Goal: Task Accomplishment & Management: Manage account settings

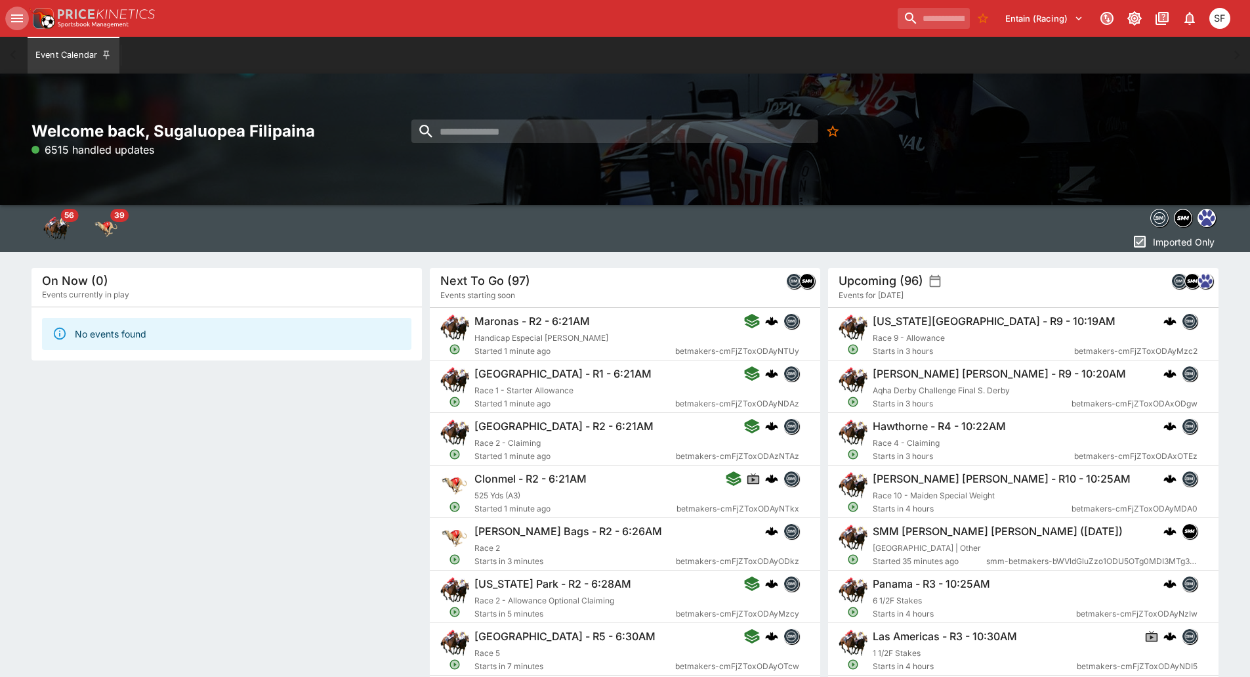
click at [24, 24] on icon "open drawer" at bounding box center [17, 19] width 16 height 16
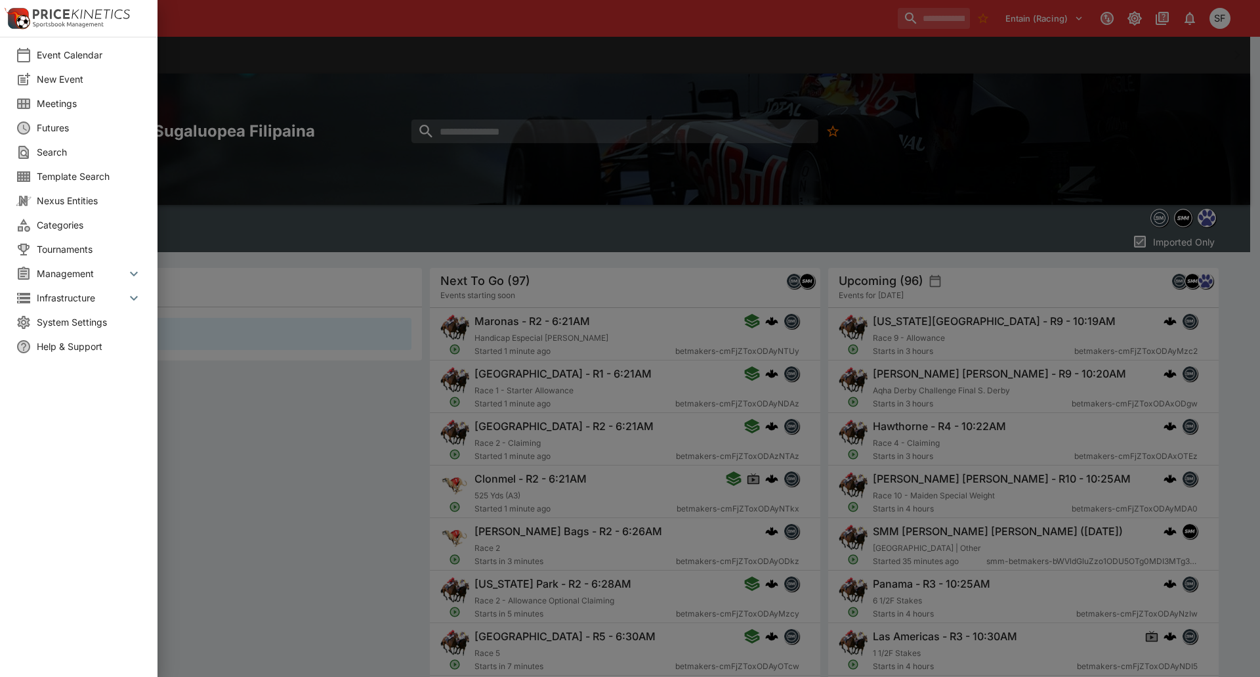
click at [64, 108] on span "Meetings" at bounding box center [89, 103] width 105 height 14
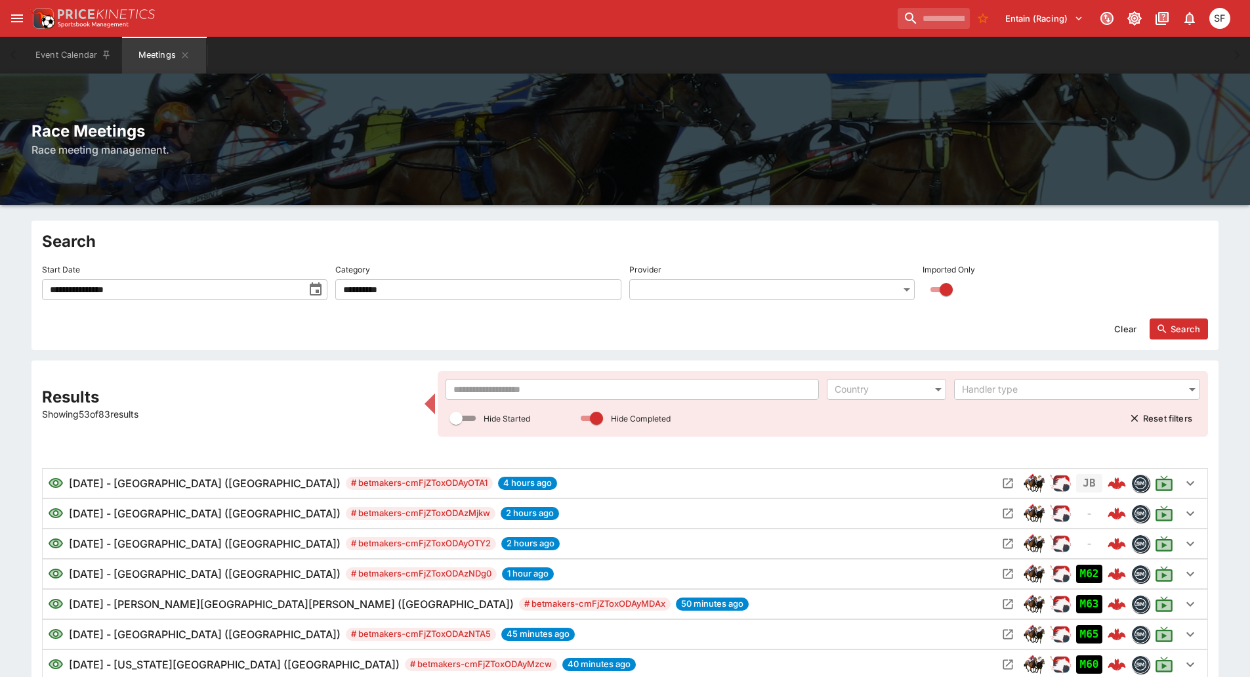
click at [560, 382] on input "text" at bounding box center [632, 389] width 373 height 21
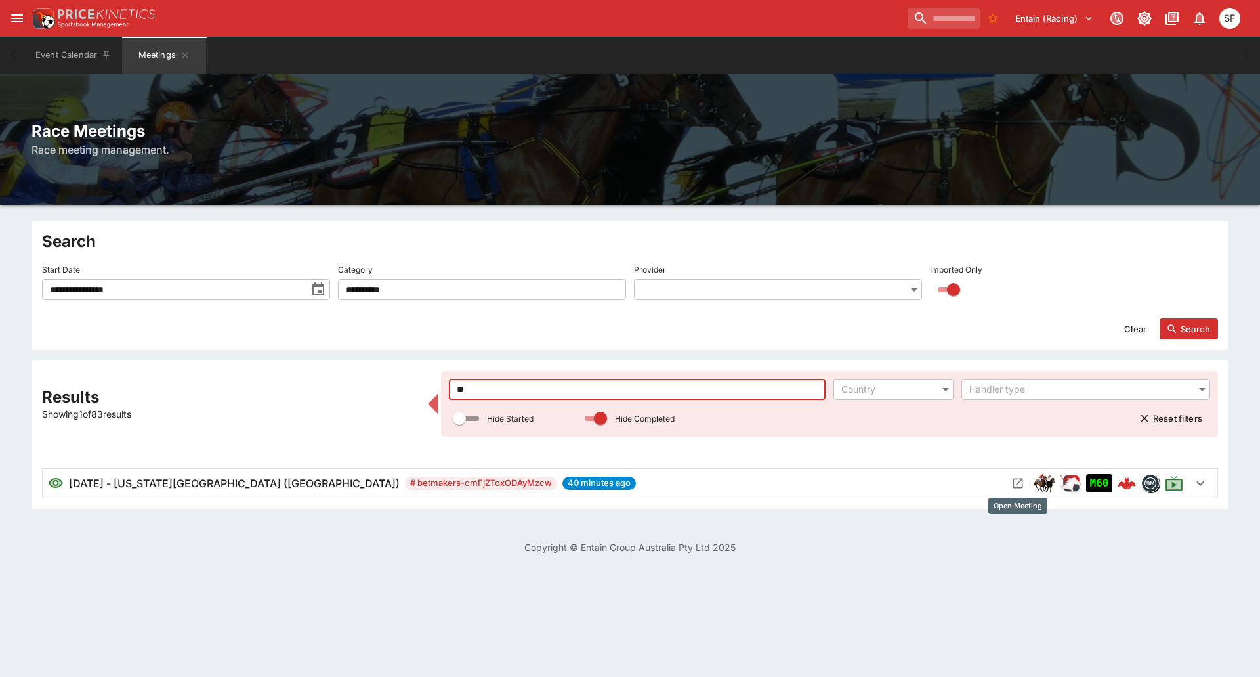
type input "**"
click at [1020, 482] on icon "Open Meeting" at bounding box center [1017, 482] width 13 height 13
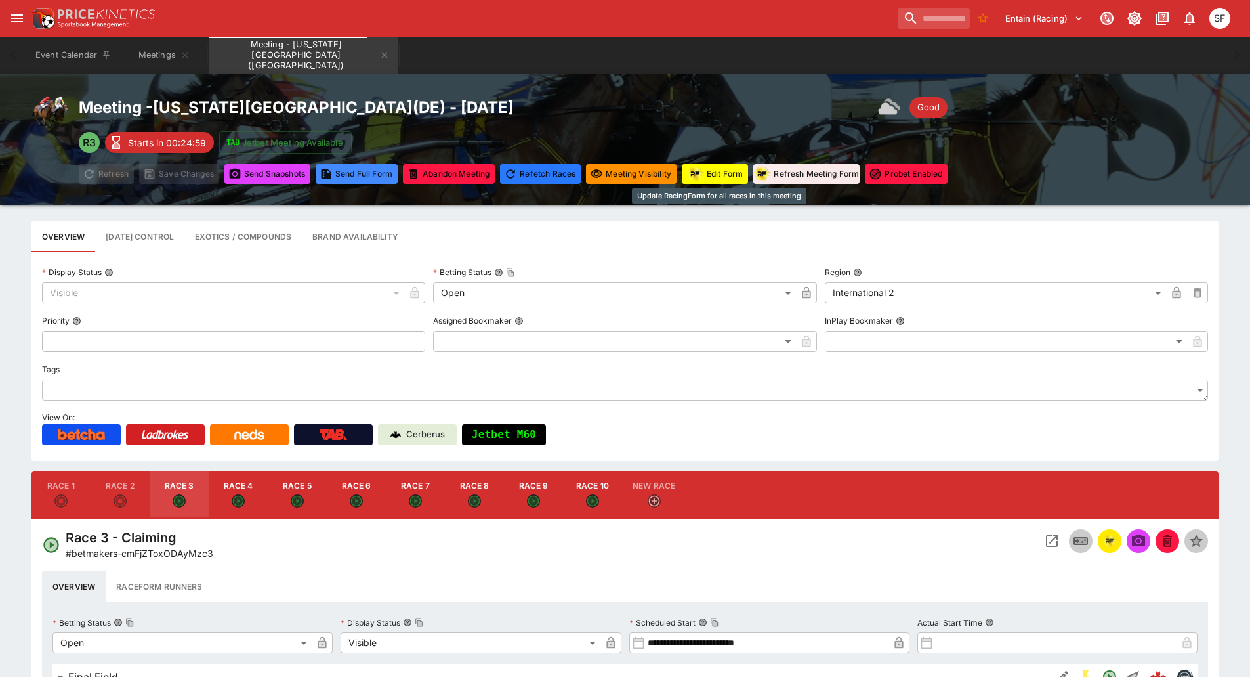
click at [727, 175] on button "Edit Form" at bounding box center [715, 174] width 66 height 20
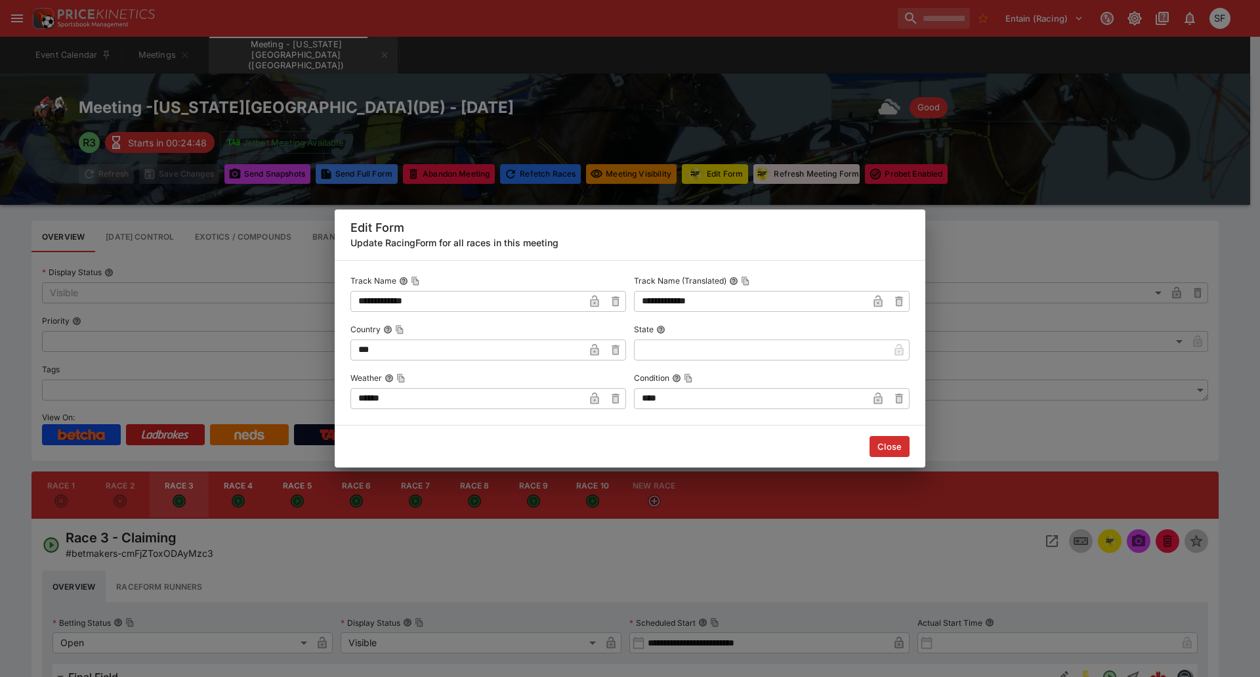
click at [543, 400] on input "******" at bounding box center [467, 398] width 234 height 21
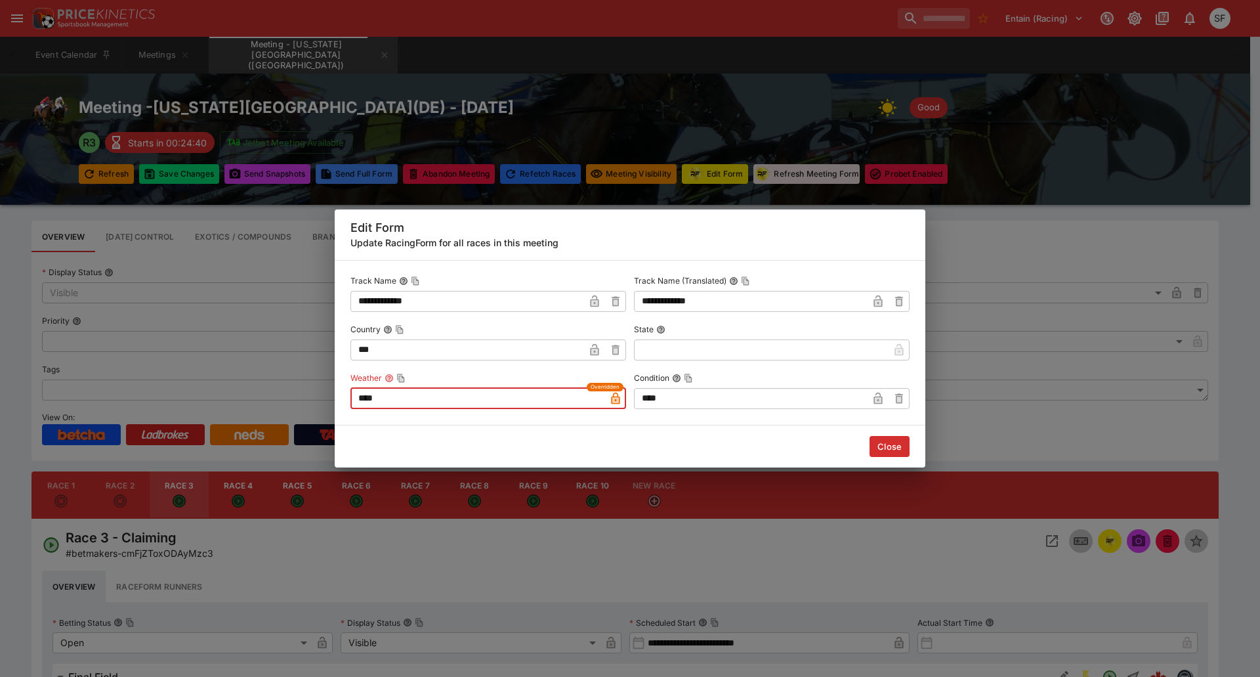
type input "****"
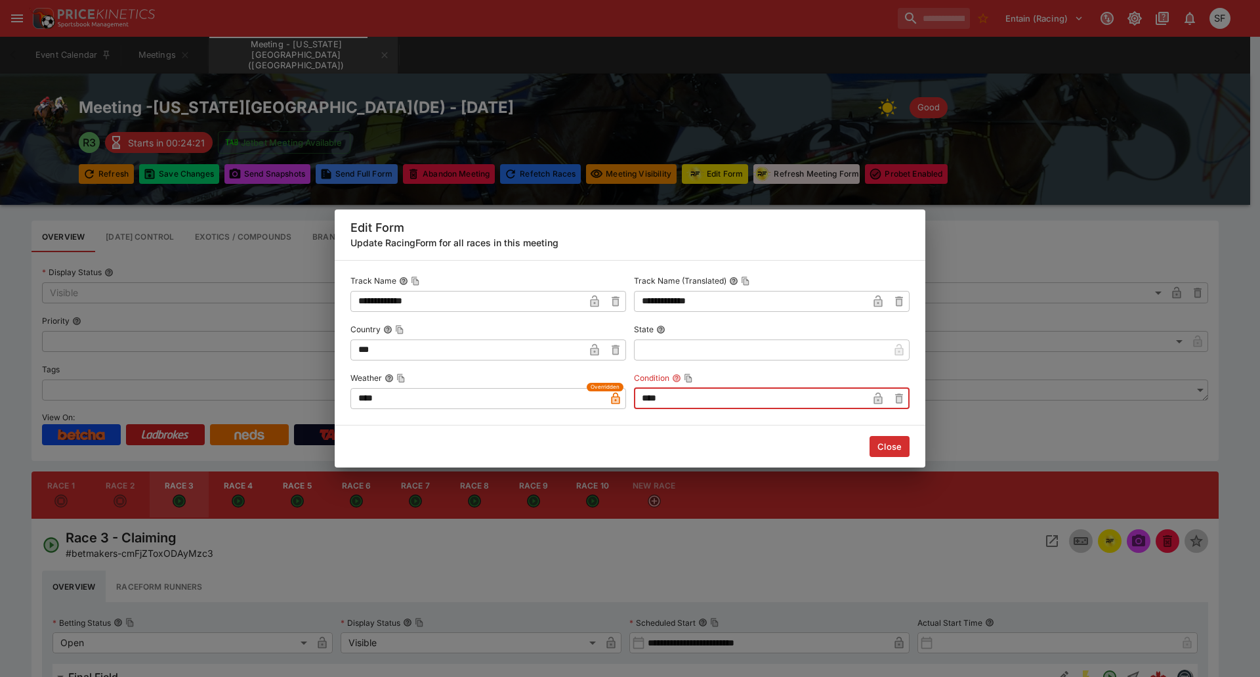
drag, startPoint x: 688, startPoint y: 400, endPoint x: 626, endPoint y: 388, distance: 62.8
click at [637, 396] on input "****" at bounding box center [751, 398] width 234 height 21
type input "****"
click at [887, 448] on button "Close" at bounding box center [890, 446] width 40 height 21
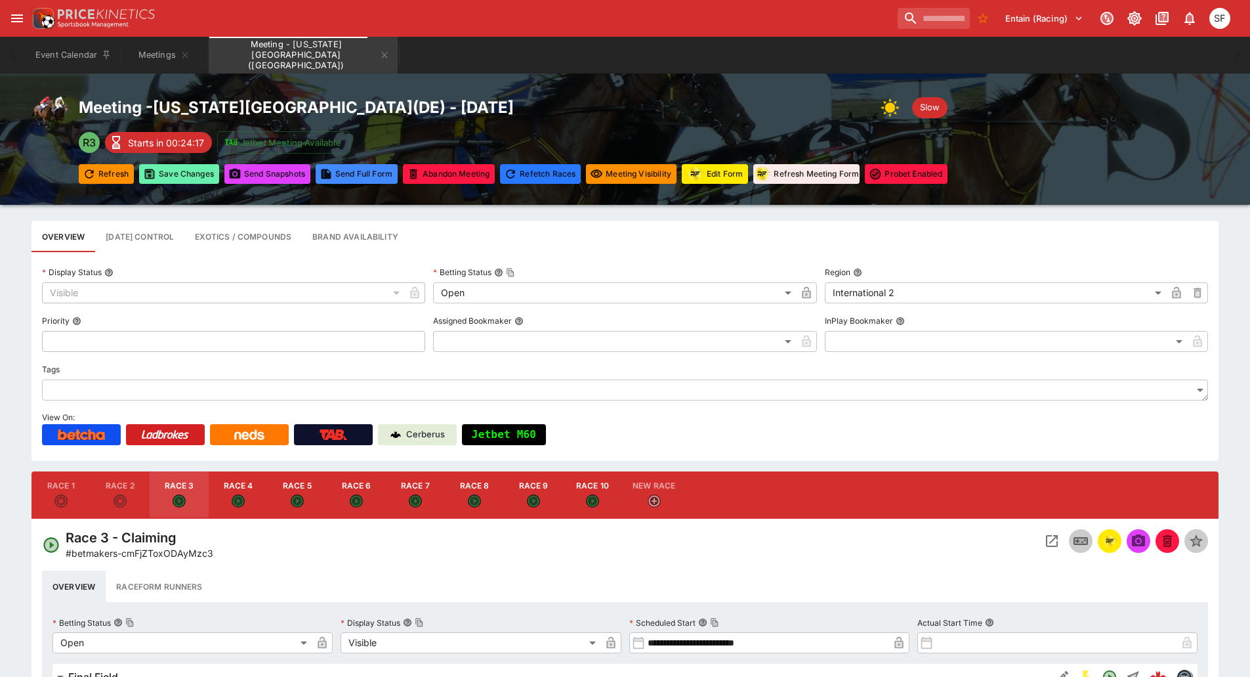
click at [191, 173] on button "Save Changes" at bounding box center [179, 174] width 80 height 20
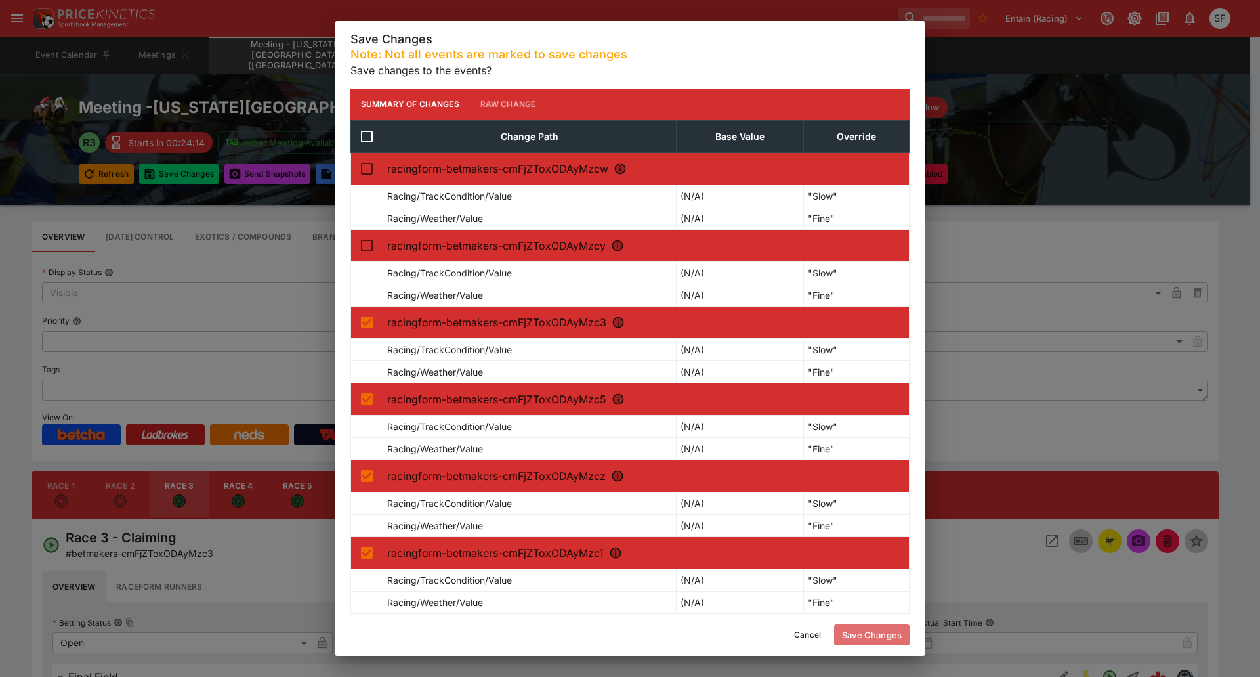
click at [866, 632] on button "Save Changes" at bounding box center [871, 634] width 75 height 21
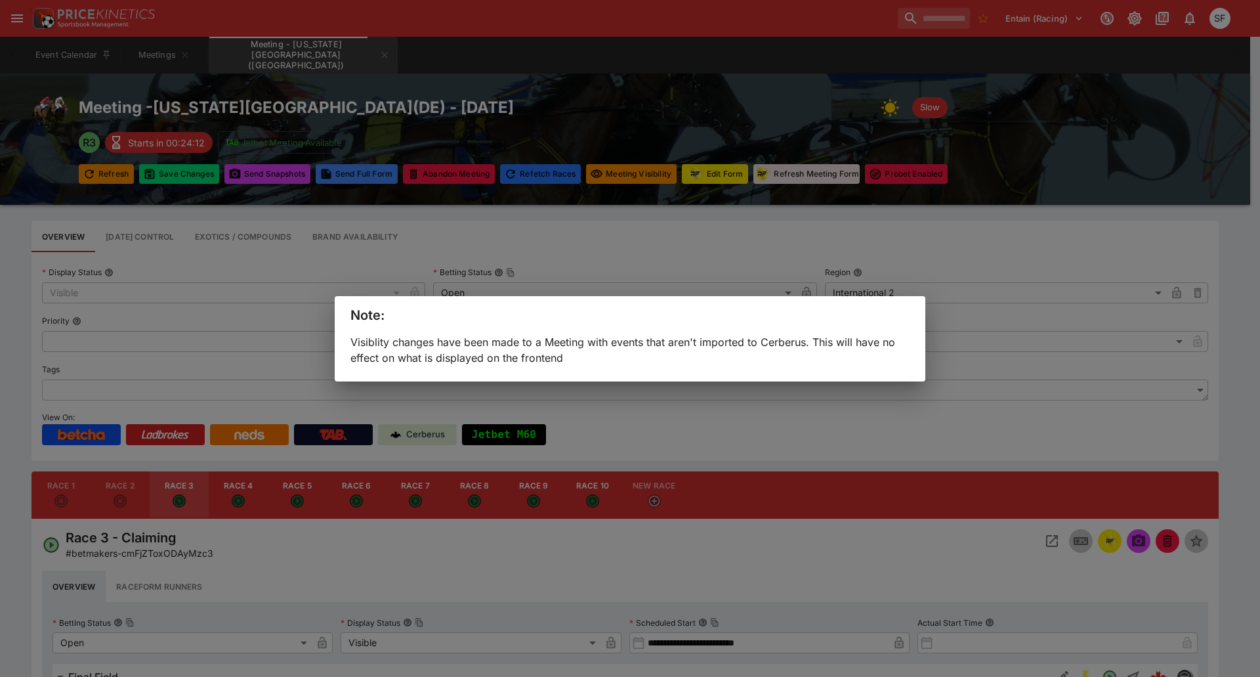
click at [594, 102] on div "Note: Visiblity changes have been made to a Meeting with events that aren't imp…" at bounding box center [630, 338] width 1260 height 677
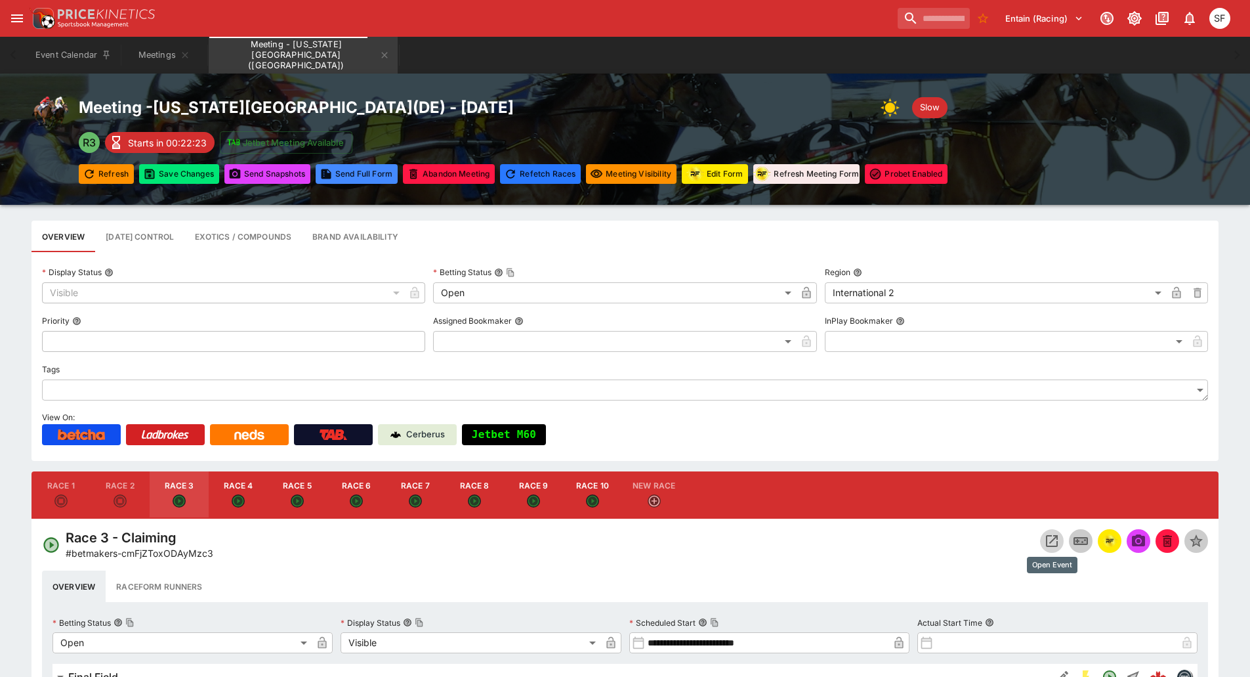
click at [1053, 538] on icon "Open Event" at bounding box center [1052, 541] width 16 height 16
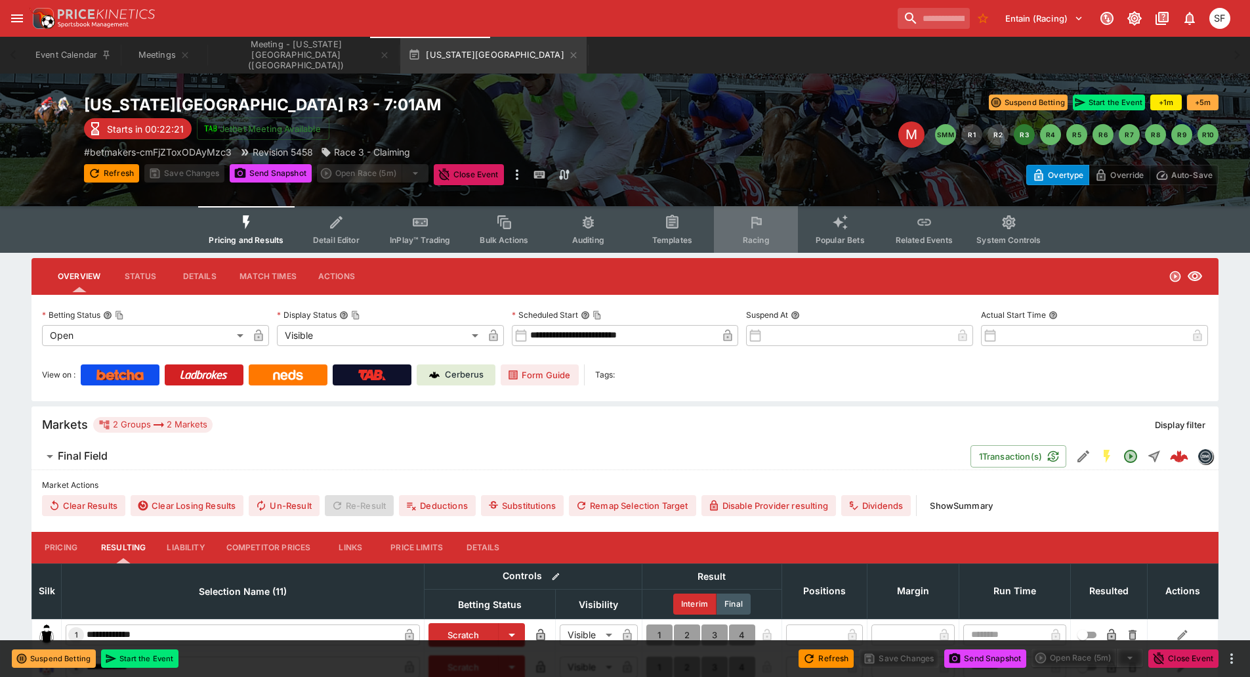
click at [751, 238] on span "Racing" at bounding box center [756, 240] width 27 height 10
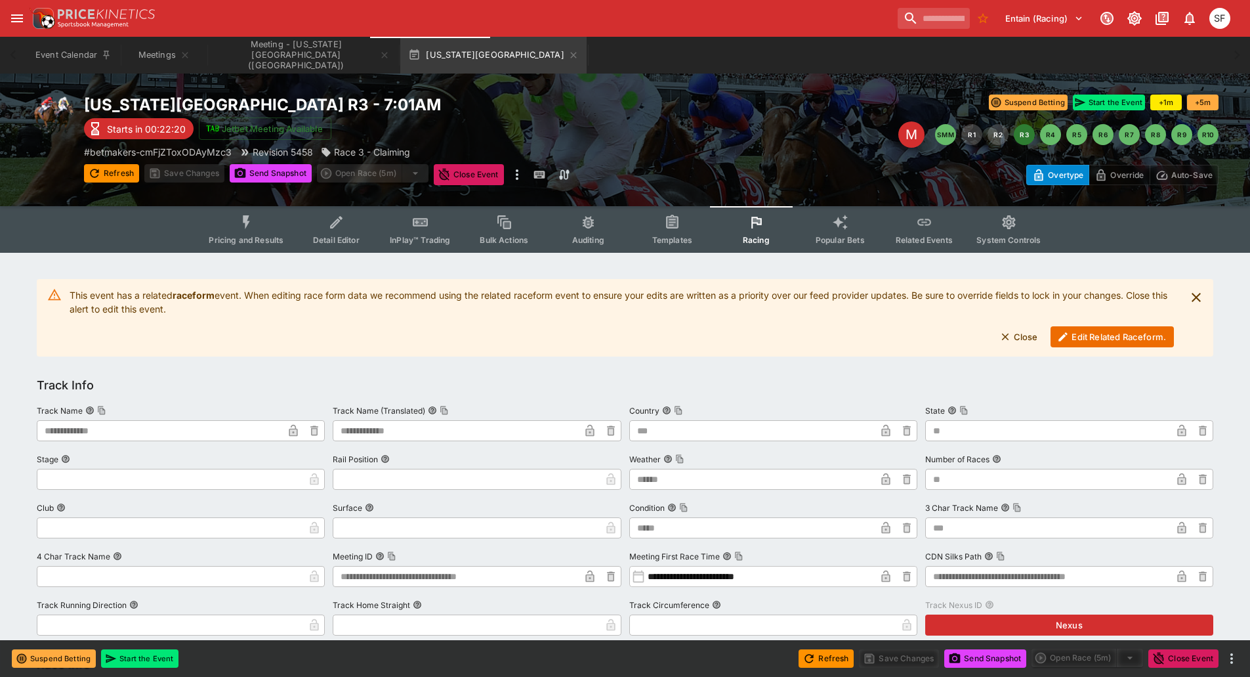
click at [1093, 331] on button "Edit Related Raceform." at bounding box center [1112, 336] width 123 height 21
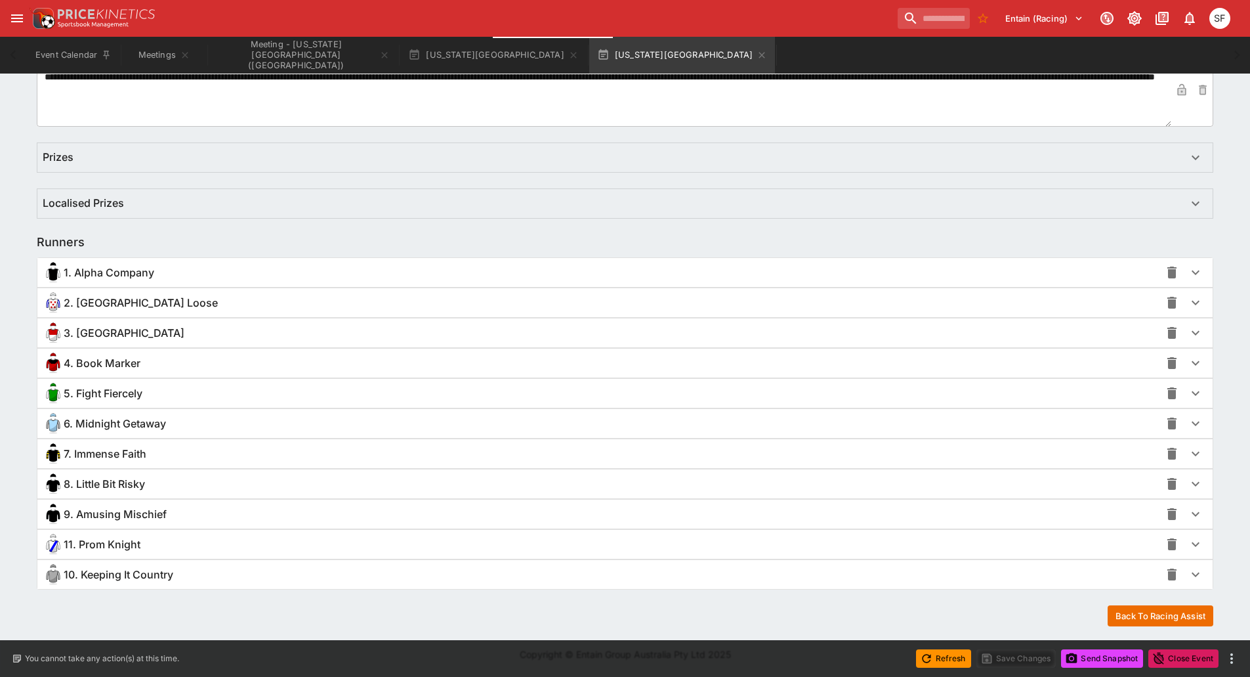
click at [160, 518] on span "9. Amusing Mischief" at bounding box center [115, 514] width 103 height 14
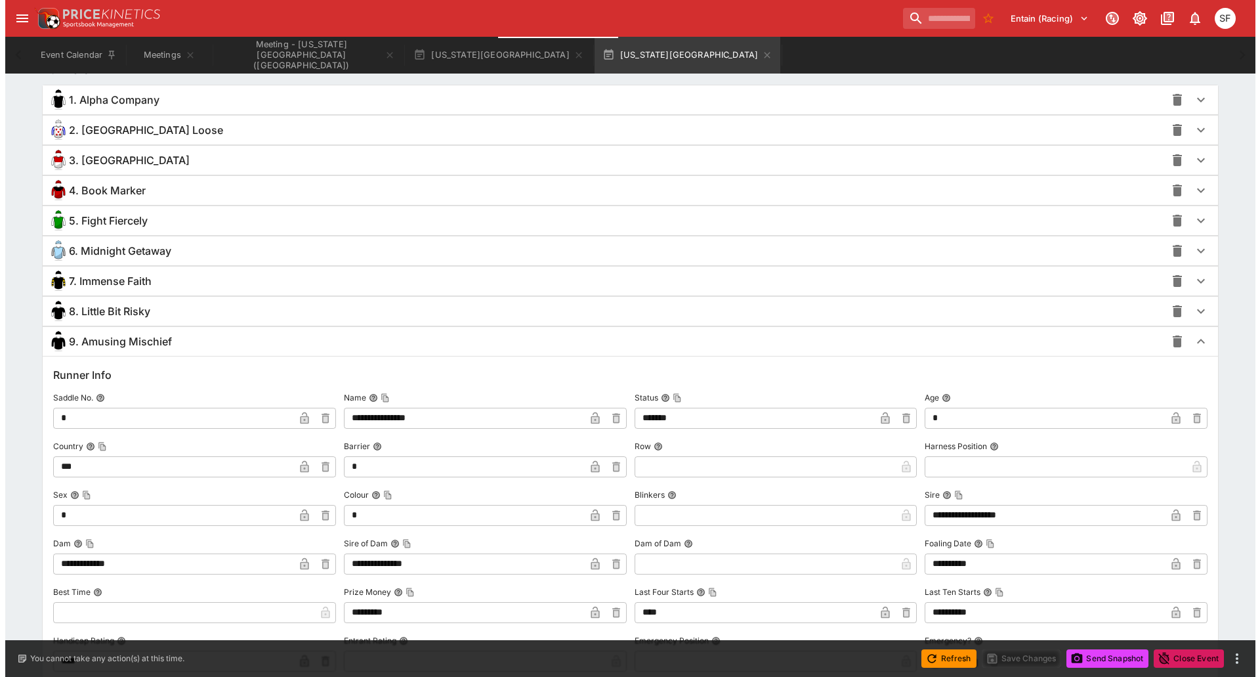
scroll to position [1293, 0]
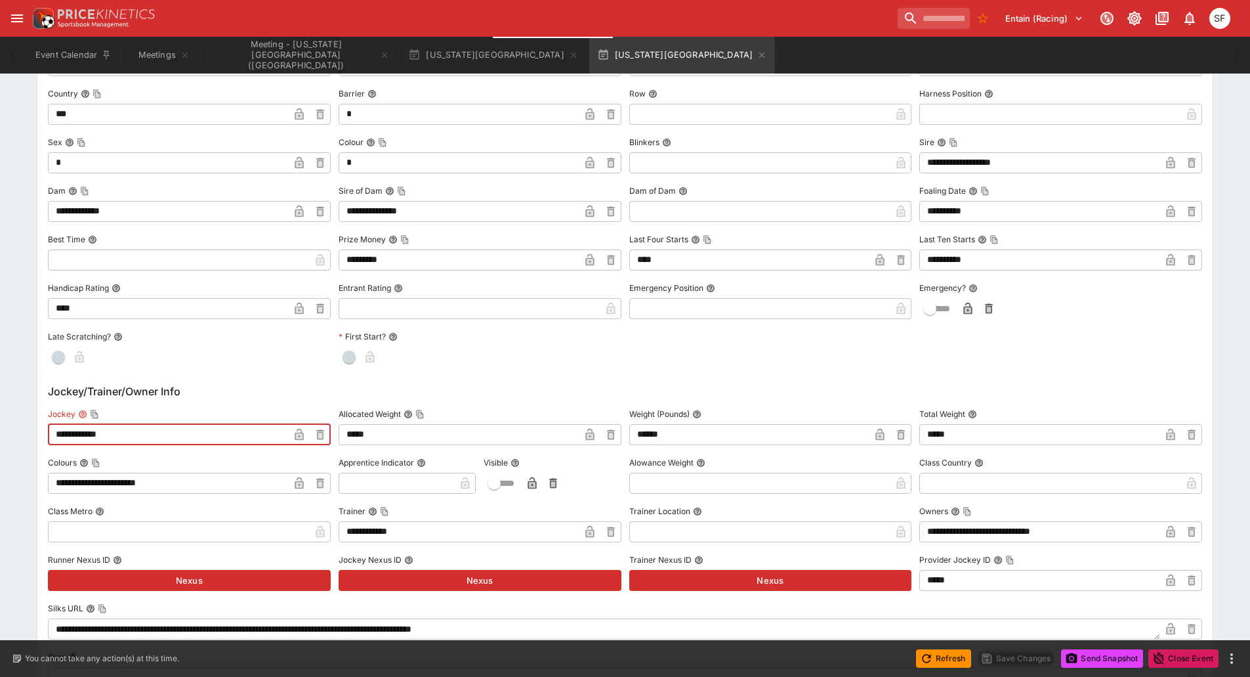
drag, startPoint x: 146, startPoint y: 440, endPoint x: 0, endPoint y: 428, distance: 146.9
click at [0, 428] on div "**********" at bounding box center [625, 139] width 1250 height 2363
paste input "text"
type input "**********"
click at [299, 439] on icon "button" at bounding box center [299, 435] width 9 height 12
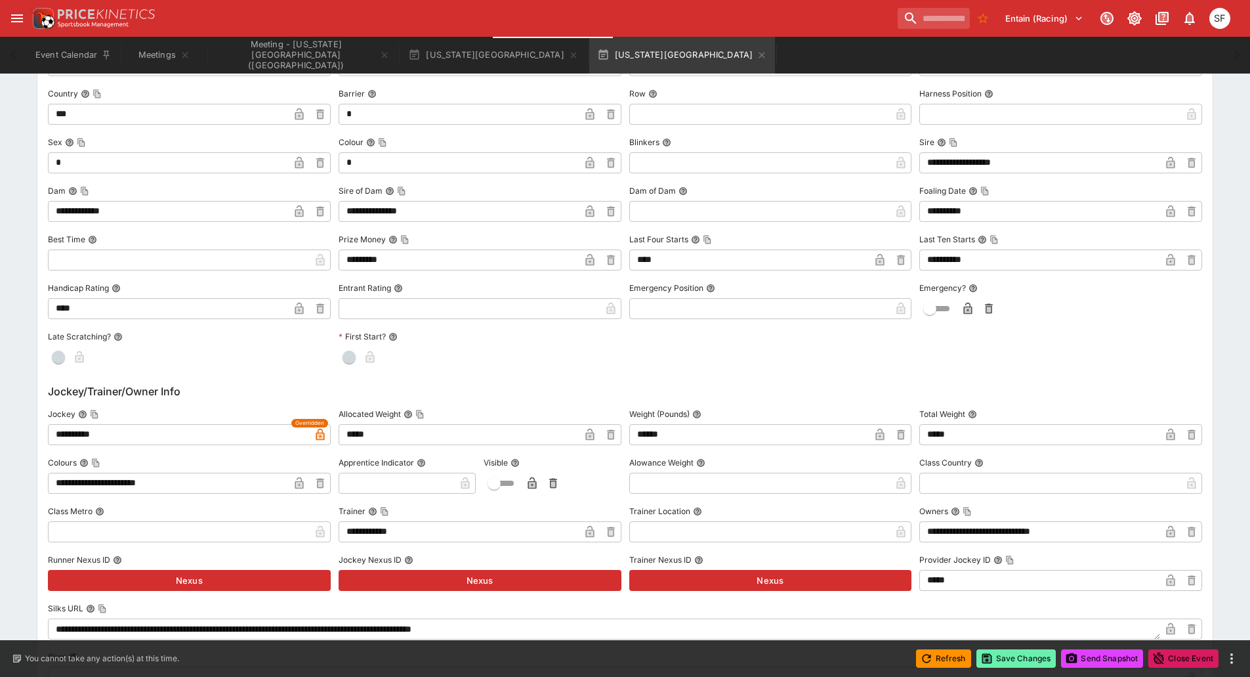
click at [998, 660] on button "Save Changes" at bounding box center [1017, 658] width 80 height 18
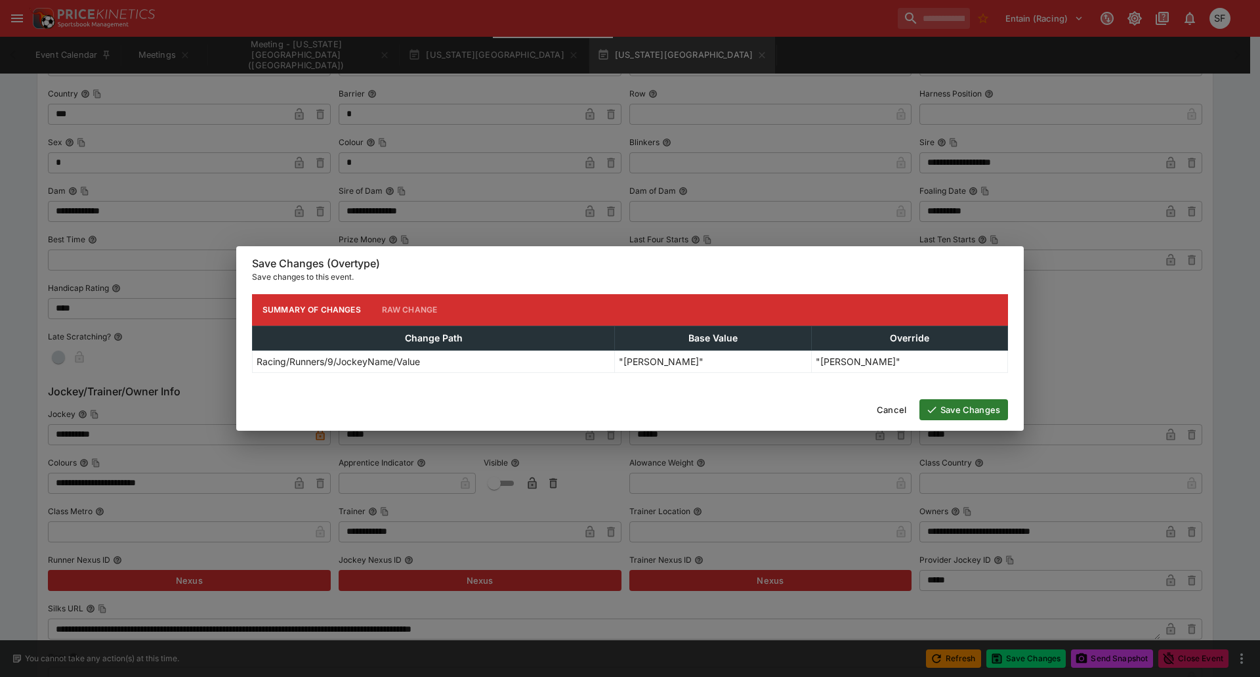
click at [928, 401] on button "Save Changes" at bounding box center [963, 409] width 89 height 21
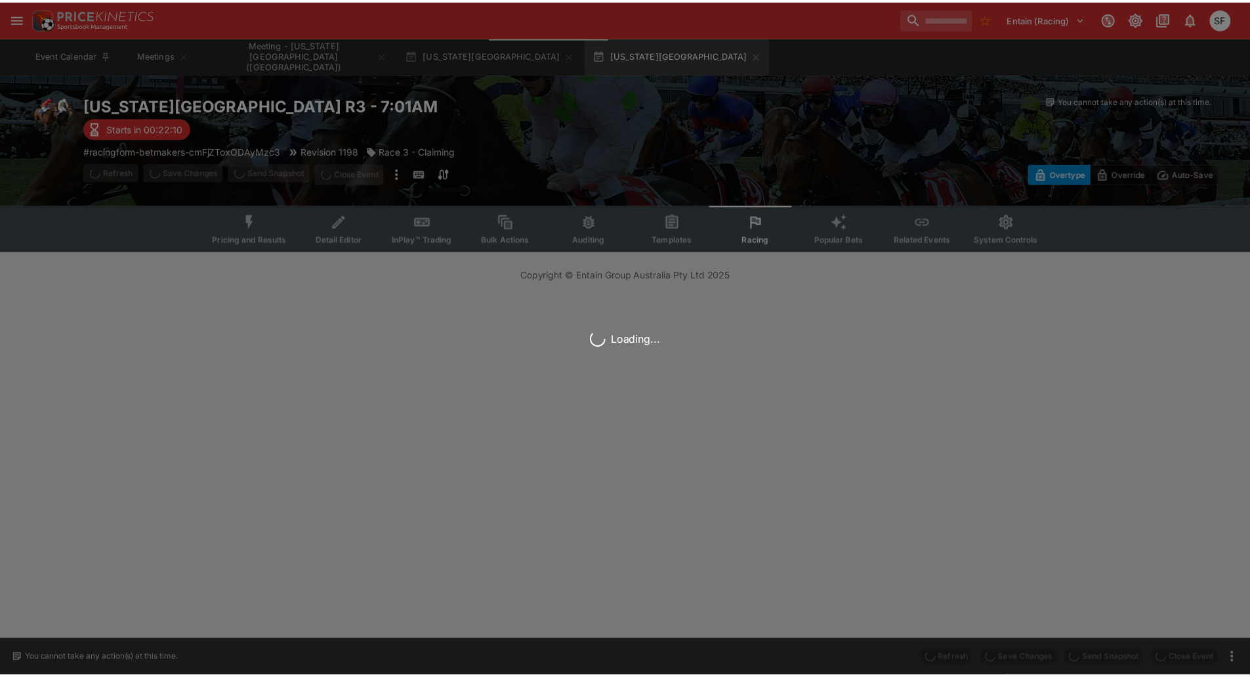
scroll to position [0, 0]
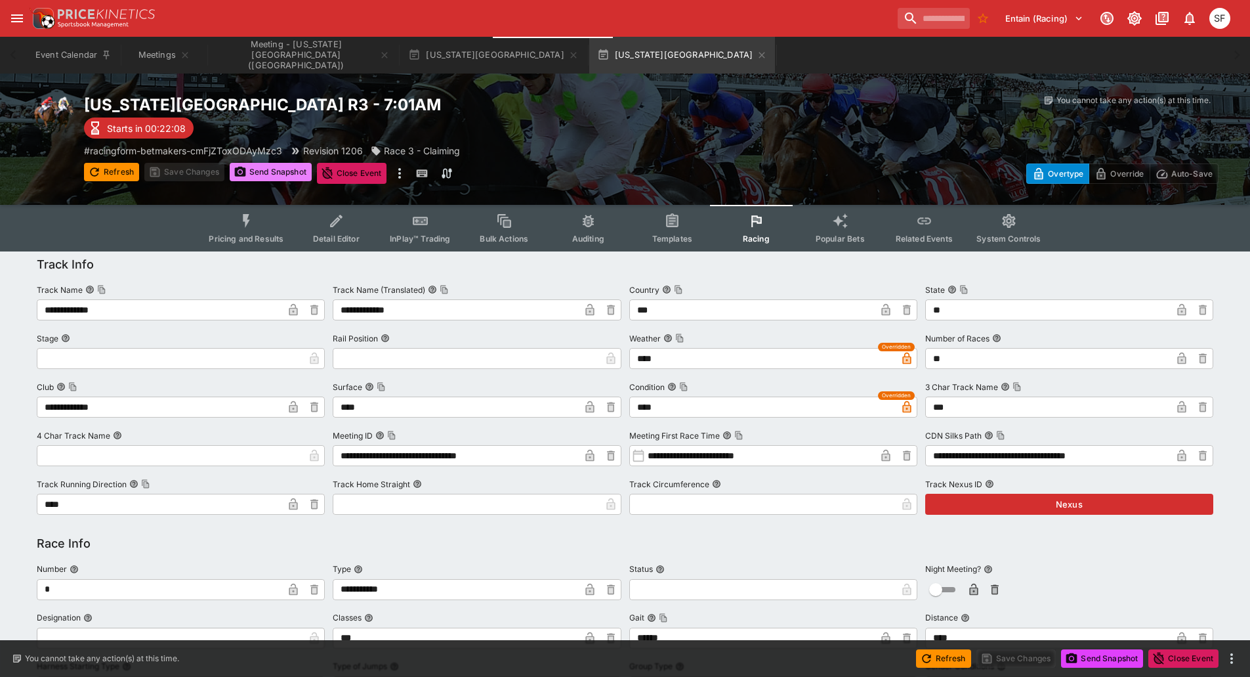
click at [279, 175] on button "Send Snapshot" at bounding box center [271, 172] width 82 height 18
click at [757, 55] on icon "button" at bounding box center [762, 55] width 11 height 11
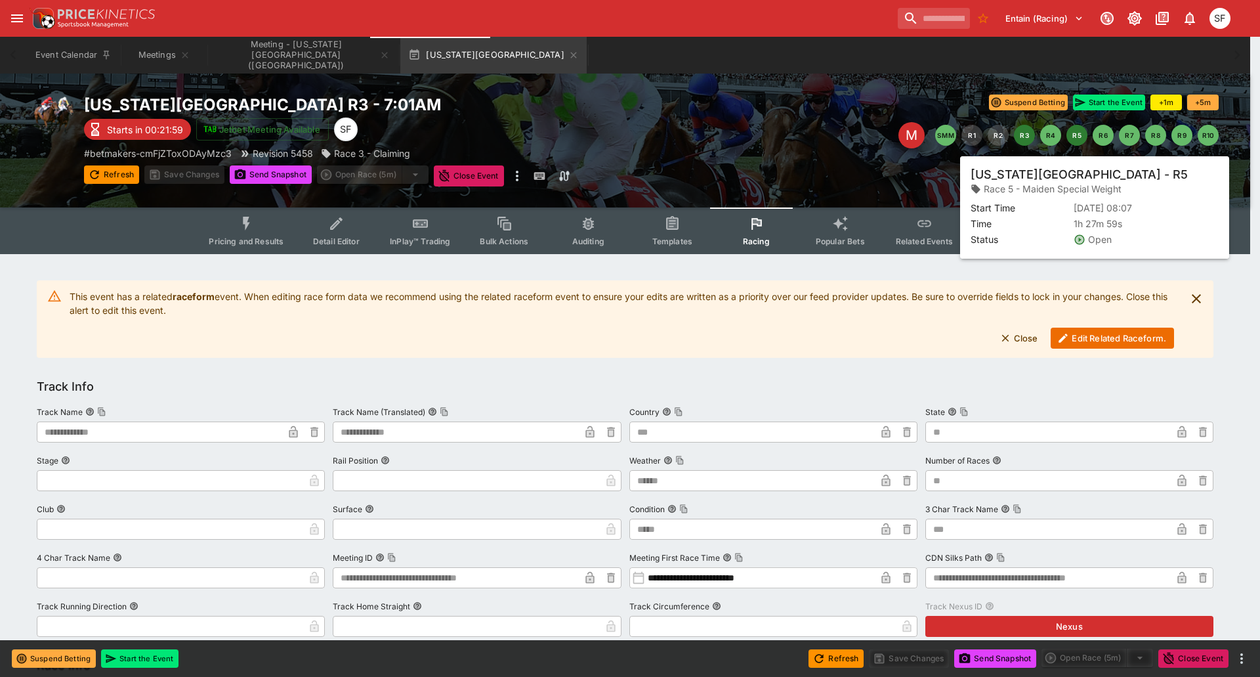
click at [1072, 137] on button "R5" at bounding box center [1076, 135] width 21 height 21
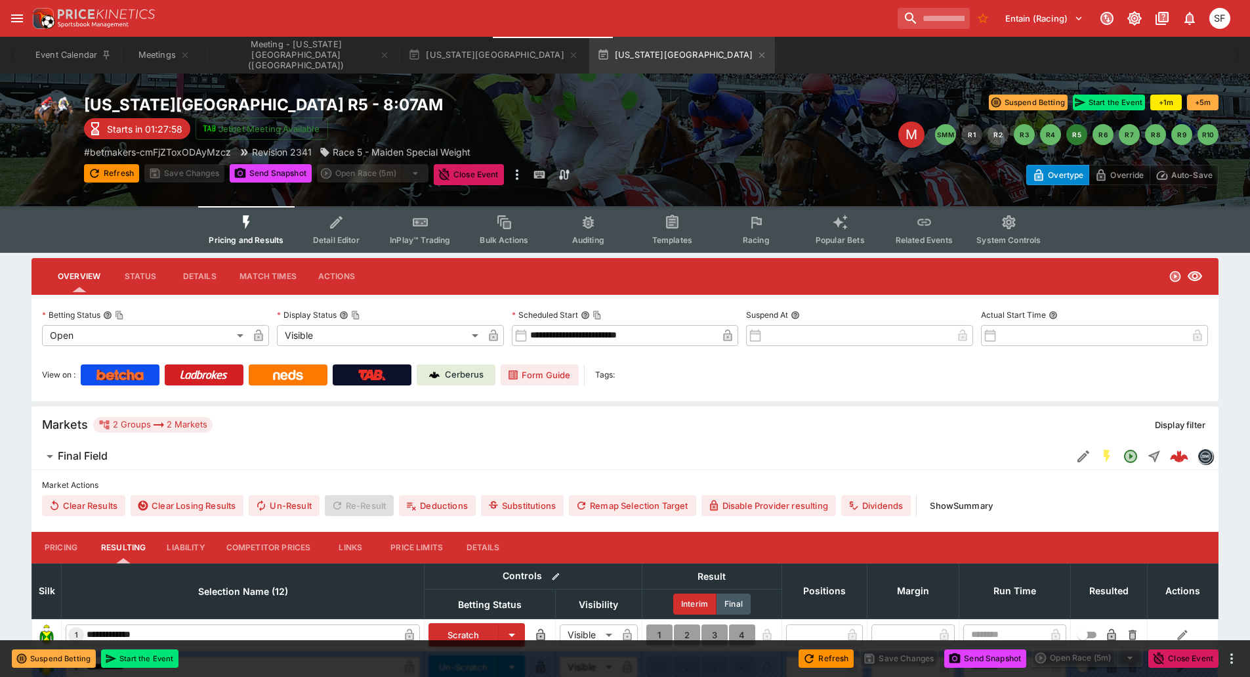
click at [732, 230] on button "Racing" at bounding box center [756, 229] width 84 height 47
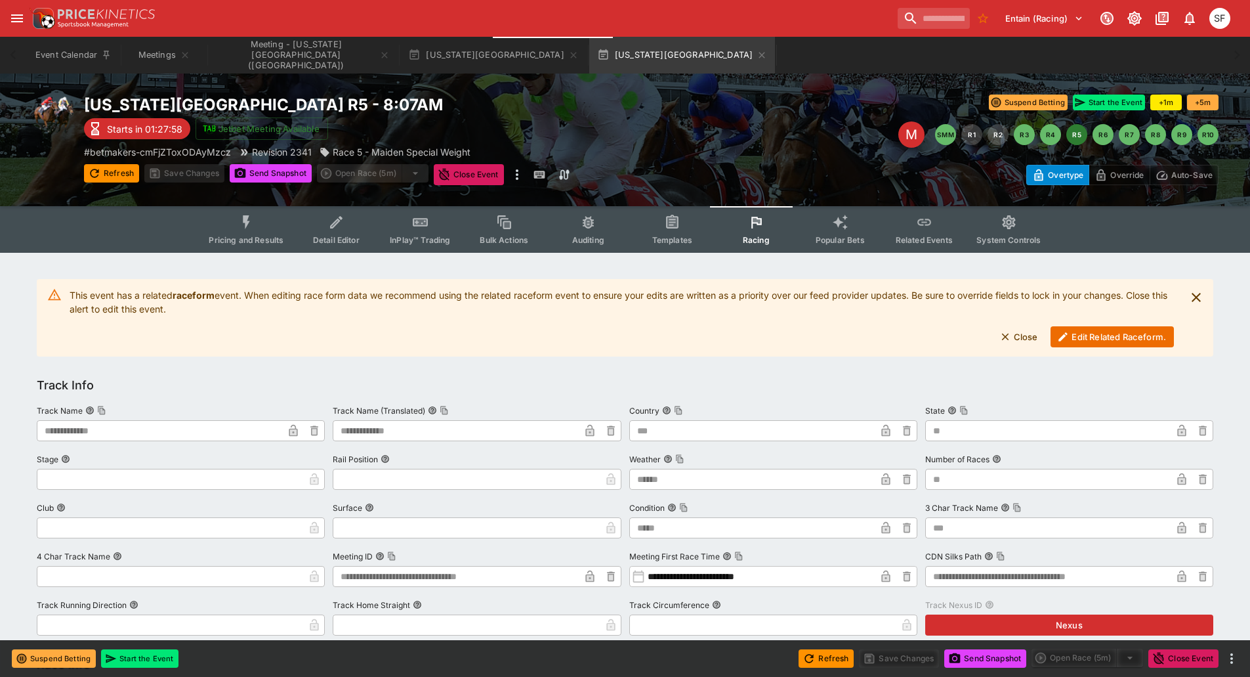
click at [1081, 339] on button "Edit Related Raceform." at bounding box center [1112, 336] width 123 height 21
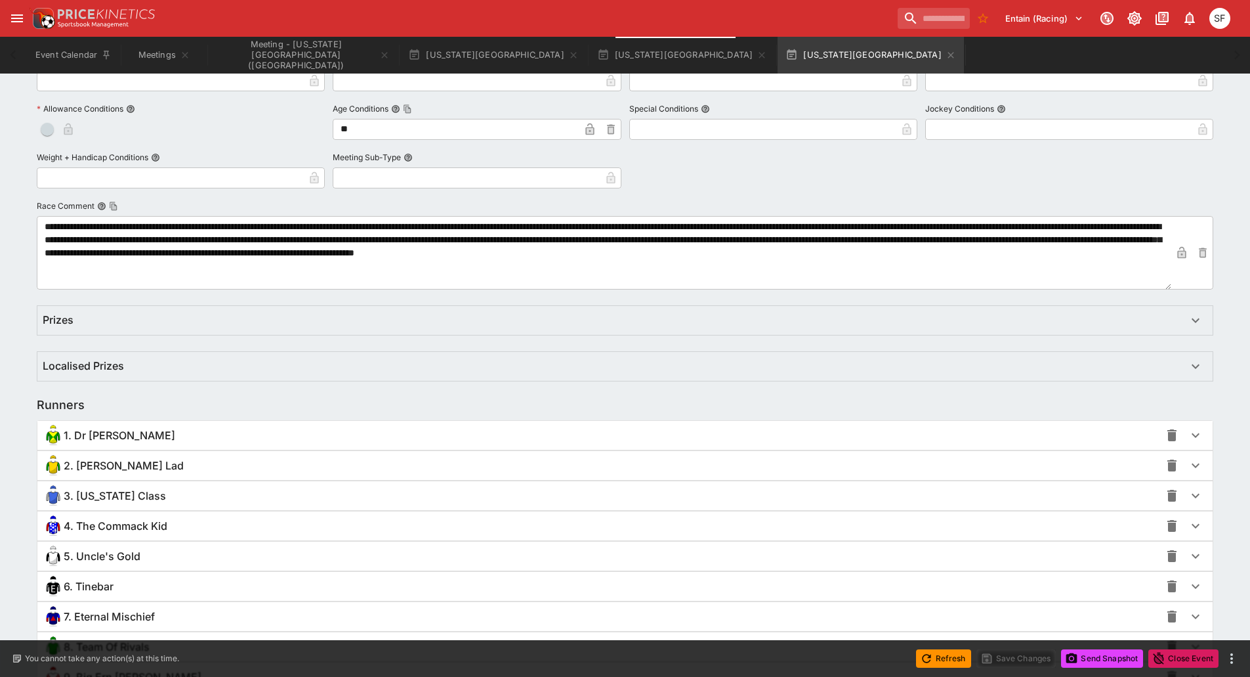
scroll to position [722, 0]
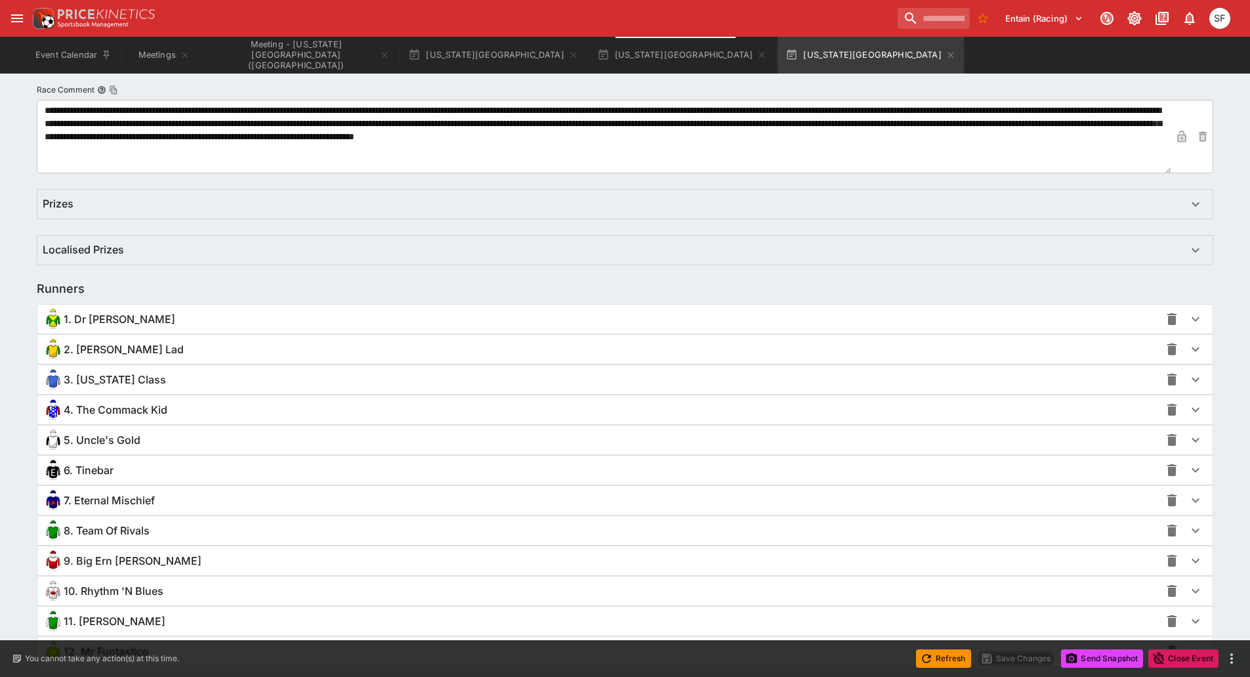
click at [137, 408] on span "4. The Commack Kid" at bounding box center [116, 410] width 104 height 14
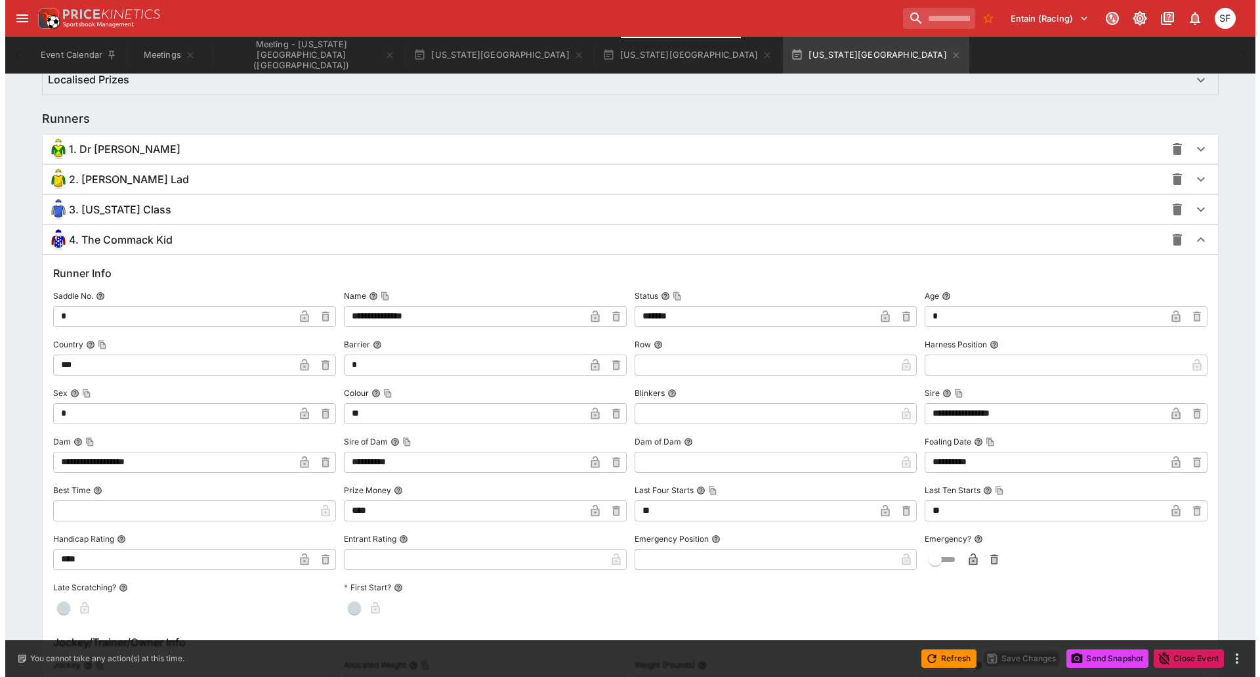
scroll to position [1116, 0]
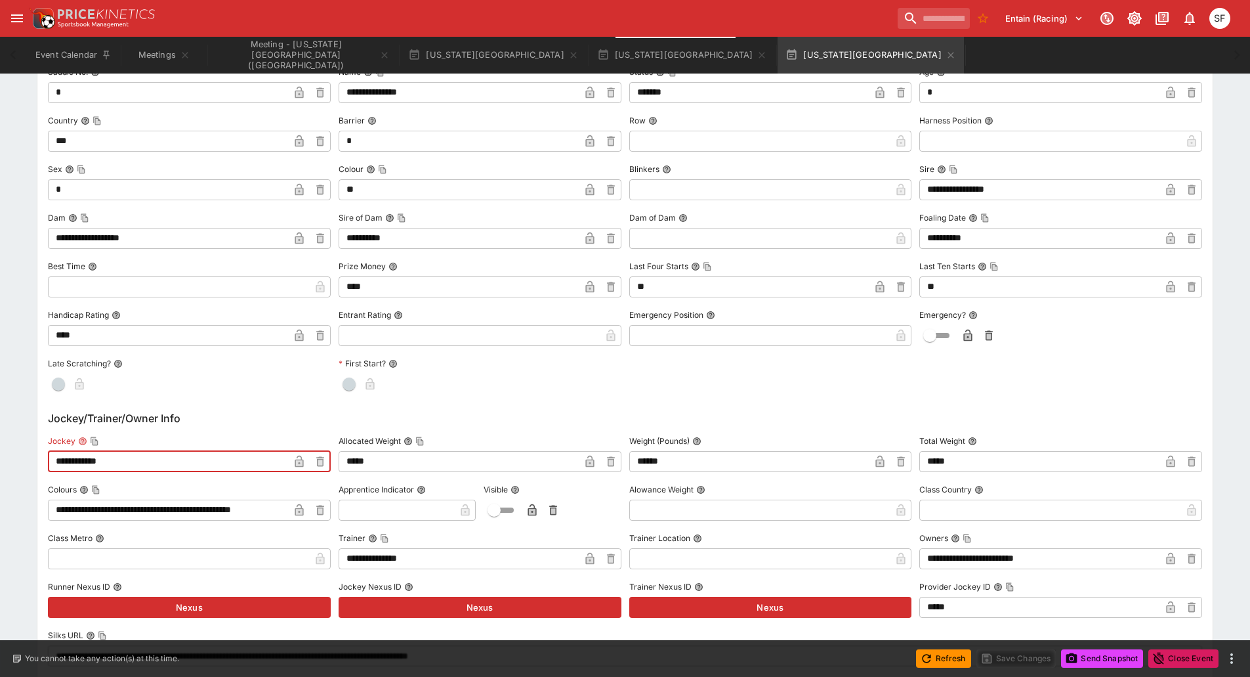
drag, startPoint x: 134, startPoint y: 461, endPoint x: 0, endPoint y: 446, distance: 134.8
click at [0, 446] on div "**********" at bounding box center [625, 326] width 1250 height 2380
paste input "***"
type input "**********"
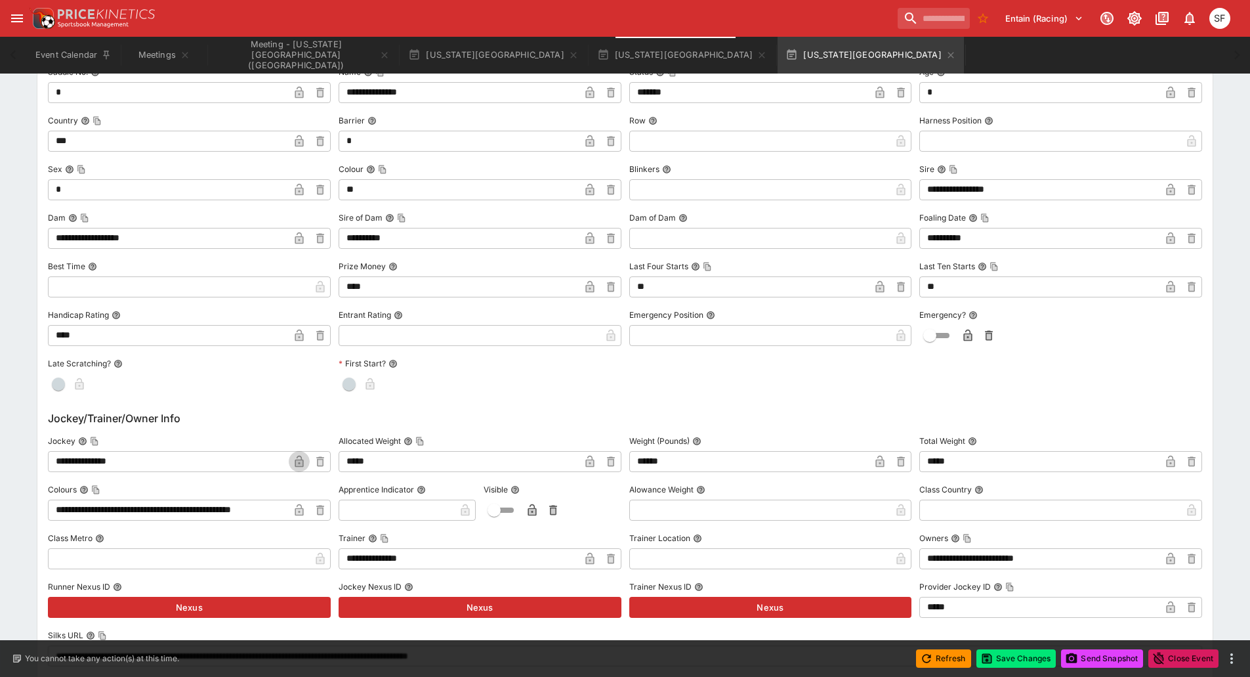
click at [301, 467] on icon "button" at bounding box center [299, 461] width 13 height 13
click at [998, 658] on button "Save Changes" at bounding box center [1017, 658] width 80 height 18
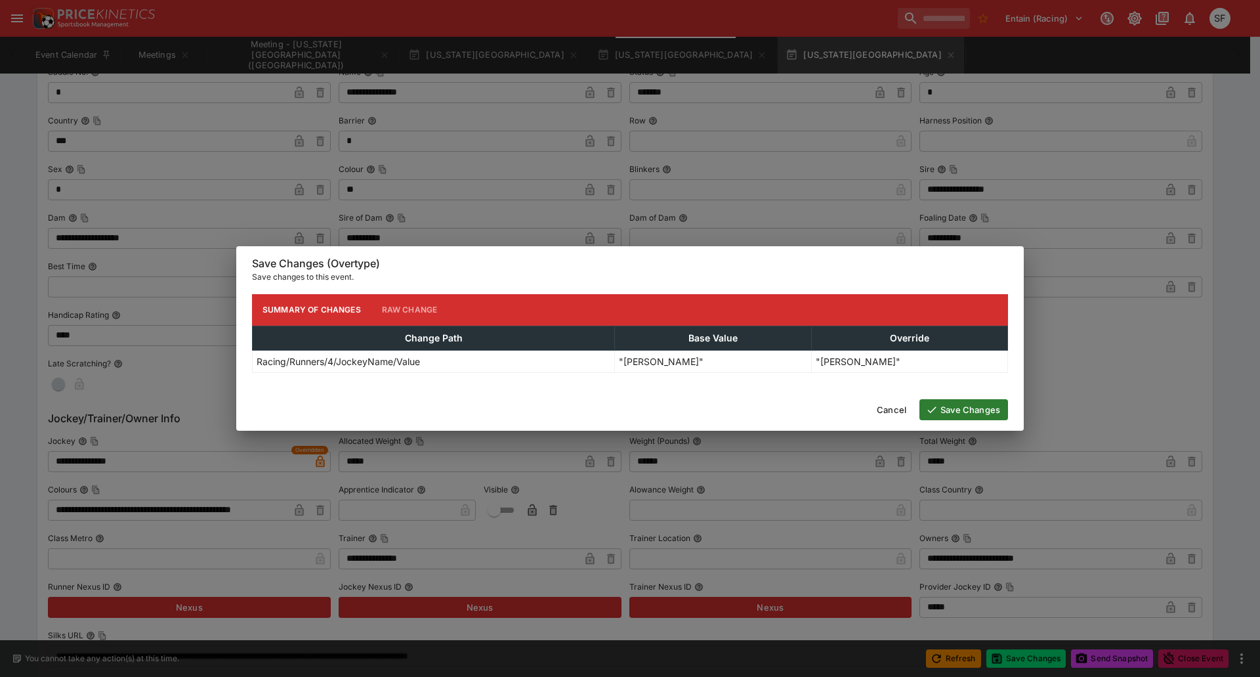
click at [962, 415] on button "Save Changes" at bounding box center [963, 409] width 89 height 21
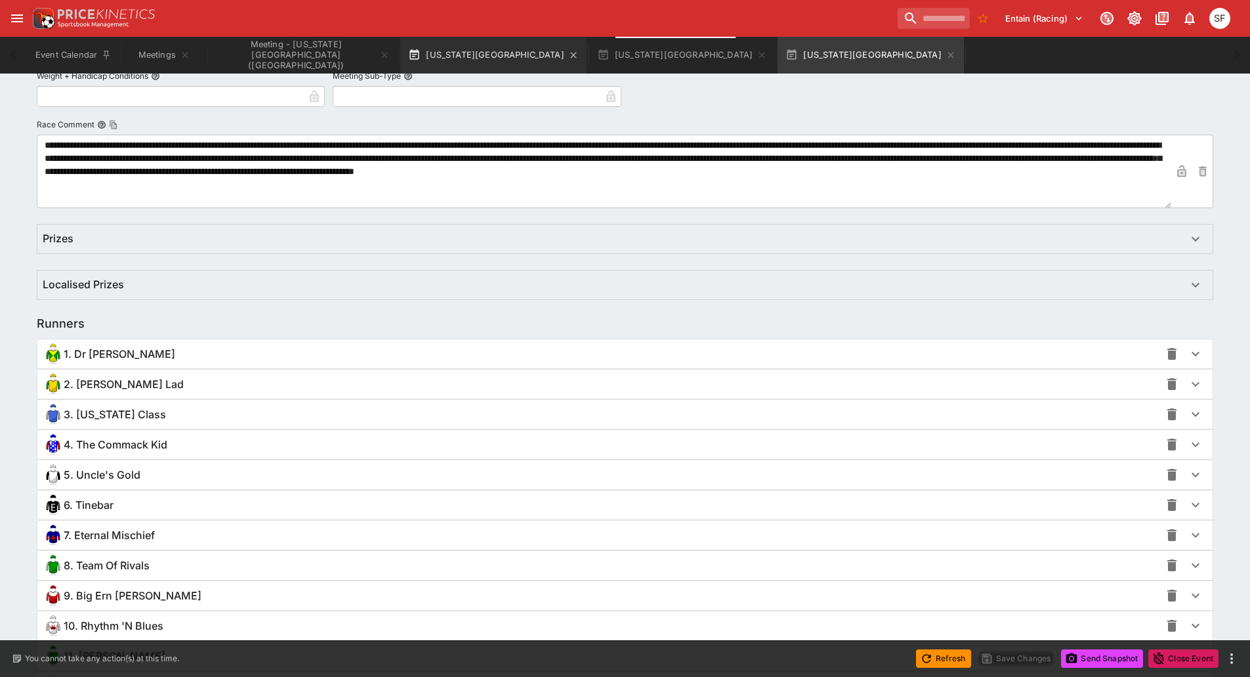
scroll to position [799, 0]
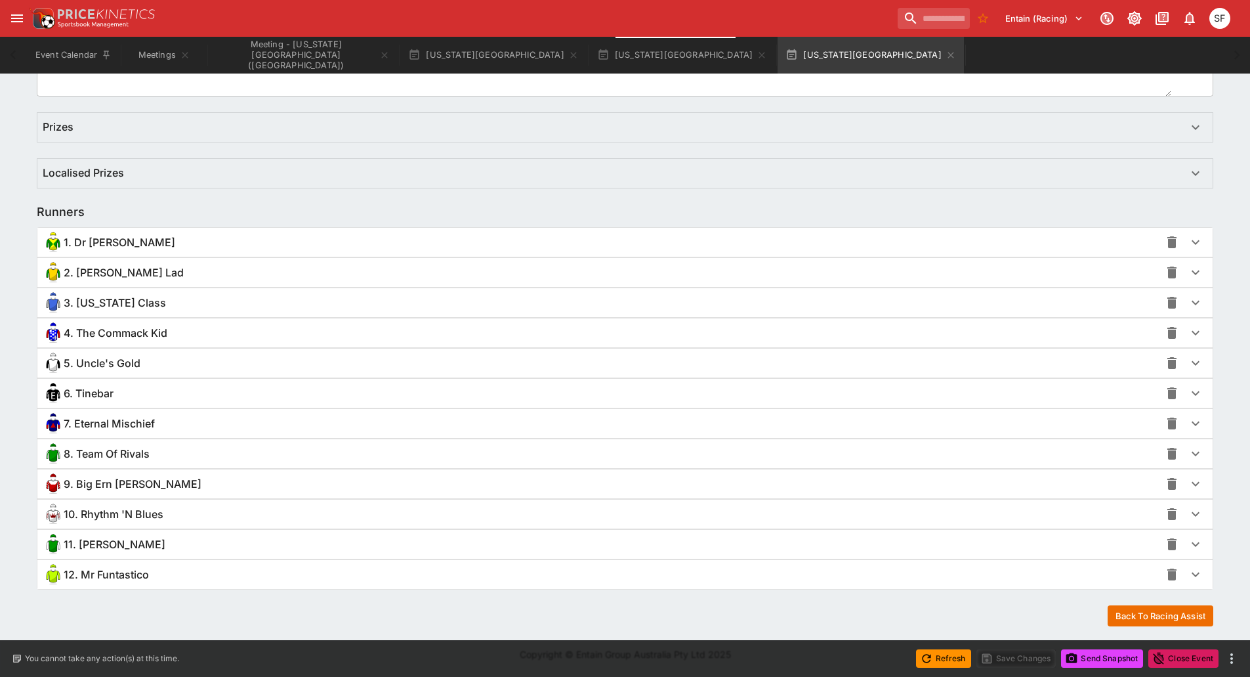
click at [174, 397] on div "6. Tinebar" at bounding box center [602, 393] width 1118 height 21
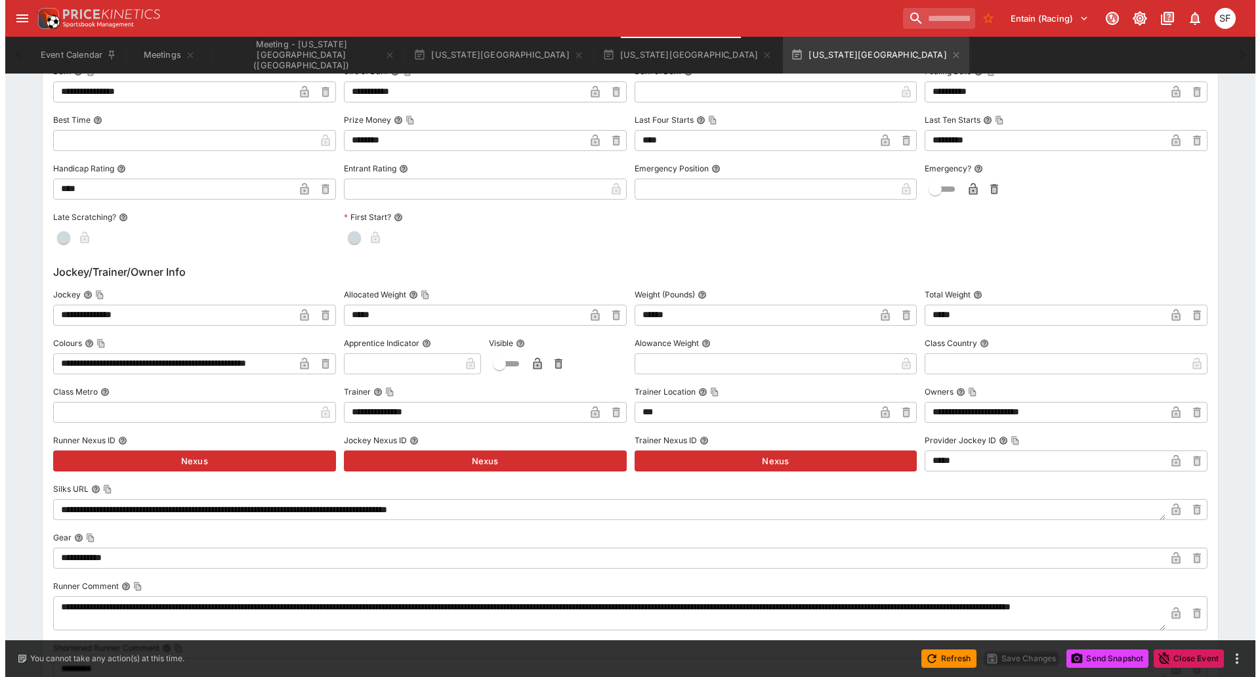
scroll to position [1324, 0]
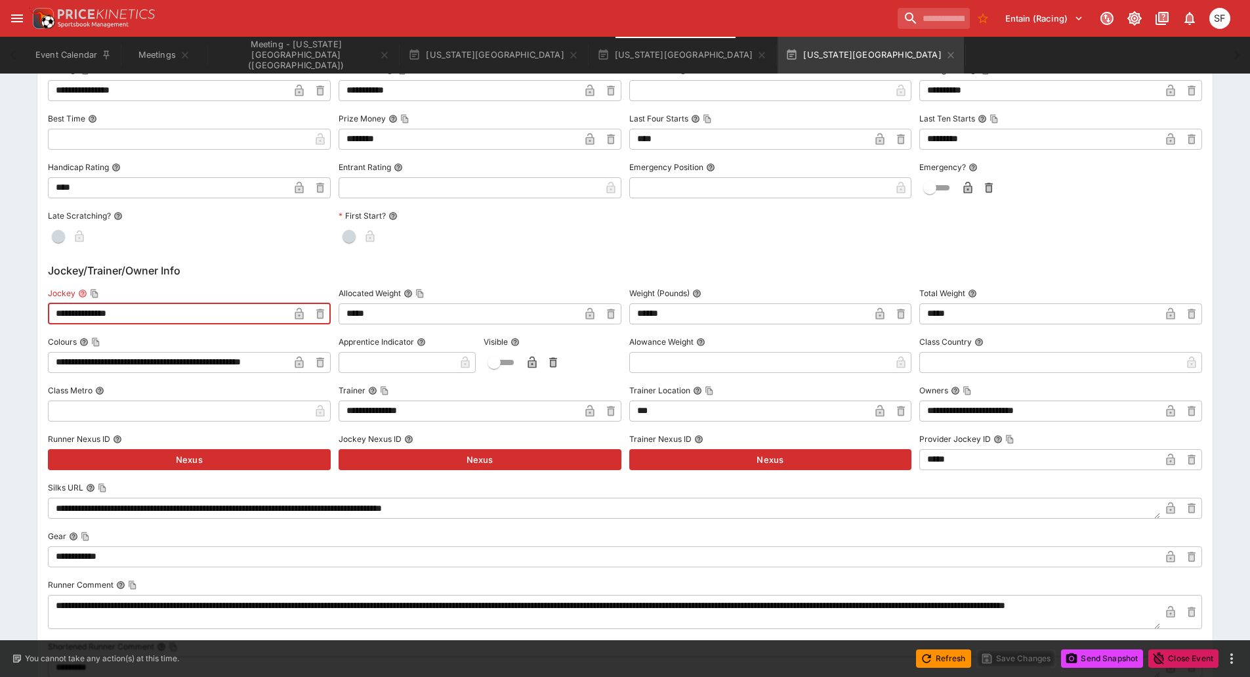
drag, startPoint x: 142, startPoint y: 316, endPoint x: 7, endPoint y: 310, distance: 134.6
click at [8, 311] on div "**********" at bounding box center [625, 124] width 1250 height 2393
paste input "text"
type input "**********"
click at [295, 315] on icon "button" at bounding box center [299, 314] width 9 height 12
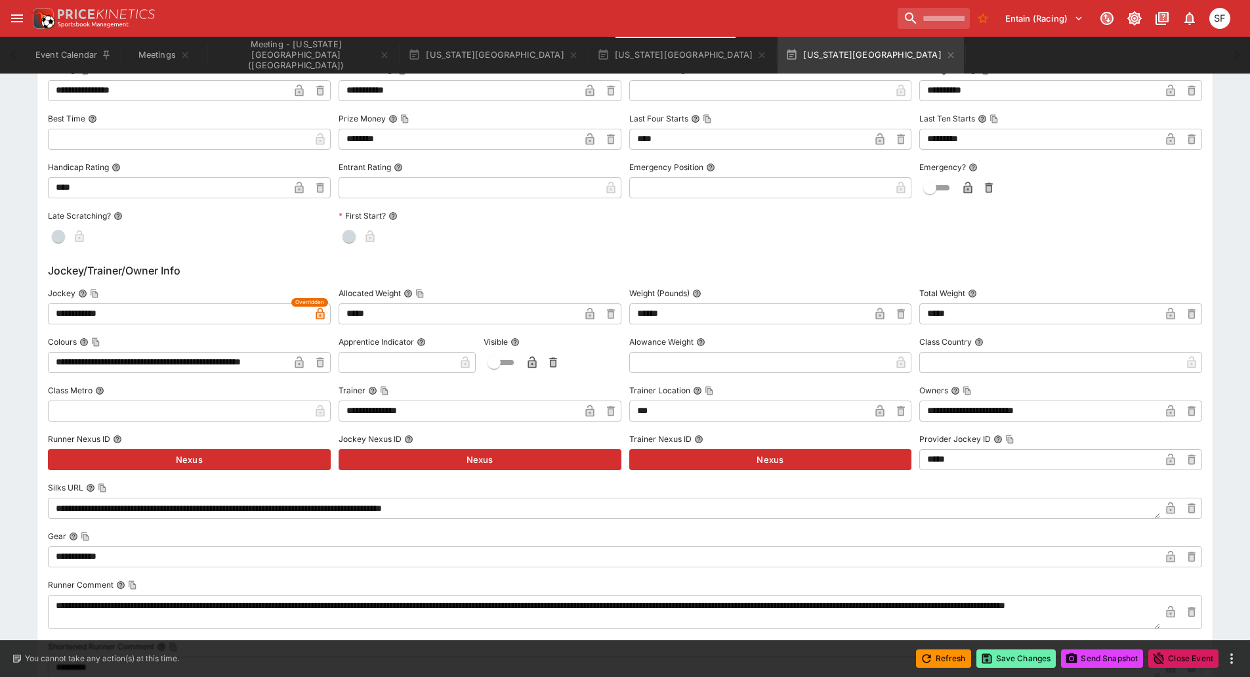
click at [1041, 658] on button "Save Changes" at bounding box center [1017, 658] width 80 height 18
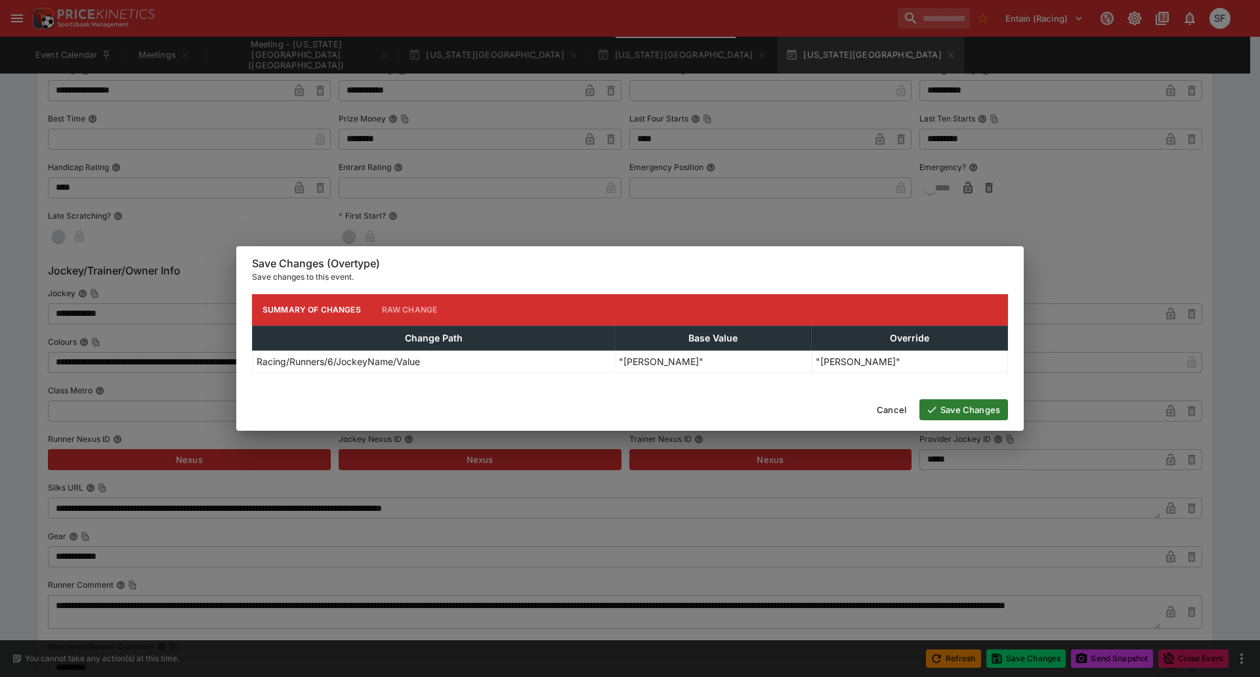
click at [965, 411] on button "Save Changes" at bounding box center [963, 409] width 89 height 21
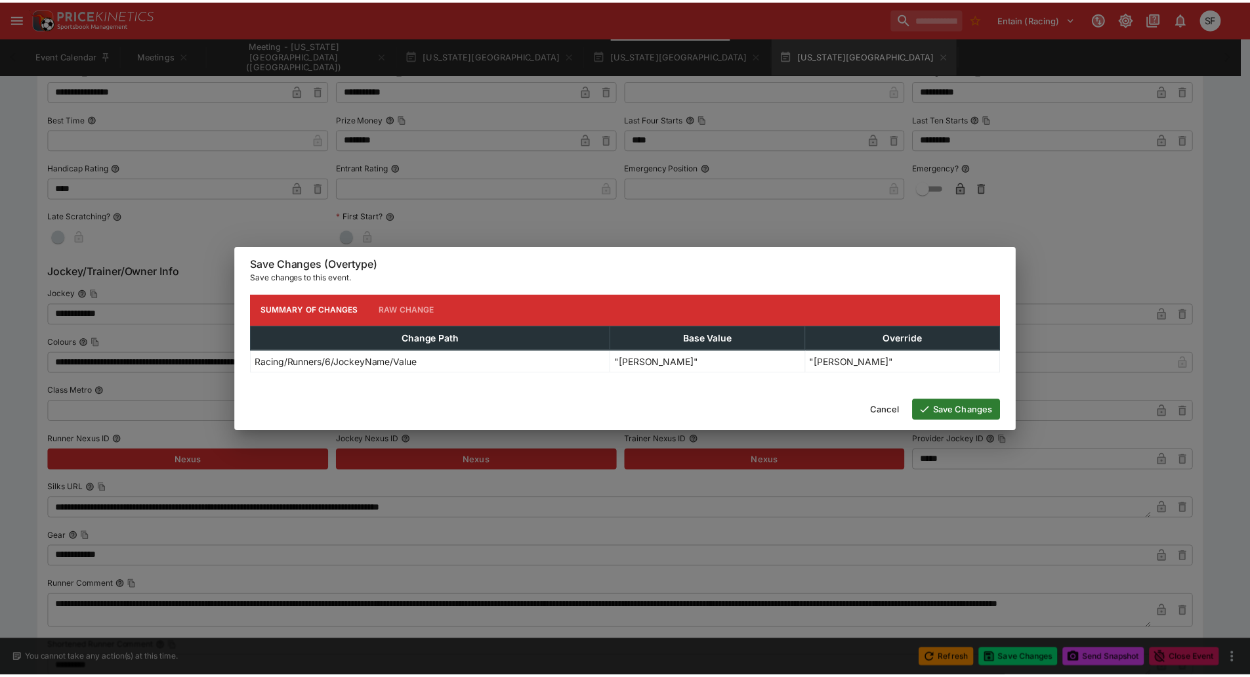
scroll to position [0, 0]
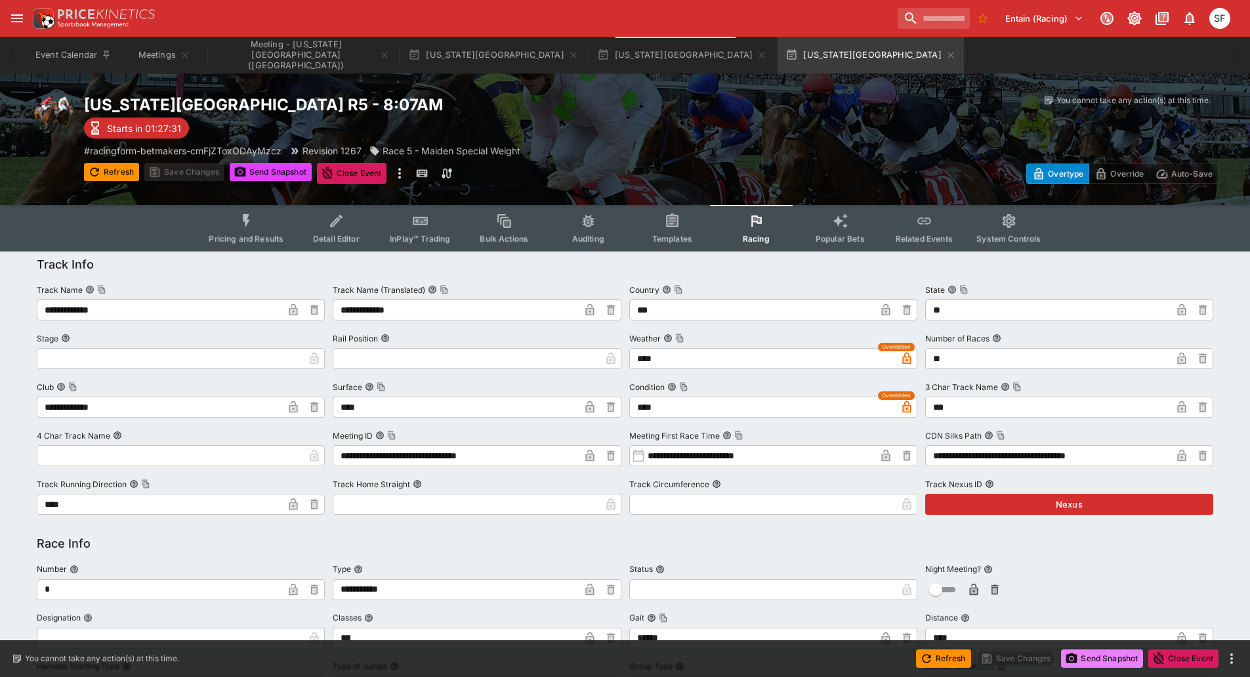
click at [1087, 662] on button "Send Snapshot" at bounding box center [1102, 658] width 82 height 18
drag, startPoint x: 723, startPoint y: 55, endPoint x: 759, endPoint y: 68, distance: 38.4
click at [946, 55] on icon "button" at bounding box center [951, 55] width 11 height 11
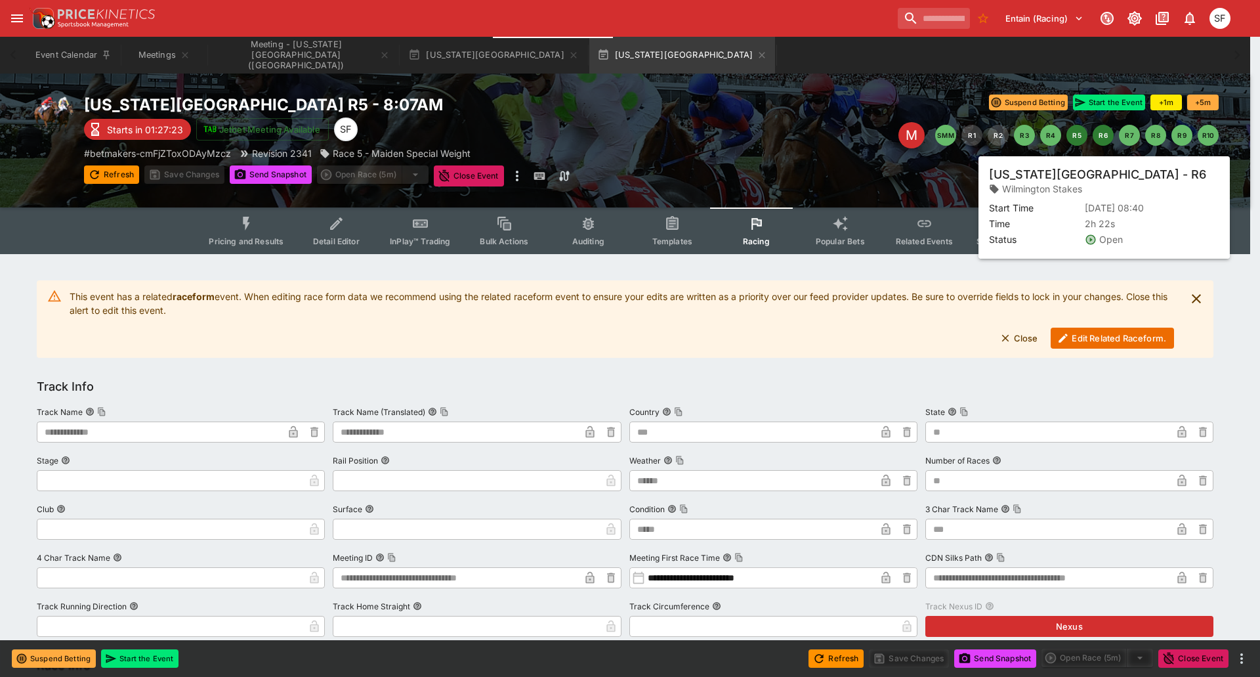
click at [1102, 138] on button "R6" at bounding box center [1103, 135] width 21 height 21
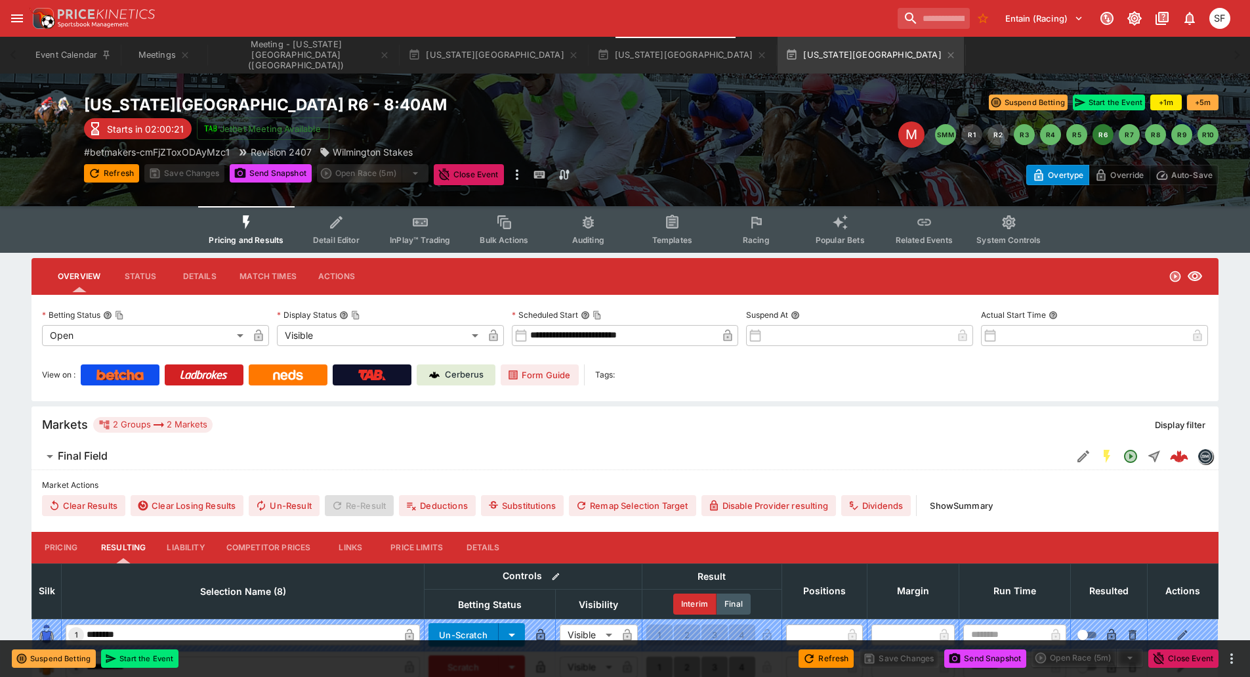
click at [757, 235] on span "Racing" at bounding box center [756, 240] width 27 height 10
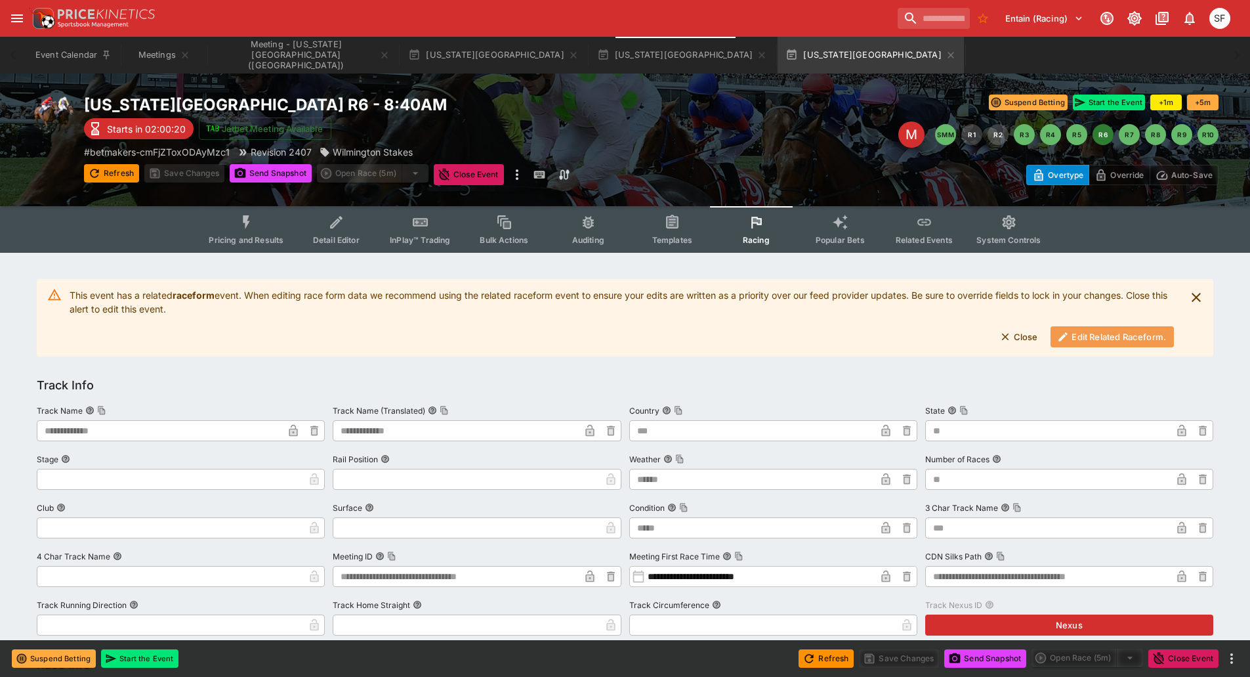
click at [1082, 329] on button "Edit Related Raceform." at bounding box center [1112, 336] width 123 height 21
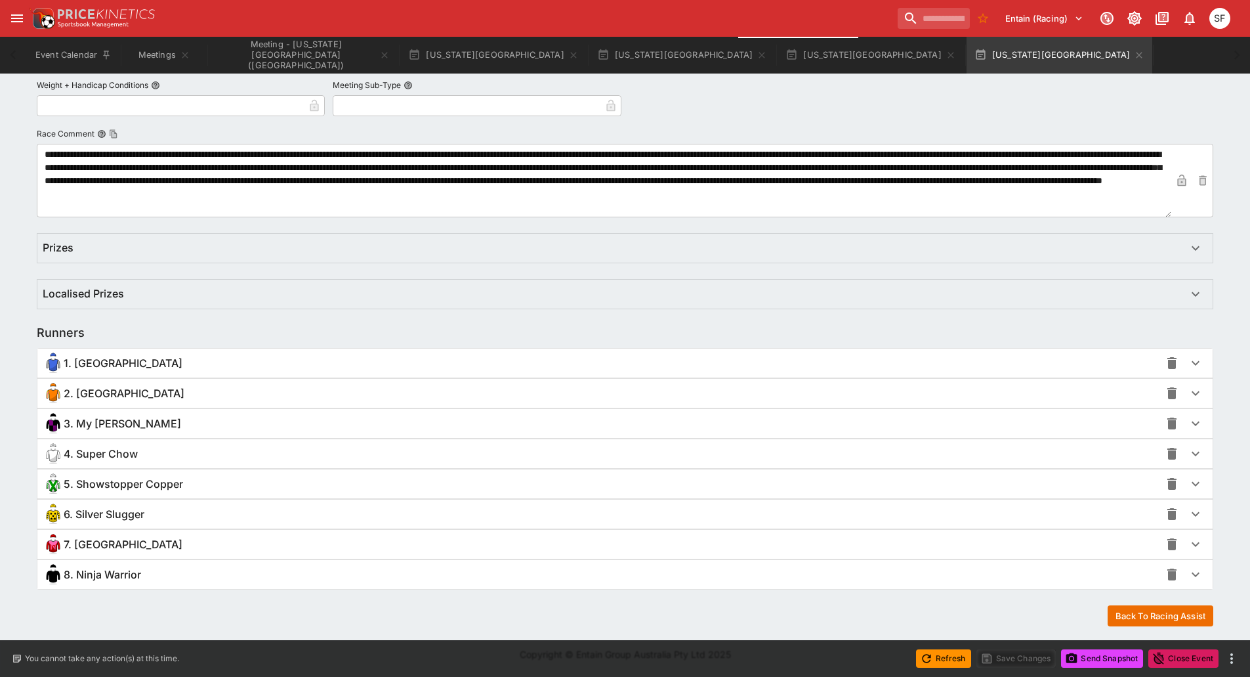
click at [128, 459] on span "4. Super Chow" at bounding box center [101, 454] width 74 height 14
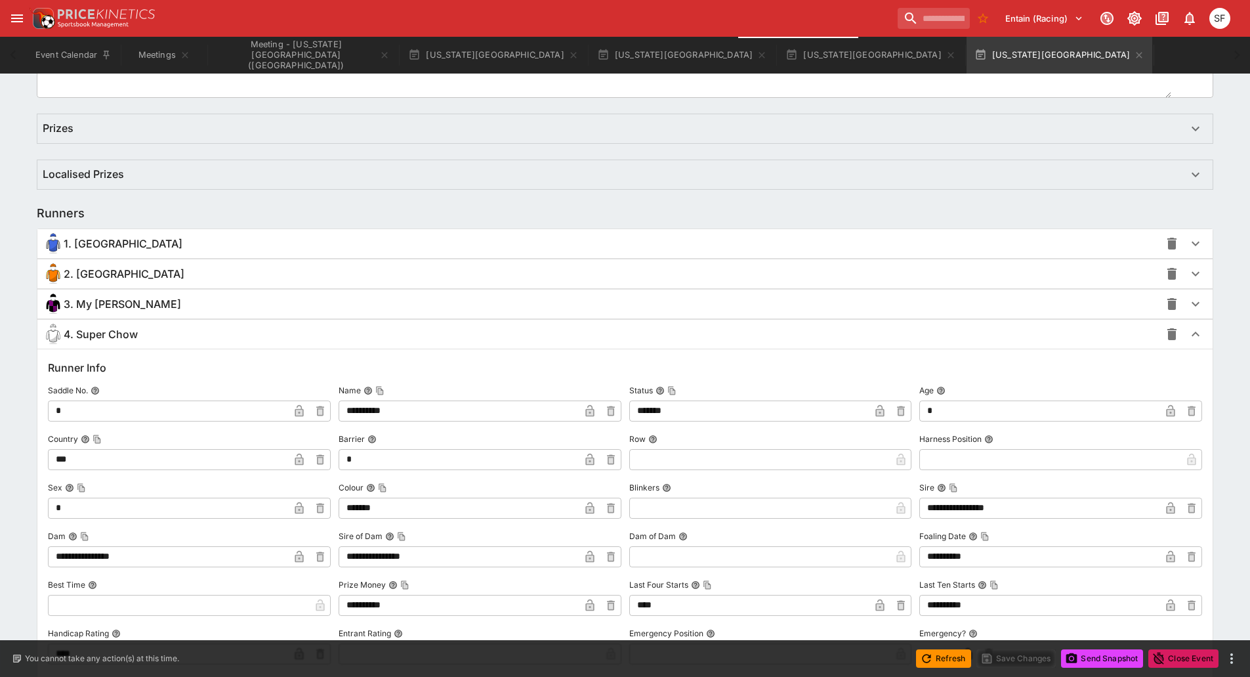
scroll to position [1006, 0]
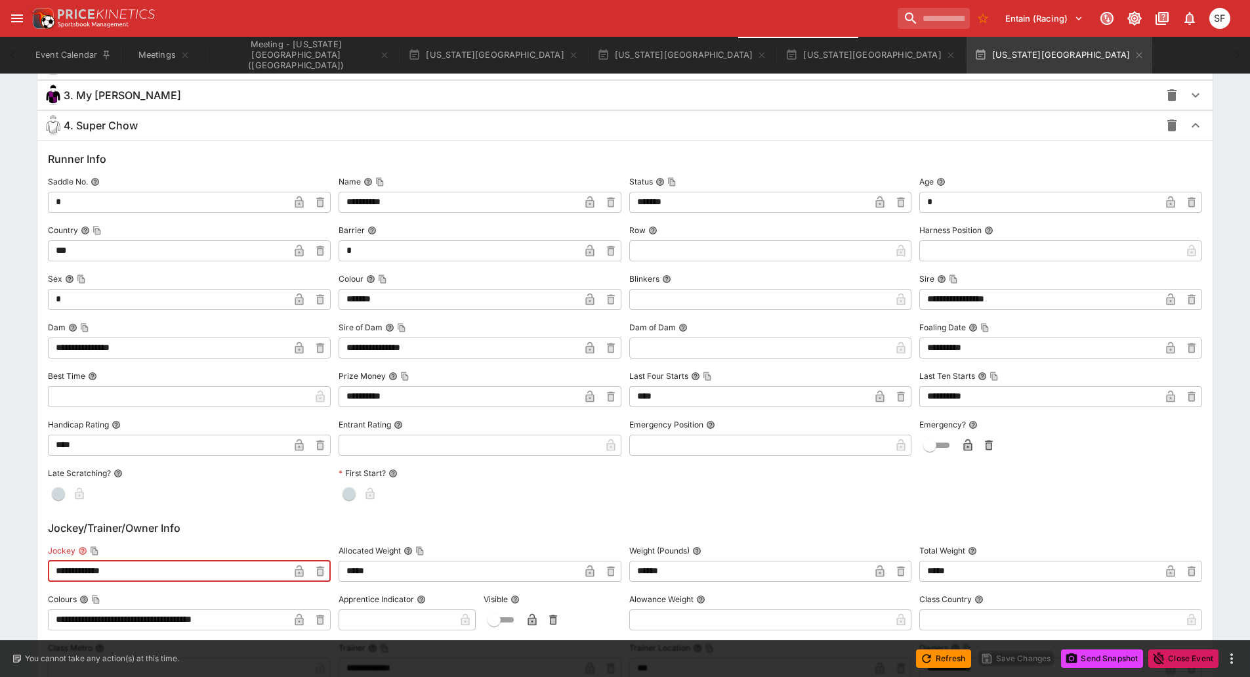
drag, startPoint x: 129, startPoint y: 574, endPoint x: 0, endPoint y: 562, distance: 129.8
click at [0, 562] on div "**********" at bounding box center [625, 381] width 1250 height 2273
paste input "text"
type input "**********"
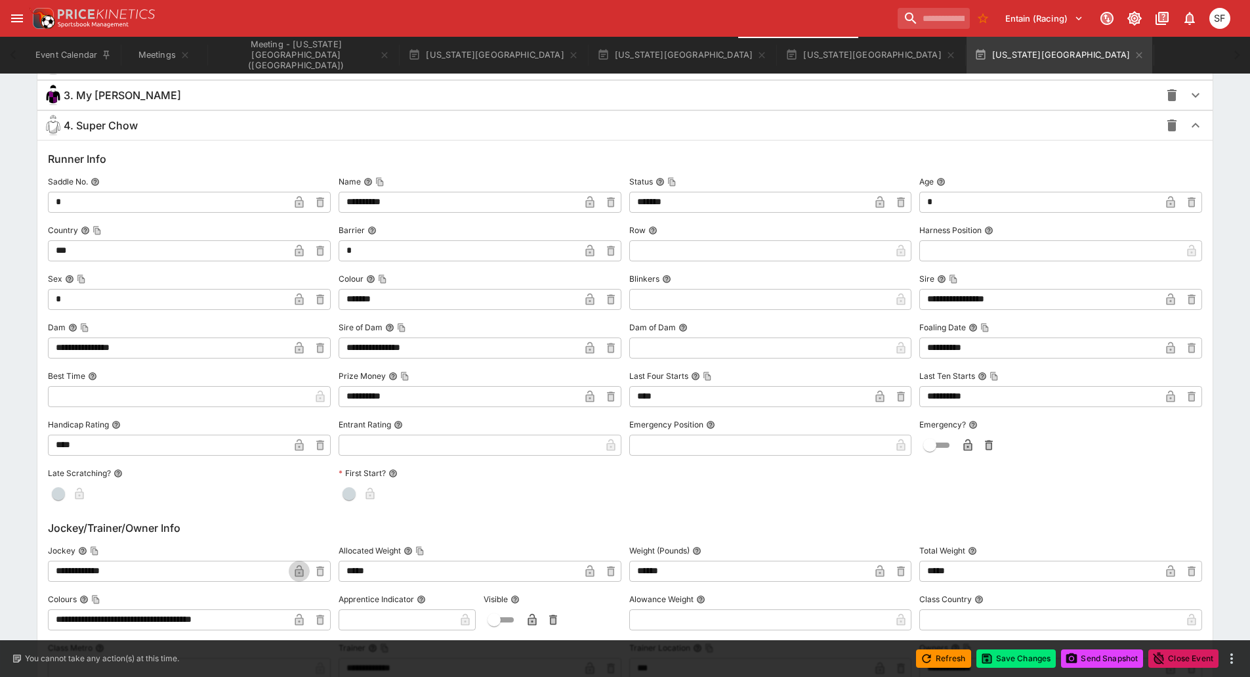
click at [299, 576] on icon "button" at bounding box center [299, 571] width 9 height 12
click at [1031, 654] on button "Save Changes" at bounding box center [1017, 658] width 80 height 18
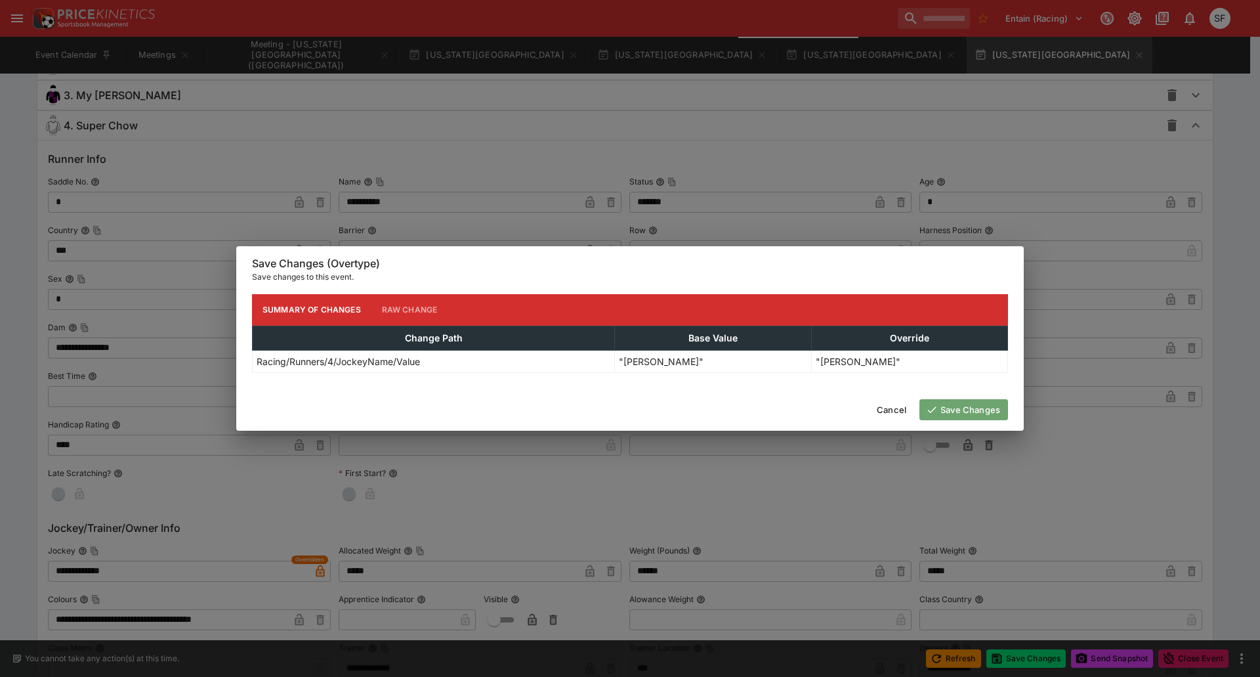
click at [956, 408] on button "Save Changes" at bounding box center [963, 409] width 89 height 21
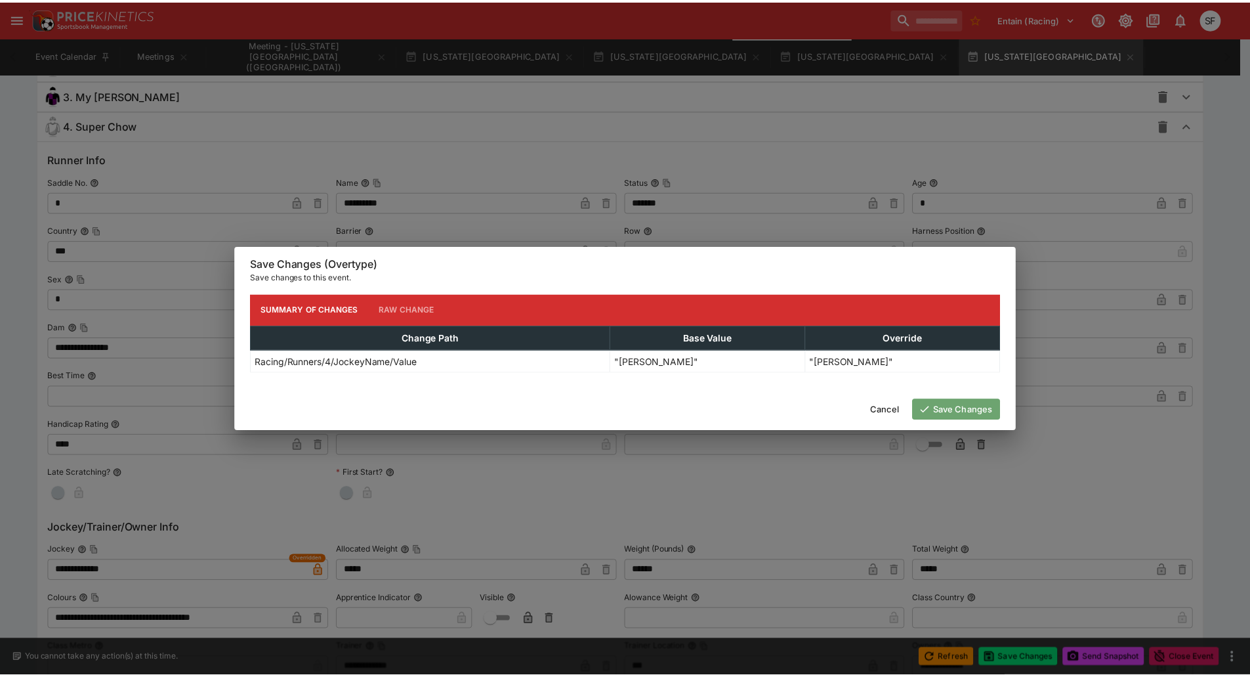
scroll to position [0, 0]
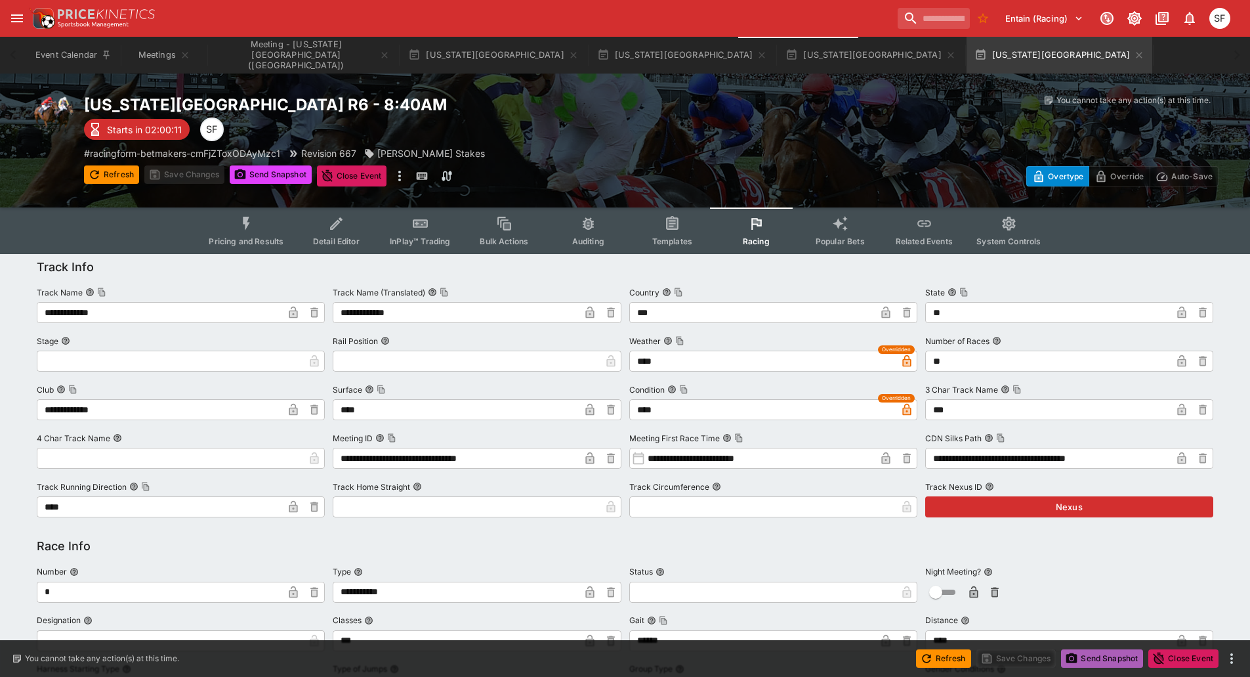
click at [1100, 658] on button "Send Snapshot" at bounding box center [1102, 658] width 82 height 18
click at [1137, 55] on icon "button" at bounding box center [1140, 55] width 6 height 6
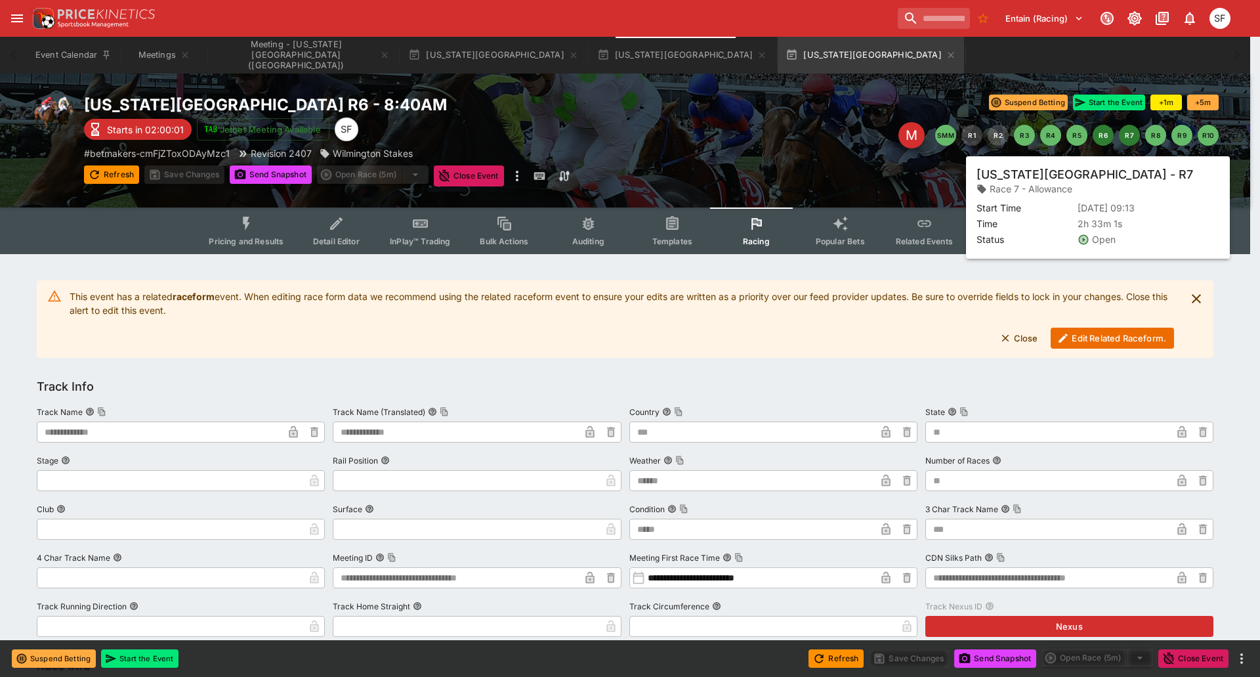
click at [1129, 136] on button "R7" at bounding box center [1129, 135] width 21 height 21
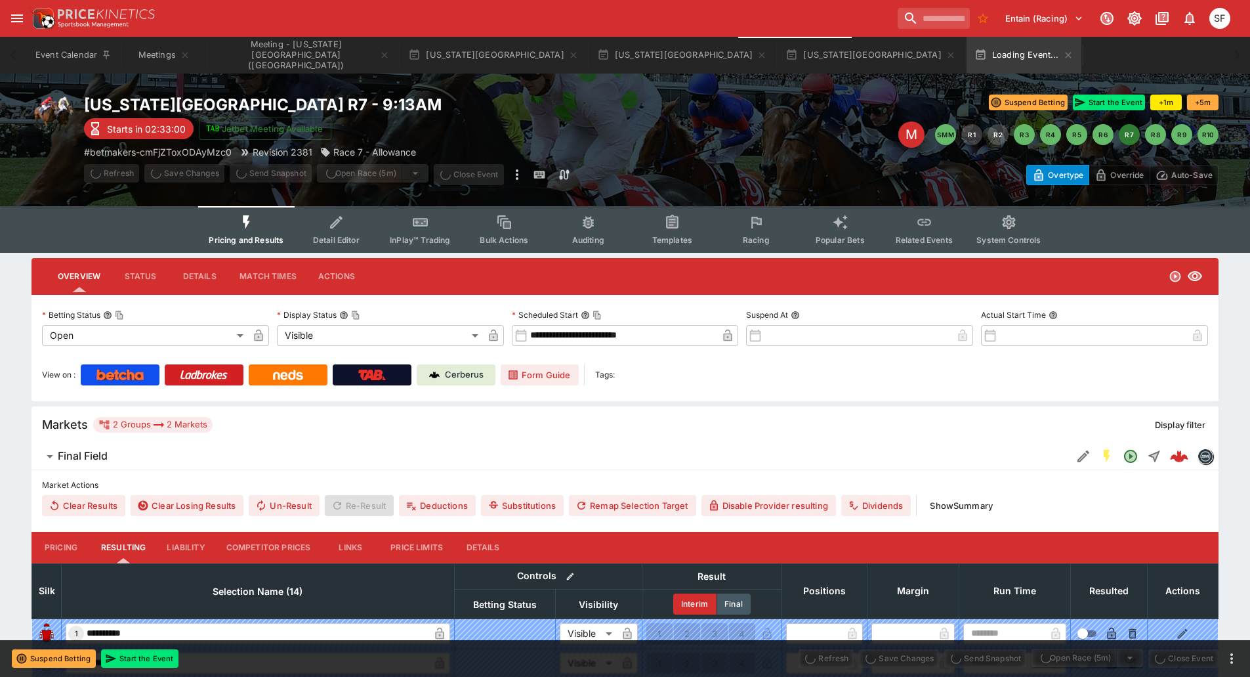
click at [756, 227] on icon "Event type filters" at bounding box center [756, 222] width 17 height 17
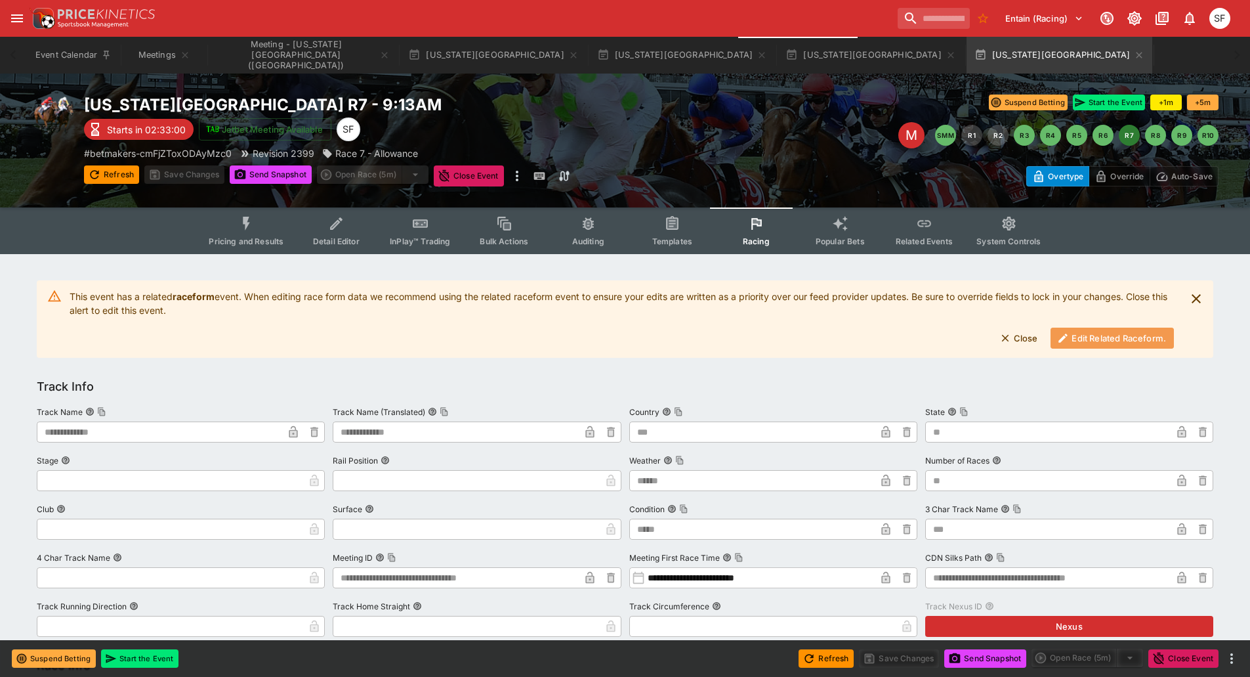
click at [1102, 335] on button "Edit Related Raceform." at bounding box center [1112, 337] width 123 height 21
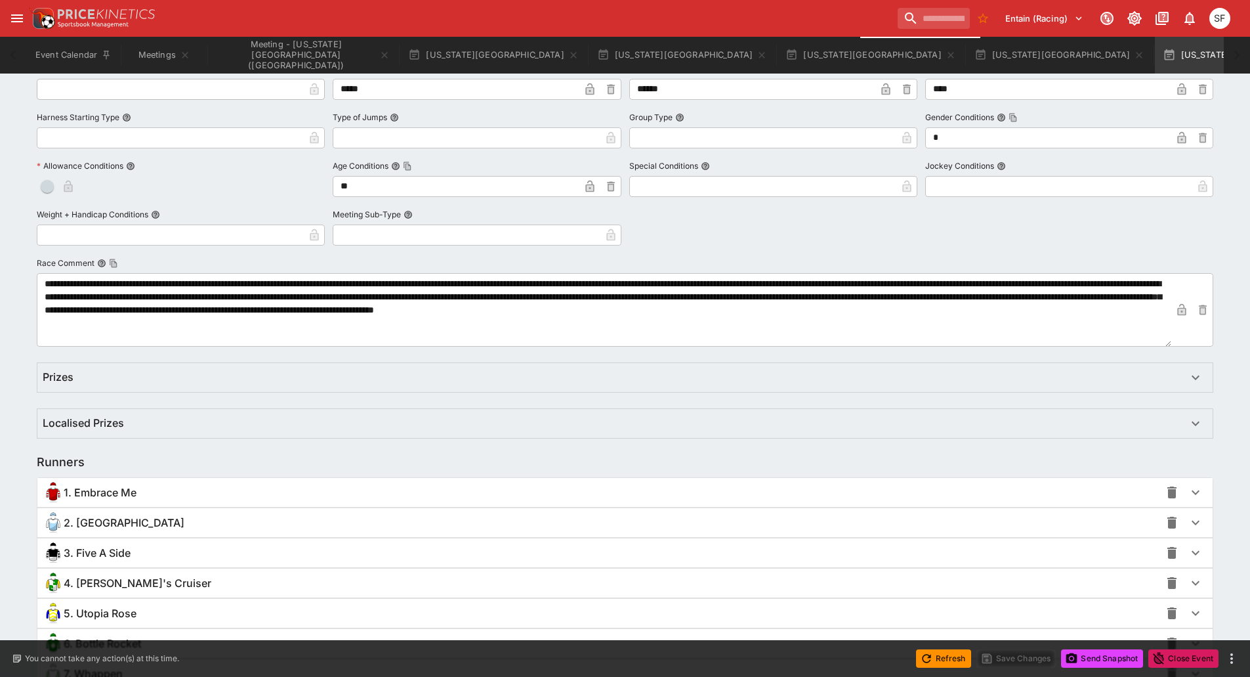
scroll to position [853, 0]
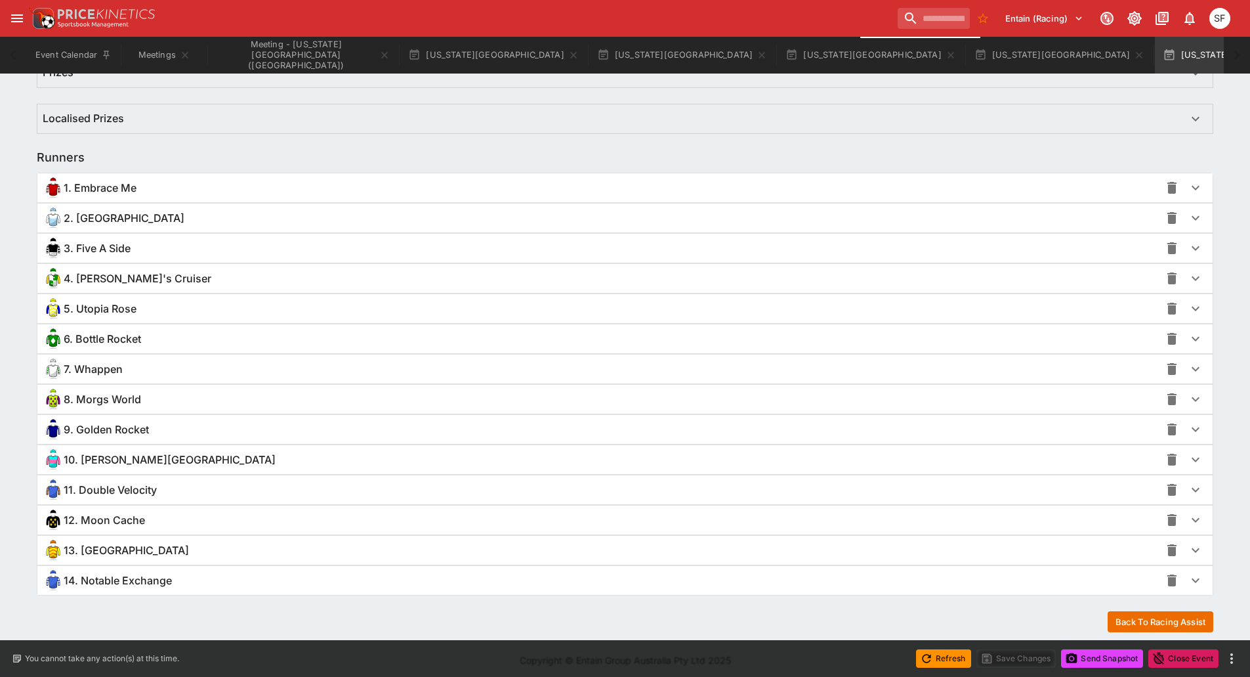
click at [111, 305] on span "5. Utopia Rose" at bounding box center [100, 309] width 73 height 14
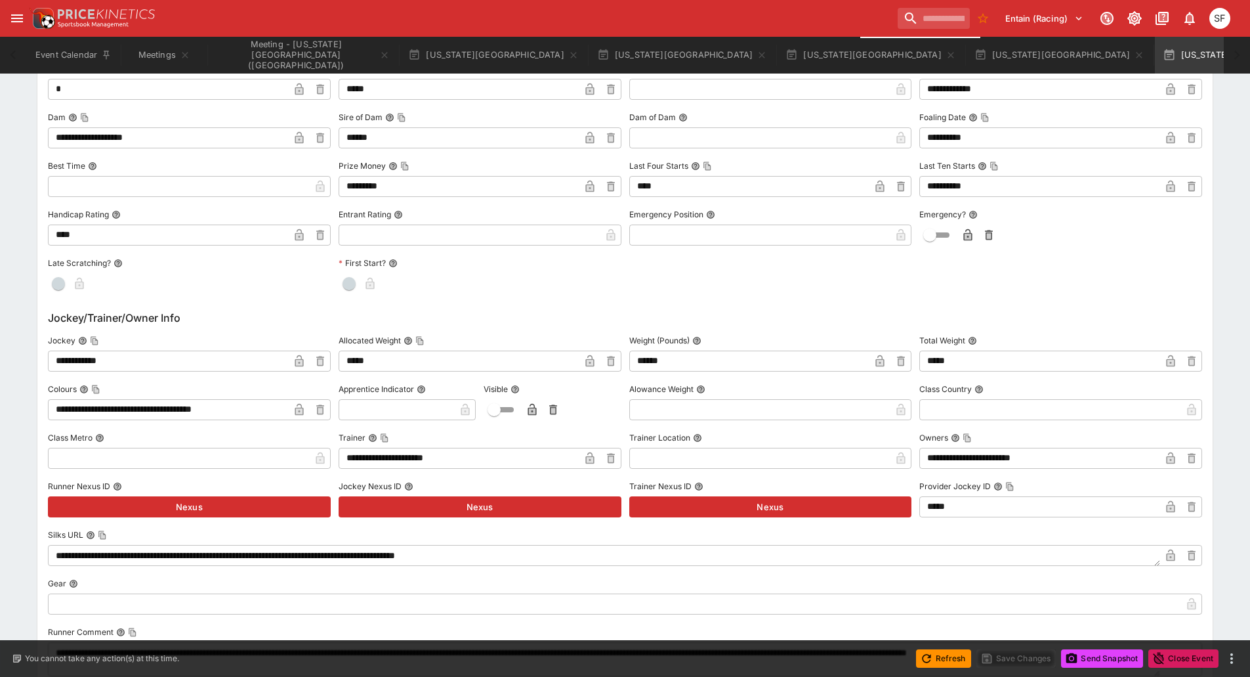
scroll to position [1247, 0]
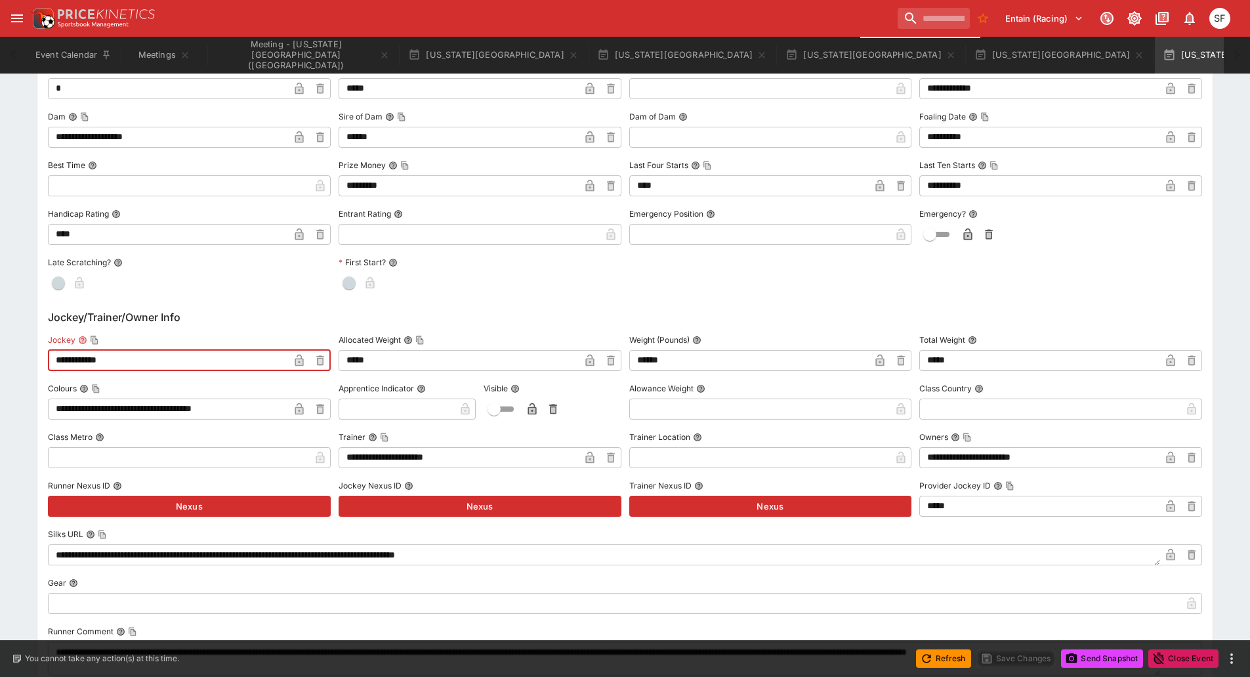
drag, startPoint x: 77, startPoint y: 360, endPoint x: 16, endPoint y: 354, distance: 60.7
click at [18, 356] on div "**********" at bounding box center [625, 231] width 1250 height 2454
paste input "text"
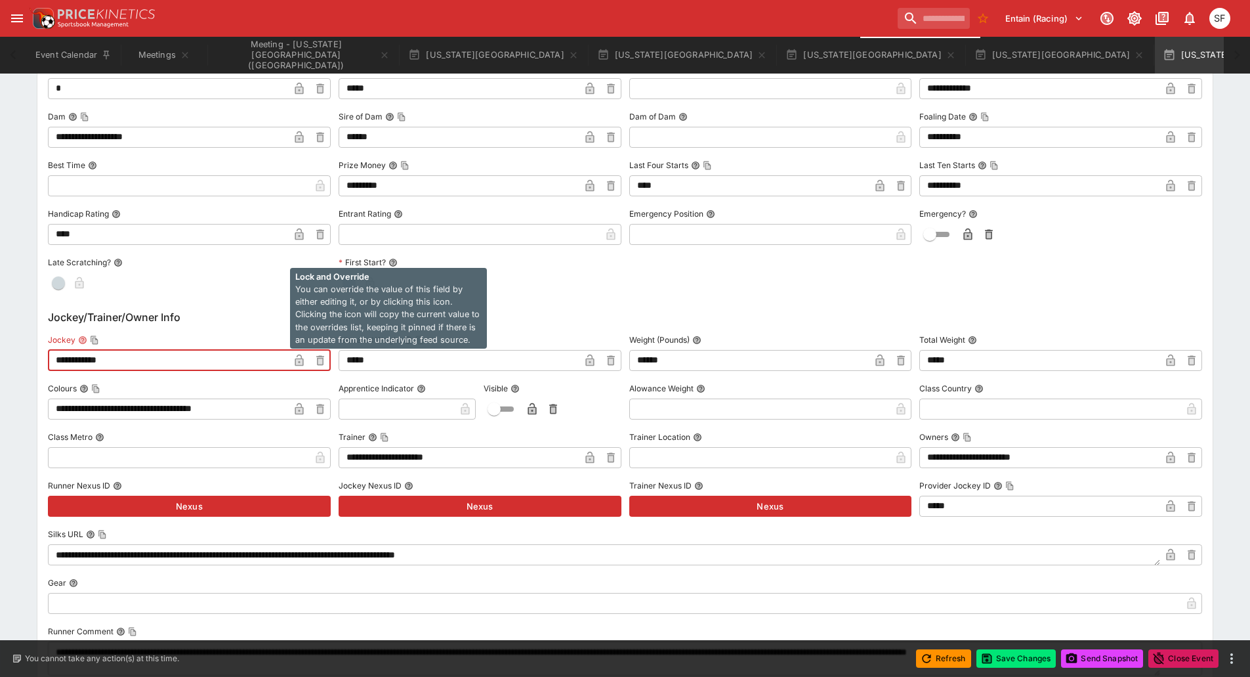
type input "**********"
click at [298, 362] on icon "button" at bounding box center [299, 361] width 7 height 5
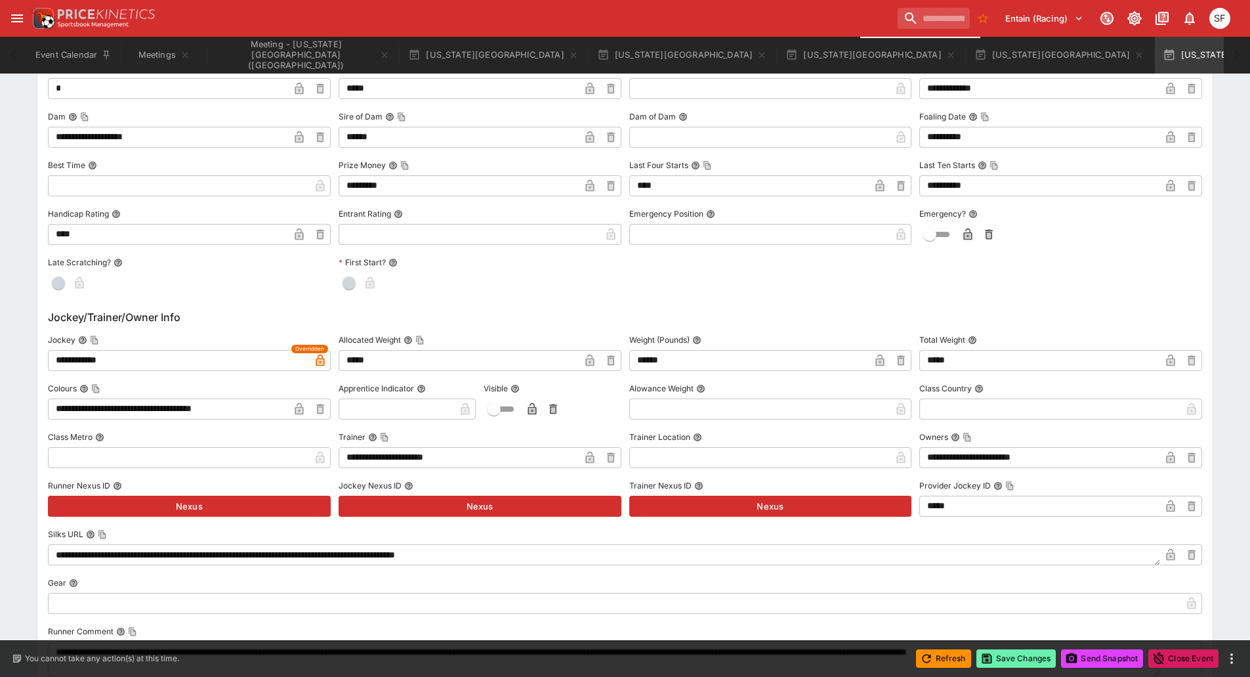
click at [1024, 656] on button "Save Changes" at bounding box center [1017, 658] width 80 height 18
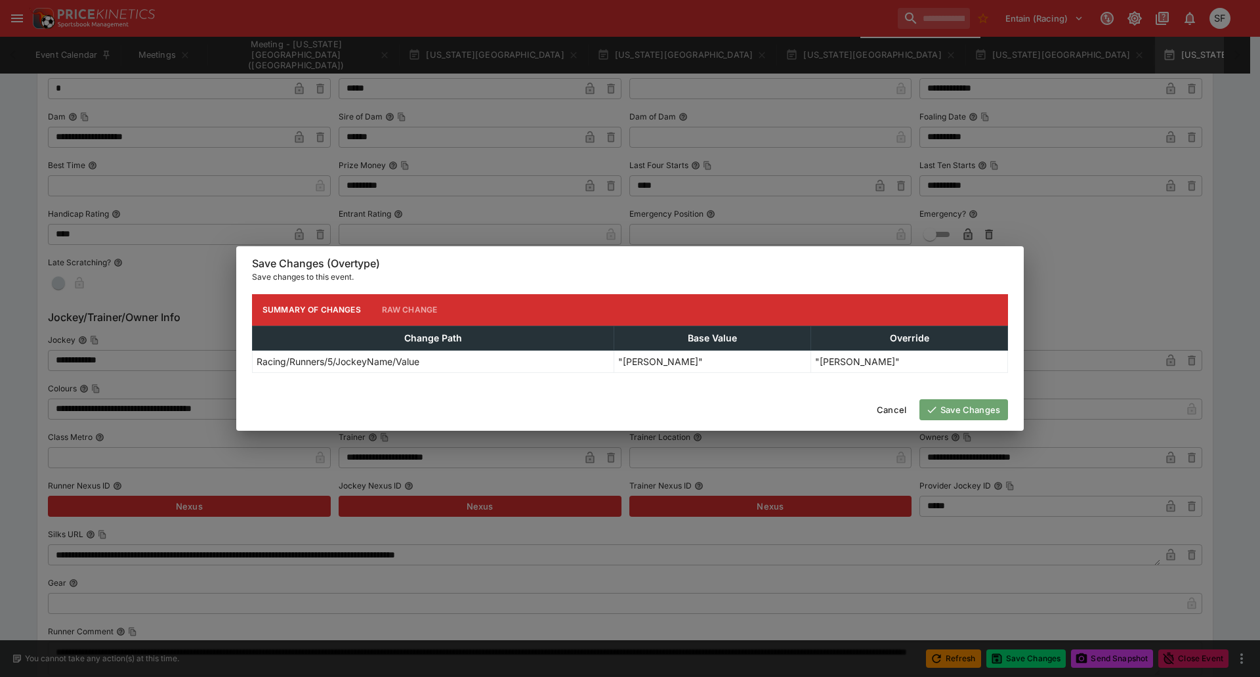
click at [966, 404] on button "Save Changes" at bounding box center [963, 409] width 89 height 21
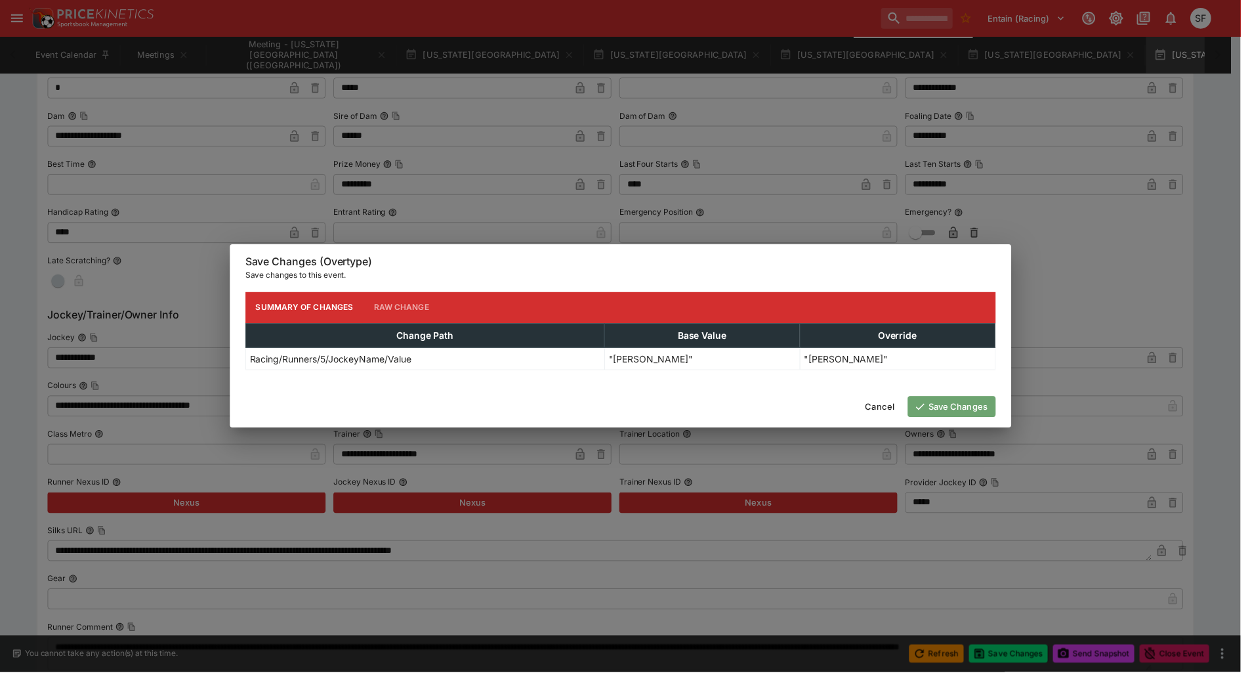
scroll to position [0, 0]
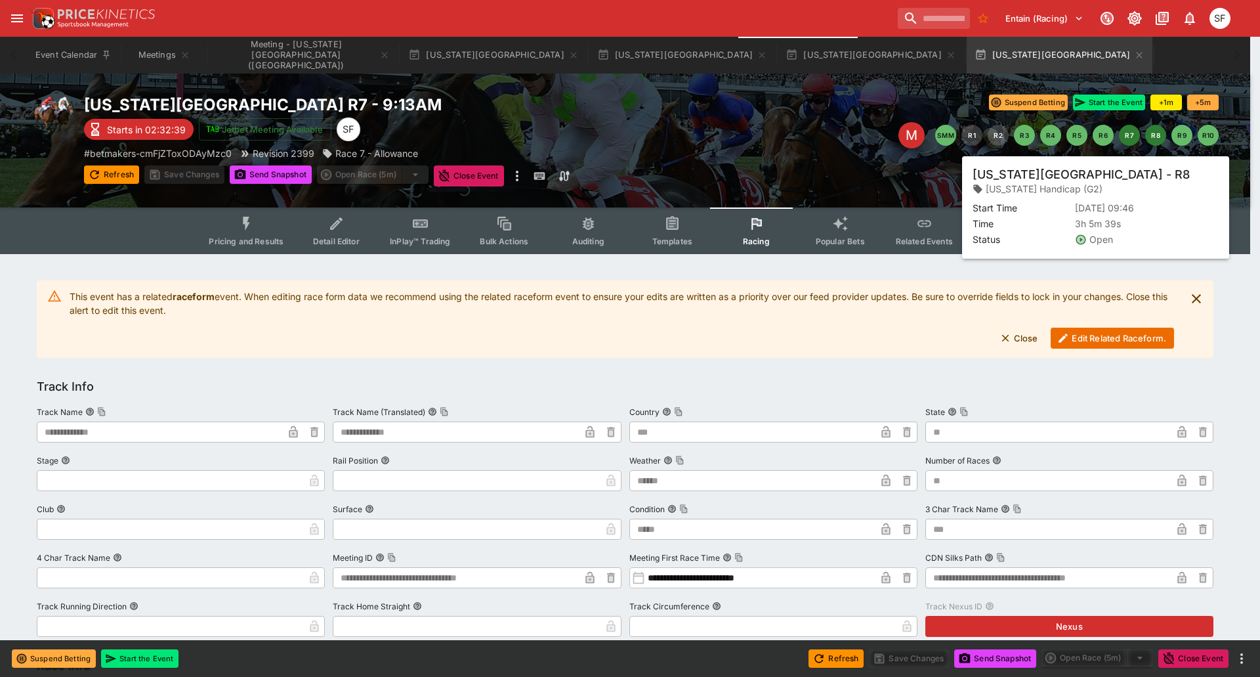
click at [1154, 140] on button "R8" at bounding box center [1155, 135] width 21 height 21
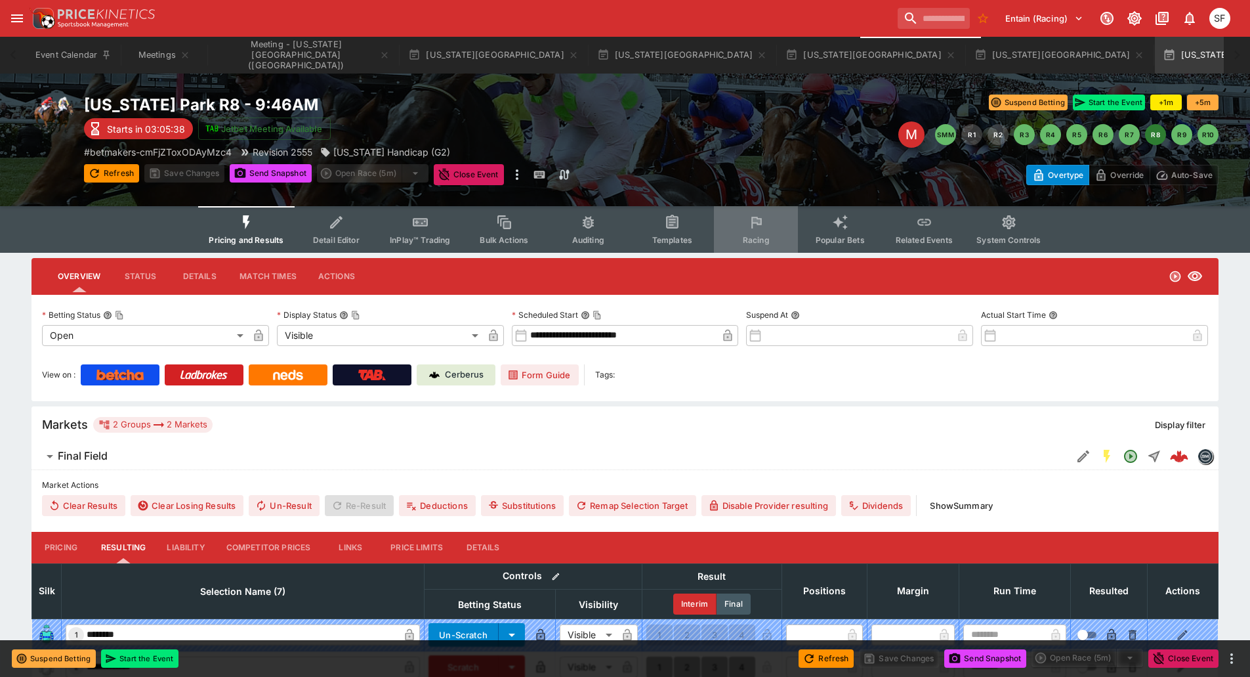
click at [757, 239] on span "Racing" at bounding box center [756, 240] width 27 height 10
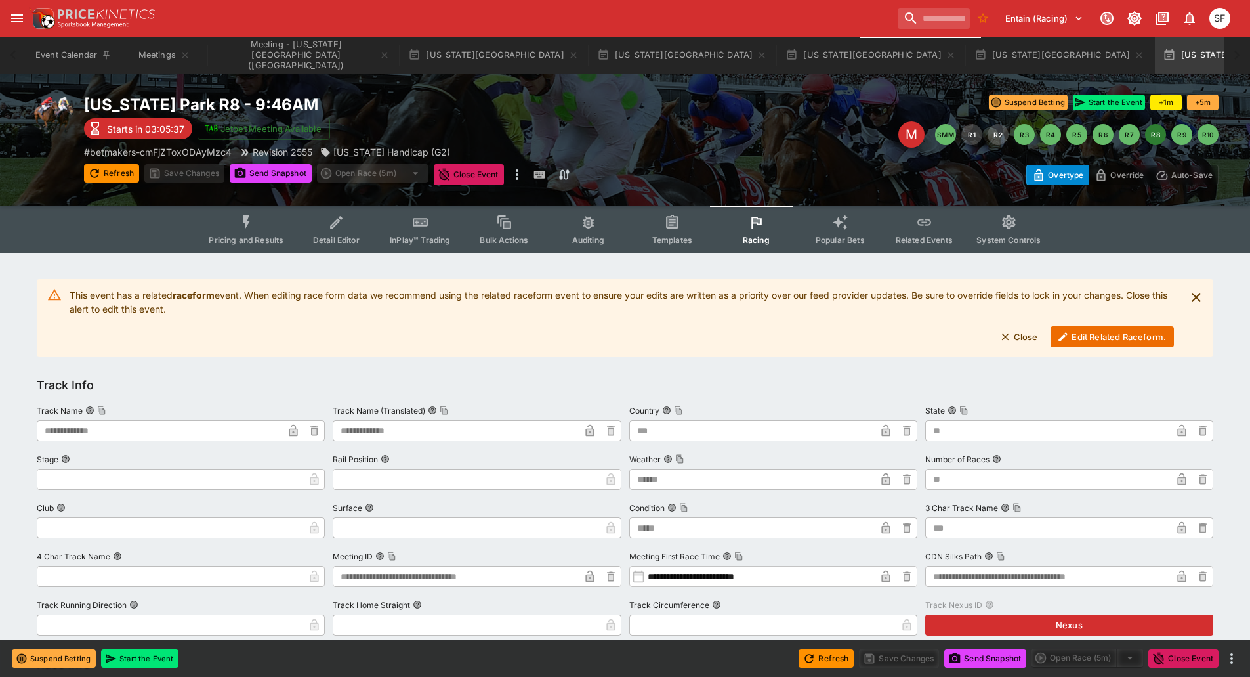
click at [1065, 329] on button "Edit Related Raceform." at bounding box center [1112, 336] width 123 height 21
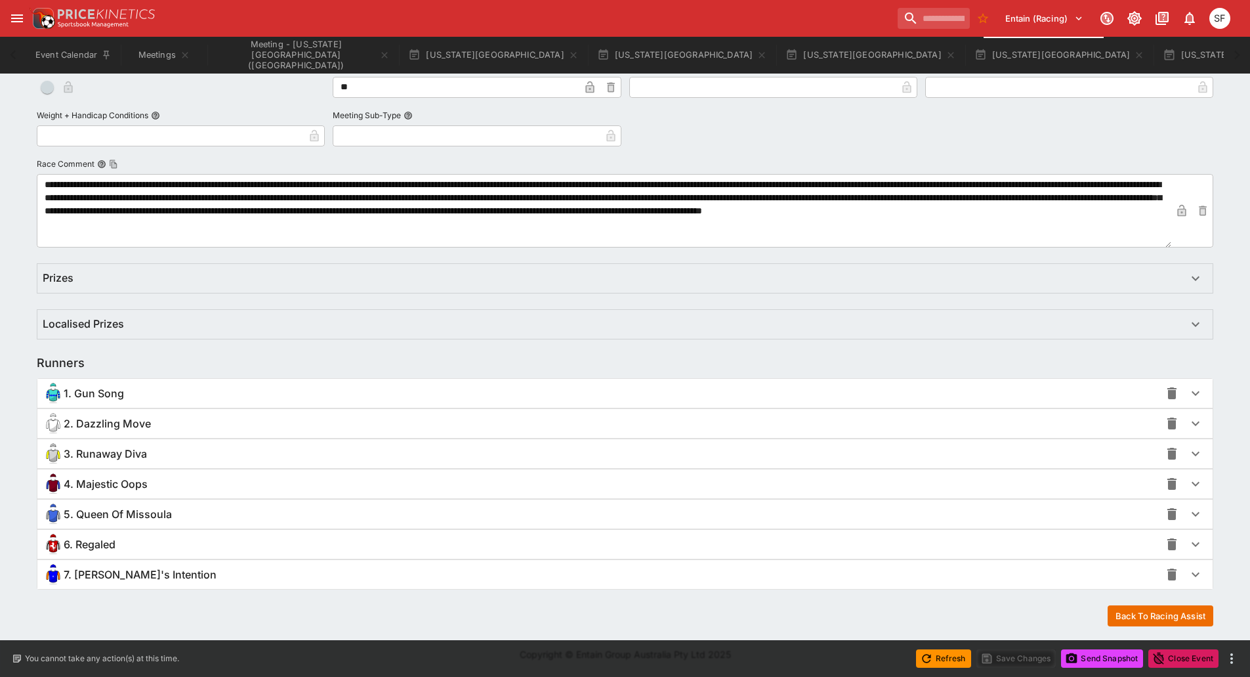
click at [120, 448] on span "3. Runaway Diva" at bounding box center [105, 454] width 83 height 14
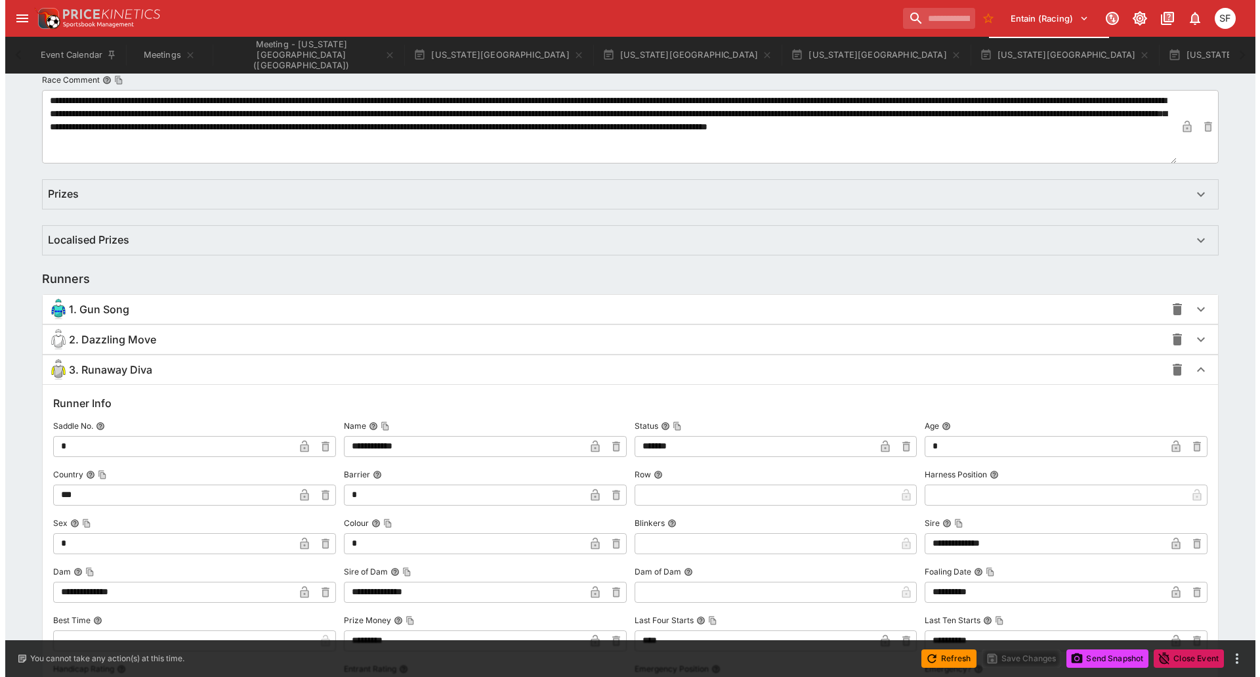
scroll to position [1044, 0]
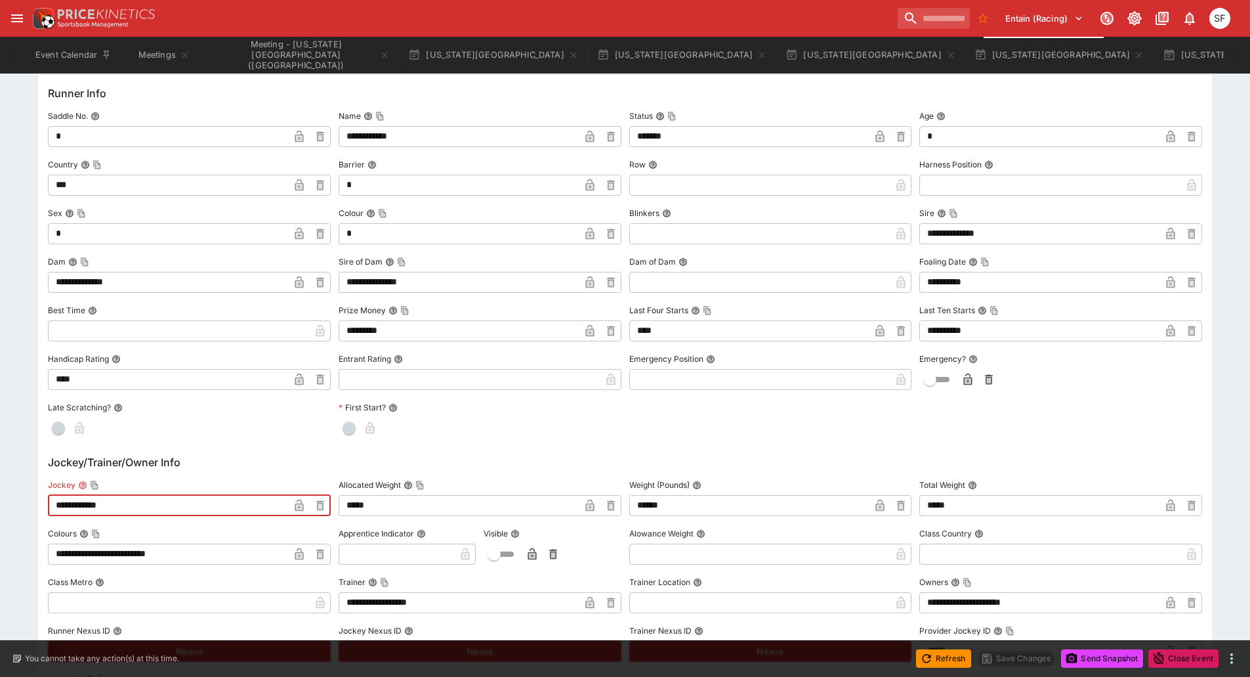
drag, startPoint x: 95, startPoint y: 504, endPoint x: 0, endPoint y: 493, distance: 95.8
click at [3, 494] on div "**********" at bounding box center [625, 331] width 1250 height 2242
paste input "******"
click at [95, 505] on input "**********" at bounding box center [168, 505] width 241 height 21
type input "**********"
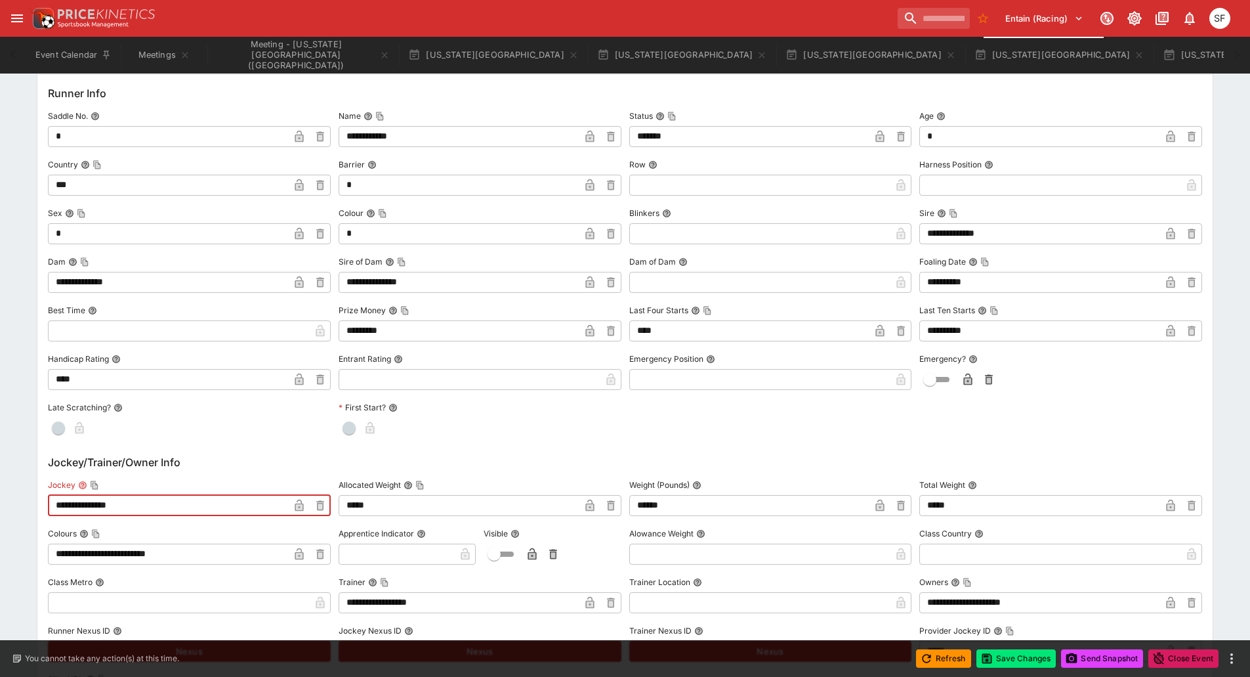
click at [297, 508] on icon "button" at bounding box center [299, 506] width 7 height 5
click at [987, 652] on icon "button" at bounding box center [986, 658] width 13 height 13
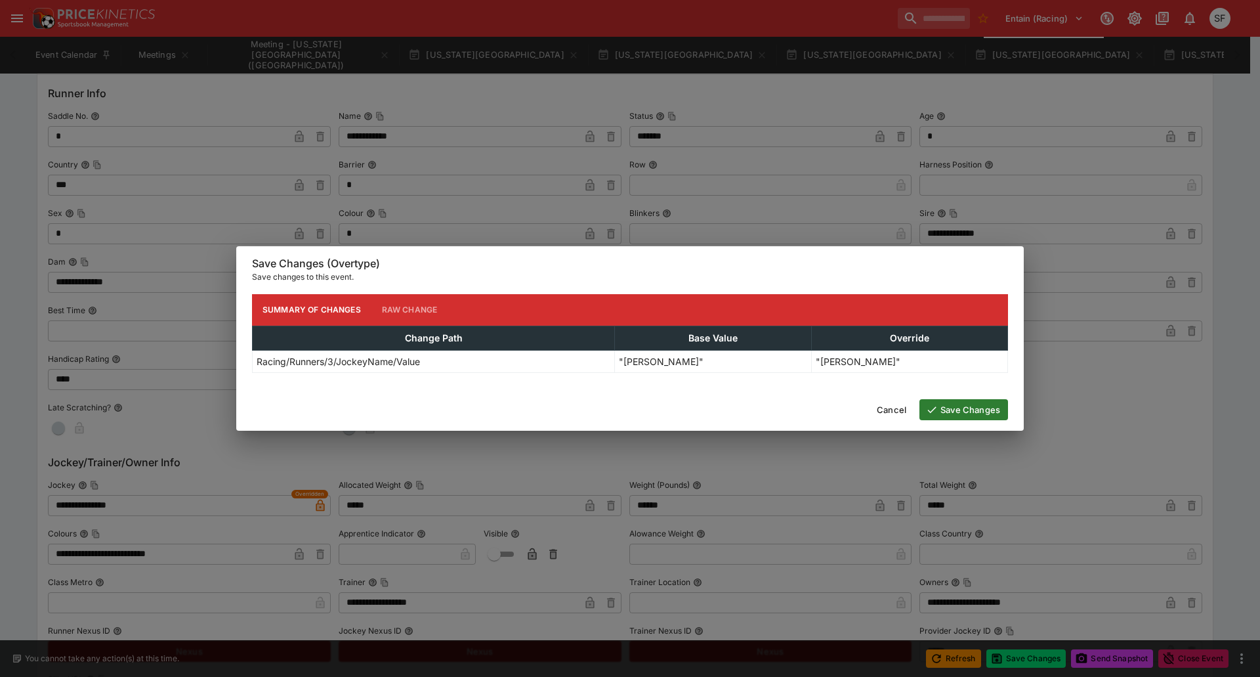
click at [926, 414] on icon "button" at bounding box center [932, 410] width 12 height 12
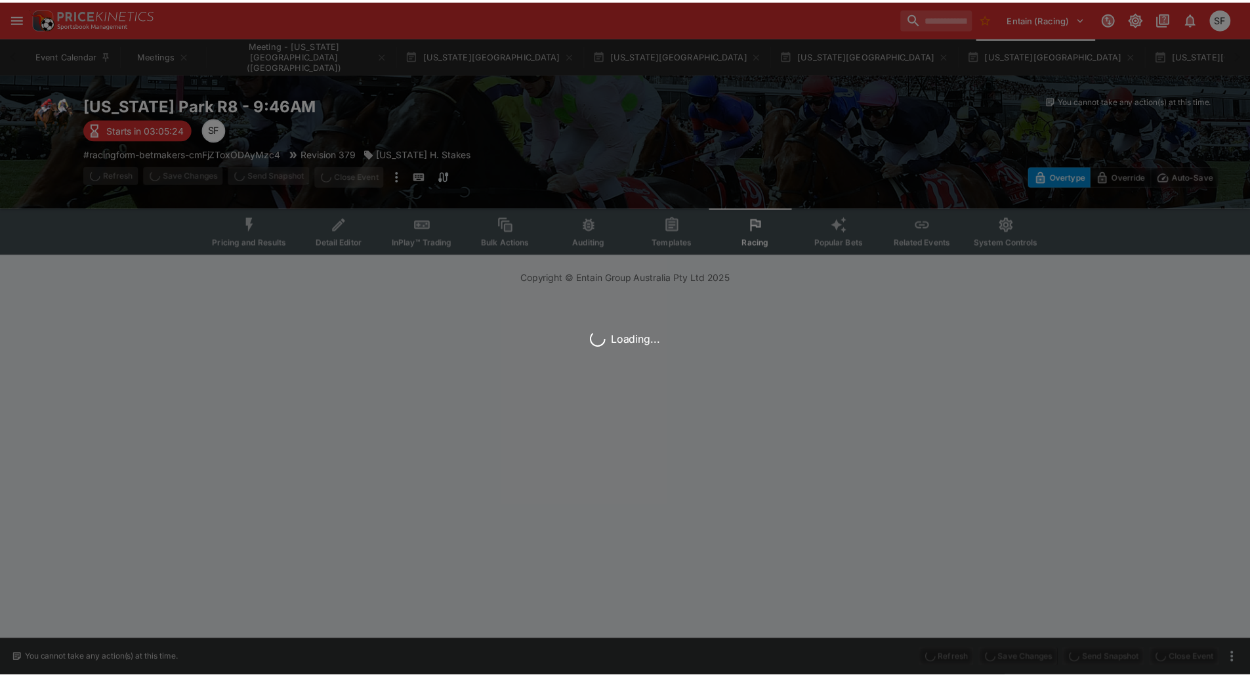
scroll to position [0, 0]
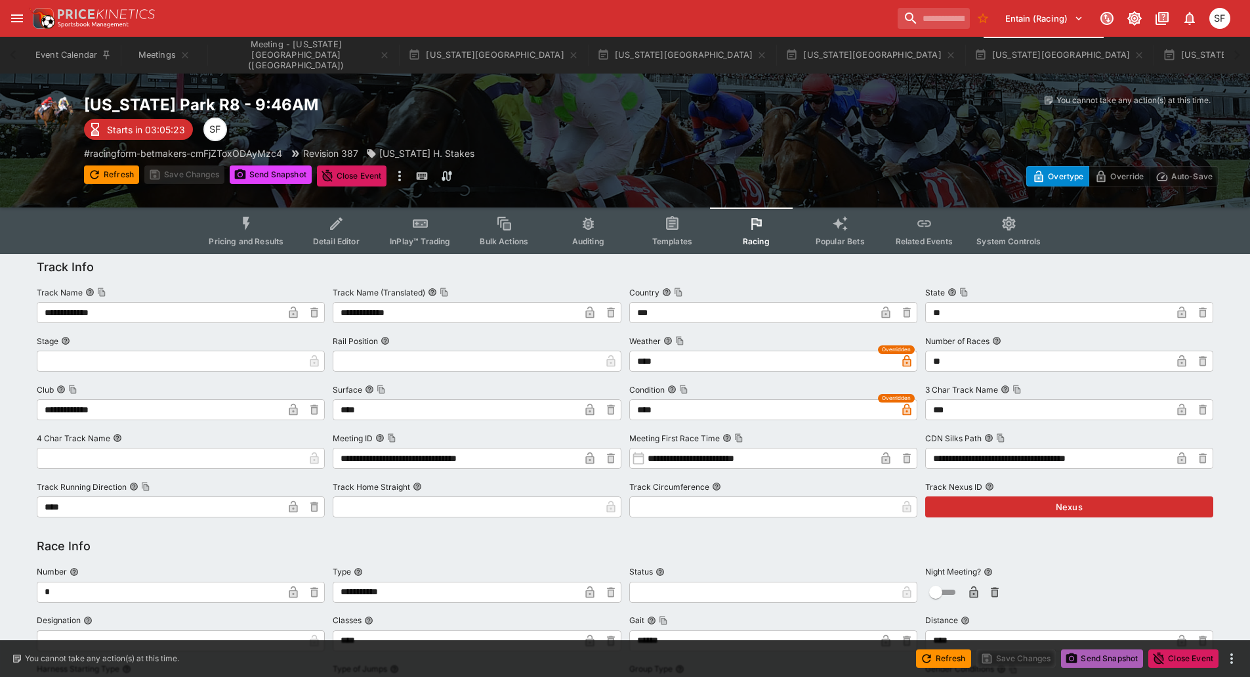
click at [1108, 662] on button "Send Snapshot" at bounding box center [1102, 658] width 82 height 18
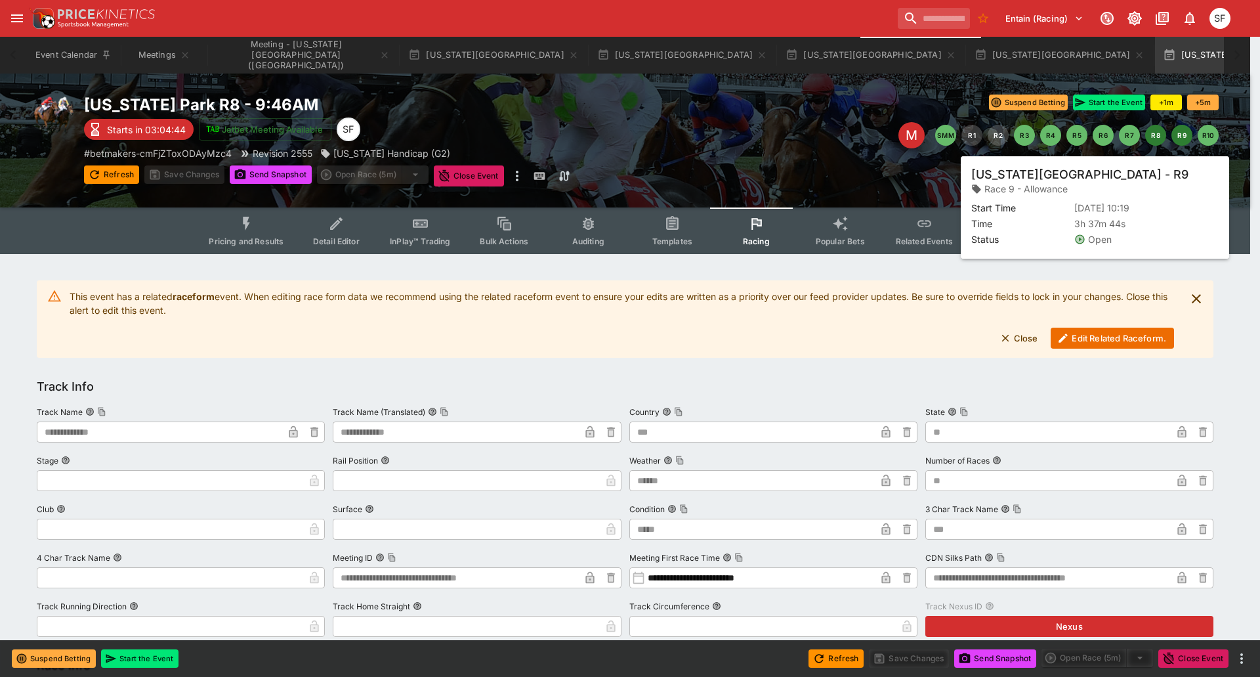
click at [1180, 138] on button "R9" at bounding box center [1181, 135] width 21 height 21
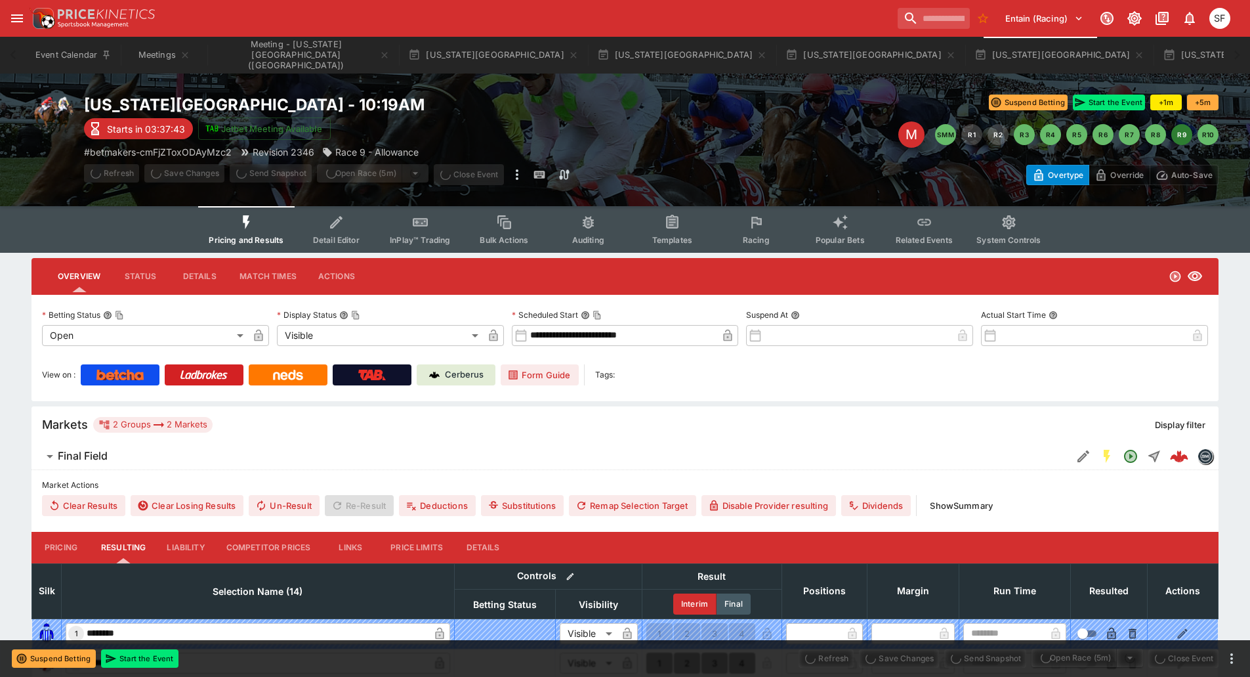
click at [749, 238] on span "Racing" at bounding box center [756, 240] width 27 height 10
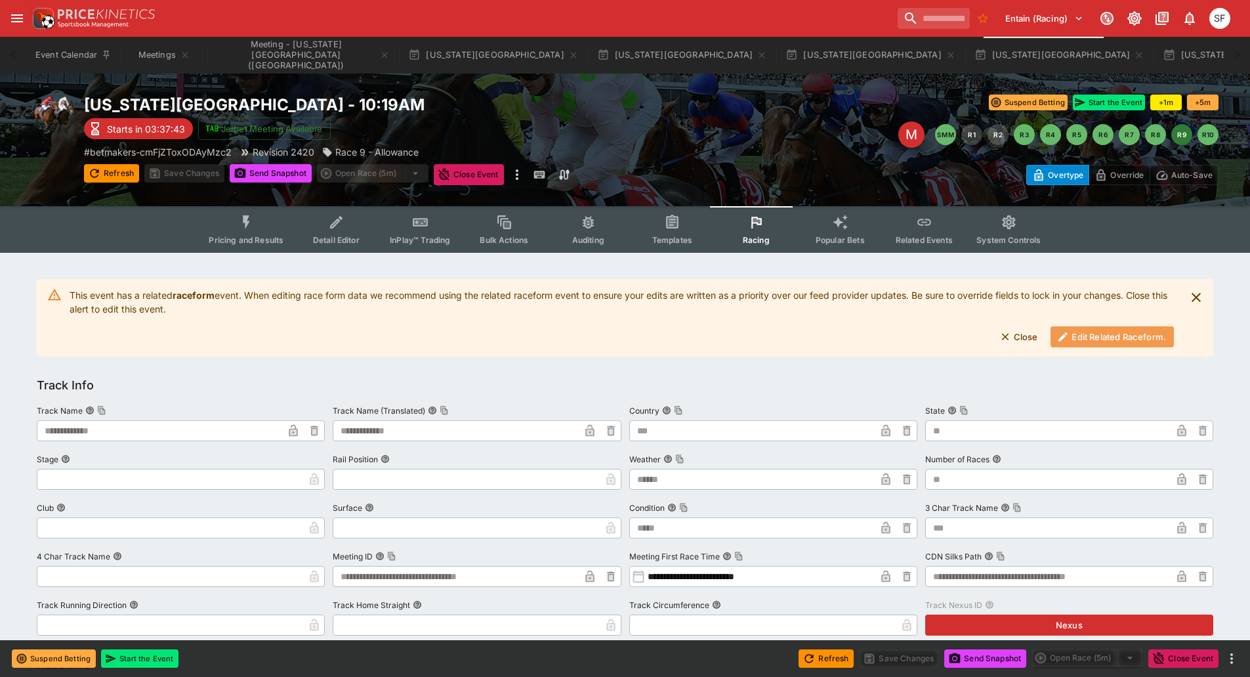
click at [1124, 333] on button "Edit Related Raceform." at bounding box center [1112, 336] width 123 height 21
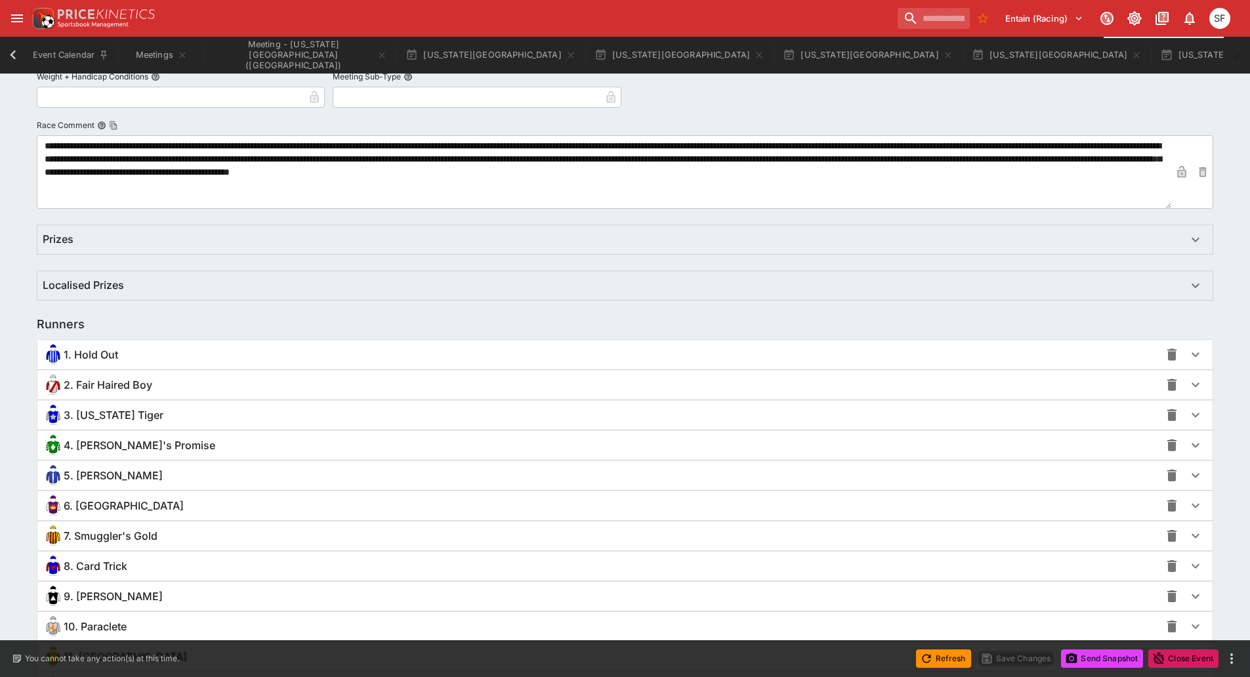
scroll to position [788, 0]
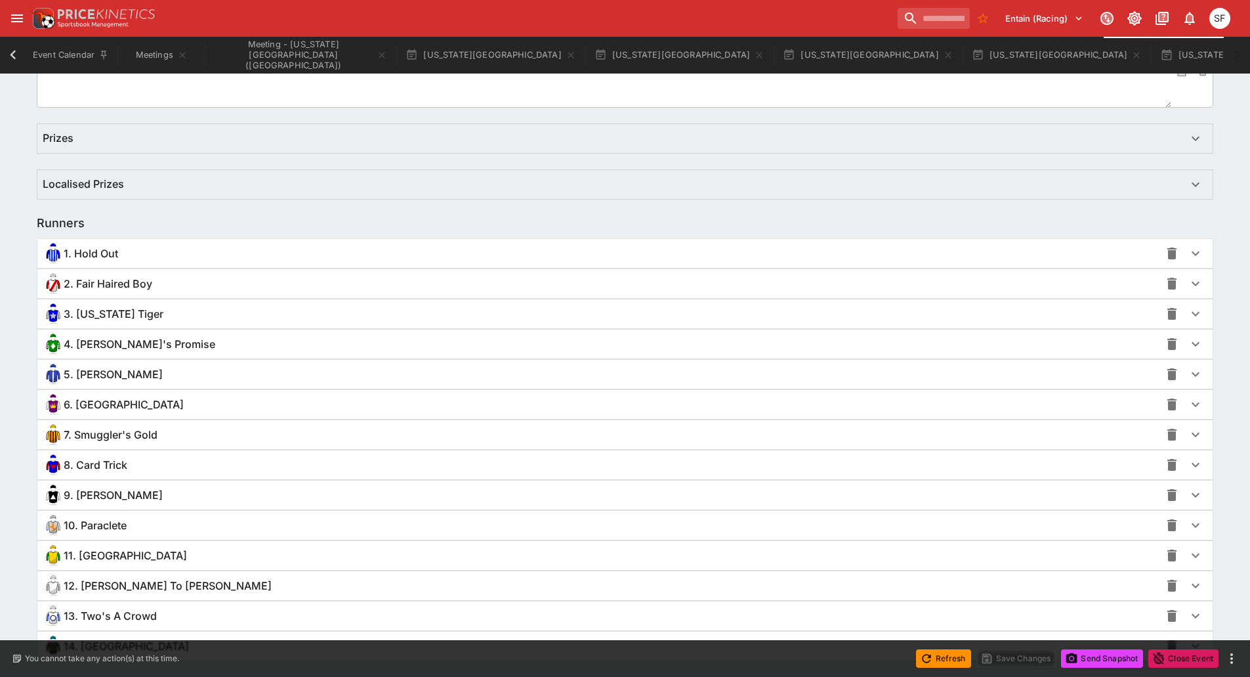
click at [139, 402] on div "6. [GEOGRAPHIC_DATA]" at bounding box center [602, 404] width 1118 height 21
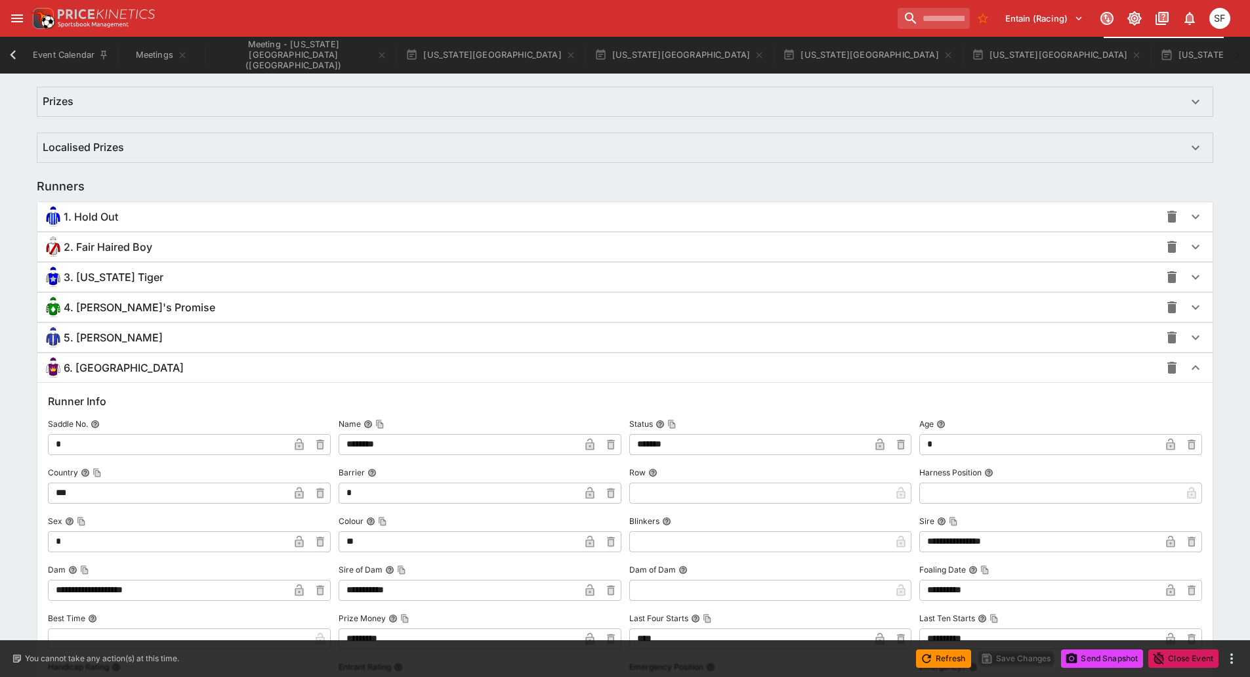
scroll to position [1184, 0]
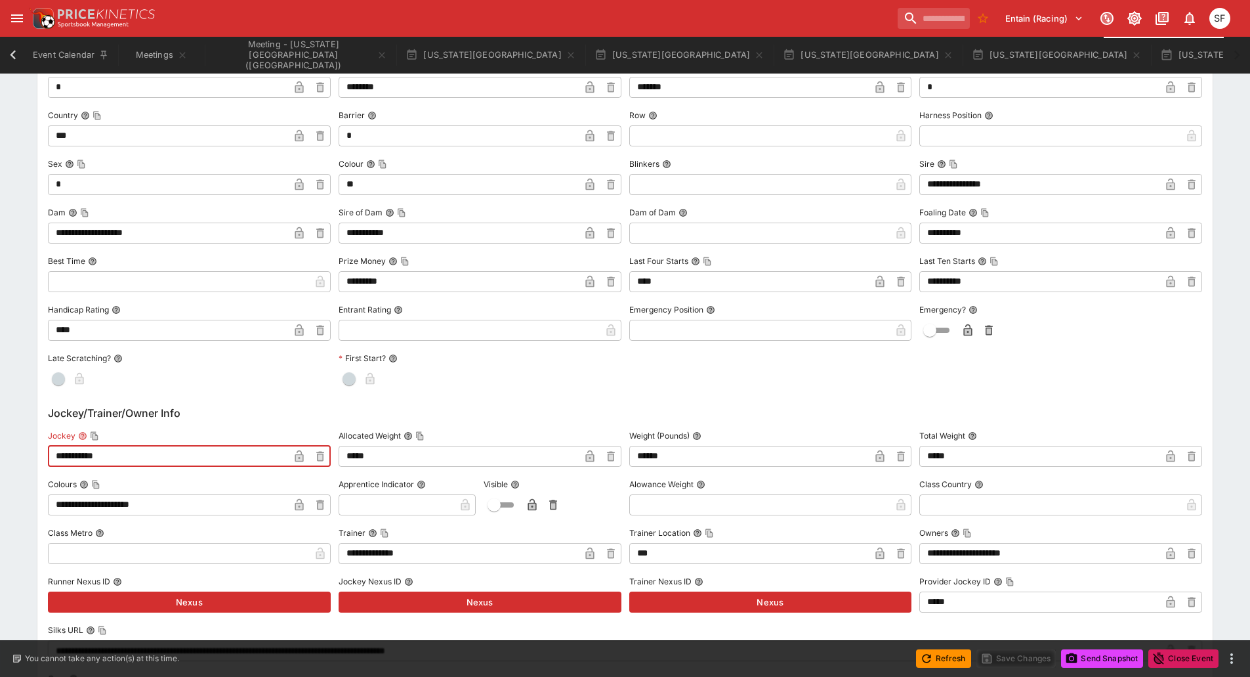
drag, startPoint x: 129, startPoint y: 455, endPoint x: 3, endPoint y: 459, distance: 126.7
click at [5, 461] on div "**********" at bounding box center [625, 297] width 1250 height 2454
paste input "*******"
click at [93, 452] on input "**********" at bounding box center [168, 456] width 241 height 21
click at [287, 454] on input "**********" at bounding box center [168, 456] width 241 height 21
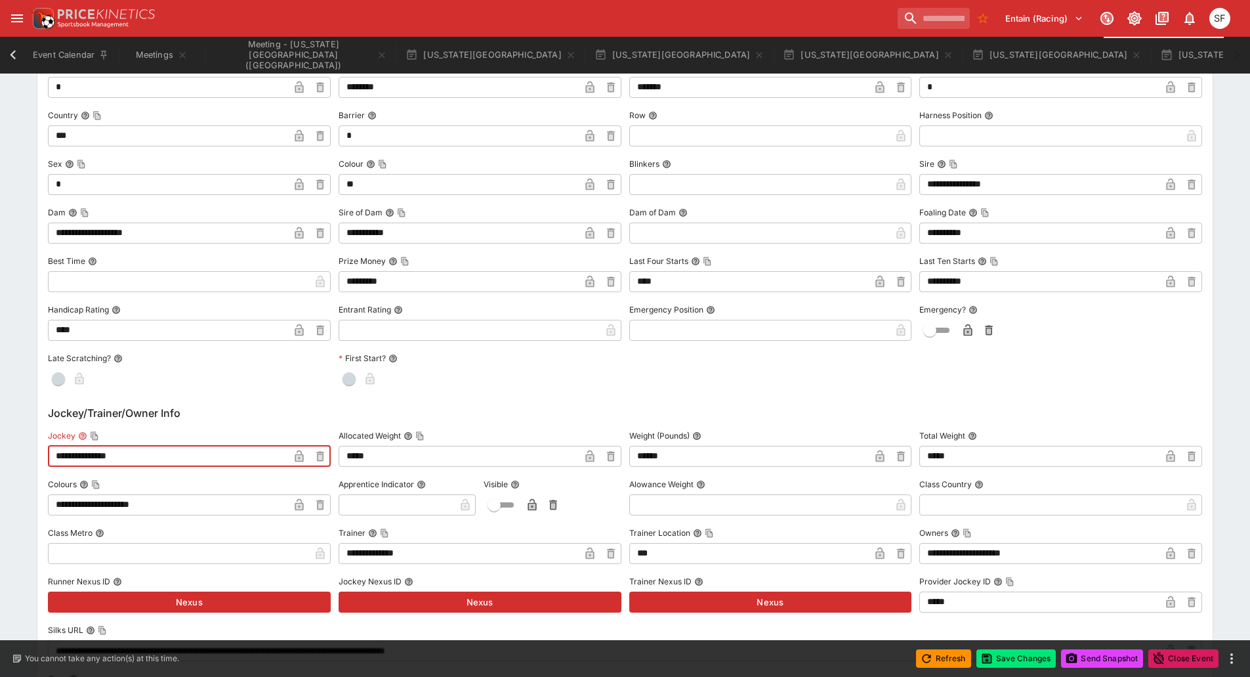
type input "**********"
click at [299, 454] on icon "button" at bounding box center [299, 456] width 9 height 12
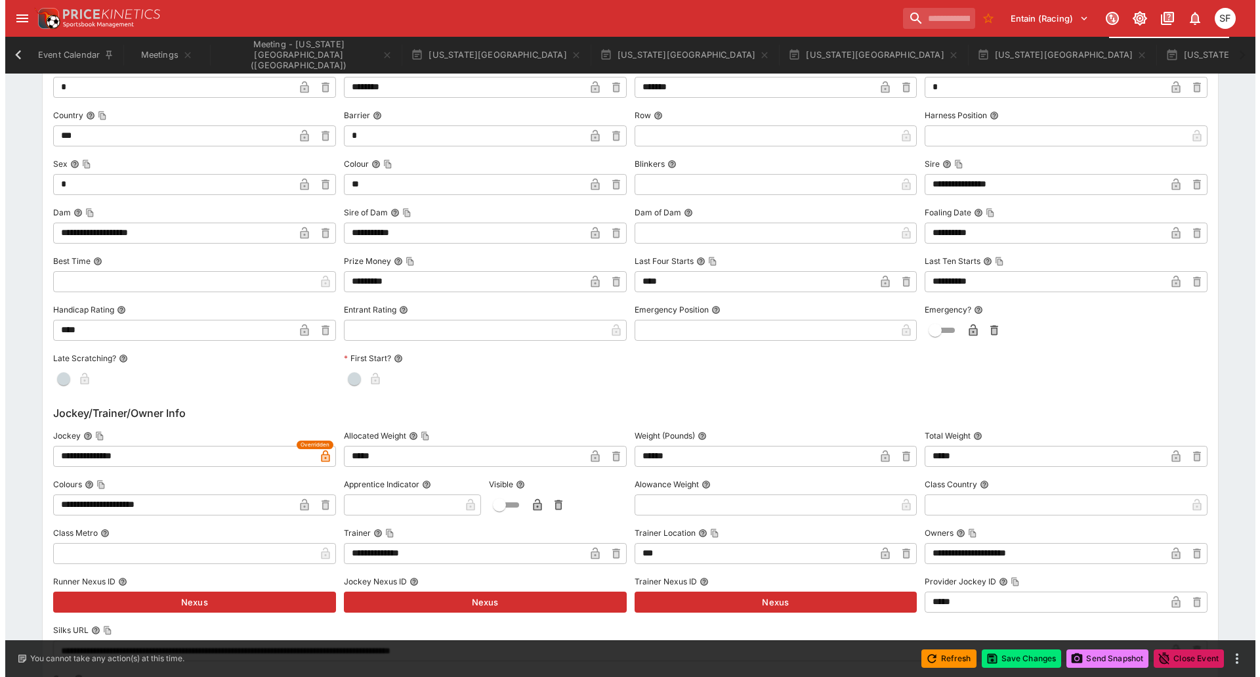
scroll to position [0, 0]
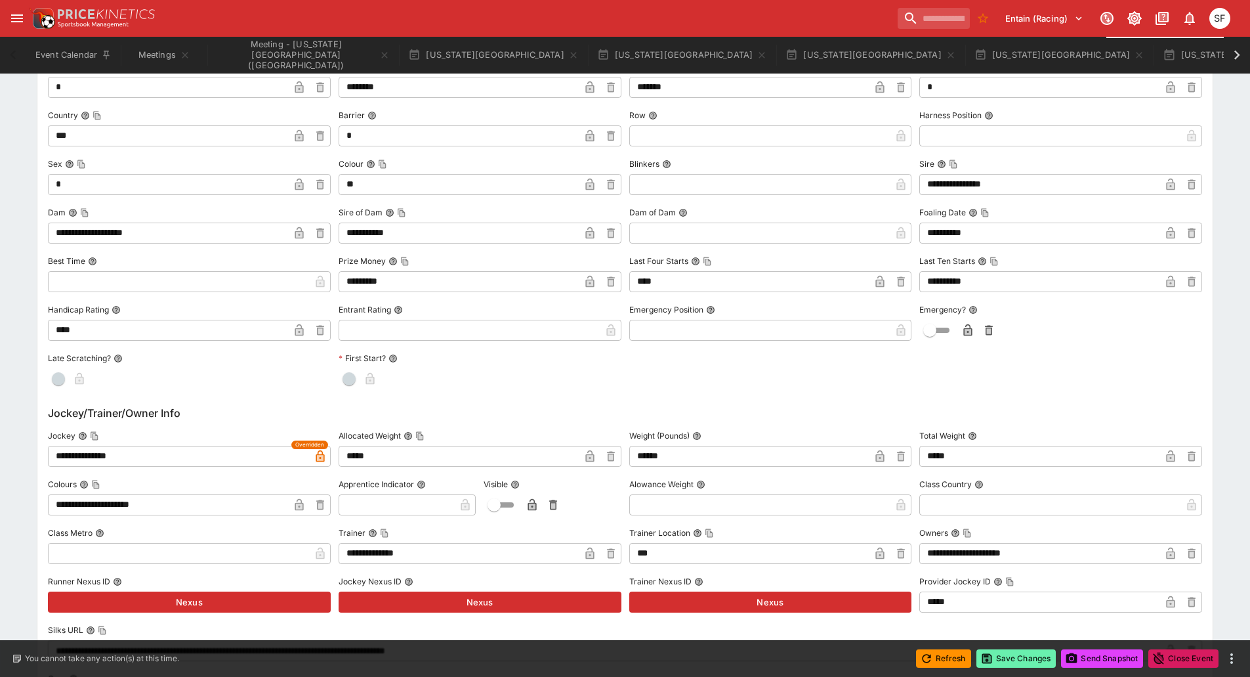
click at [1028, 654] on button "Save Changes" at bounding box center [1017, 658] width 80 height 18
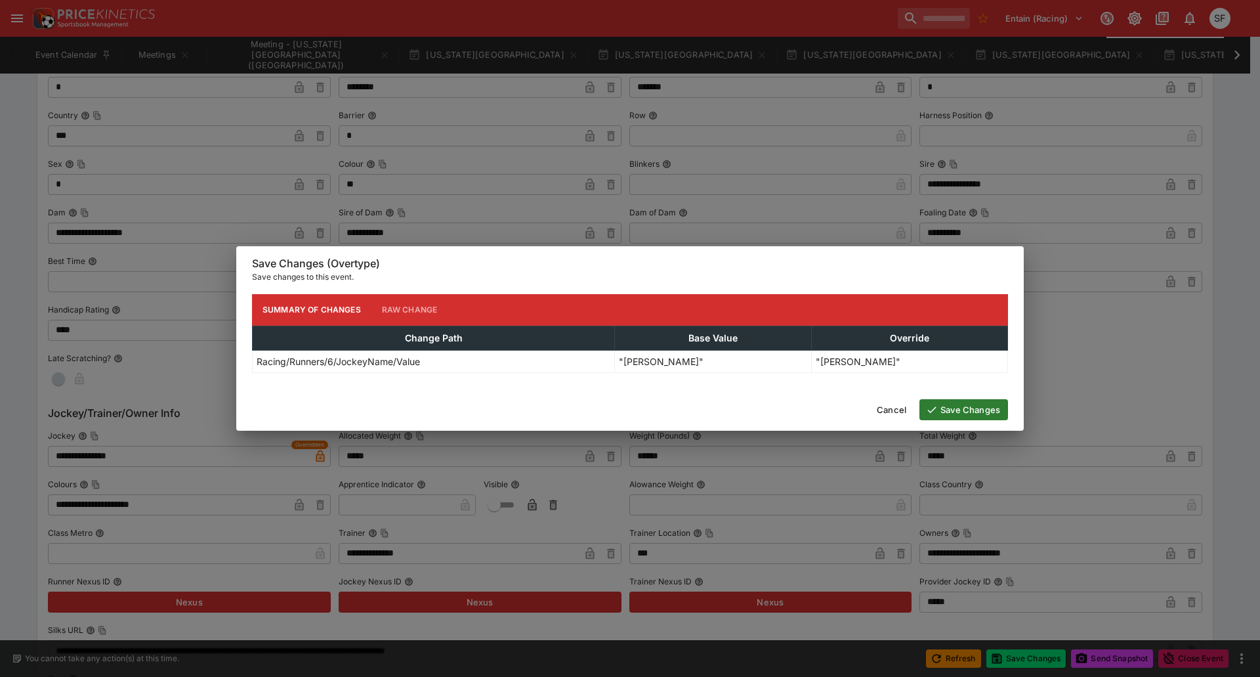
click at [971, 401] on button "Save Changes" at bounding box center [963, 409] width 89 height 21
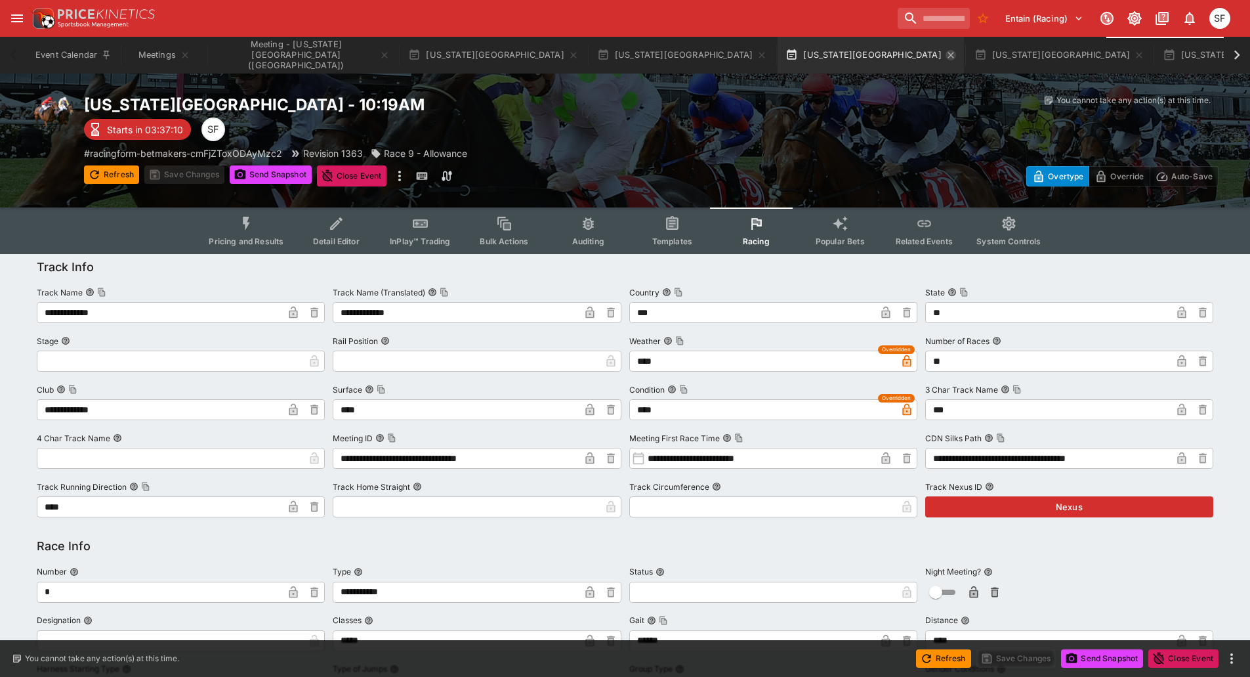
click at [948, 53] on icon "button" at bounding box center [951, 55] width 6 height 6
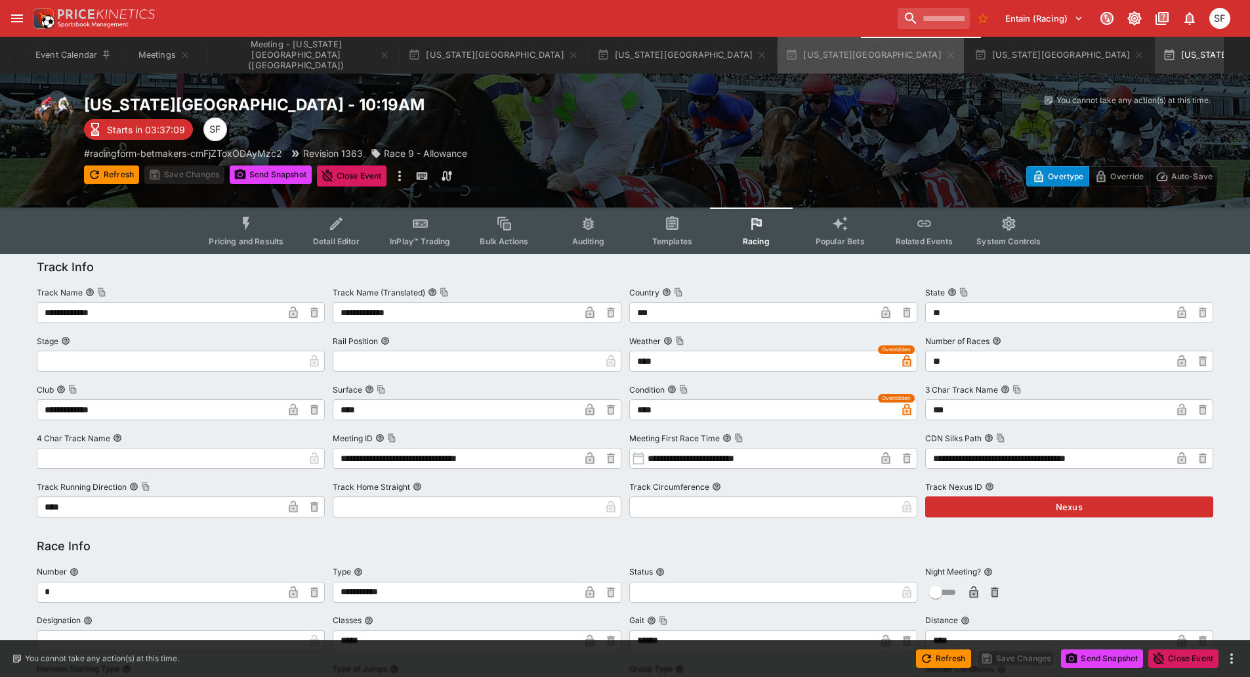
click at [948, 53] on icon "button" at bounding box center [951, 55] width 6 height 6
click at [1137, 53] on icon "button" at bounding box center [1140, 55] width 6 height 6
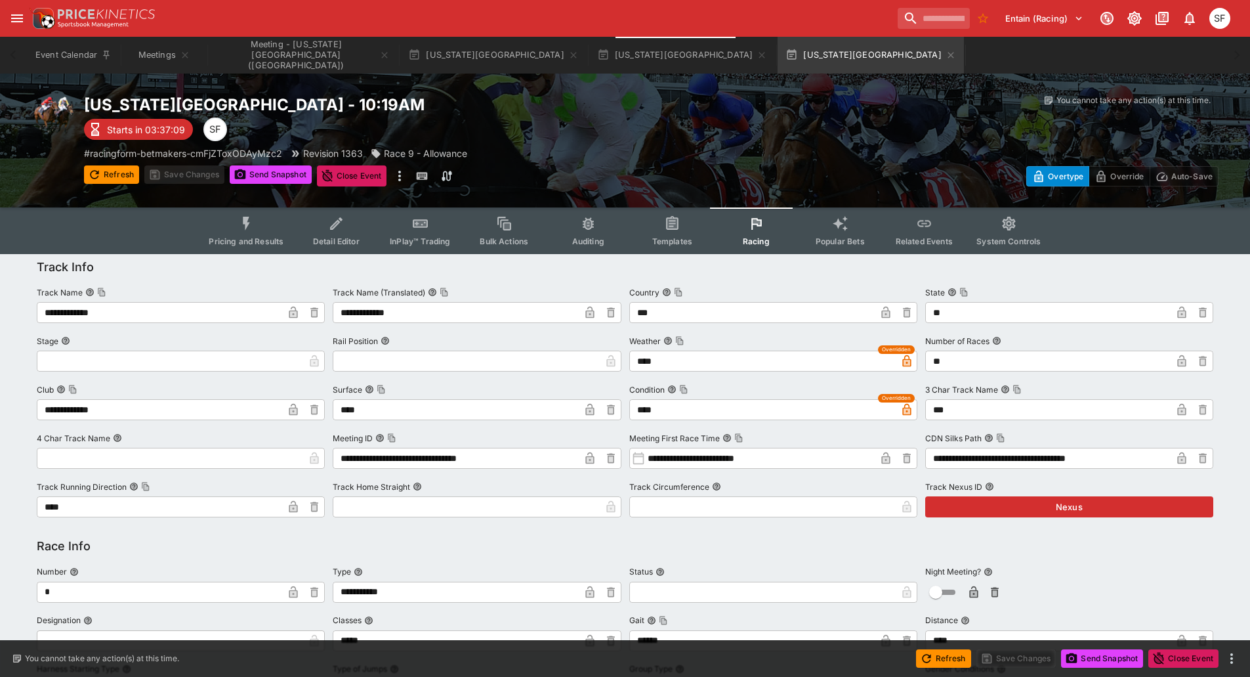
click at [948, 53] on icon "button" at bounding box center [951, 55] width 6 height 6
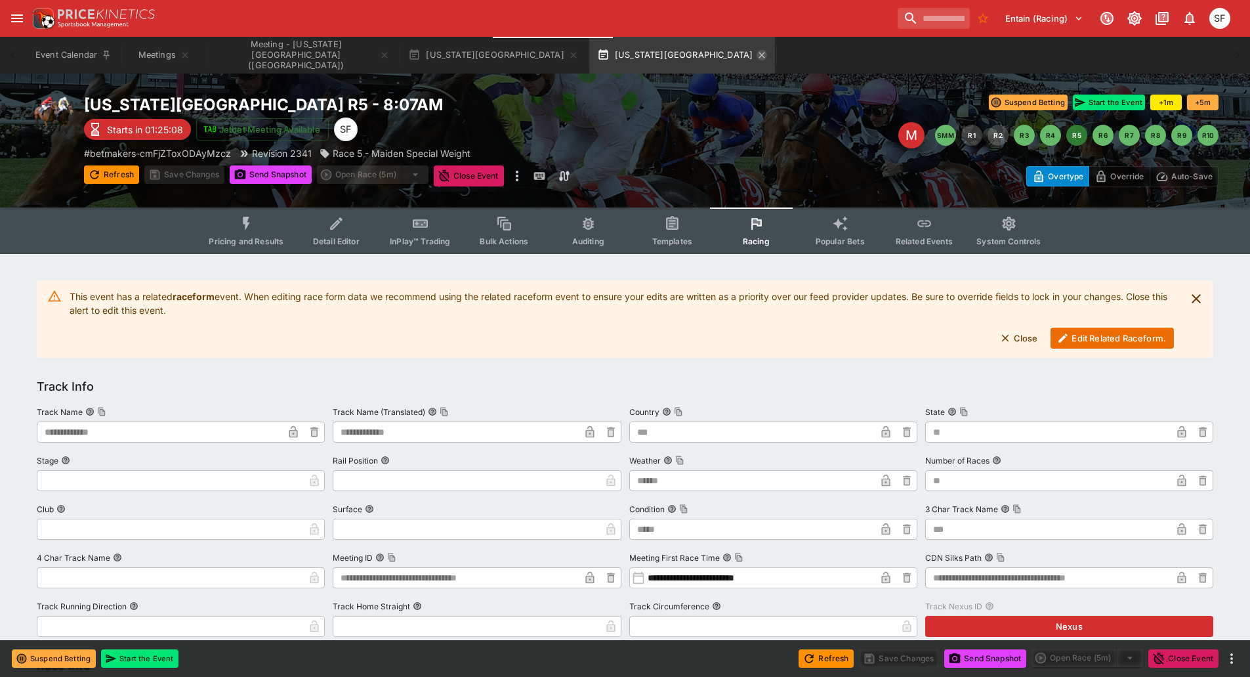
click at [759, 56] on icon "button" at bounding box center [762, 55] width 6 height 6
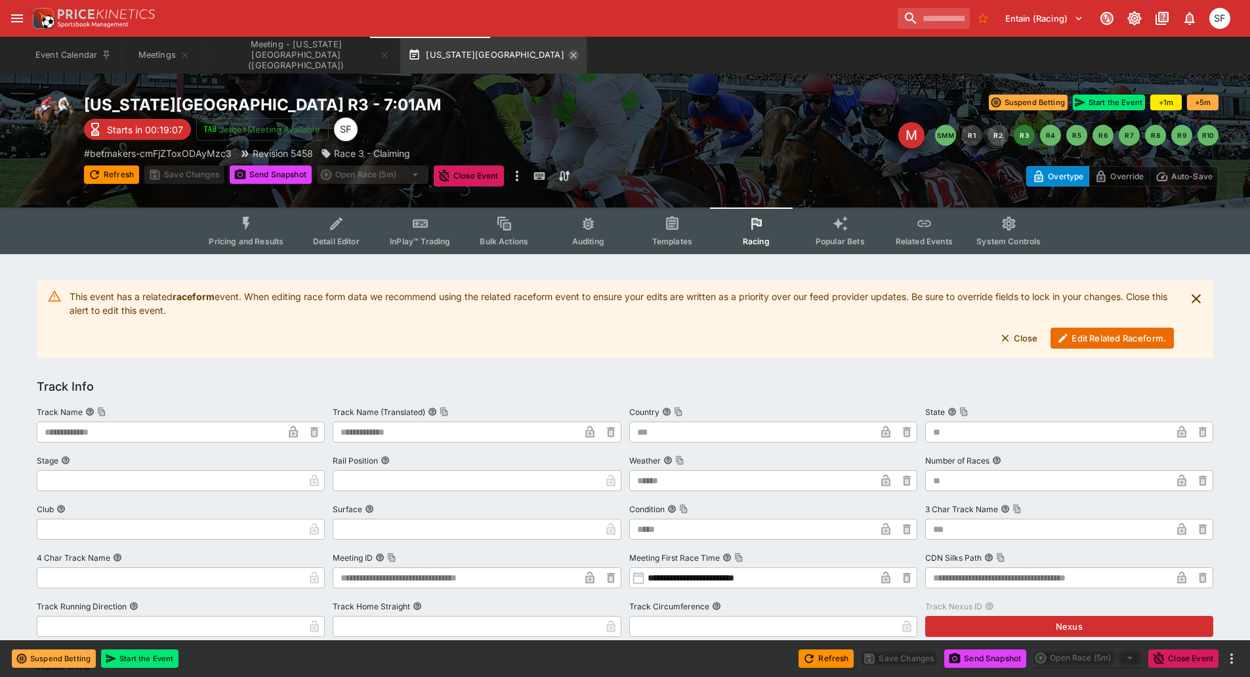
click at [570, 56] on icon "button" at bounding box center [573, 55] width 6 height 6
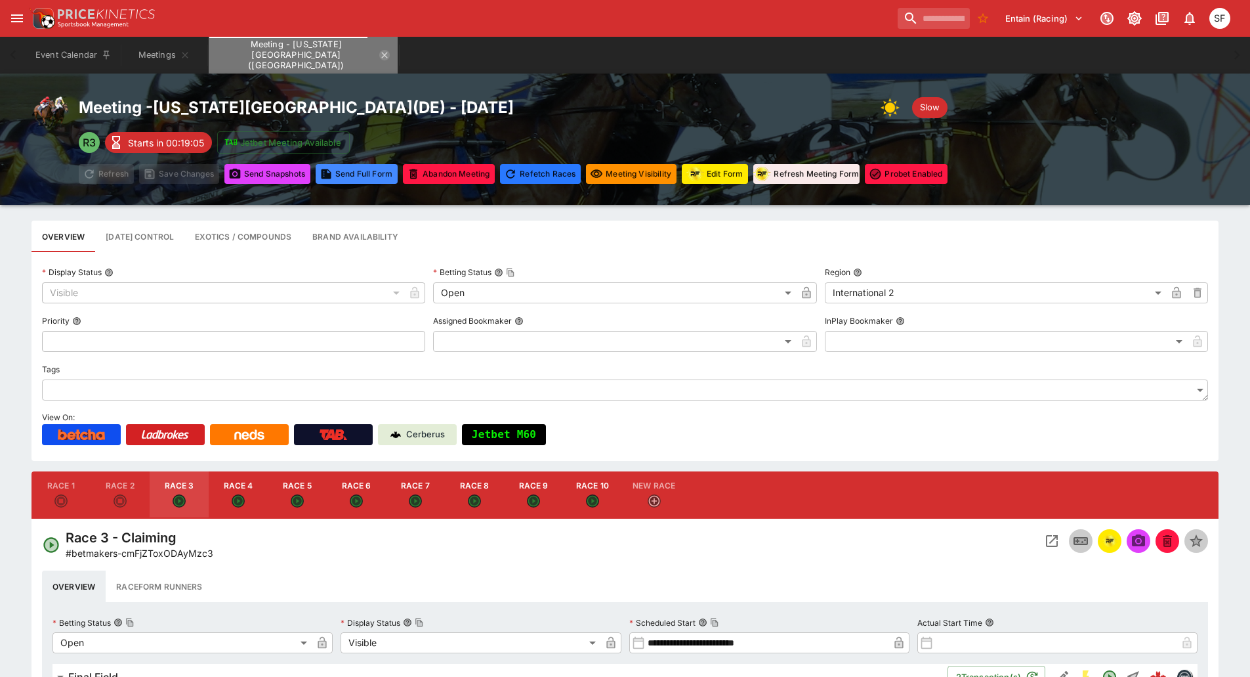
click at [379, 56] on icon "Meeting - Delaware Park (USA)" at bounding box center [384, 55] width 11 height 11
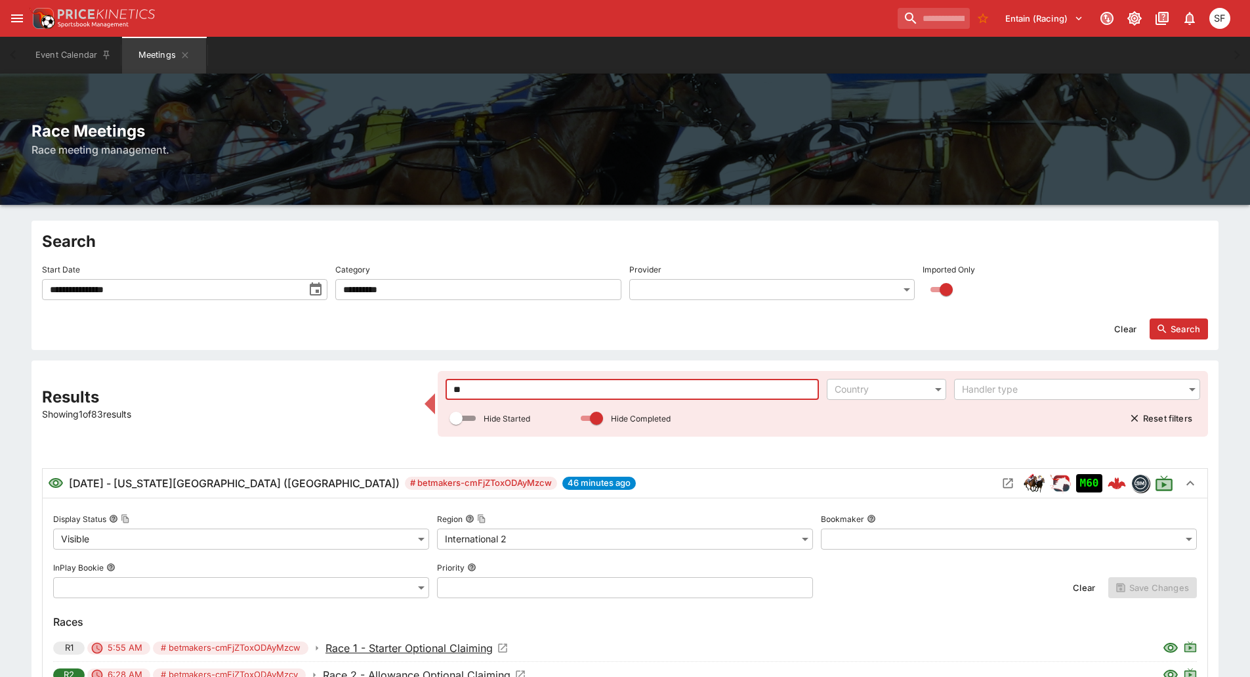
drag, startPoint x: 500, startPoint y: 392, endPoint x: 391, endPoint y: 381, distance: 109.4
click at [391, 381] on div "**********" at bounding box center [625, 645] width 1166 height 549
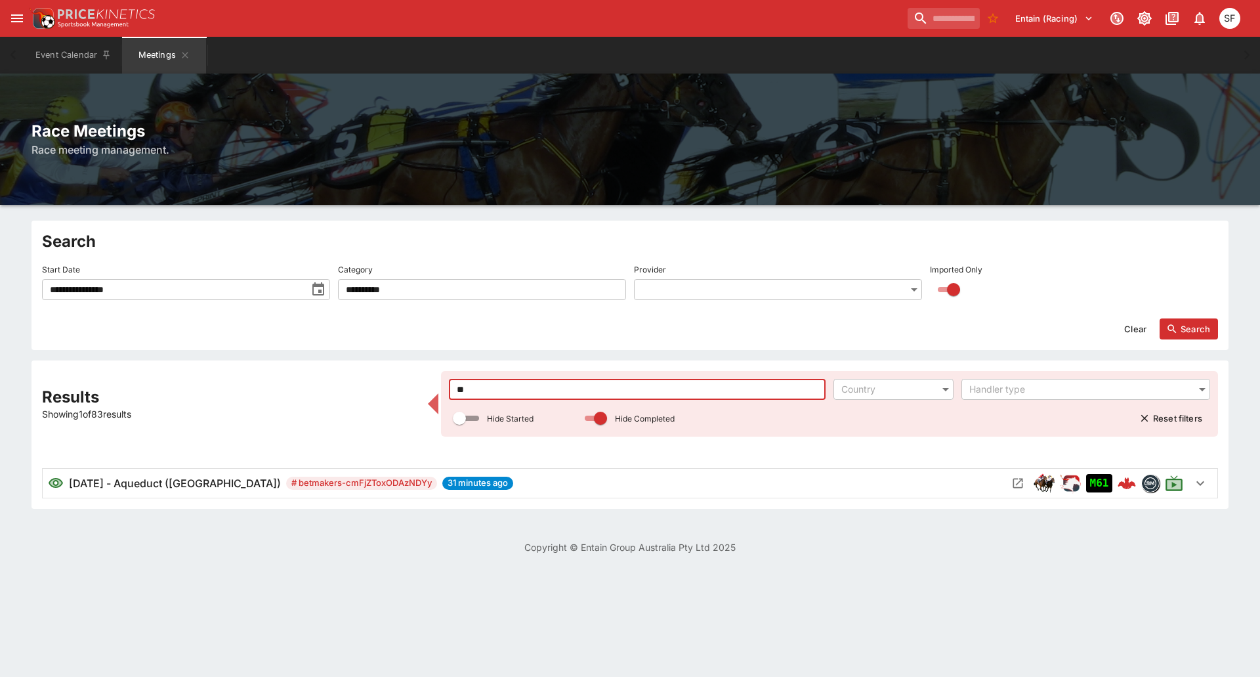
type input "**"
click at [1015, 477] on icon "Open Meeting" at bounding box center [1017, 482] width 13 height 13
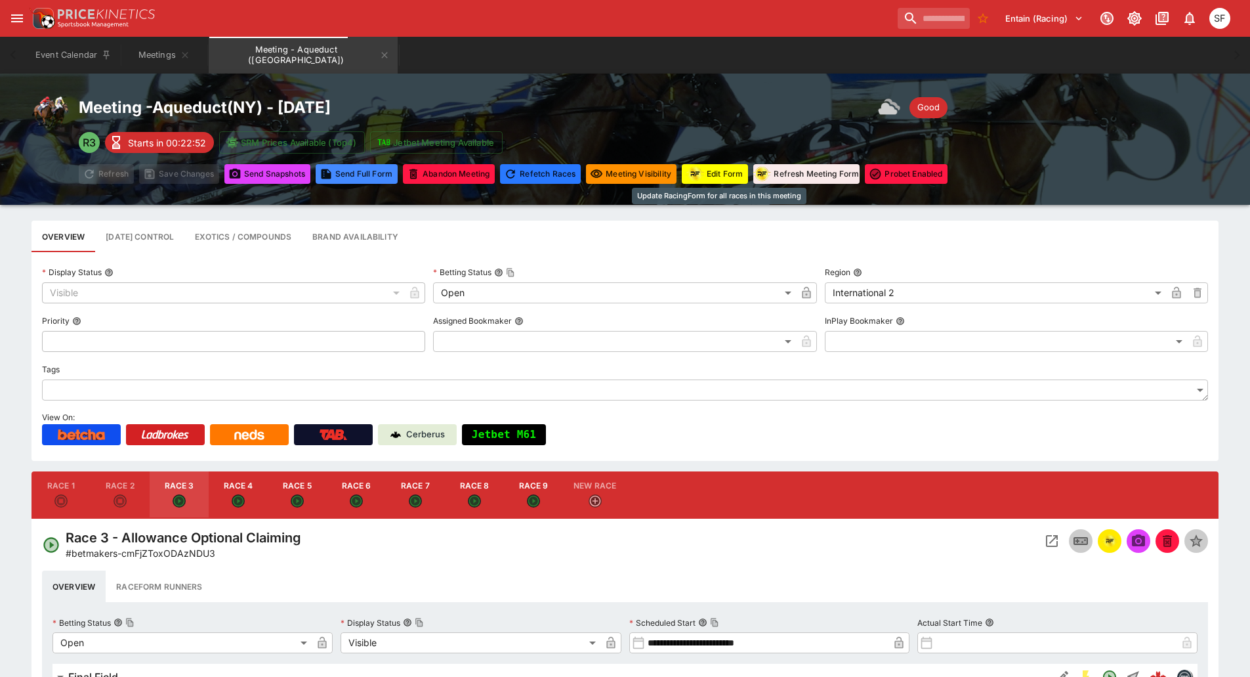
click at [728, 178] on button "Edit Form" at bounding box center [715, 174] width 66 height 20
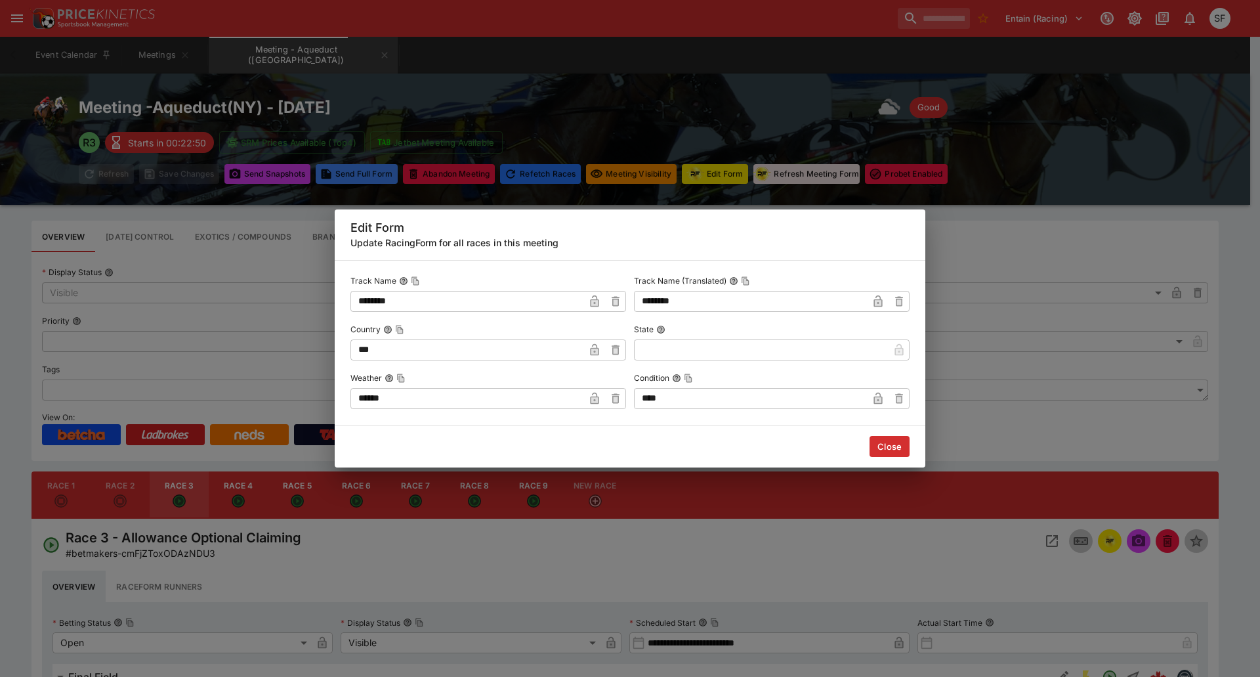
click at [680, 401] on input "****" at bounding box center [751, 398] width 234 height 21
type input "****"
click at [896, 447] on button "Close" at bounding box center [890, 446] width 40 height 21
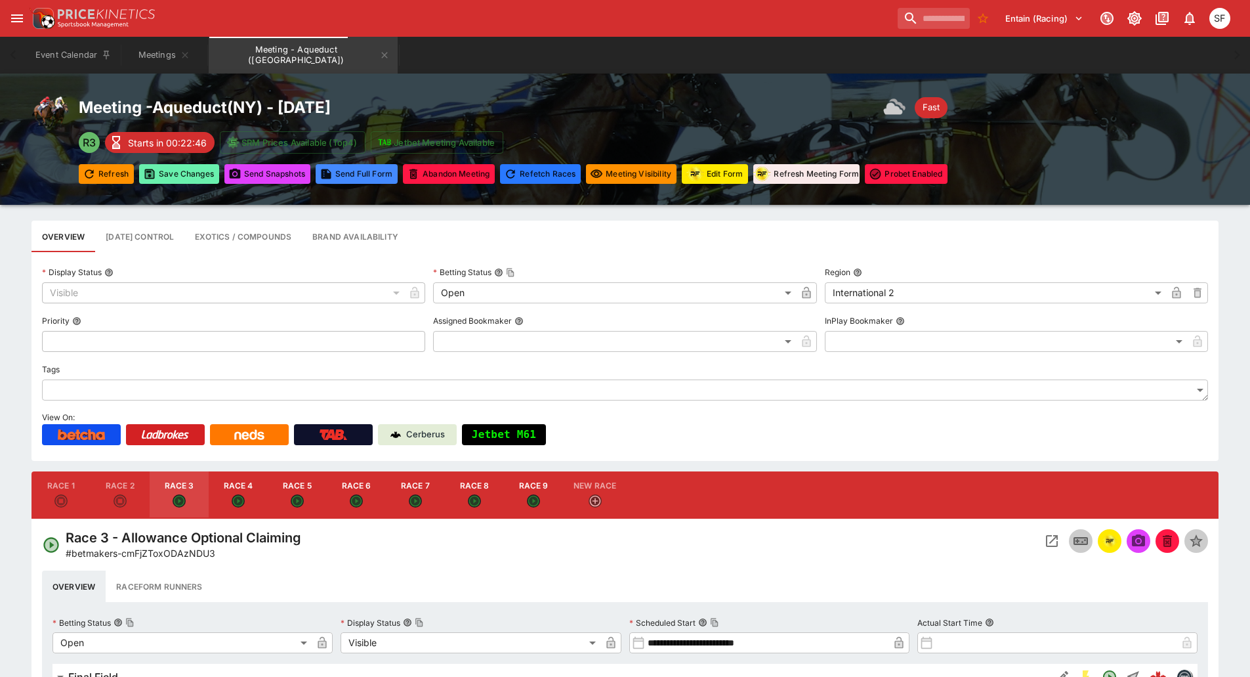
click at [196, 177] on button "Save Changes" at bounding box center [179, 174] width 80 height 20
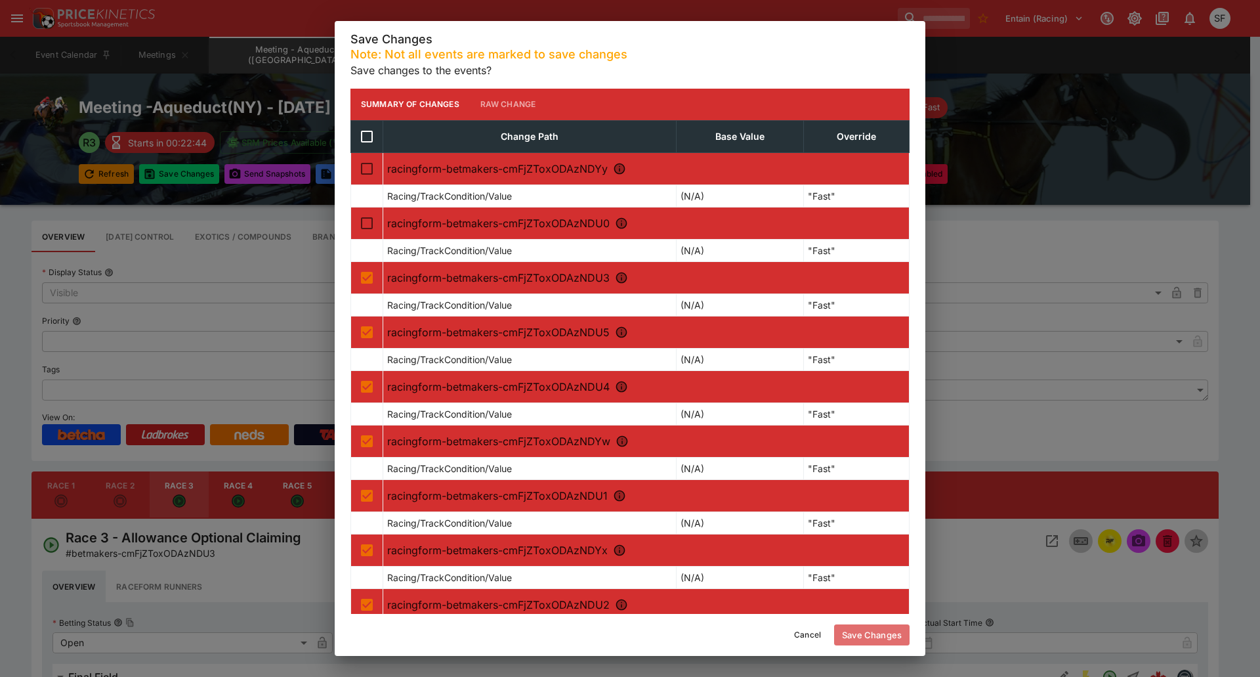
click at [878, 633] on button "Save Changes" at bounding box center [871, 634] width 75 height 21
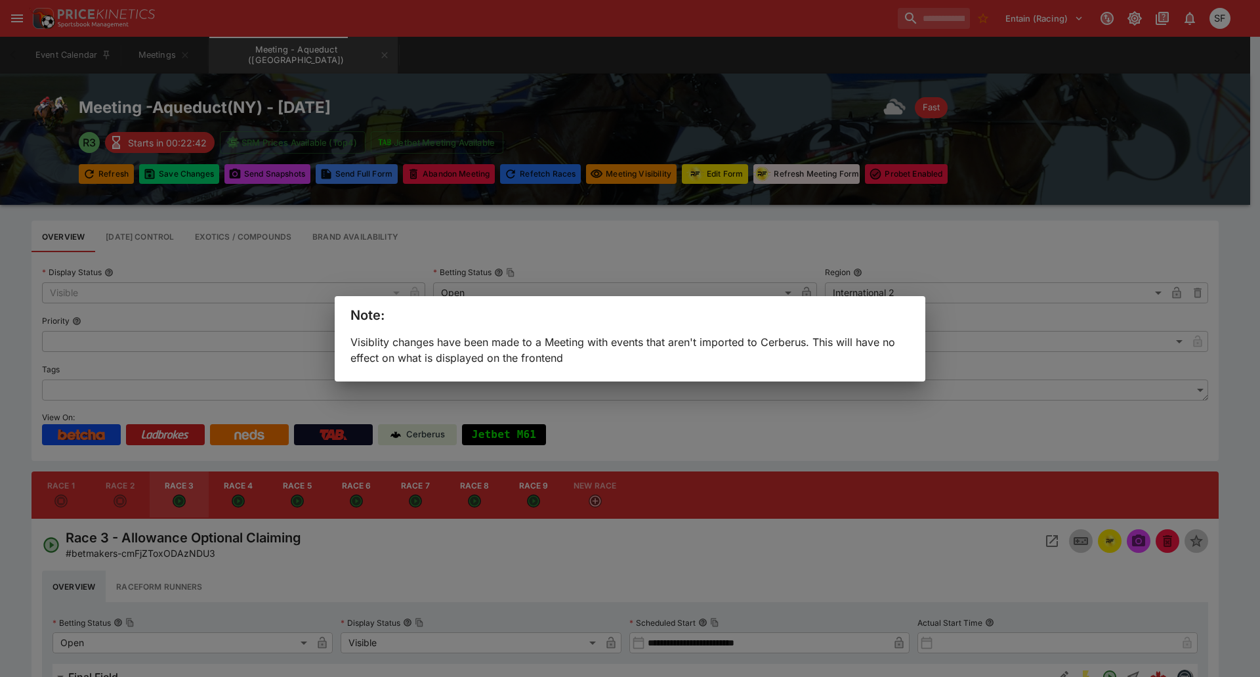
click at [449, 85] on div "Note: Visiblity changes have been made to a Meeting with events that aren't imp…" at bounding box center [630, 338] width 1260 height 677
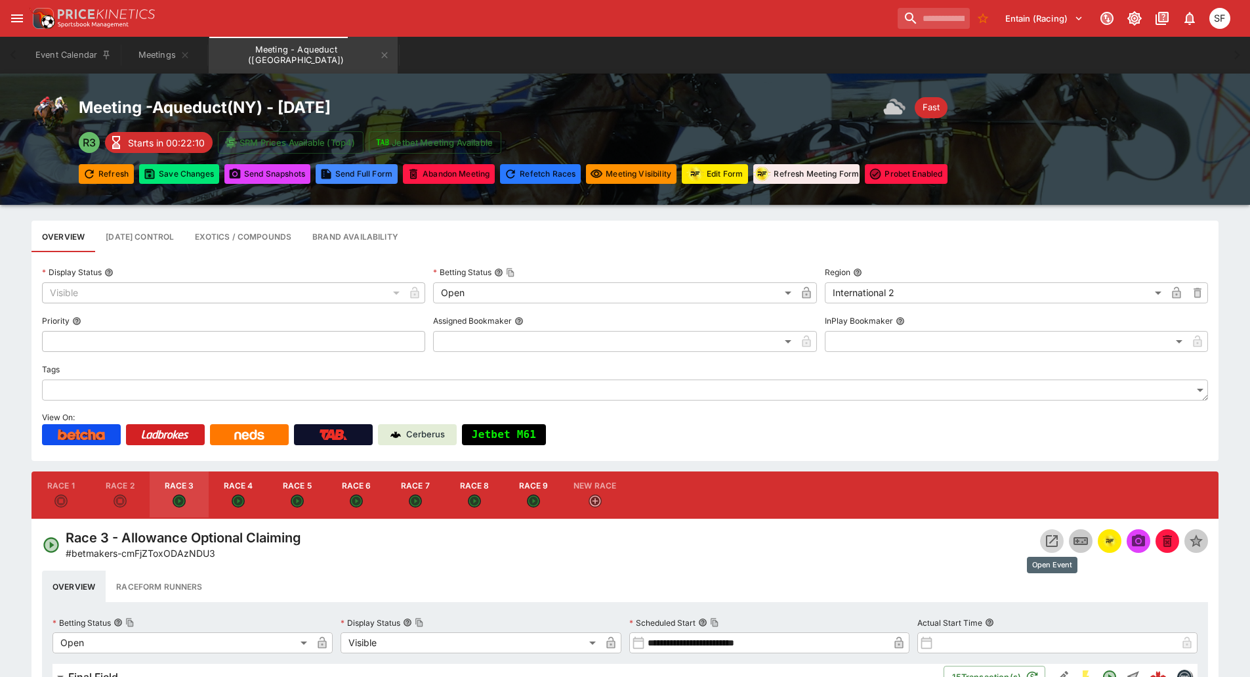
click at [1057, 539] on icon "Open Event" at bounding box center [1052, 541] width 12 height 12
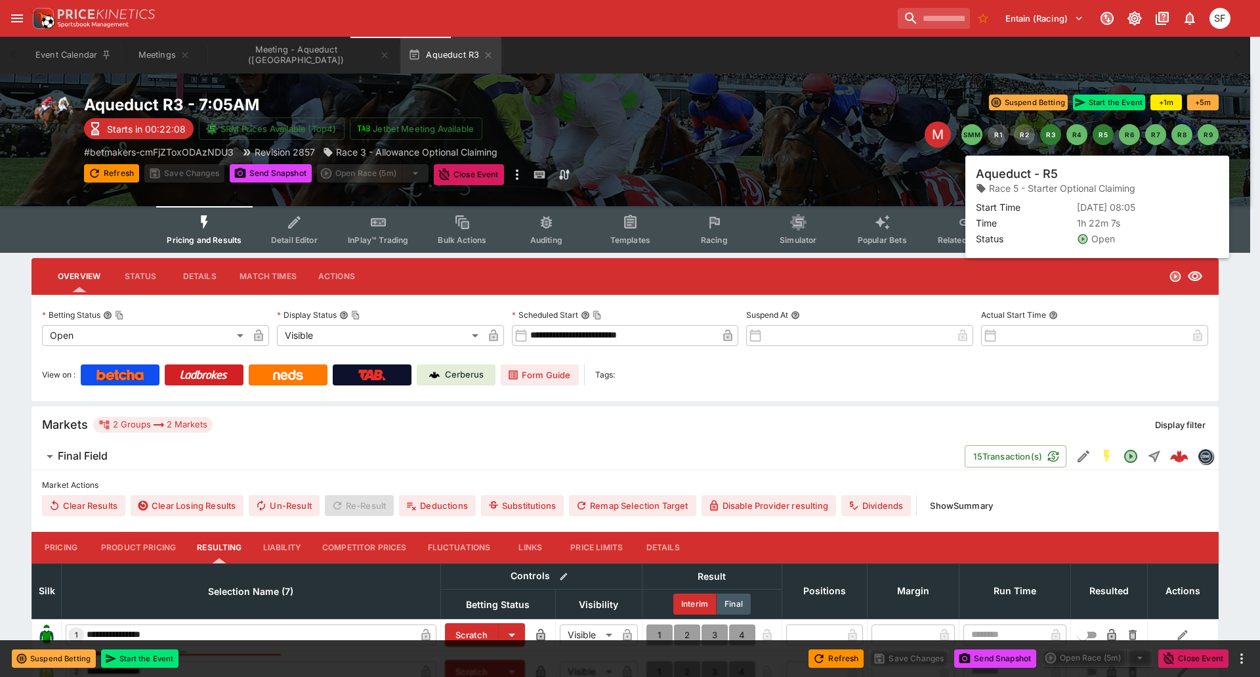
click at [1104, 140] on button "R5" at bounding box center [1103, 134] width 21 height 21
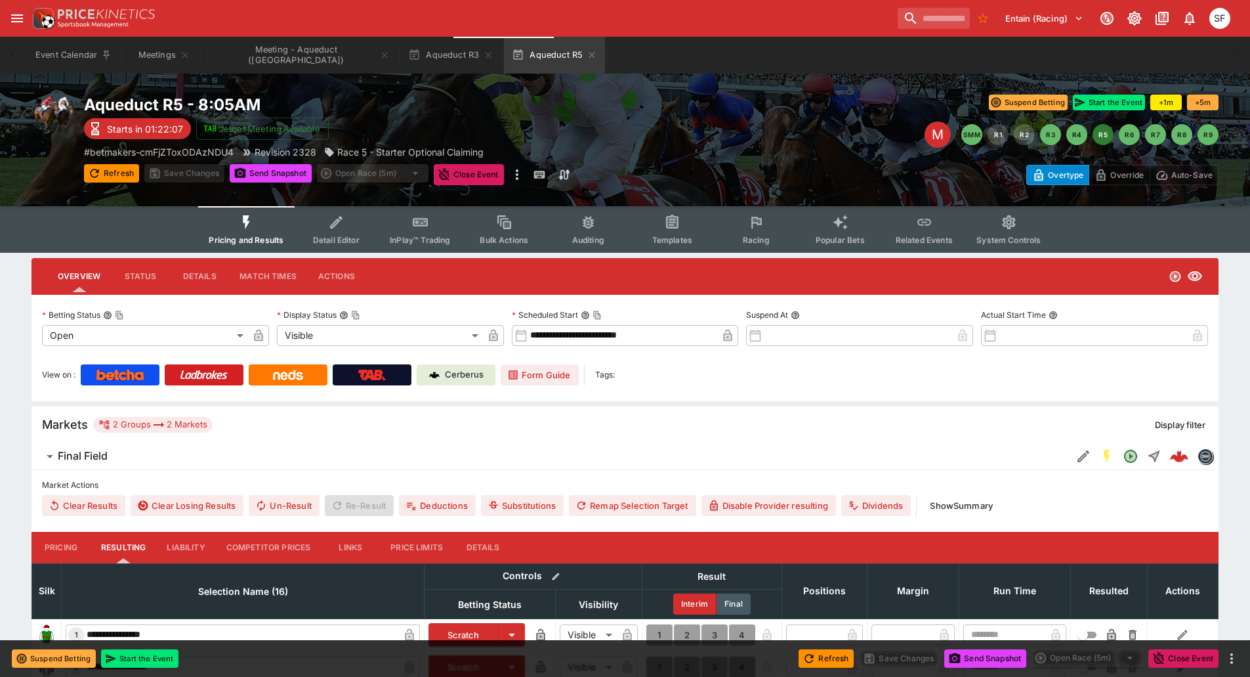
click at [763, 230] on icon "Event type filters" at bounding box center [756, 222] width 17 height 17
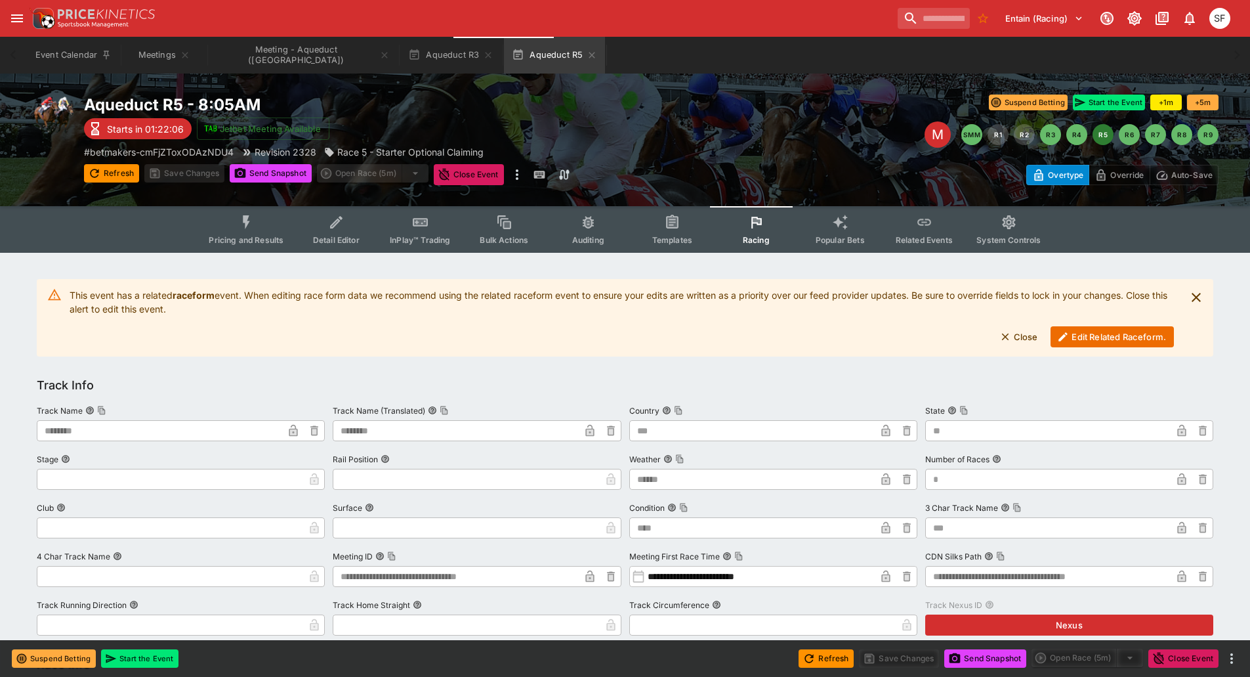
click at [1053, 336] on button "Edit Related Raceform." at bounding box center [1112, 336] width 123 height 21
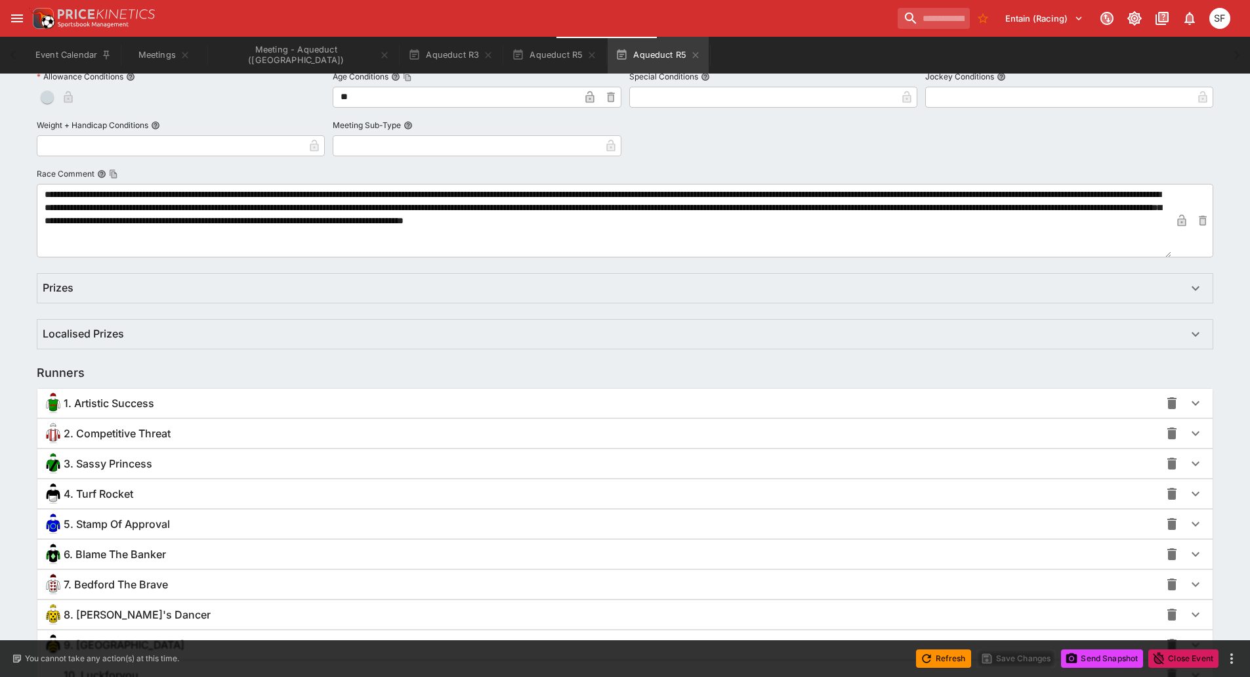
scroll to position [853, 0]
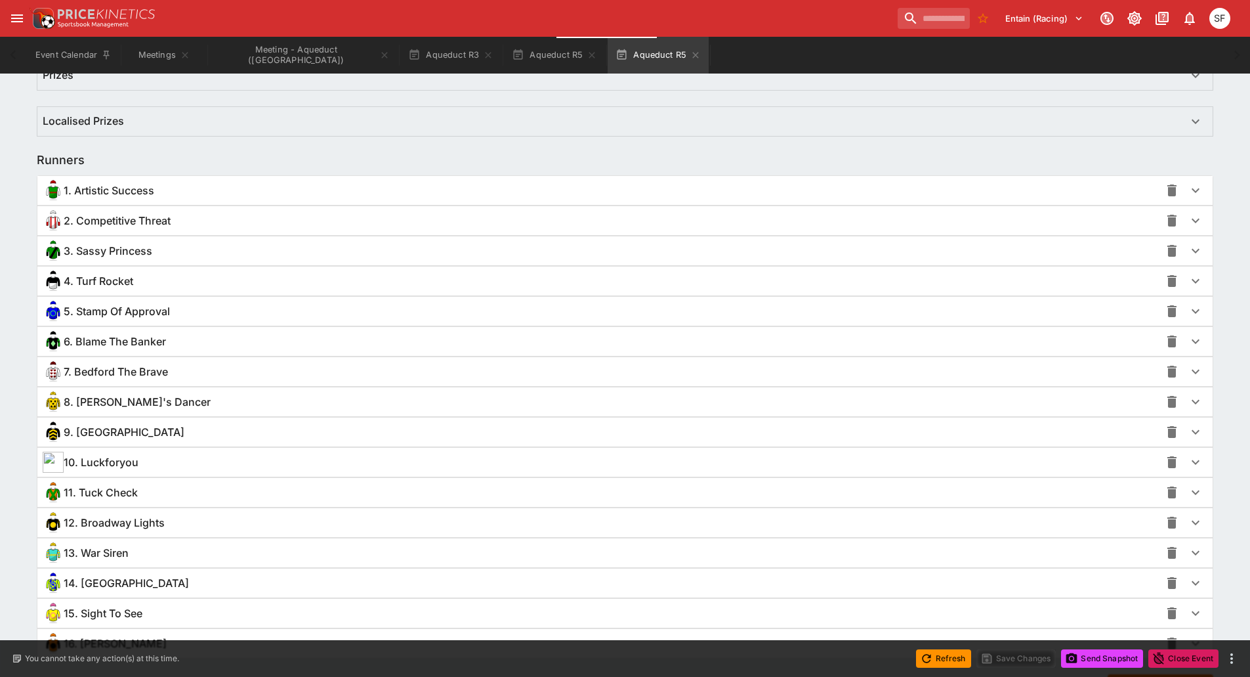
click at [115, 347] on span "6. Blame The Banker" at bounding box center [115, 342] width 102 height 14
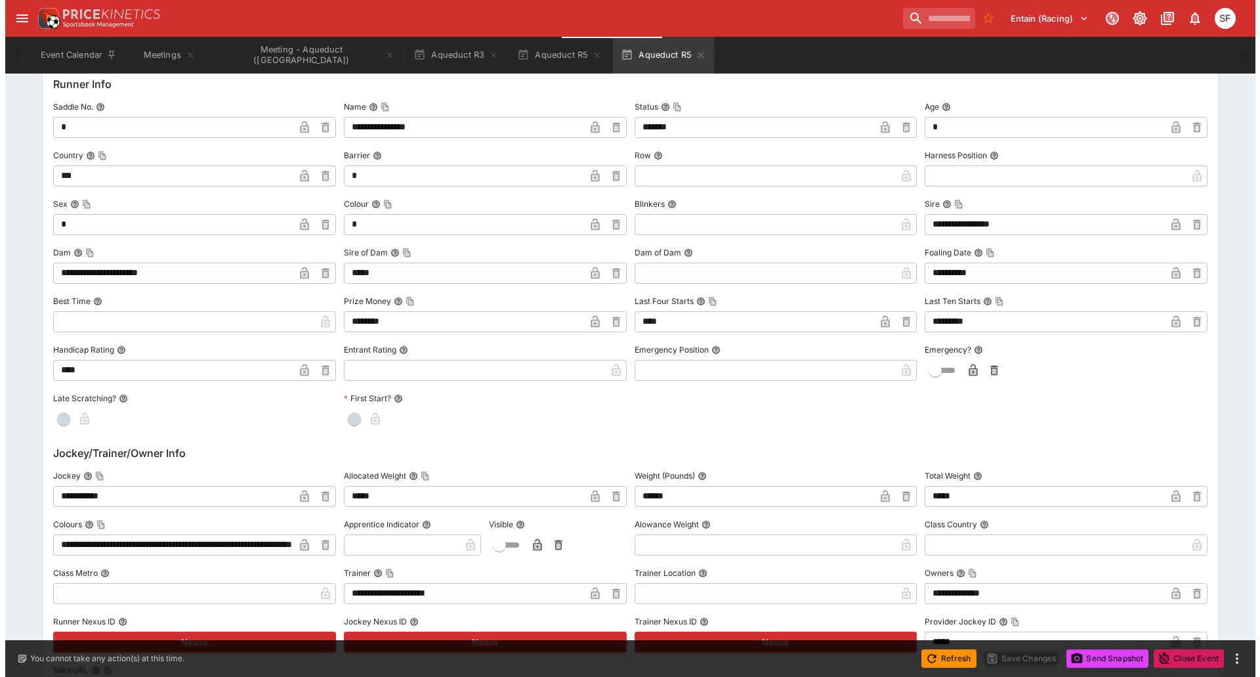
scroll to position [1181, 0]
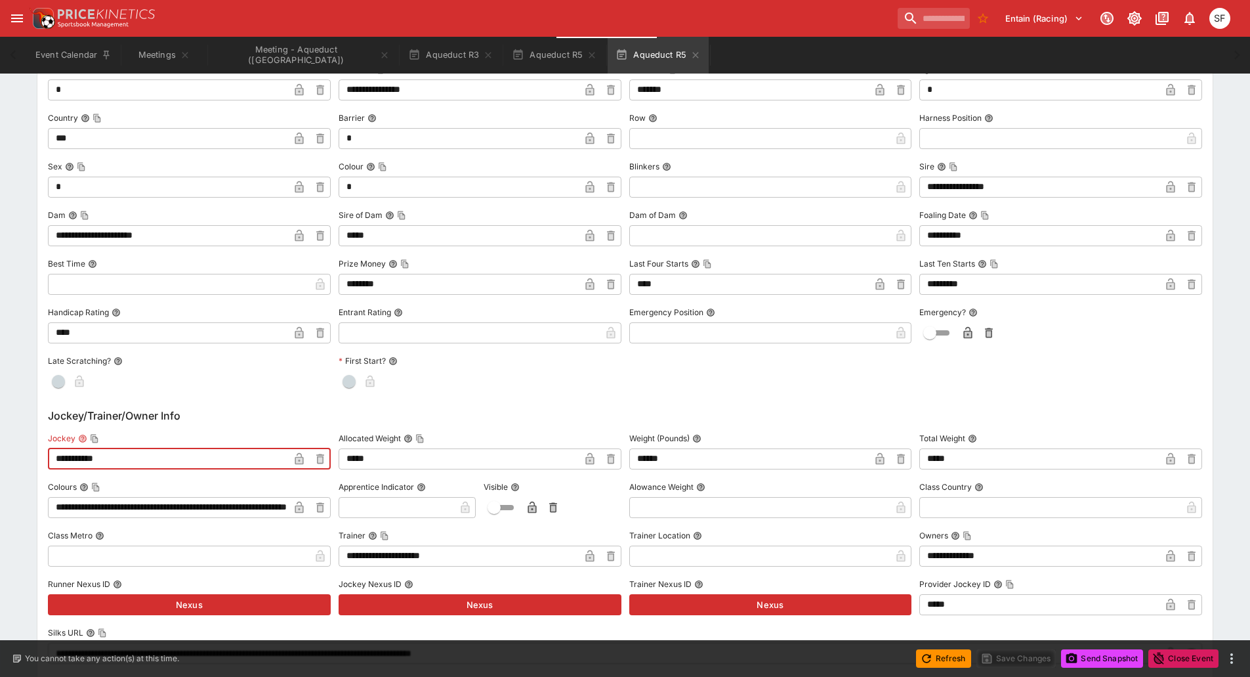
drag, startPoint x: 114, startPoint y: 457, endPoint x: 0, endPoint y: 442, distance: 114.6
click at [0, 446] on div "**********" at bounding box center [625, 330] width 1250 height 2514
paste input "**"
type input "**********"
click at [297, 458] on icon "button" at bounding box center [299, 459] width 7 height 5
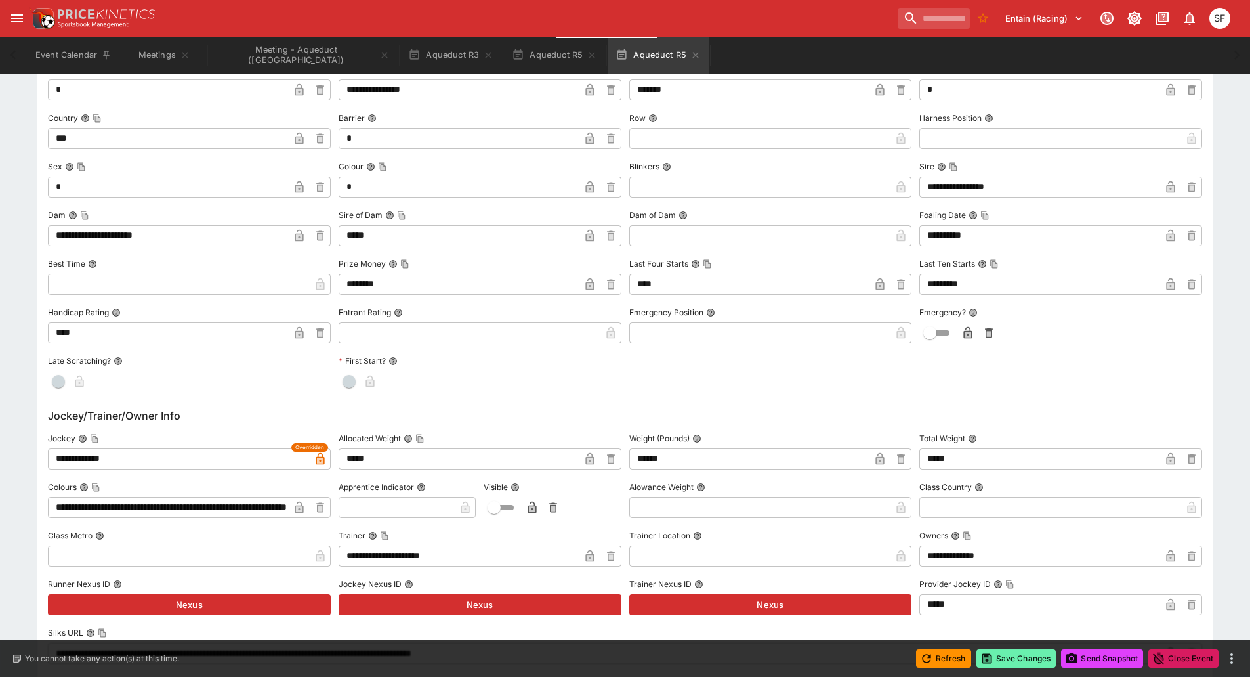
click at [998, 654] on button "Save Changes" at bounding box center [1017, 658] width 80 height 18
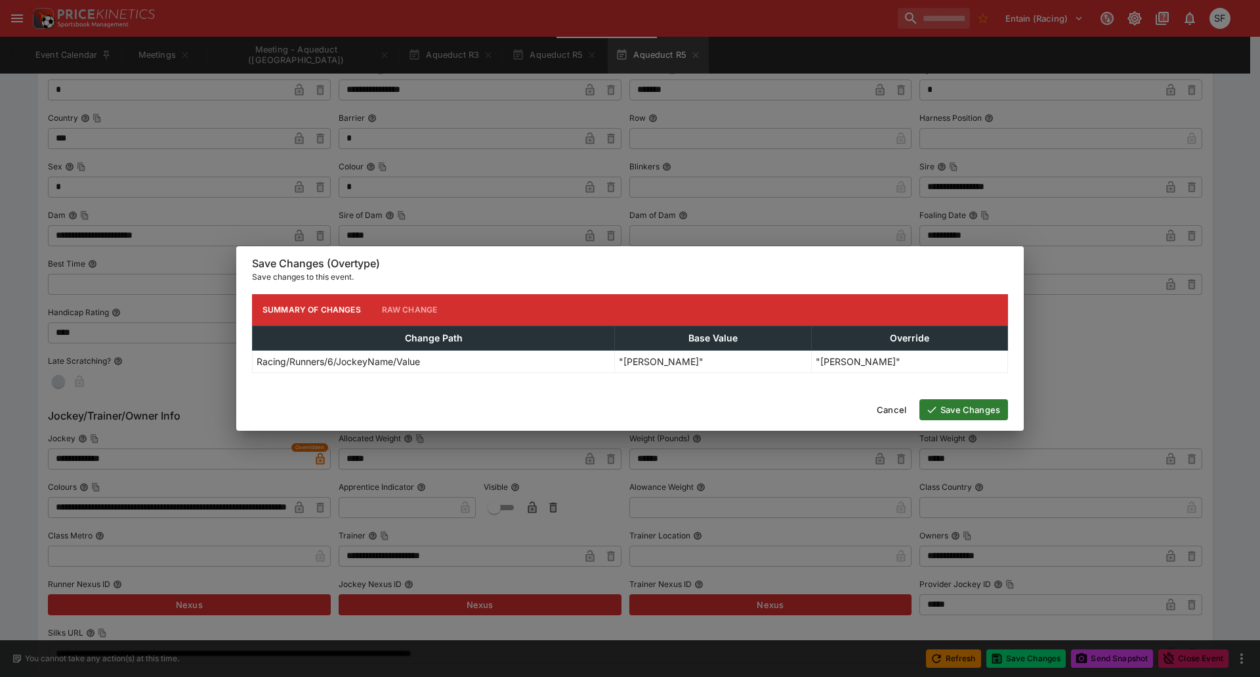
click at [968, 411] on button "Save Changes" at bounding box center [963, 409] width 89 height 21
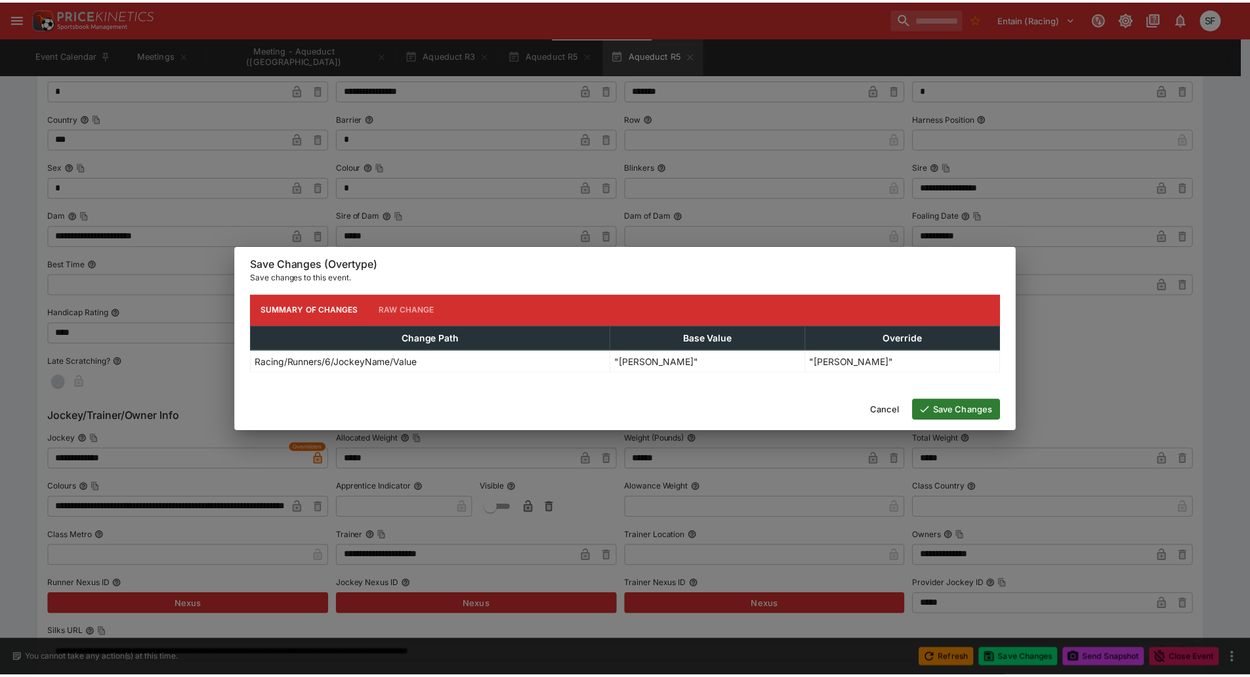
scroll to position [0, 0]
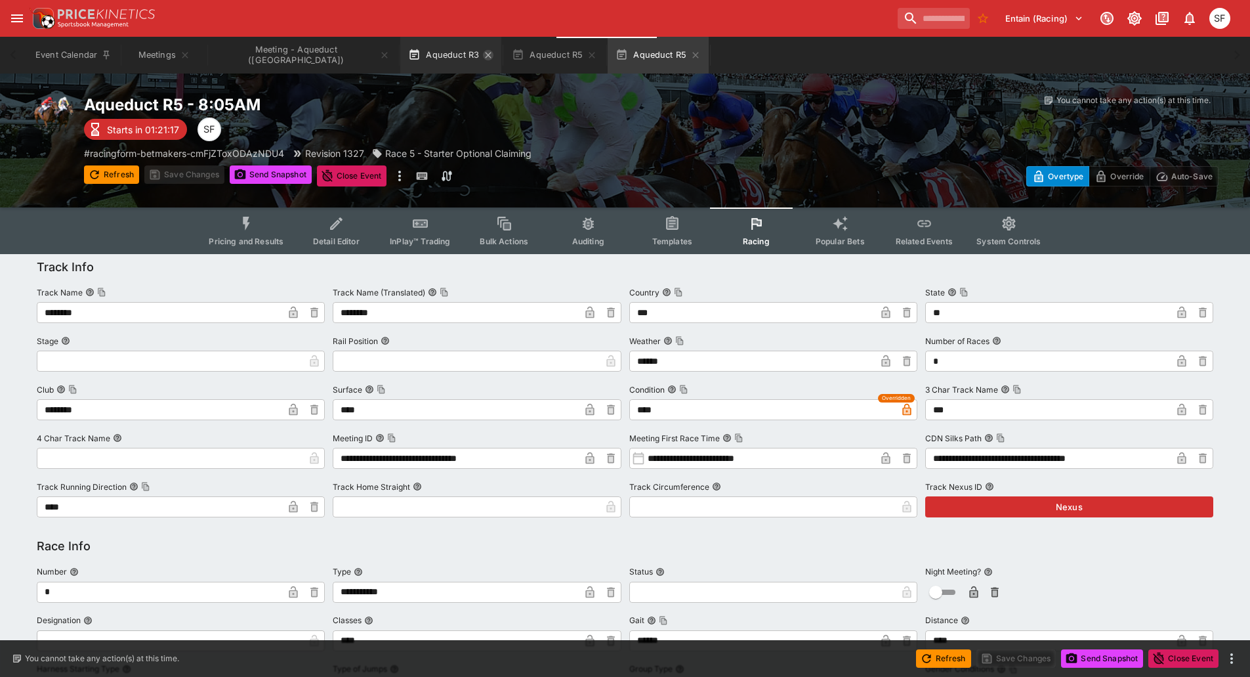
click at [486, 54] on icon "button" at bounding box center [489, 55] width 6 height 6
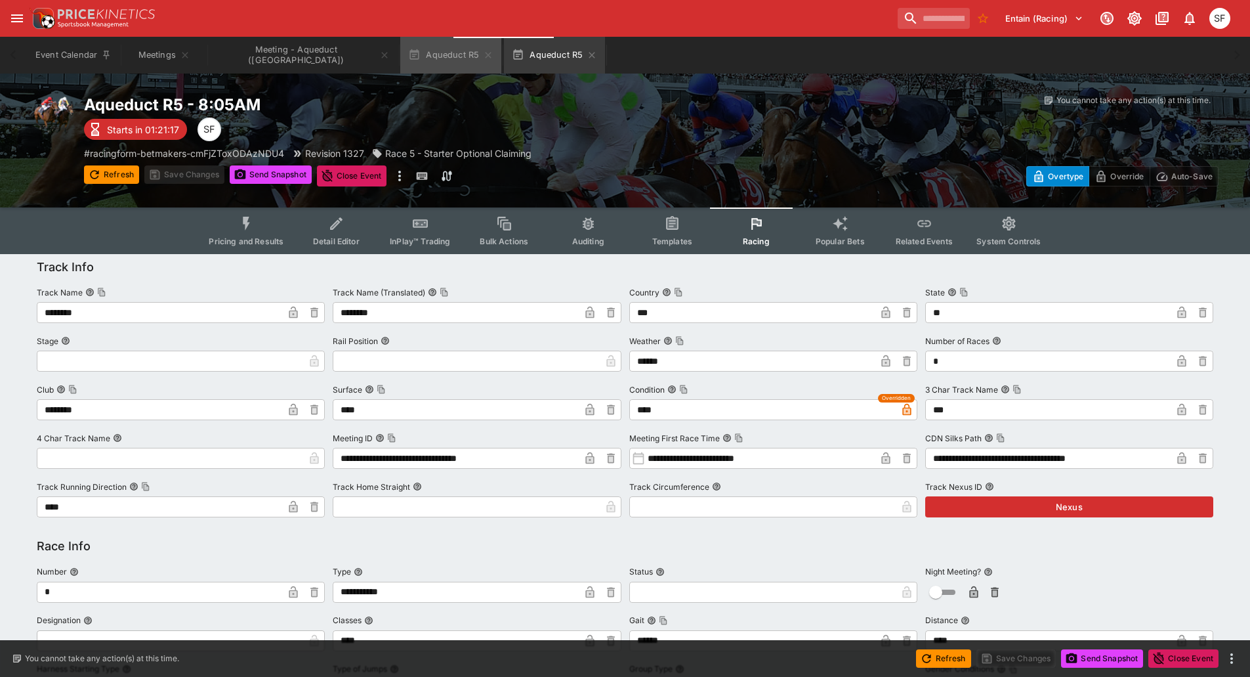
click at [486, 54] on icon "button" at bounding box center [489, 55] width 6 height 6
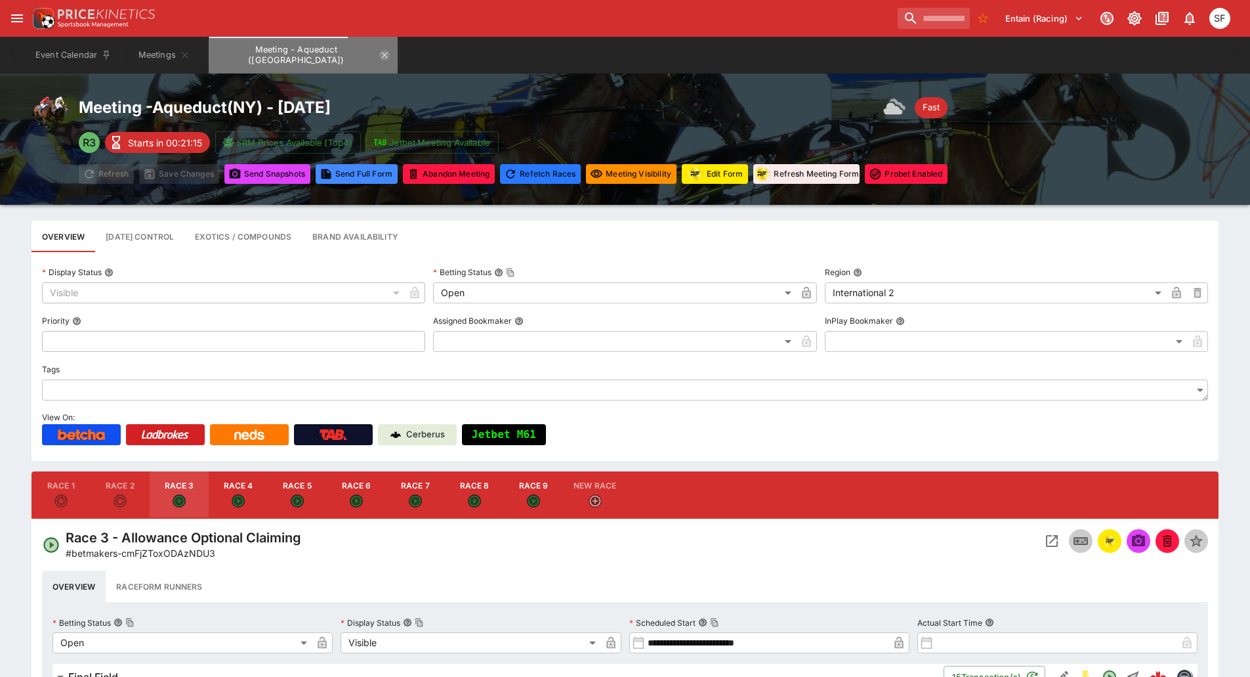
click at [382, 54] on icon "Meeting - Aqueduct (USA)" at bounding box center [385, 55] width 6 height 6
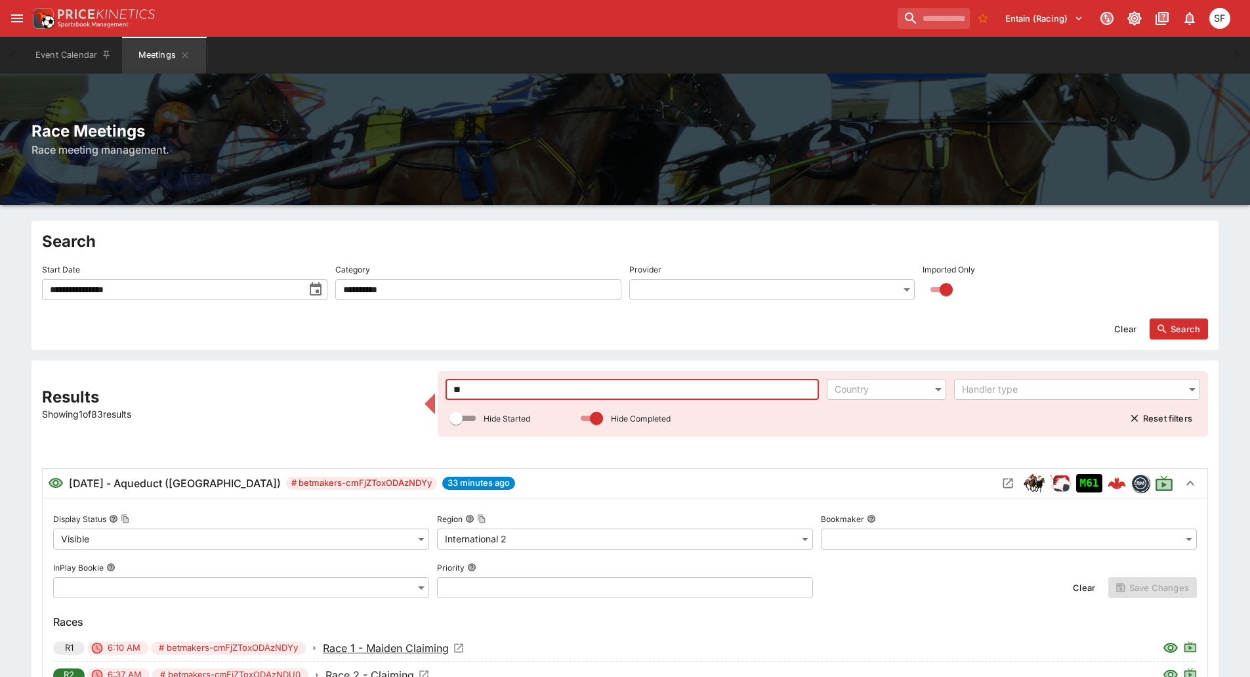
drag, startPoint x: 515, startPoint y: 389, endPoint x: 397, endPoint y: 385, distance: 117.5
click at [398, 385] on div "**********" at bounding box center [625, 632] width 1166 height 522
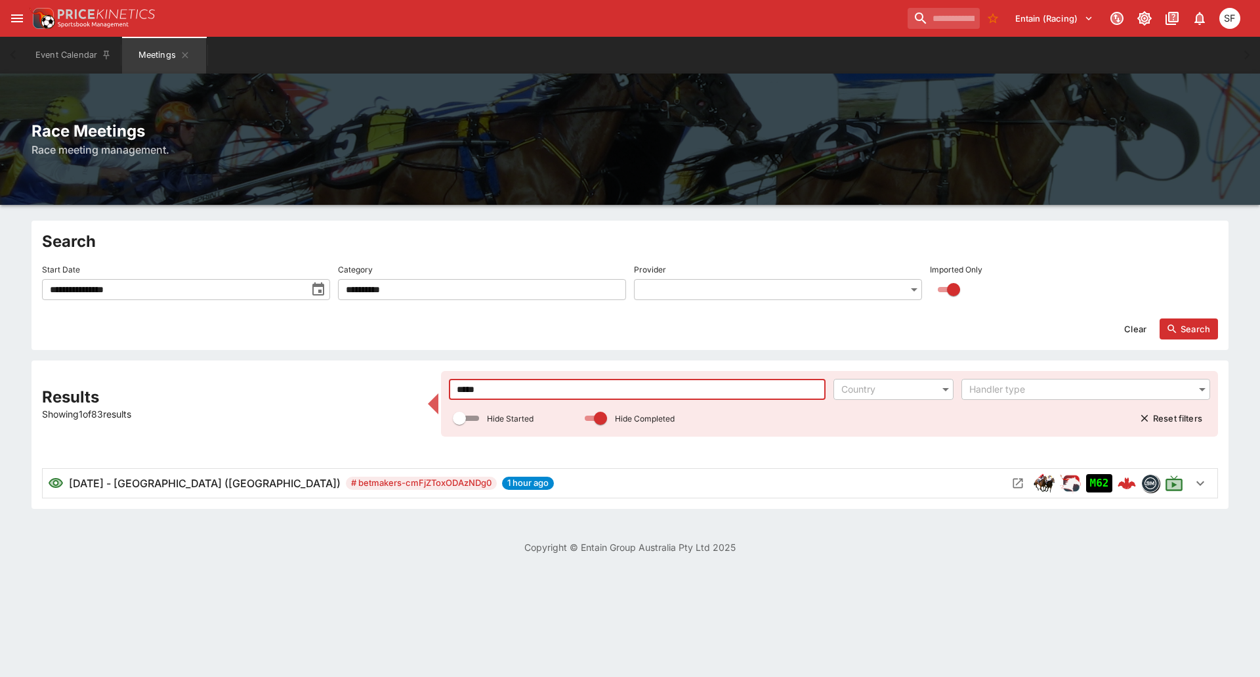
type input "*****"
click at [1014, 481] on icon "Open Meeting" at bounding box center [1018, 483] width 10 height 10
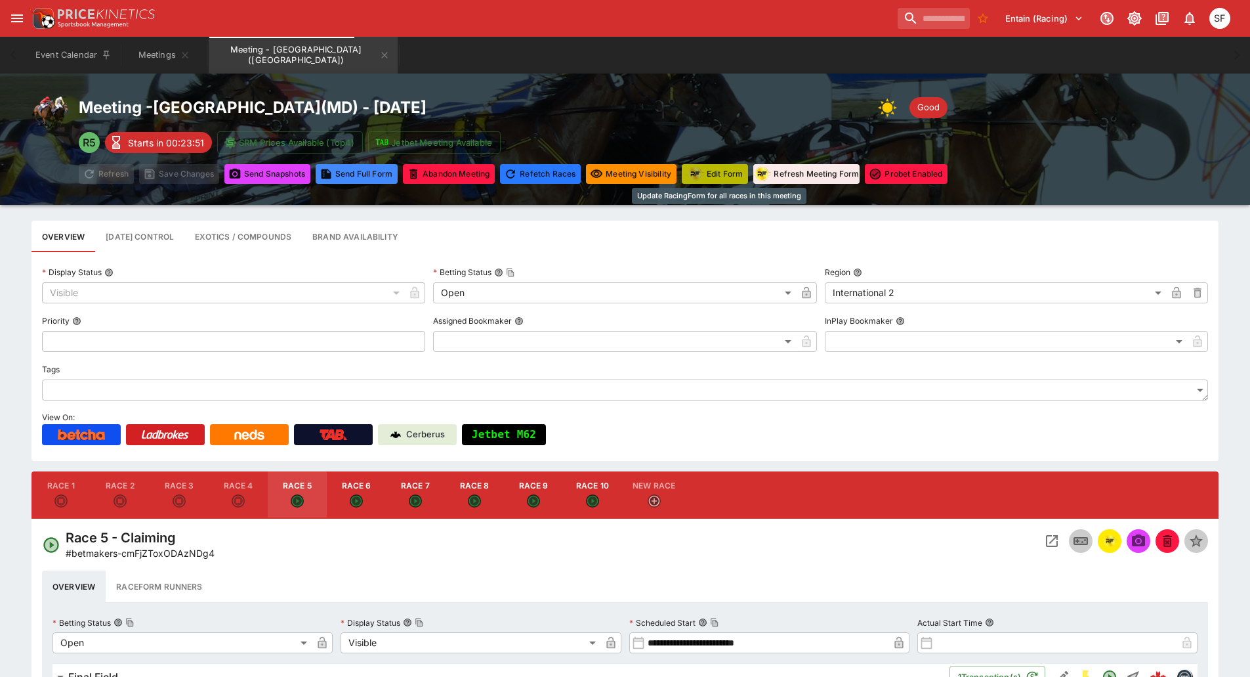
click at [724, 175] on button "Edit Form" at bounding box center [715, 174] width 66 height 20
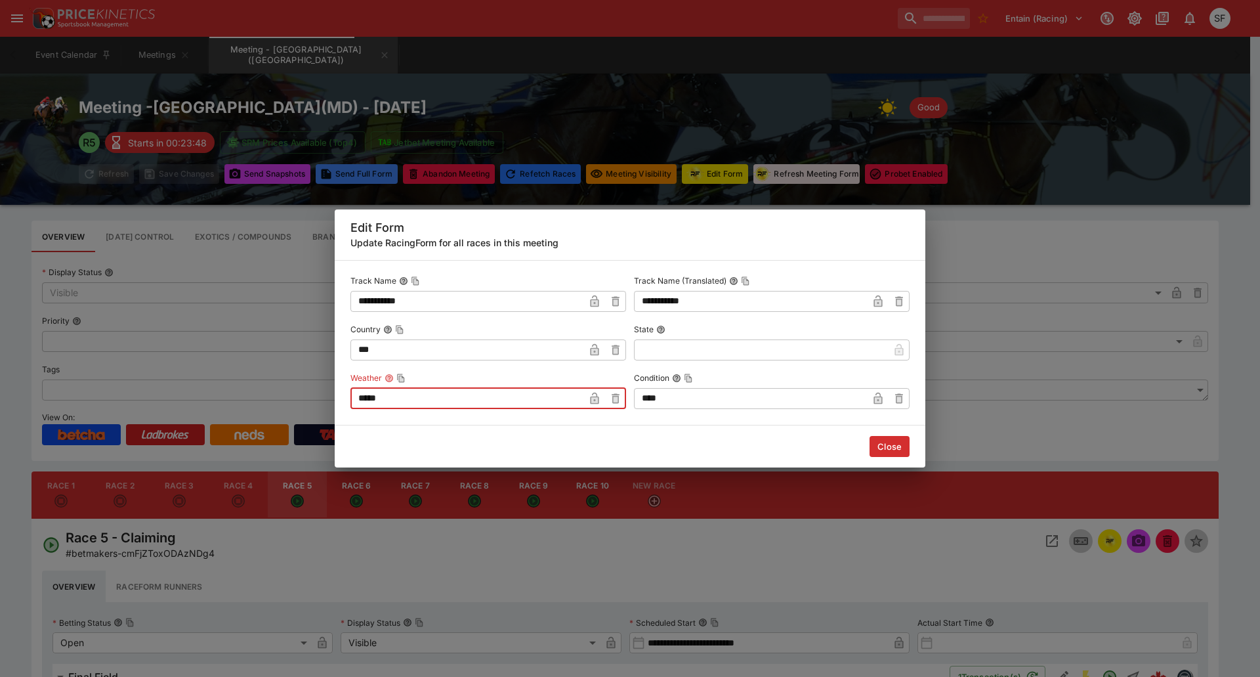
click at [467, 399] on input "*****" at bounding box center [467, 398] width 234 height 21
type input "****"
click at [883, 446] on button "Close" at bounding box center [890, 446] width 40 height 21
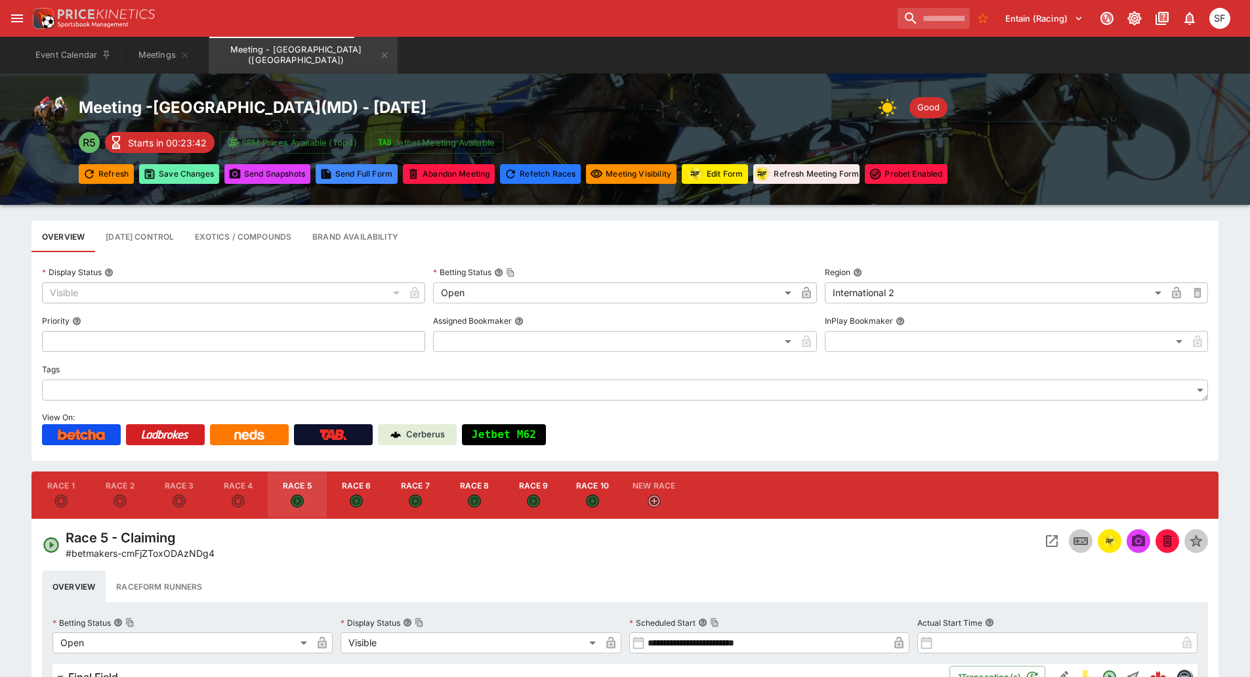
click at [191, 172] on button "Save Changes" at bounding box center [179, 174] width 80 height 20
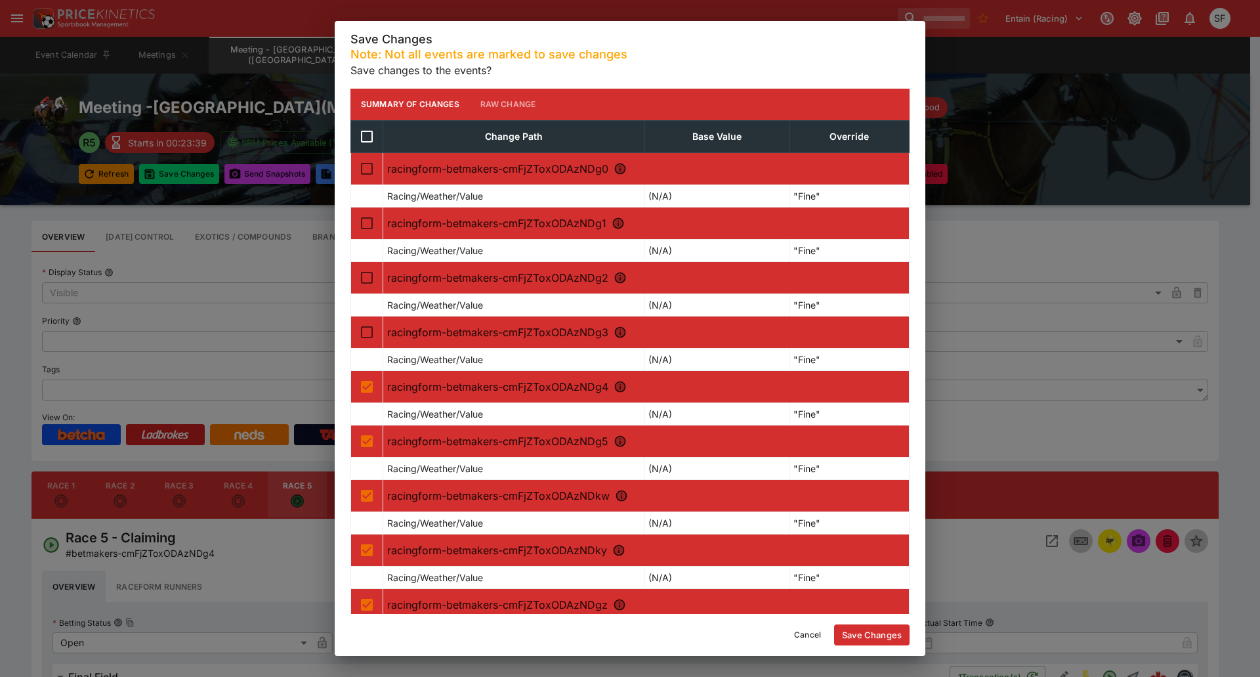
click at [884, 633] on button "Save Changes" at bounding box center [871, 634] width 75 height 21
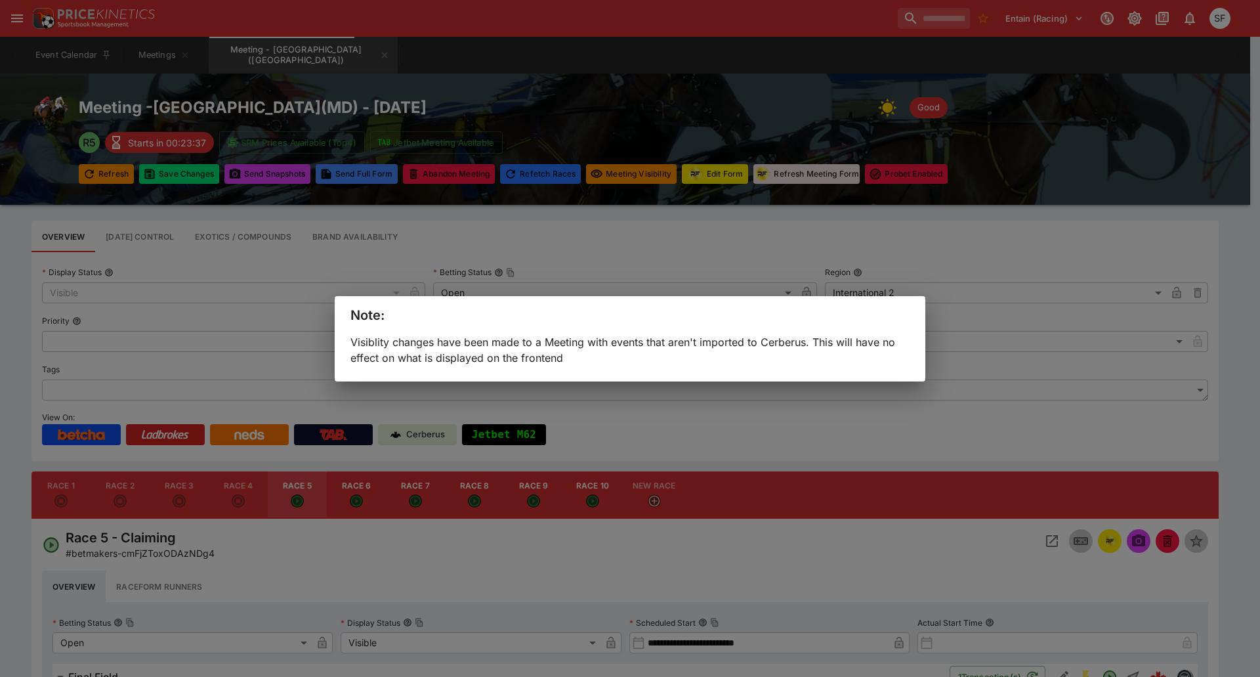
click at [438, 62] on div "Note: Visiblity changes have been made to a Meeting with events that aren't imp…" at bounding box center [630, 338] width 1260 height 677
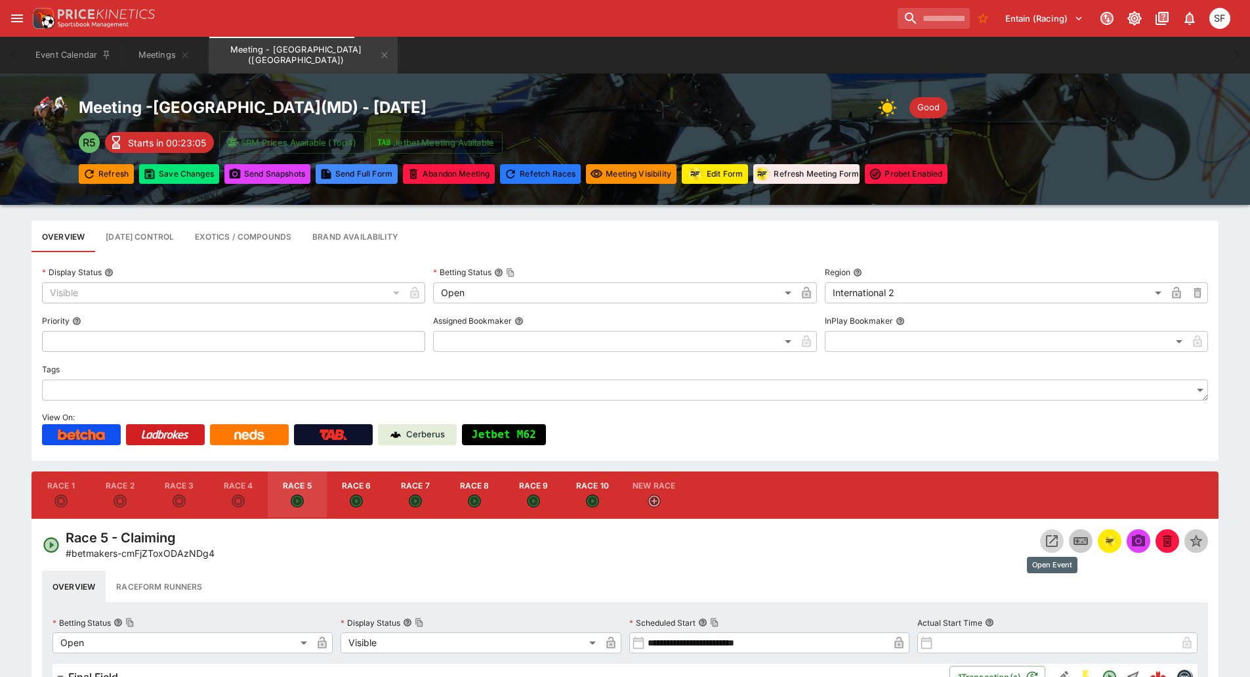
click at [1047, 537] on icon "Open Event" at bounding box center [1052, 541] width 12 height 12
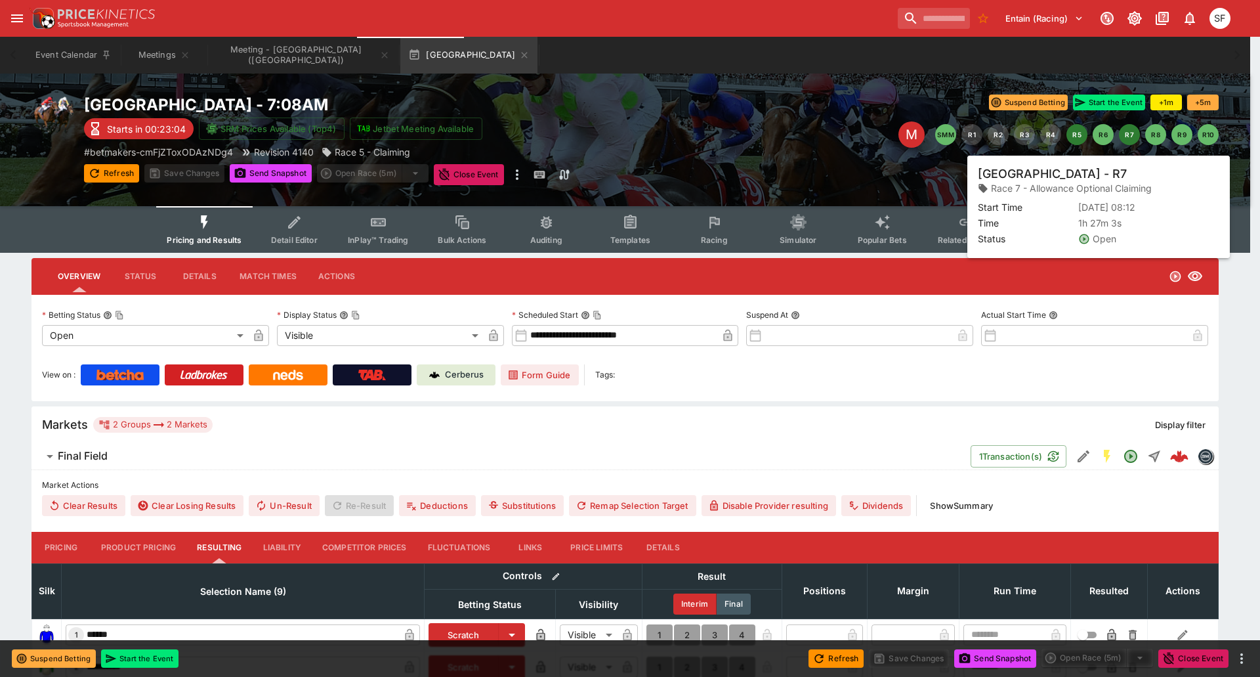
click at [1131, 139] on button "R7" at bounding box center [1129, 134] width 21 height 21
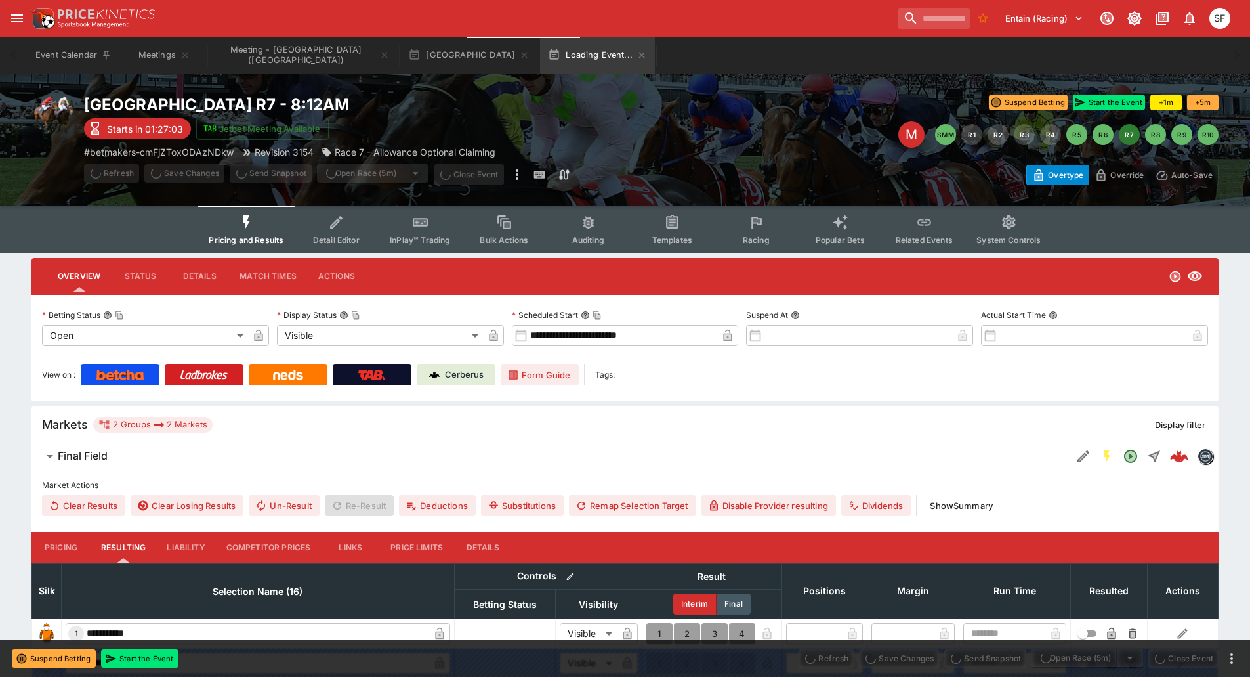
click at [734, 229] on button "Racing" at bounding box center [756, 229] width 84 height 47
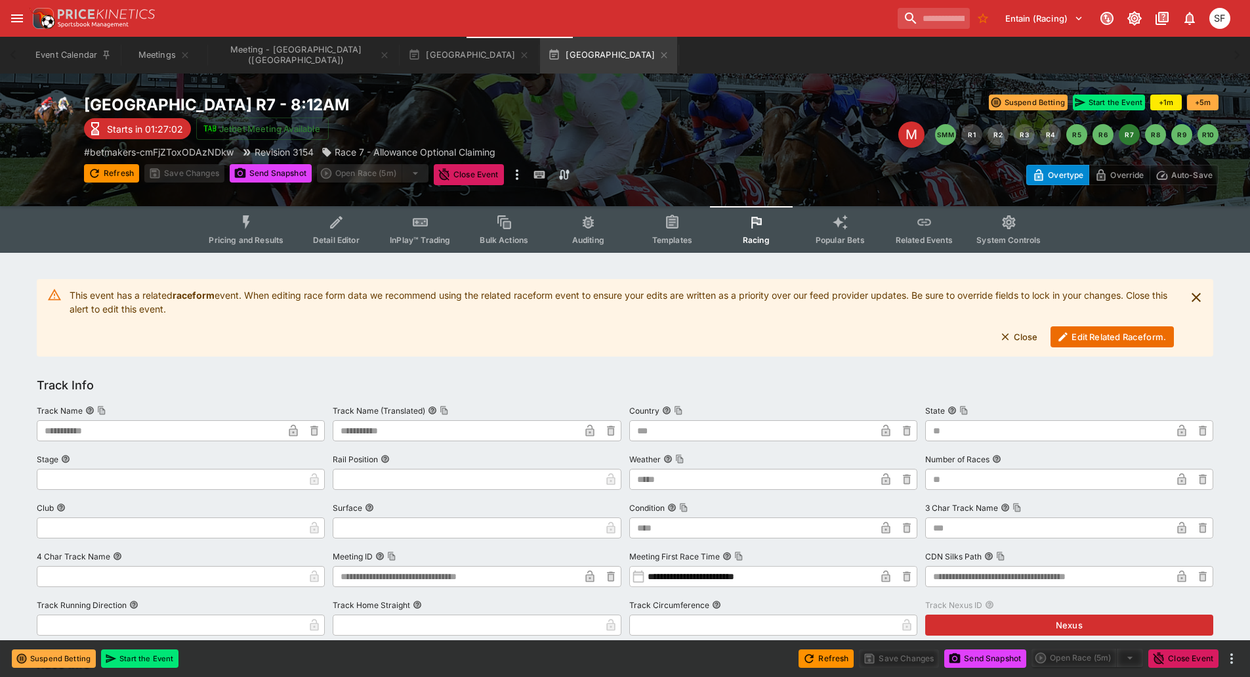
click at [1071, 333] on button "Edit Related Raceform." at bounding box center [1112, 336] width 123 height 21
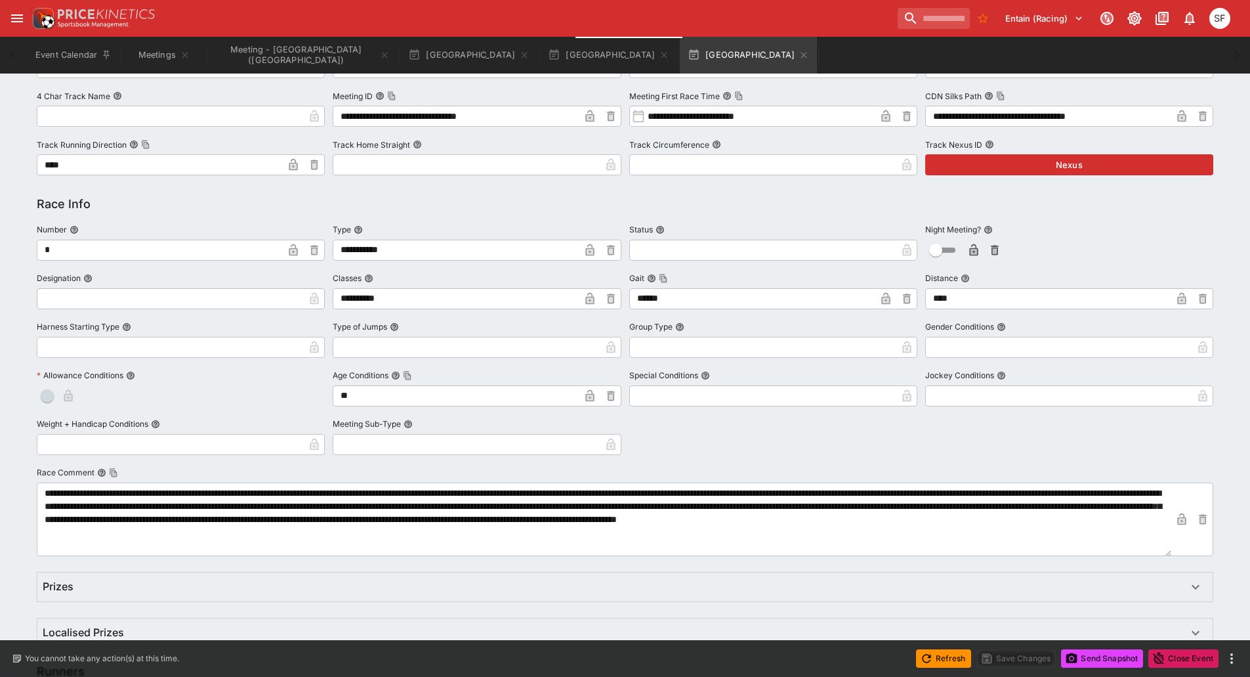
scroll to position [656, 0]
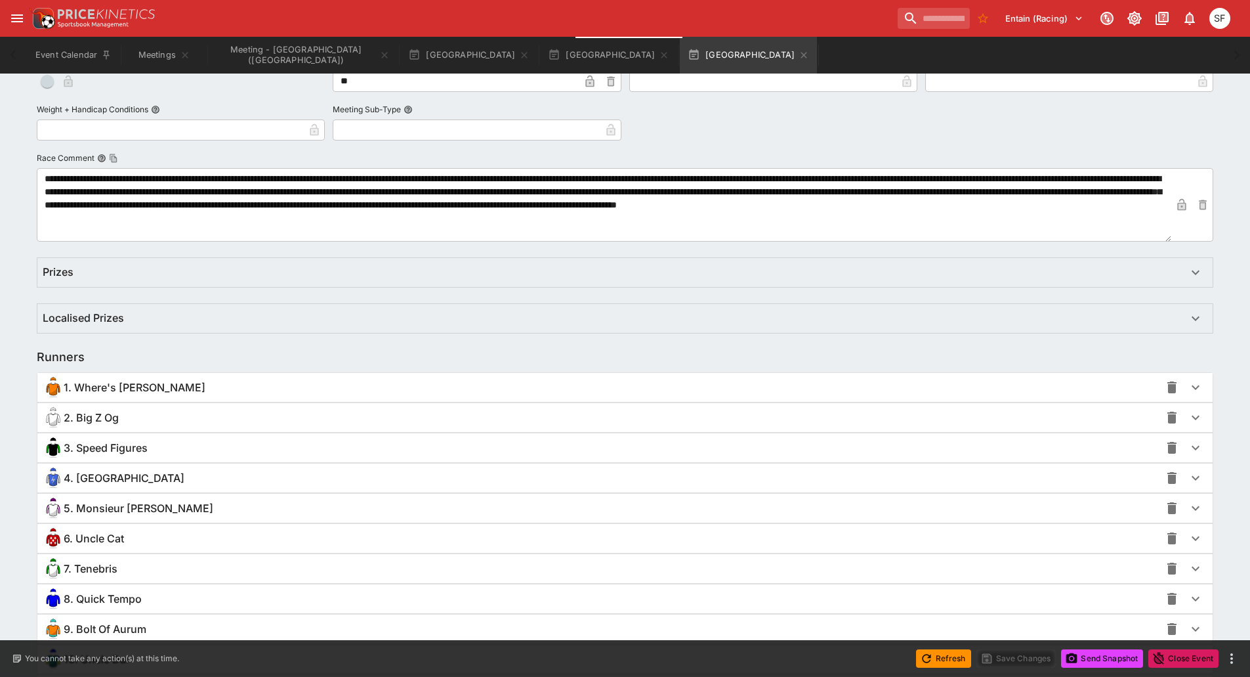
click at [135, 387] on span "1. Where's [PERSON_NAME]" at bounding box center [135, 388] width 142 height 14
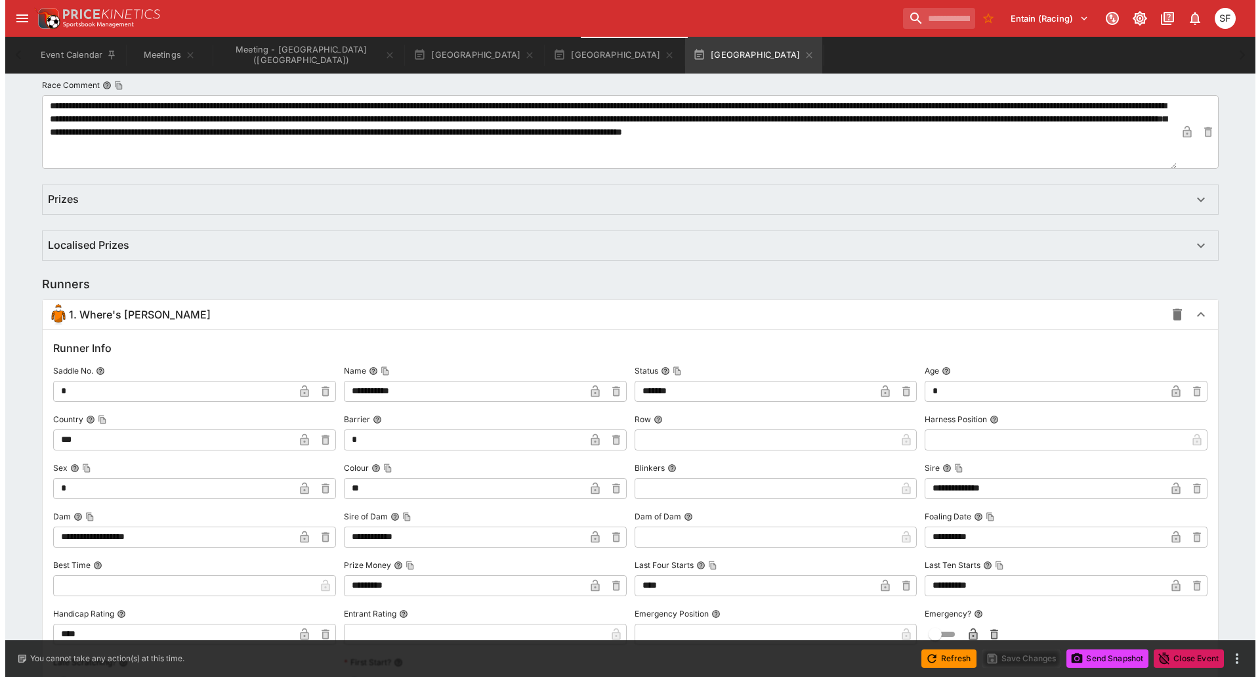
scroll to position [919, 0]
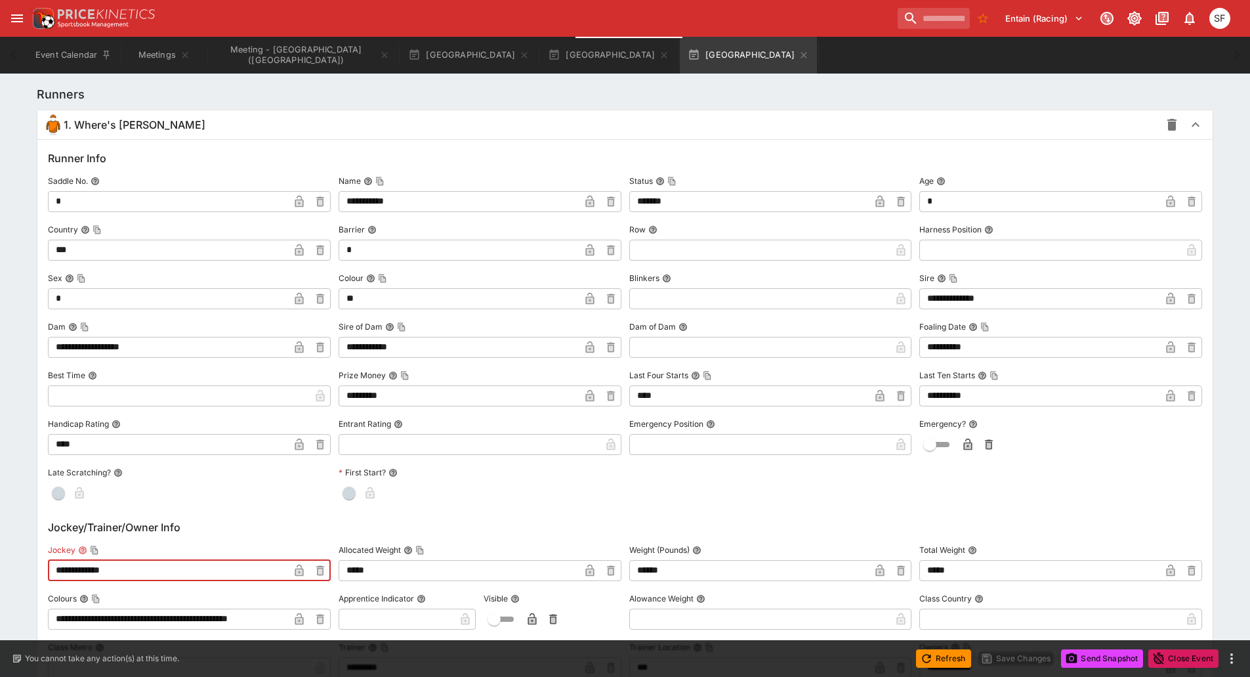
drag, startPoint x: 125, startPoint y: 568, endPoint x: 0, endPoint y: 551, distance: 126.4
click at [0, 551] on div "**********" at bounding box center [625, 585] width 1250 height 2501
paste input "*******"
drag, startPoint x: 123, startPoint y: 570, endPoint x: 89, endPoint y: 571, distance: 34.8
click at [89, 571] on input "**********" at bounding box center [168, 570] width 241 height 21
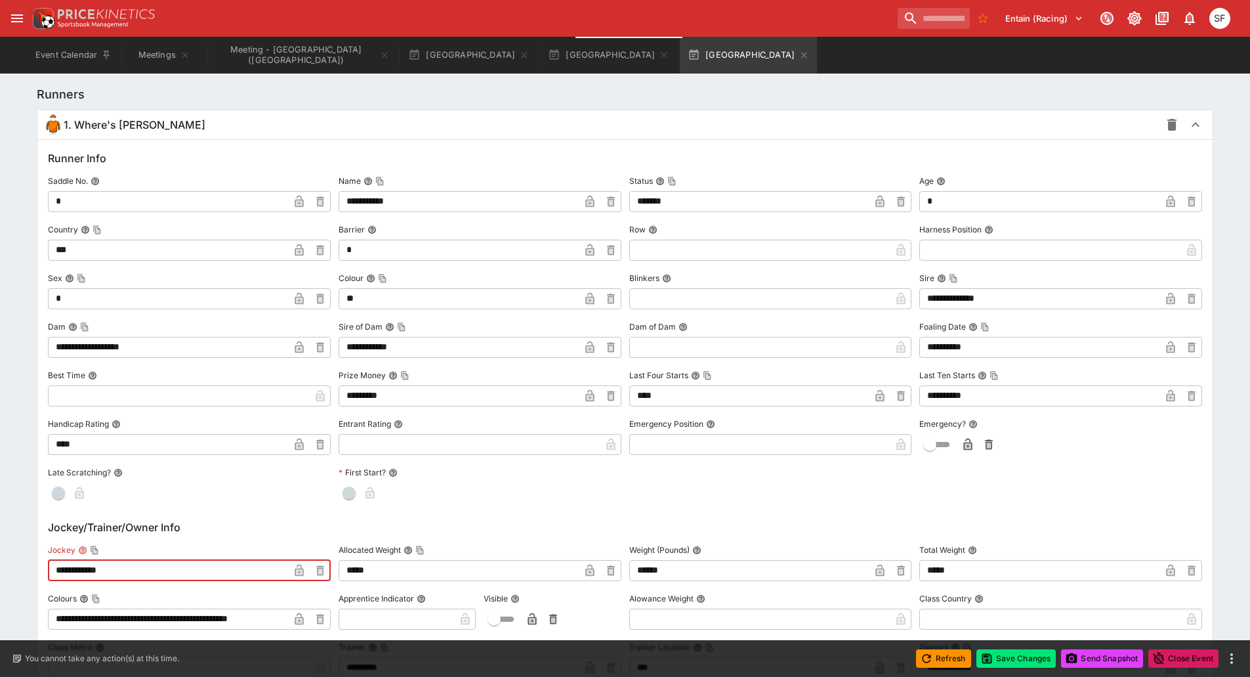
type input "**********"
click at [298, 572] on icon "button" at bounding box center [299, 571] width 7 height 5
click at [1015, 657] on button "Save Changes" at bounding box center [1017, 658] width 80 height 18
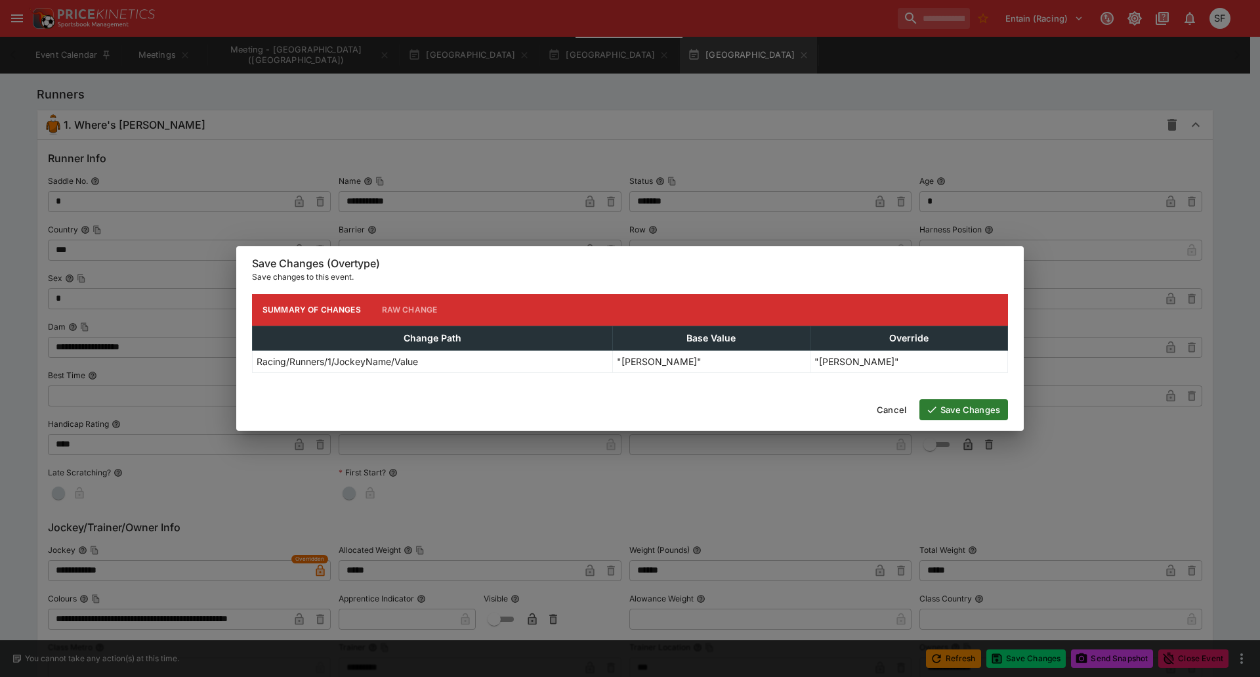
click at [957, 408] on button "Save Changes" at bounding box center [963, 409] width 89 height 21
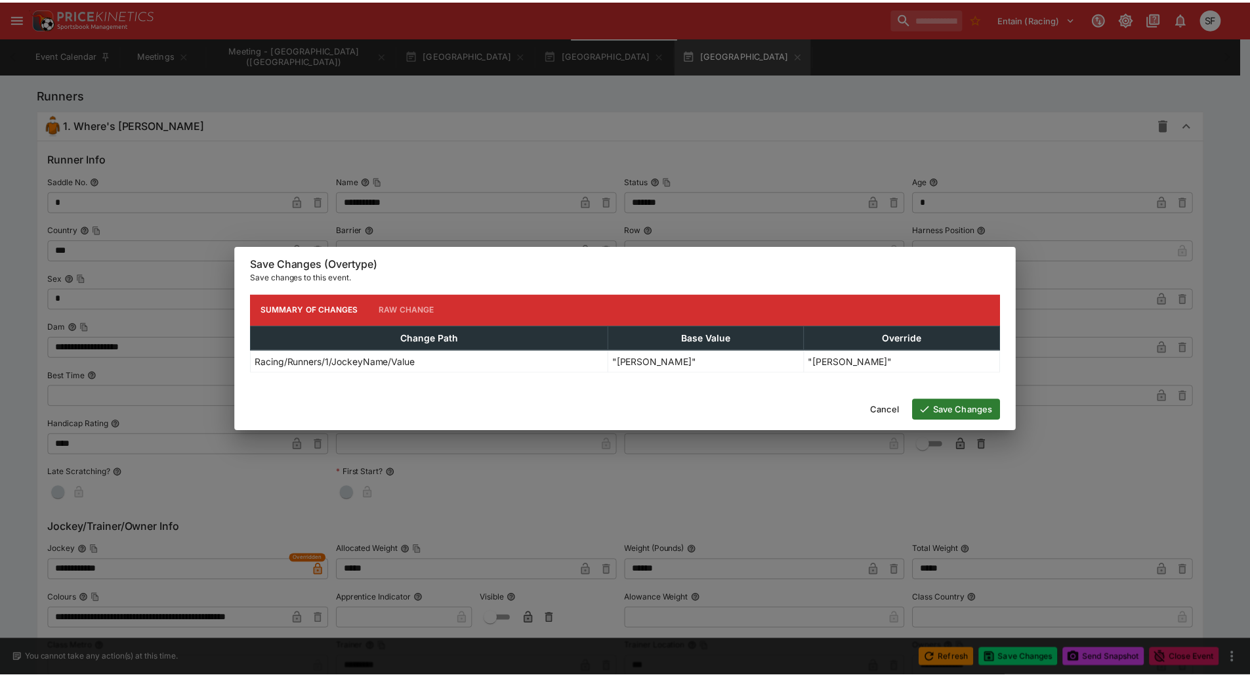
scroll to position [0, 0]
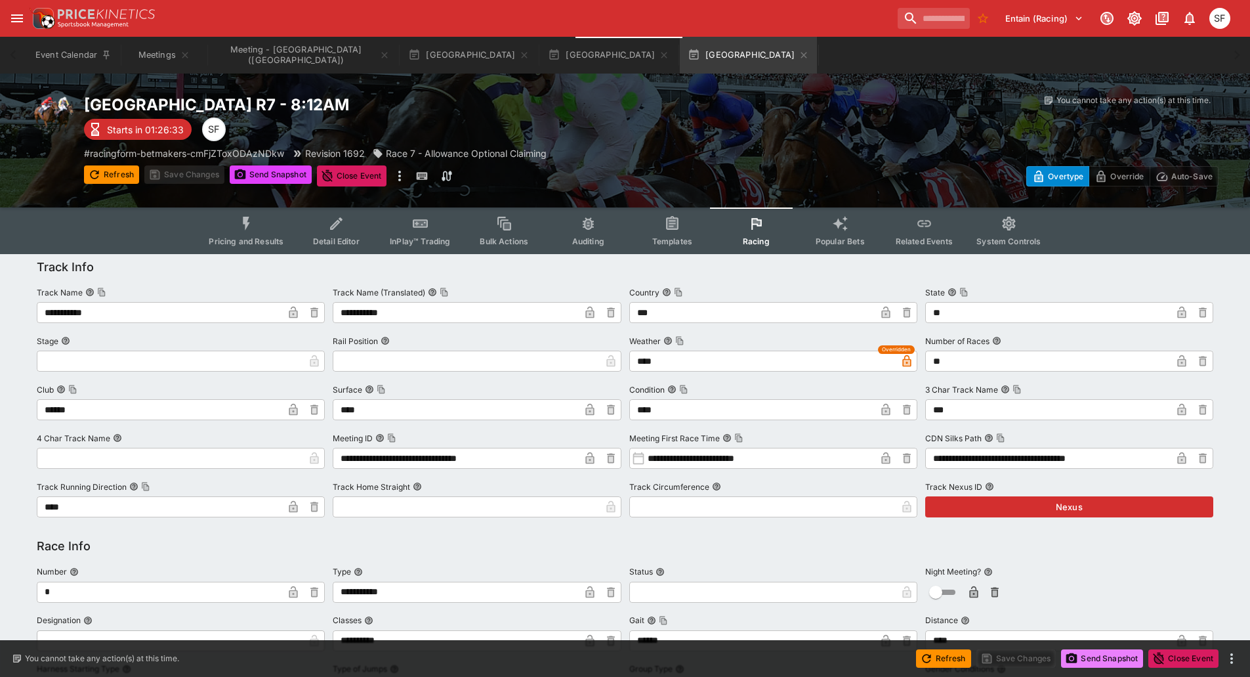
click at [1093, 659] on button "Send Snapshot" at bounding box center [1102, 658] width 82 height 18
click at [522, 54] on icon "button" at bounding box center [525, 55] width 6 height 6
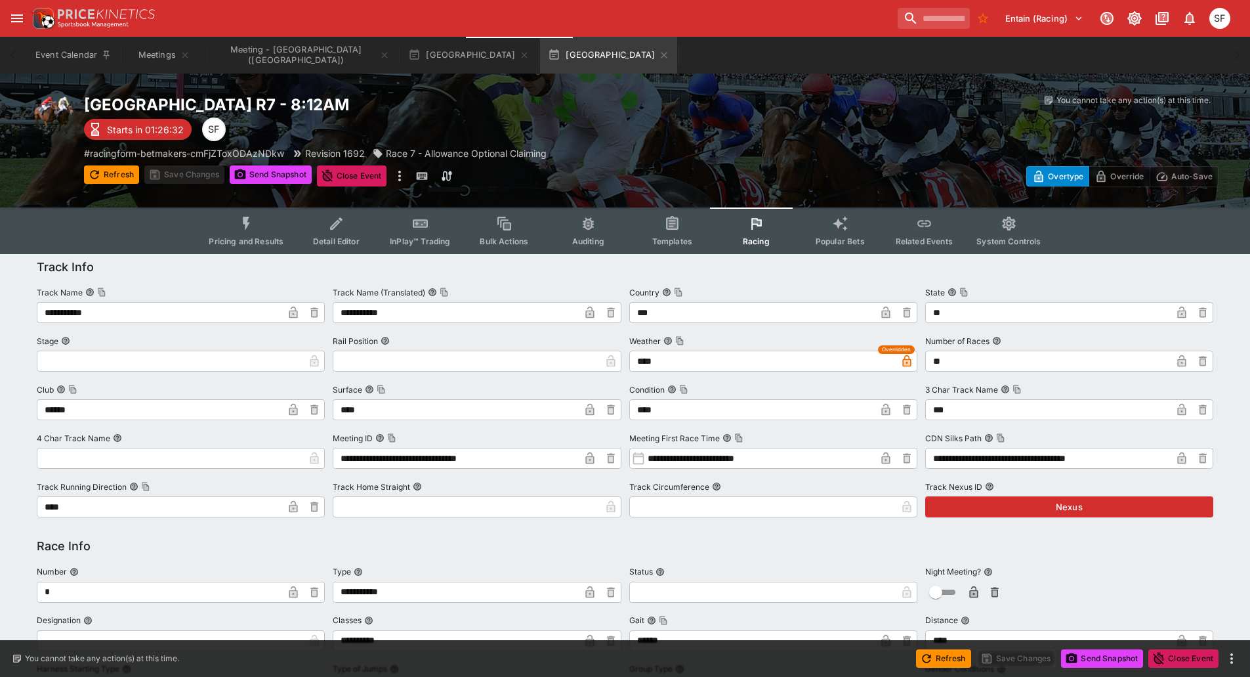
click at [522, 54] on icon "button" at bounding box center [525, 55] width 6 height 6
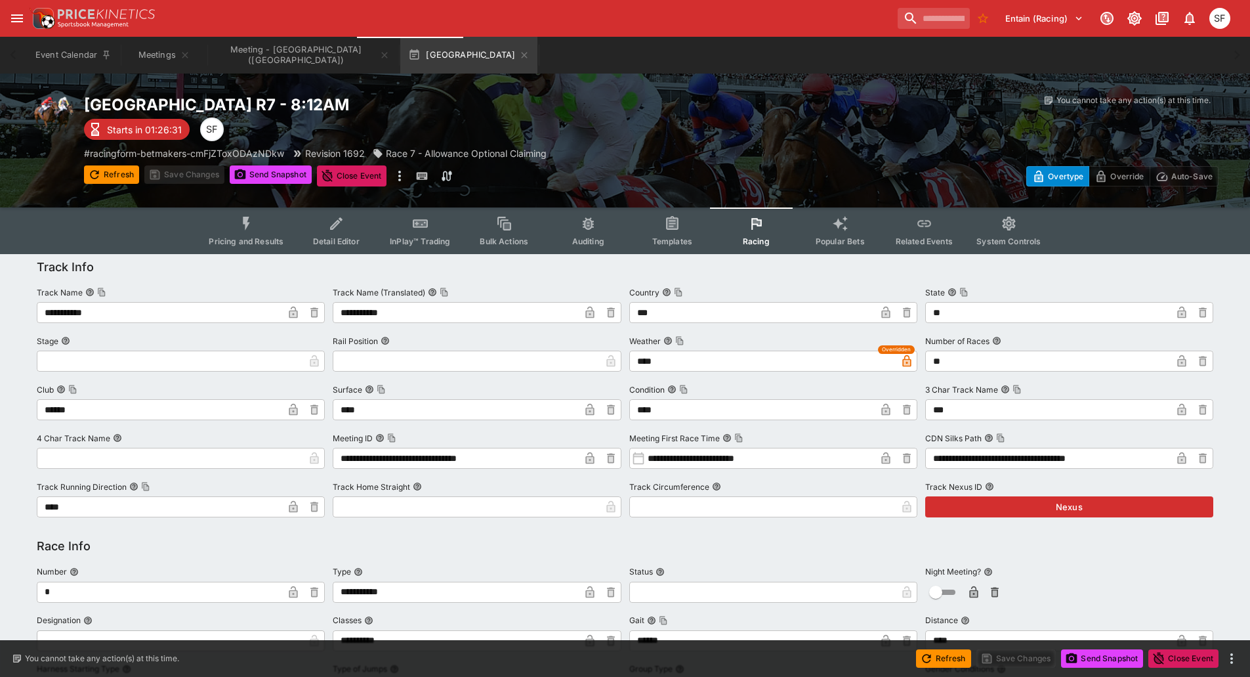
click at [522, 54] on icon "button" at bounding box center [525, 55] width 6 height 6
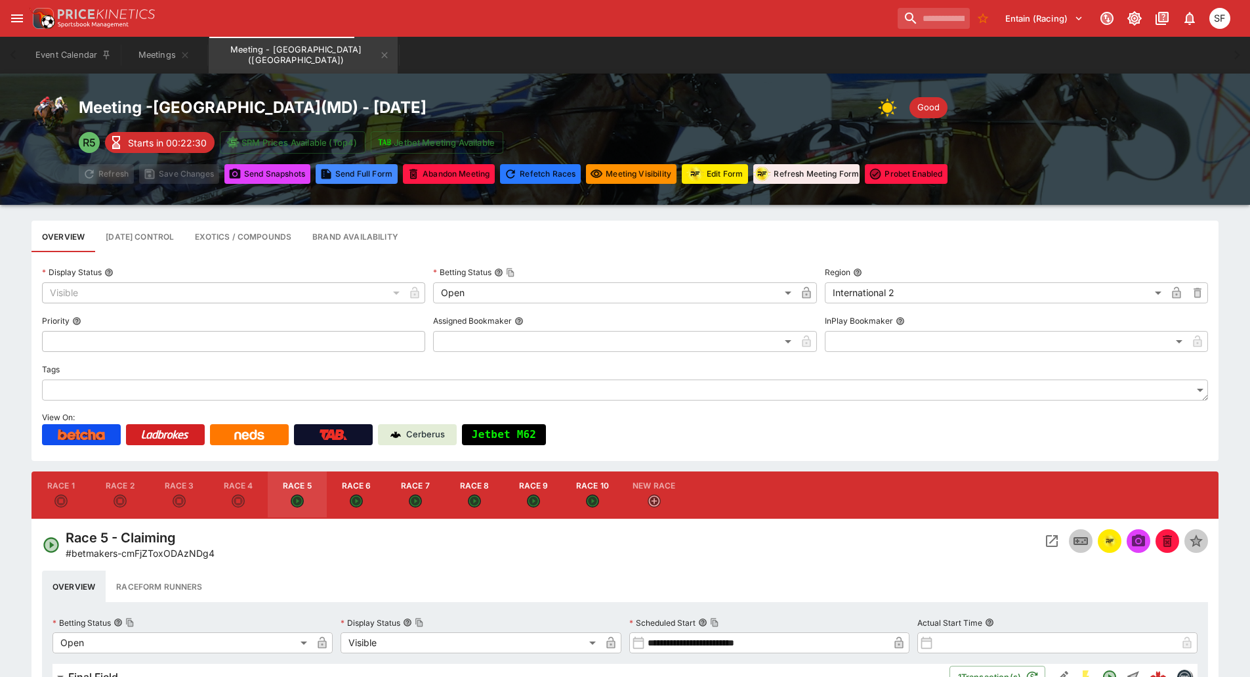
click at [382, 55] on icon "Meeting - Laurel Park (USA)" at bounding box center [385, 55] width 6 height 6
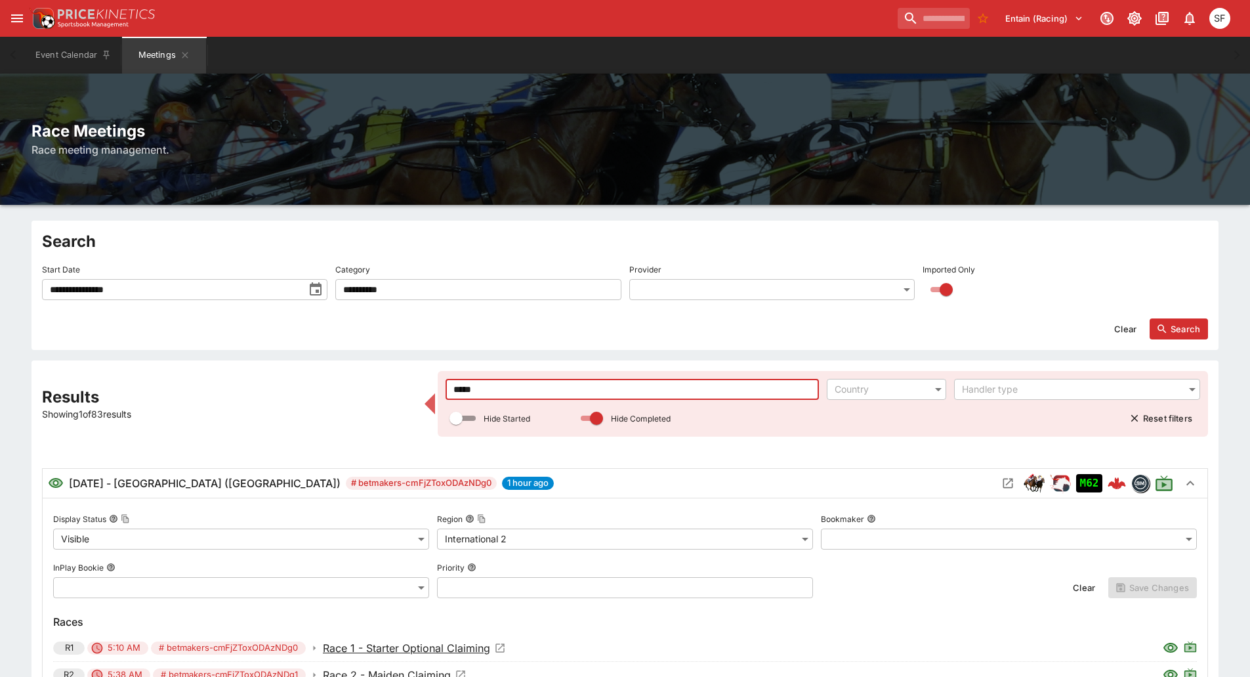
drag, startPoint x: 536, startPoint y: 392, endPoint x: 415, endPoint y: 385, distance: 120.3
click at [416, 385] on div "**********" at bounding box center [625, 645] width 1166 height 549
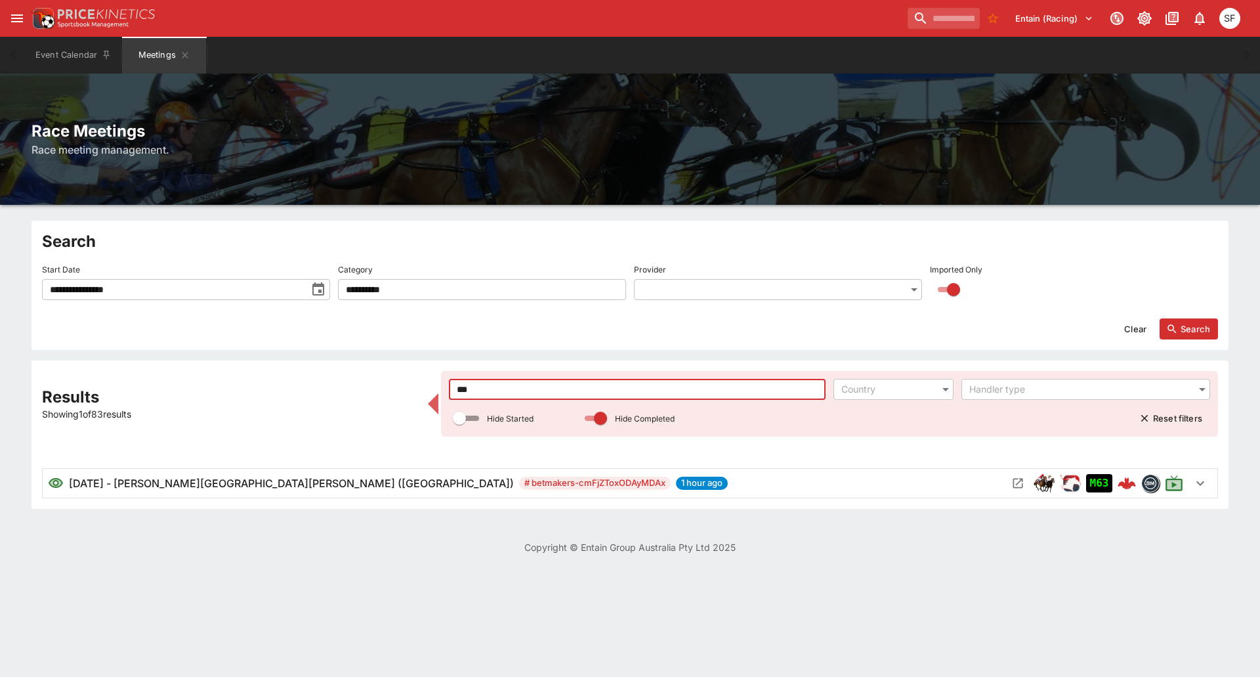
type input "***"
click at [1017, 485] on icon "Open Meeting" at bounding box center [1018, 483] width 10 height 10
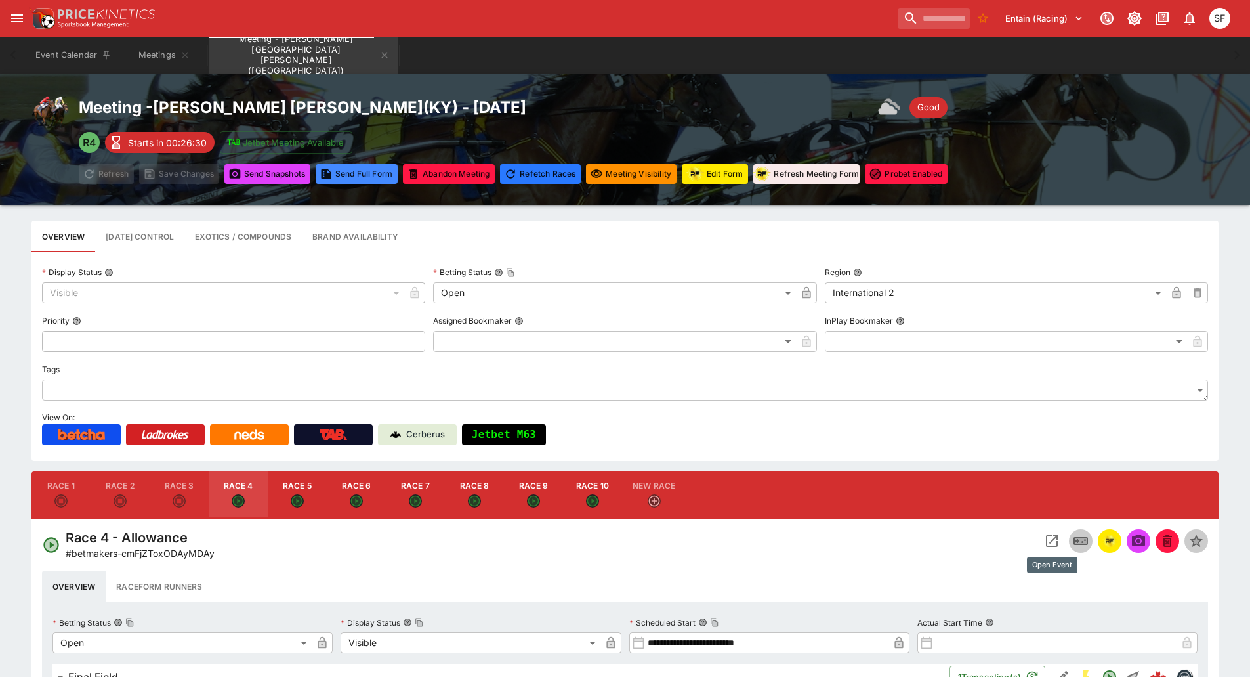
click at [1046, 542] on icon "Open Event" at bounding box center [1052, 541] width 12 height 12
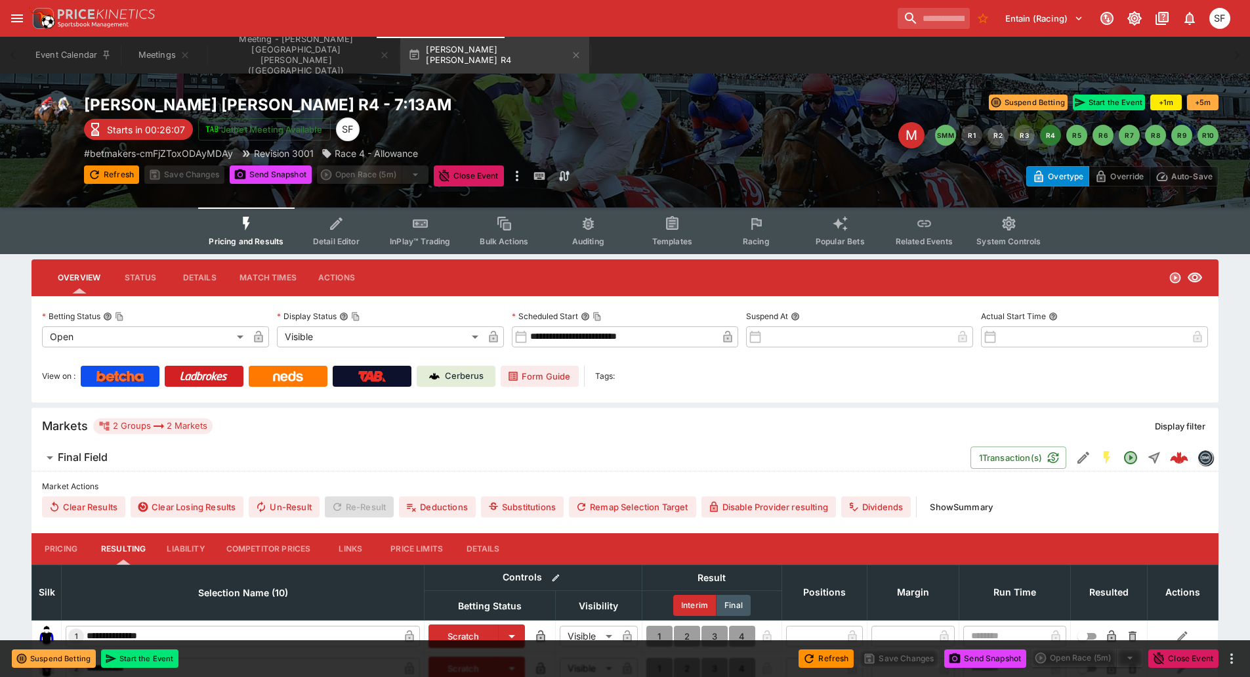
click at [767, 224] on button "Racing" at bounding box center [756, 230] width 84 height 47
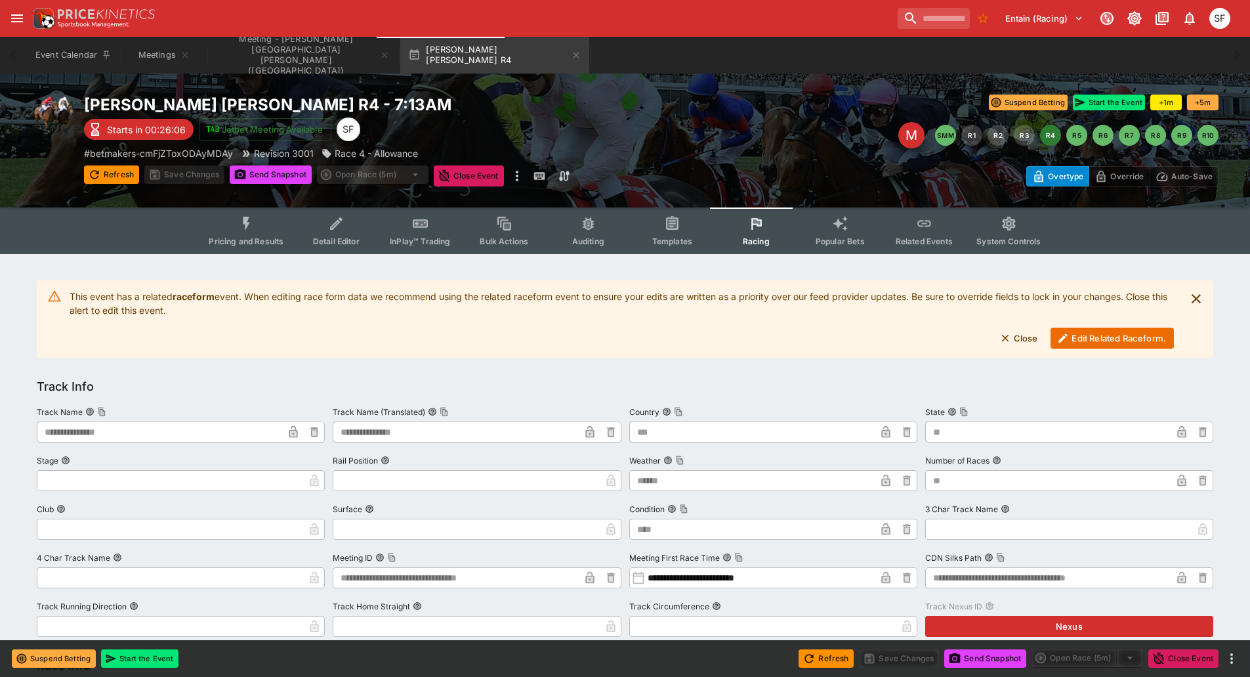
click at [1118, 330] on button "Edit Related Raceform." at bounding box center [1112, 337] width 123 height 21
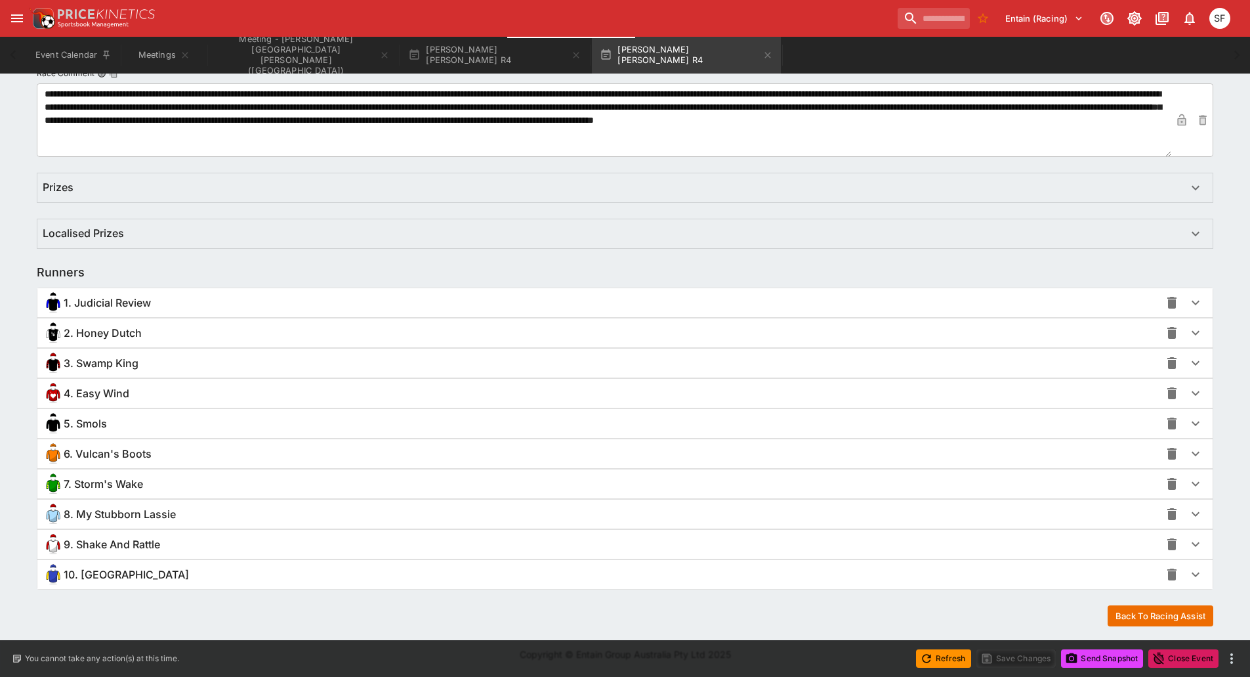
scroll to position [741, 0]
click at [152, 575] on div "10. [GEOGRAPHIC_DATA]" at bounding box center [602, 574] width 1118 height 21
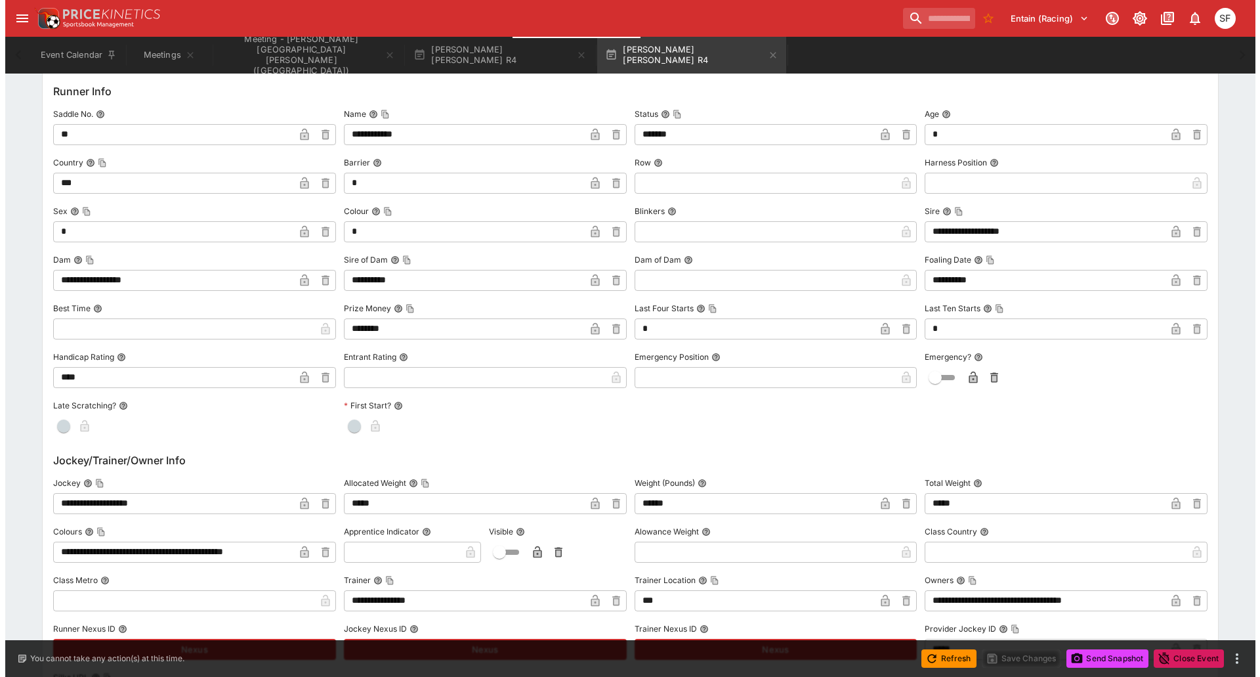
scroll to position [1266, 0]
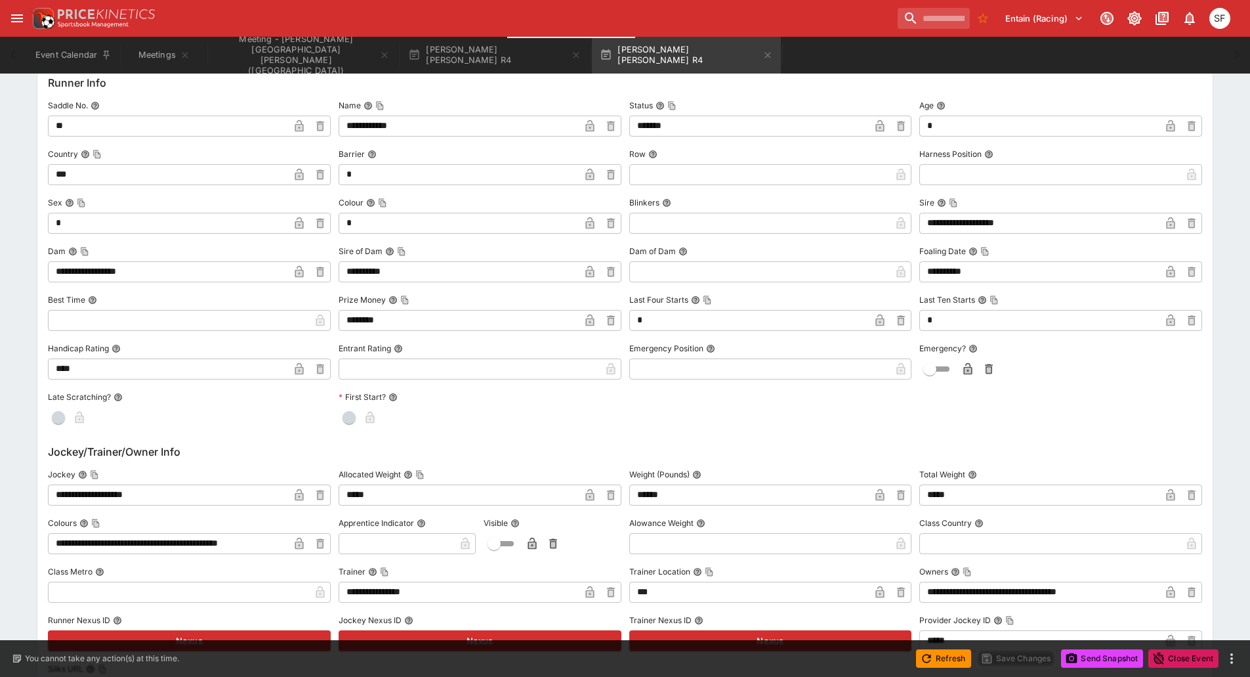
drag, startPoint x: 167, startPoint y: 499, endPoint x: 0, endPoint y: 470, distance: 169.8
click at [0, 470] on div "**********" at bounding box center [625, 148] width 1250 height 2320
paste input "text"
type input "**********"
click at [297, 497] on icon "button" at bounding box center [299, 496] width 7 height 5
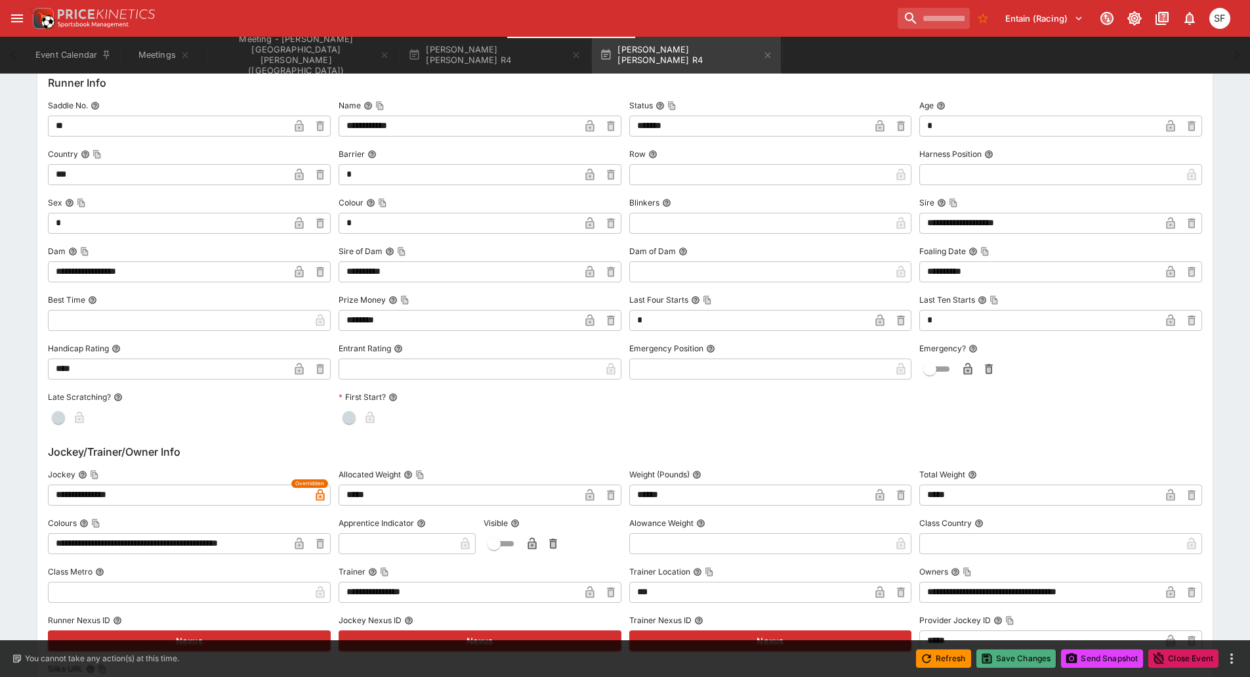
click at [1009, 659] on button "Save Changes" at bounding box center [1017, 658] width 80 height 18
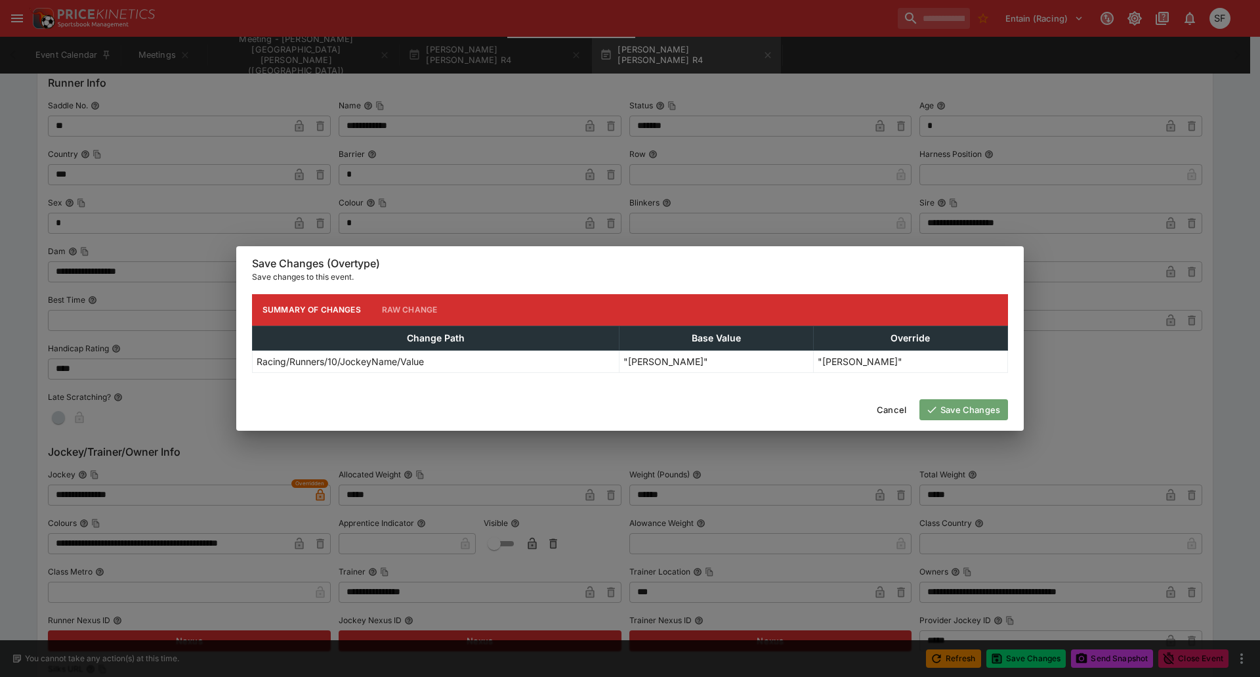
click at [955, 414] on button "Save Changes" at bounding box center [963, 409] width 89 height 21
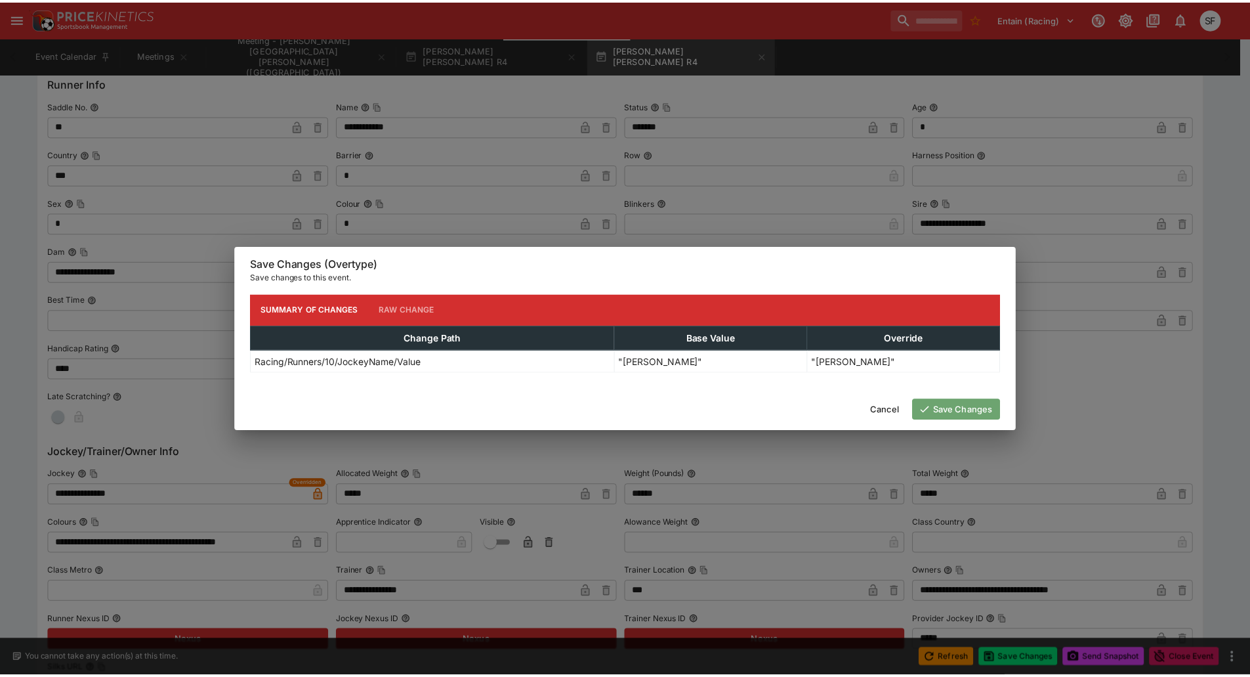
scroll to position [0, 0]
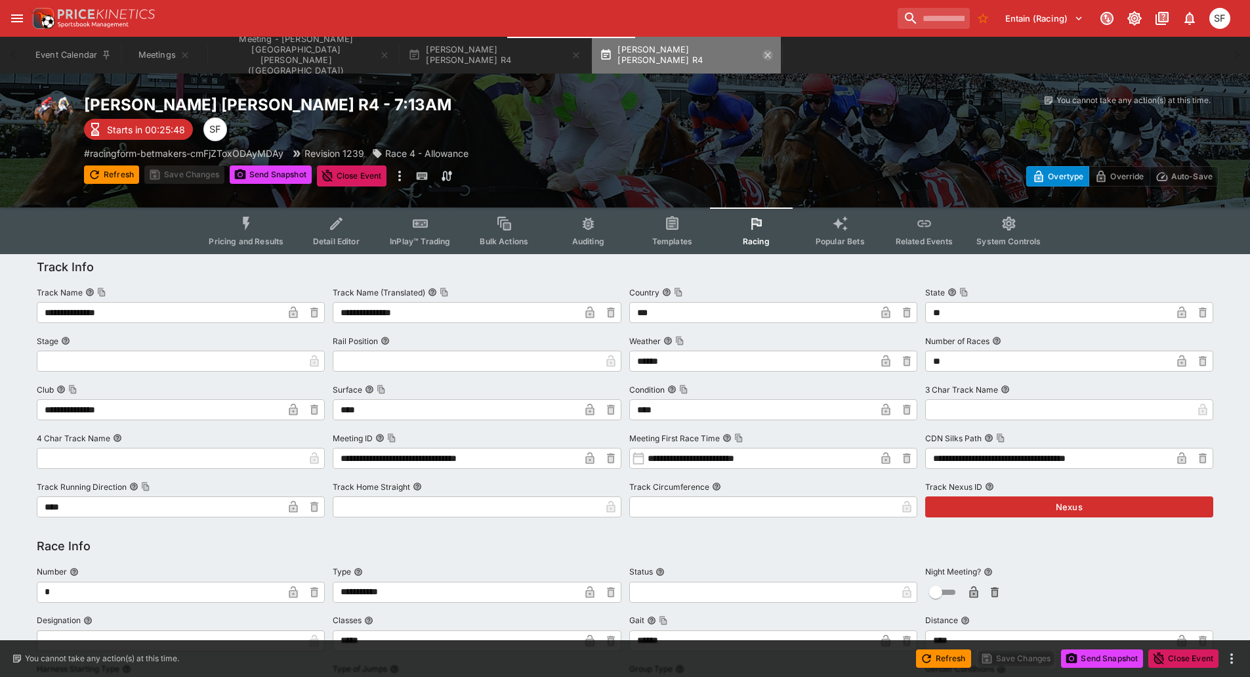
click at [763, 53] on icon "button" at bounding box center [768, 55] width 11 height 11
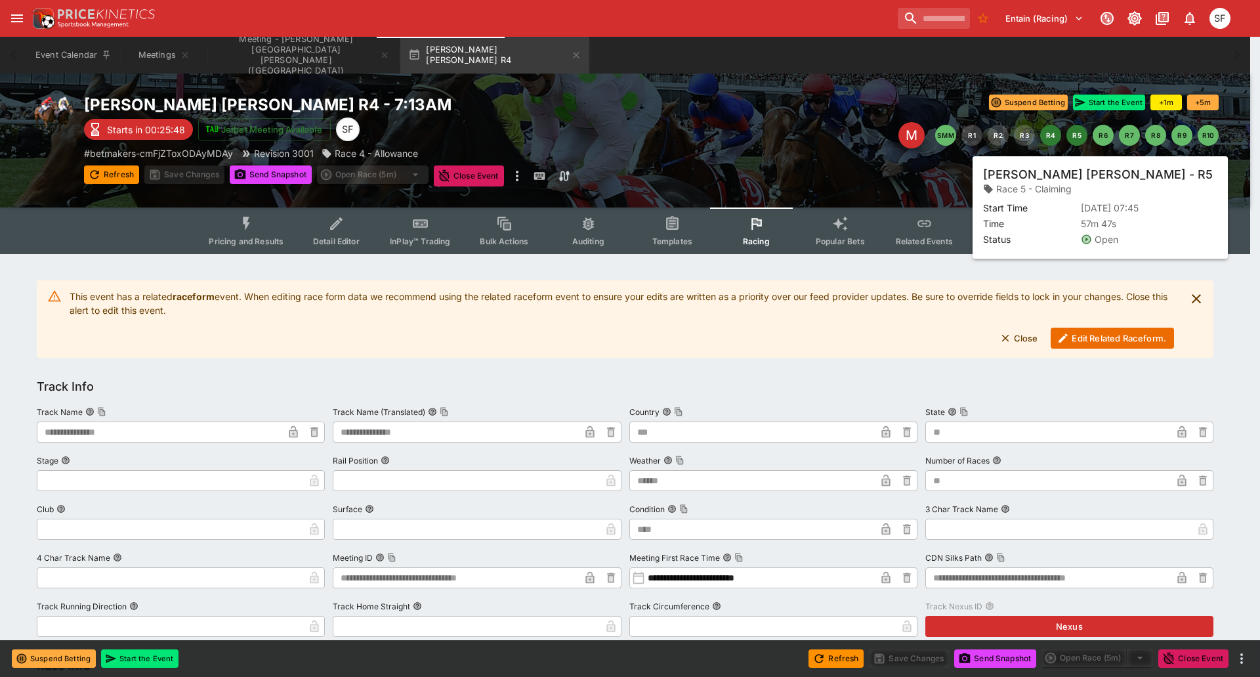
click at [1073, 138] on button "R5" at bounding box center [1076, 135] width 21 height 21
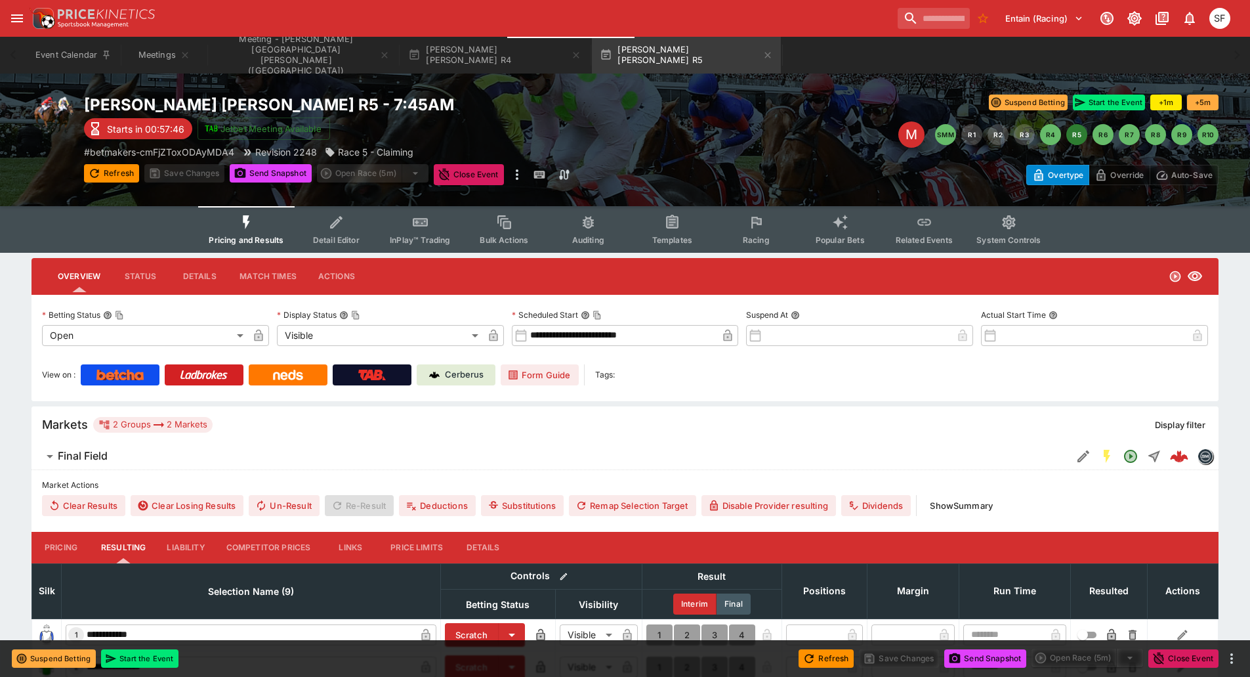
click at [738, 234] on button "Racing" at bounding box center [756, 229] width 84 height 47
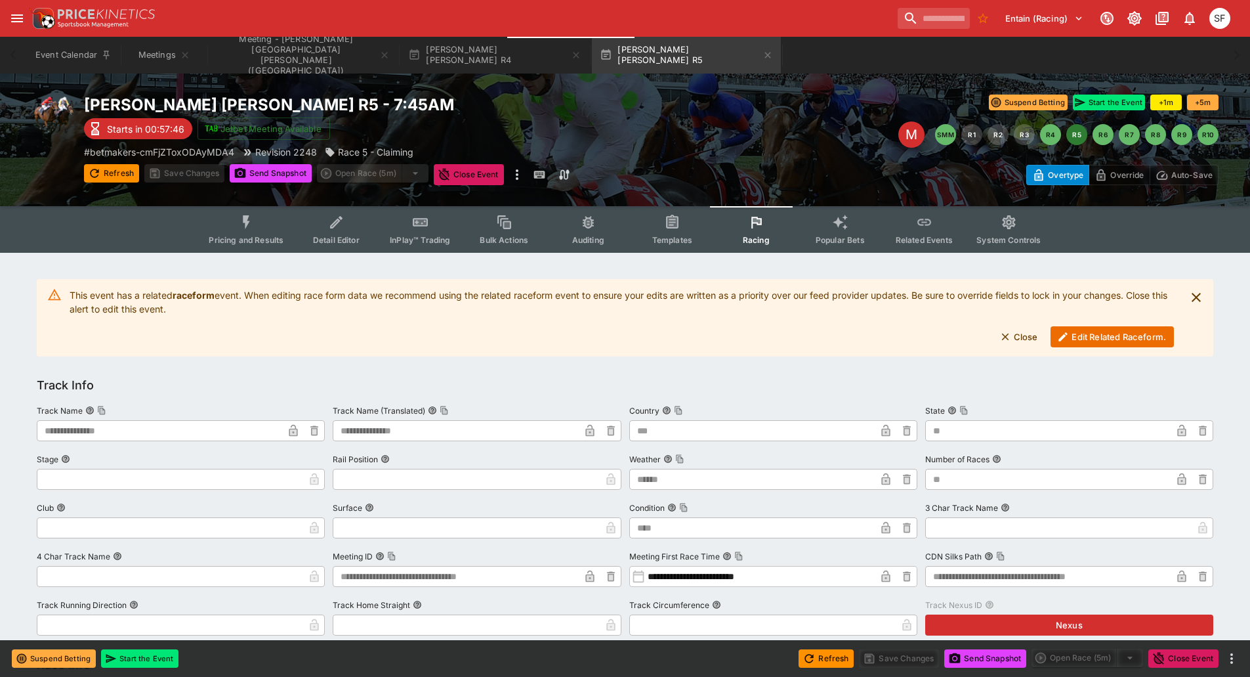
click at [1095, 331] on button "Edit Related Raceform." at bounding box center [1112, 336] width 123 height 21
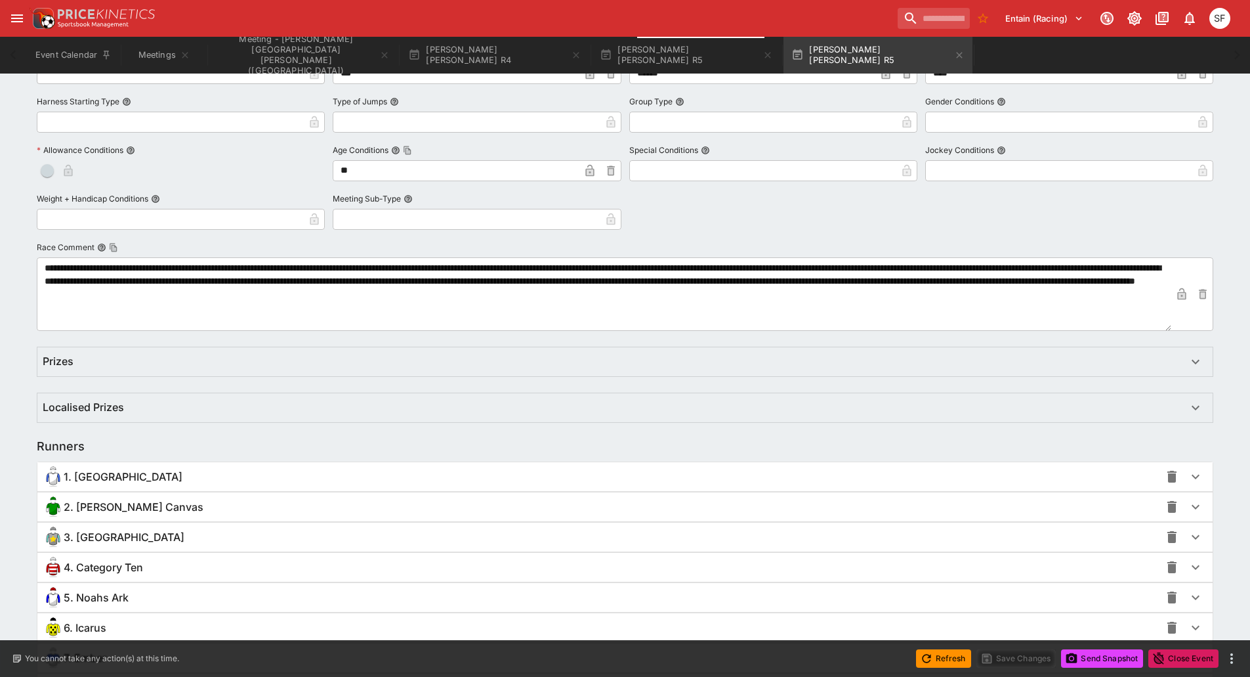
scroll to position [711, 0]
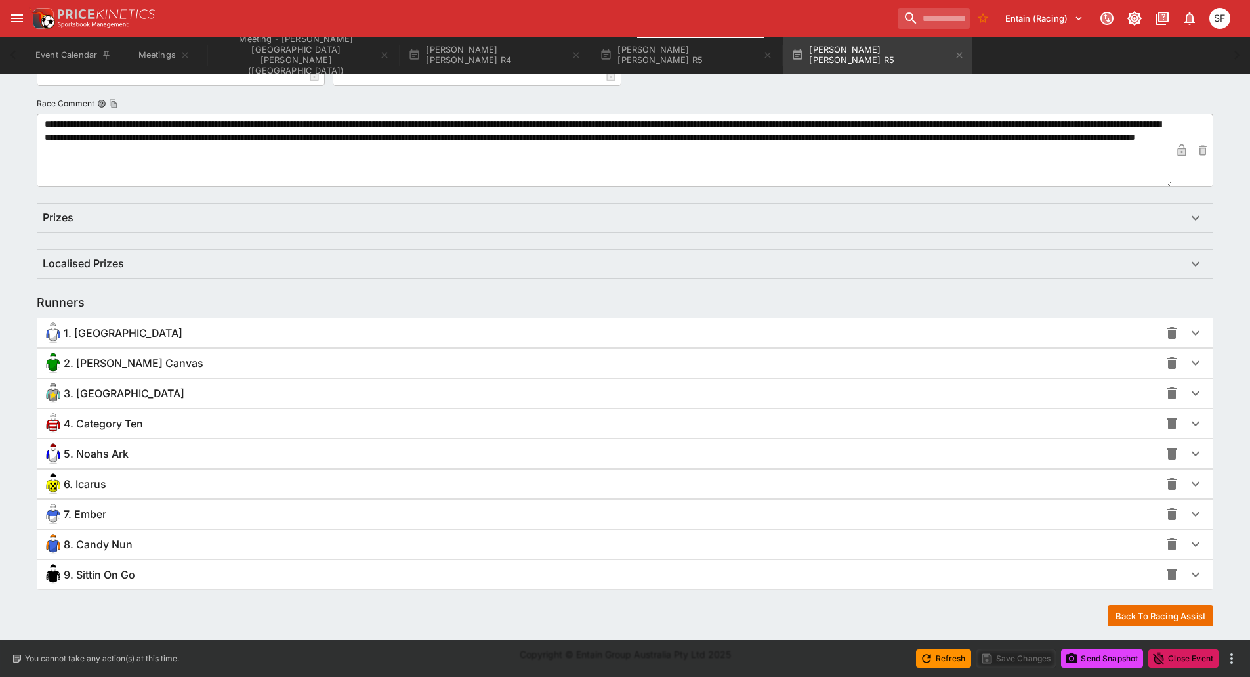
click at [119, 576] on span "9. Sittin On Go" at bounding box center [100, 575] width 72 height 14
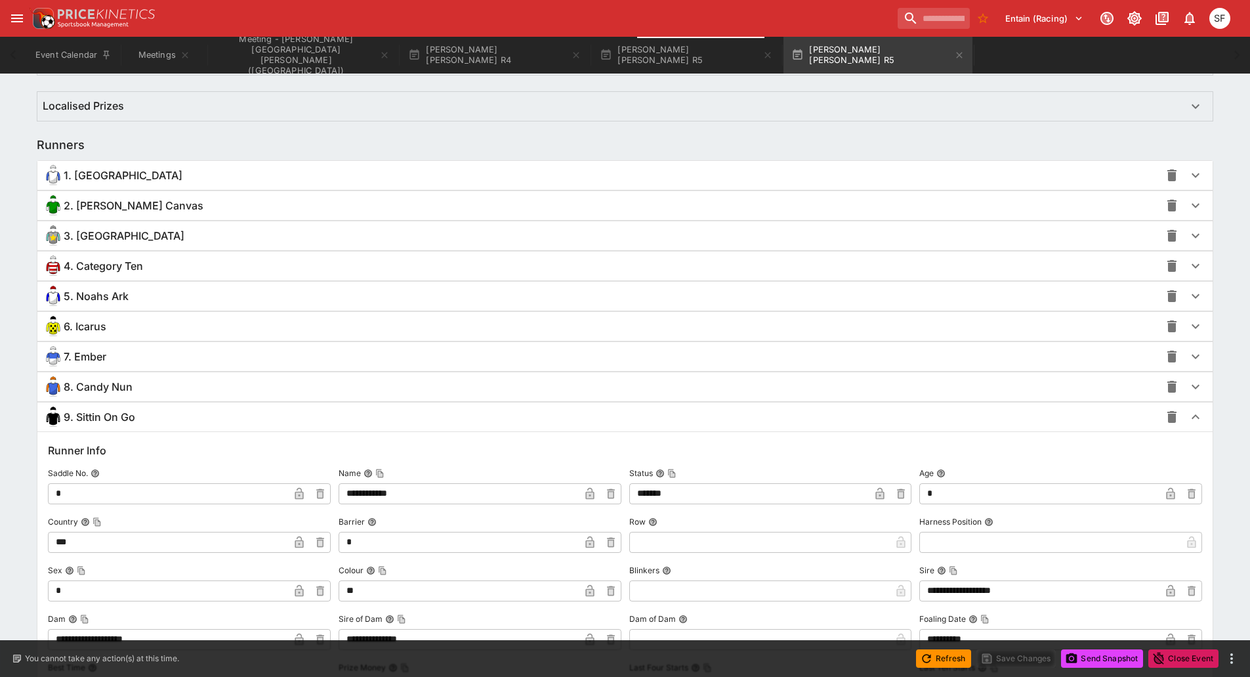
scroll to position [1236, 0]
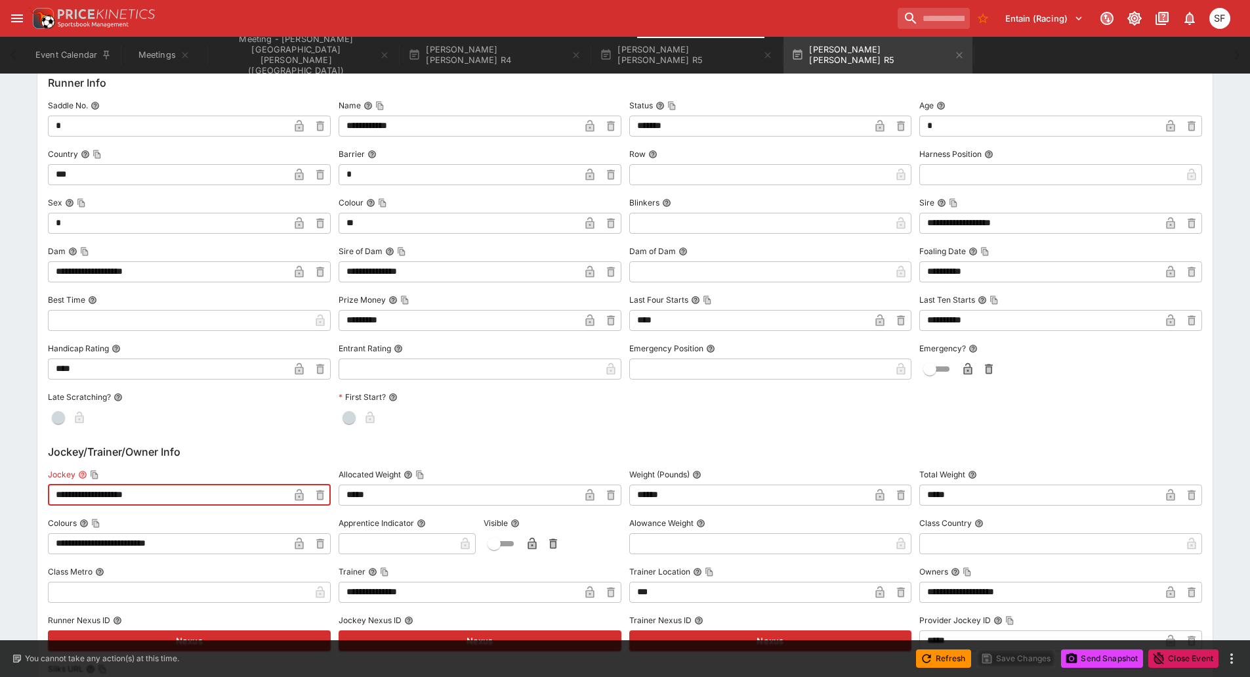
drag, startPoint x: 148, startPoint y: 495, endPoint x: 0, endPoint y: 486, distance: 148.6
click at [0, 486] on div "**********" at bounding box center [625, 163] width 1250 height 2290
paste input "text"
type input "**********"
click at [300, 495] on icon "button" at bounding box center [299, 496] width 7 height 5
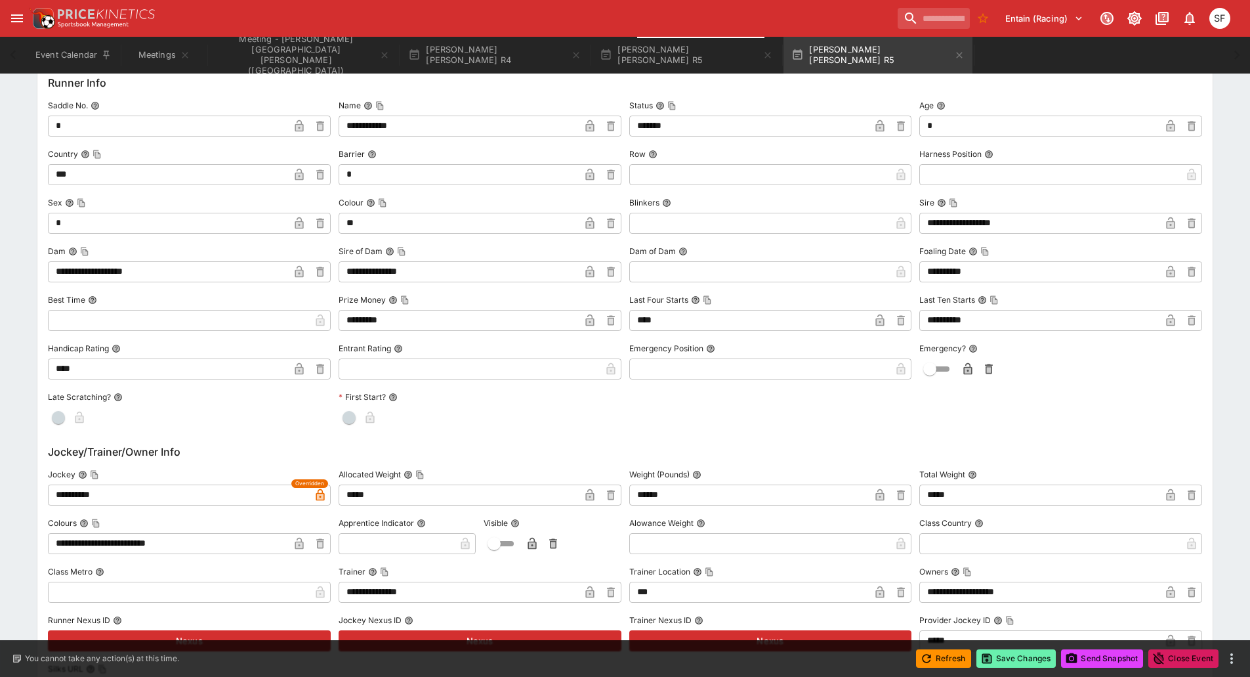
click at [1006, 664] on button "Save Changes" at bounding box center [1017, 658] width 80 height 18
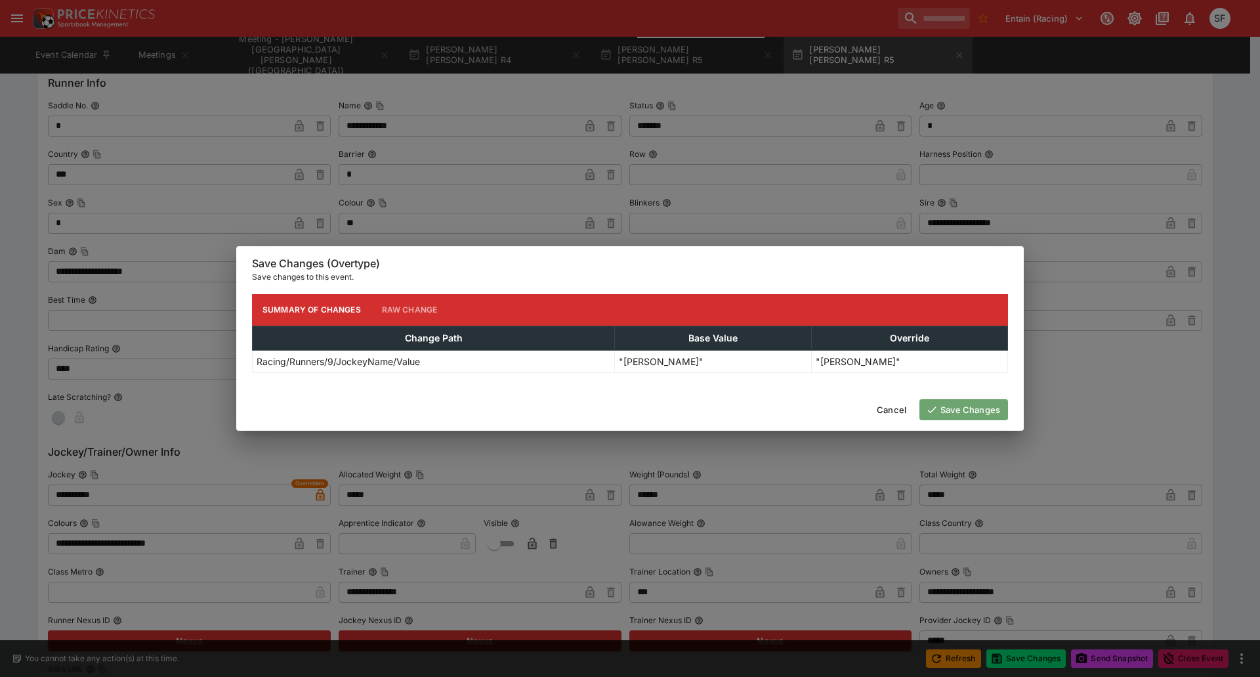
click at [940, 410] on button "Save Changes" at bounding box center [963, 409] width 89 height 21
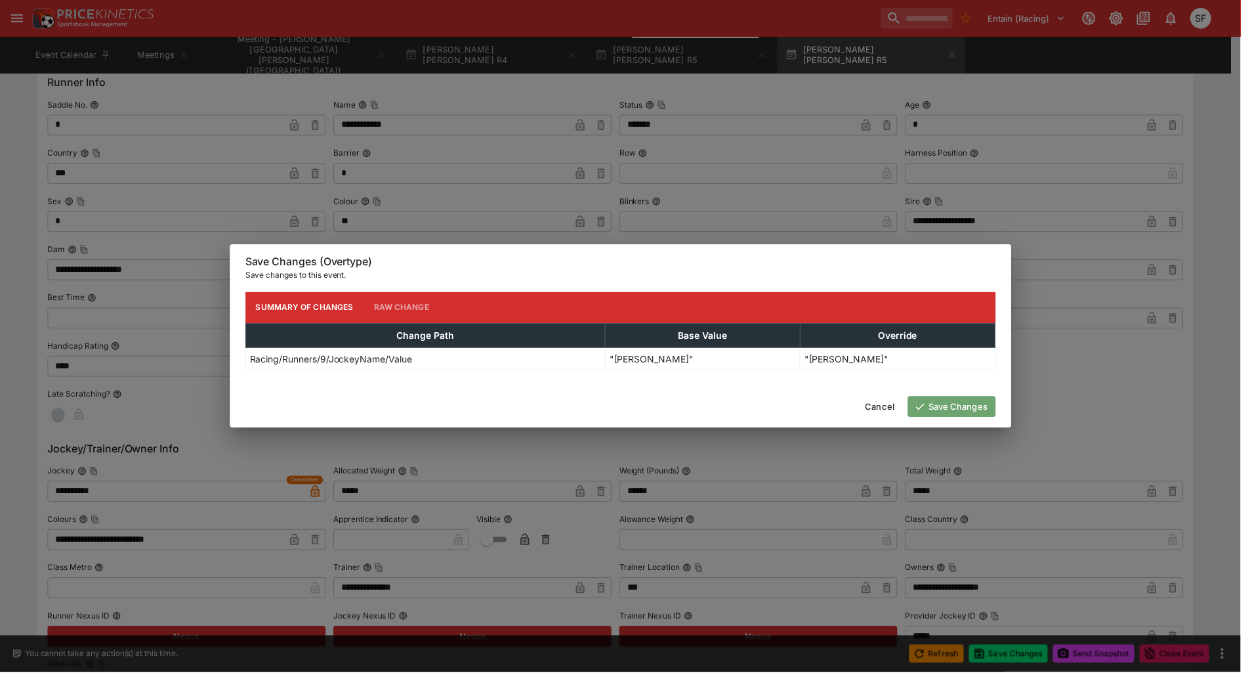
scroll to position [0, 0]
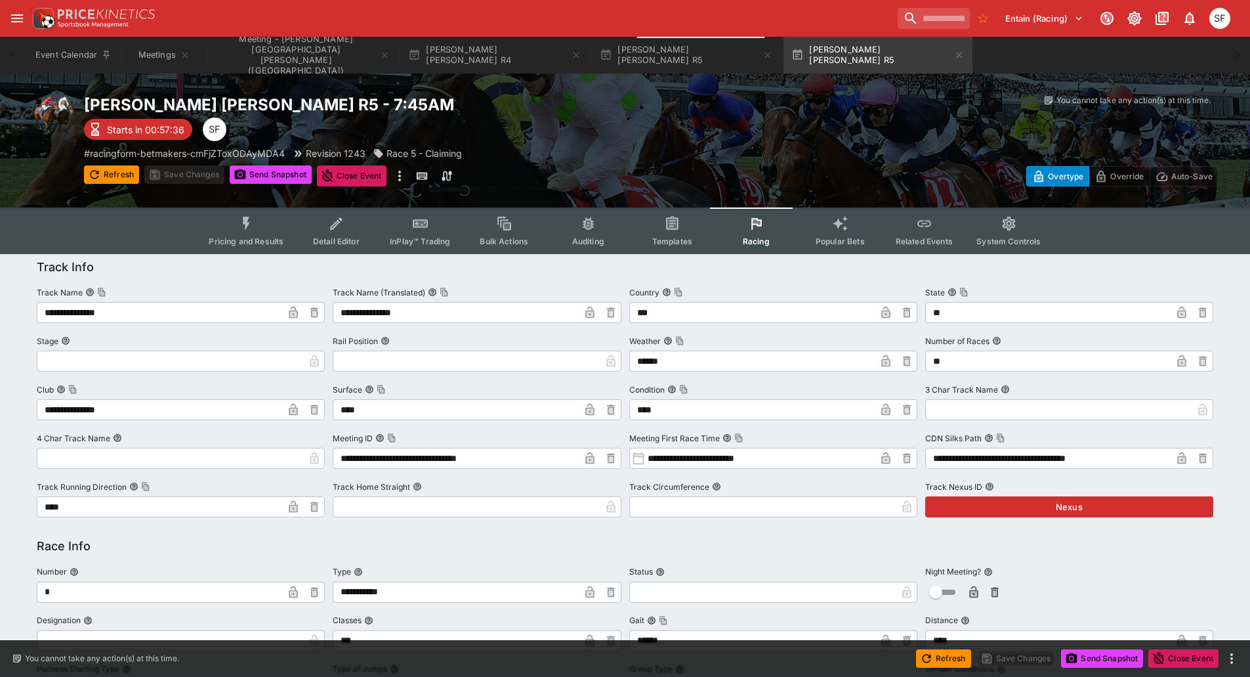
click at [954, 54] on icon "button" at bounding box center [959, 55] width 11 height 11
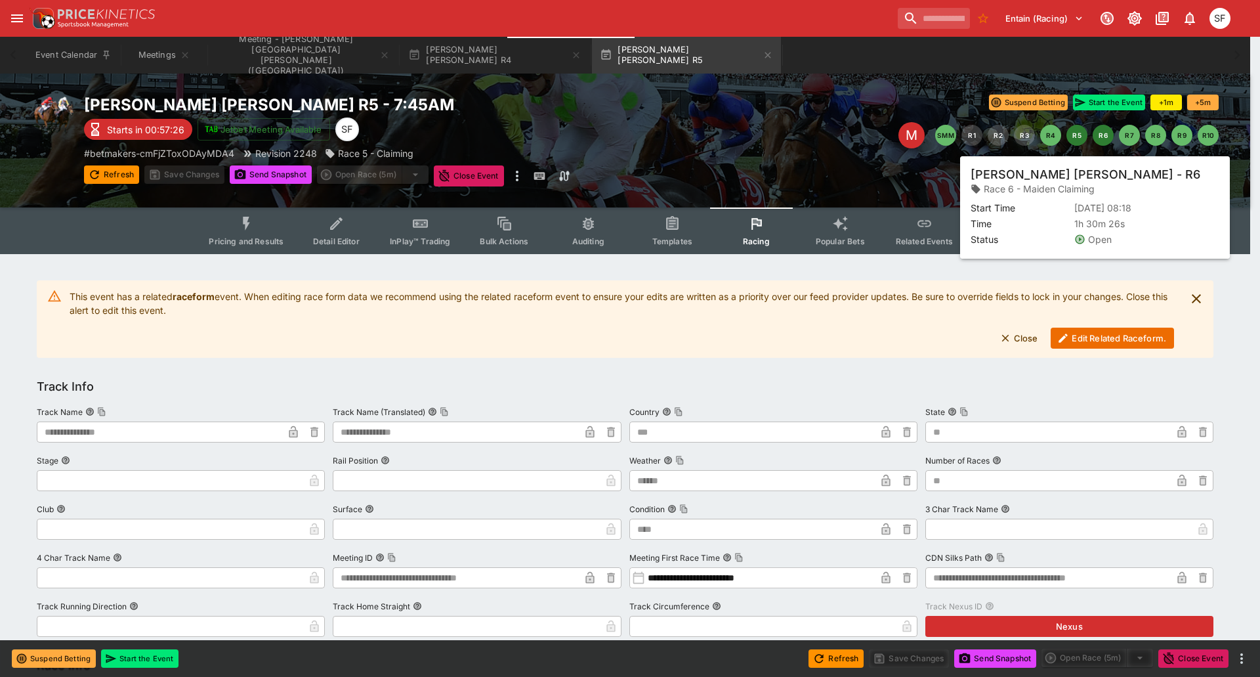
click at [1104, 141] on button "R6" at bounding box center [1103, 135] width 21 height 21
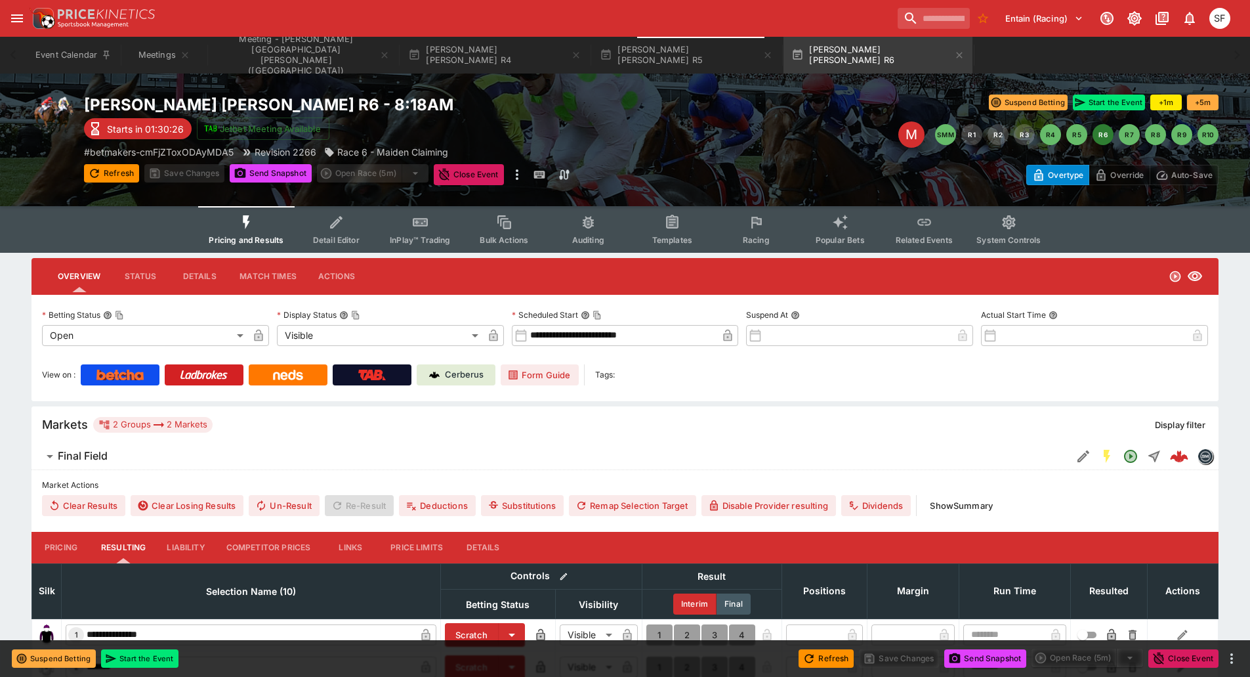
click at [757, 239] on span "Racing" at bounding box center [756, 240] width 27 height 10
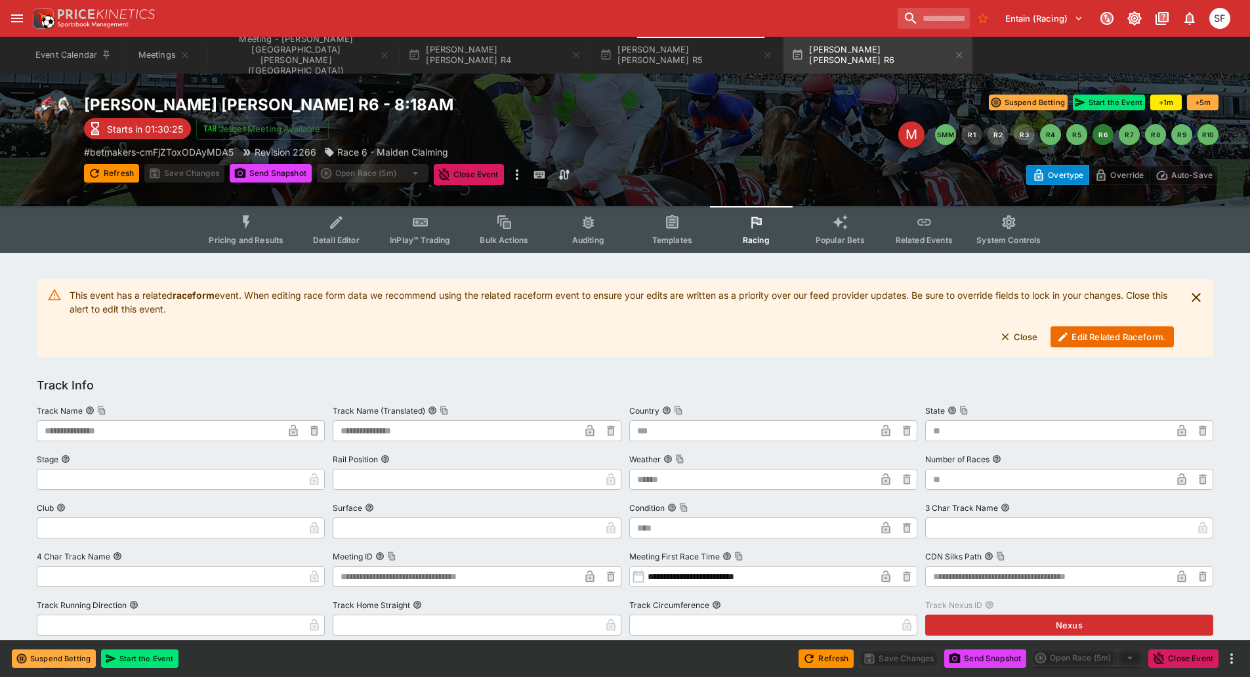
click at [1075, 329] on button "Edit Related Raceform." at bounding box center [1112, 336] width 123 height 21
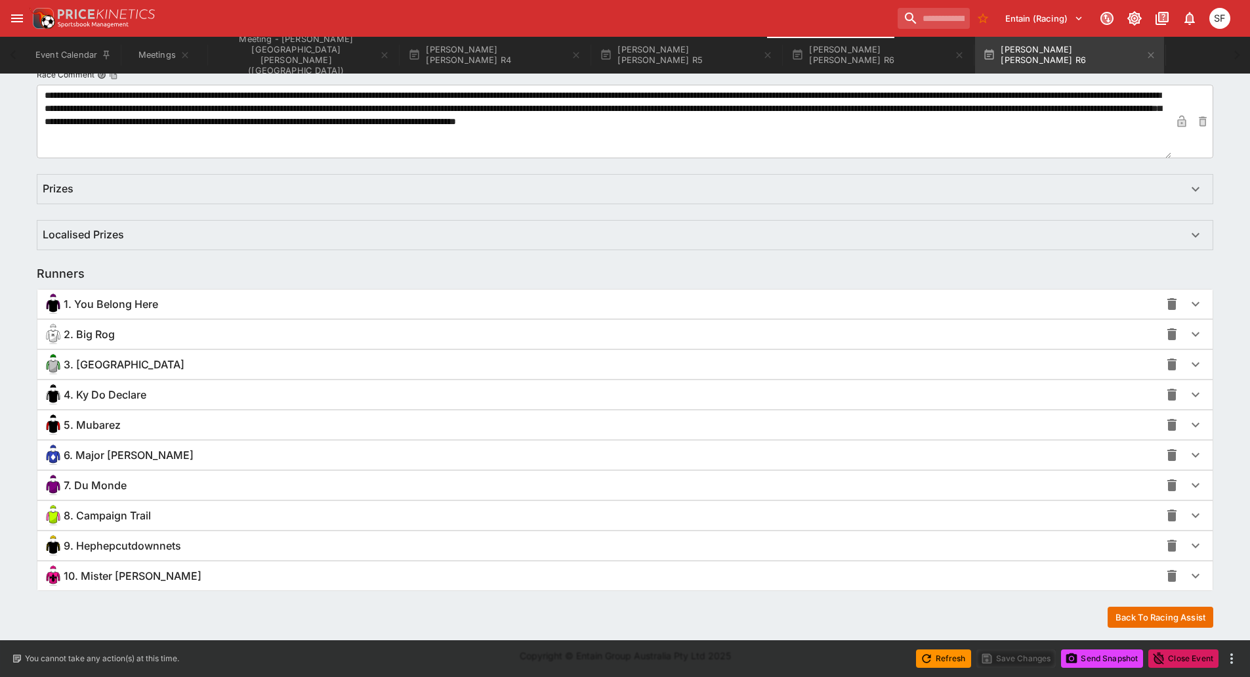
scroll to position [738, 0]
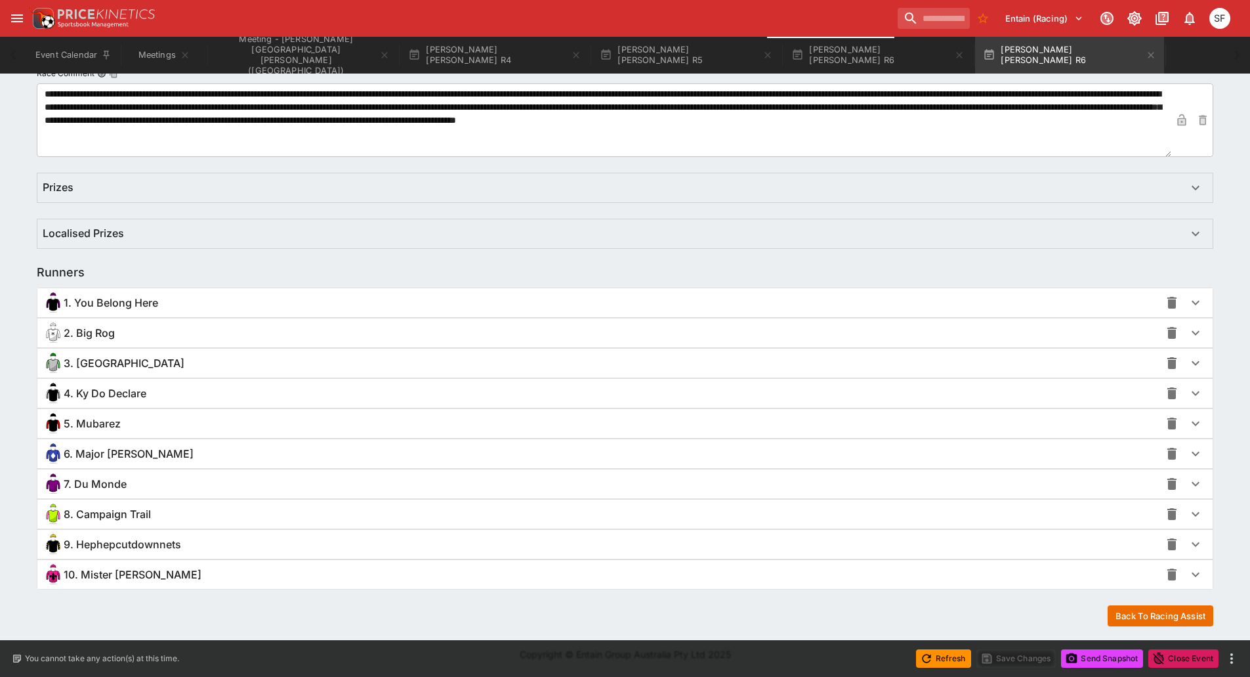
click at [108, 333] on span "2. Big Rog" at bounding box center [89, 333] width 51 height 14
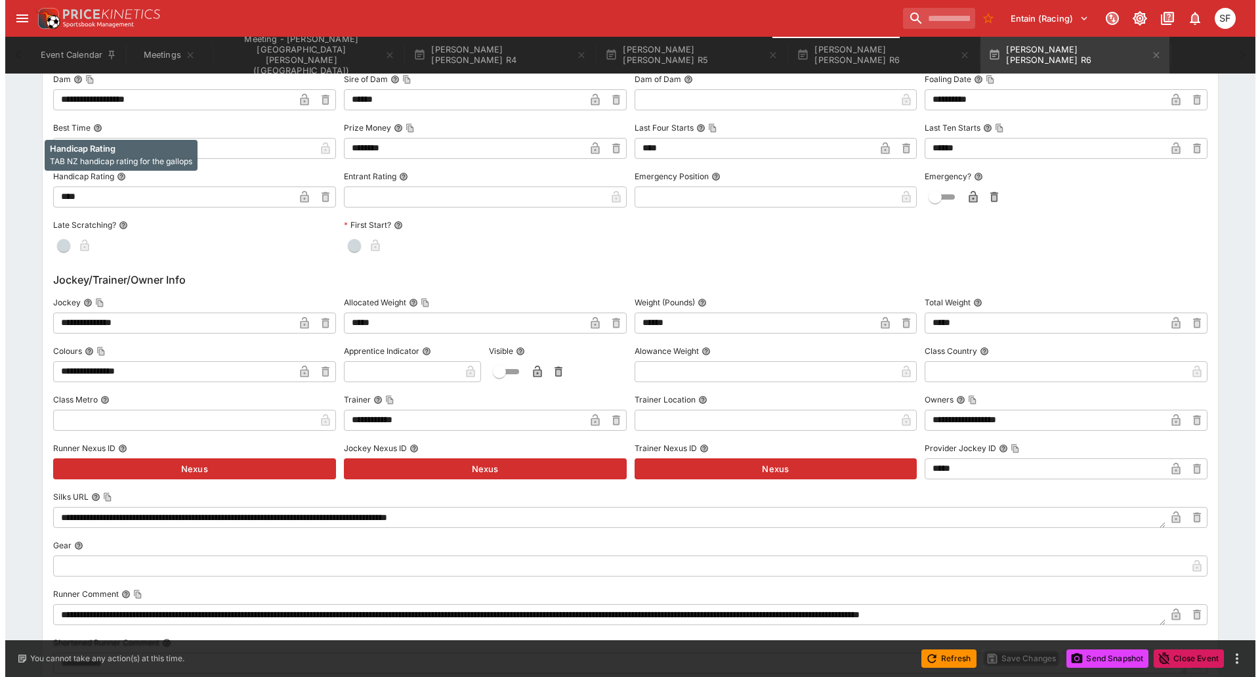
scroll to position [1198, 0]
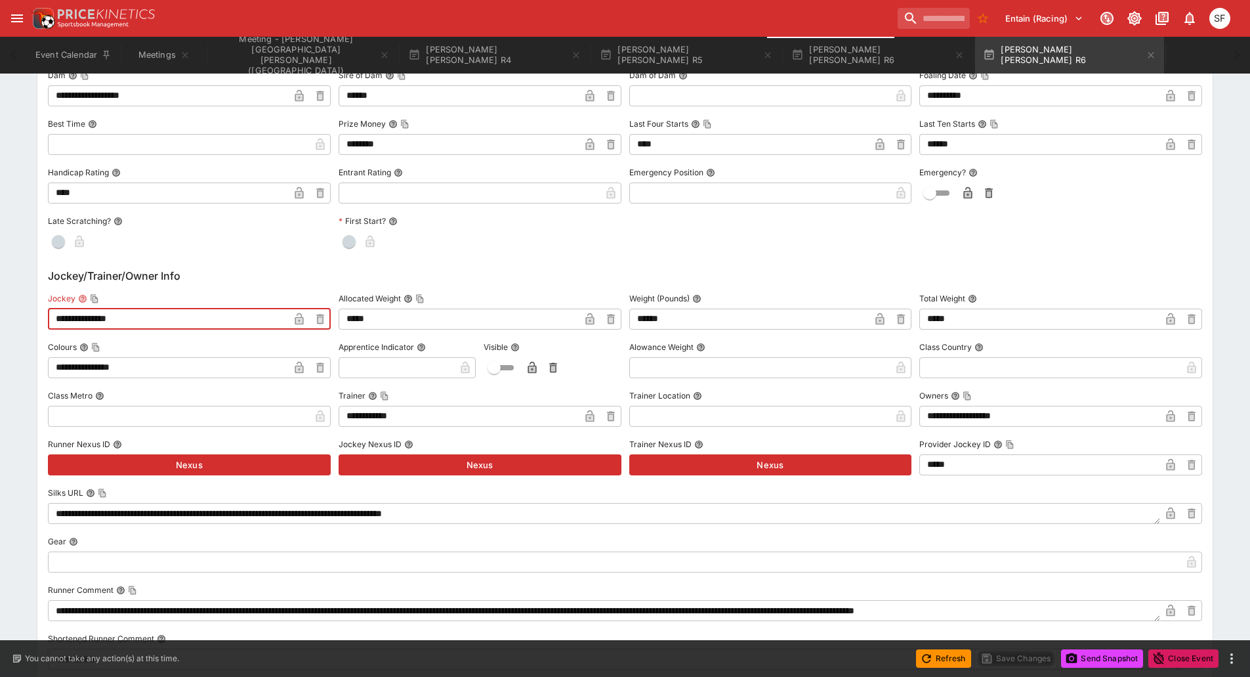
drag, startPoint x: 141, startPoint y: 314, endPoint x: 0, endPoint y: 309, distance: 141.2
click at [0, 312] on div "**********" at bounding box center [625, 214] width 1250 height 2320
paste input "****"
click at [98, 318] on input "**********" at bounding box center [168, 318] width 241 height 21
type input "**********"
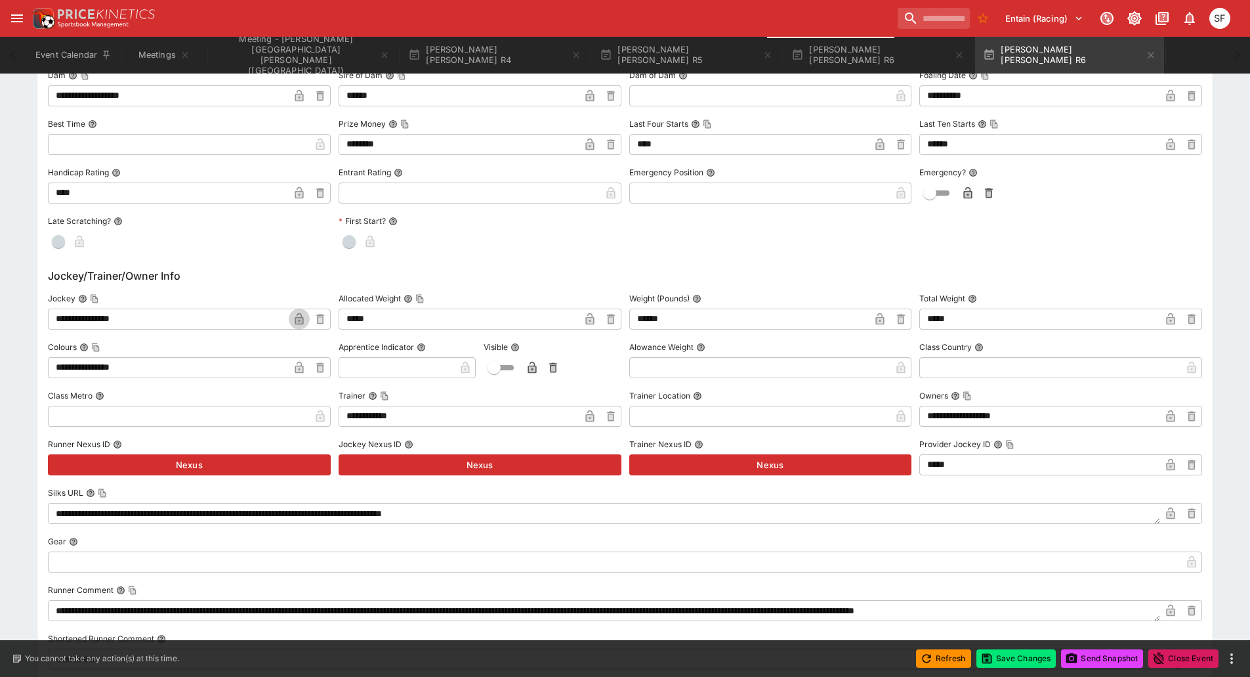
click at [295, 318] on icon "button" at bounding box center [299, 318] width 13 height 13
click at [1026, 663] on button "Save Changes" at bounding box center [1017, 658] width 80 height 18
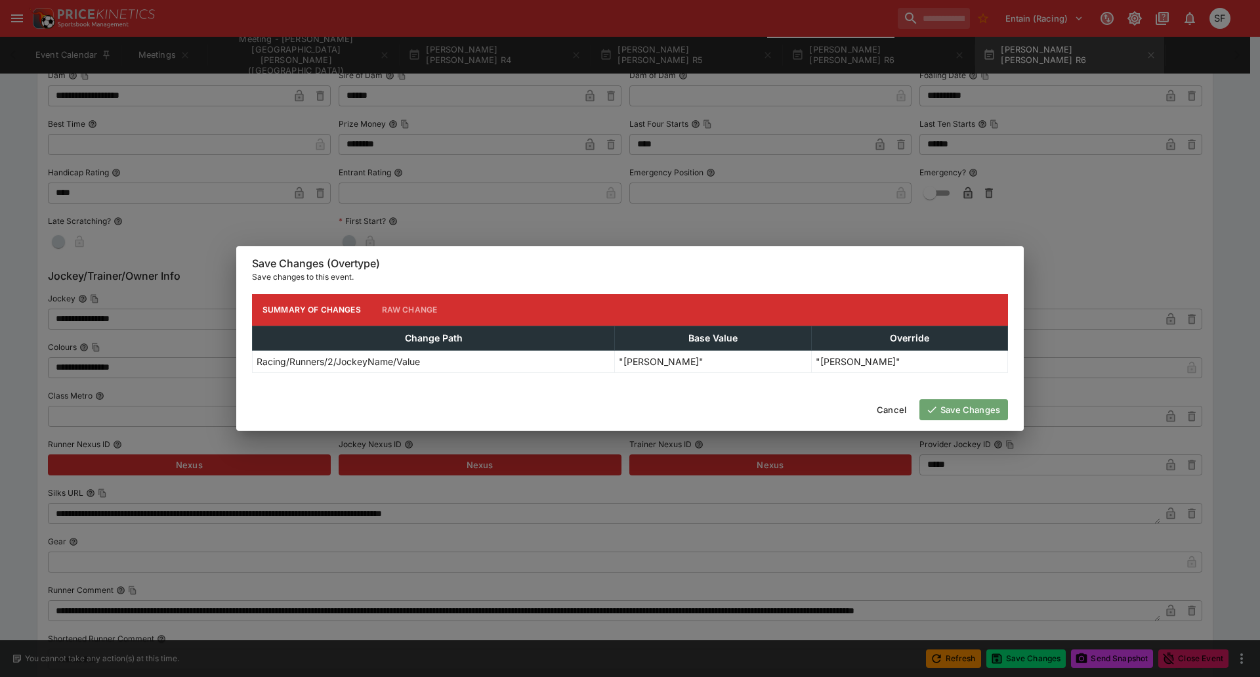
click at [939, 408] on button "Save Changes" at bounding box center [963, 409] width 89 height 21
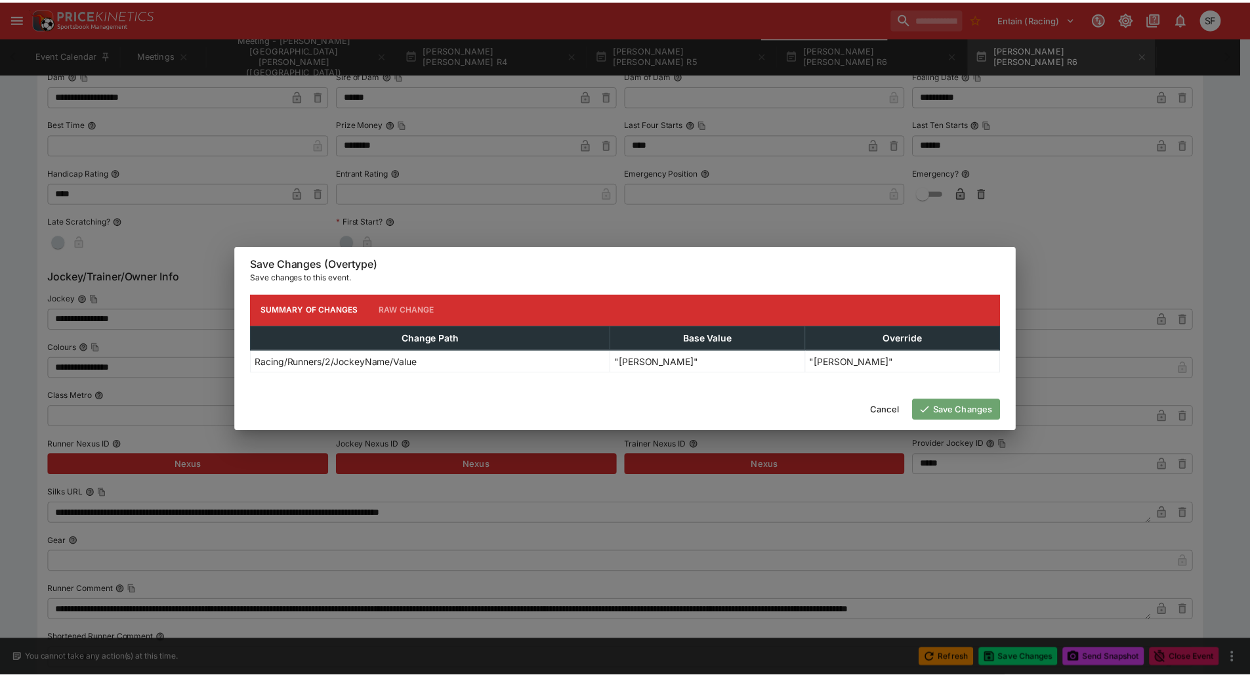
scroll to position [0, 0]
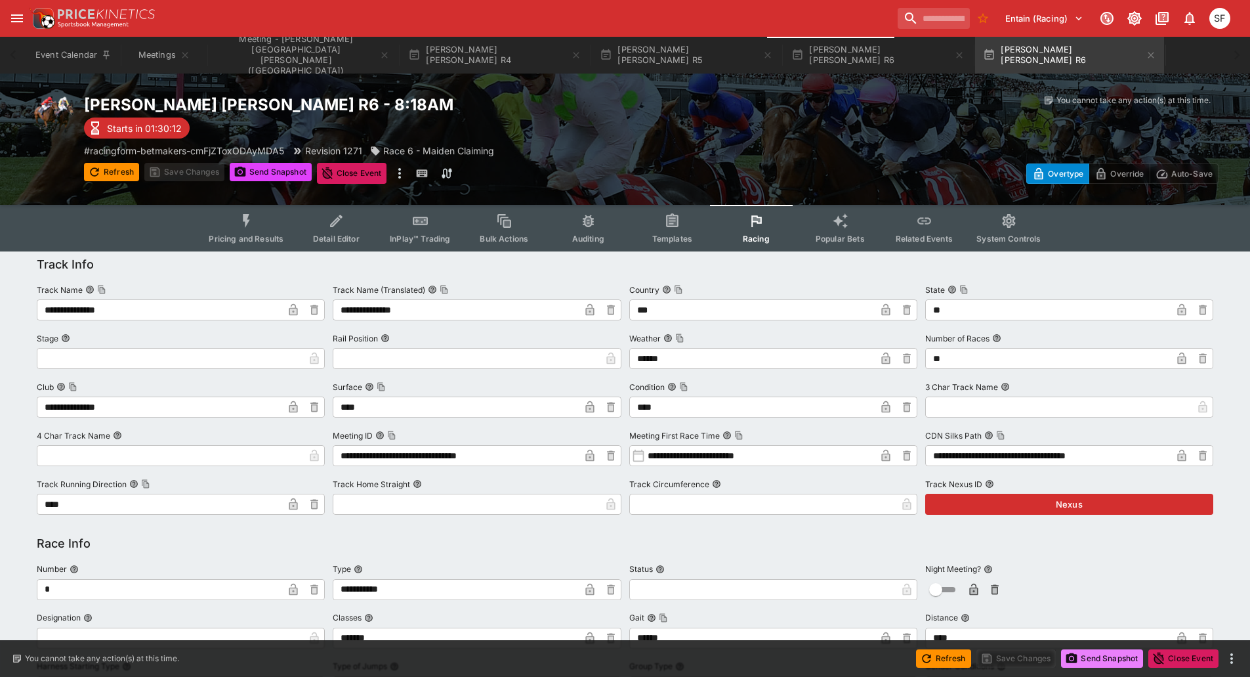
click at [1103, 656] on button "Send Snapshot" at bounding box center [1102, 658] width 82 height 18
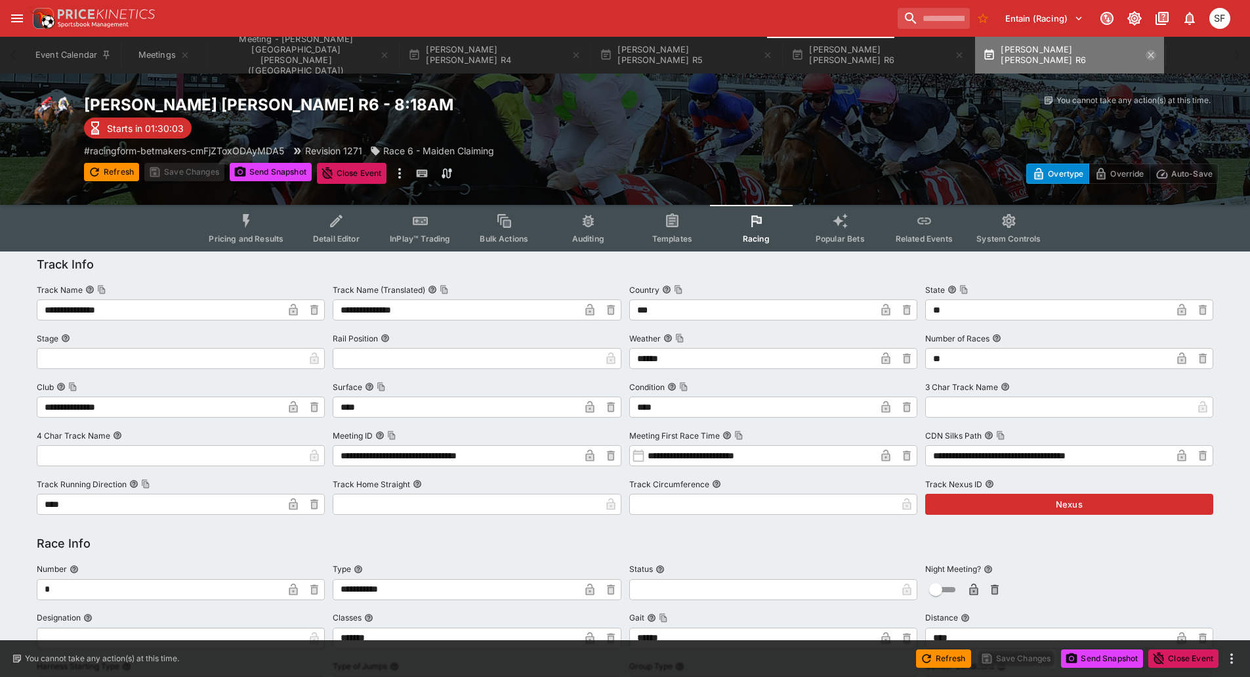
click at [1146, 55] on icon "button" at bounding box center [1151, 55] width 11 height 11
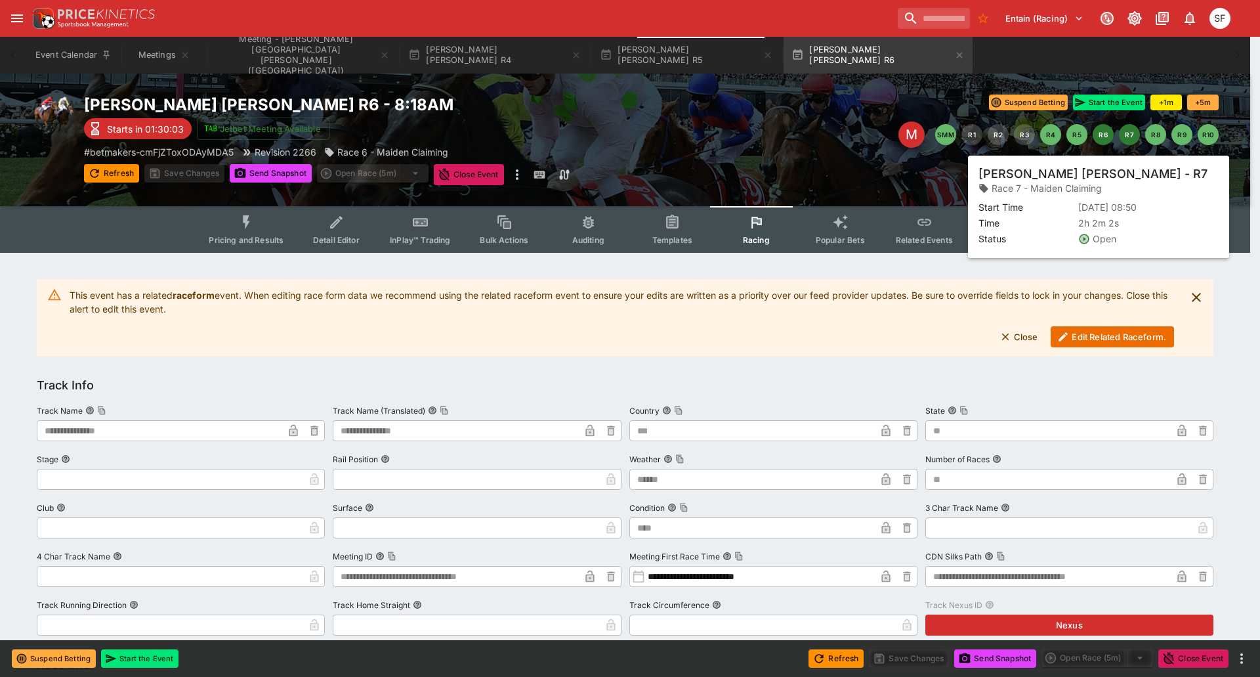
click at [1126, 130] on button "R7" at bounding box center [1129, 134] width 21 height 21
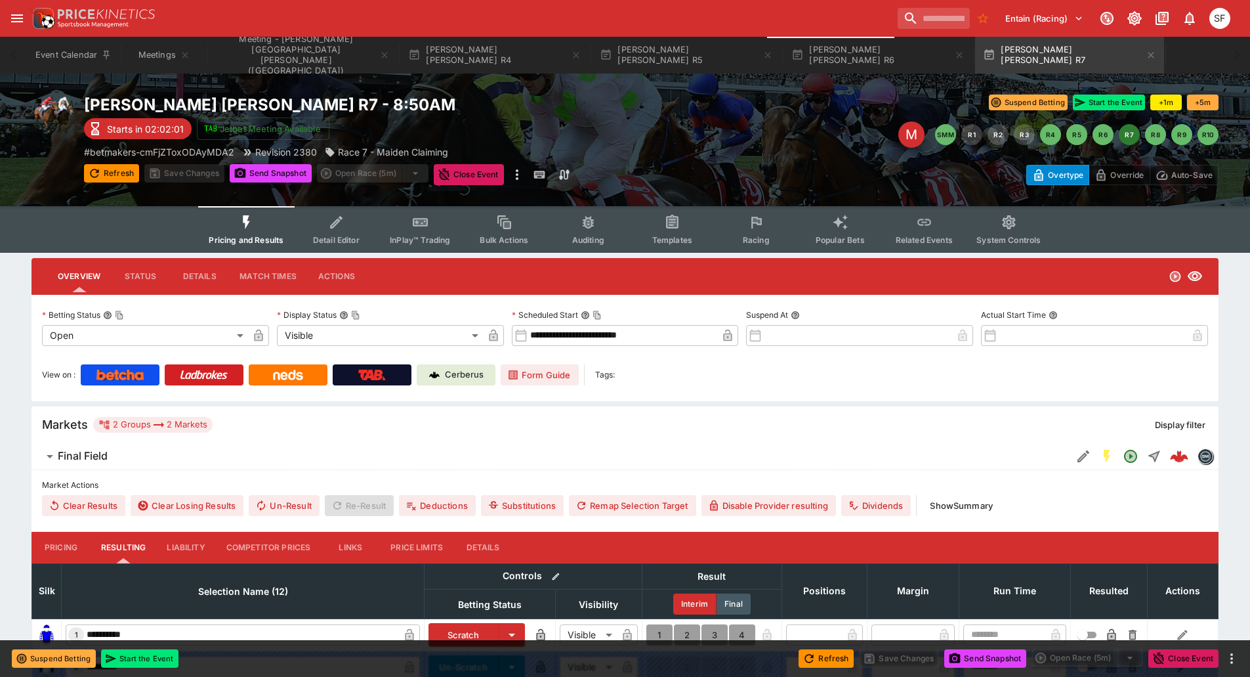
click at [754, 232] on button "Racing" at bounding box center [756, 229] width 84 height 47
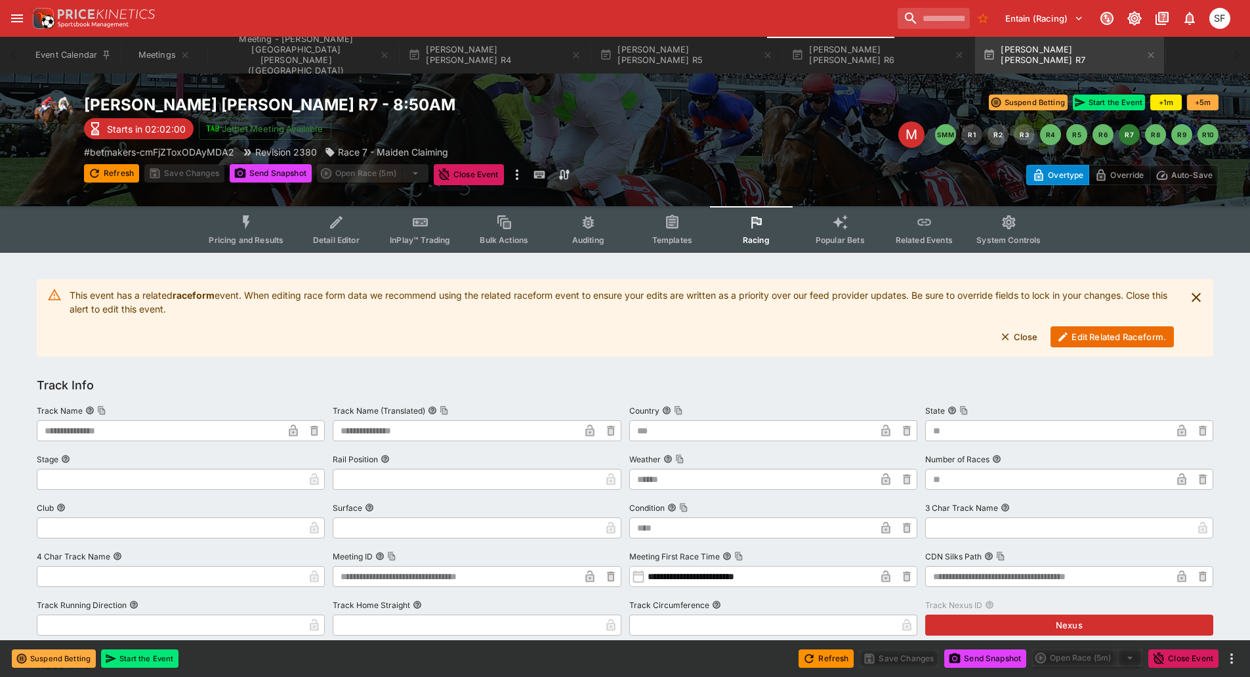
click at [1108, 339] on button "Edit Related Raceform." at bounding box center [1112, 336] width 123 height 21
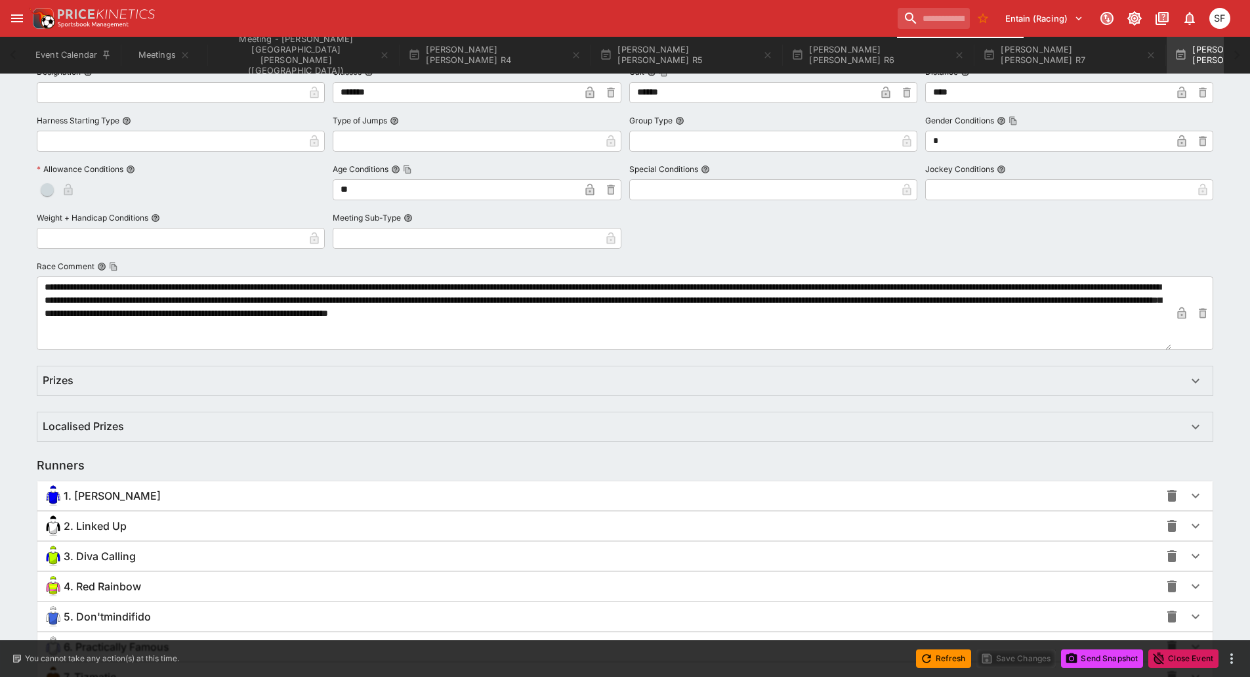
scroll to position [801, 0]
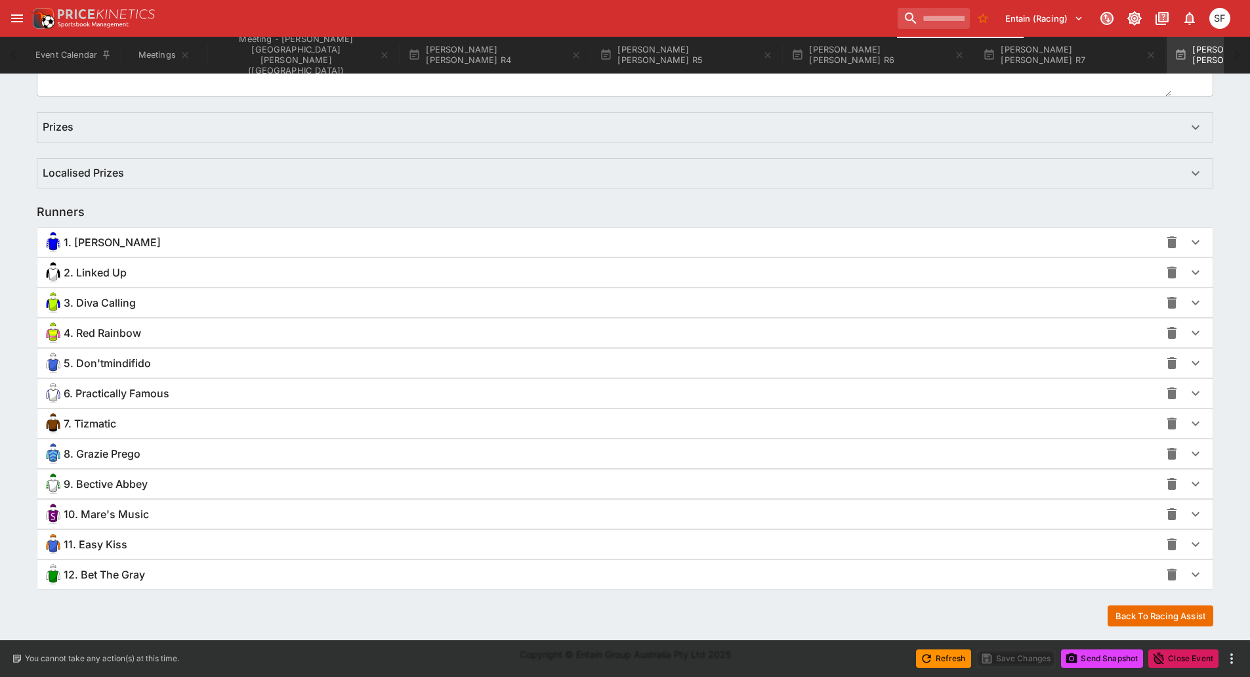
click at [117, 462] on div "8. Grazie Prego" at bounding box center [602, 453] width 1118 height 21
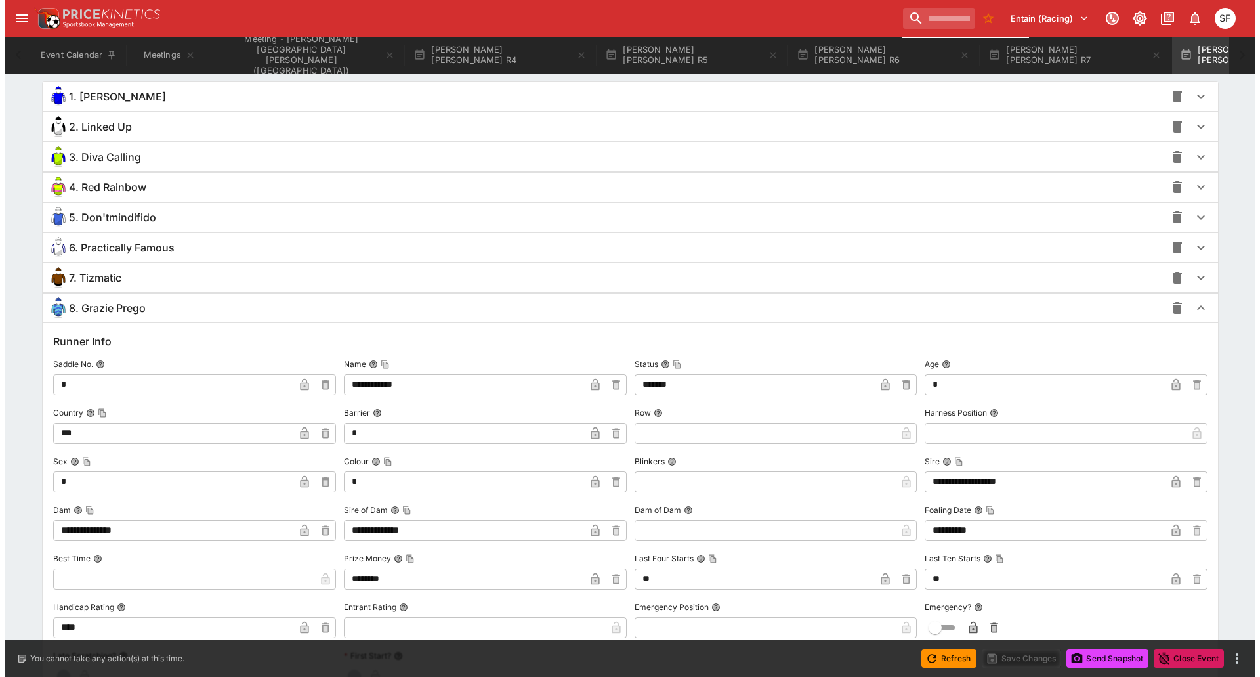
scroll to position [1261, 0]
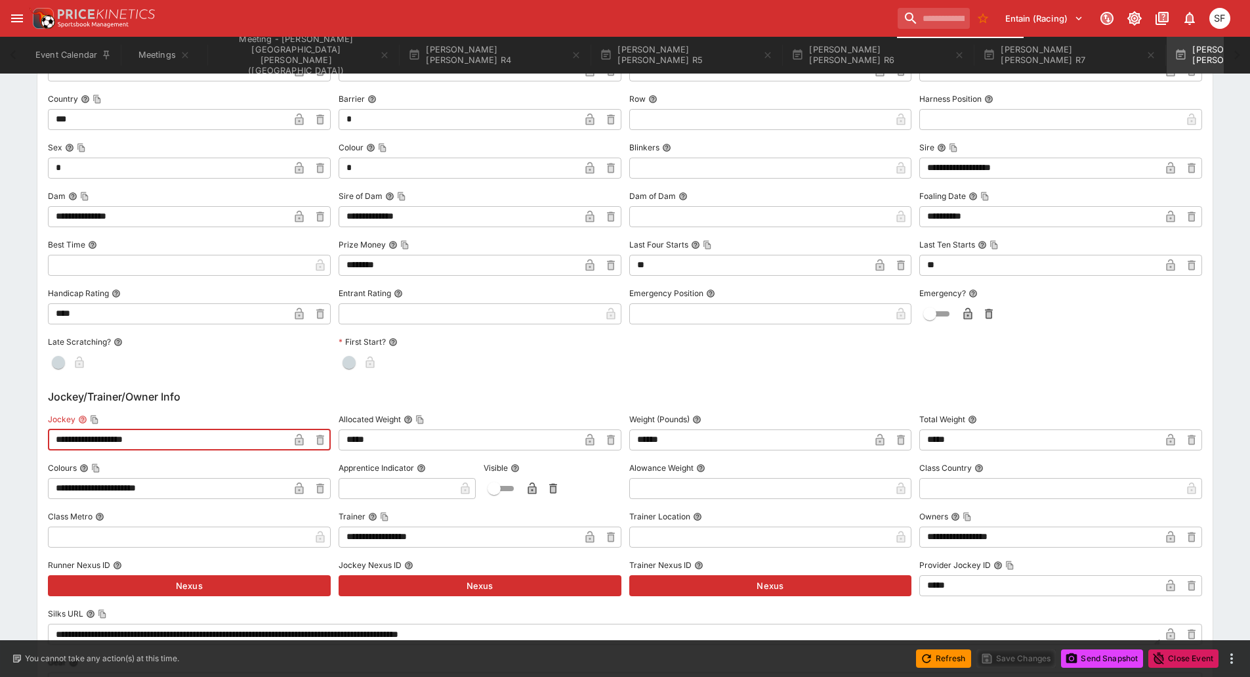
drag, startPoint x: 164, startPoint y: 444, endPoint x: 0, endPoint y: 427, distance: 164.9
click at [0, 430] on div "**********" at bounding box center [625, 183] width 1250 height 2380
paste input "text"
type input "**********"
click at [294, 438] on icon "button" at bounding box center [299, 439] width 13 height 13
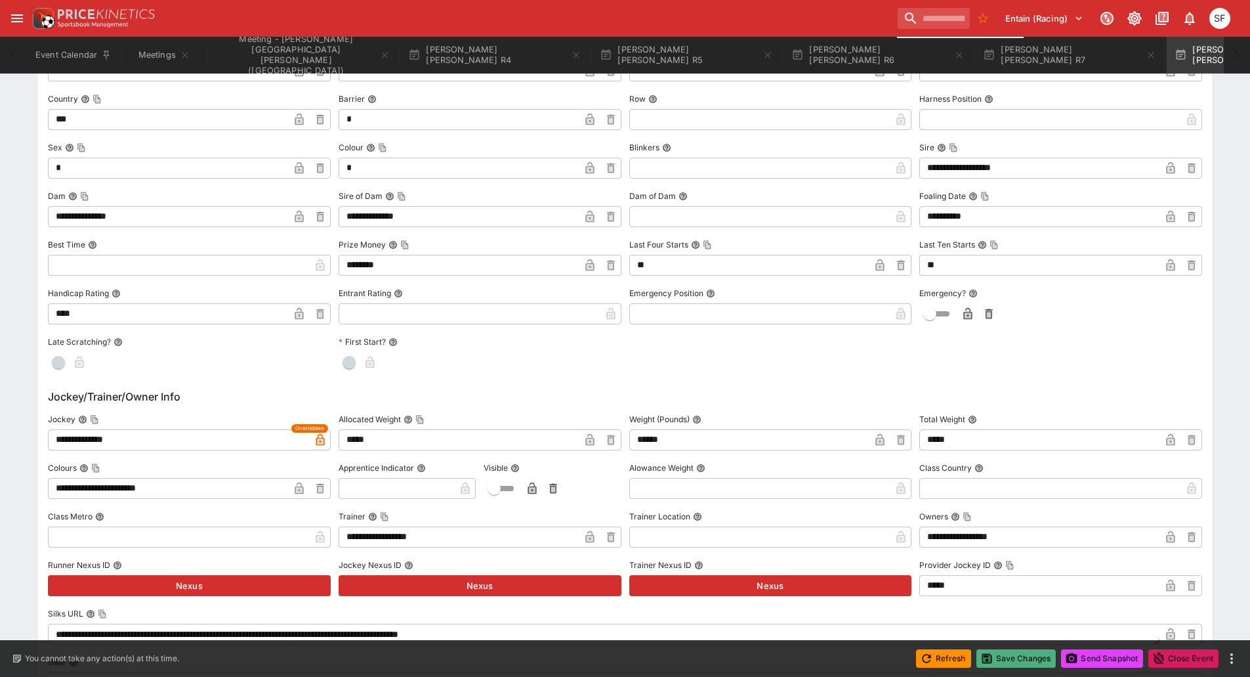
click at [1007, 654] on button "Save Changes" at bounding box center [1017, 658] width 80 height 18
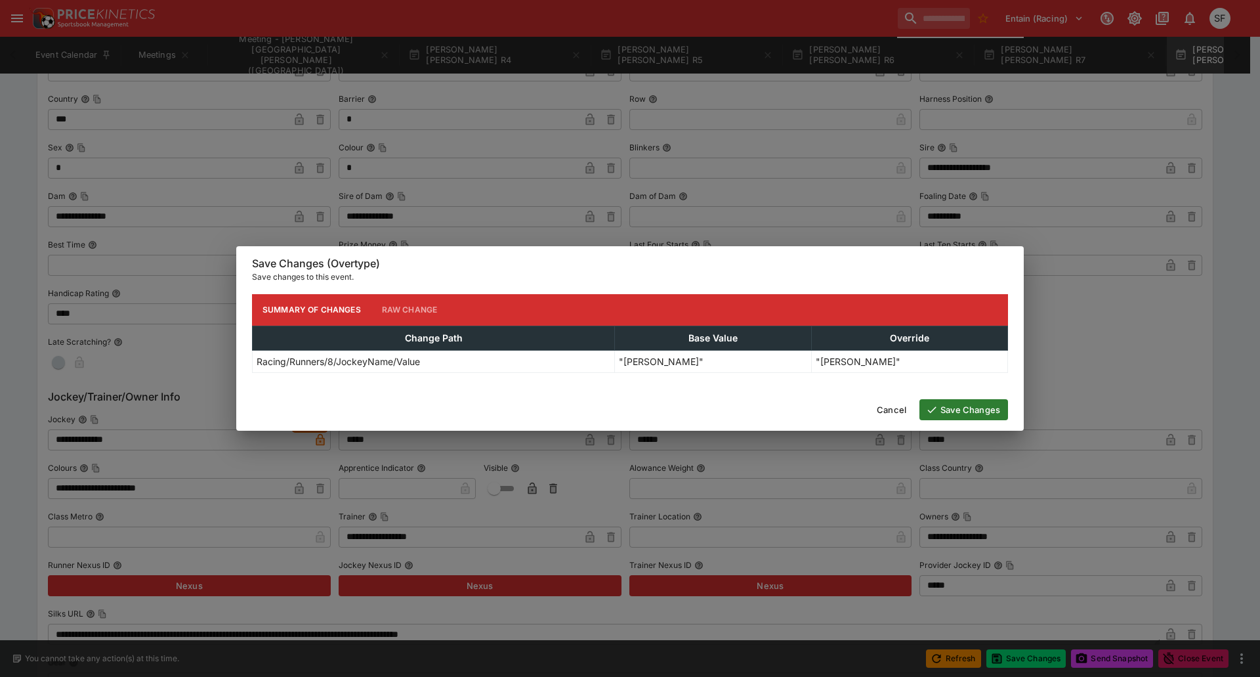
click at [950, 410] on button "Save Changes" at bounding box center [963, 409] width 89 height 21
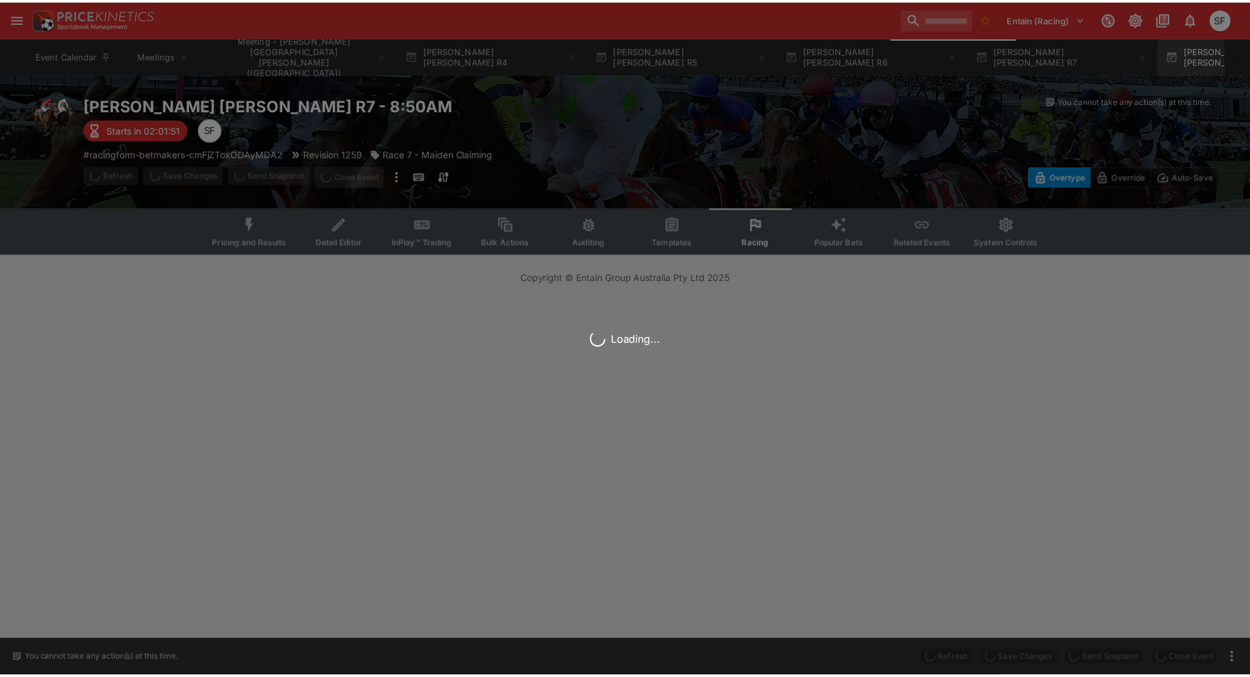
scroll to position [0, 0]
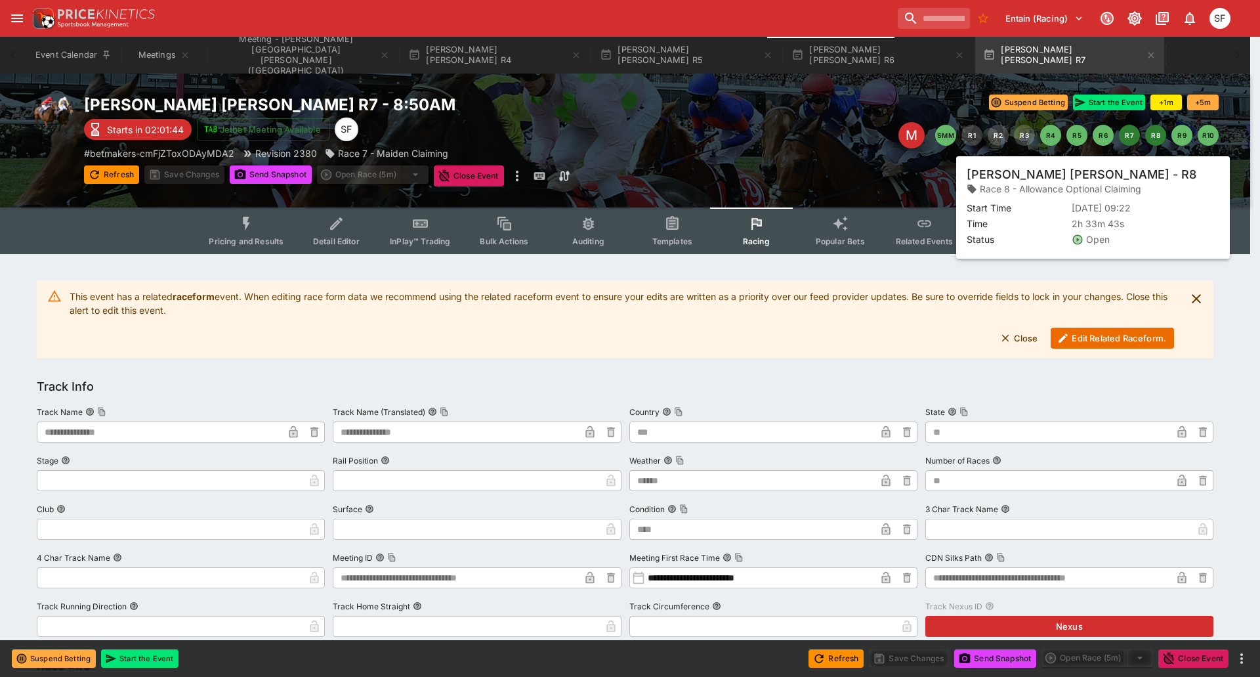
click at [1158, 140] on button "R8" at bounding box center [1155, 135] width 21 height 21
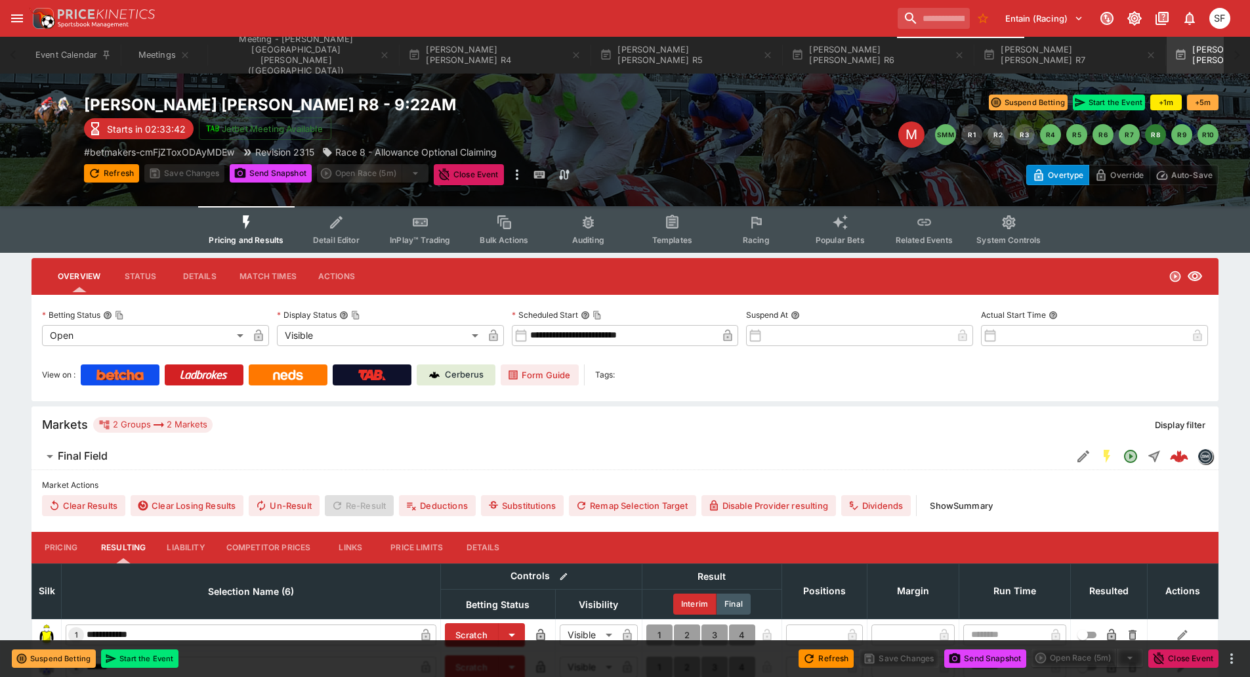
click at [749, 229] on icon "Event type filters" at bounding box center [756, 222] width 17 height 17
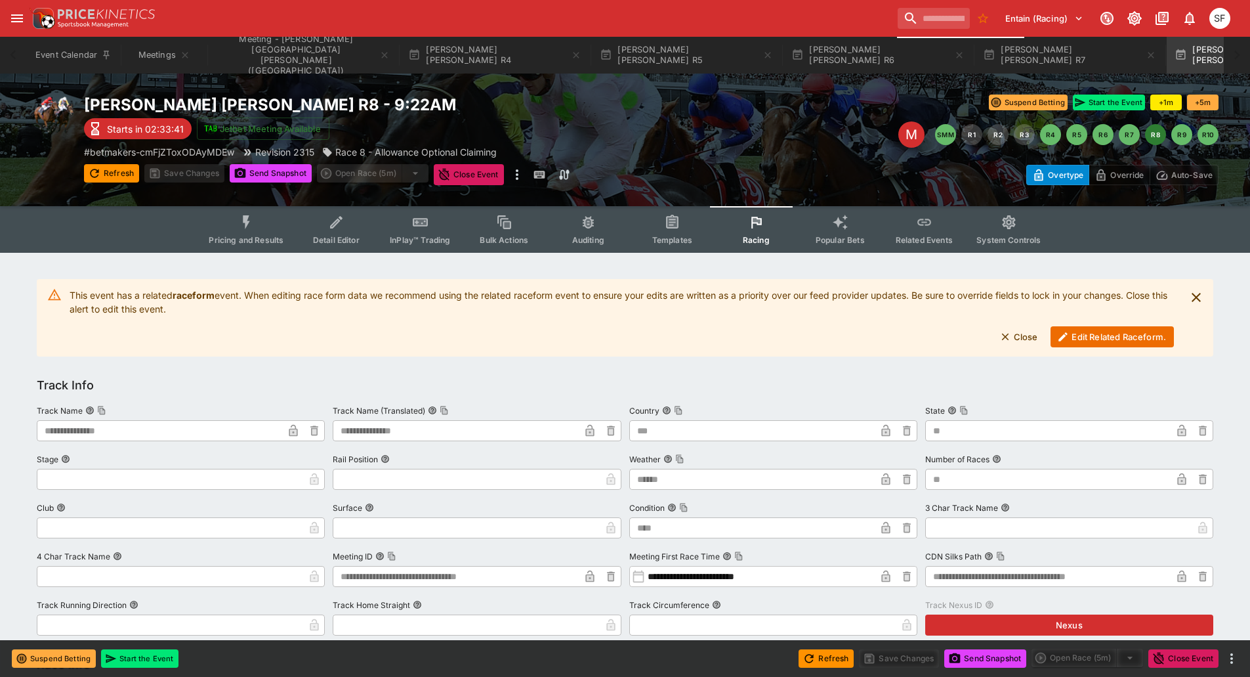
click at [1151, 341] on button "Edit Related Raceform." at bounding box center [1112, 336] width 123 height 21
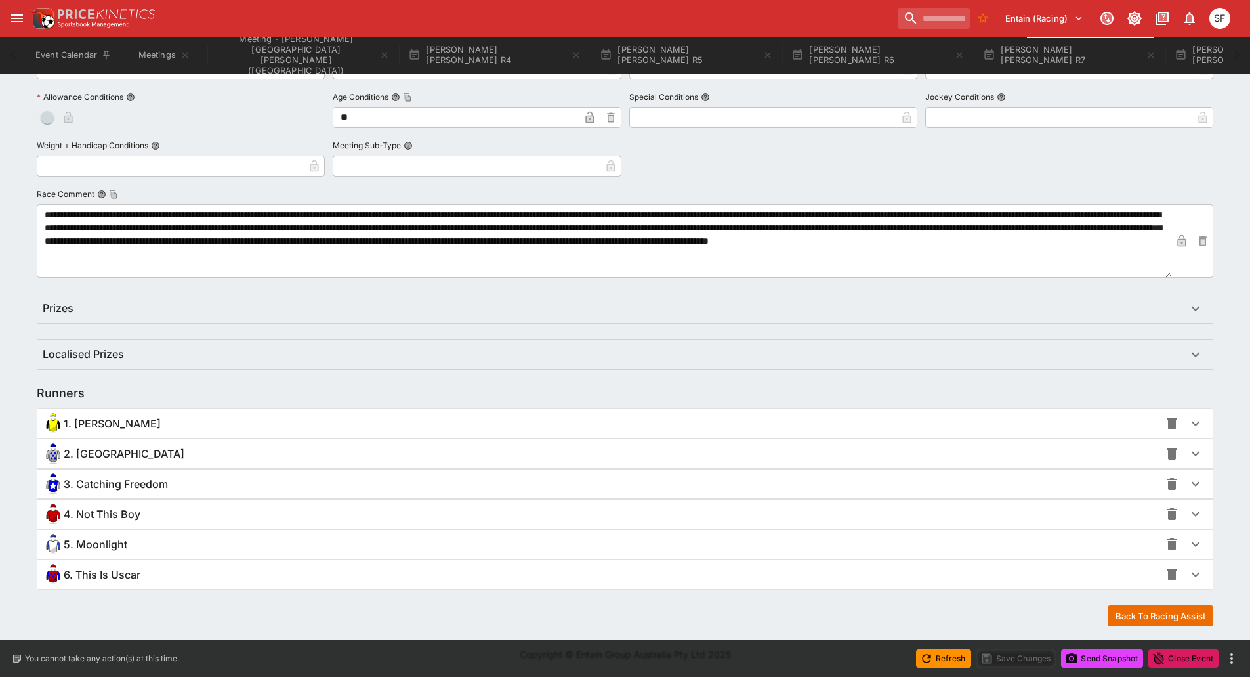
scroll to position [620, 0]
click at [82, 512] on span "4. Not This Boy" at bounding box center [102, 514] width 77 height 14
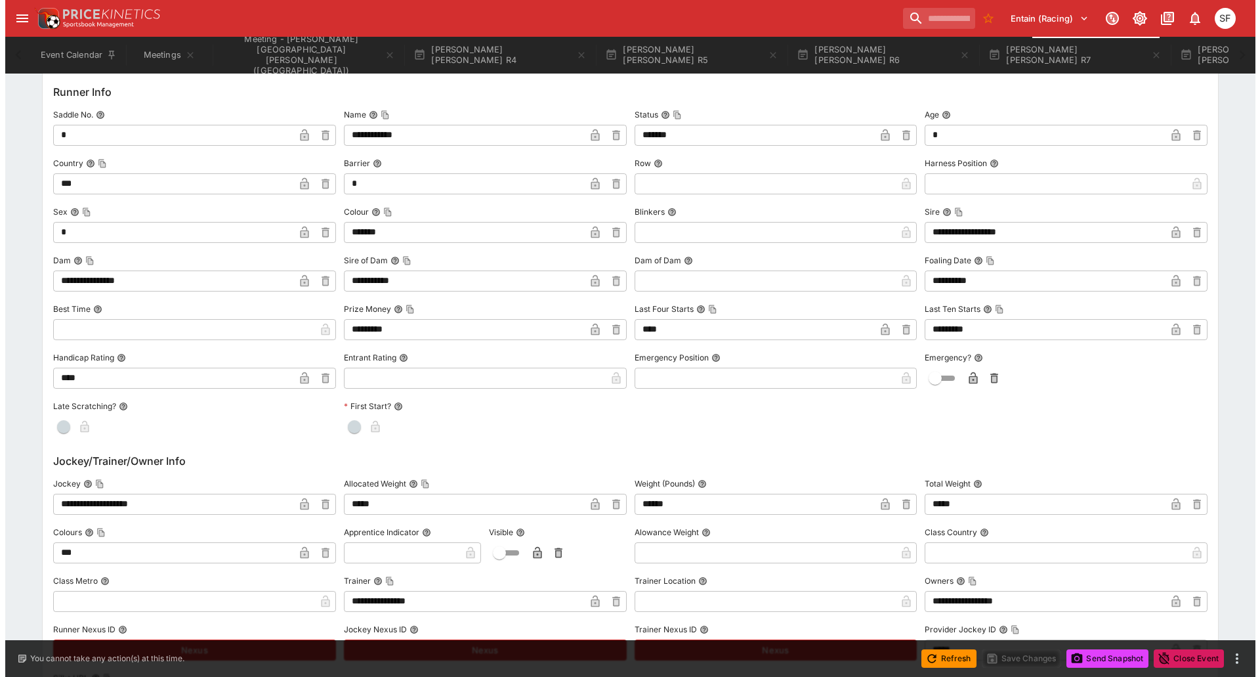
scroll to position [1080, 0]
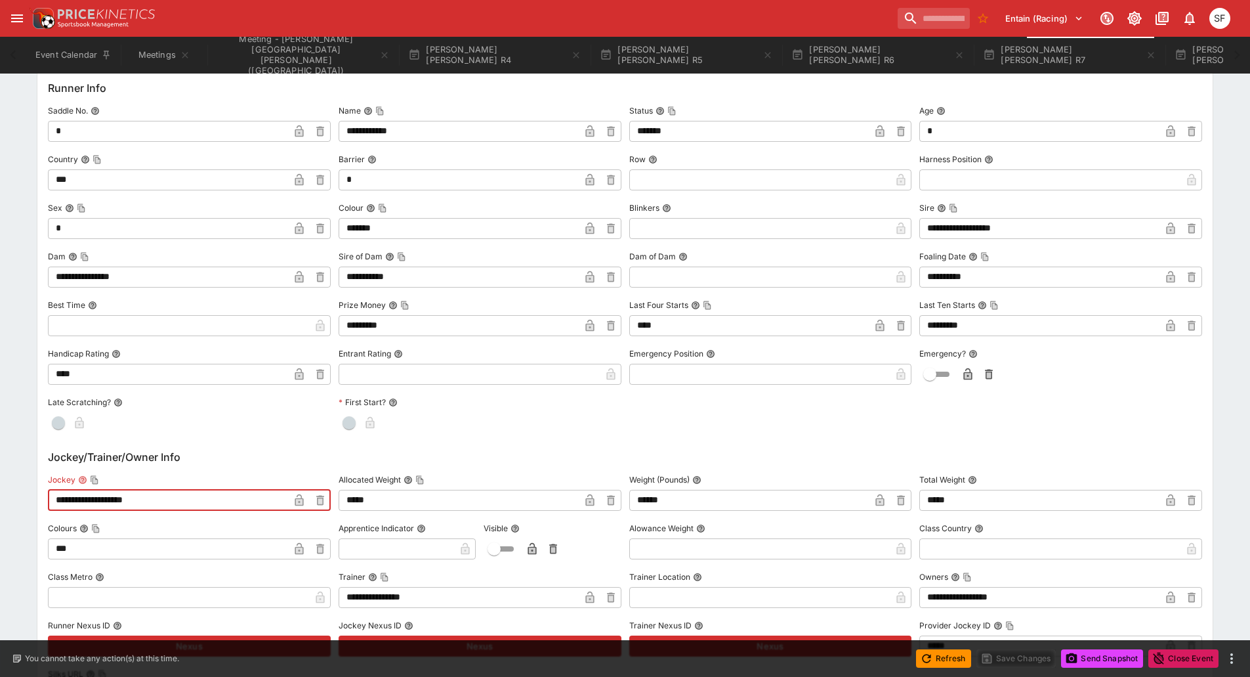
drag, startPoint x: 161, startPoint y: 506, endPoint x: 2, endPoint y: 494, distance: 160.0
click at [3, 494] on div "**********" at bounding box center [625, 280] width 1250 height 2212
paste input "text"
type input "**********"
click at [294, 499] on icon "button" at bounding box center [299, 500] width 13 height 13
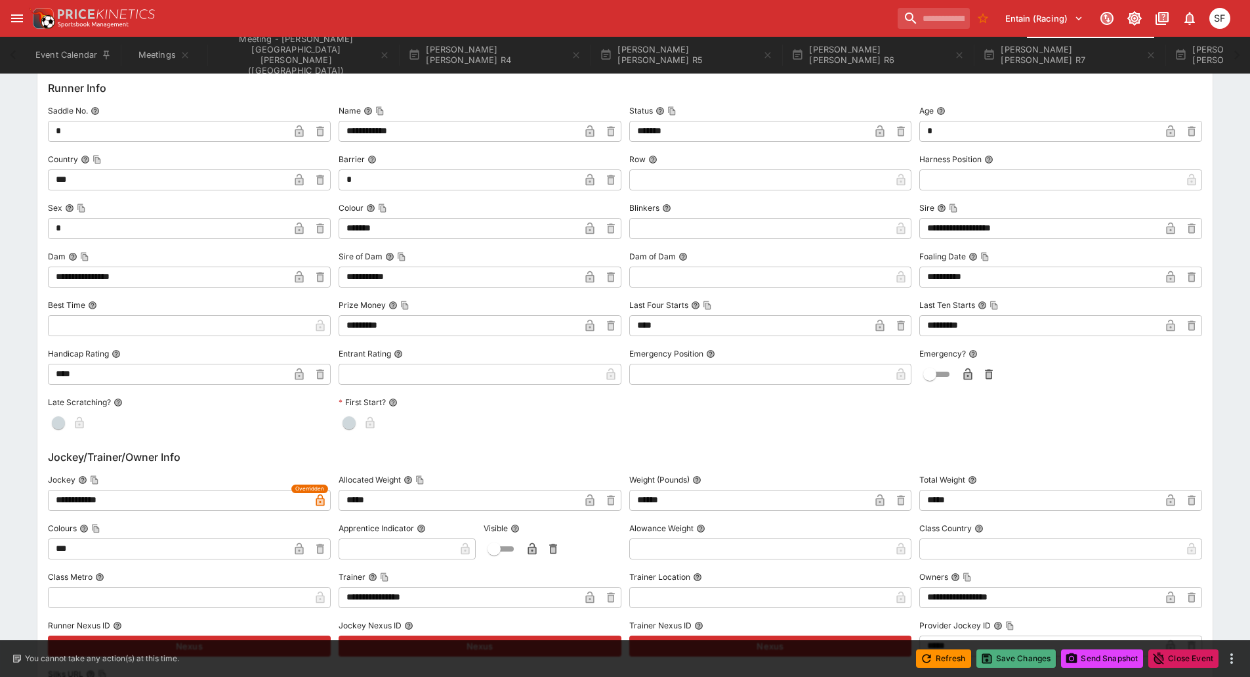
click at [1017, 661] on button "Save Changes" at bounding box center [1017, 658] width 80 height 18
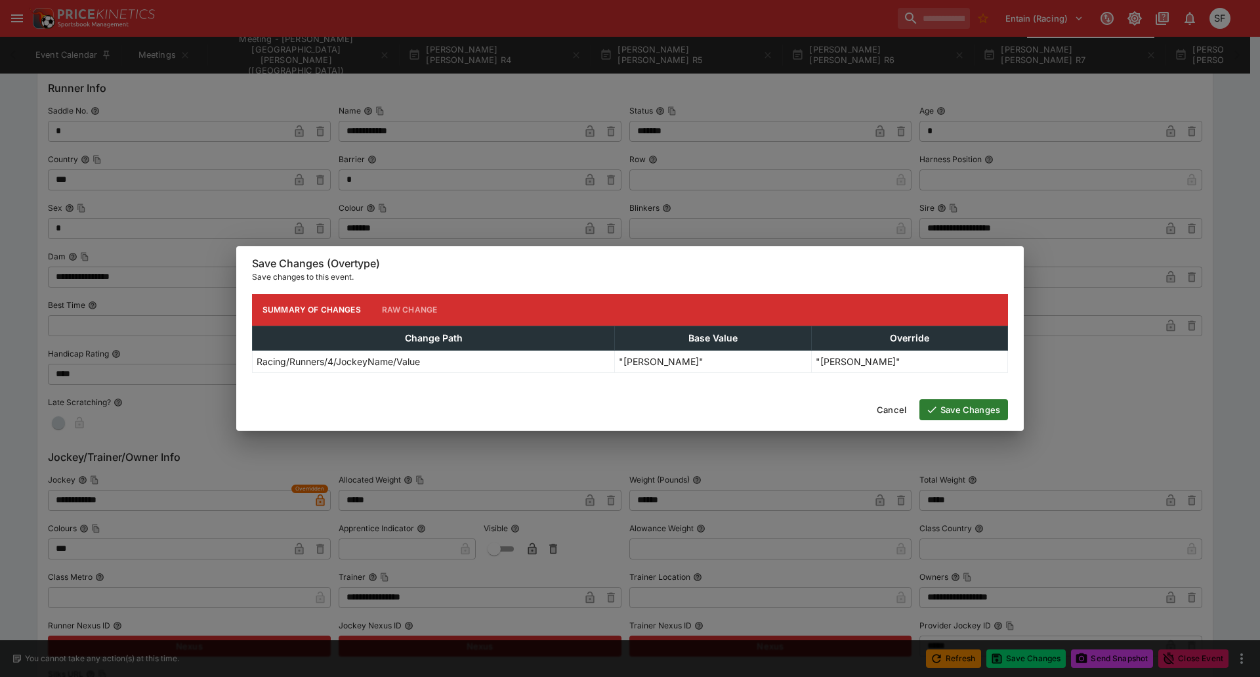
click at [953, 414] on button "Save Changes" at bounding box center [963, 409] width 89 height 21
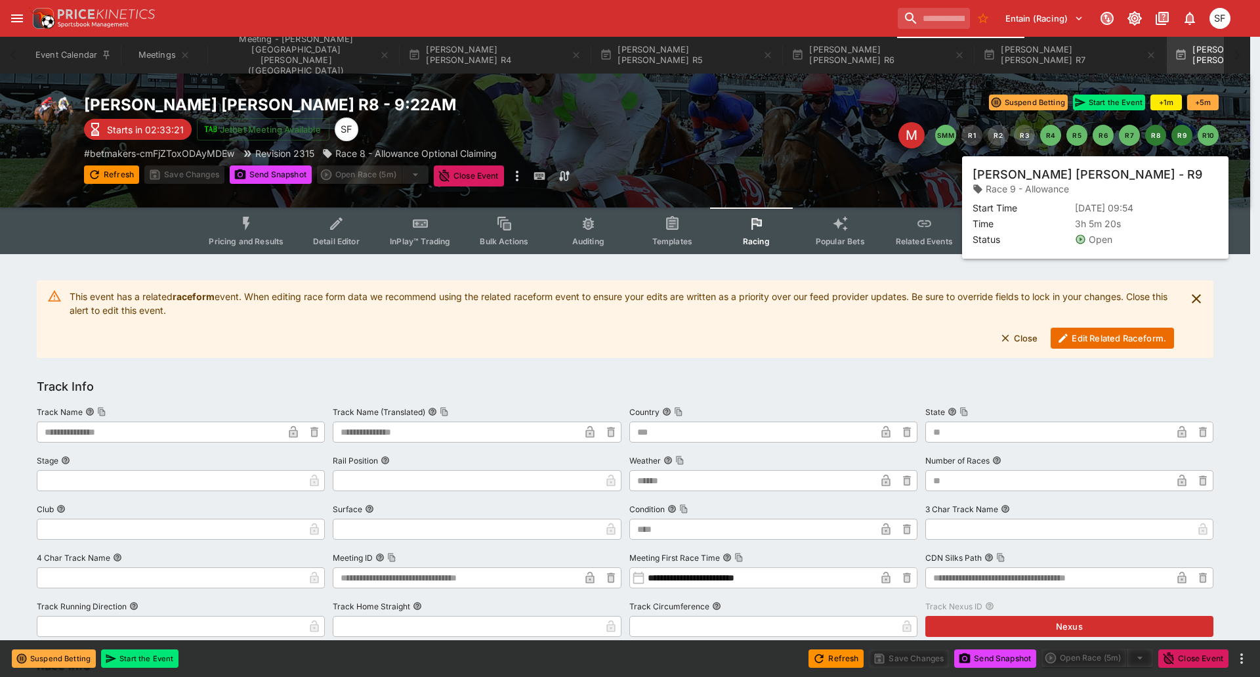
click at [1179, 141] on button "R9" at bounding box center [1181, 135] width 21 height 21
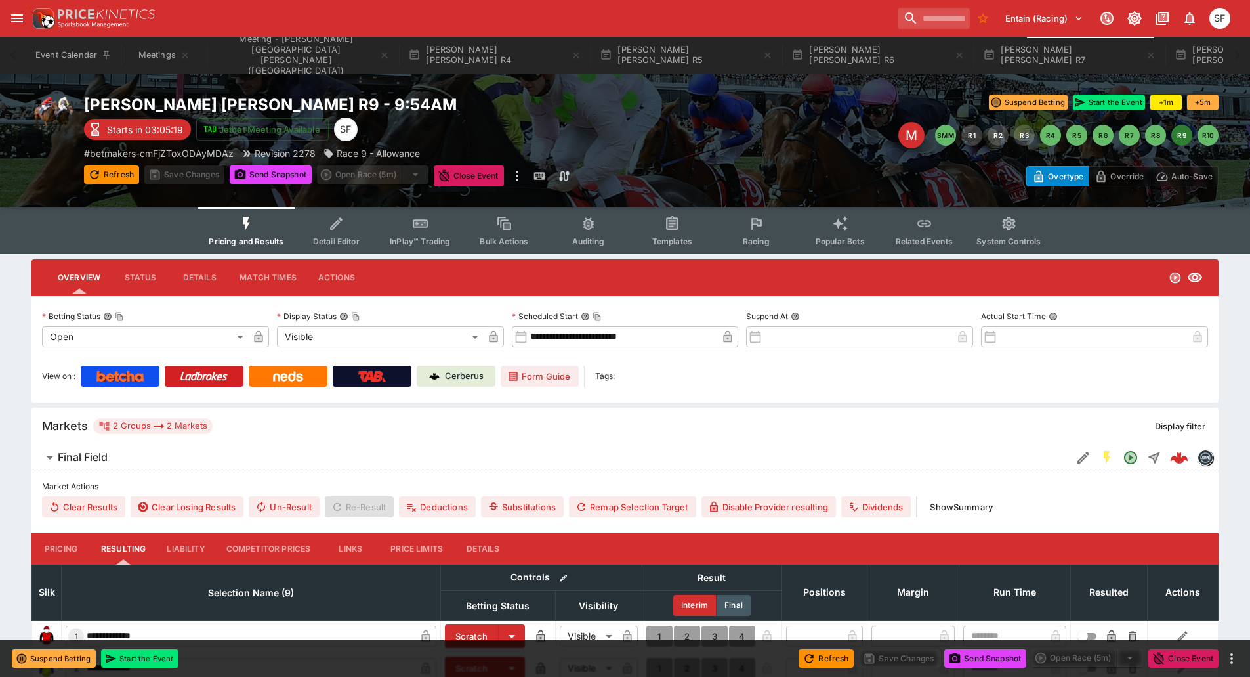
click at [755, 242] on span "Racing" at bounding box center [756, 241] width 27 height 10
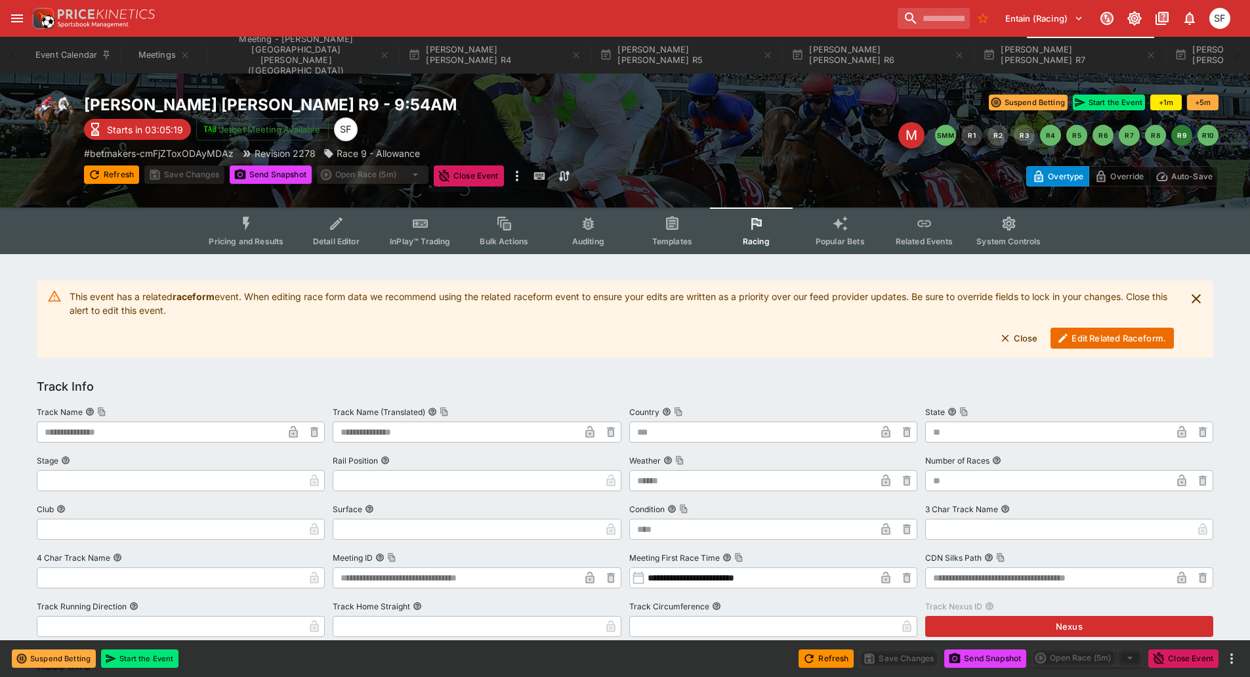
click at [1099, 343] on button "Edit Related Raceform." at bounding box center [1112, 337] width 123 height 21
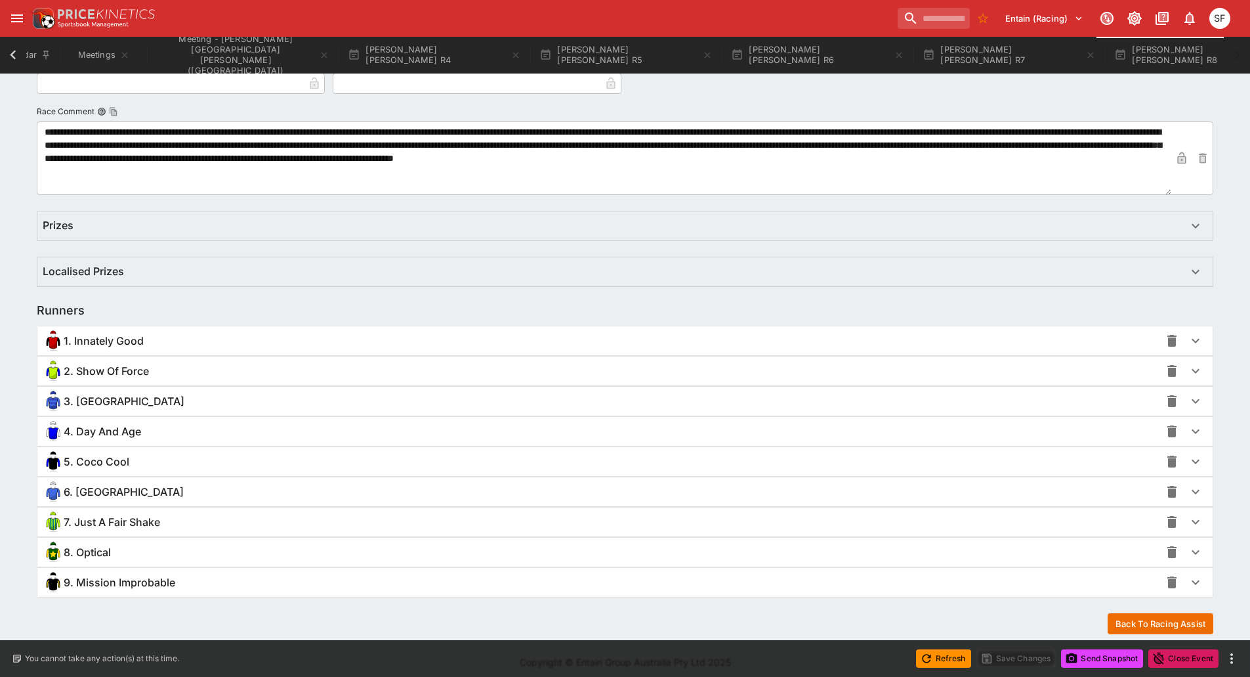
scroll to position [708, 0]
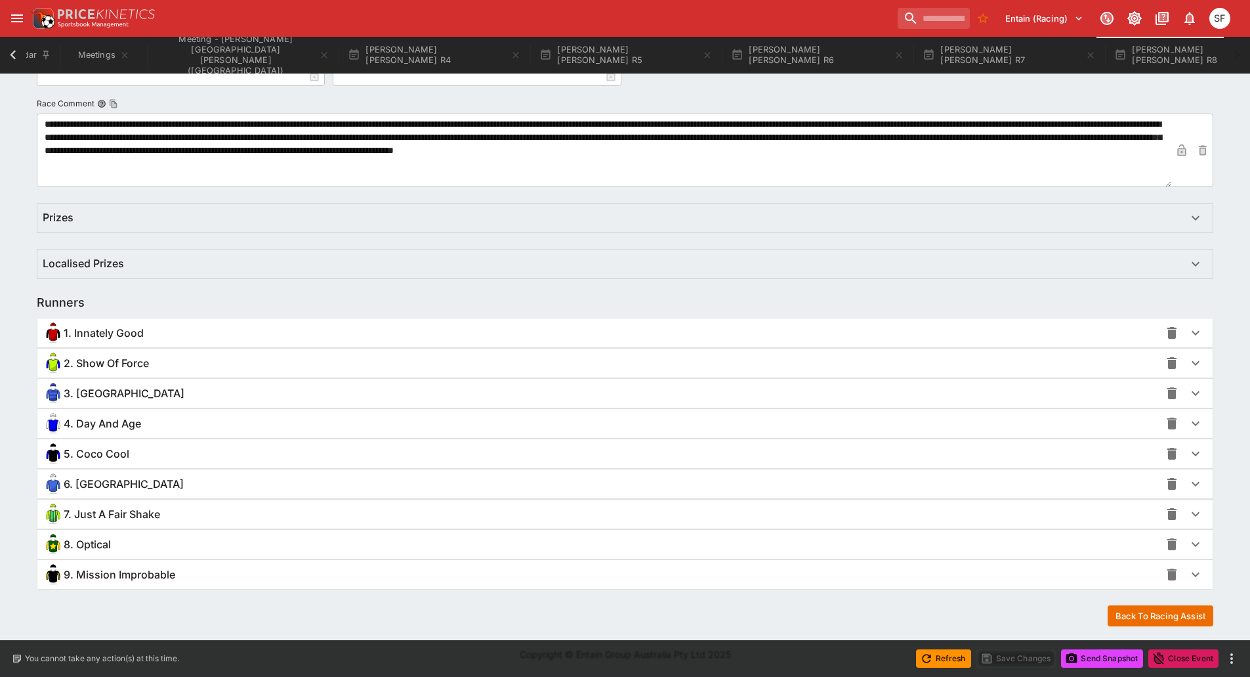
click at [140, 393] on div "3. [GEOGRAPHIC_DATA]" at bounding box center [602, 393] width 1118 height 21
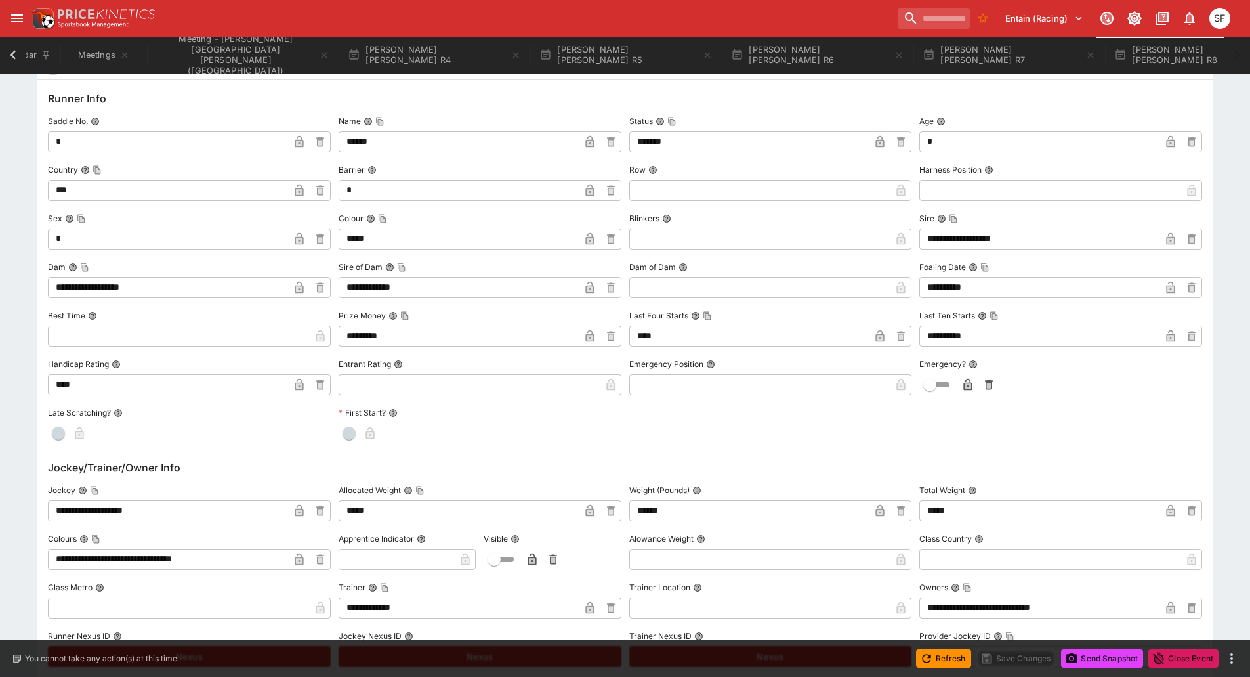
scroll to position [1039, 0]
drag, startPoint x: 165, startPoint y: 506, endPoint x: 0, endPoint y: 508, distance: 164.7
click at [0, 508] on div "**********" at bounding box center [625, 366] width 1250 height 2303
paste input "text"
type input "**********"
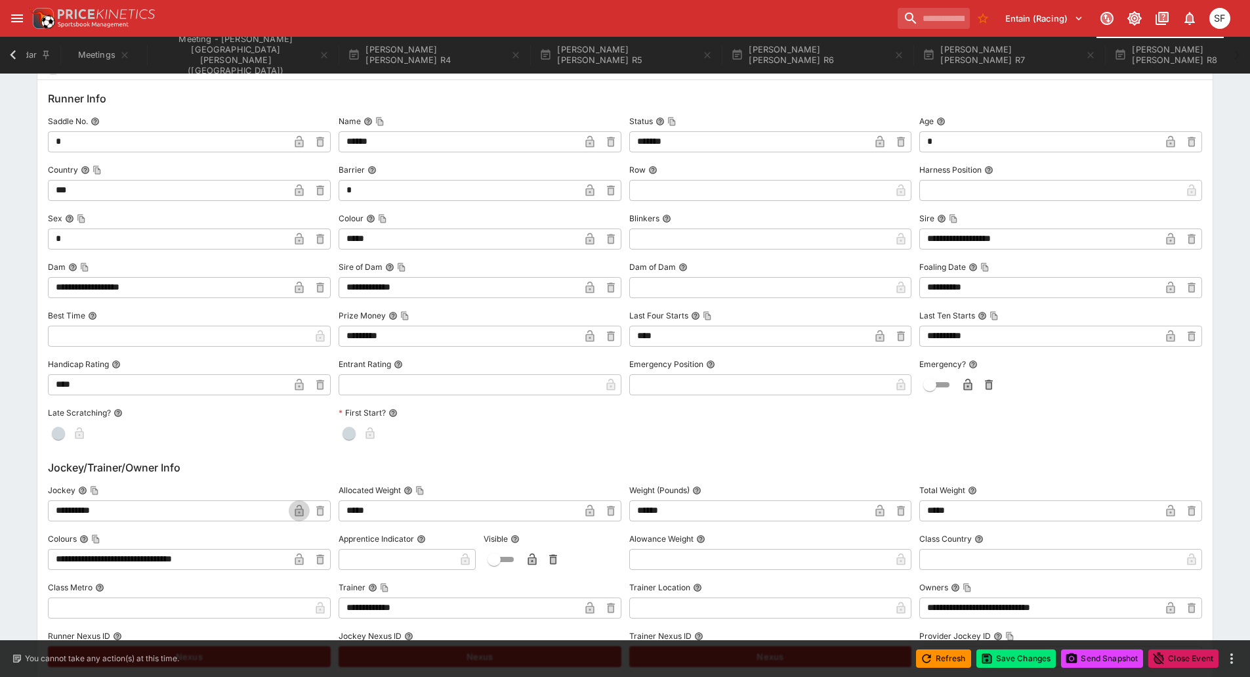
click at [300, 510] on icon "button" at bounding box center [299, 511] width 7 height 5
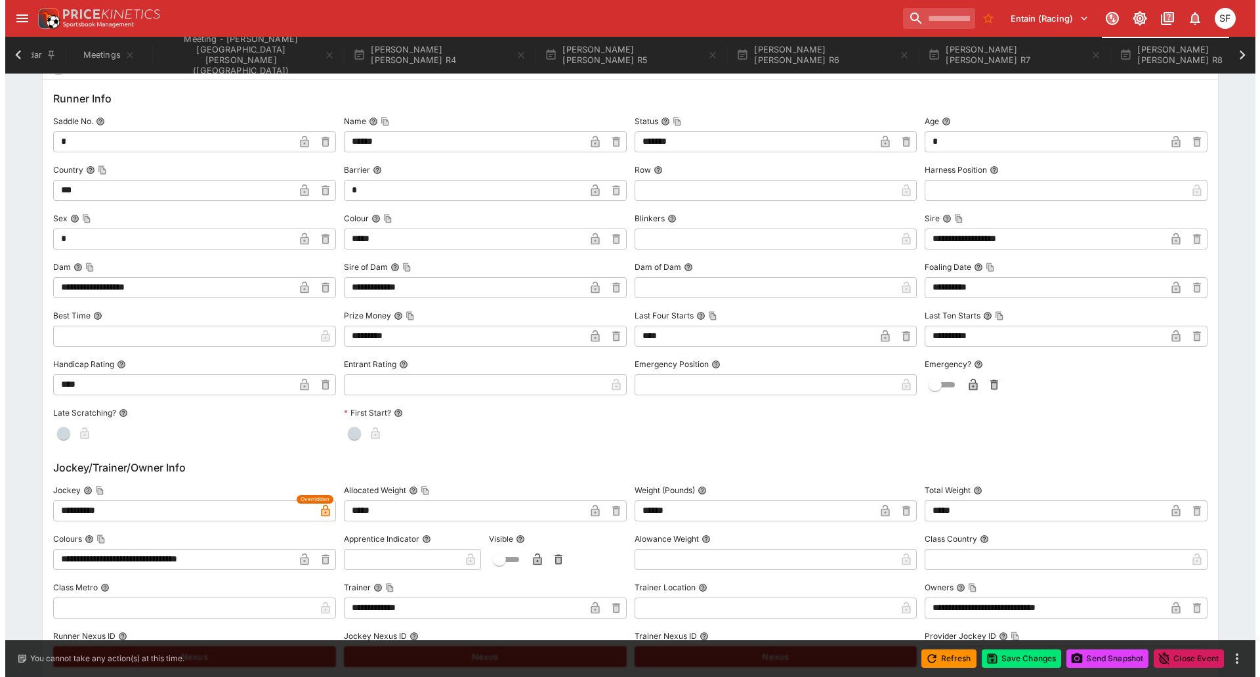
scroll to position [0, 53]
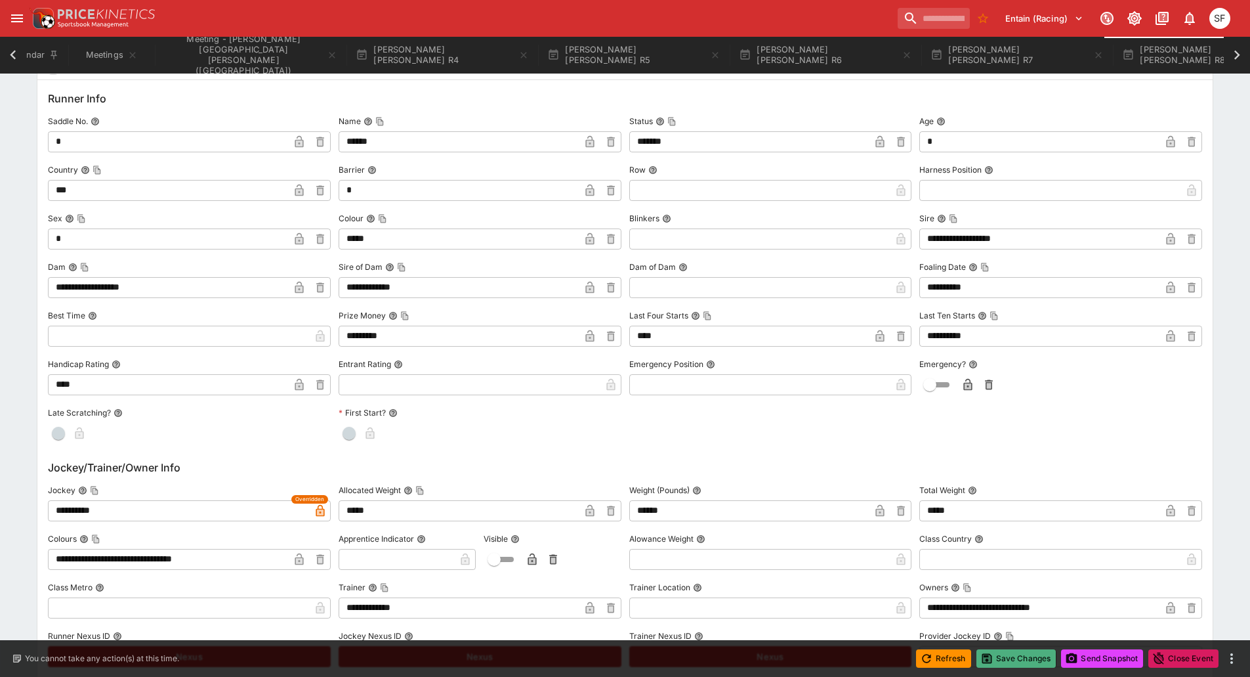
click at [1005, 658] on button "Save Changes" at bounding box center [1017, 658] width 80 height 18
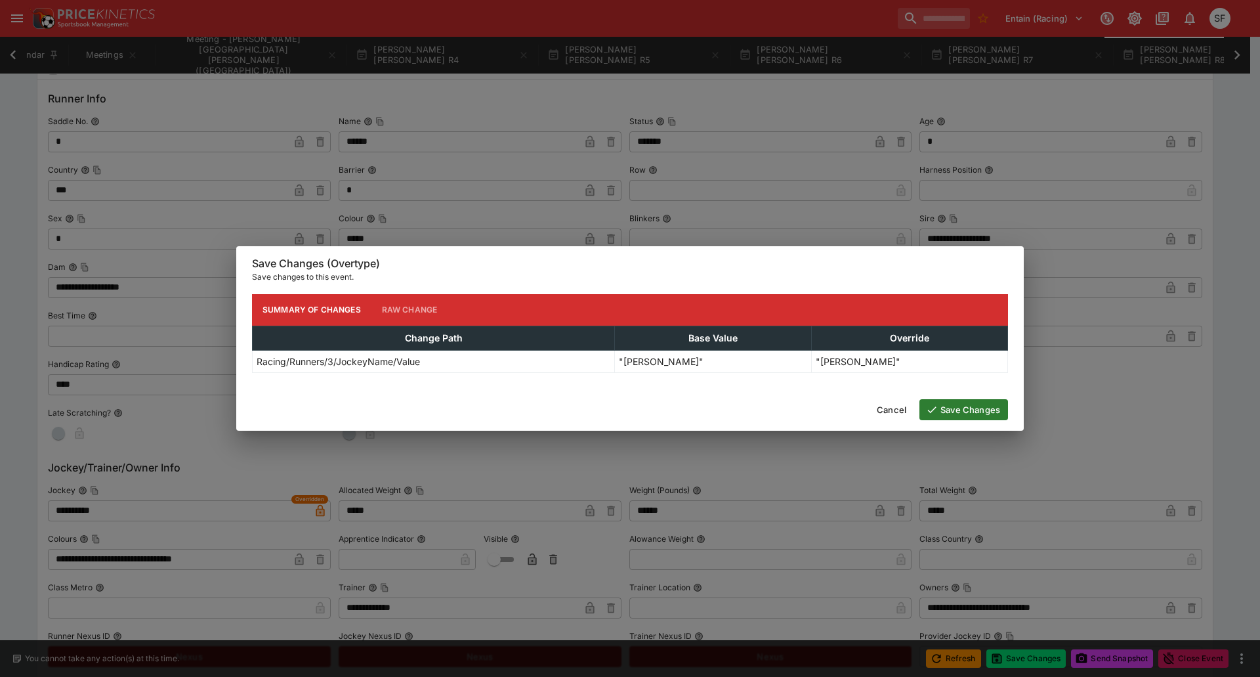
click at [952, 411] on button "Save Changes" at bounding box center [963, 409] width 89 height 21
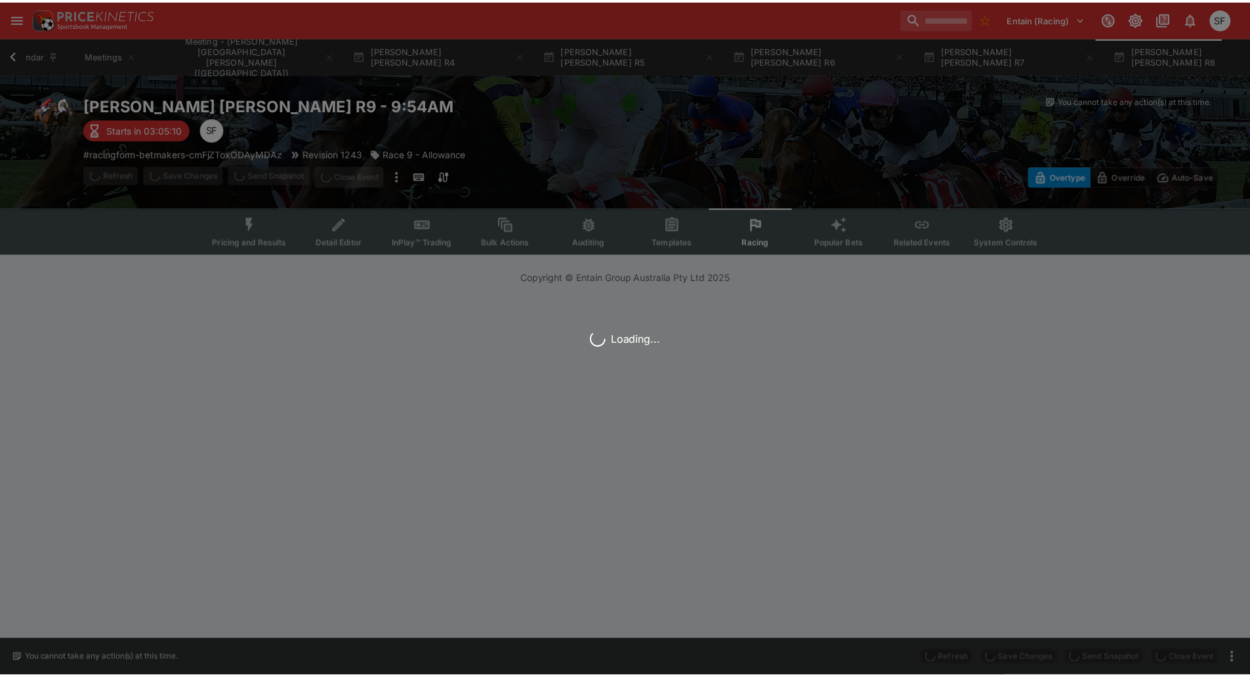
scroll to position [0, 0]
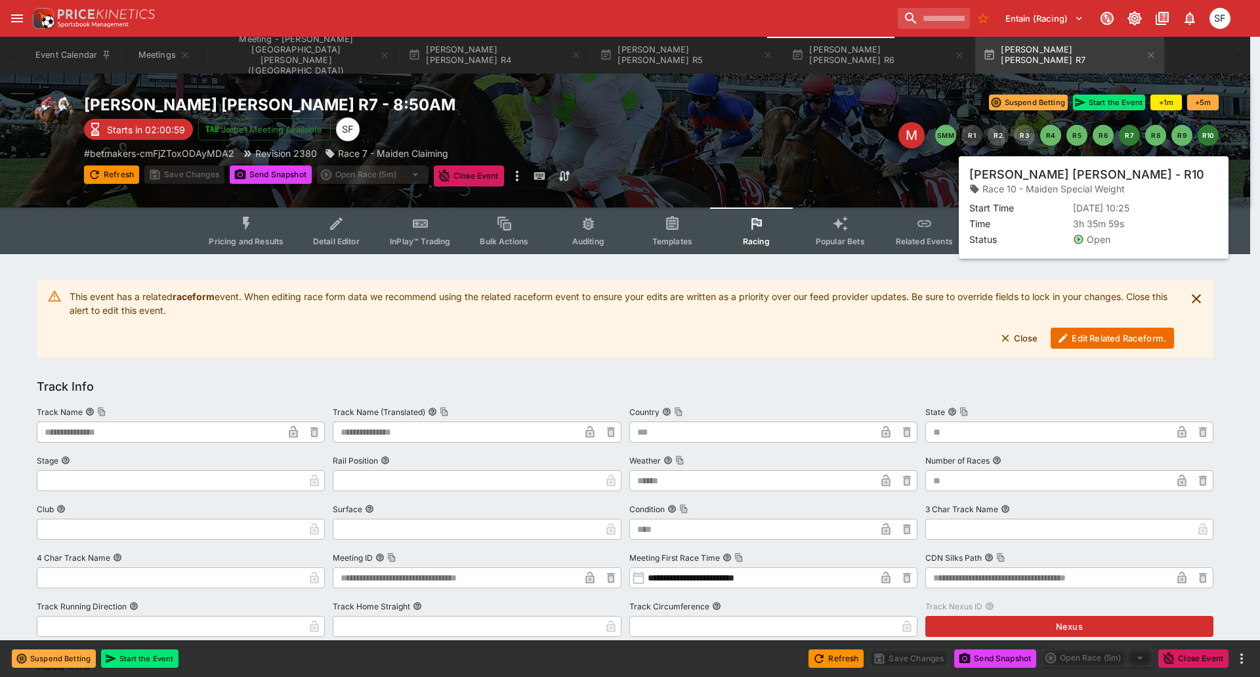
click at [1209, 131] on button "R10" at bounding box center [1208, 135] width 21 height 21
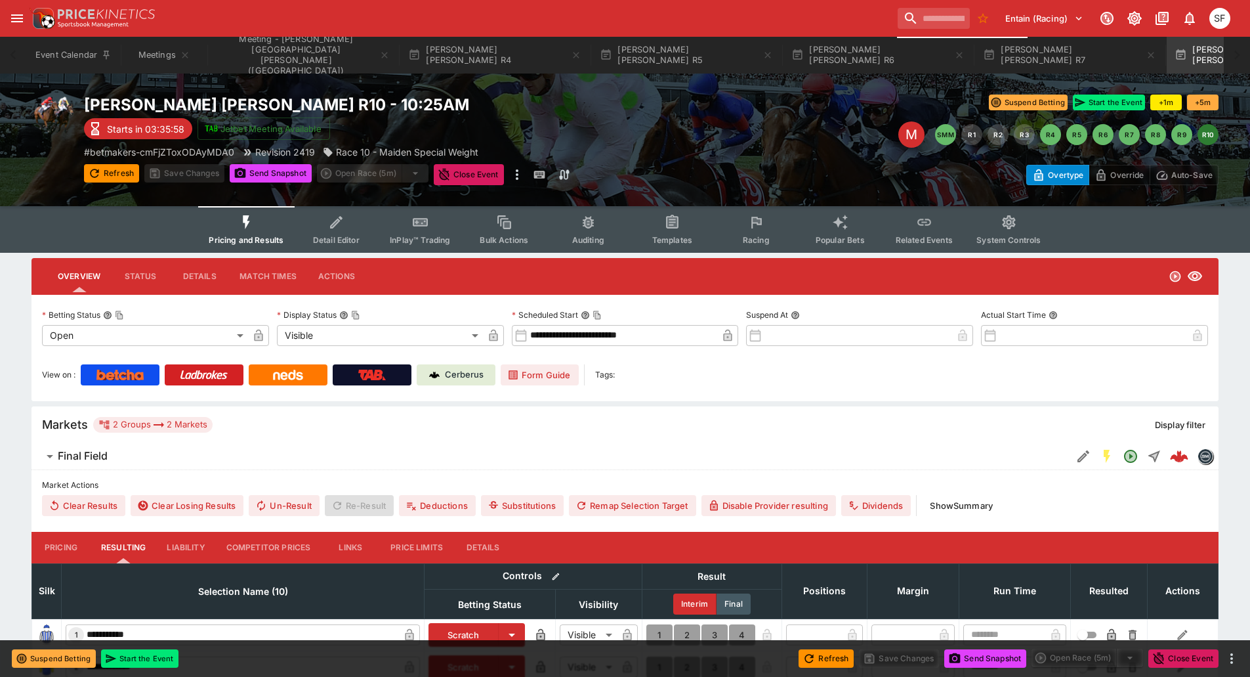
click at [740, 238] on button "Racing" at bounding box center [756, 229] width 84 height 47
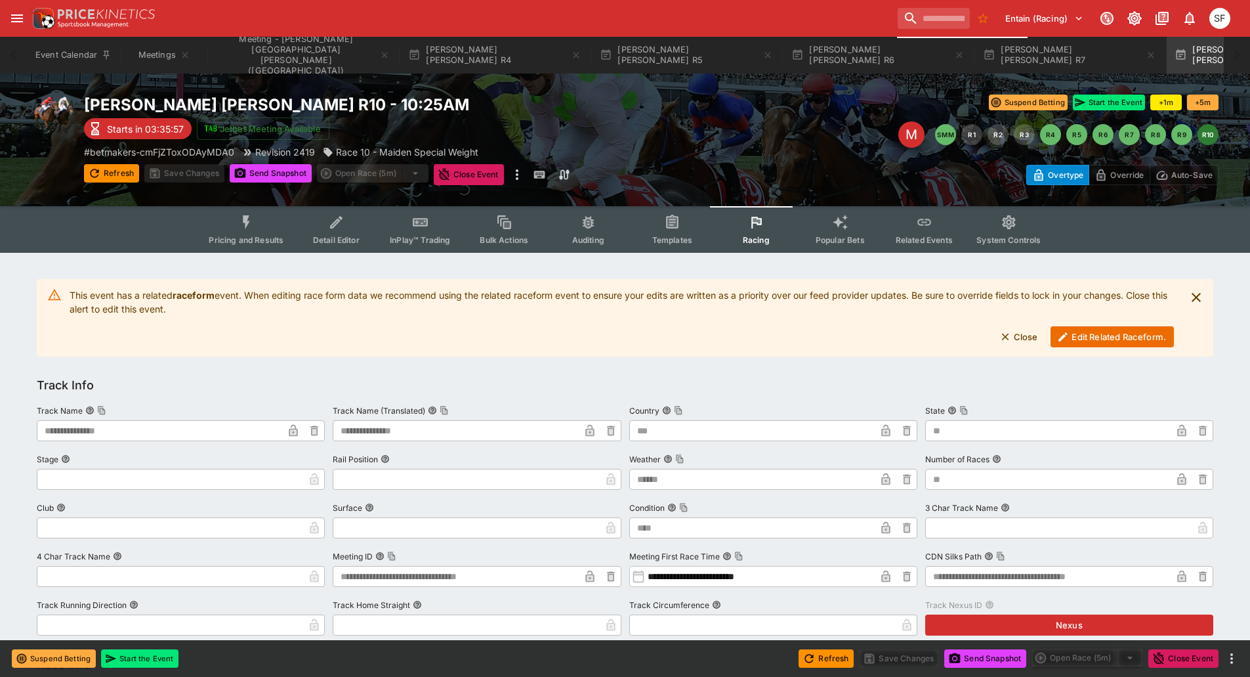
click at [1106, 333] on button "Edit Related Raceform." at bounding box center [1112, 336] width 123 height 21
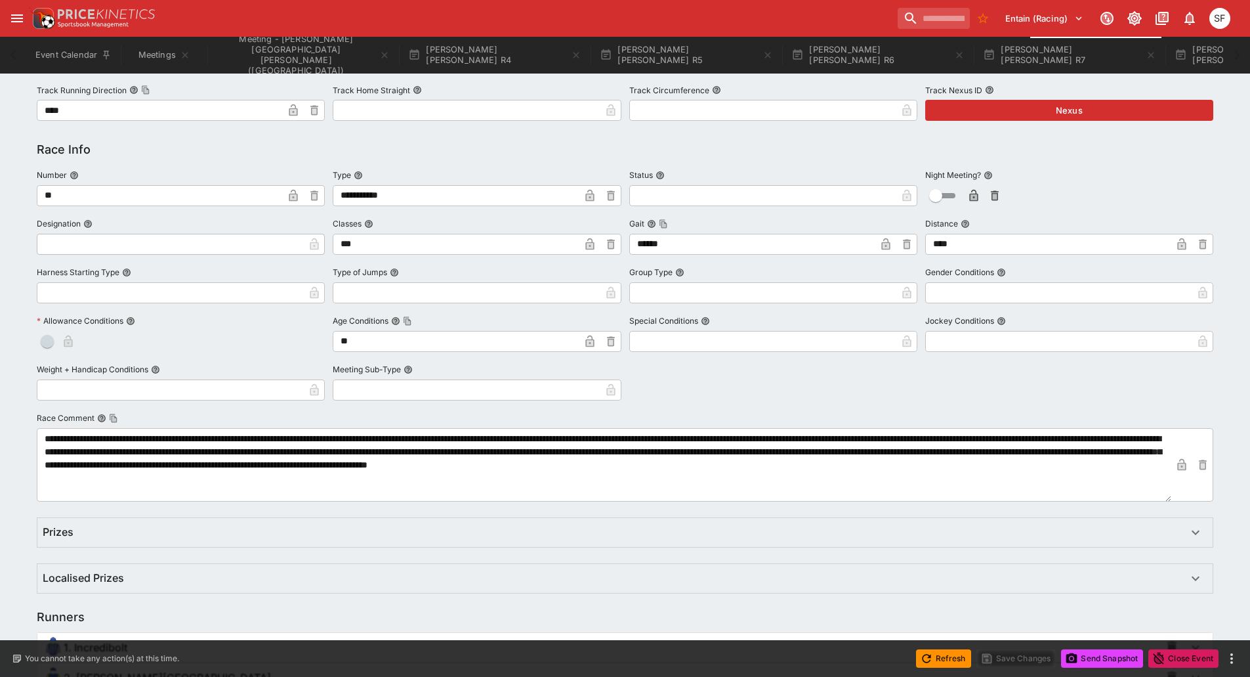
scroll to position [738, 0]
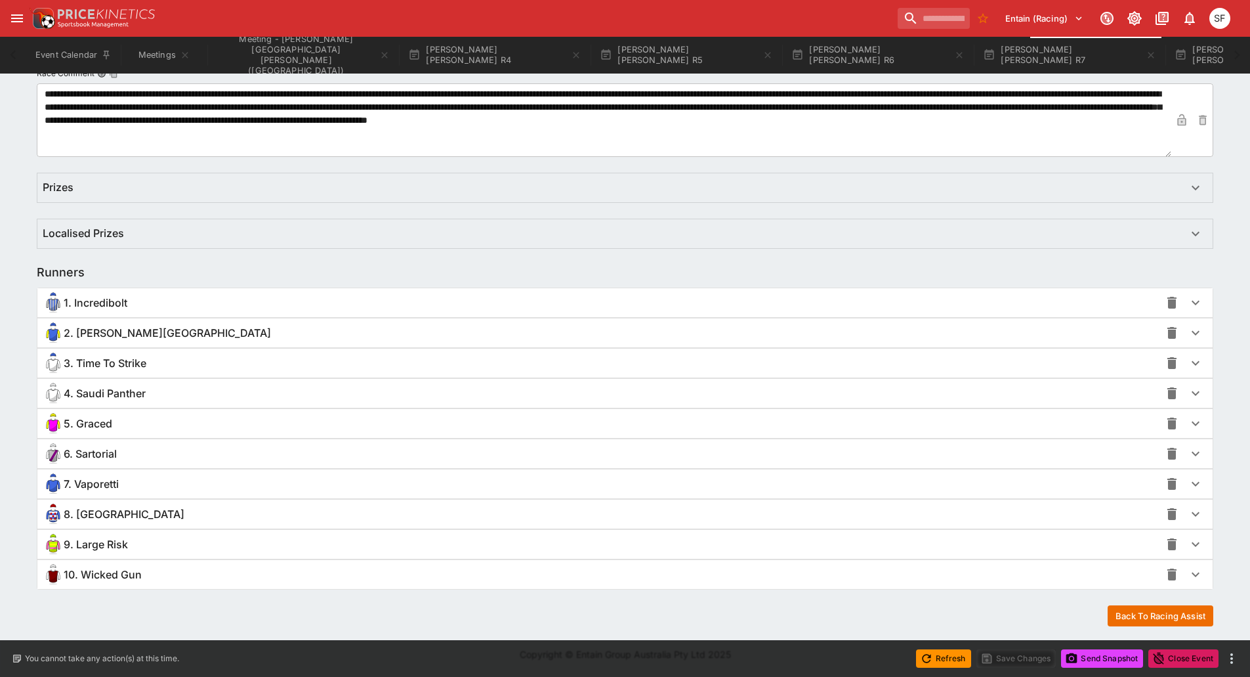
click at [146, 387] on span "4. Saudi Panther" at bounding box center [105, 394] width 82 height 14
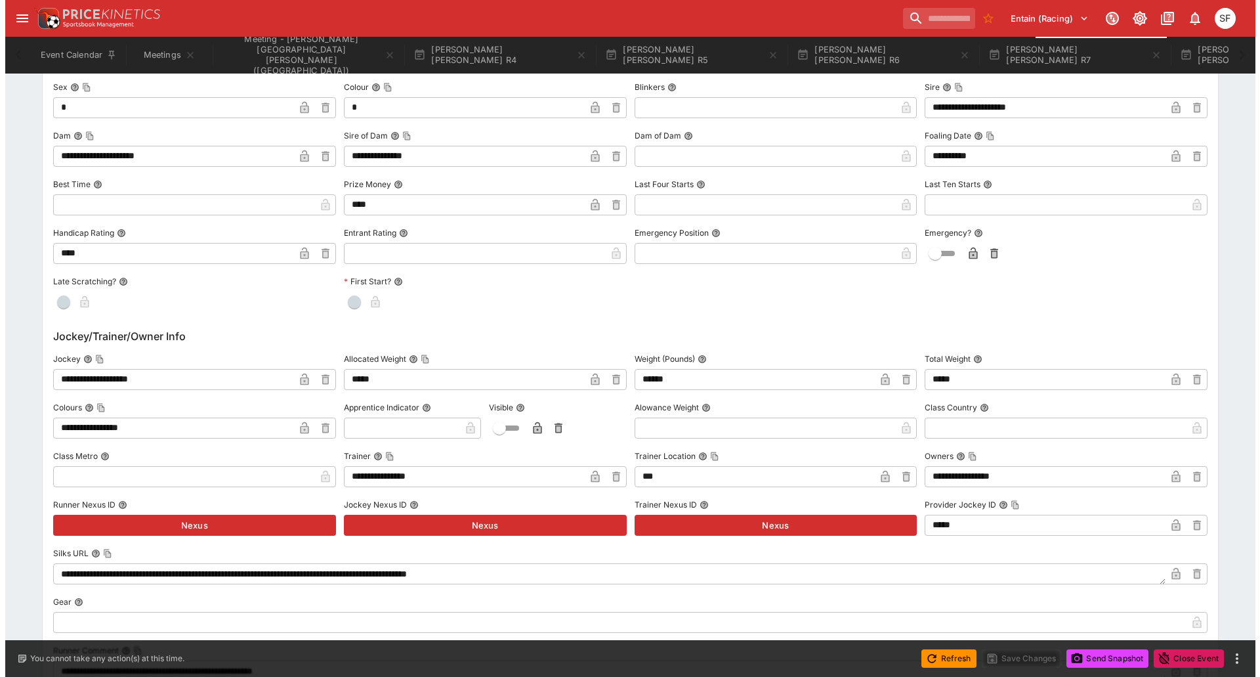
scroll to position [1200, 0]
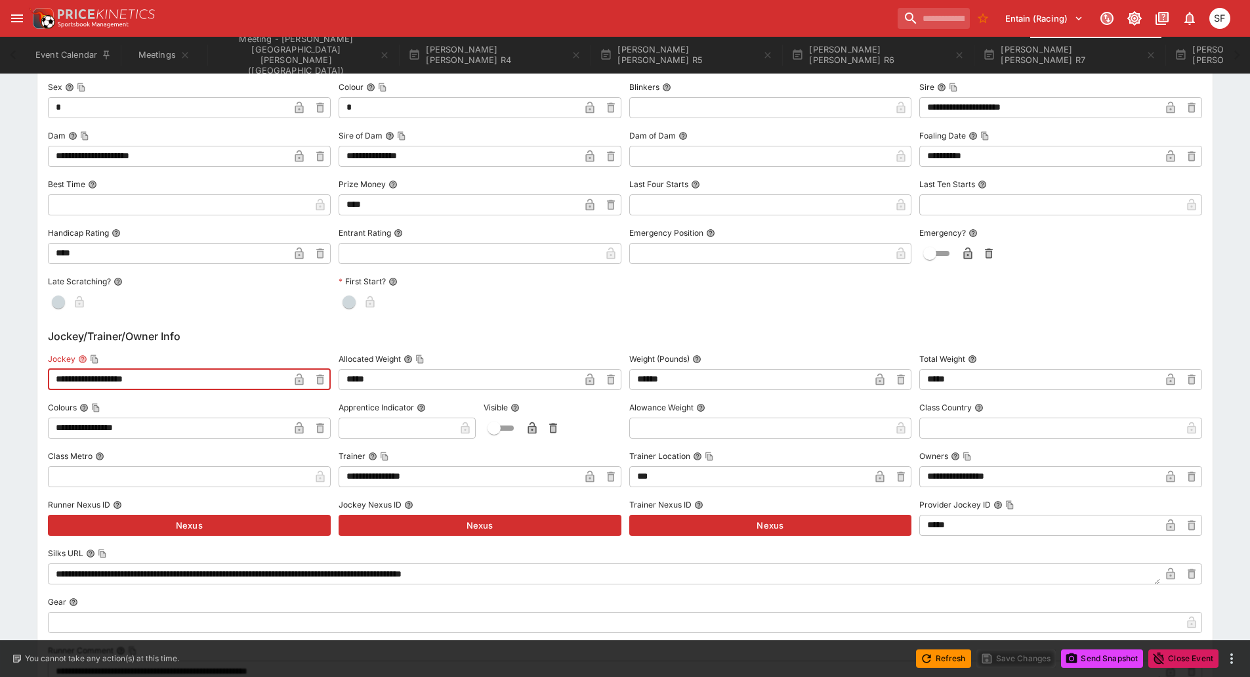
drag, startPoint x: 165, startPoint y: 377, endPoint x: 0, endPoint y: 346, distance: 168.3
click at [0, 351] on div "**********" at bounding box center [625, 214] width 1250 height 2320
paste input "text"
type input "**********"
click at [295, 379] on icon "button" at bounding box center [299, 379] width 9 height 12
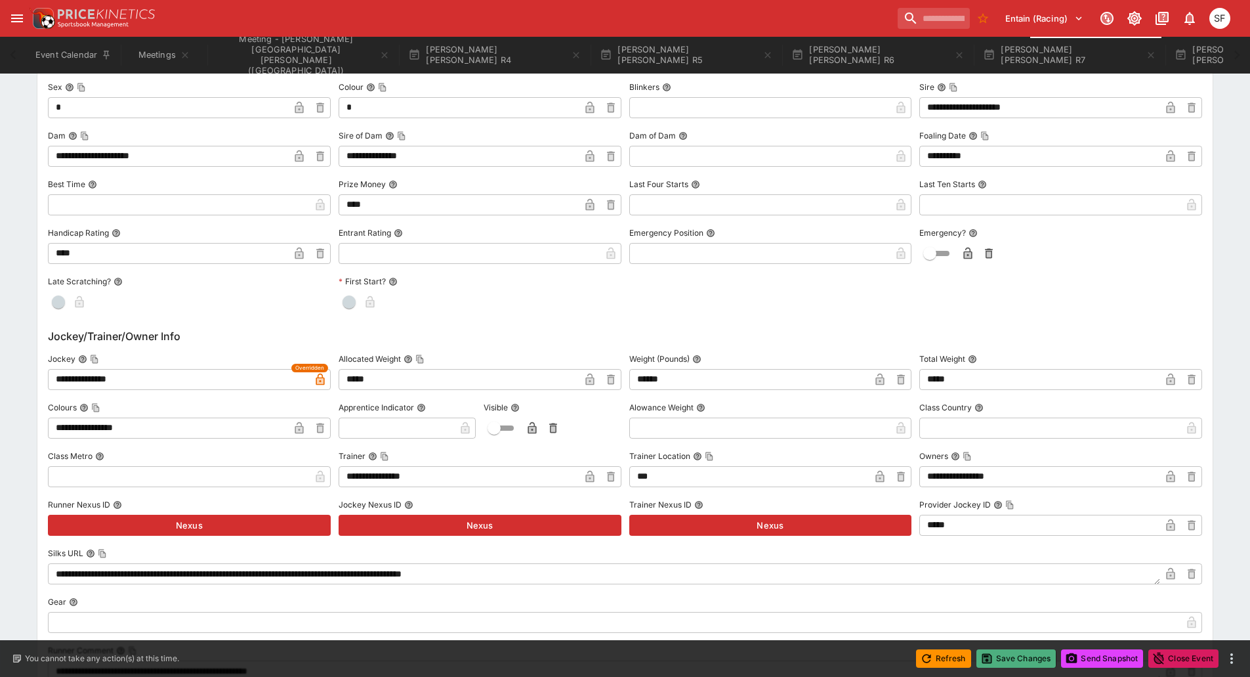
click at [1013, 658] on button "Save Changes" at bounding box center [1017, 658] width 80 height 18
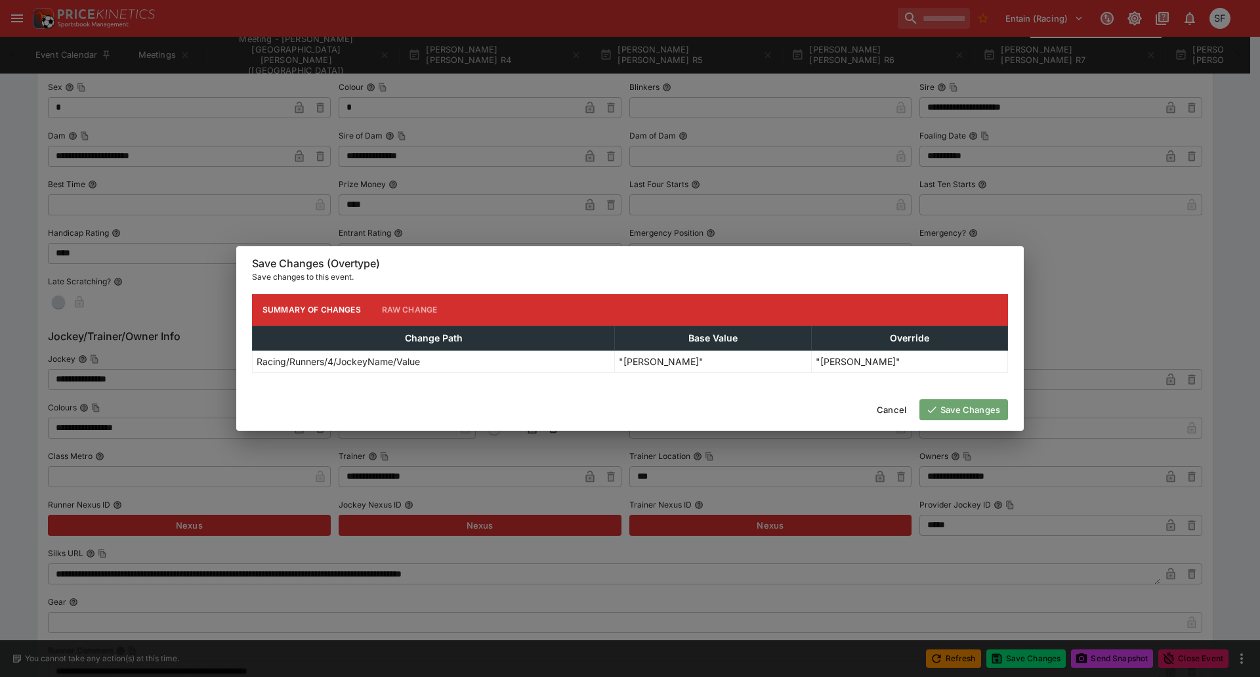
click at [963, 408] on button "Save Changes" at bounding box center [963, 409] width 89 height 21
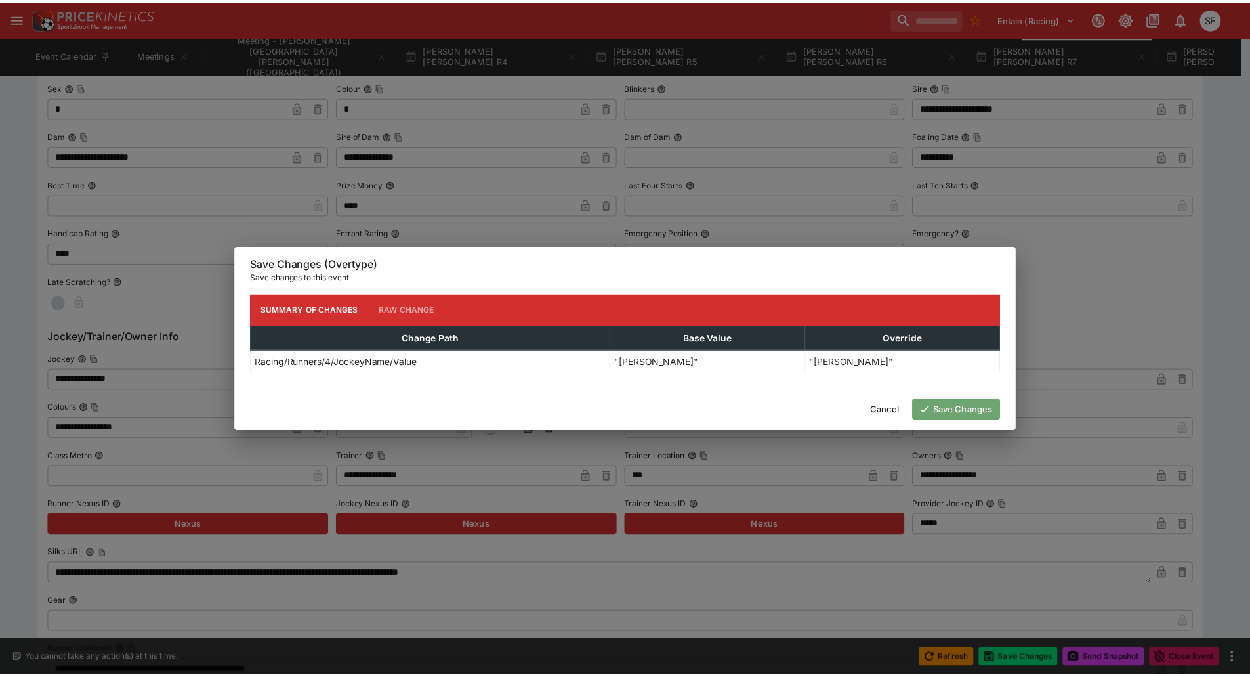
scroll to position [0, 0]
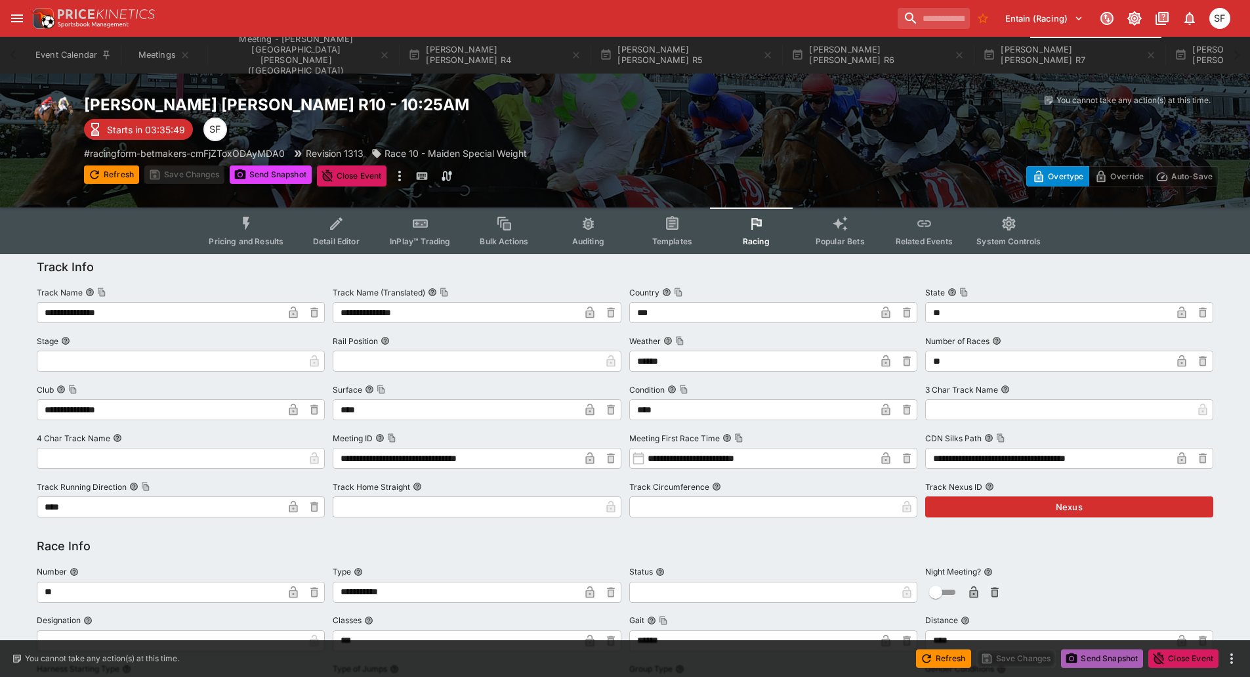
click at [1091, 653] on button "Send Snapshot" at bounding box center [1102, 658] width 82 height 18
click at [954, 54] on icon "button" at bounding box center [959, 55] width 11 height 11
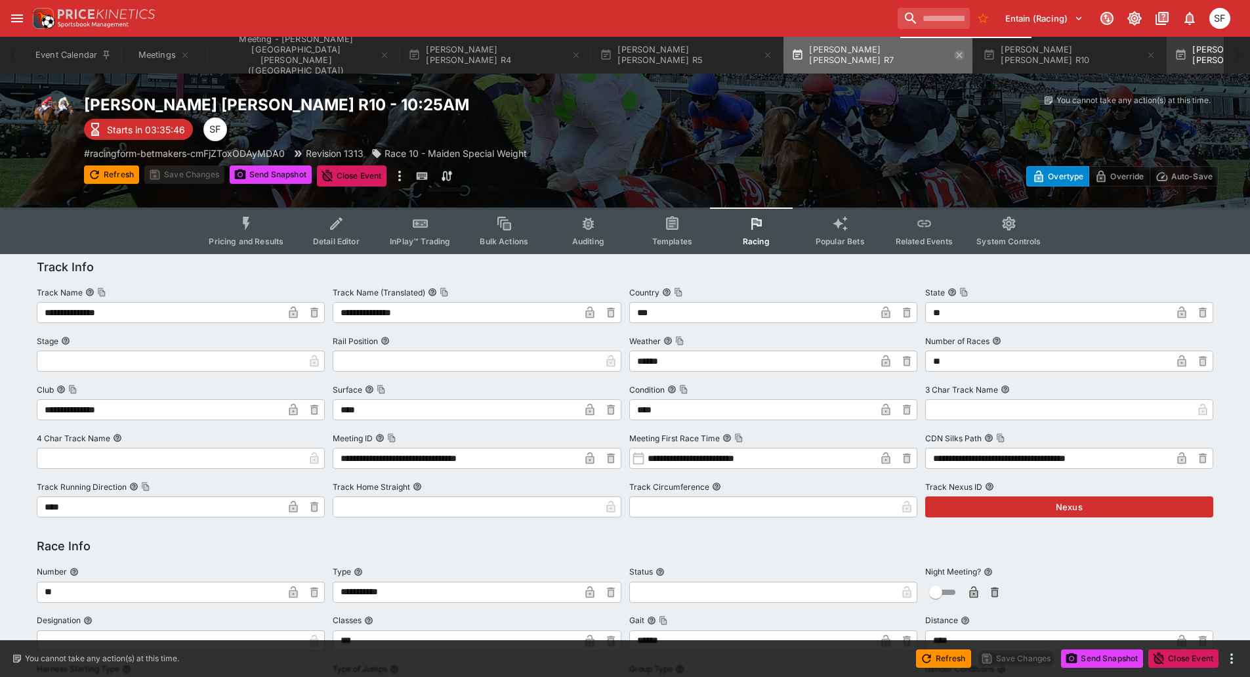
click at [957, 54] on icon "button" at bounding box center [960, 55] width 6 height 6
click at [1146, 54] on icon "button" at bounding box center [1151, 55] width 11 height 11
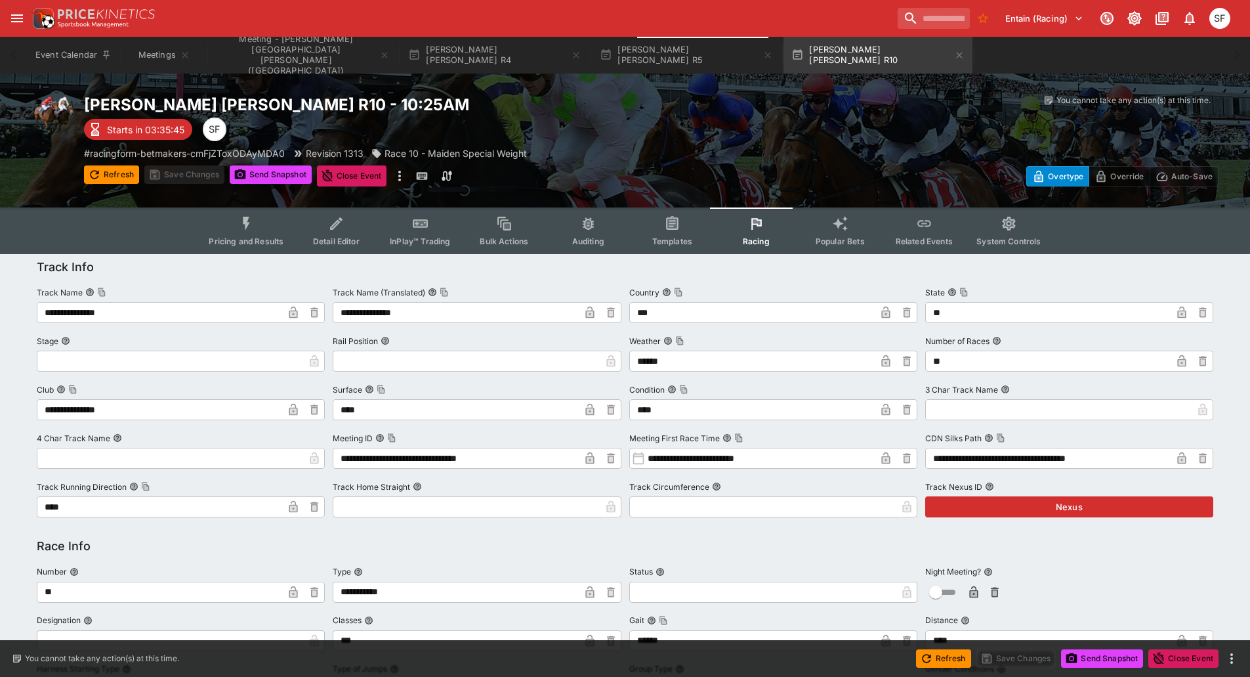
click at [954, 54] on icon "button" at bounding box center [959, 55] width 11 height 11
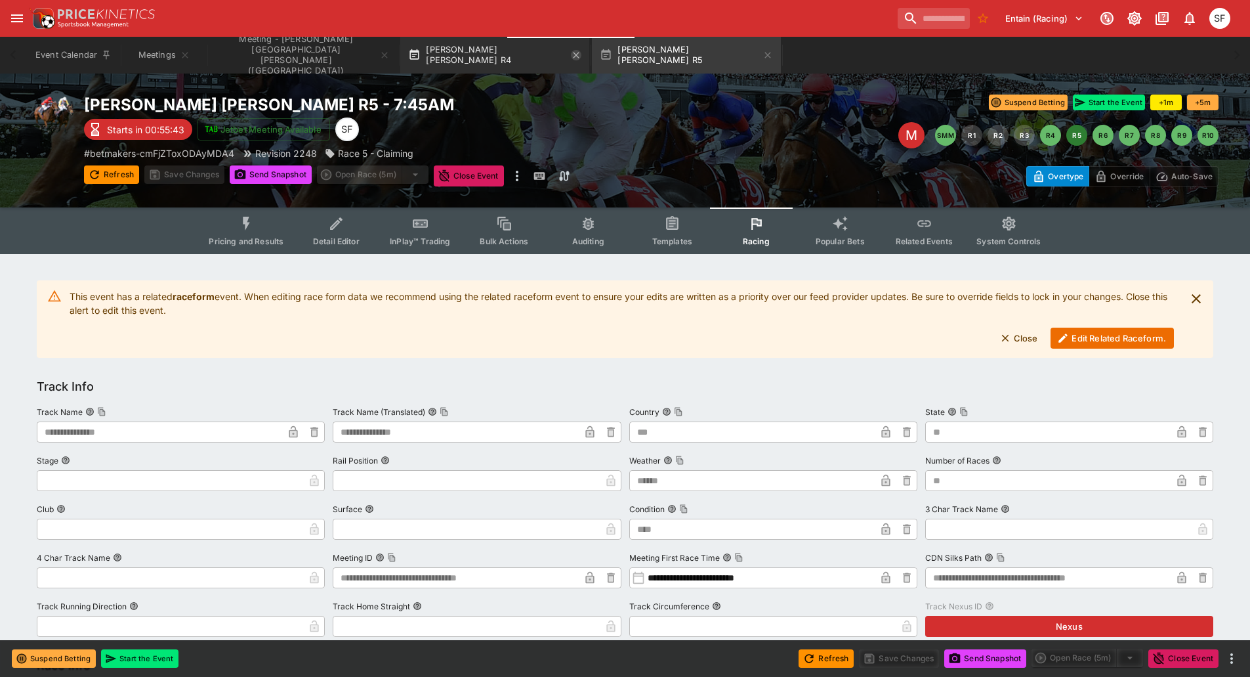
click at [574, 55] on icon "button" at bounding box center [577, 55] width 6 height 6
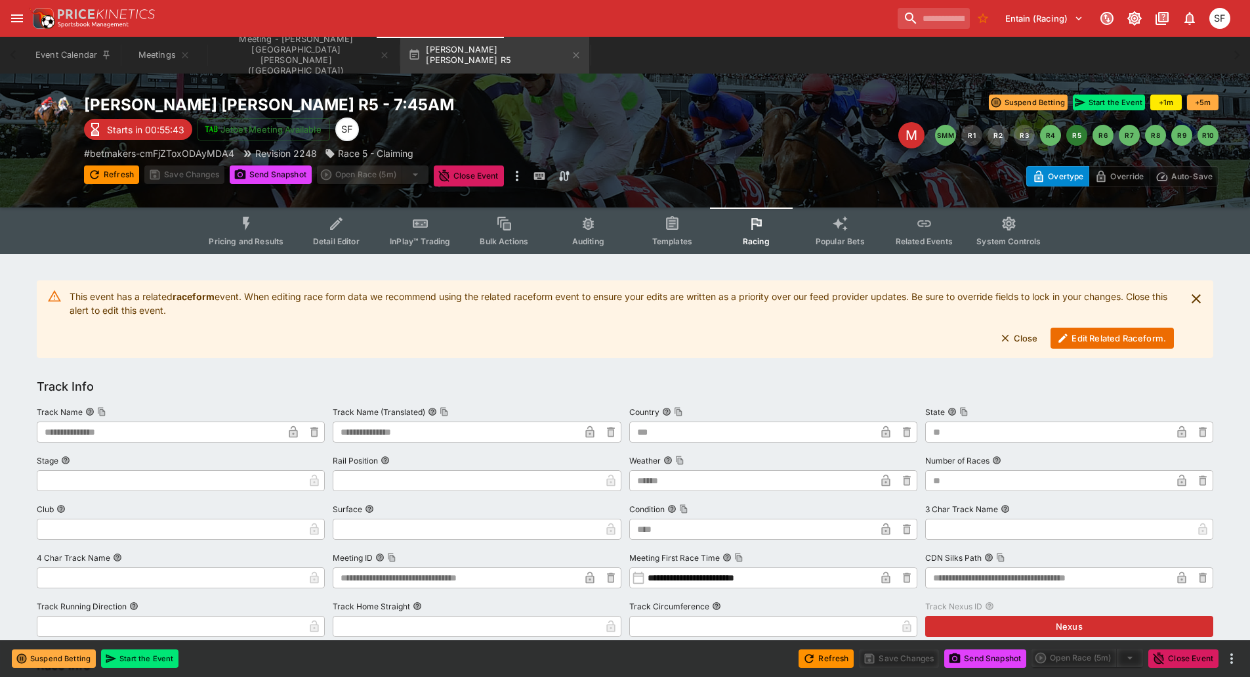
click at [574, 55] on icon "button" at bounding box center [577, 55] width 6 height 6
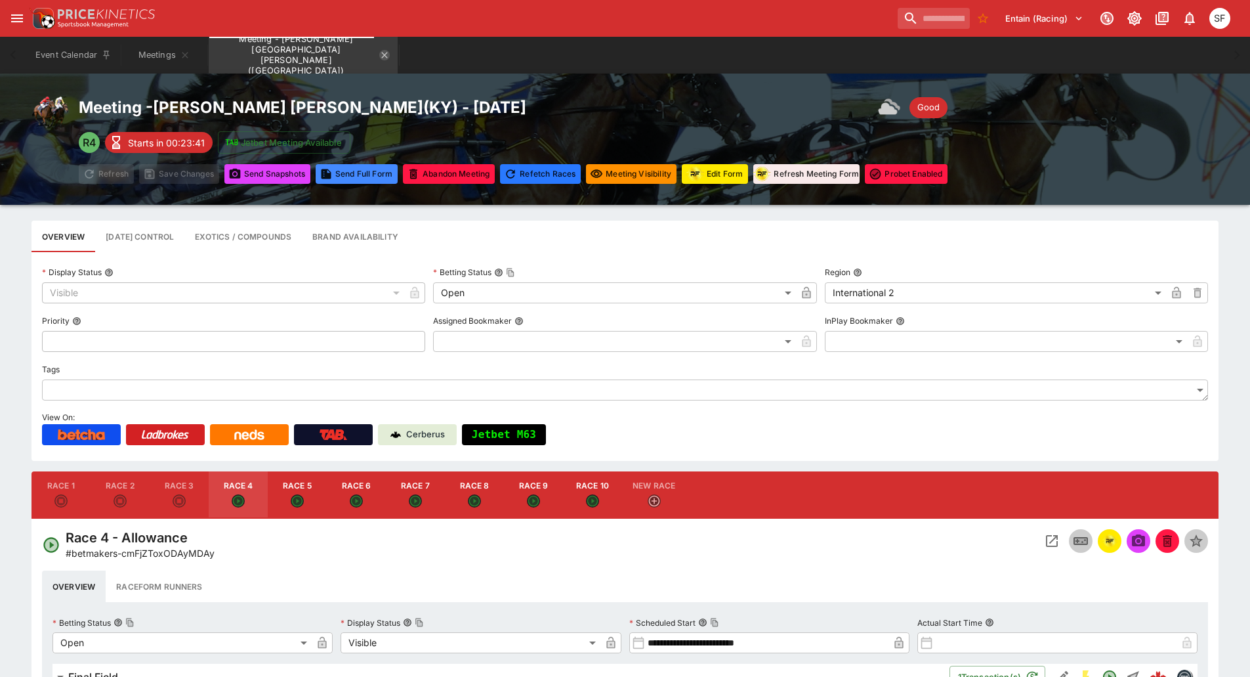
click at [379, 55] on icon "Meeting - Churchill Downs (USA)" at bounding box center [384, 55] width 11 height 11
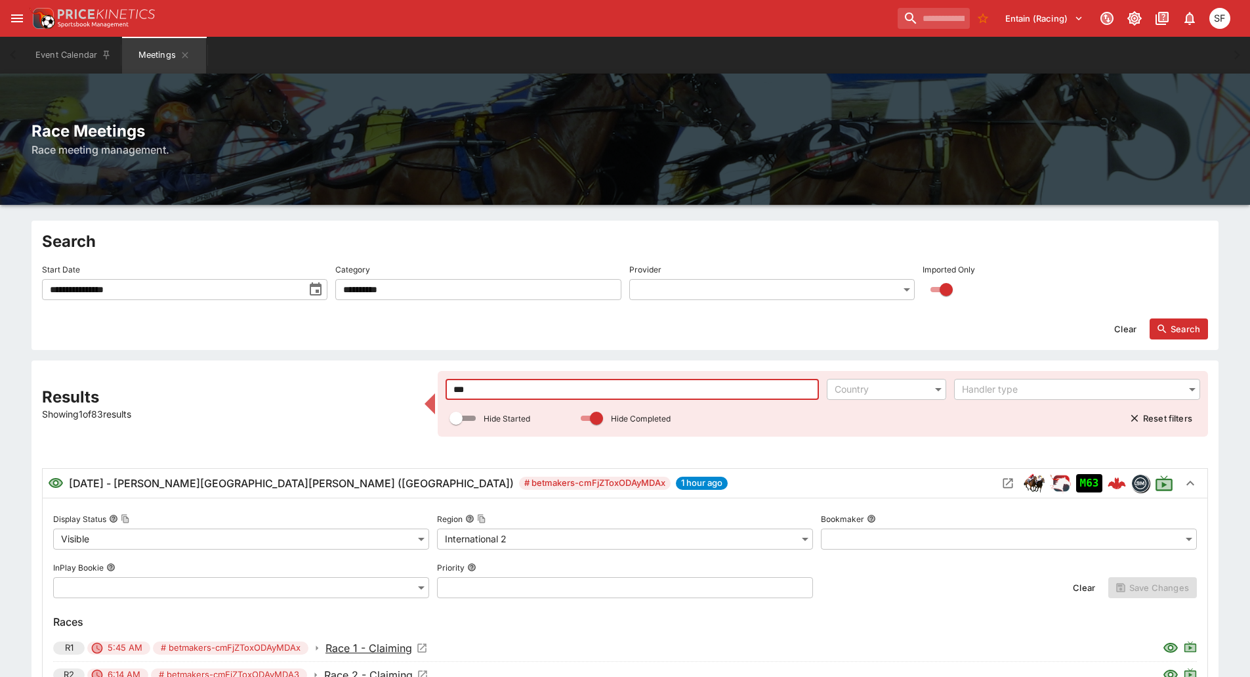
drag, startPoint x: 489, startPoint y: 387, endPoint x: 391, endPoint y: 366, distance: 99.9
click at [400, 373] on div "**********" at bounding box center [625, 645] width 1166 height 549
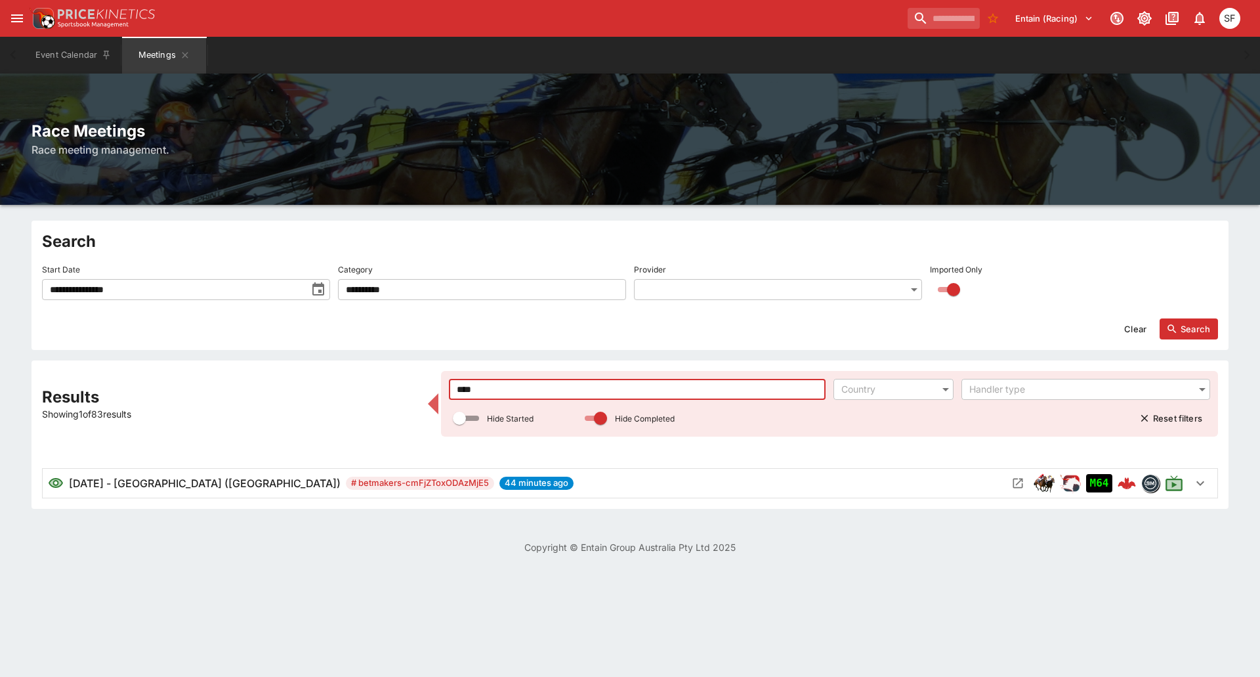
type input "****"
click at [1015, 482] on icon "Open Meeting" at bounding box center [1017, 482] width 13 height 13
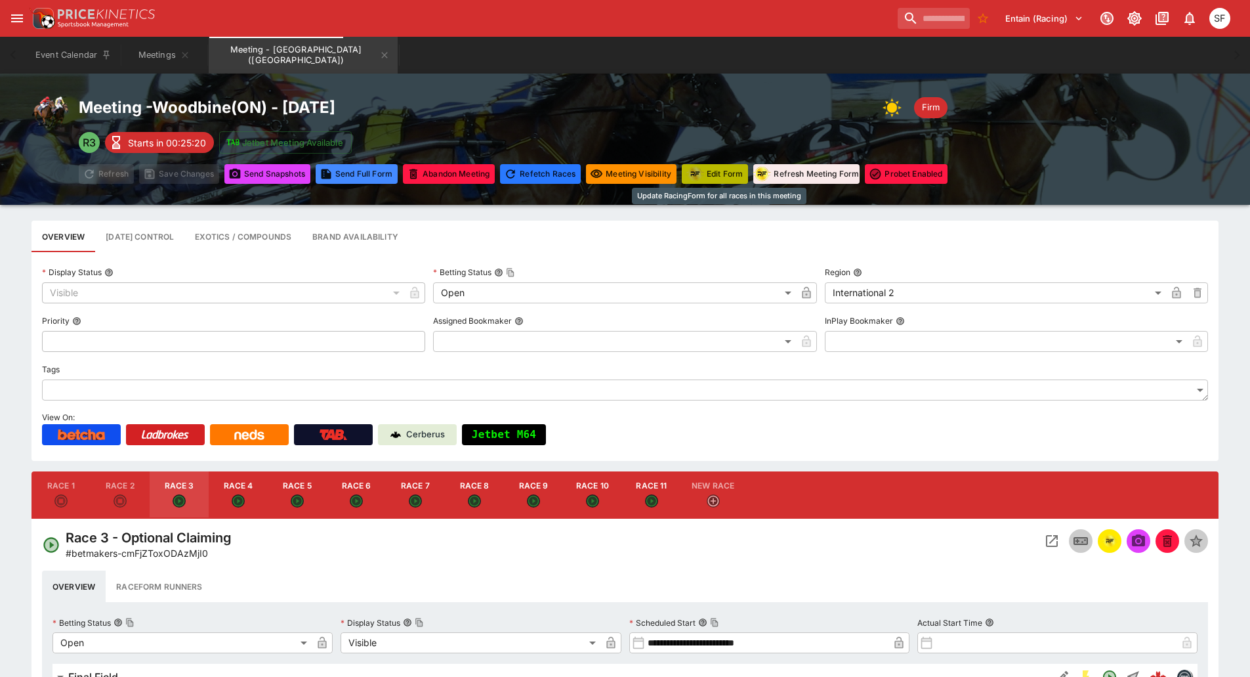
click at [728, 175] on button "Edit Form" at bounding box center [715, 174] width 66 height 20
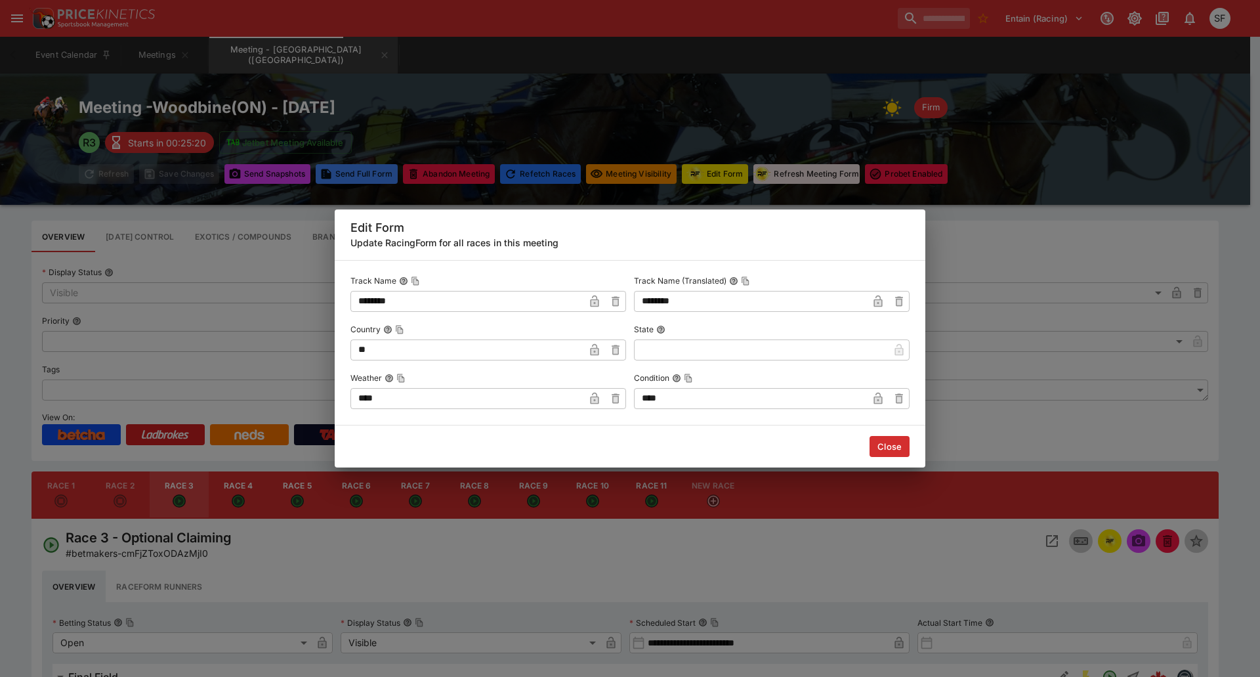
click at [453, 399] on input "****" at bounding box center [467, 398] width 234 height 21
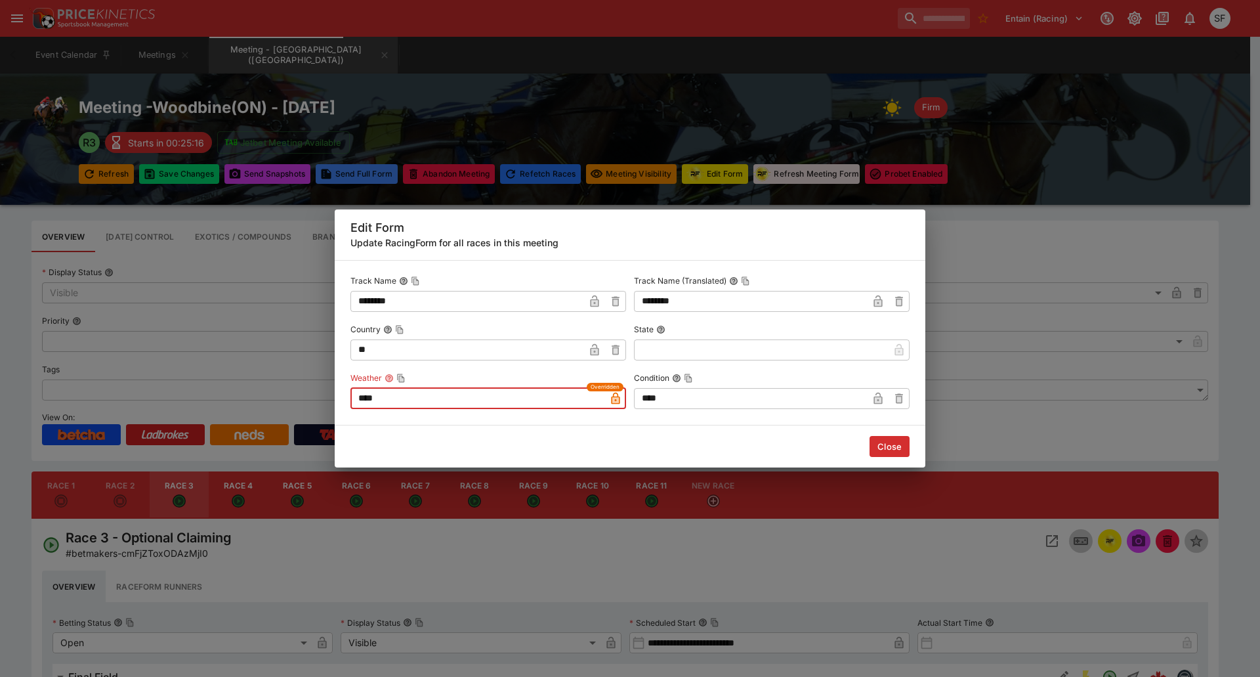
type input "****"
click at [885, 448] on button "Close" at bounding box center [890, 446] width 40 height 21
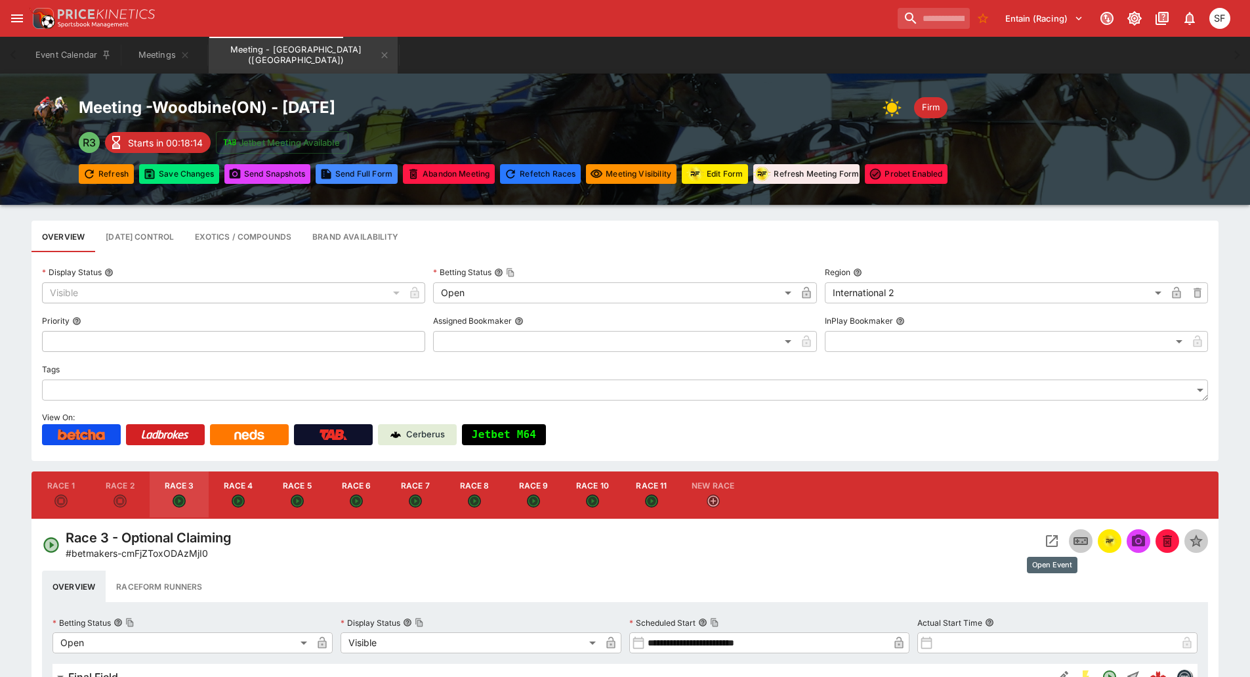
click at [1049, 539] on icon "Open Event" at bounding box center [1052, 541] width 16 height 16
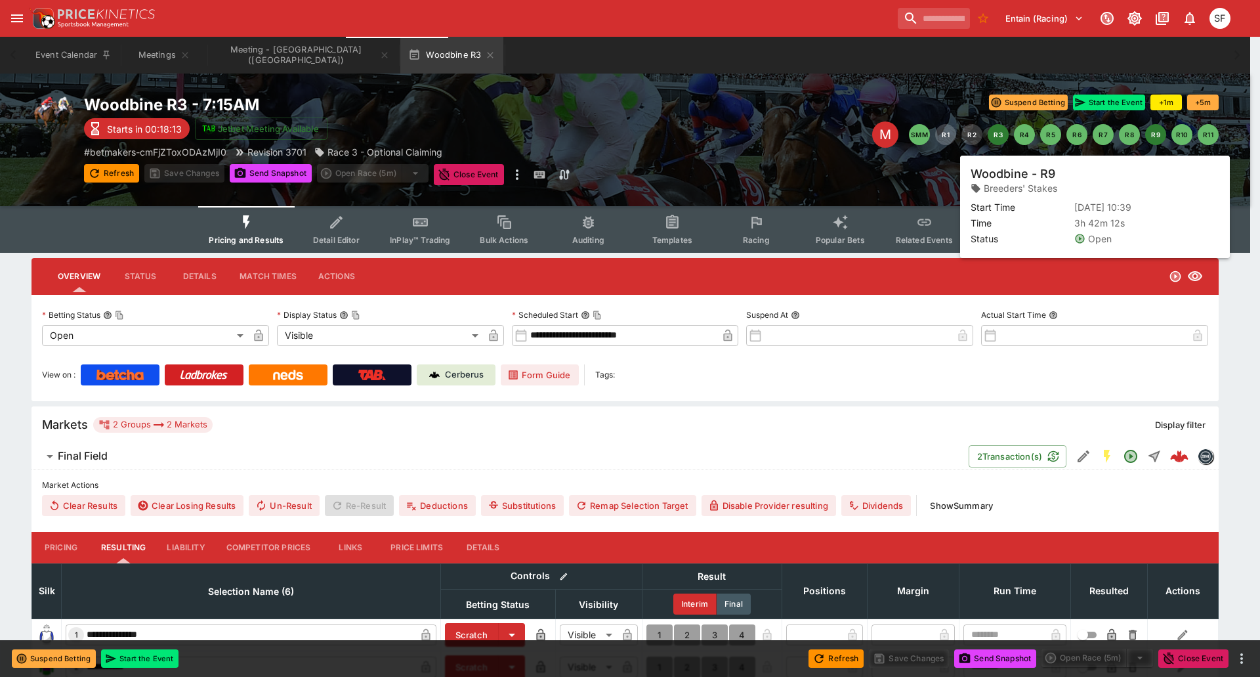
click at [1155, 137] on button "R9" at bounding box center [1155, 134] width 21 height 21
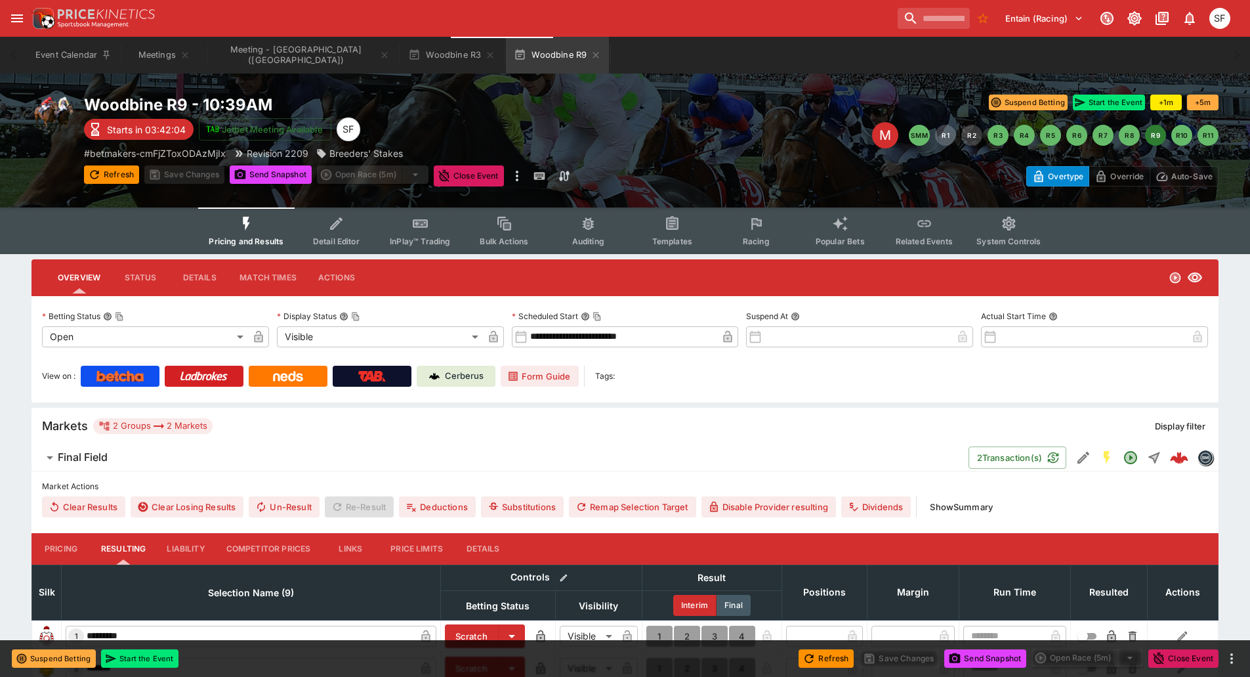
click at [742, 229] on button "Racing" at bounding box center [756, 230] width 84 height 47
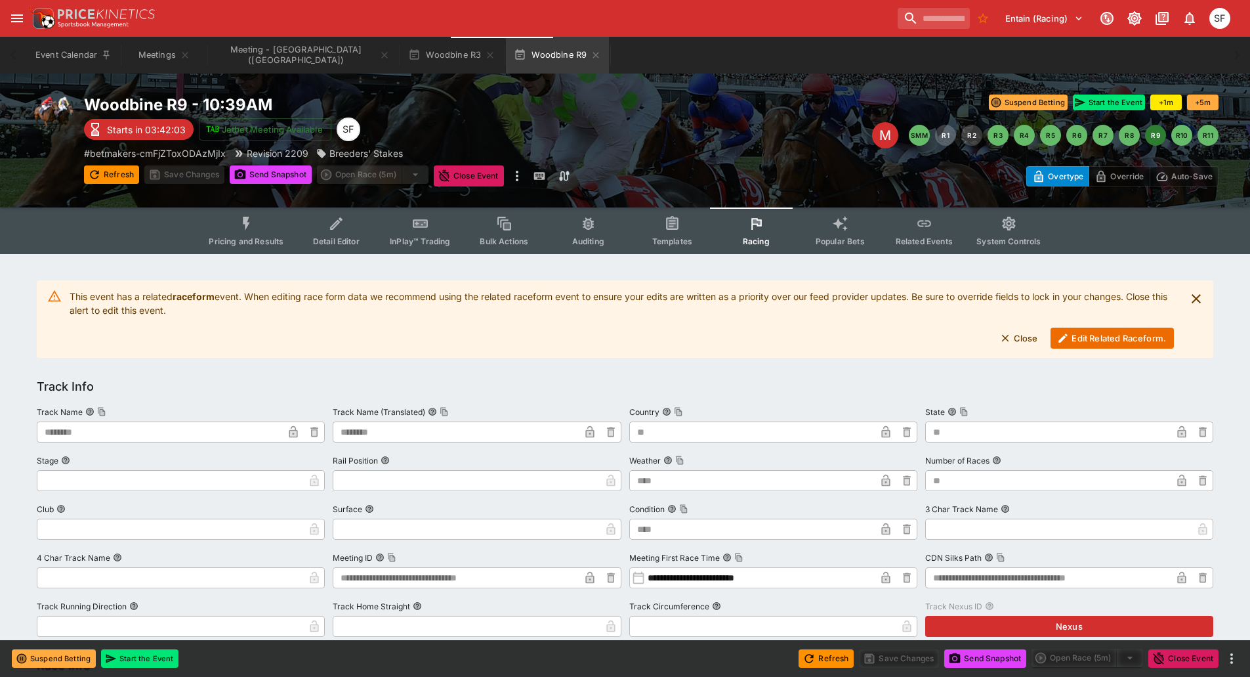
click at [1073, 332] on button "Edit Related Raceform." at bounding box center [1112, 337] width 123 height 21
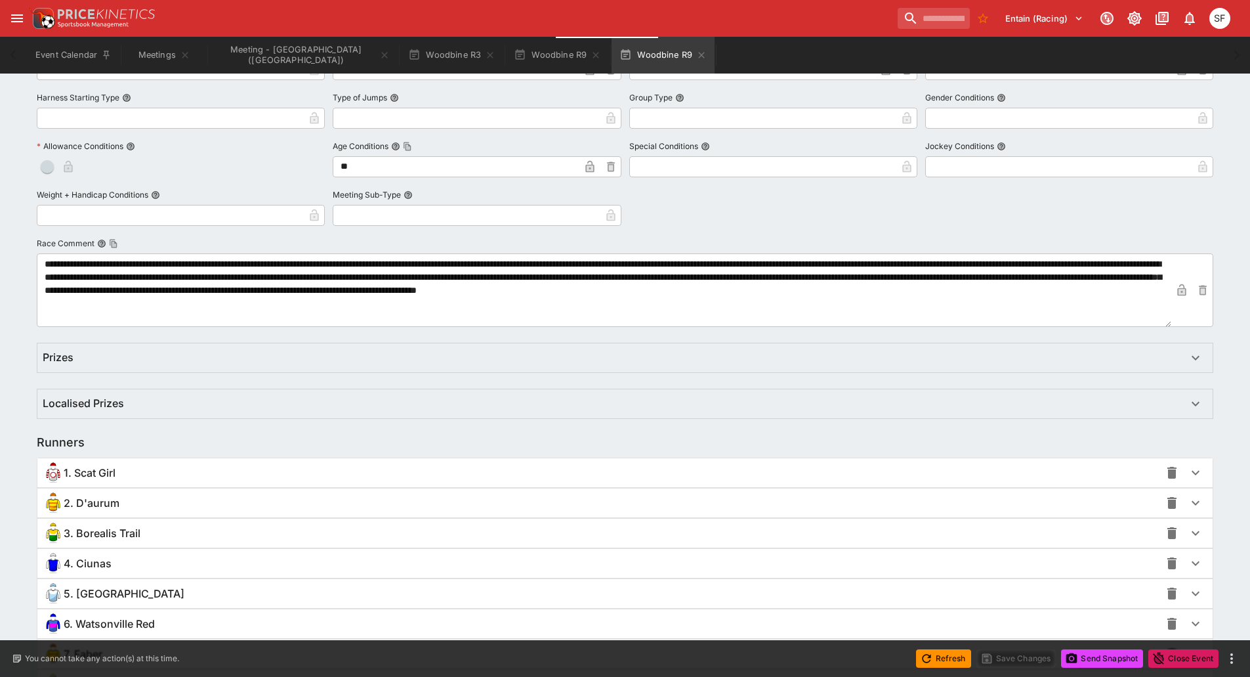
scroll to position [708, 0]
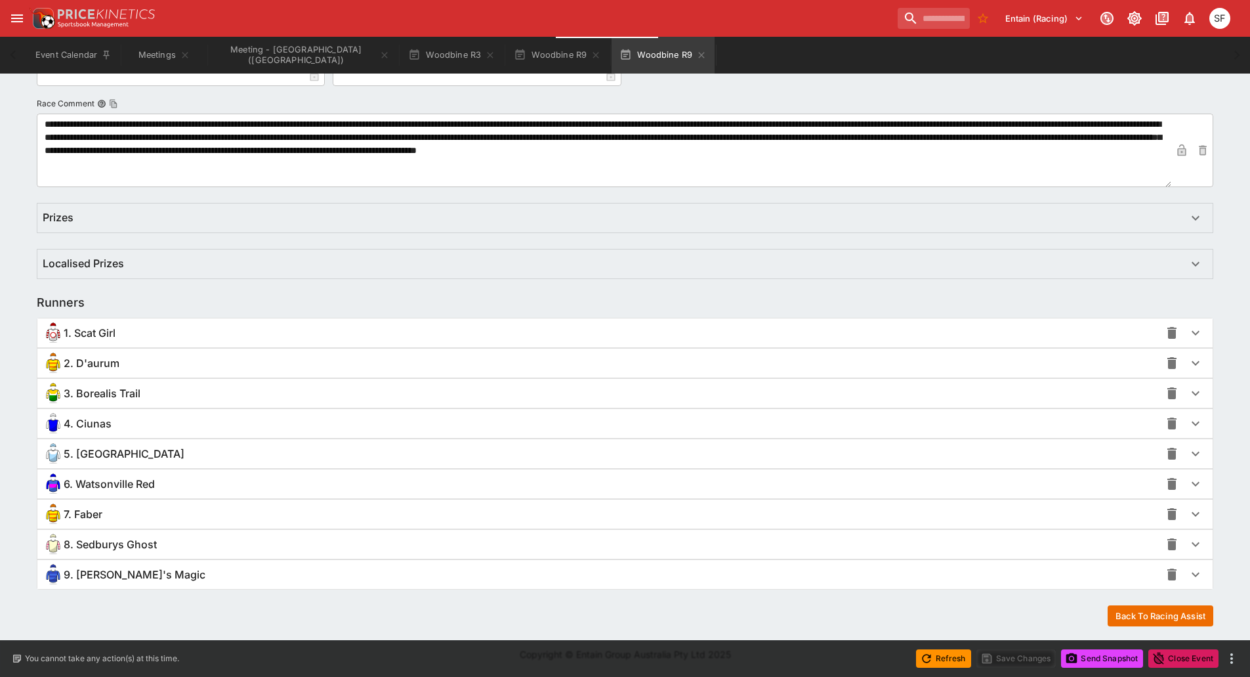
click at [128, 368] on div "2. D'aurum" at bounding box center [602, 362] width 1118 height 21
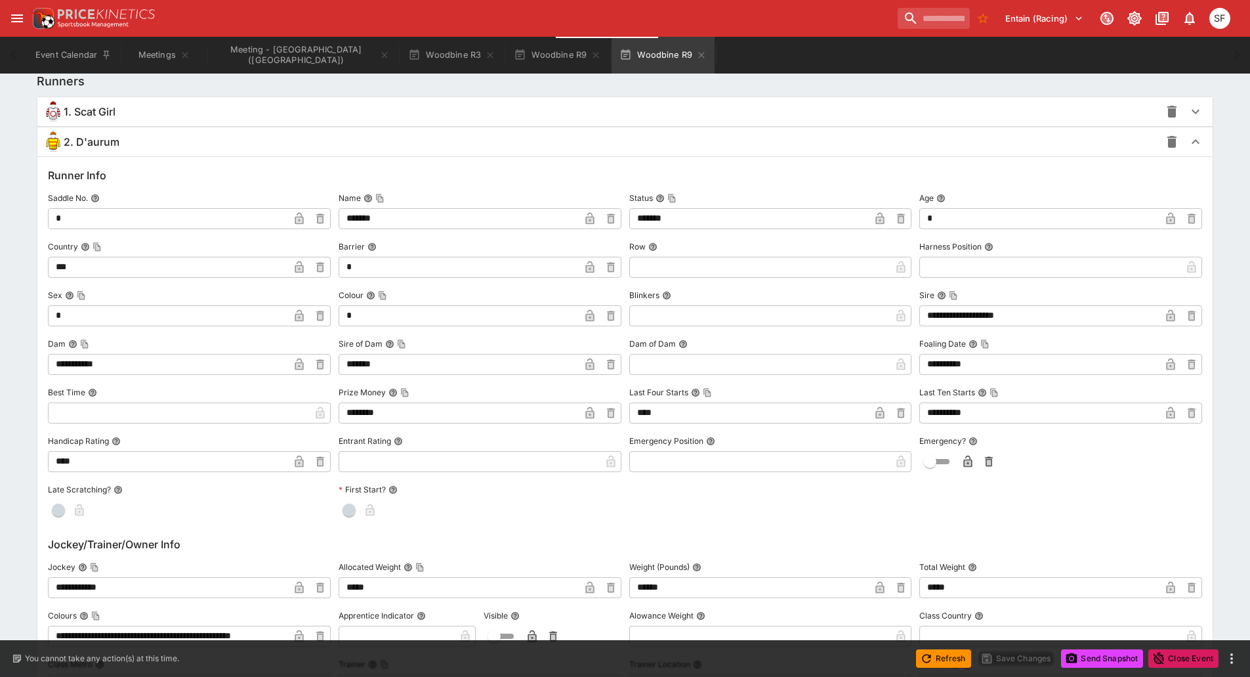
scroll to position [1102, 0]
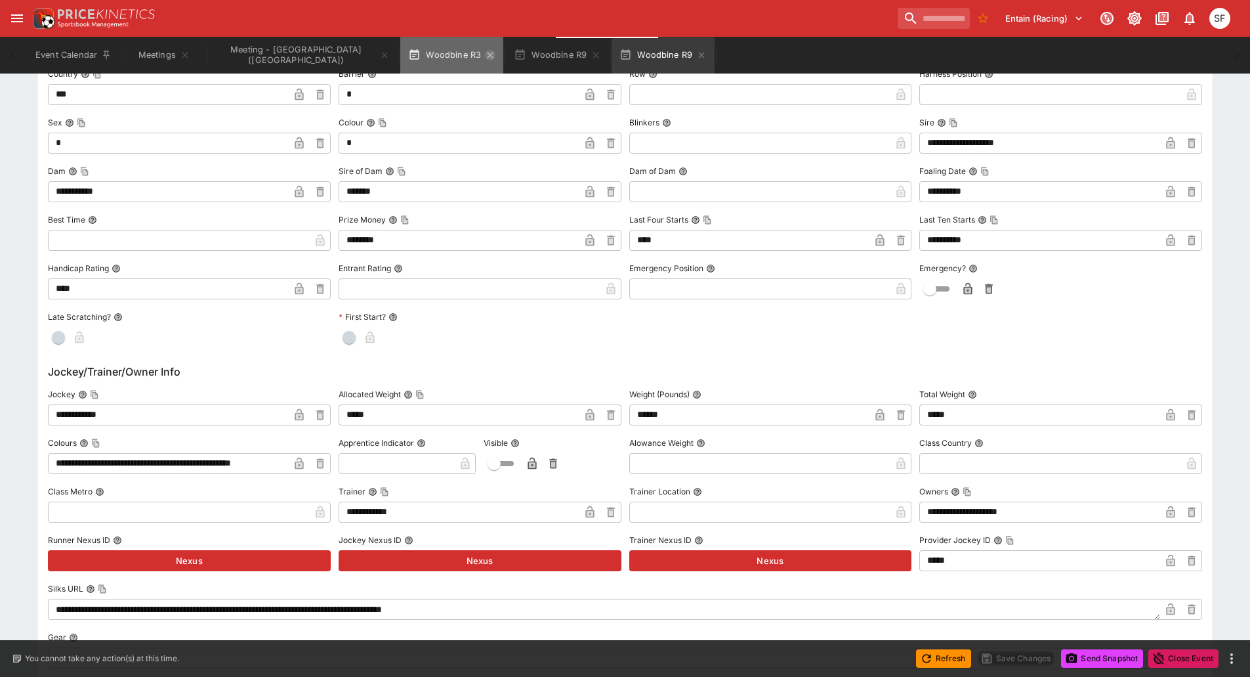
click at [485, 55] on icon "button" at bounding box center [490, 55] width 11 height 11
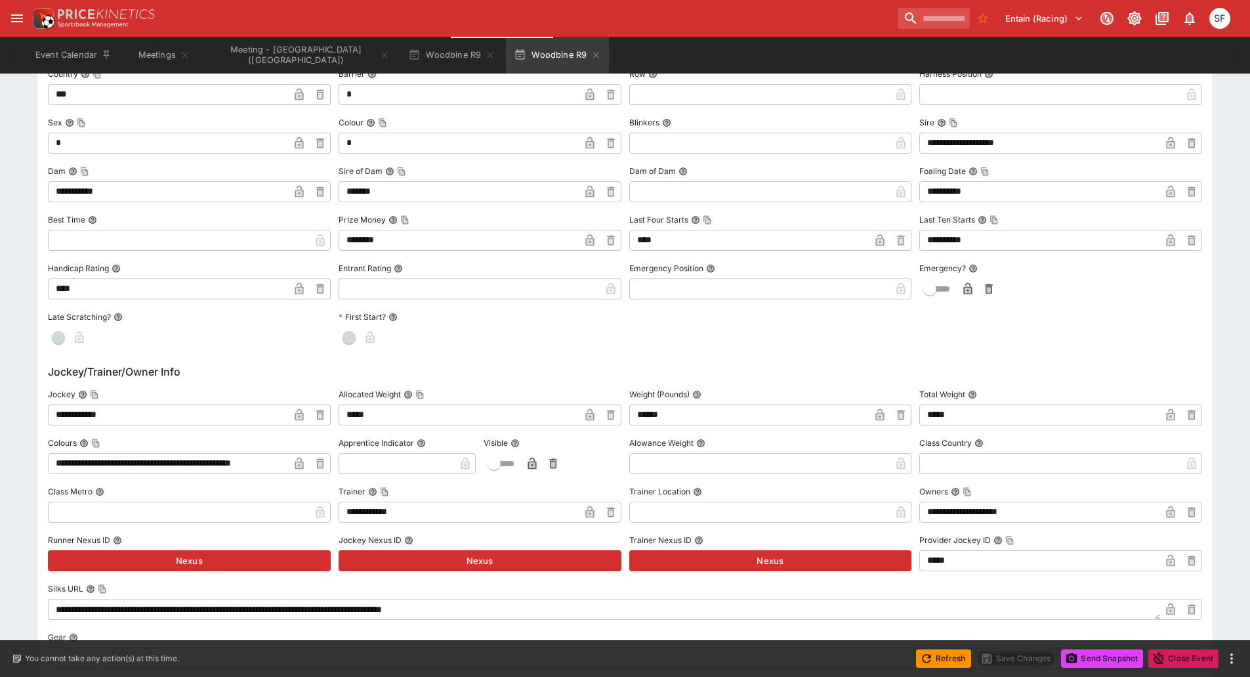
click at [485, 55] on icon "button" at bounding box center [490, 55] width 11 height 11
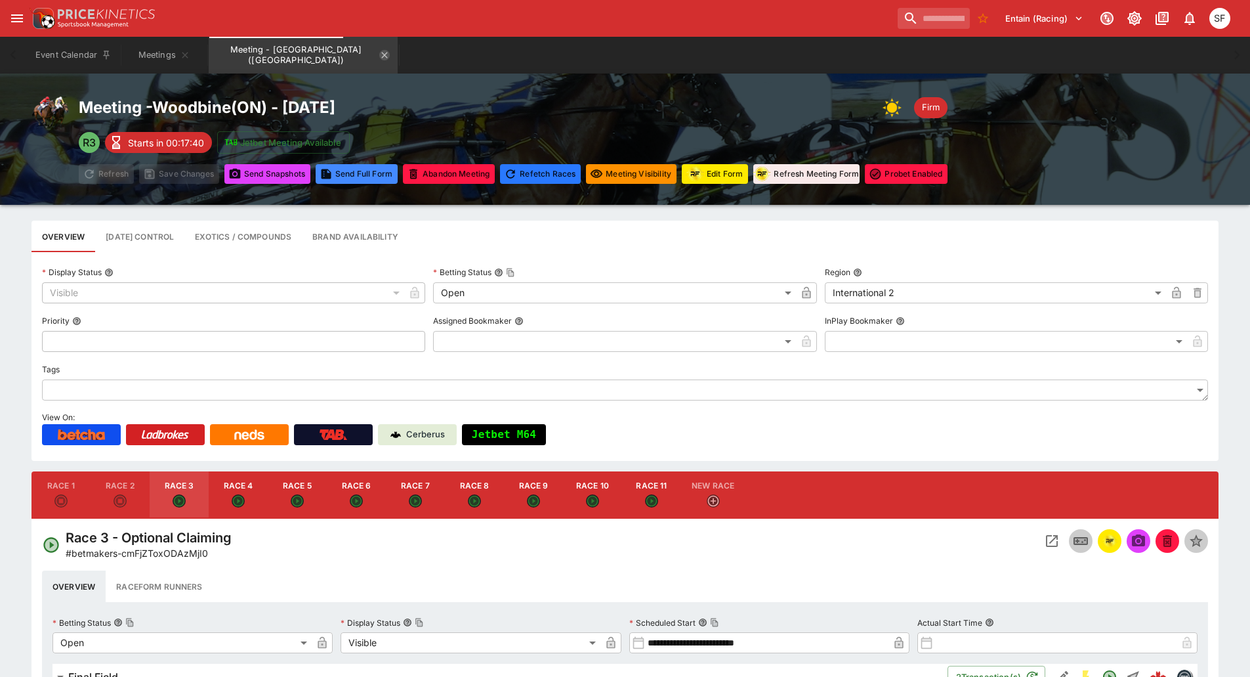
click at [382, 55] on icon "Meeting - Woodbine (CA)" at bounding box center [385, 55] width 6 height 6
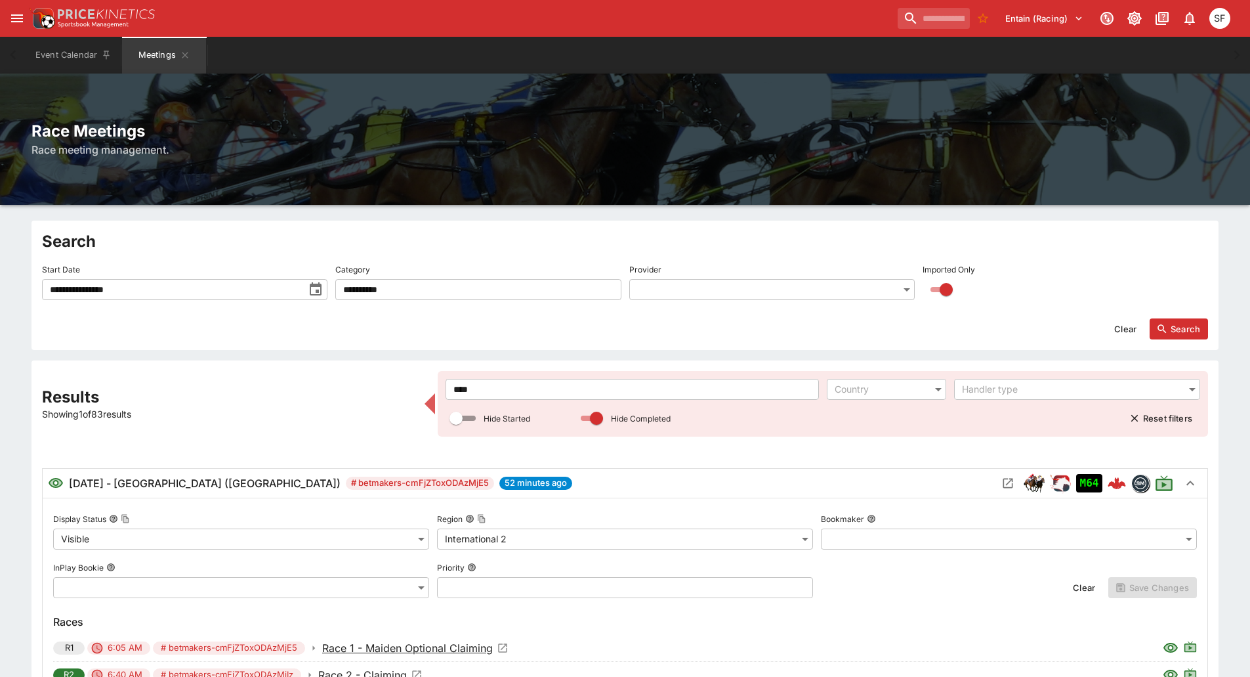
drag, startPoint x: 497, startPoint y: 383, endPoint x: 408, endPoint y: 369, distance: 90.3
click at [410, 373] on div "**********" at bounding box center [625, 659] width 1166 height 576
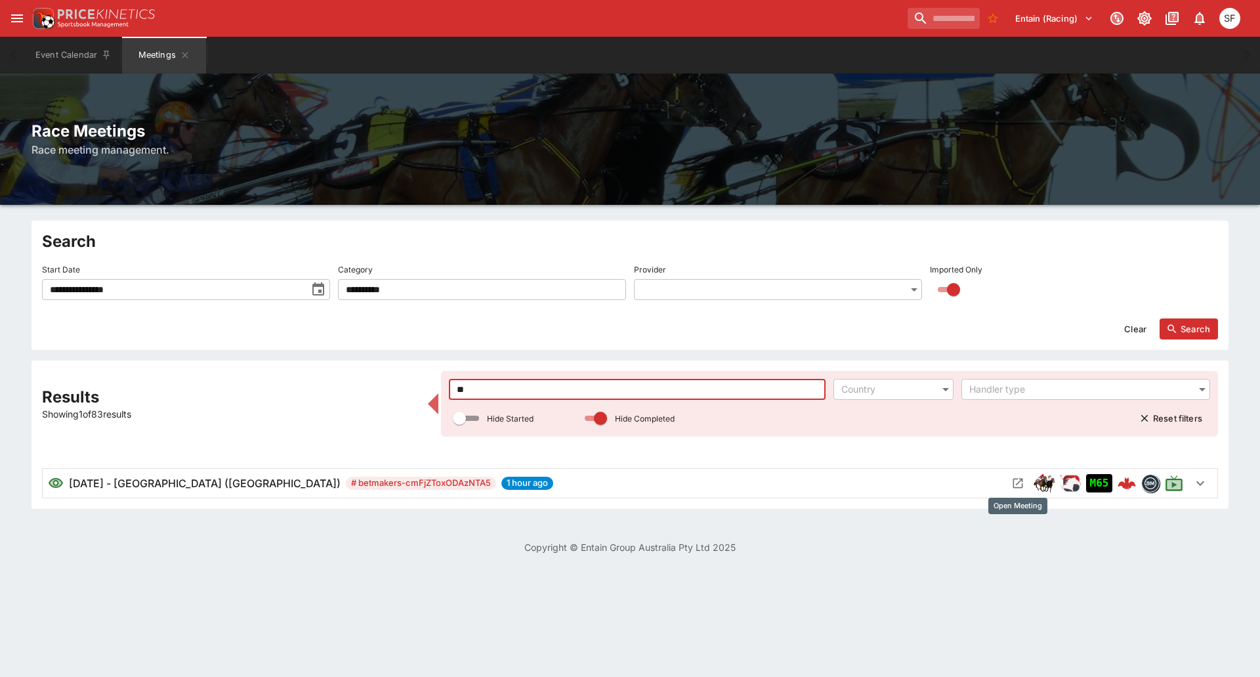
type input "**"
click at [1010, 480] on button "Open Meeting" at bounding box center [1017, 483] width 21 height 21
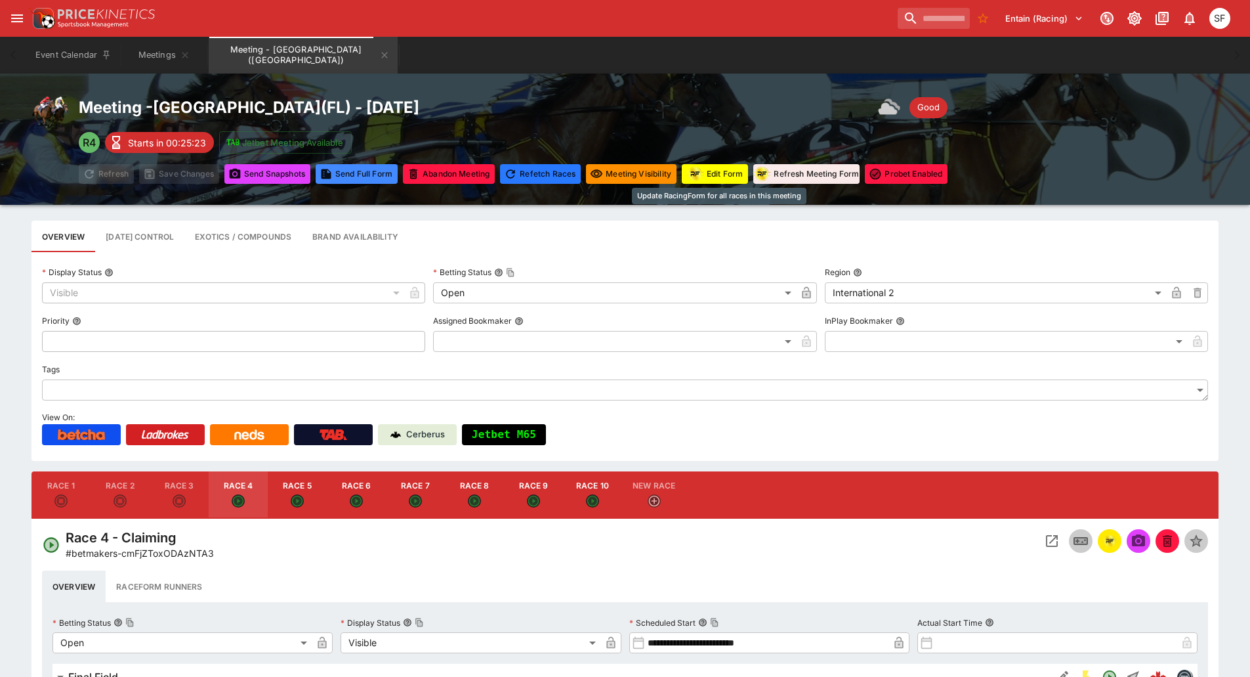
click at [709, 176] on button "Edit Form" at bounding box center [715, 174] width 66 height 20
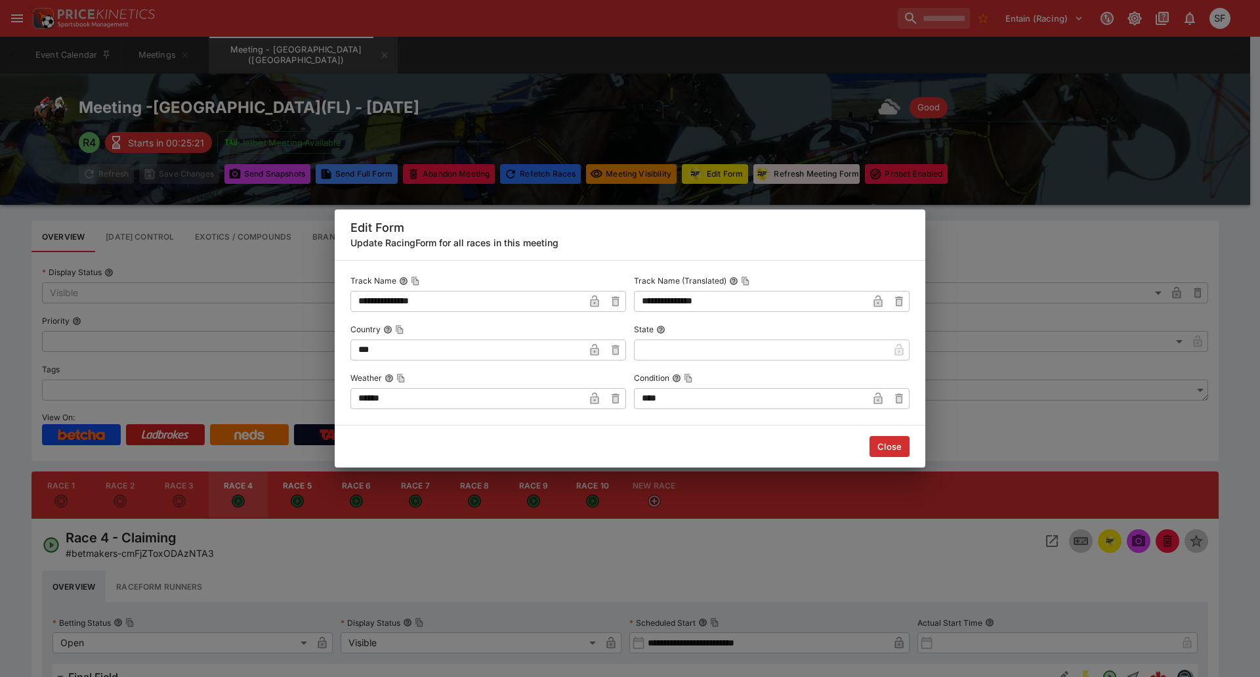
click at [675, 399] on input "****" at bounding box center [751, 398] width 234 height 21
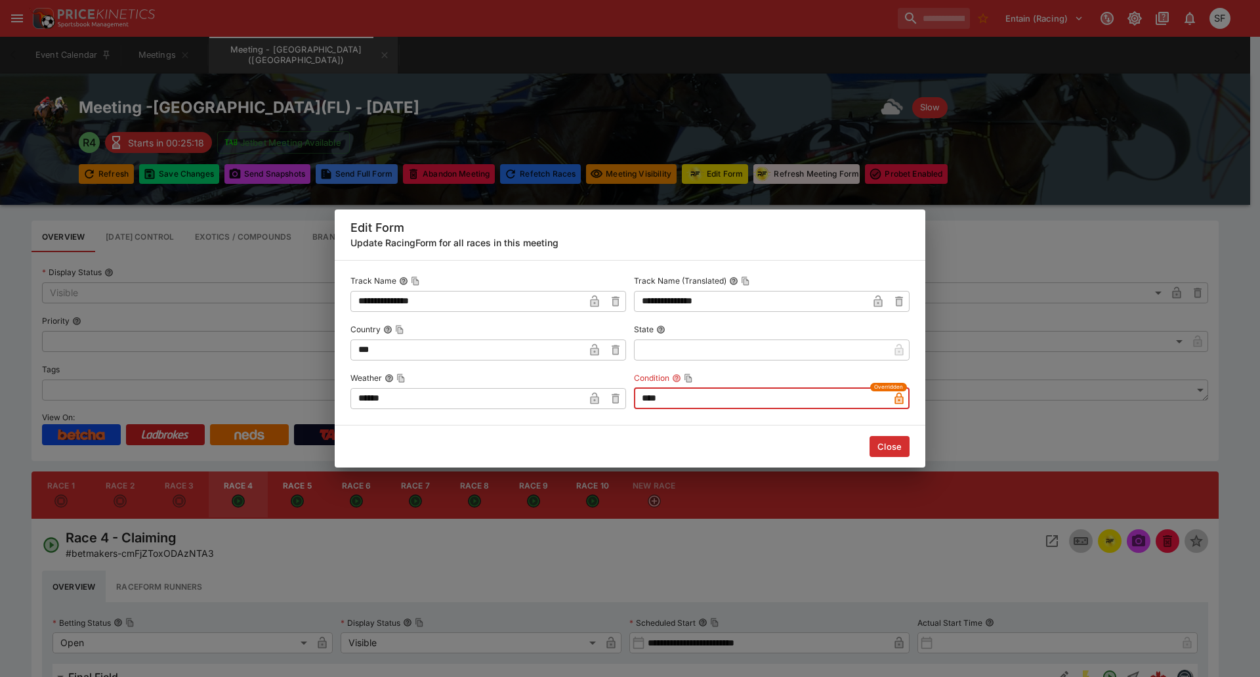
type input "****"
click at [362, 401] on input "******" at bounding box center [467, 398] width 234 height 21
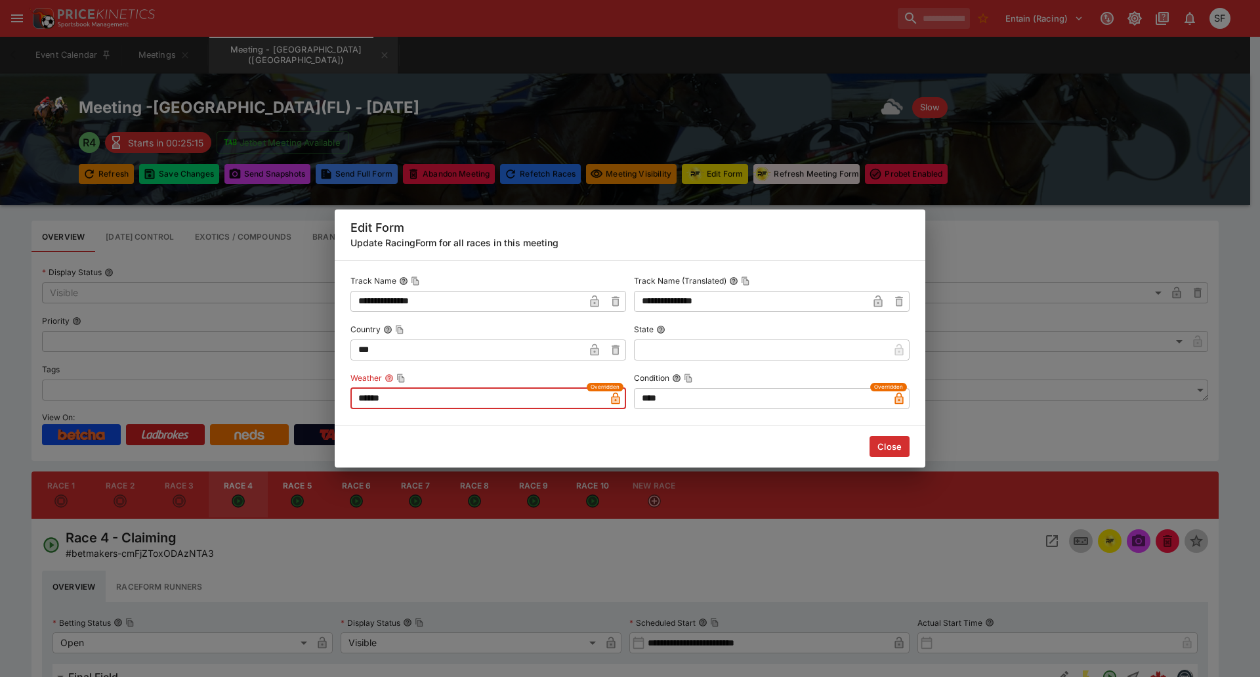
type input "******"
click at [883, 444] on button "Close" at bounding box center [890, 446] width 40 height 21
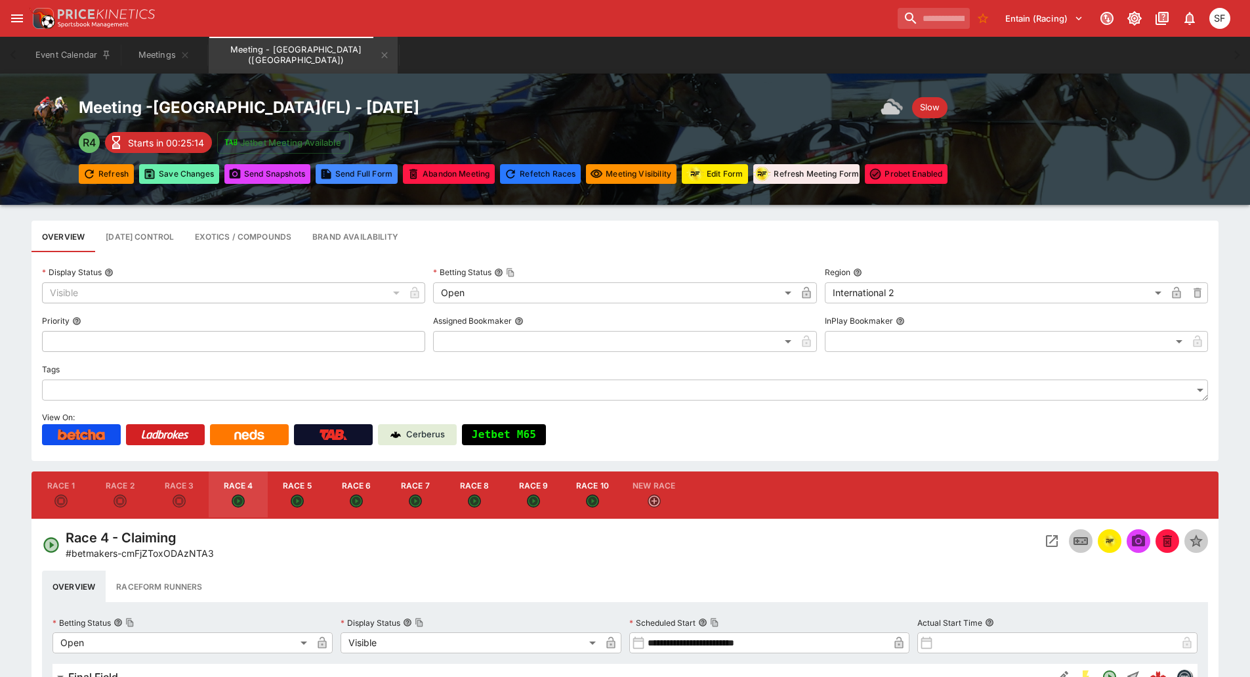
click at [202, 178] on button "Save Changes" at bounding box center [179, 174] width 80 height 20
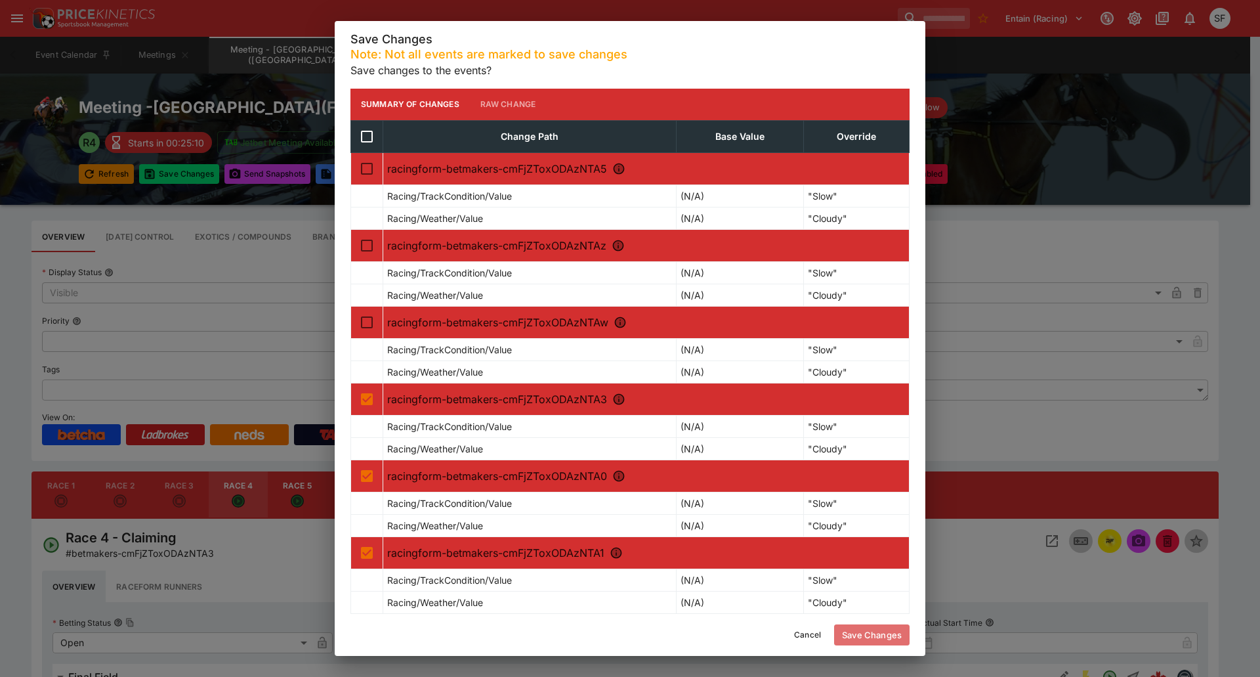
click at [865, 636] on button "Save Changes" at bounding box center [871, 634] width 75 height 21
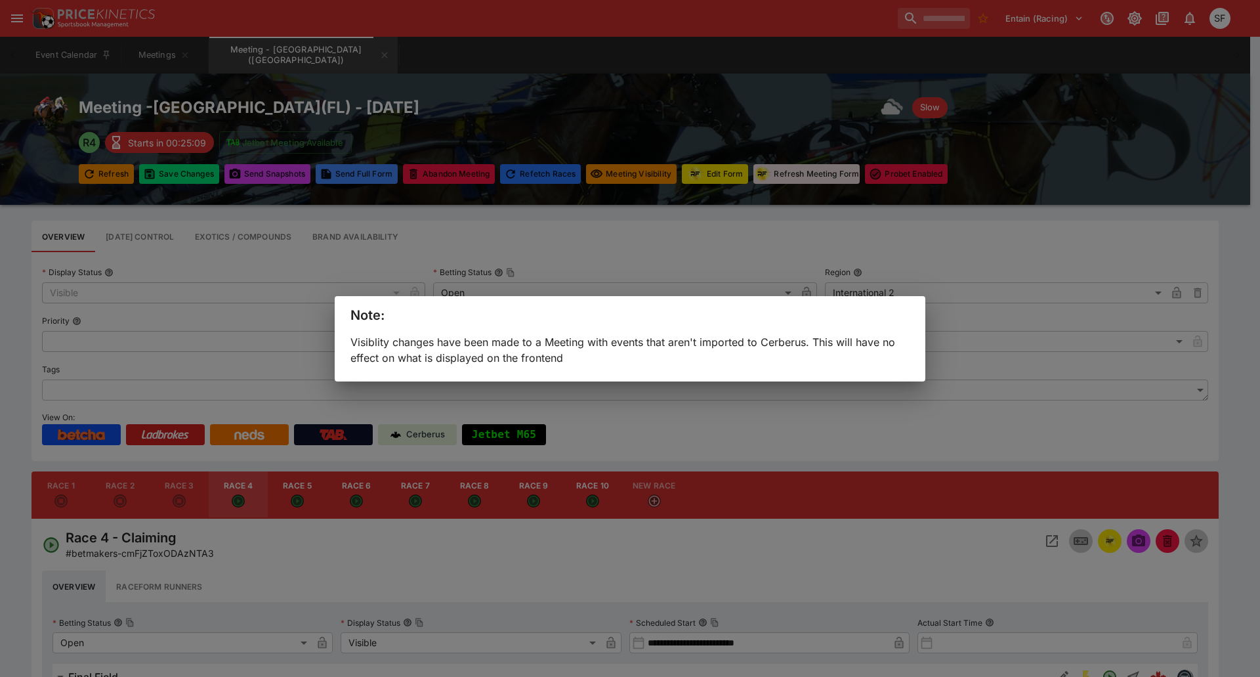
click at [432, 55] on div "Note: Visiblity changes have been made to a Meeting with events that aren't imp…" at bounding box center [630, 338] width 1260 height 677
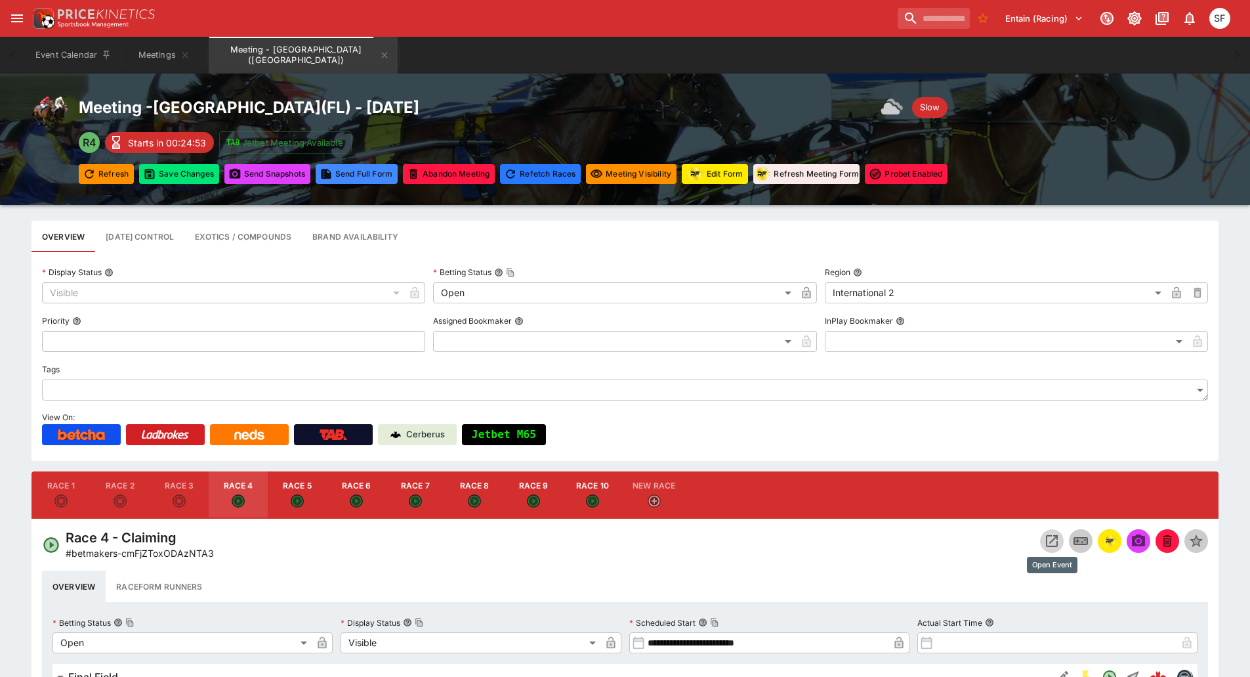
click at [1051, 539] on icon "Open Event" at bounding box center [1052, 541] width 16 height 16
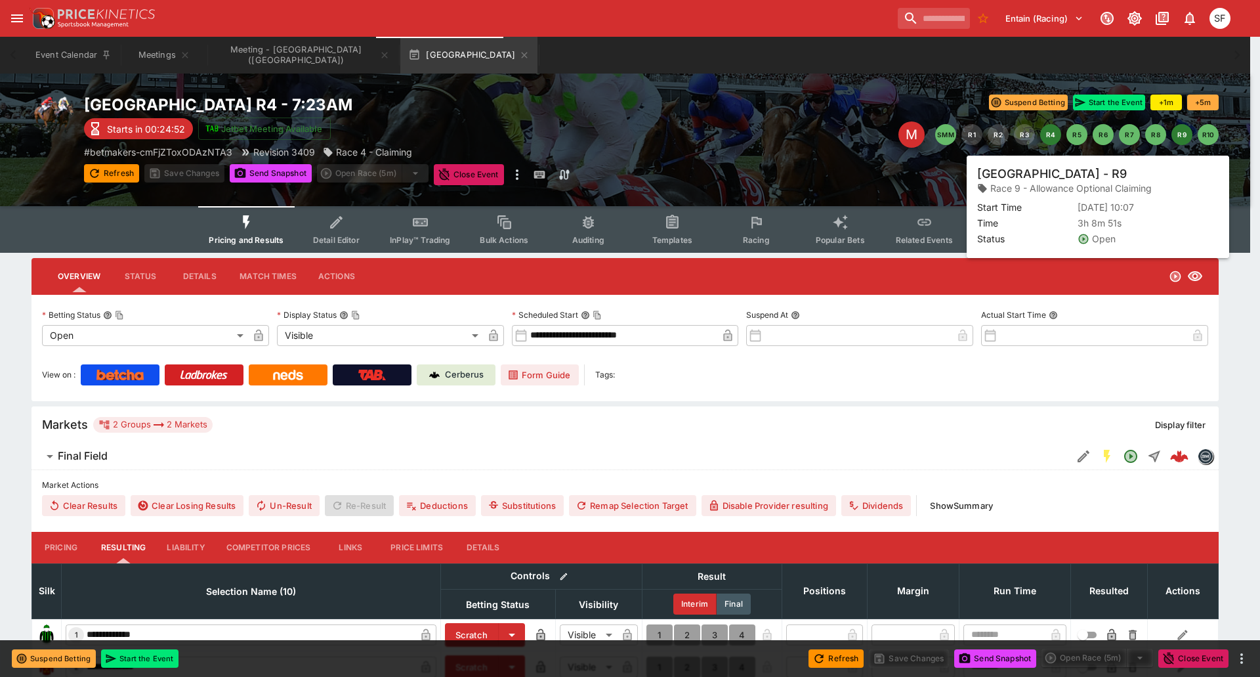
click at [1188, 137] on button "R9" at bounding box center [1181, 134] width 21 height 21
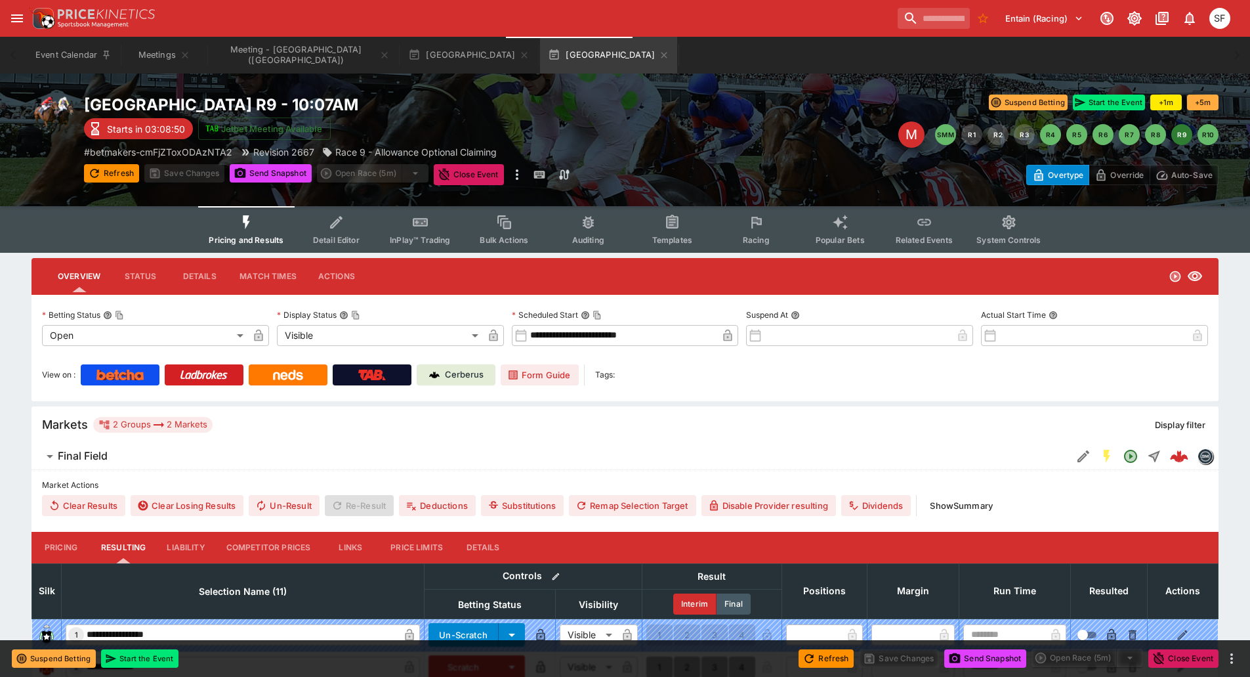
click at [748, 223] on icon "Event type filters" at bounding box center [756, 222] width 17 height 17
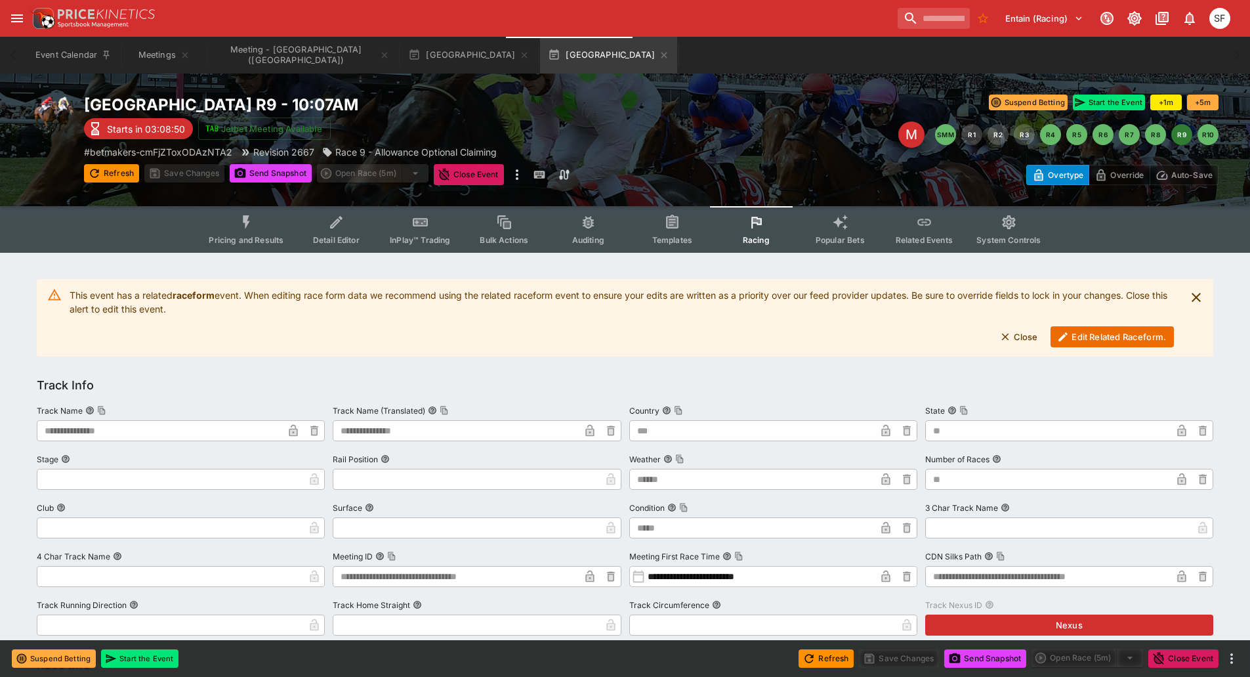
click at [1072, 331] on button "Edit Related Raceform." at bounding box center [1112, 336] width 123 height 21
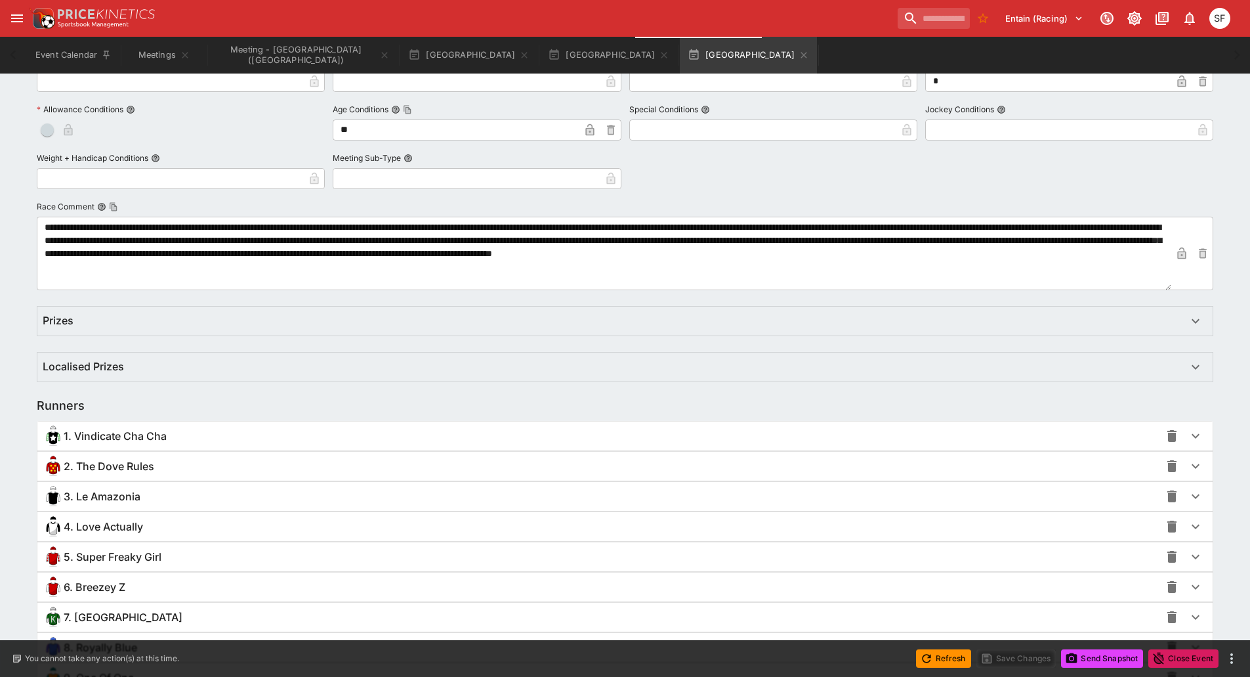
scroll to position [768, 0]
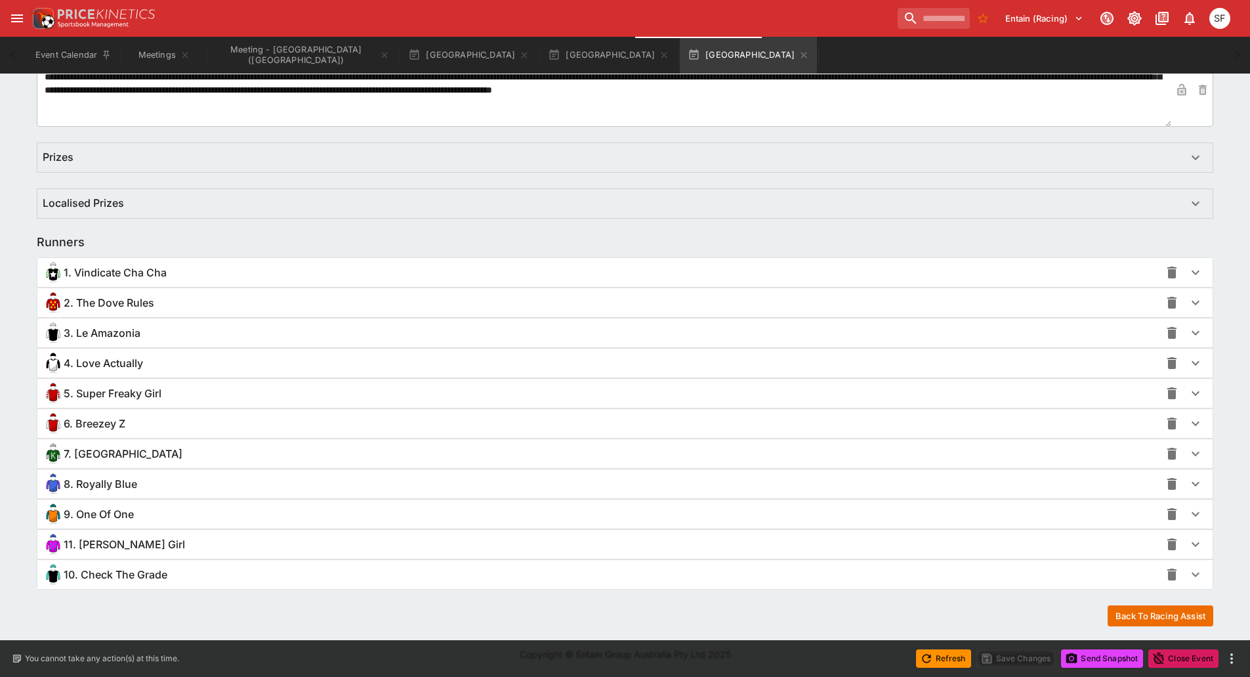
click at [129, 299] on span "2. The Dove Rules" at bounding box center [109, 303] width 91 height 14
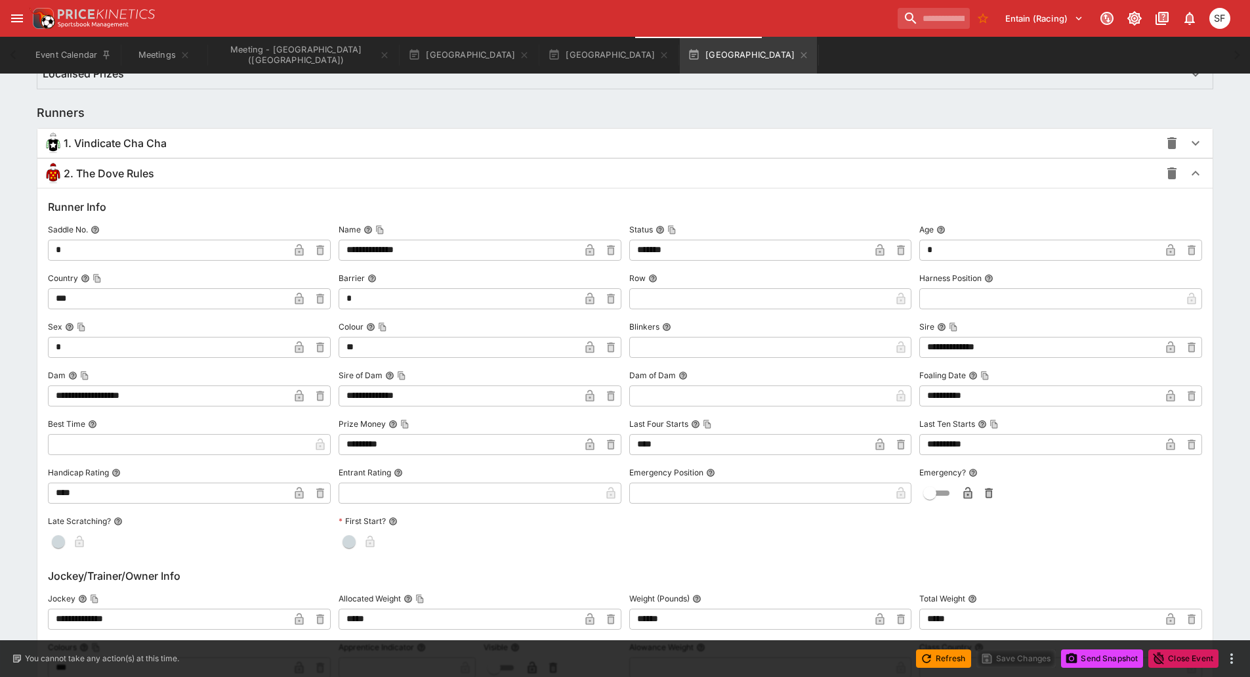
scroll to position [1031, 0]
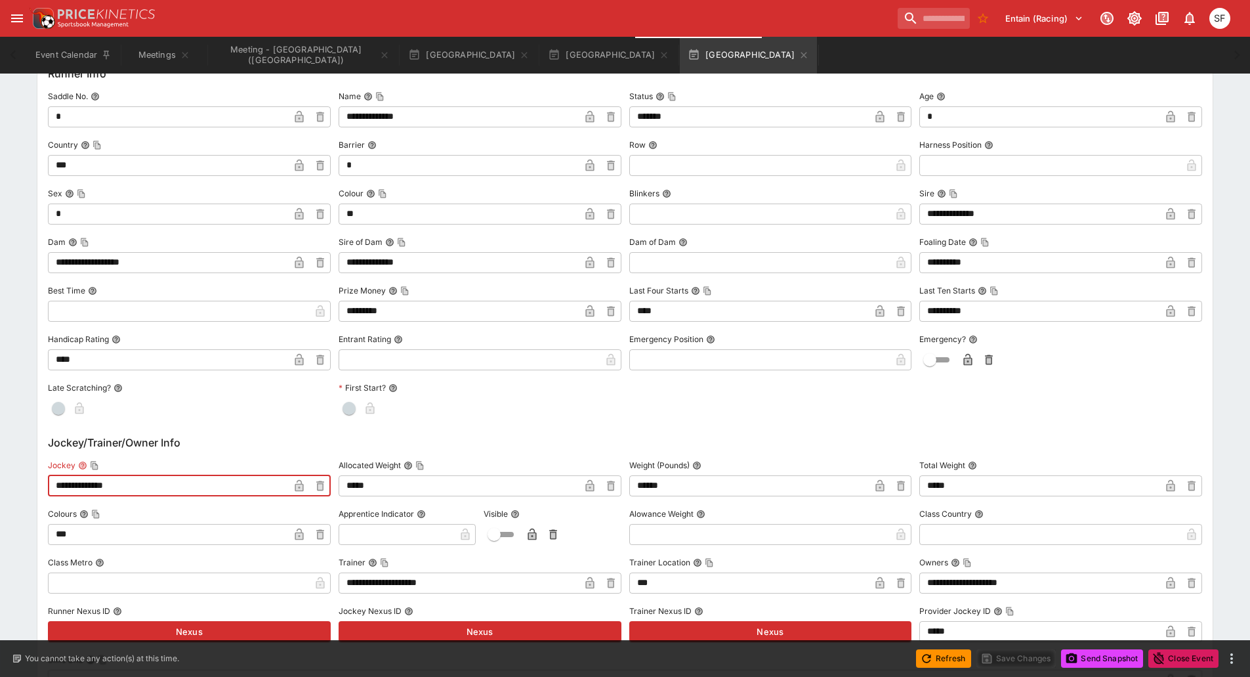
drag, startPoint x: 146, startPoint y: 480, endPoint x: 0, endPoint y: 462, distance: 147.4
click at [0, 467] on div "**********" at bounding box center [625, 401] width 1250 height 2363
paste input "*"
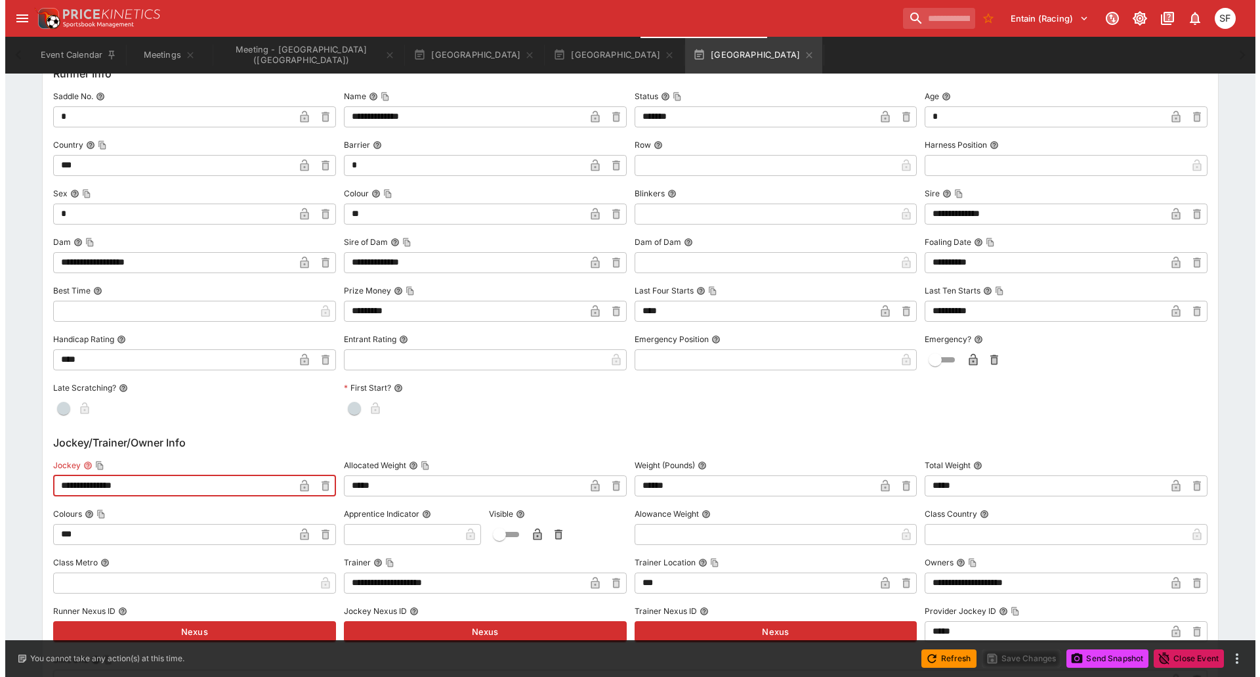
scroll to position [1034, 0]
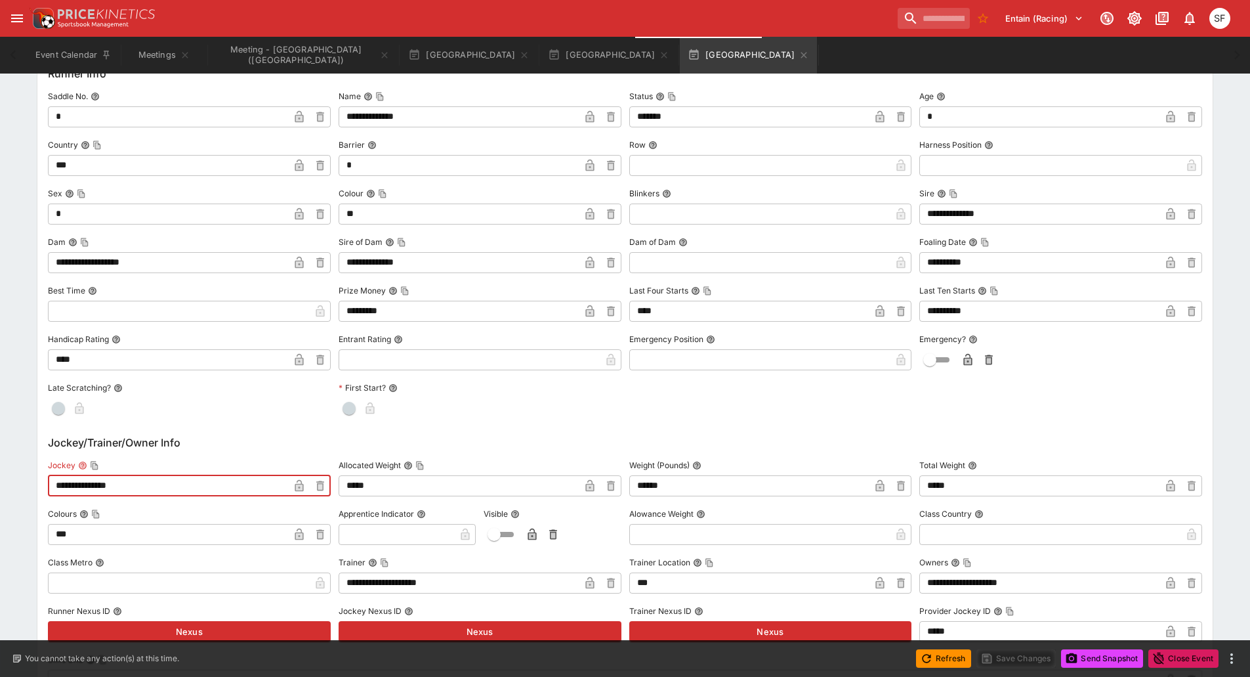
type input "**********"
click at [293, 482] on icon "button" at bounding box center [299, 485] width 13 height 13
click at [999, 658] on button "Save Changes" at bounding box center [1017, 658] width 80 height 18
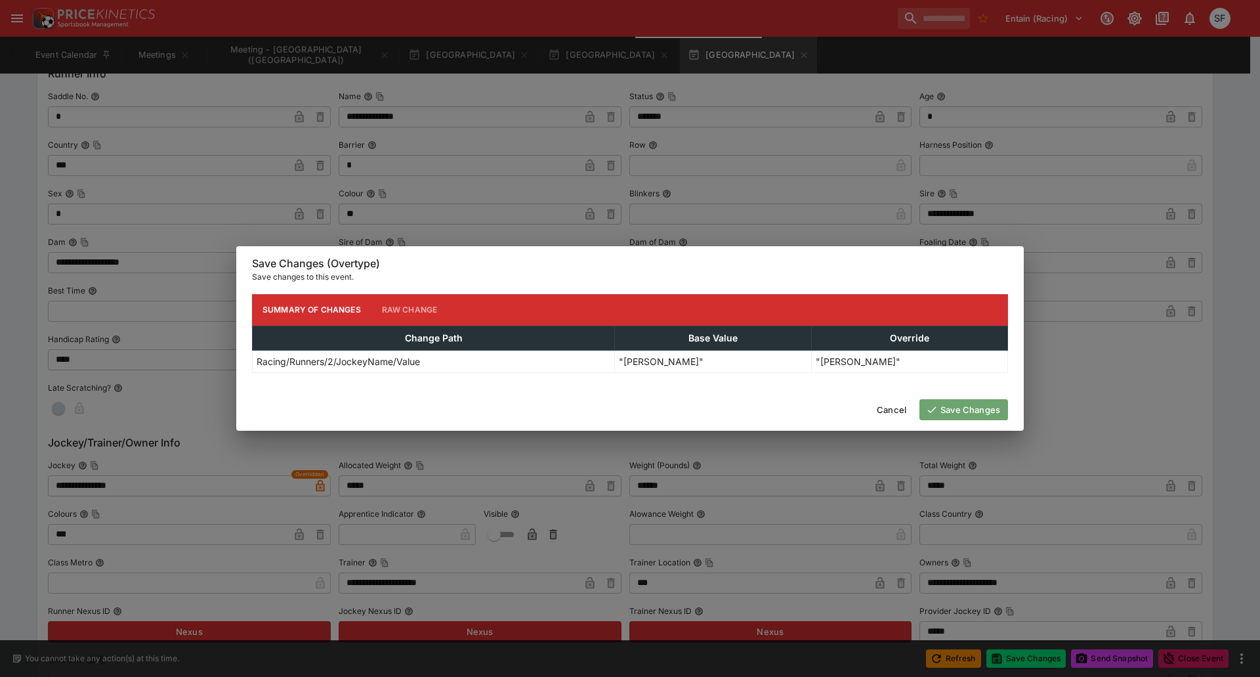
click at [964, 408] on button "Save Changes" at bounding box center [963, 409] width 89 height 21
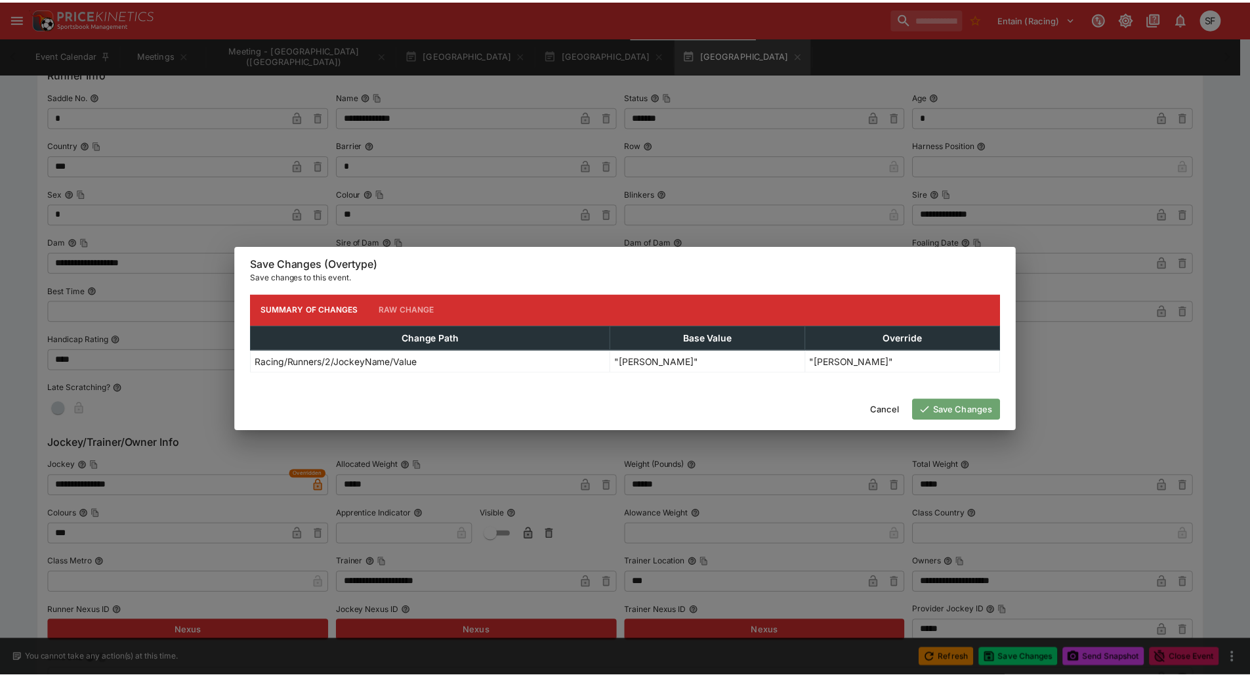
scroll to position [0, 0]
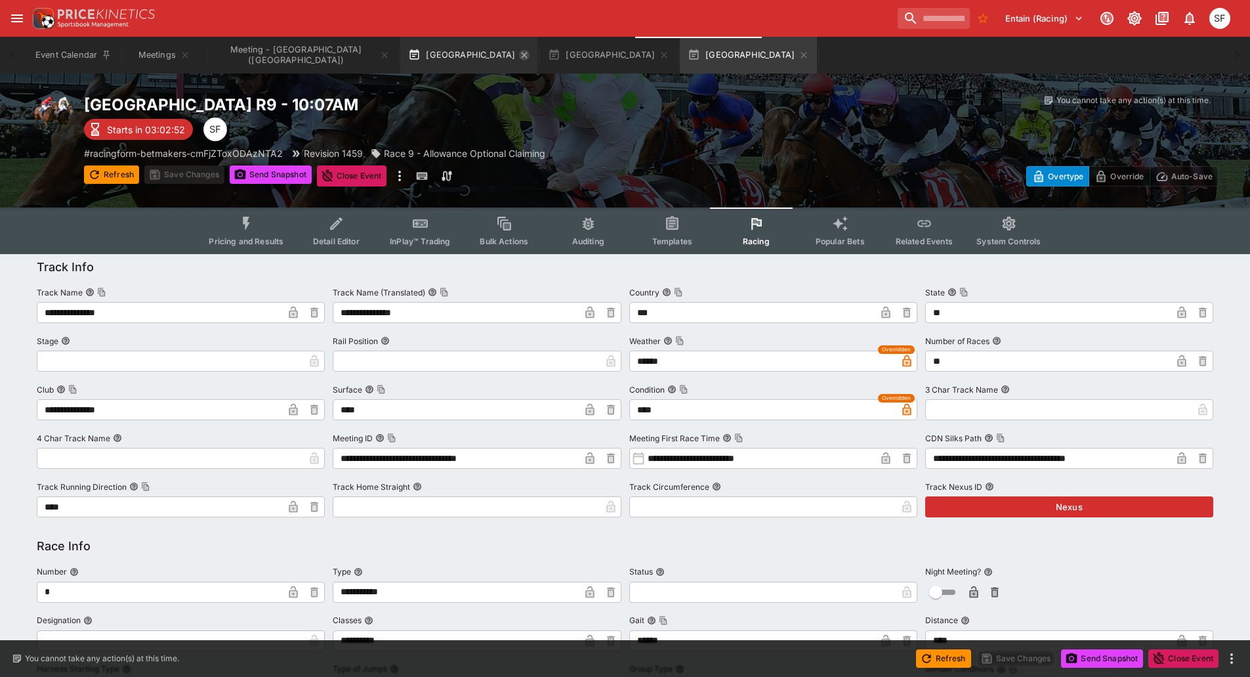
click at [519, 58] on icon "button" at bounding box center [524, 55] width 11 height 11
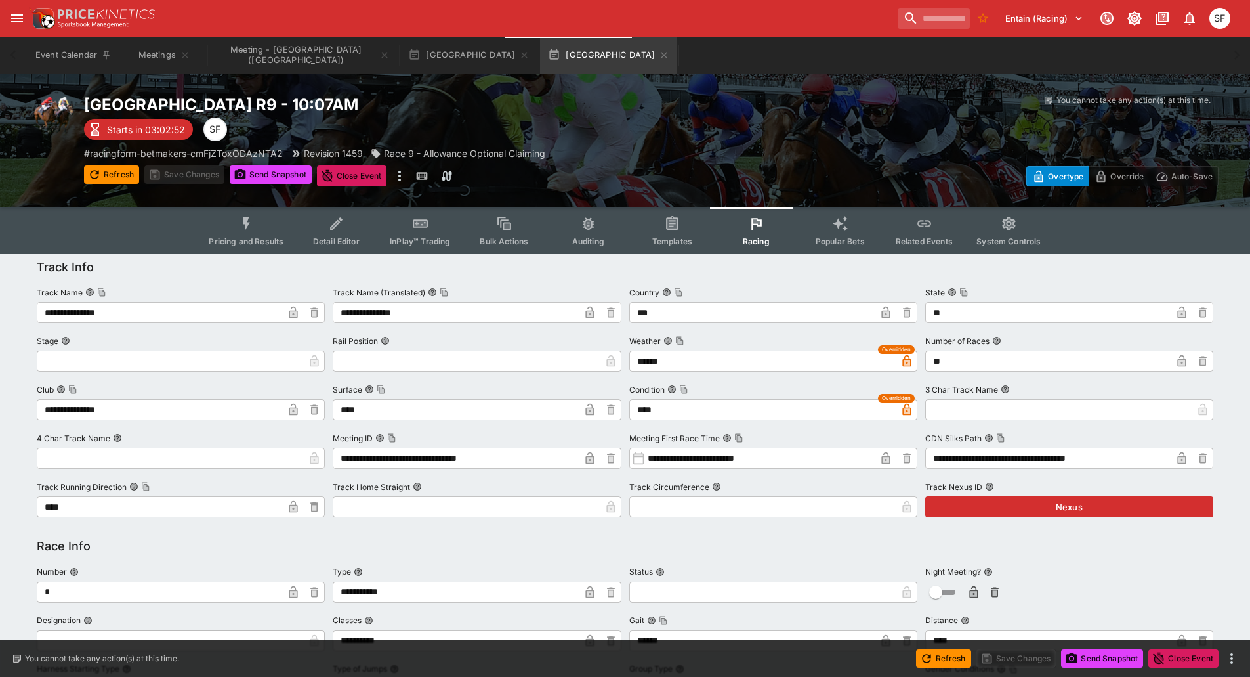
click at [519, 58] on icon "button" at bounding box center [524, 55] width 11 height 11
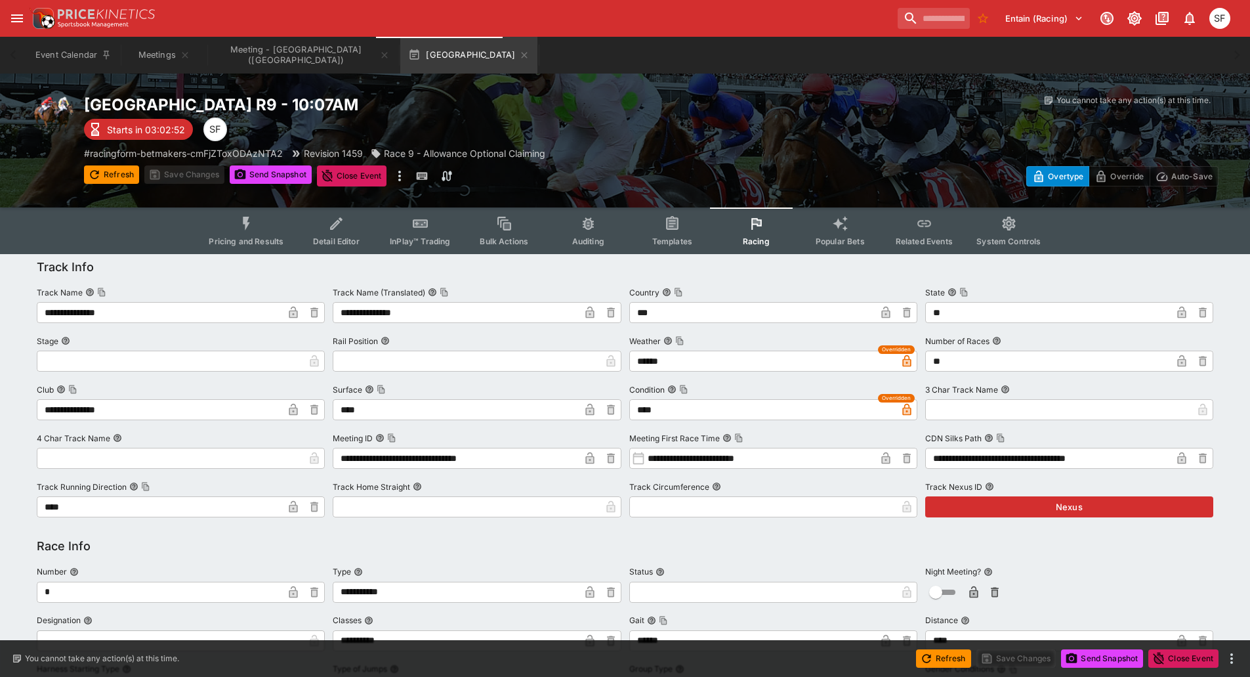
click at [519, 58] on icon "button" at bounding box center [524, 55] width 11 height 11
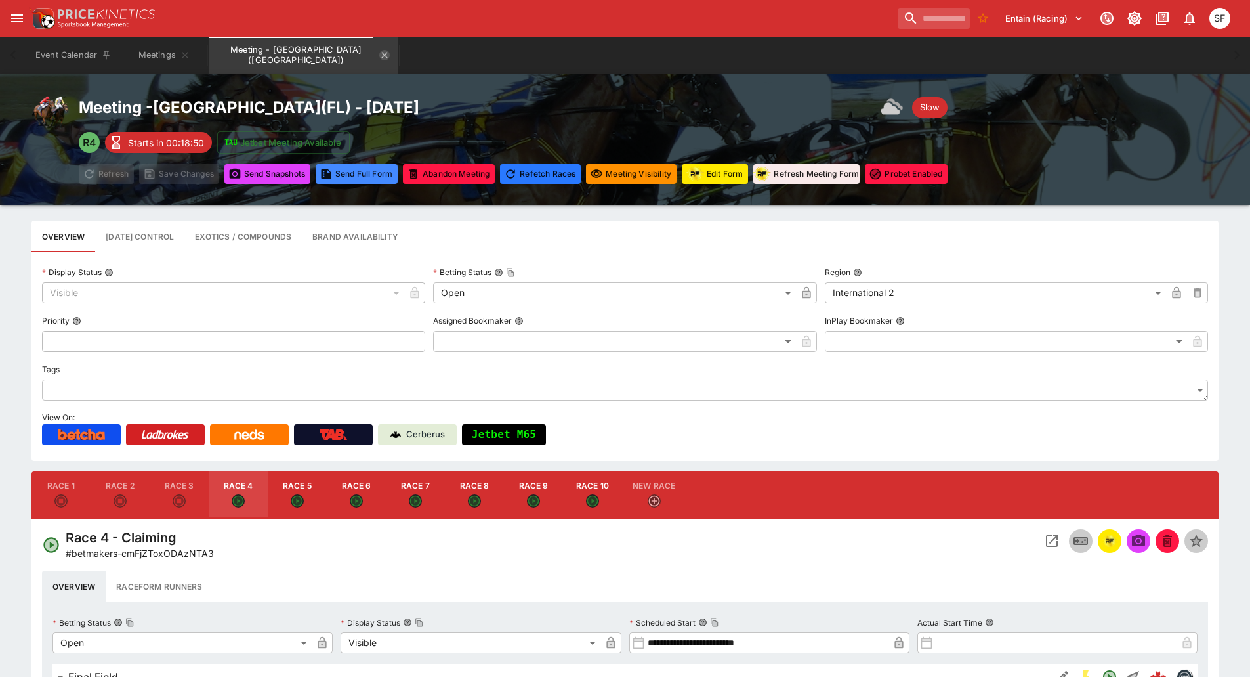
click at [382, 56] on icon "Meeting - Gulfstream Park (USA)" at bounding box center [385, 55] width 6 height 6
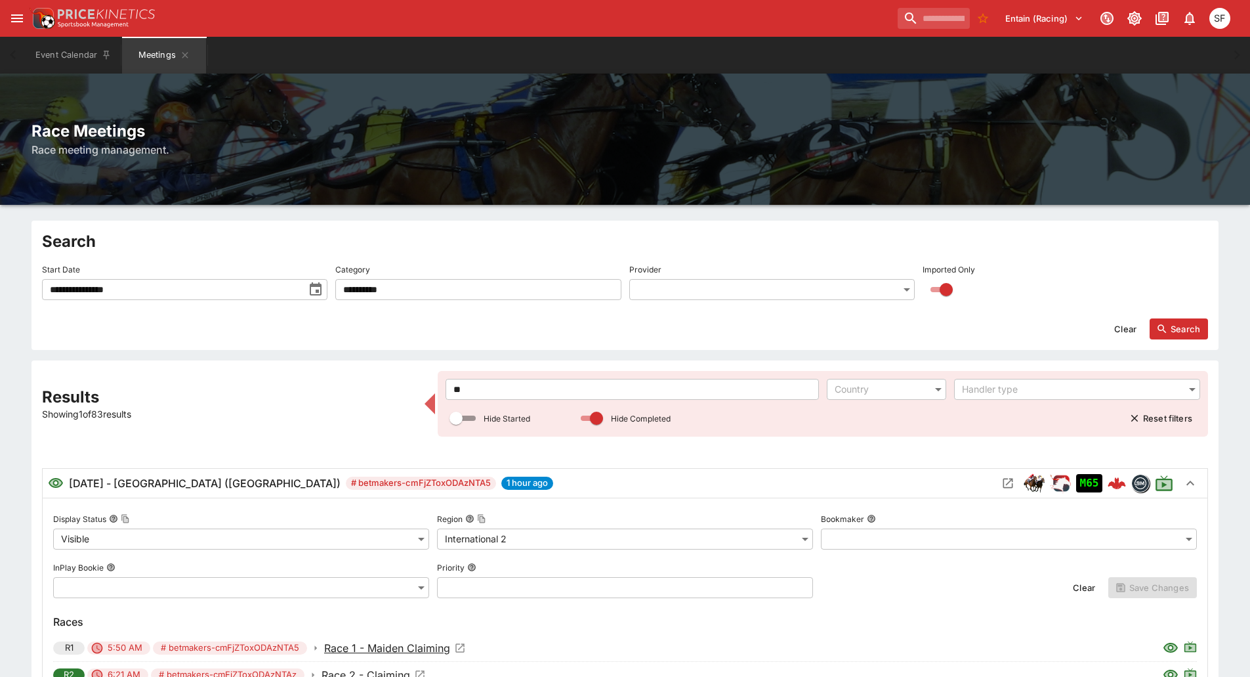
drag, startPoint x: 473, startPoint y: 390, endPoint x: 427, endPoint y: 379, distance: 47.4
click at [427, 379] on div "**********" at bounding box center [625, 645] width 1166 height 549
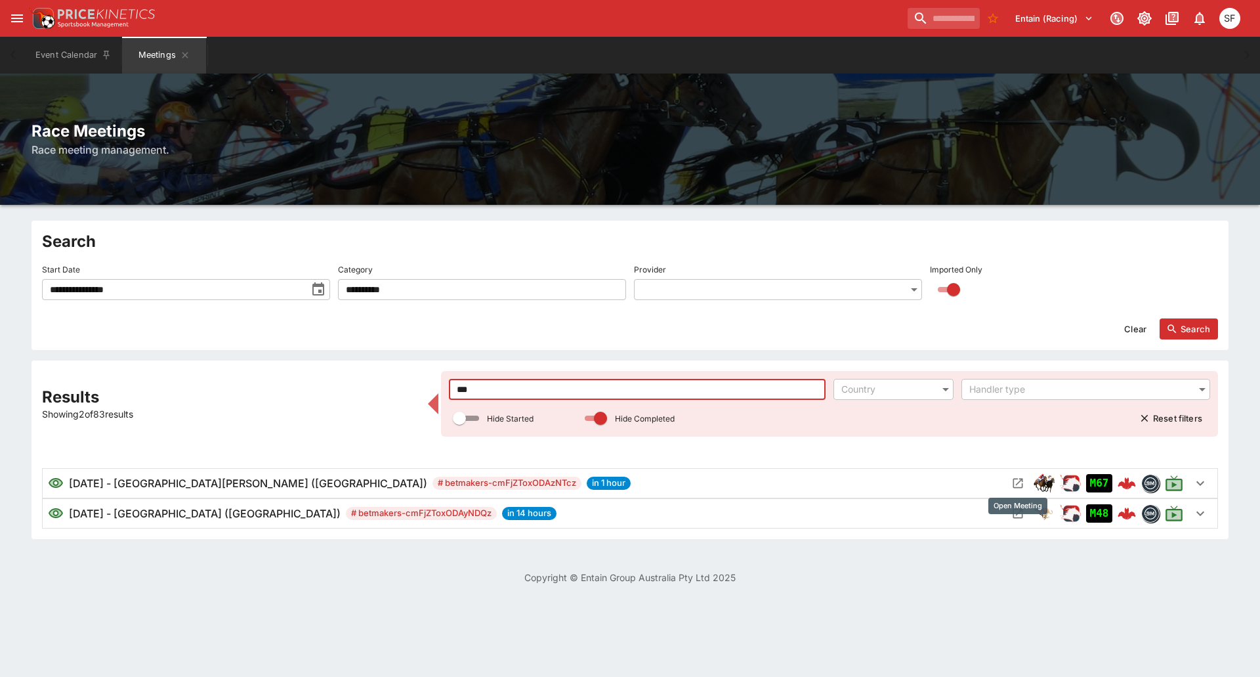
type input "***"
click at [1013, 478] on icon "Open Meeting" at bounding box center [1017, 482] width 13 height 13
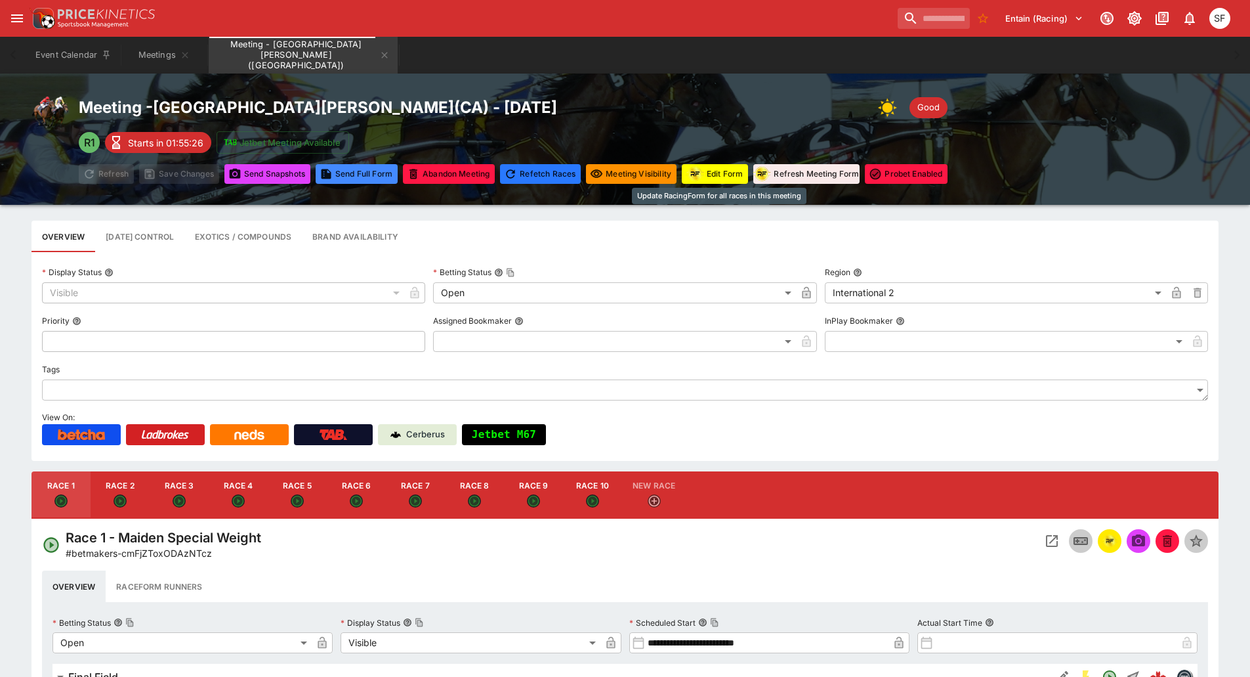
click at [719, 174] on button "Edit Form" at bounding box center [715, 174] width 66 height 20
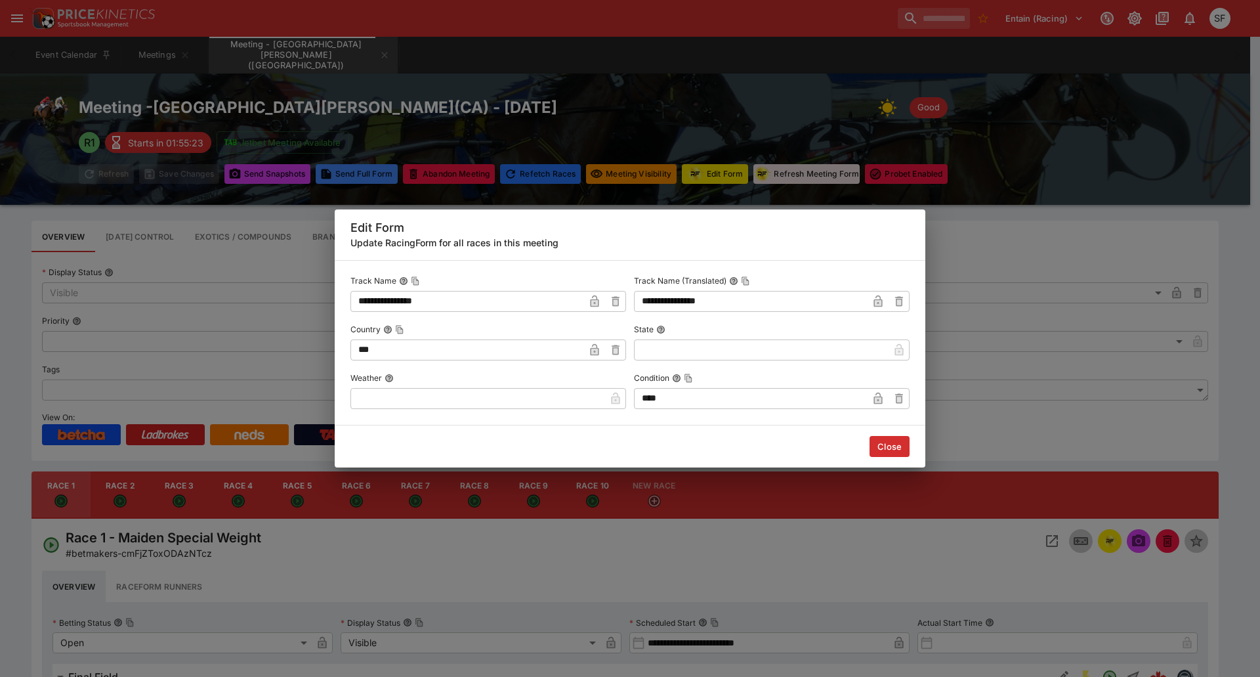
click at [500, 400] on input "text" at bounding box center [477, 398] width 255 height 21
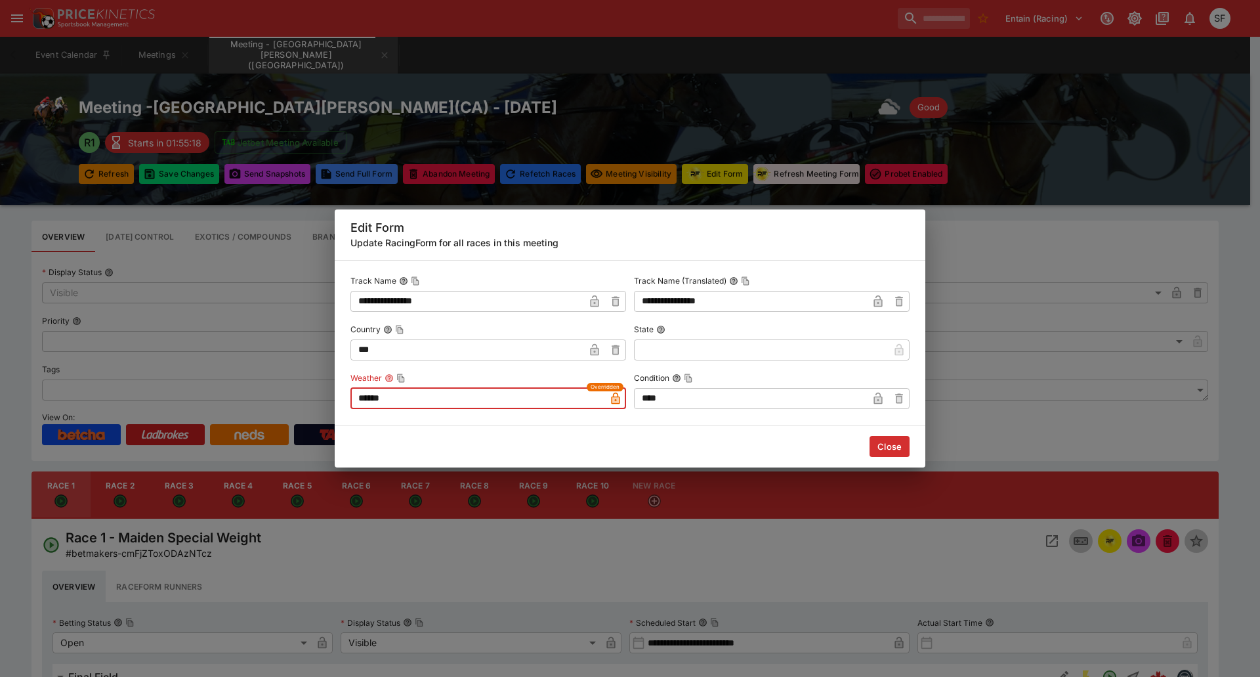
type input "******"
click at [877, 446] on button "Close" at bounding box center [890, 446] width 40 height 21
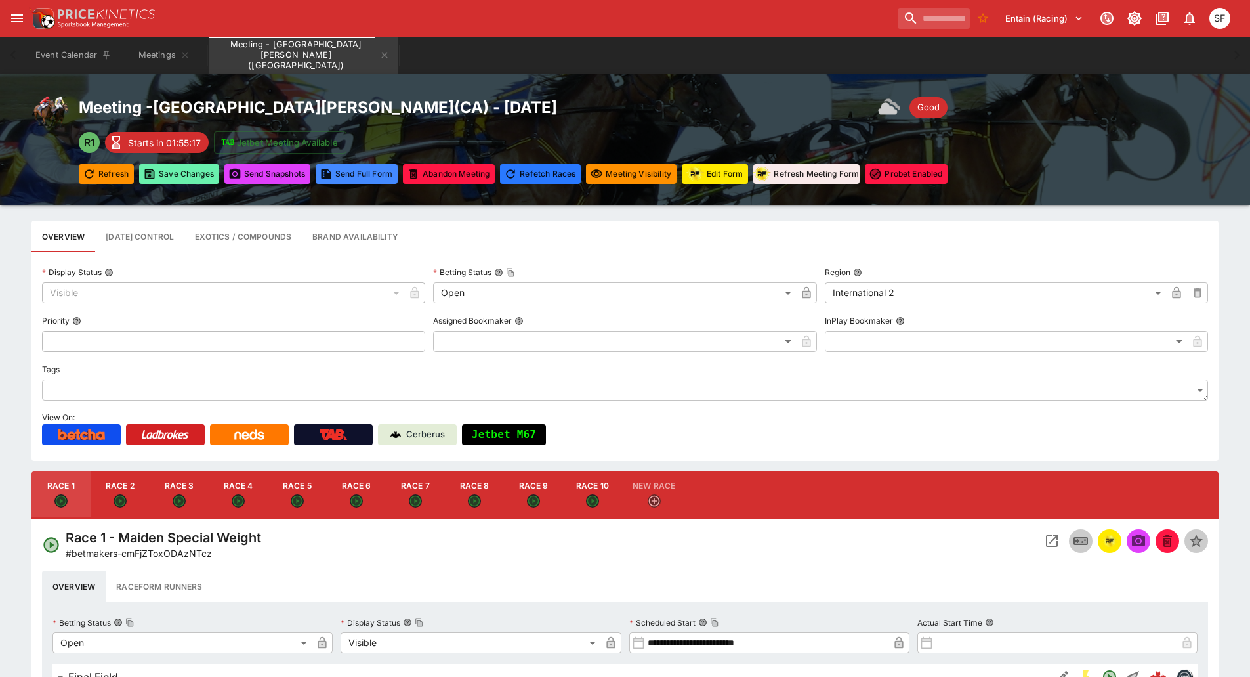
click at [174, 177] on button "Save Changes" at bounding box center [179, 174] width 80 height 20
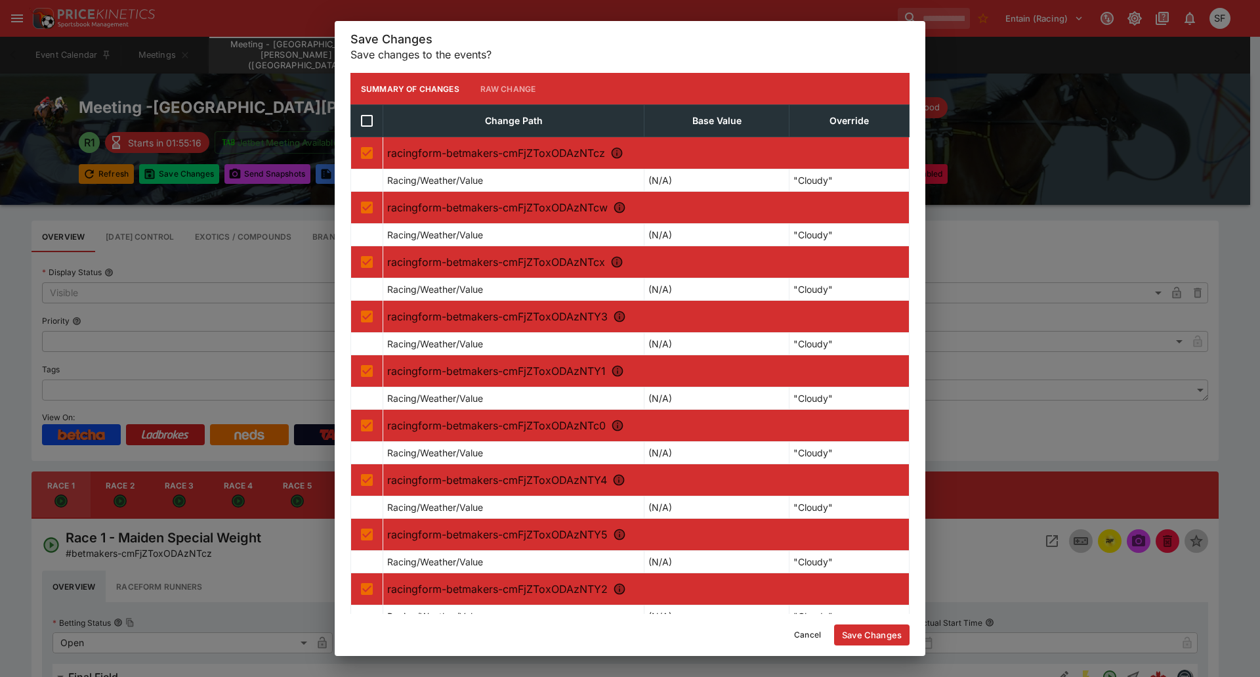
click at [868, 636] on button "Save Changes" at bounding box center [871, 634] width 75 height 21
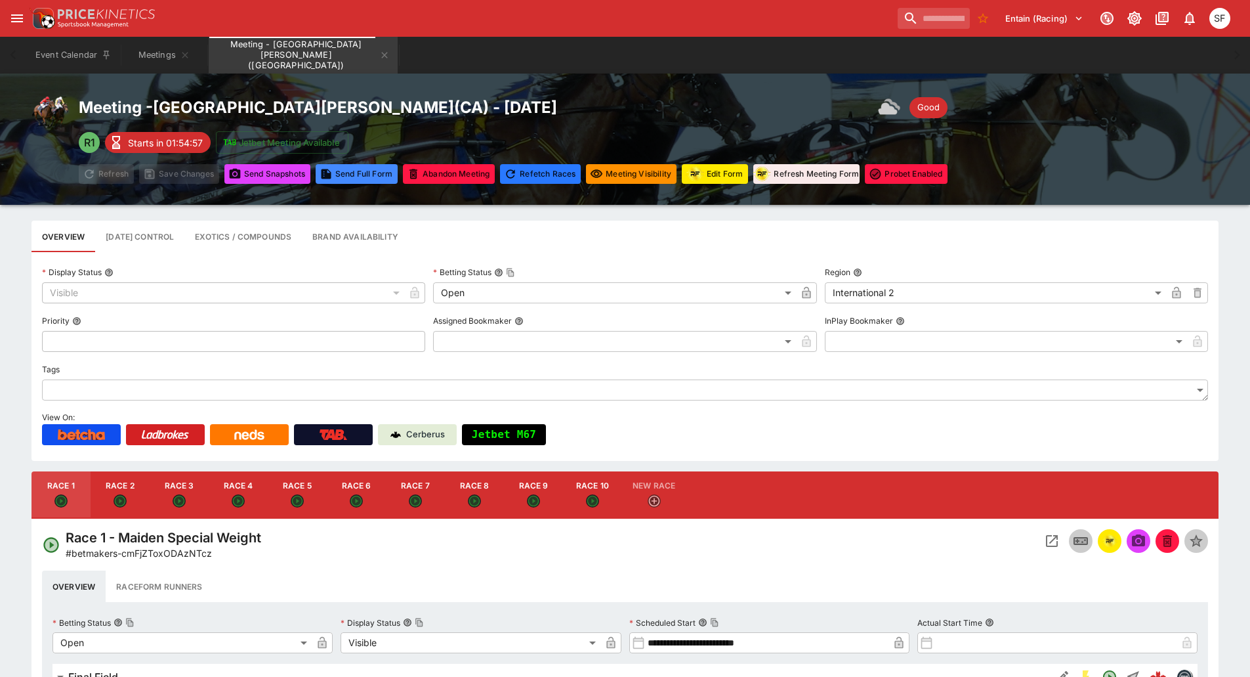
drag, startPoint x: 363, startPoint y: 56, endPoint x: 390, endPoint y: 111, distance: 61.6
click at [382, 56] on icon "Meeting - Santa Anita Park (USA)" at bounding box center [385, 55] width 6 height 6
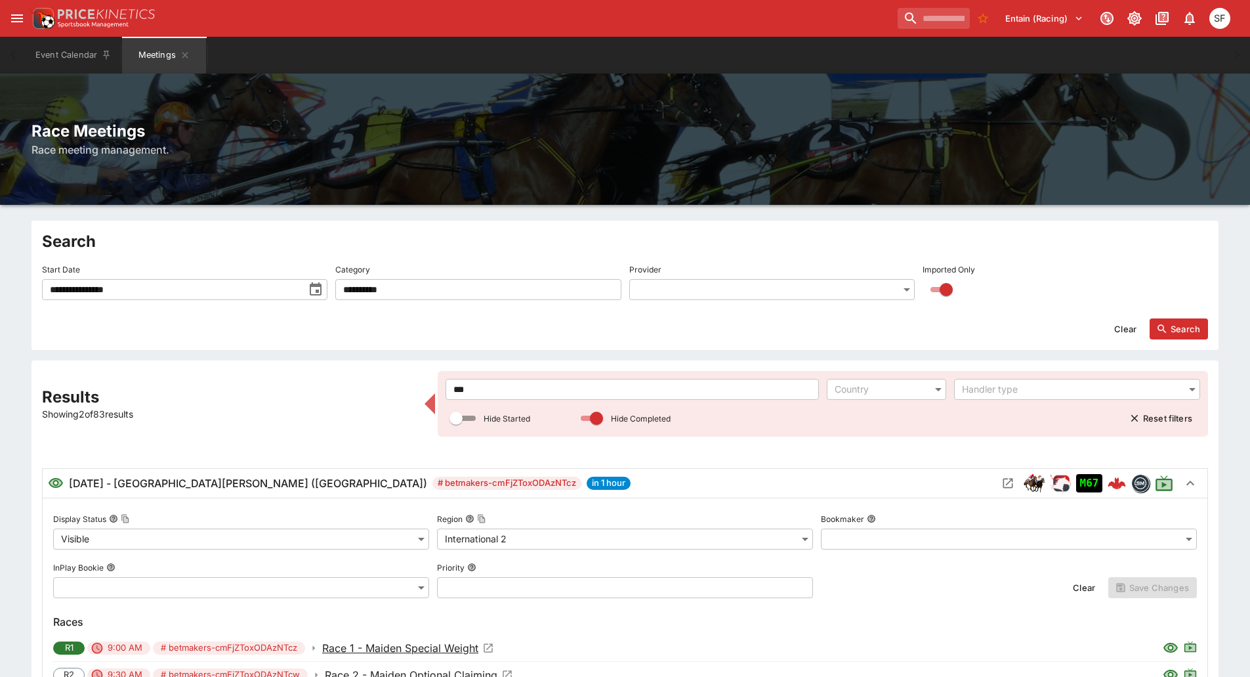
drag, startPoint x: 502, startPoint y: 389, endPoint x: 427, endPoint y: 374, distance: 76.8
click at [427, 374] on div "**********" at bounding box center [625, 660] width 1166 height 579
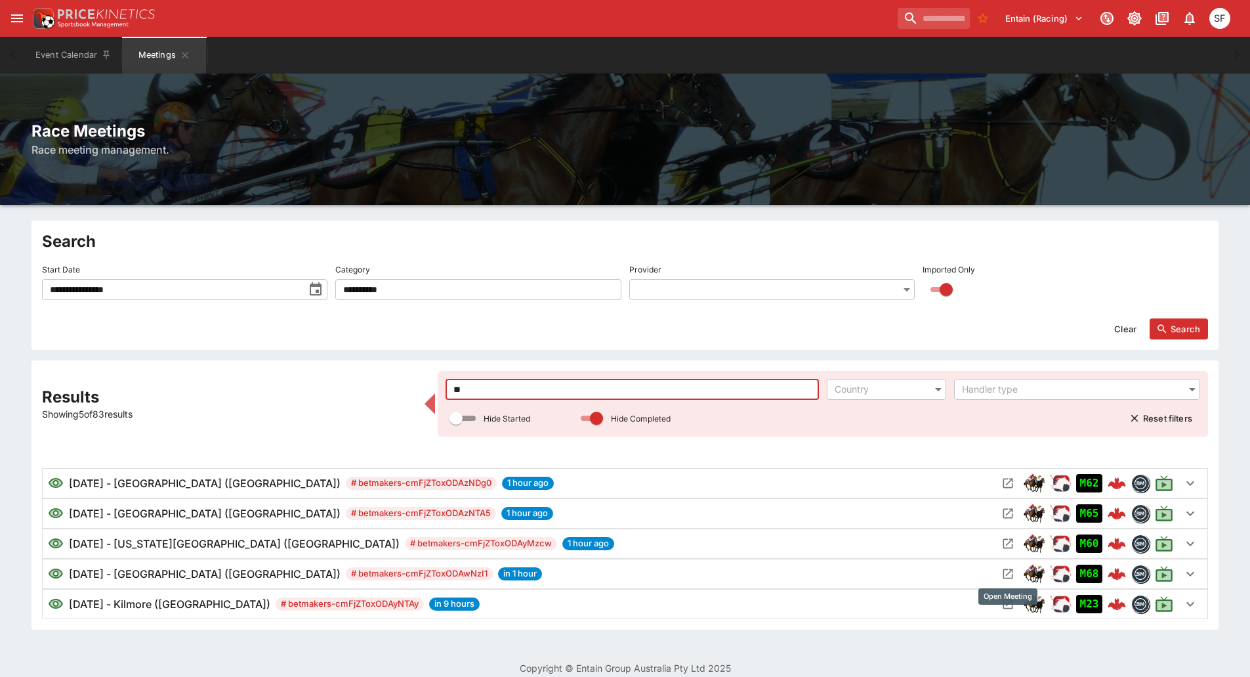
type input "**"
click at [1010, 572] on icon "Open Meeting" at bounding box center [1008, 574] width 10 height 10
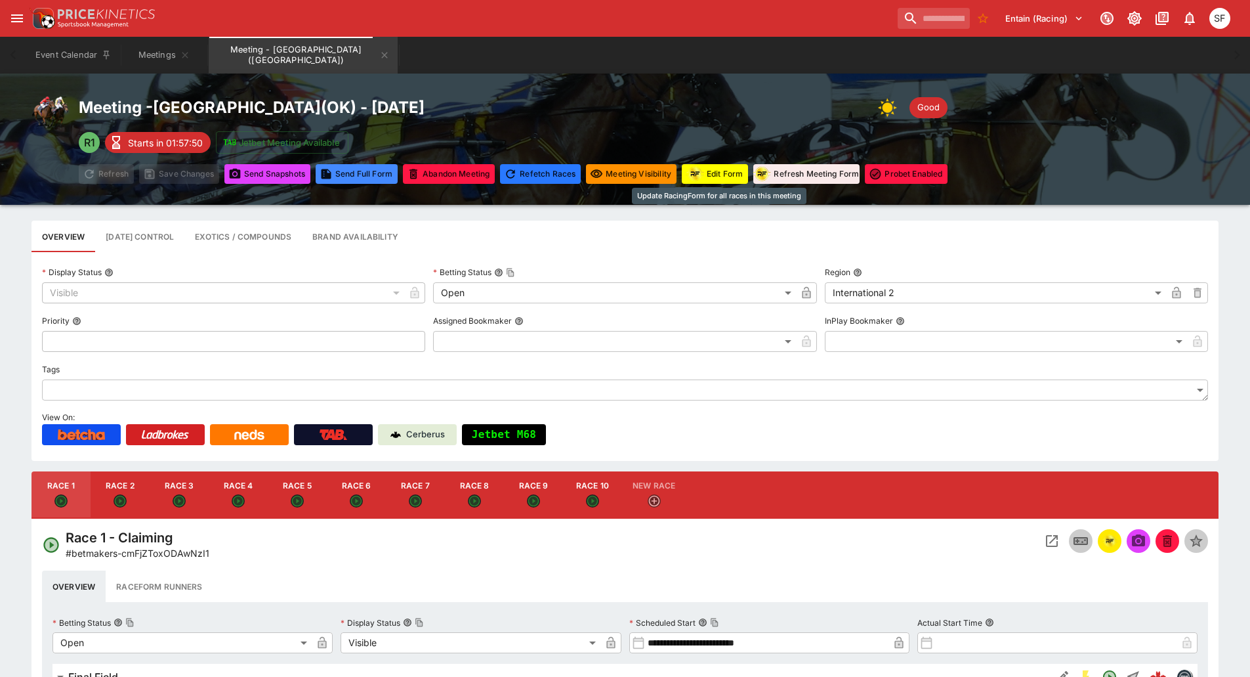
click at [704, 177] on img "racingform" at bounding box center [695, 173] width 18 height 16
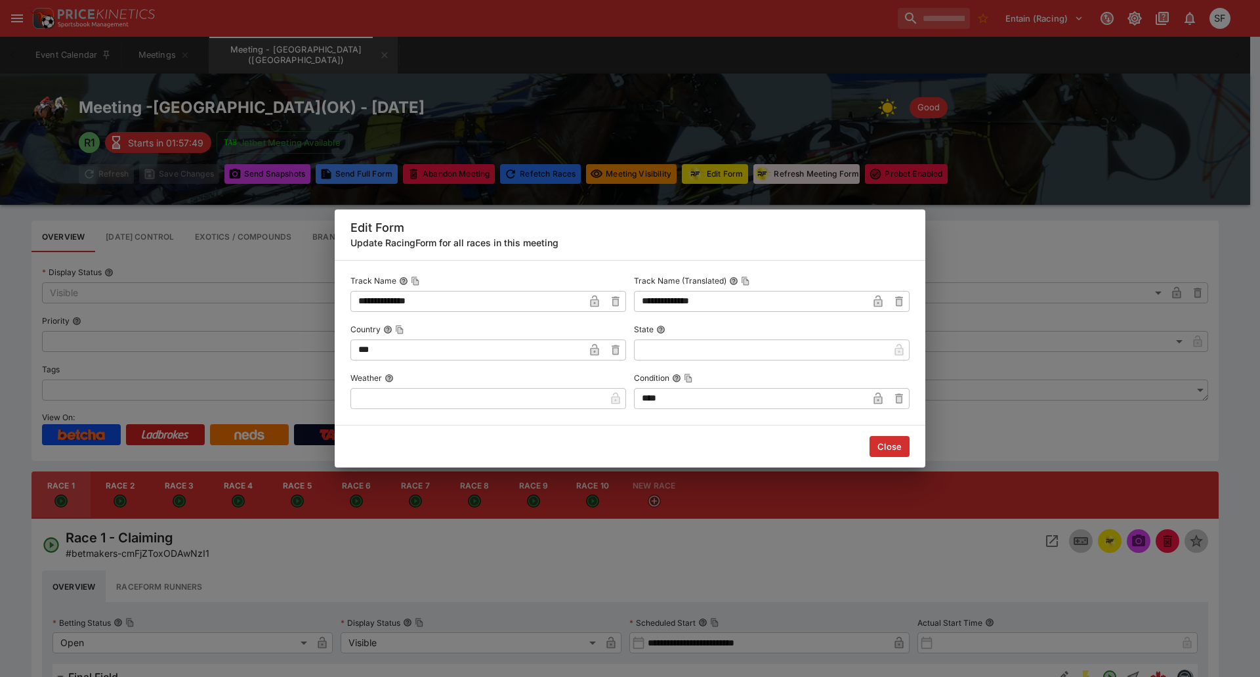
click at [524, 396] on input "text" at bounding box center [477, 398] width 255 height 21
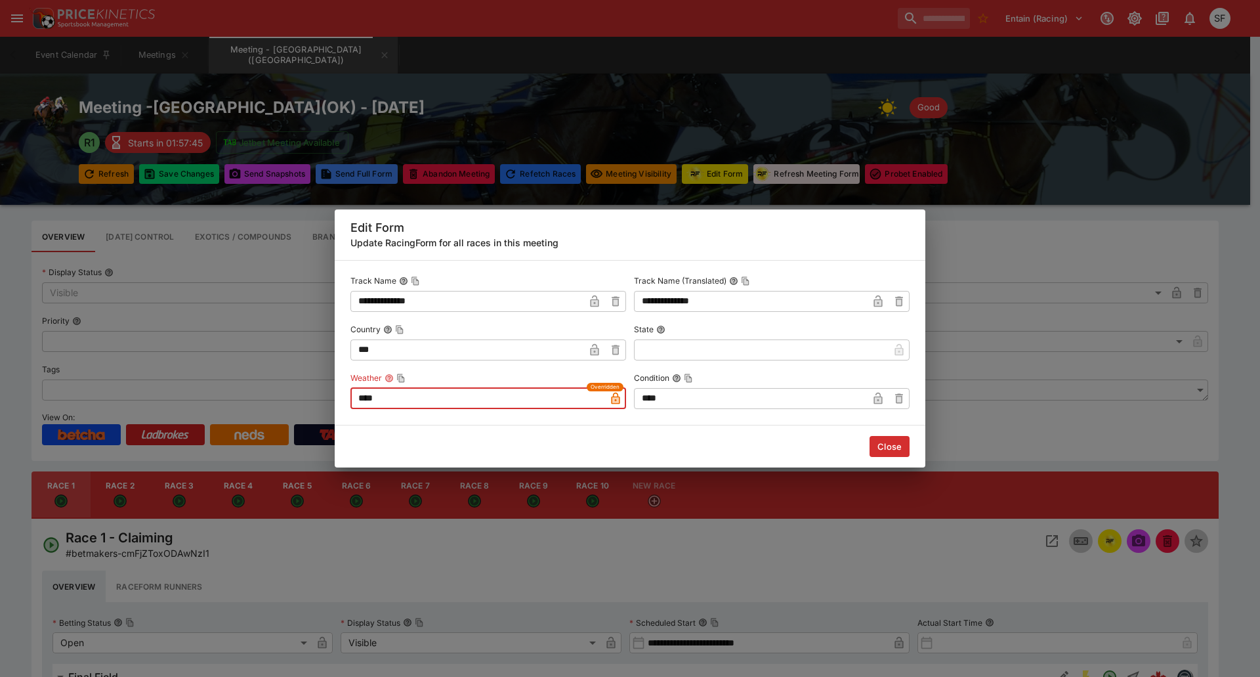
type input "****"
click at [887, 442] on button "Close" at bounding box center [890, 446] width 40 height 21
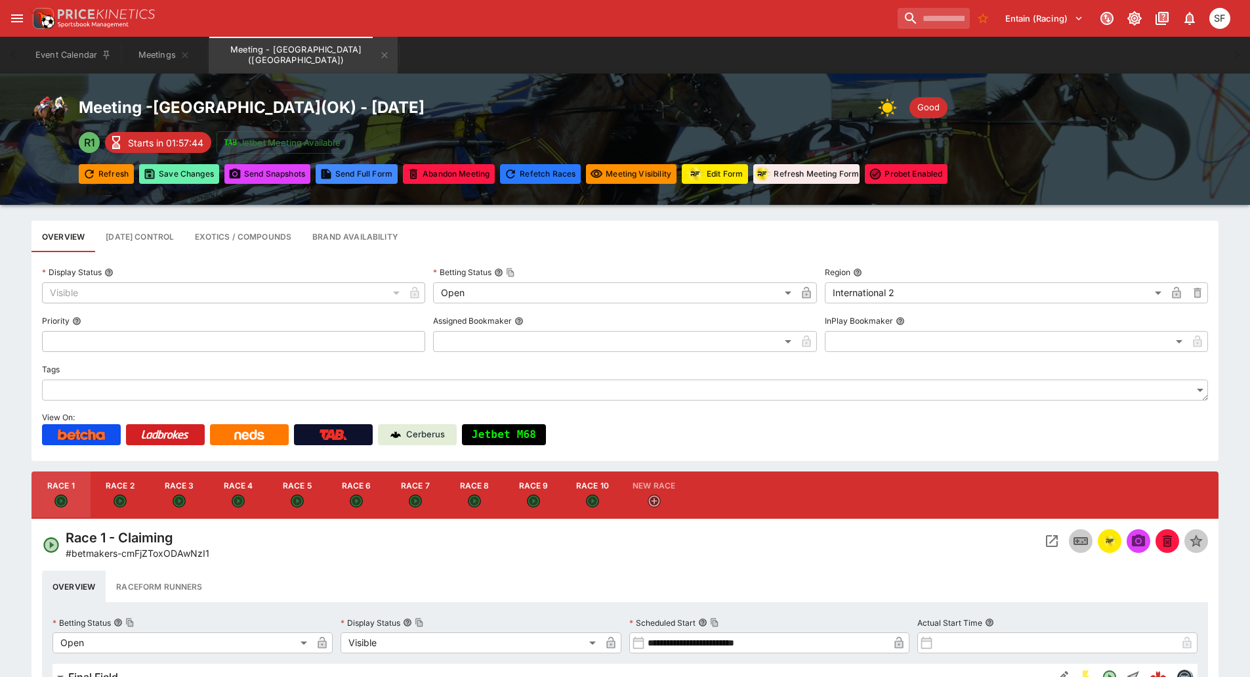
click at [198, 175] on button "Save Changes" at bounding box center [179, 174] width 80 height 20
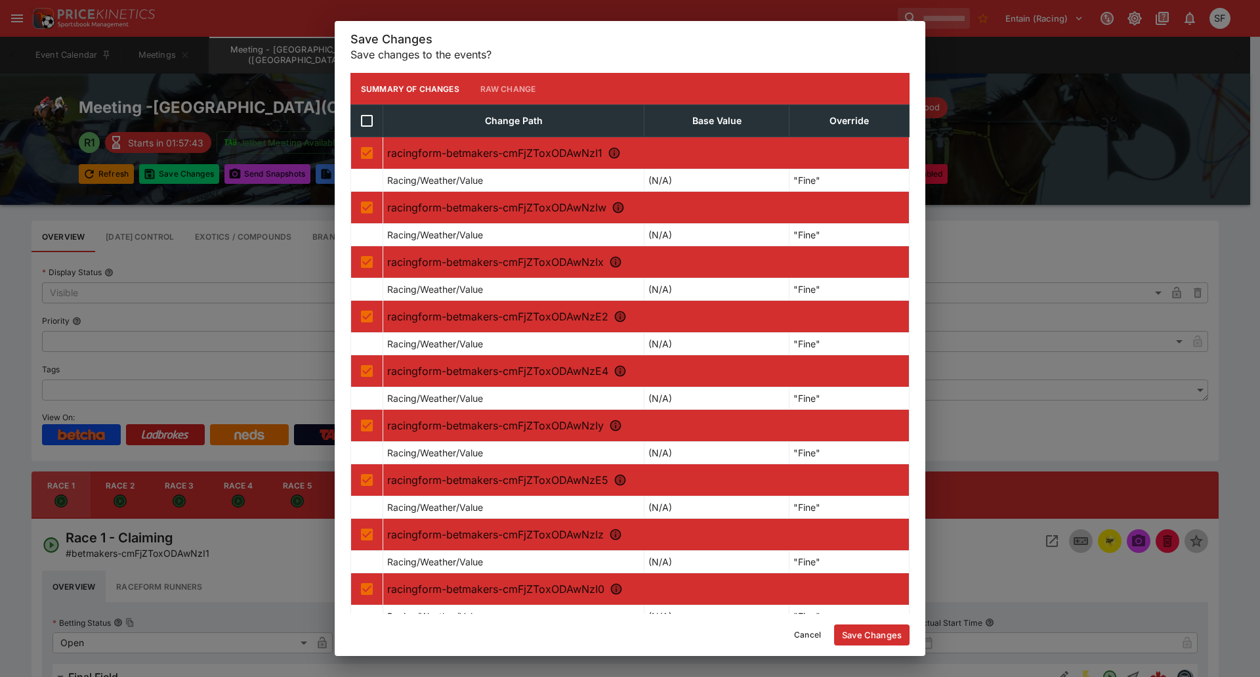
click at [859, 639] on button "Save Changes" at bounding box center [871, 634] width 75 height 21
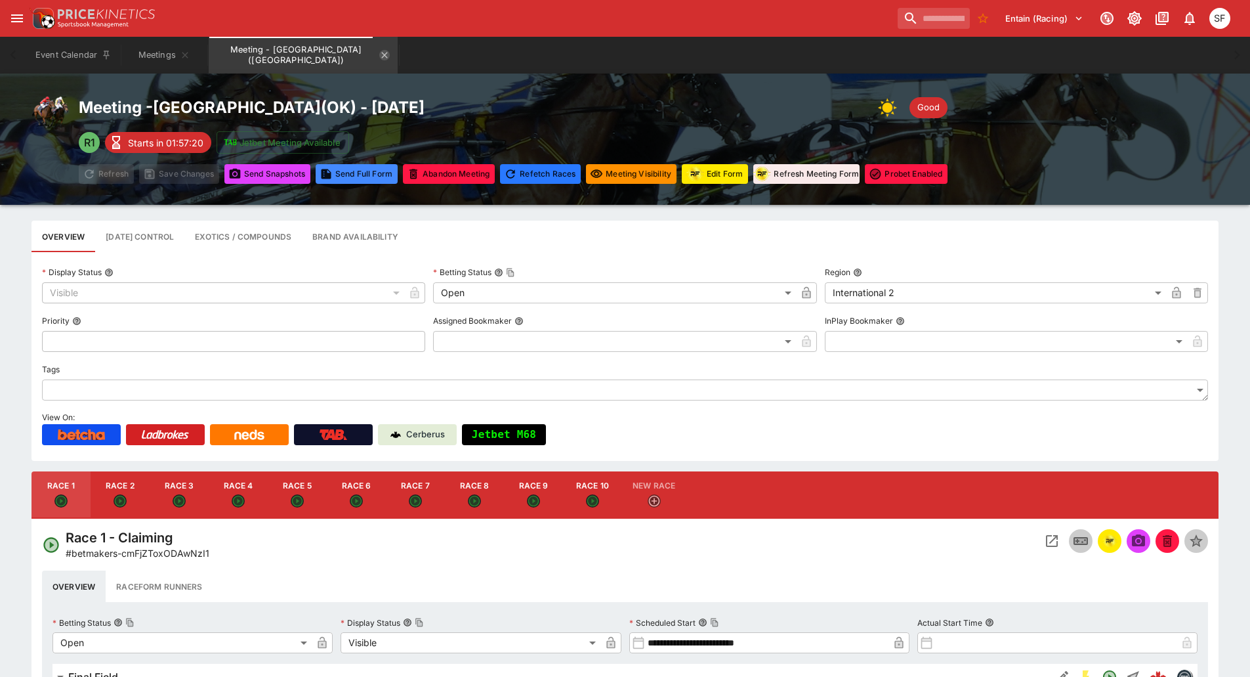
click at [379, 54] on icon "Meeting - Remington Park (USA)" at bounding box center [384, 55] width 11 height 11
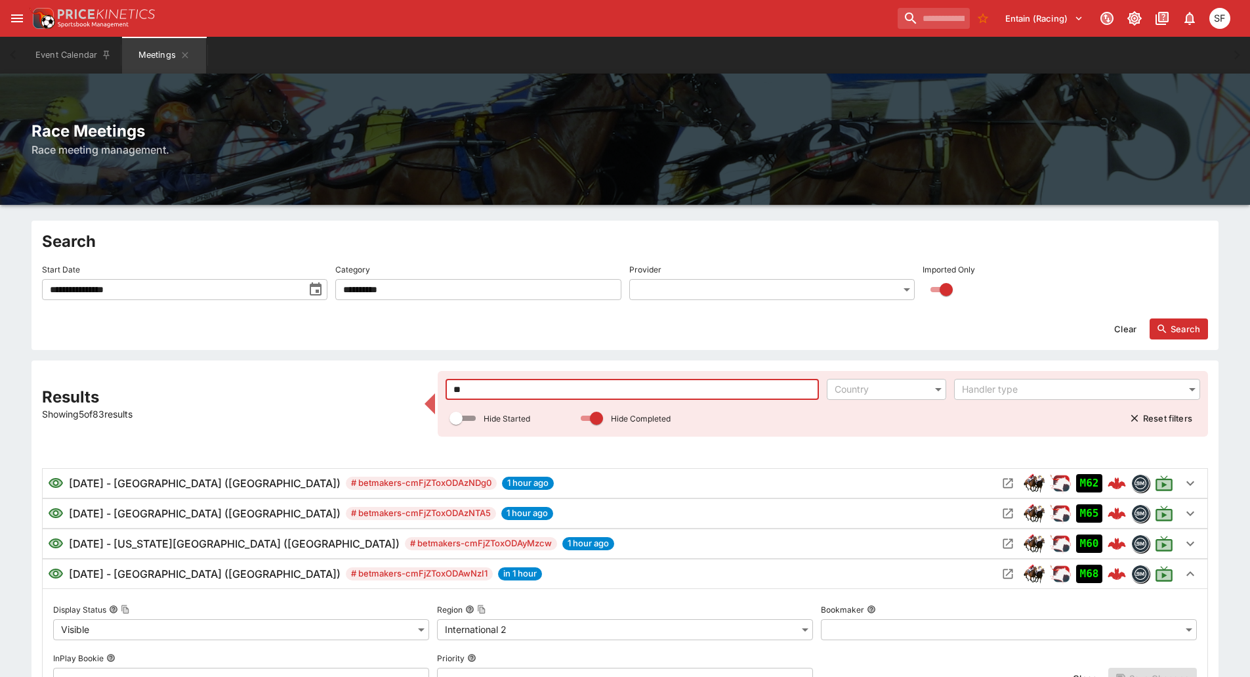
drag, startPoint x: 468, startPoint y: 383, endPoint x: 404, endPoint y: 379, distance: 64.5
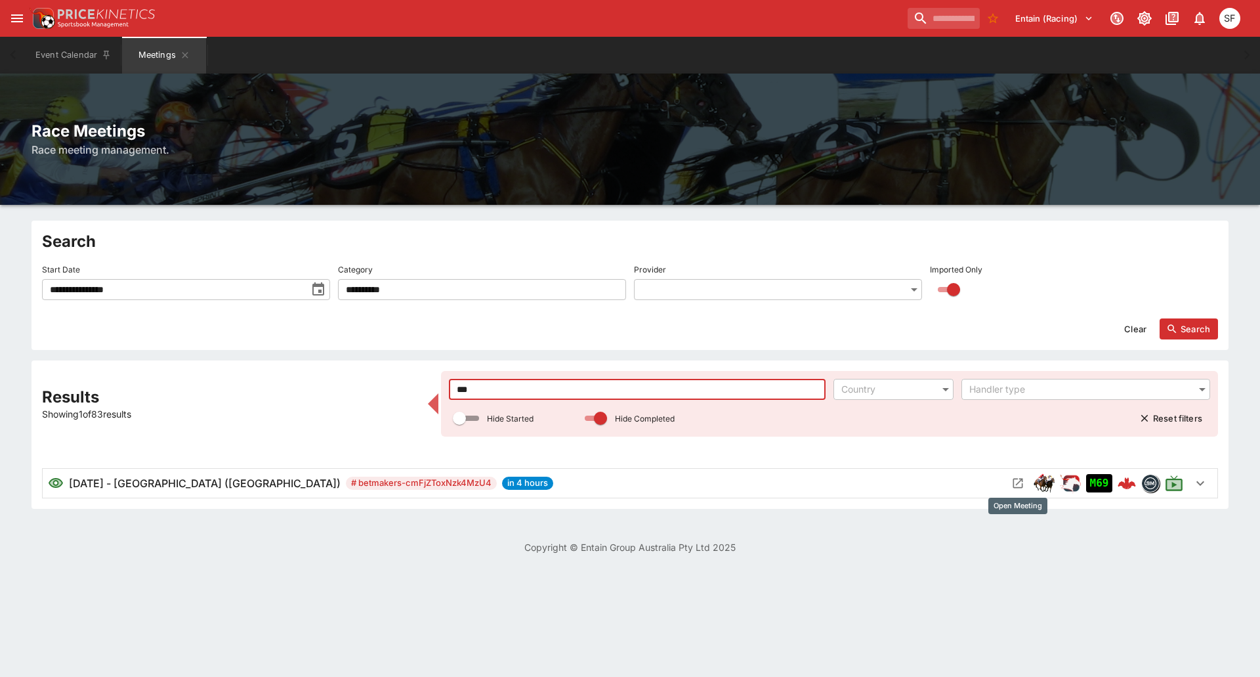
click at [1010, 482] on button "Open Meeting" at bounding box center [1017, 483] width 21 height 21
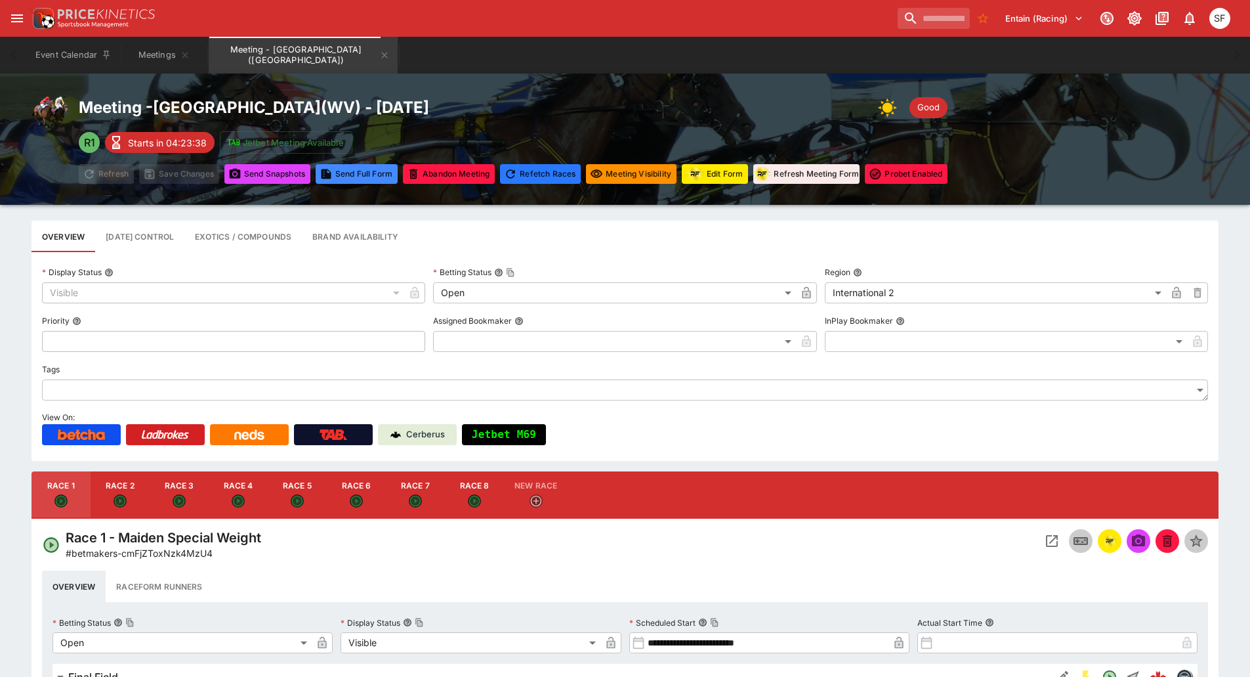
click at [382, 56] on icon "Meeting - Mountaineer Park (USA)" at bounding box center [385, 55] width 6 height 6
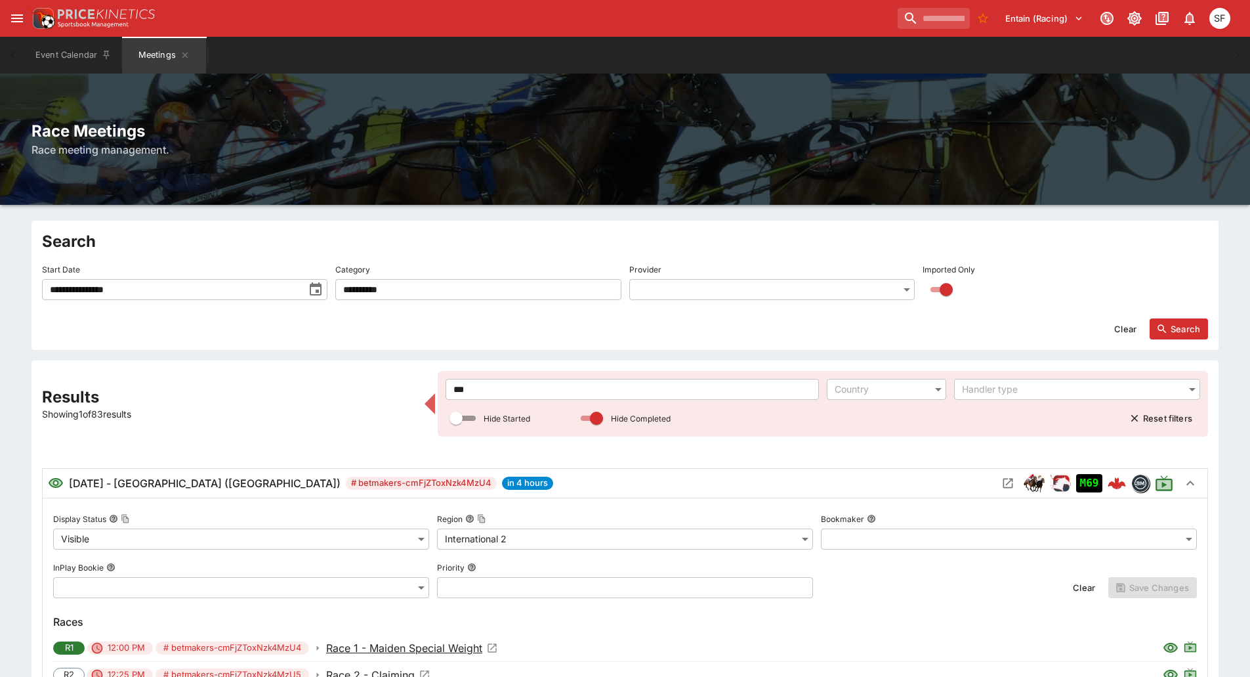
click at [490, 381] on input "***" at bounding box center [632, 389] width 373 height 21
drag, startPoint x: 485, startPoint y: 386, endPoint x: 431, endPoint y: 378, distance: 55.0
click at [431, 378] on div "**********" at bounding box center [625, 618] width 1166 height 495
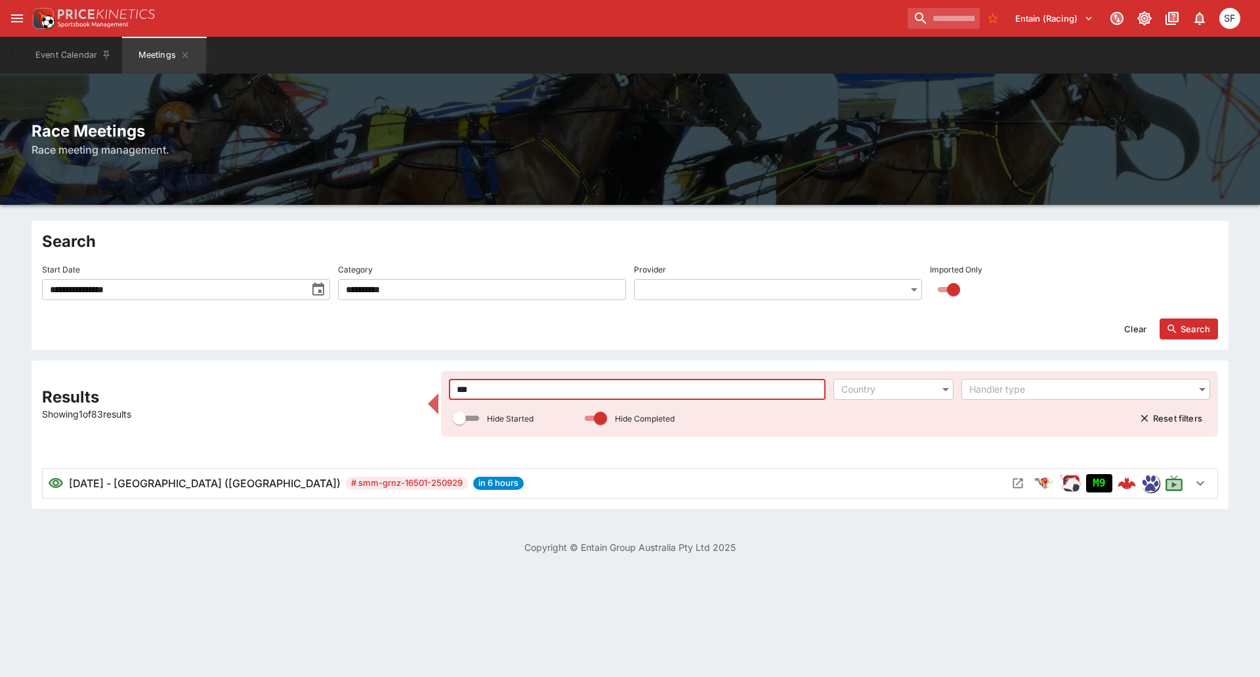
type input "***"
click at [1019, 478] on icon "Open Meeting" at bounding box center [1018, 483] width 10 height 10
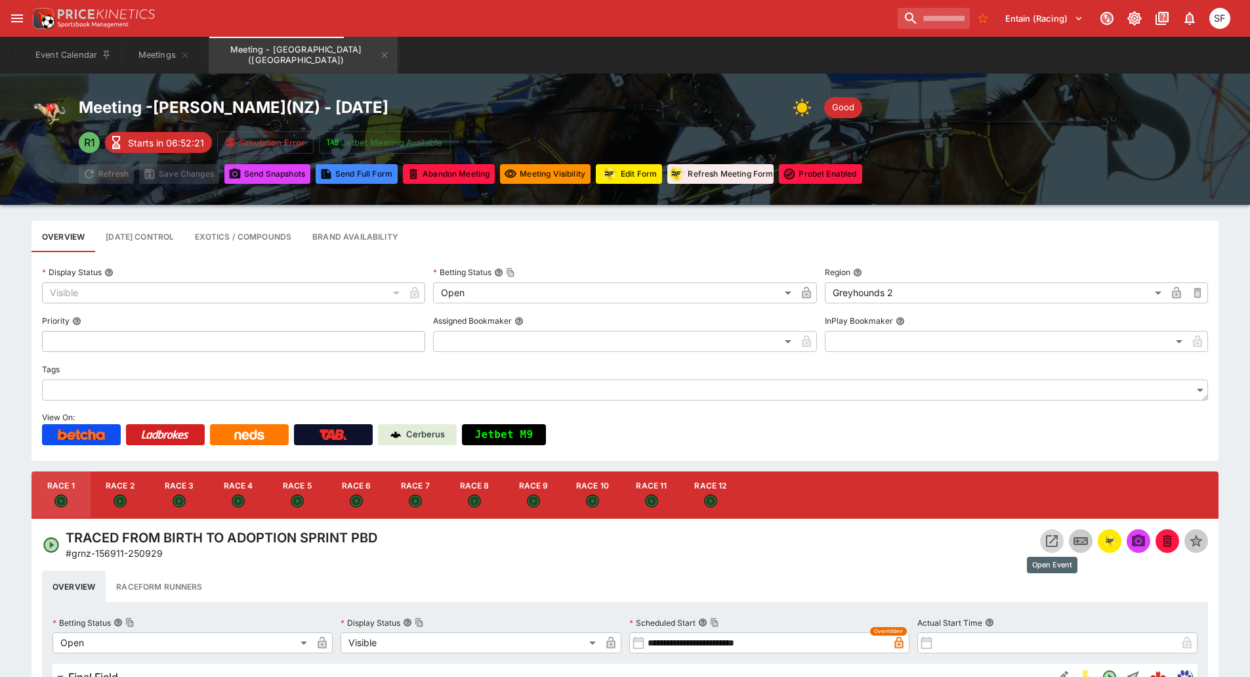
click at [1048, 536] on icon "Open Event" at bounding box center [1052, 541] width 12 height 12
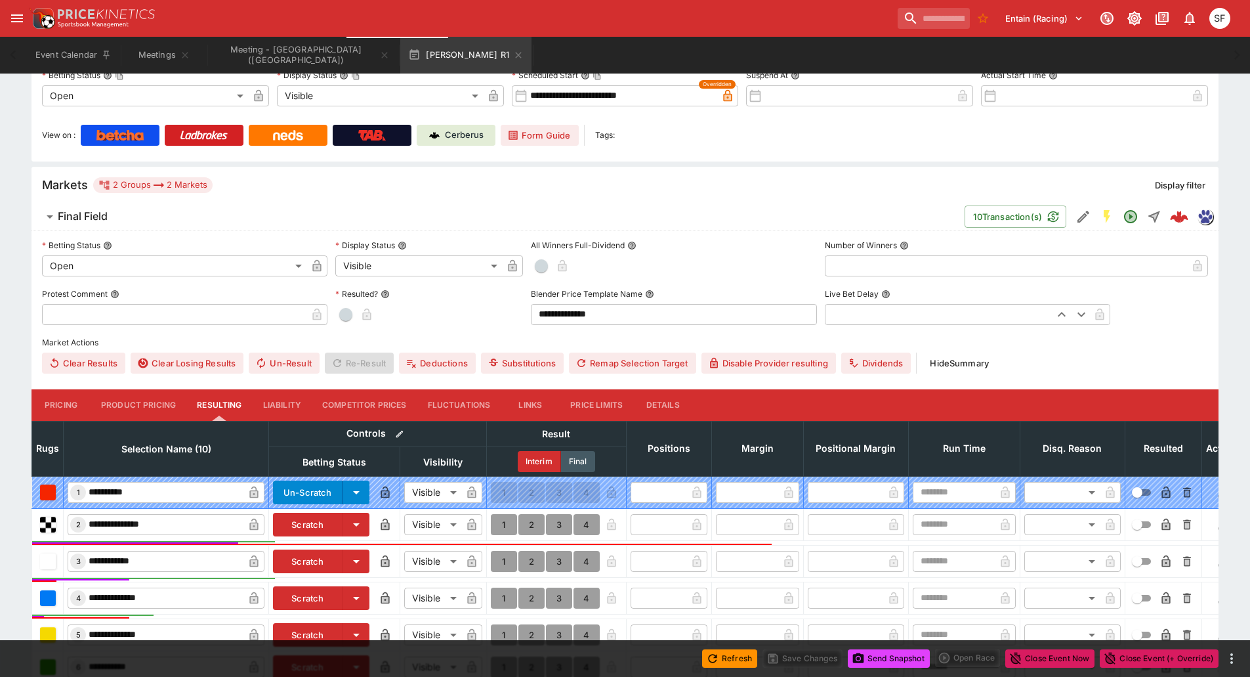
scroll to position [263, 0]
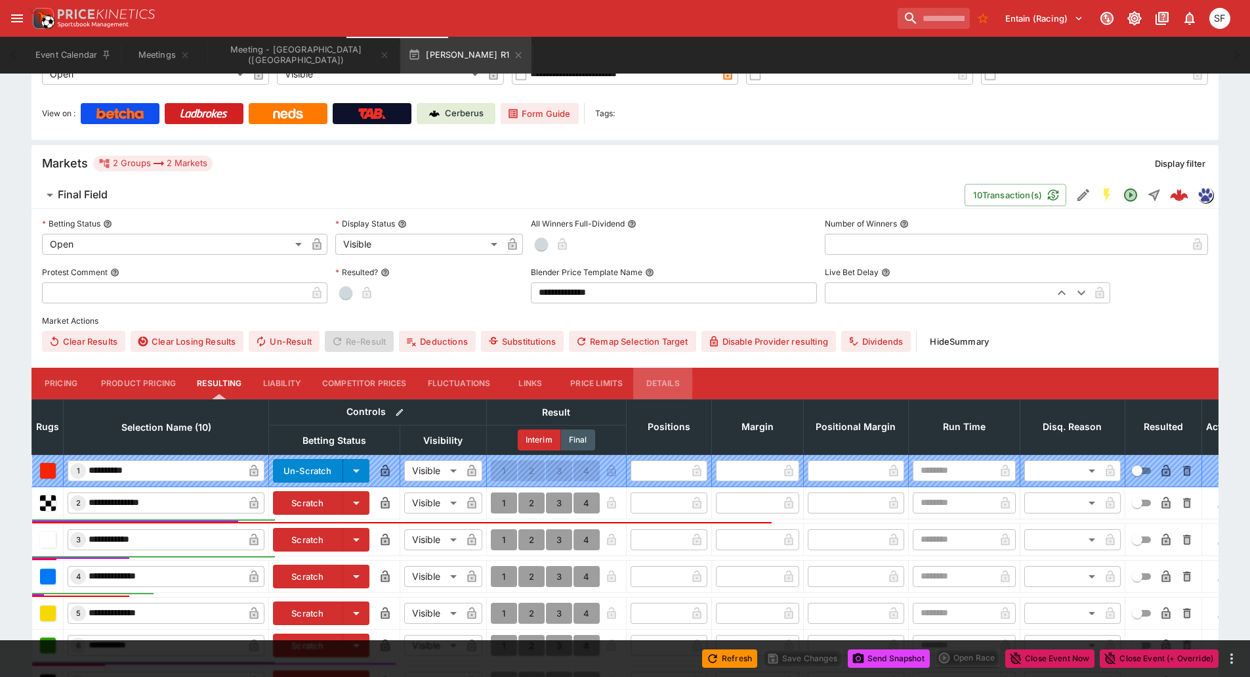
click at [647, 385] on button "Details" at bounding box center [662, 384] width 59 height 32
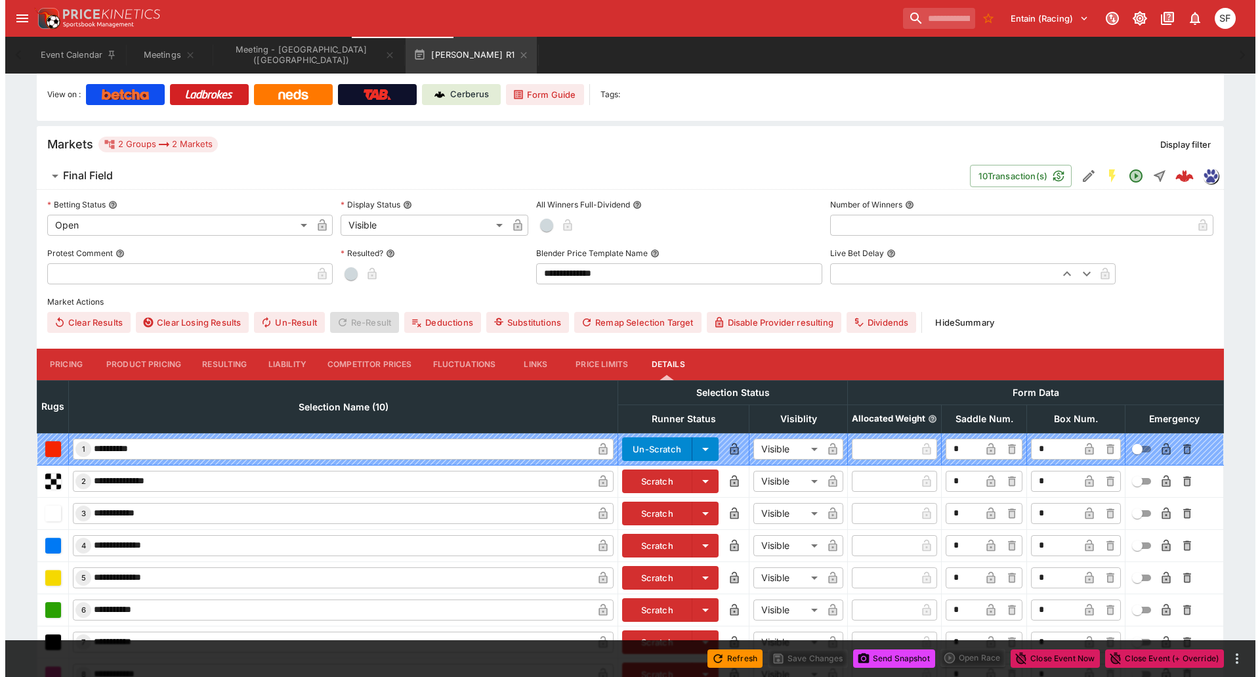
scroll to position [431, 0]
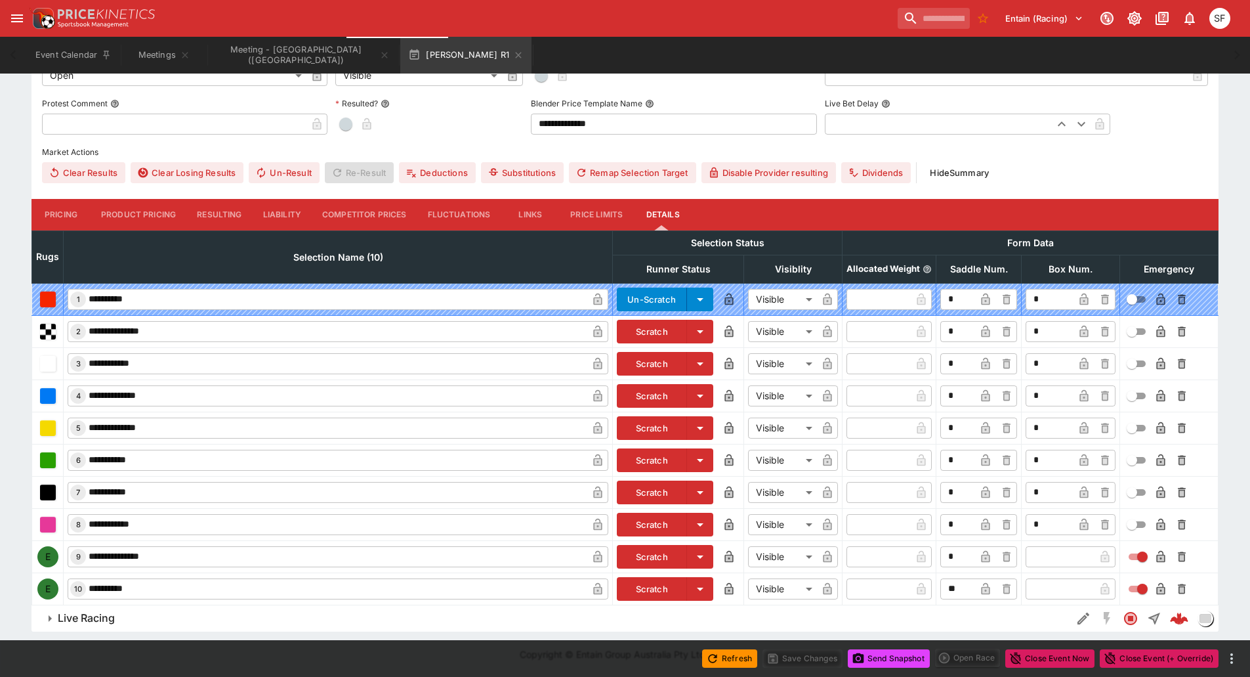
click at [656, 587] on button "Scratch" at bounding box center [652, 589] width 70 height 24
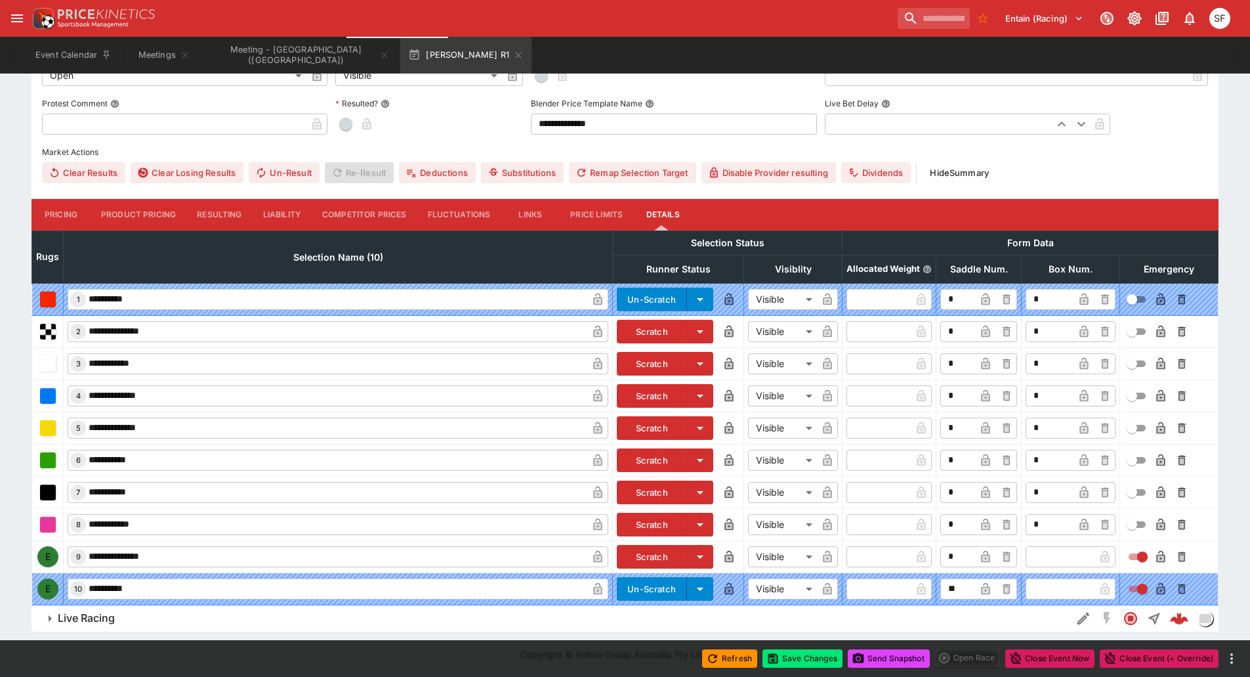
click at [656, 555] on button "Scratch" at bounding box center [652, 557] width 70 height 24
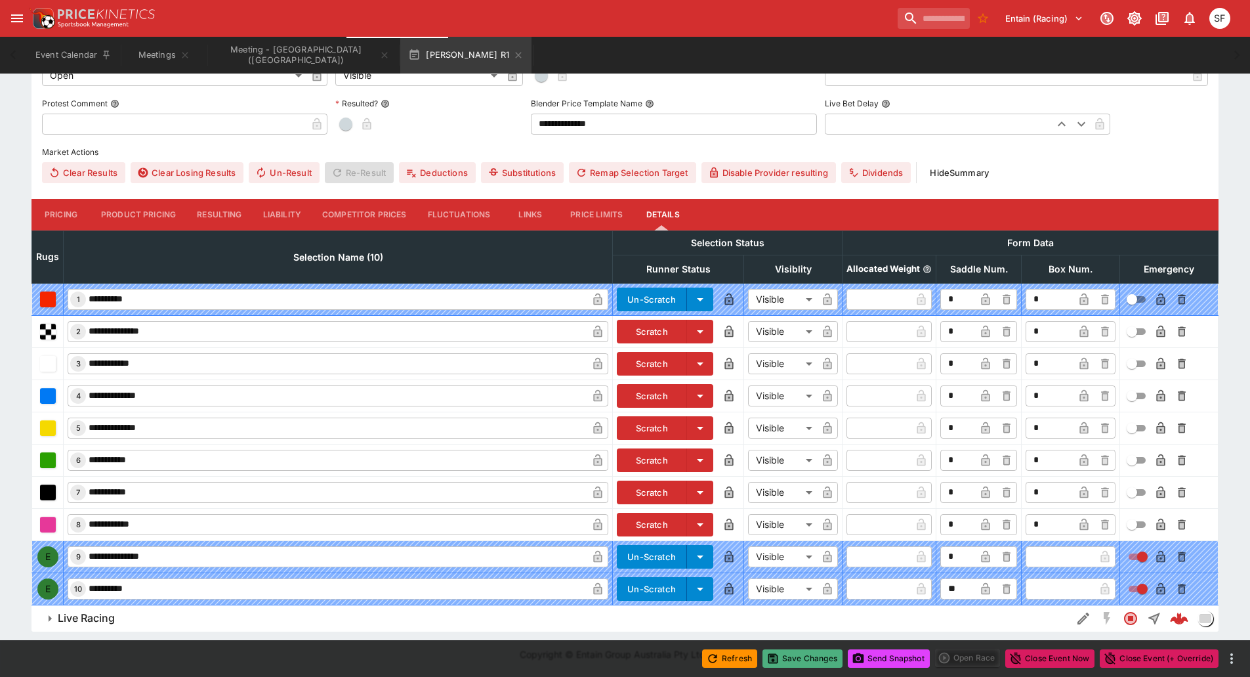
click at [809, 657] on button "Save Changes" at bounding box center [803, 658] width 80 height 18
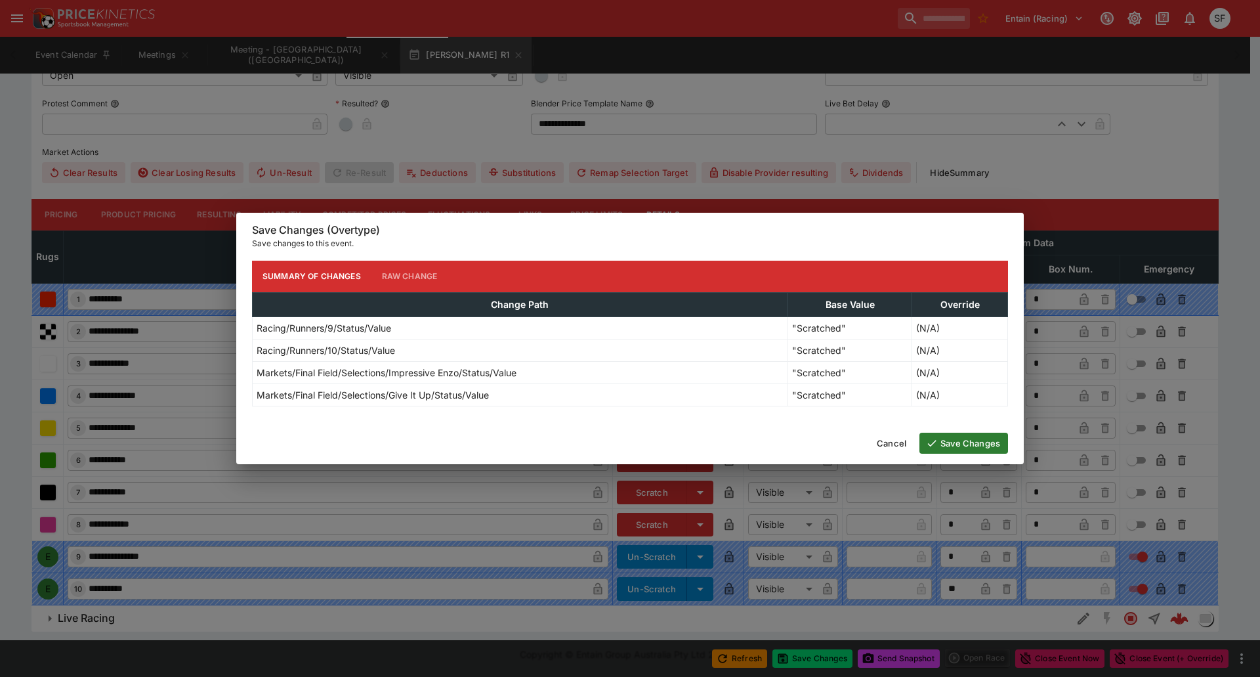
click at [942, 442] on button "Save Changes" at bounding box center [963, 442] width 89 height 21
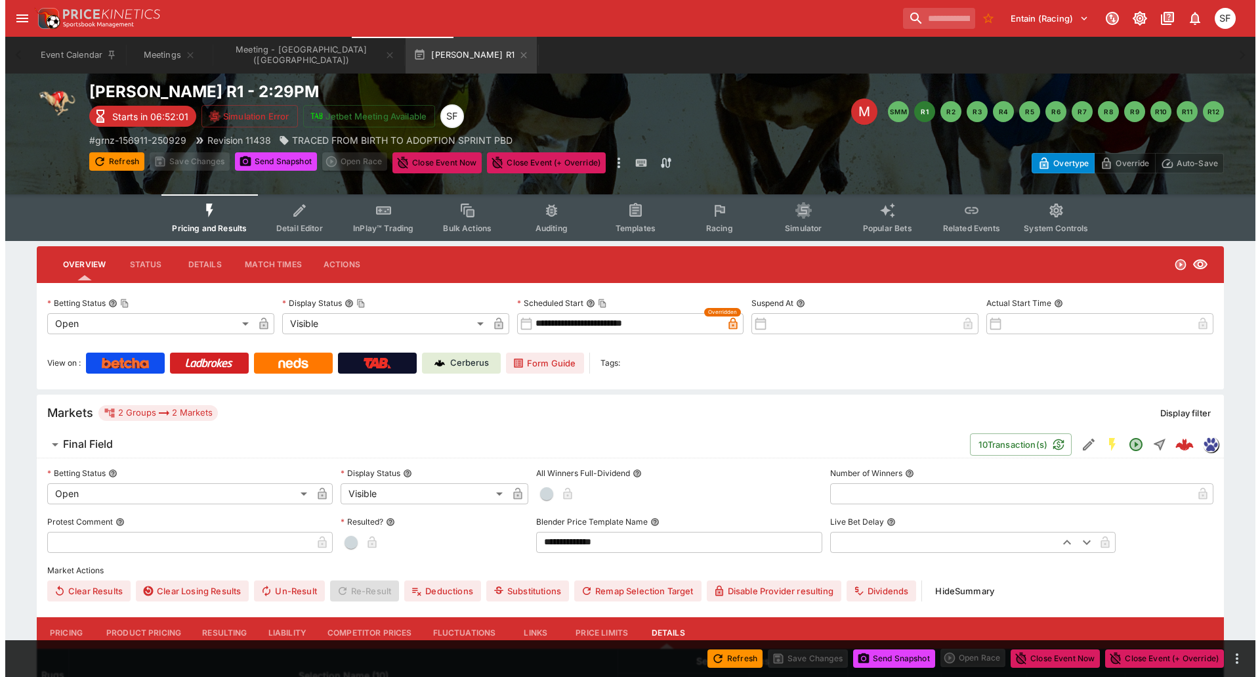
scroll to position [0, 0]
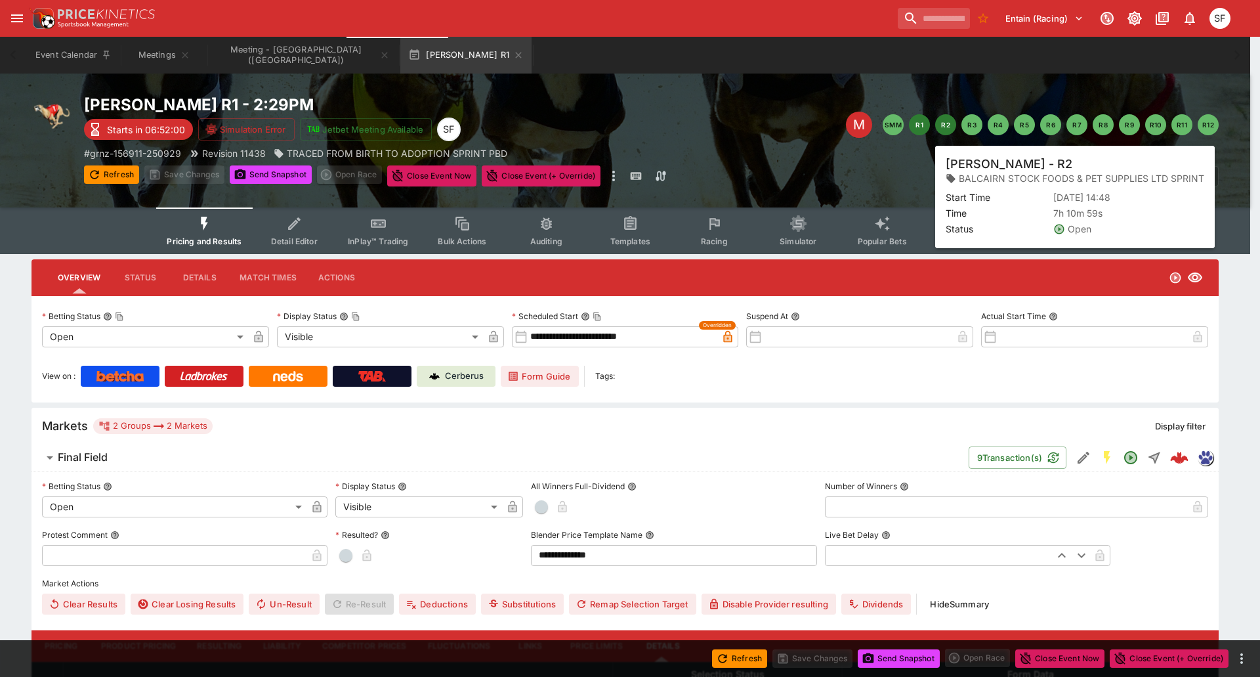
click at [942, 129] on button "R2" at bounding box center [945, 124] width 21 height 21
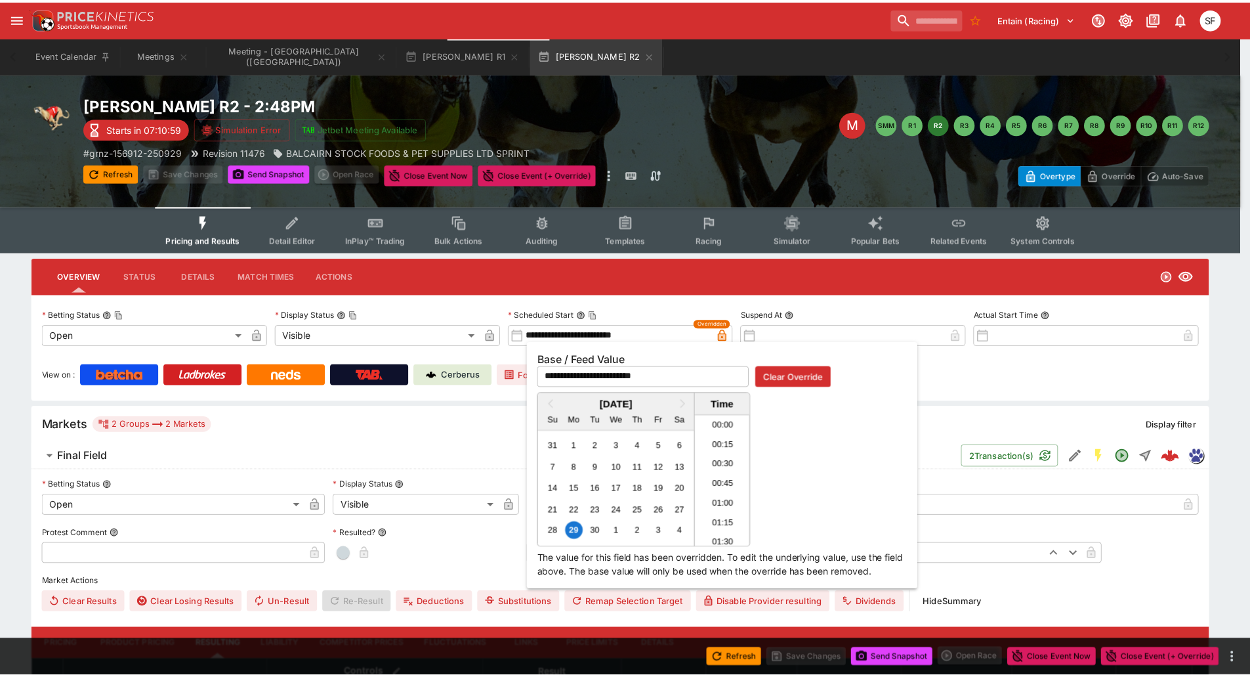
scroll to position [1106, 0]
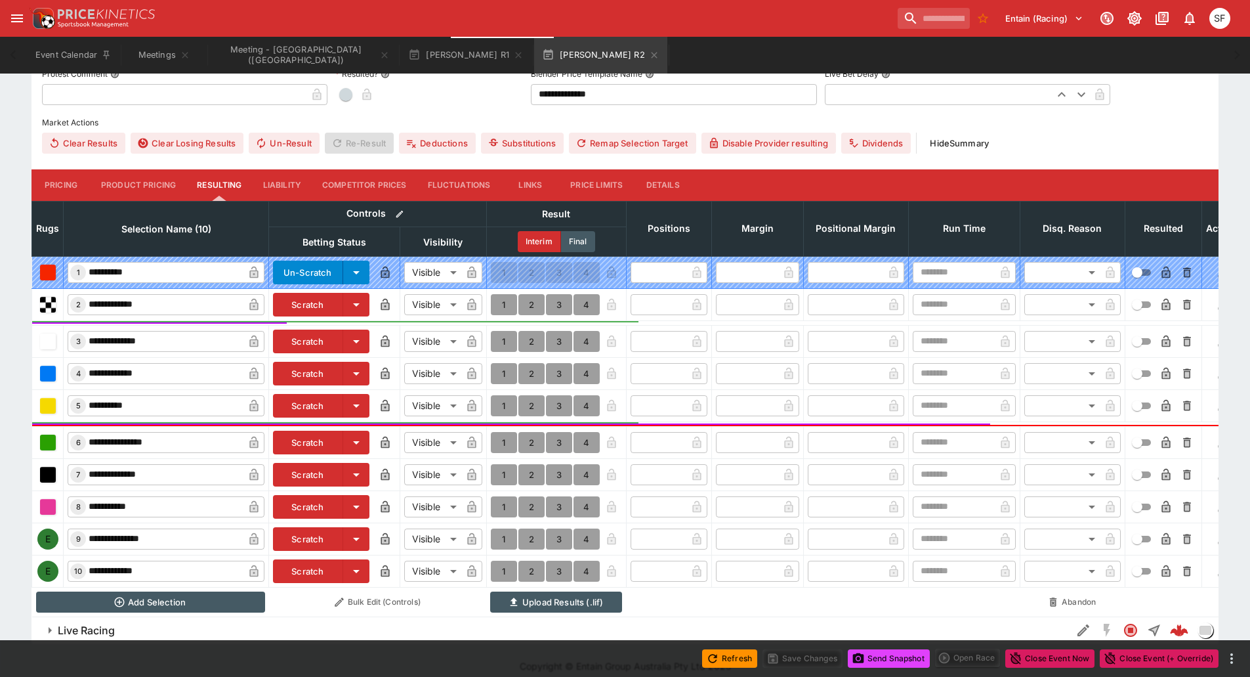
click at [660, 188] on button "Details" at bounding box center [662, 185] width 59 height 32
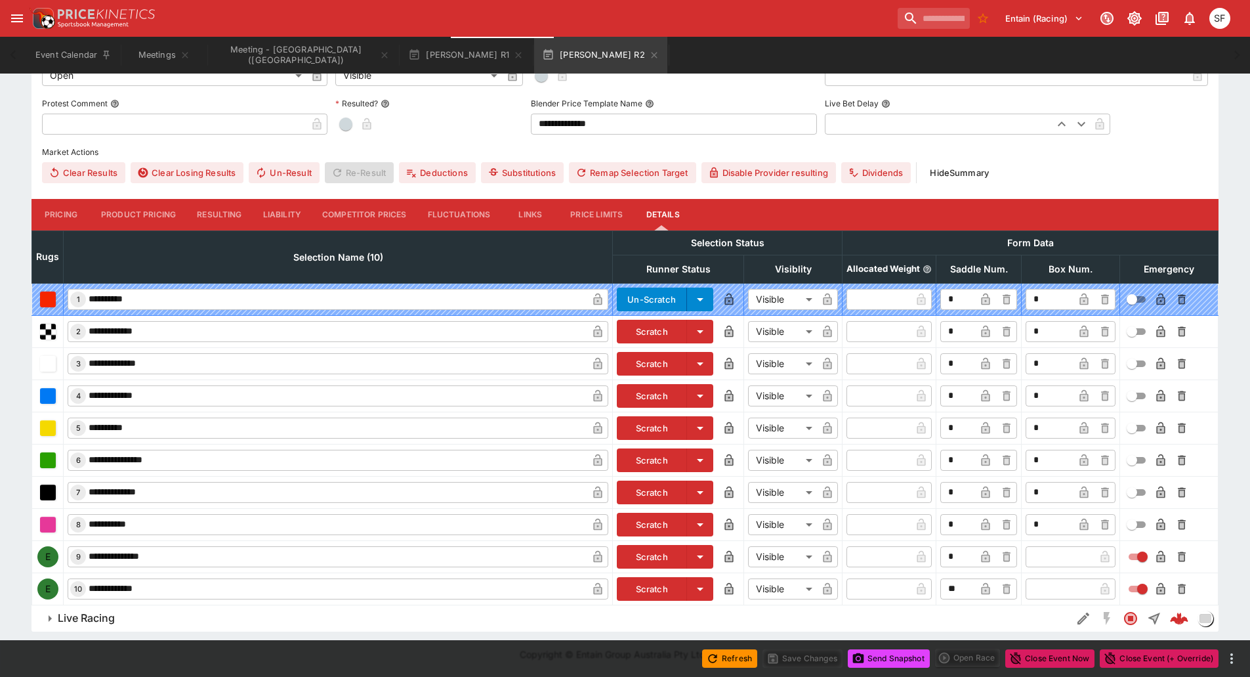
scroll to position [430, 0]
click at [653, 549] on button "Scratch" at bounding box center [652, 557] width 70 height 24
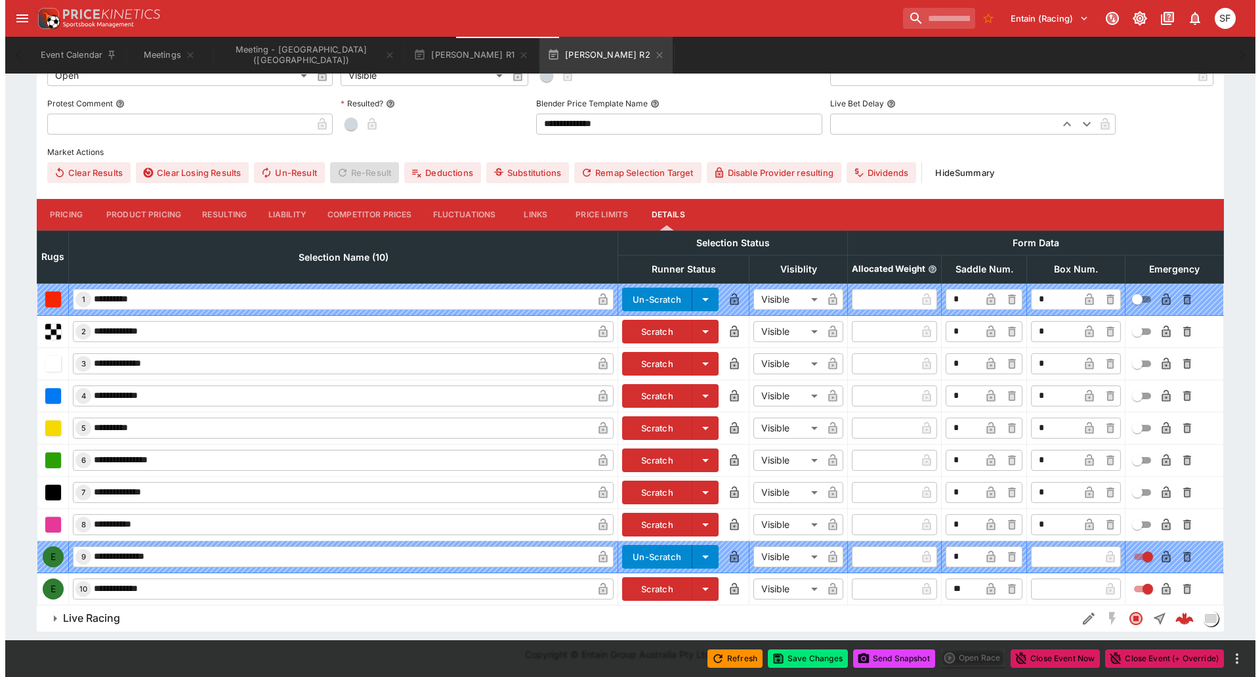
scroll to position [431, 0]
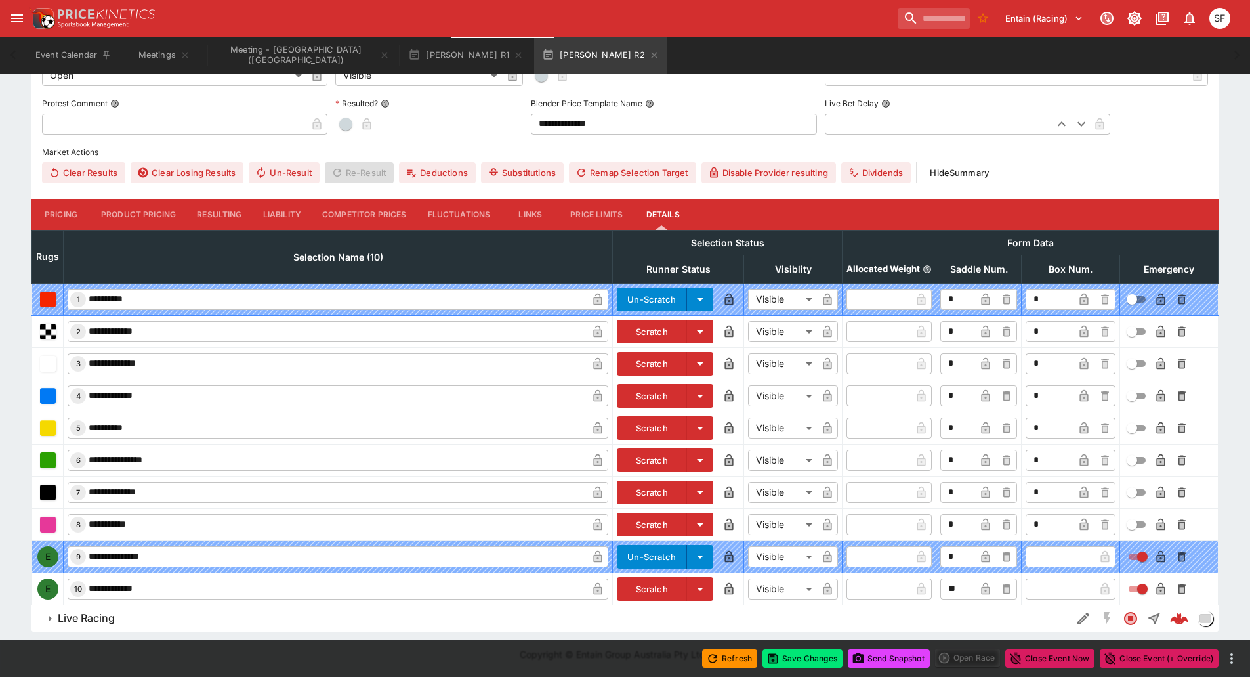
click at [649, 588] on button "Scratch" at bounding box center [652, 589] width 70 height 24
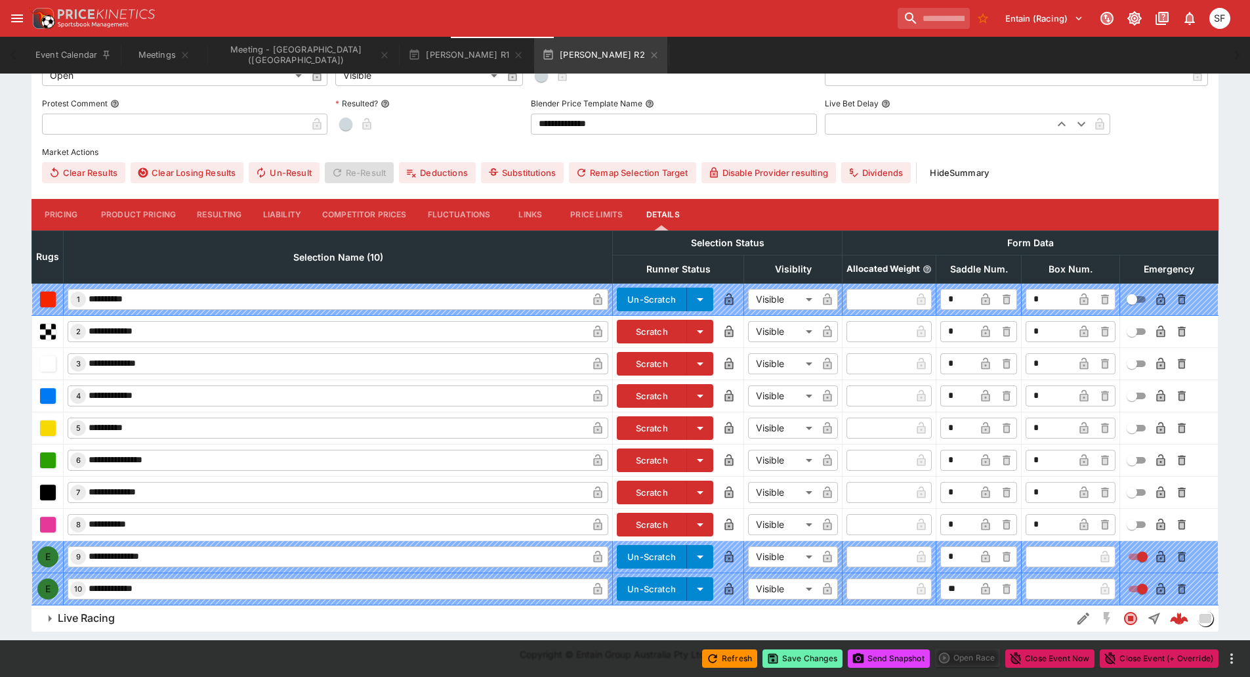
click at [814, 660] on button "Save Changes" at bounding box center [803, 658] width 80 height 18
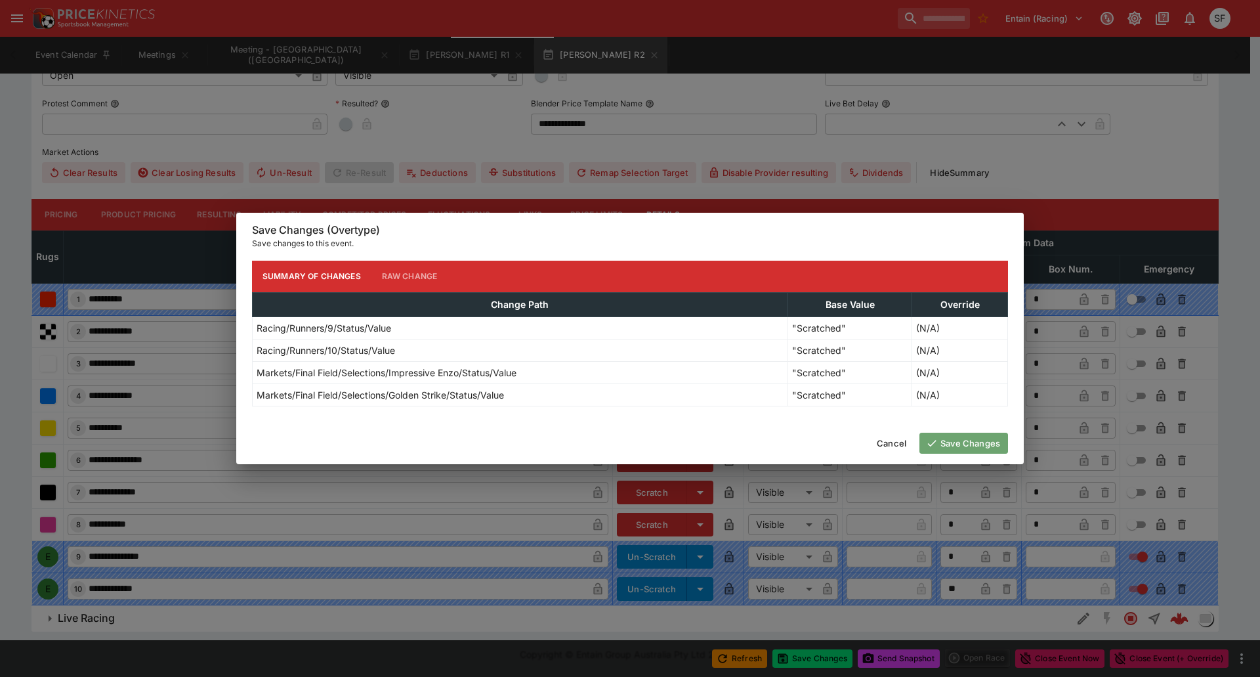
click at [945, 444] on button "Save Changes" at bounding box center [963, 442] width 89 height 21
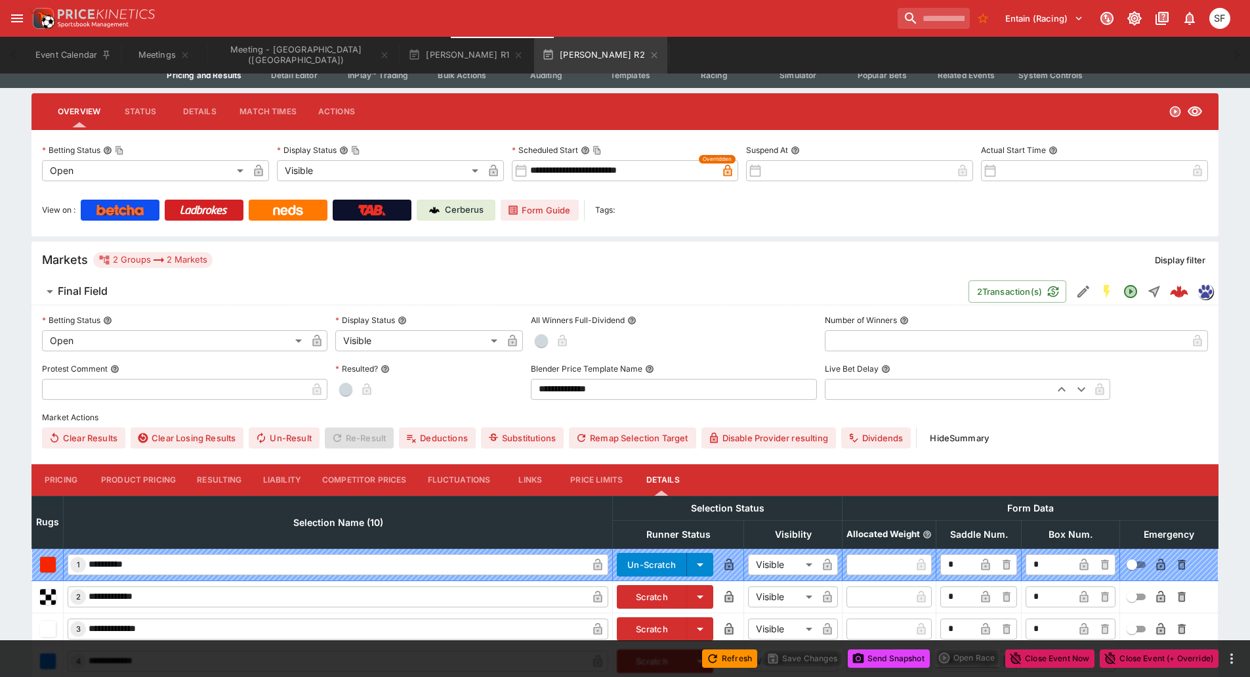
scroll to position [0, 0]
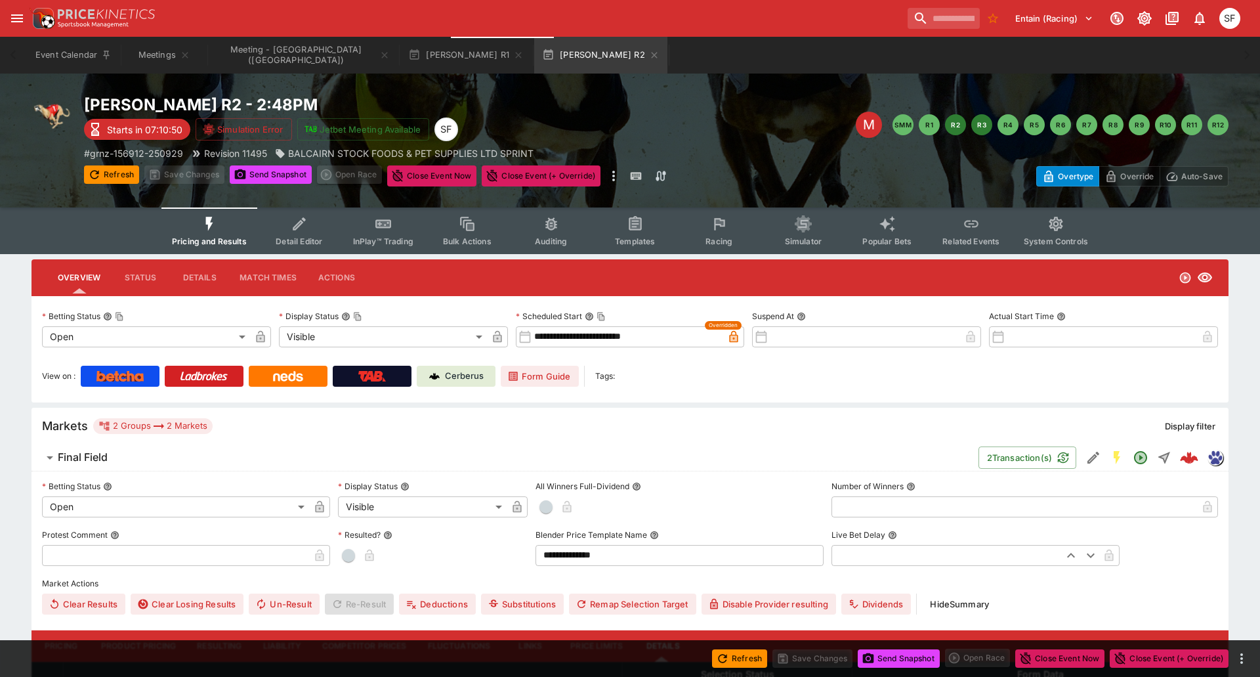
click at [974, 134] on button "R3" at bounding box center [981, 124] width 21 height 21
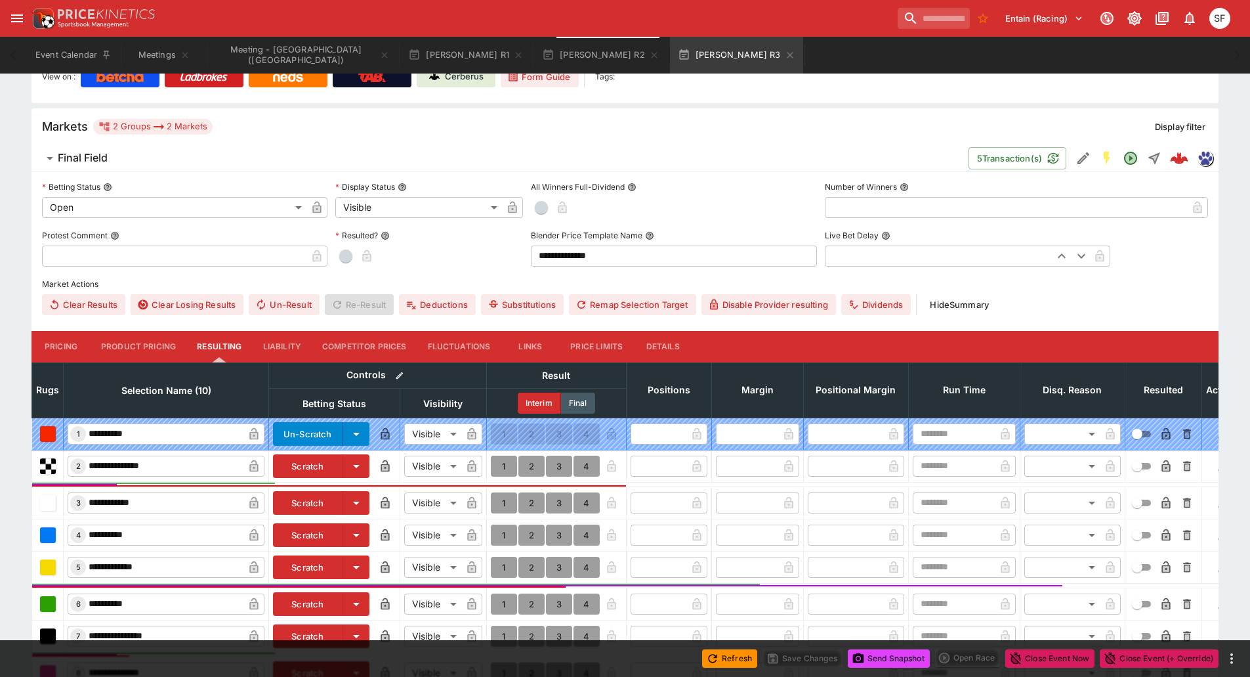
scroll to position [394, 0]
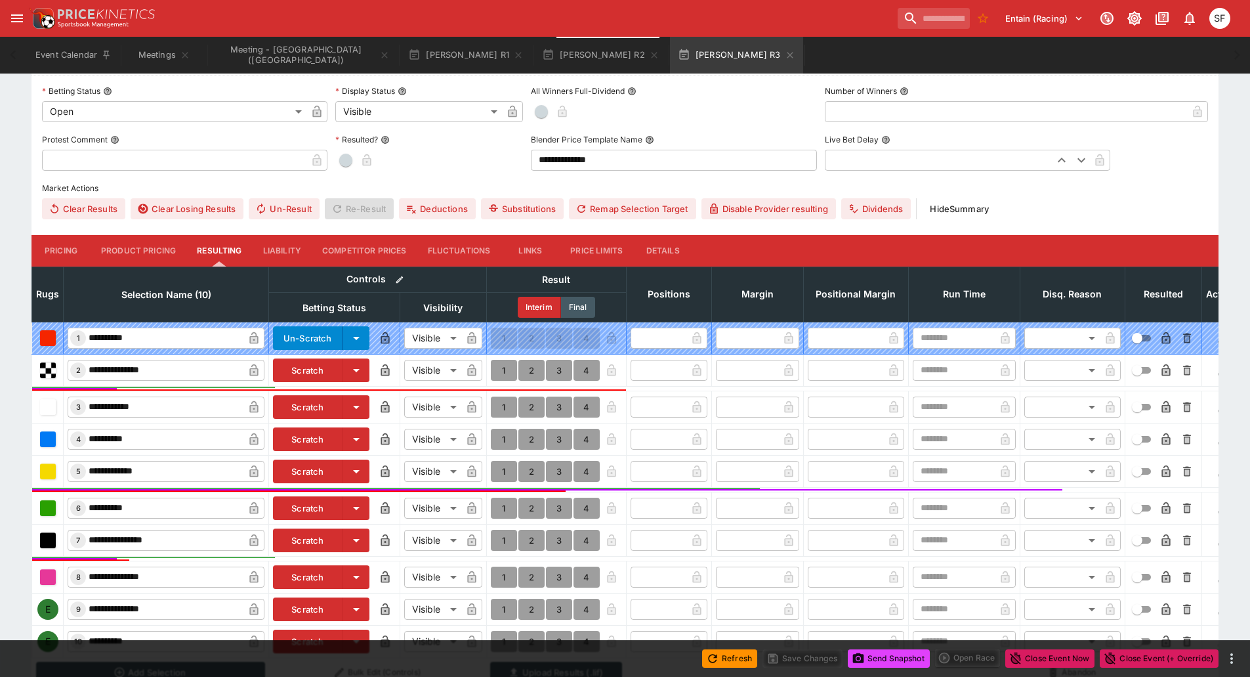
click at [681, 251] on button "Details" at bounding box center [662, 251] width 59 height 32
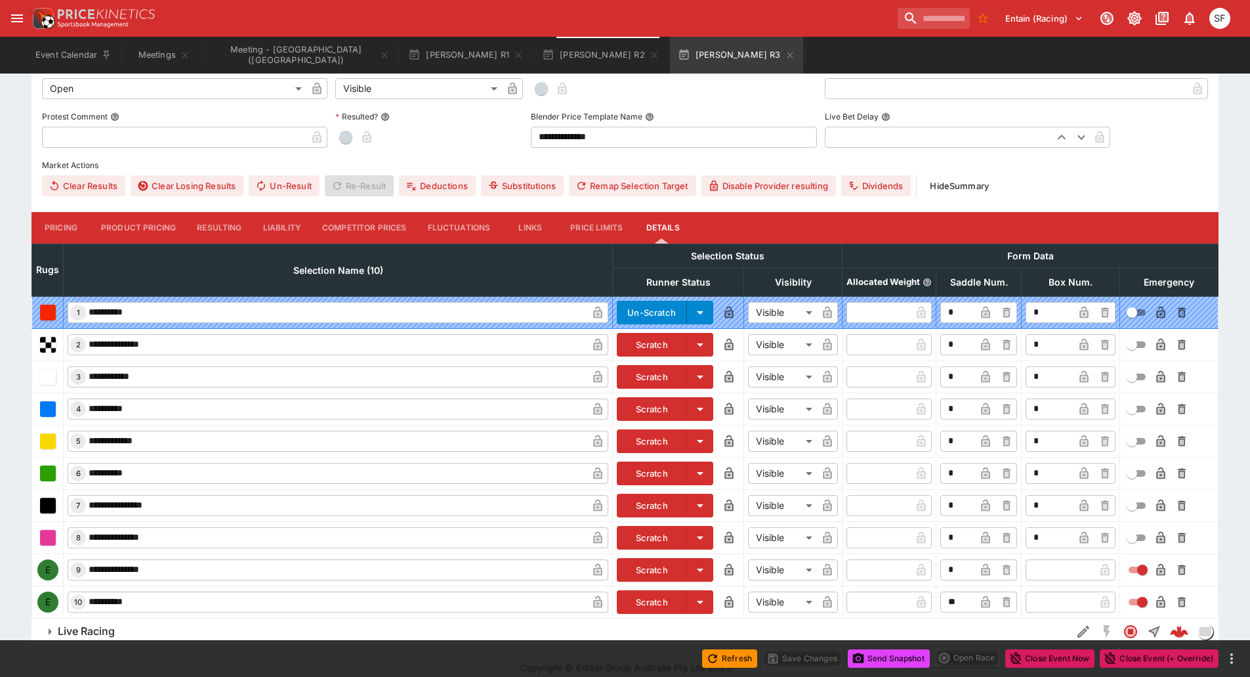
scroll to position [430, 0]
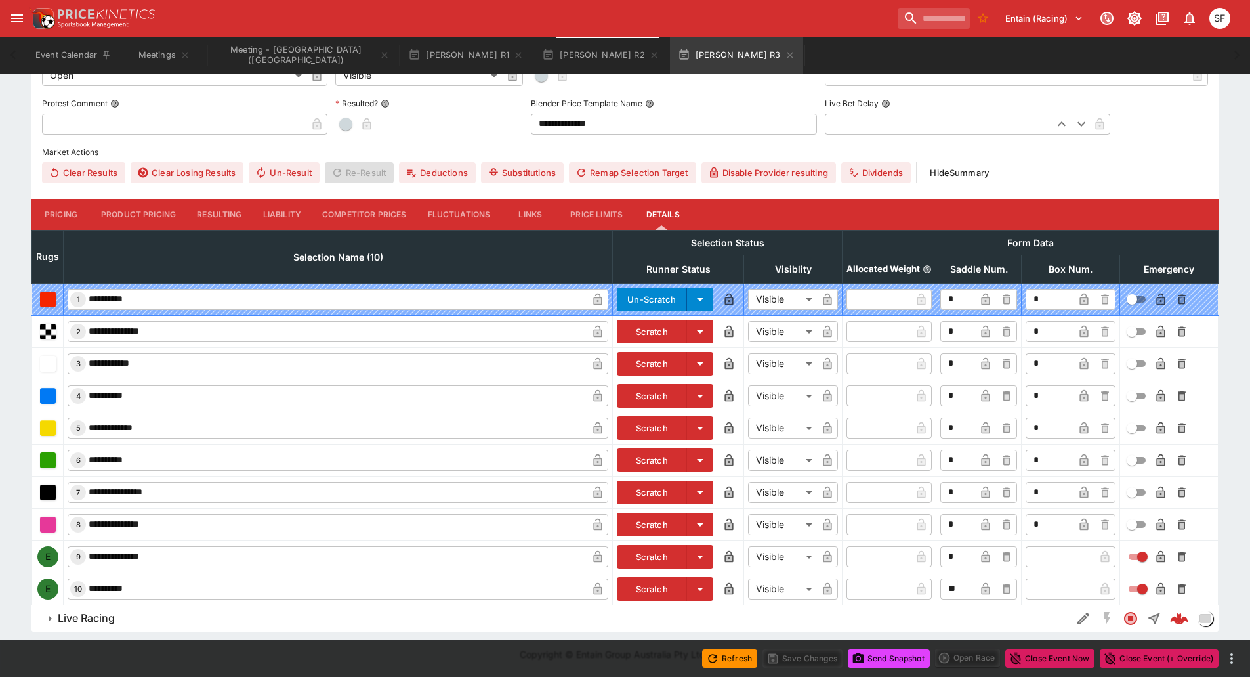
click at [639, 556] on button "Scratch" at bounding box center [652, 557] width 70 height 24
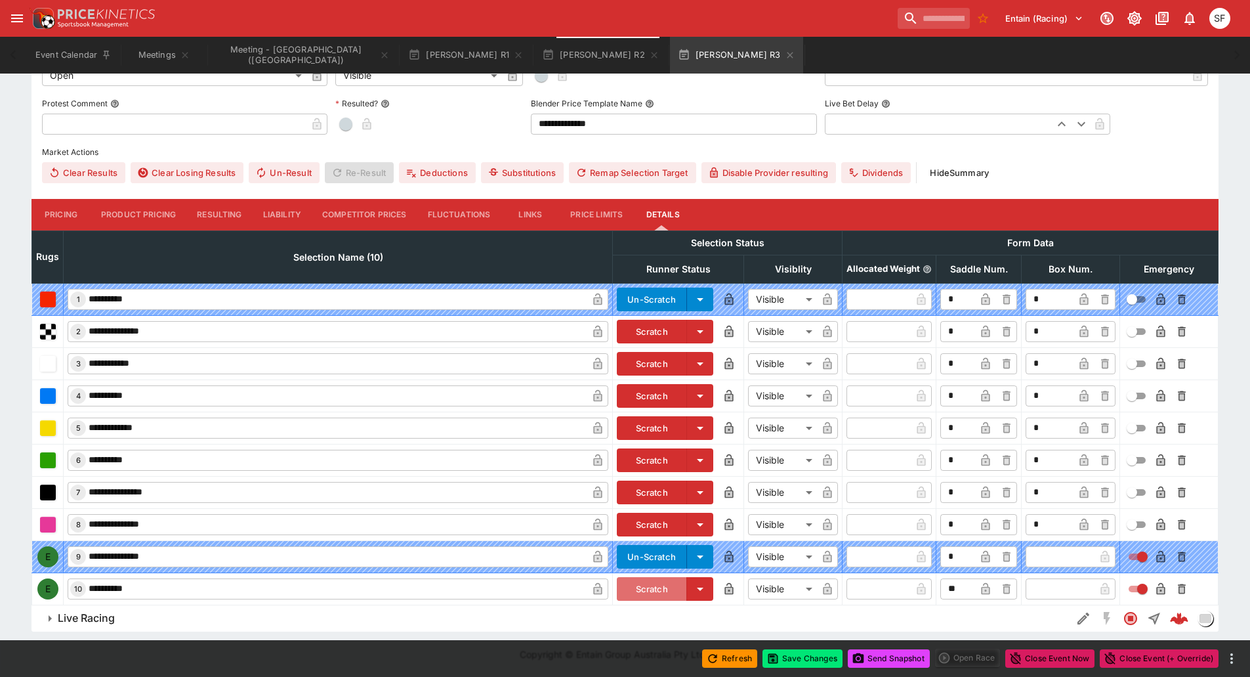
click at [639, 587] on button "Scratch" at bounding box center [652, 589] width 70 height 24
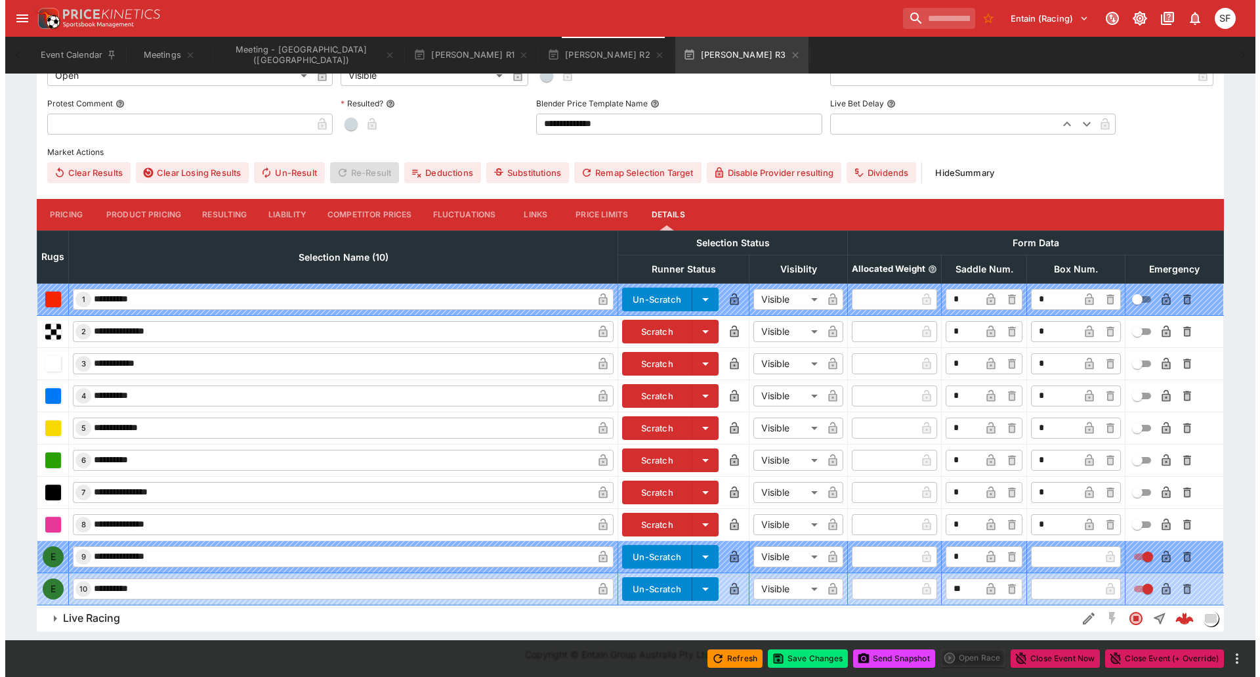
scroll to position [431, 0]
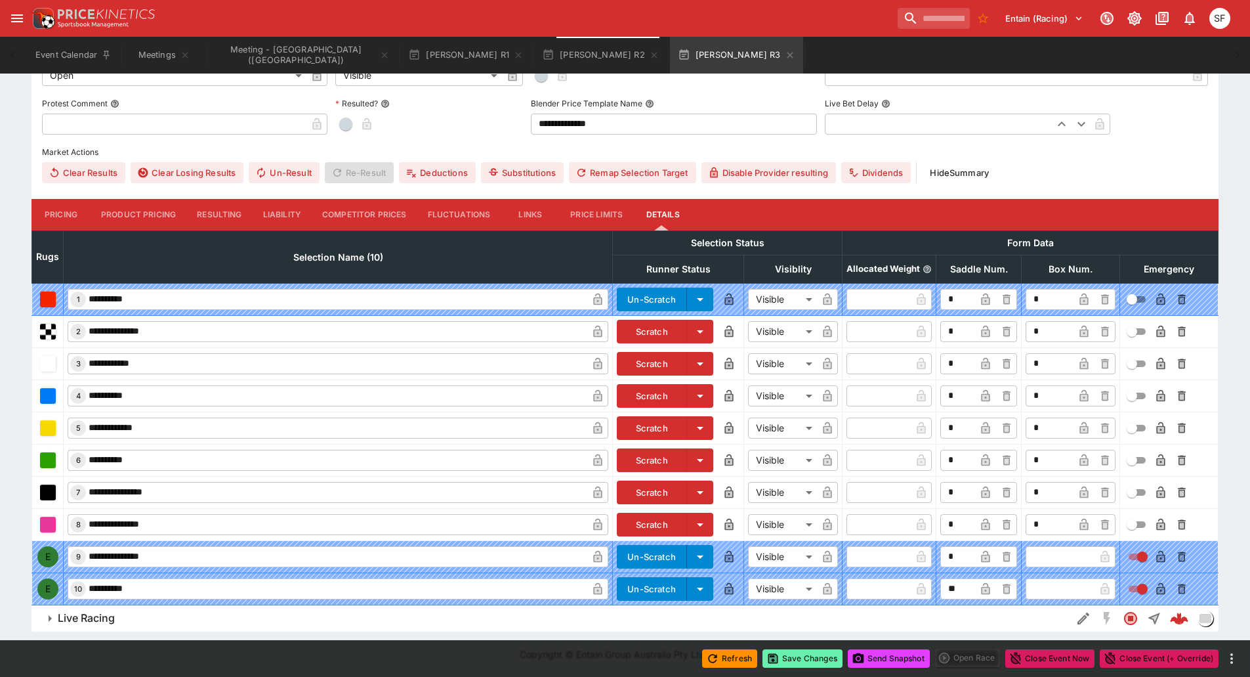
click at [785, 662] on button "Save Changes" at bounding box center [803, 658] width 80 height 18
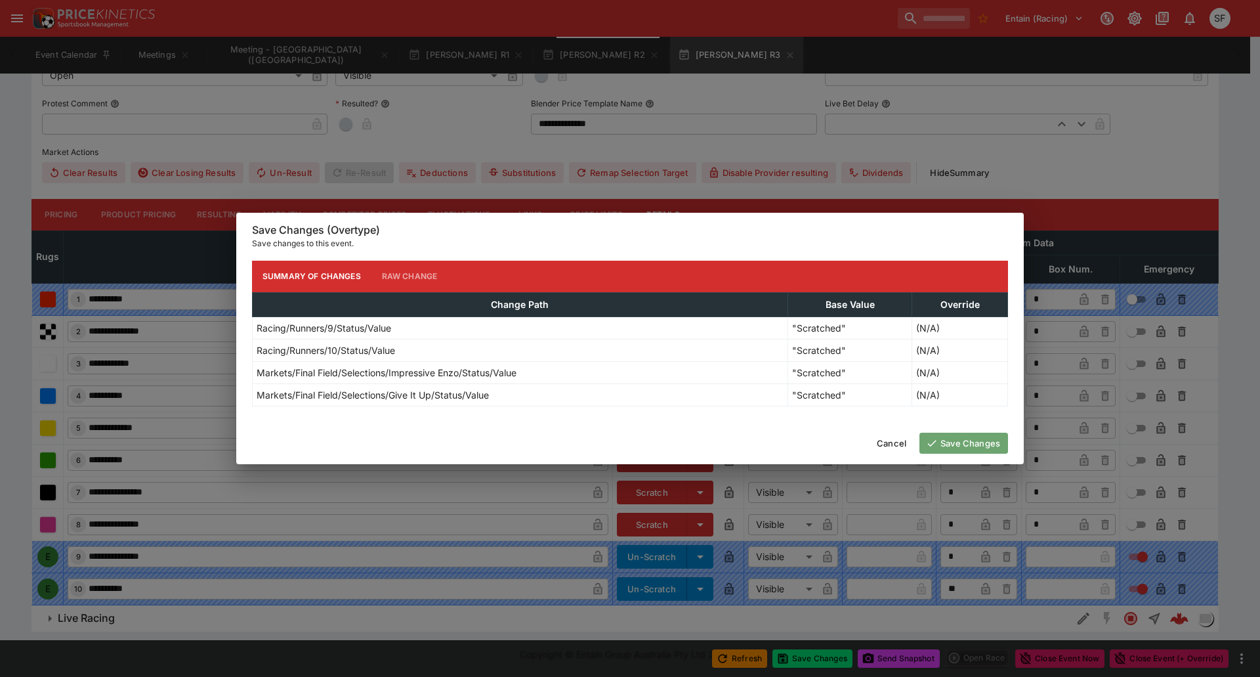
click at [931, 450] on button "Save Changes" at bounding box center [963, 442] width 89 height 21
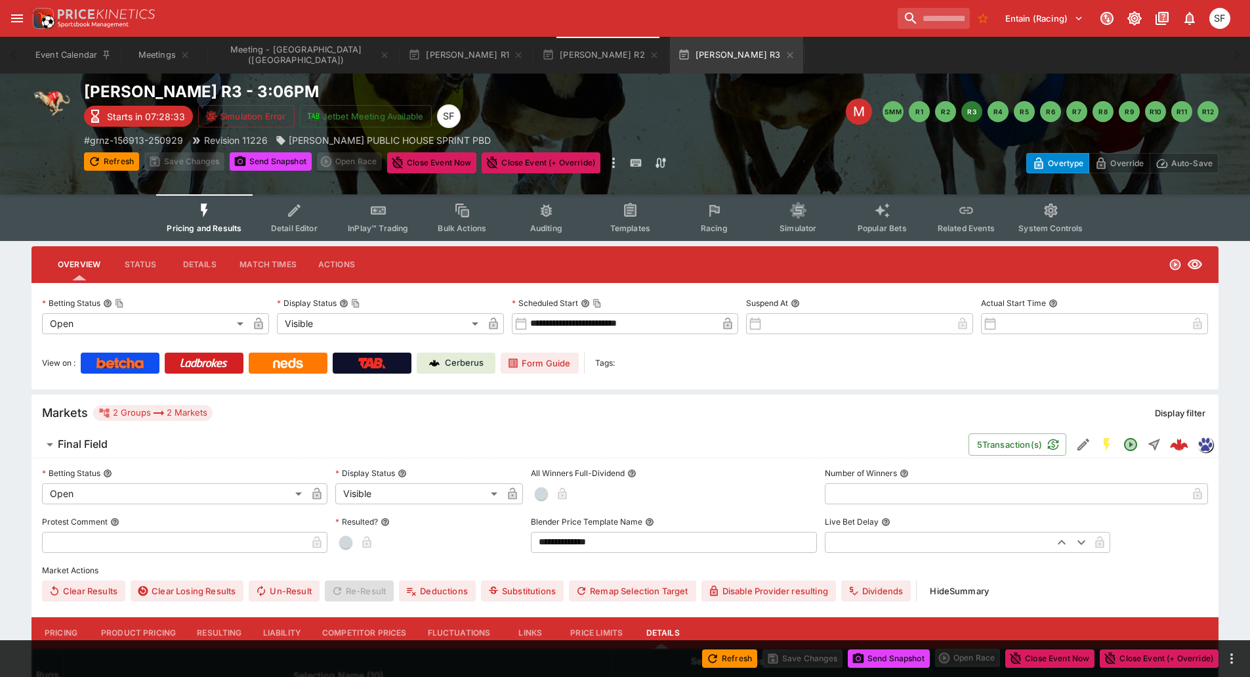
scroll to position [0, 0]
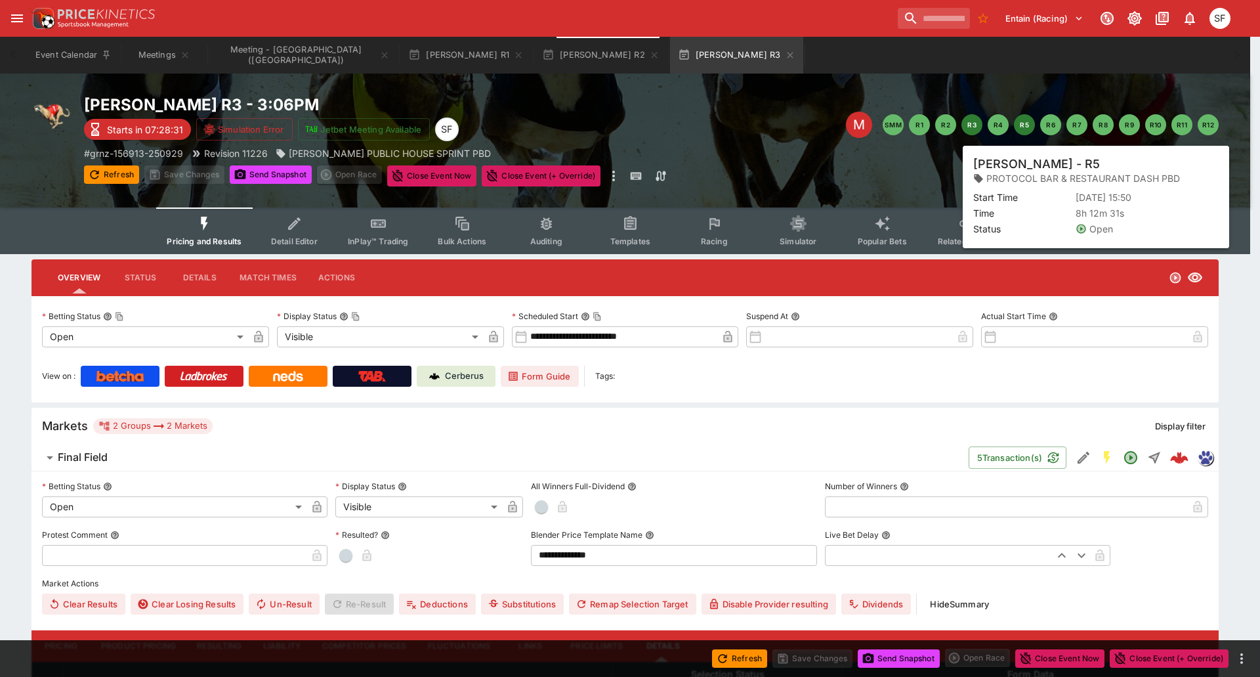
click at [1023, 127] on button "R5" at bounding box center [1024, 124] width 21 height 21
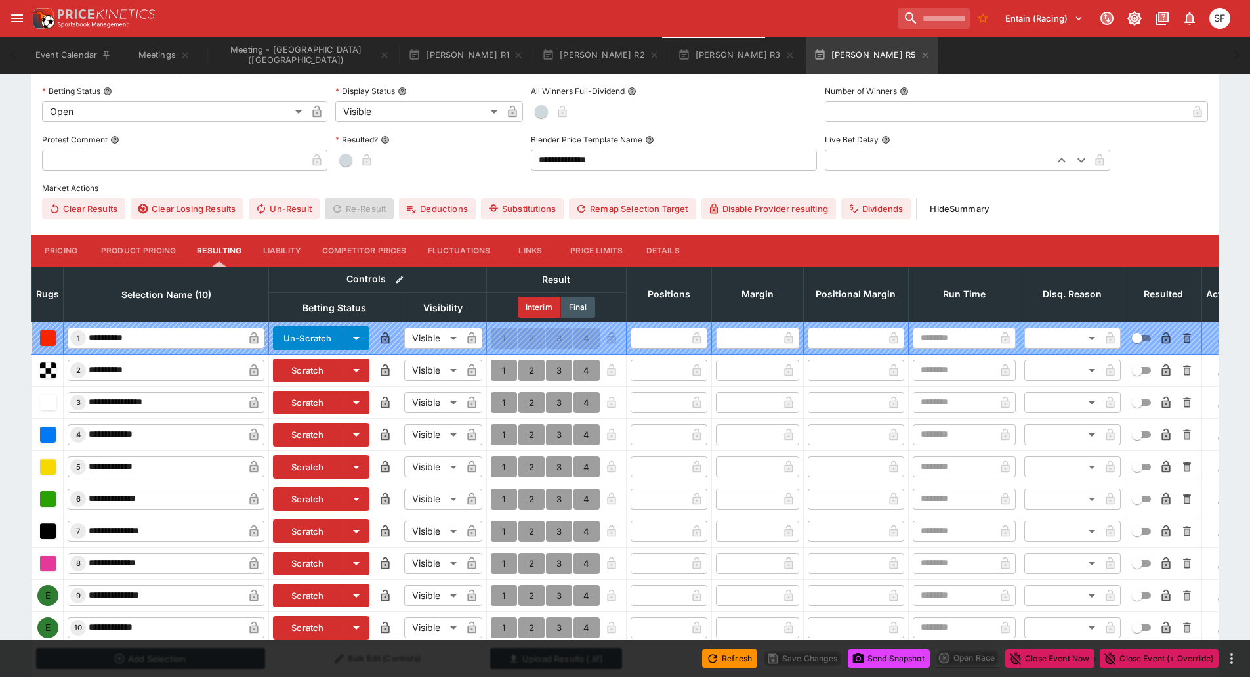
scroll to position [395, 0]
click at [660, 251] on button "Details" at bounding box center [662, 251] width 59 height 32
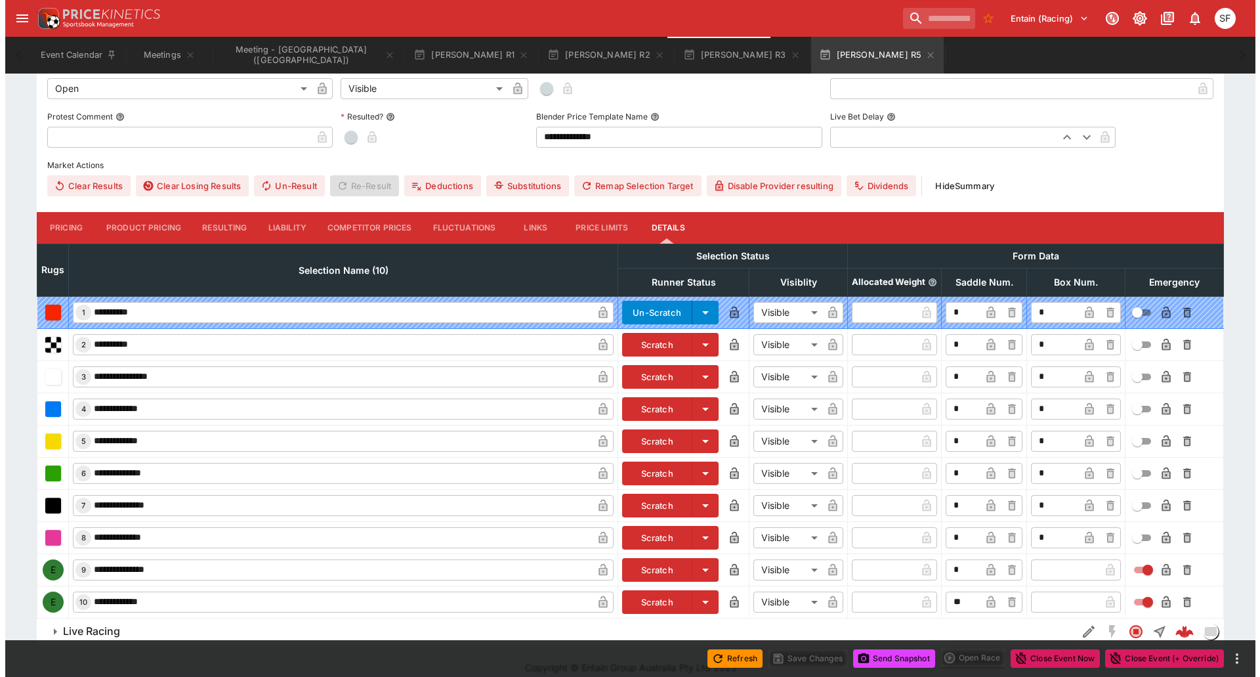
scroll to position [431, 0]
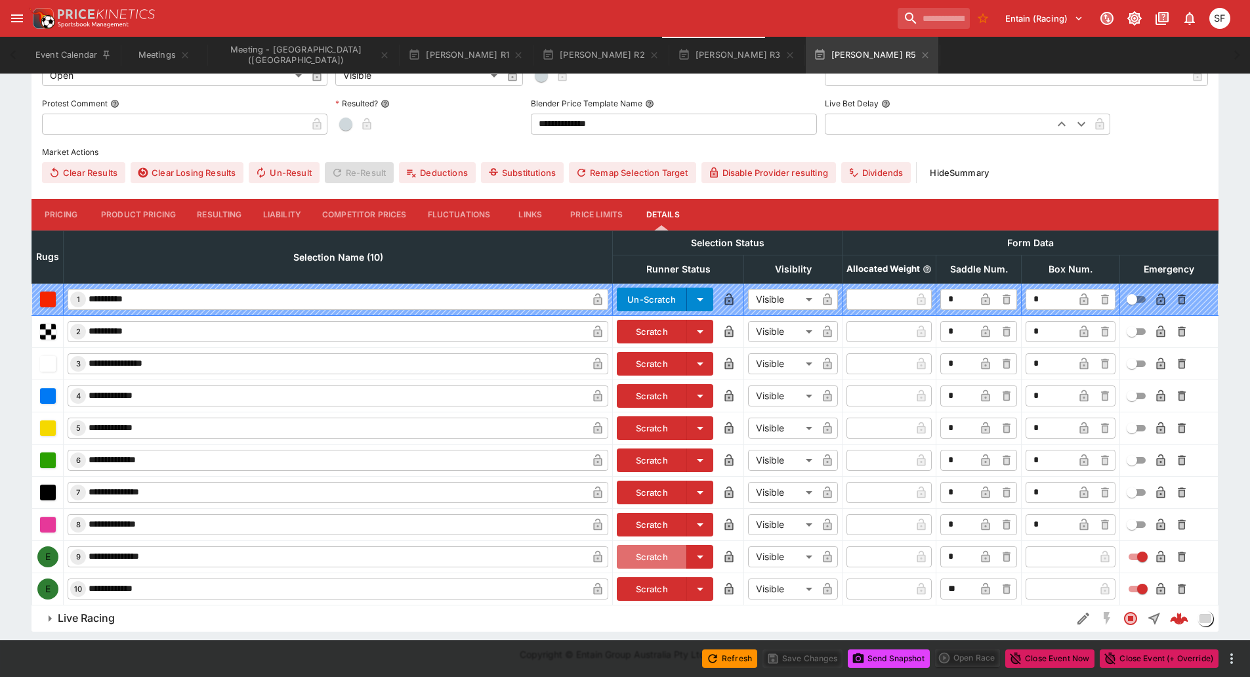
click at [651, 557] on button "Scratch" at bounding box center [652, 557] width 70 height 24
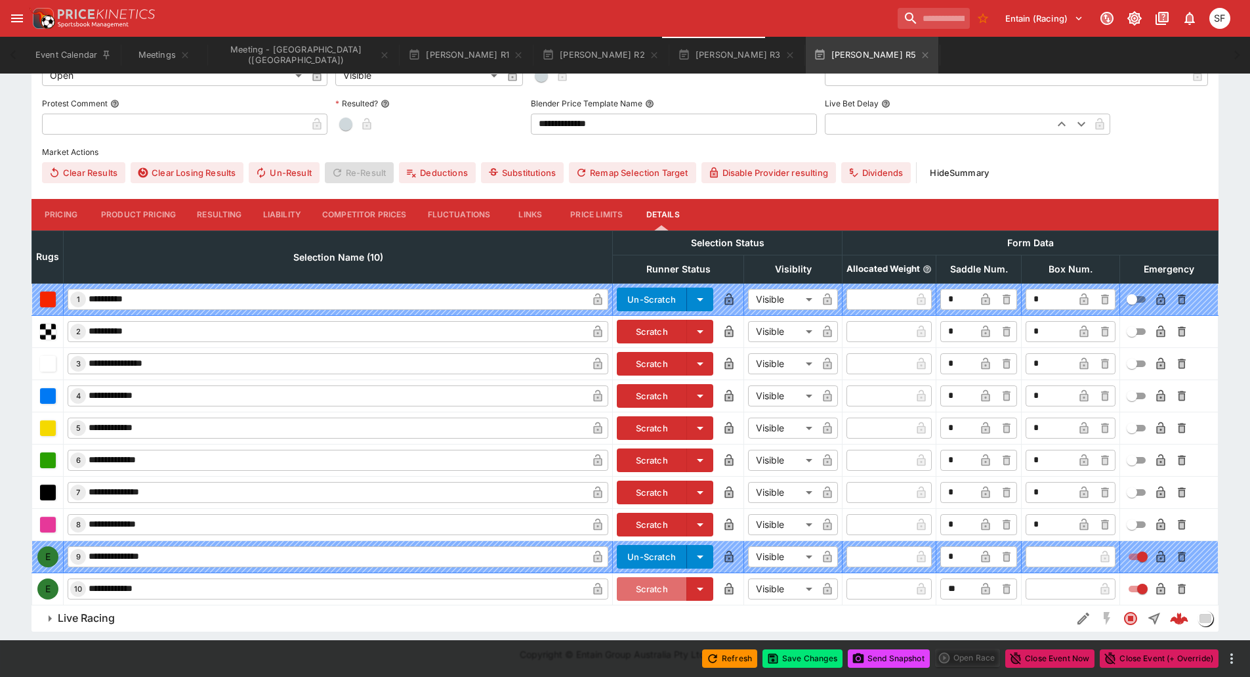
click at [646, 589] on button "Scratch" at bounding box center [652, 589] width 70 height 24
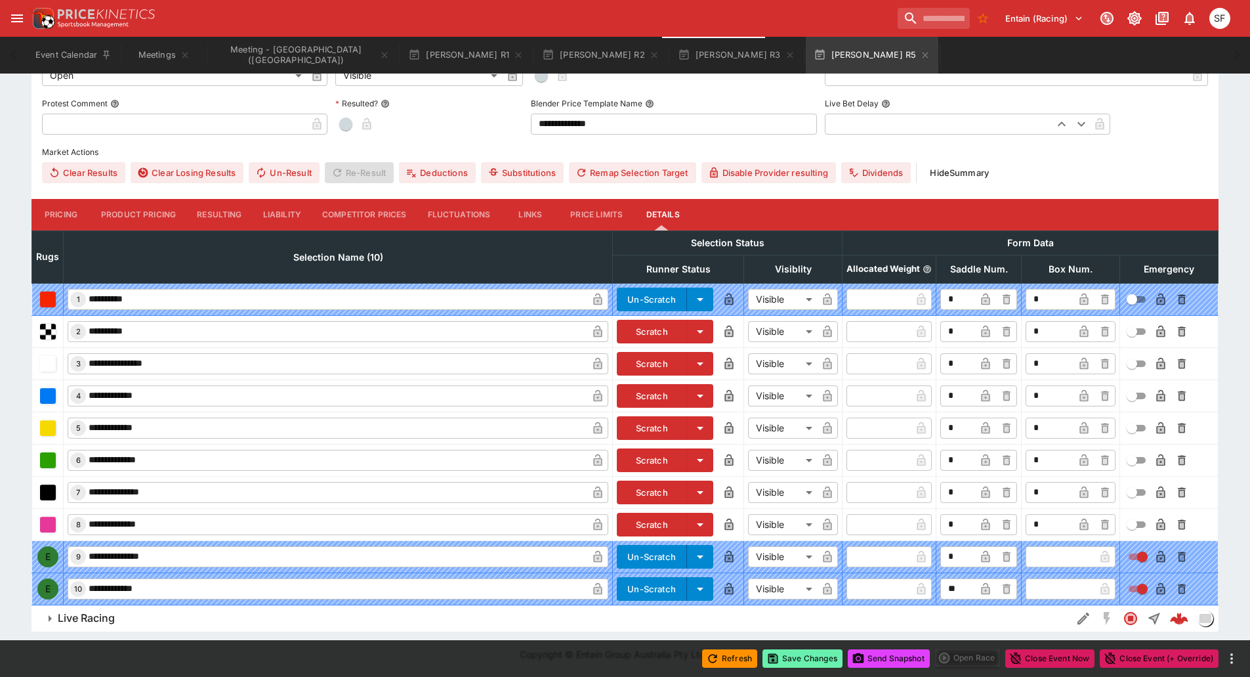
click at [813, 663] on button "Save Changes" at bounding box center [803, 658] width 80 height 18
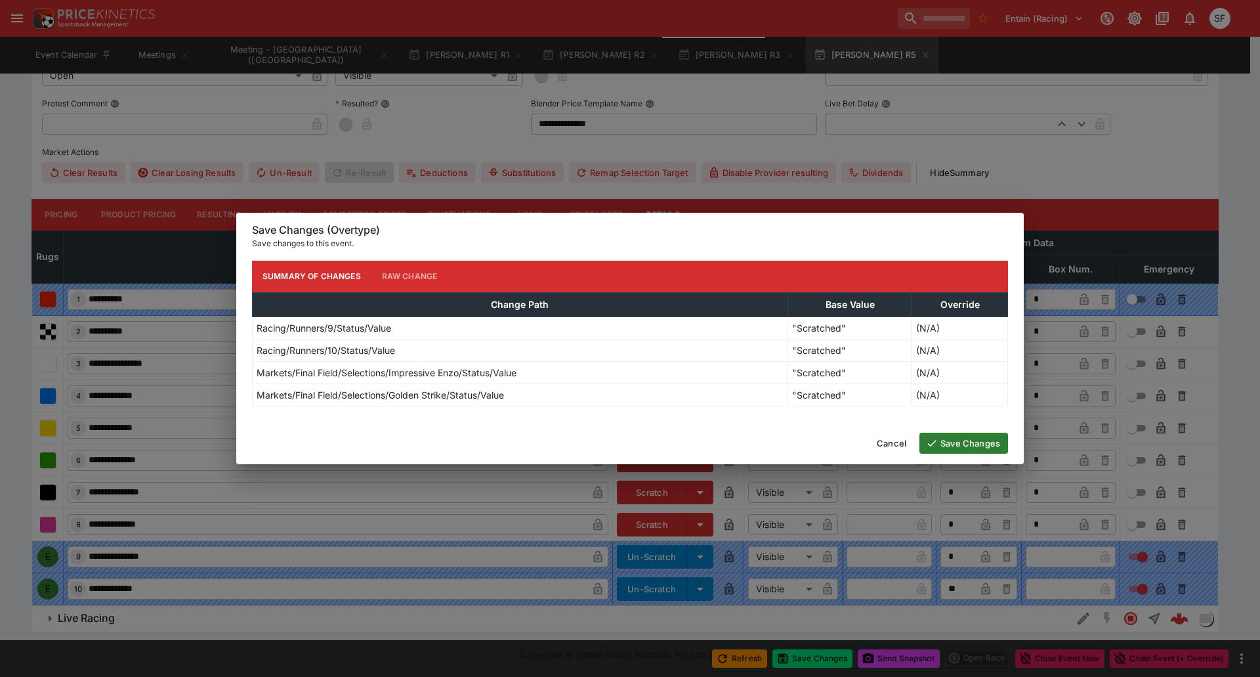
click at [944, 449] on button "Save Changes" at bounding box center [963, 442] width 89 height 21
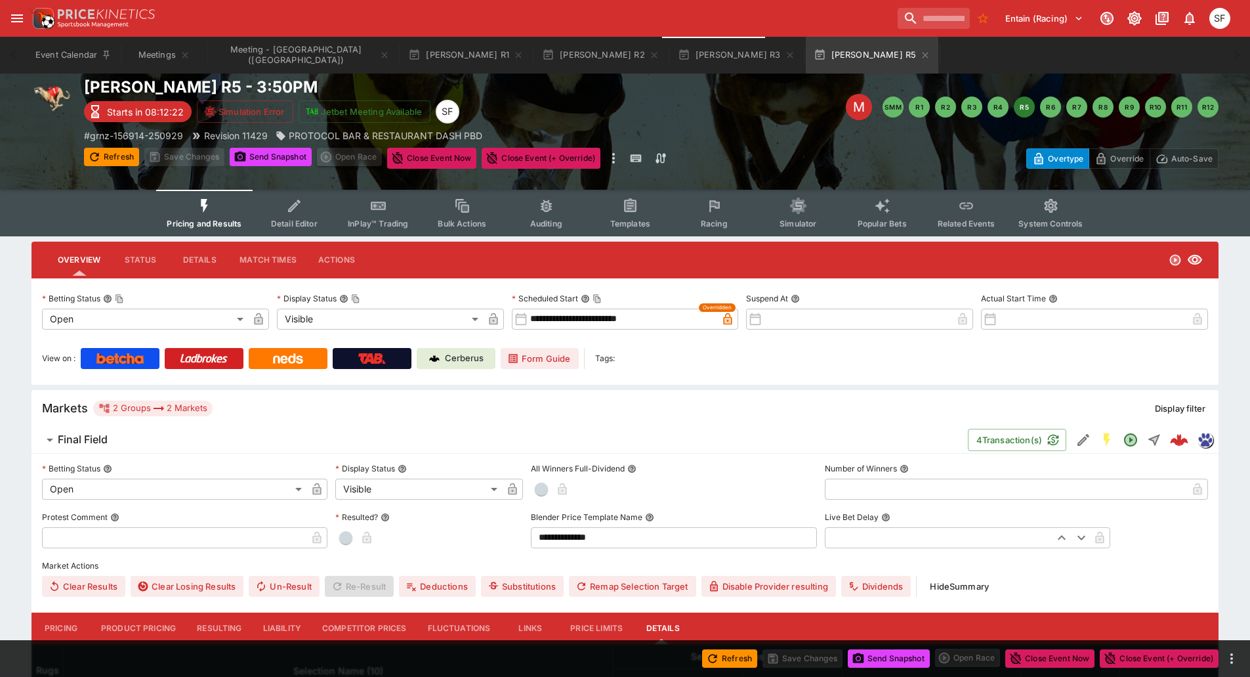
scroll to position [0, 0]
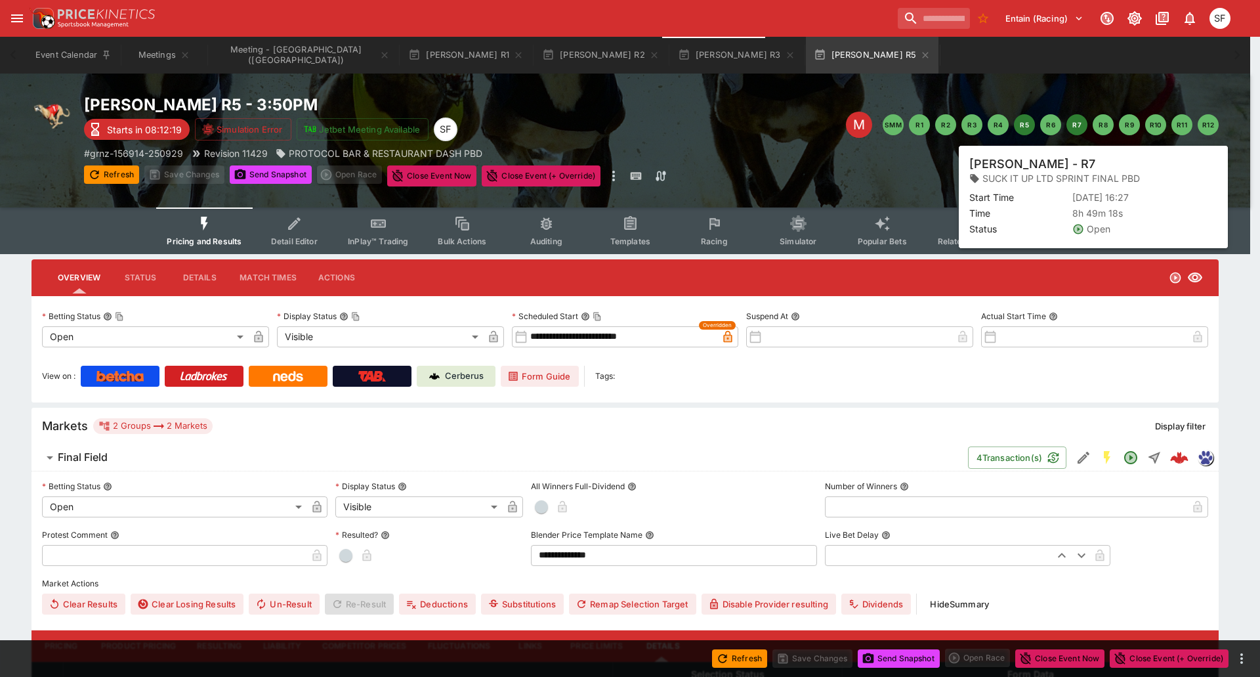
click at [1076, 130] on button "R7" at bounding box center [1076, 124] width 21 height 21
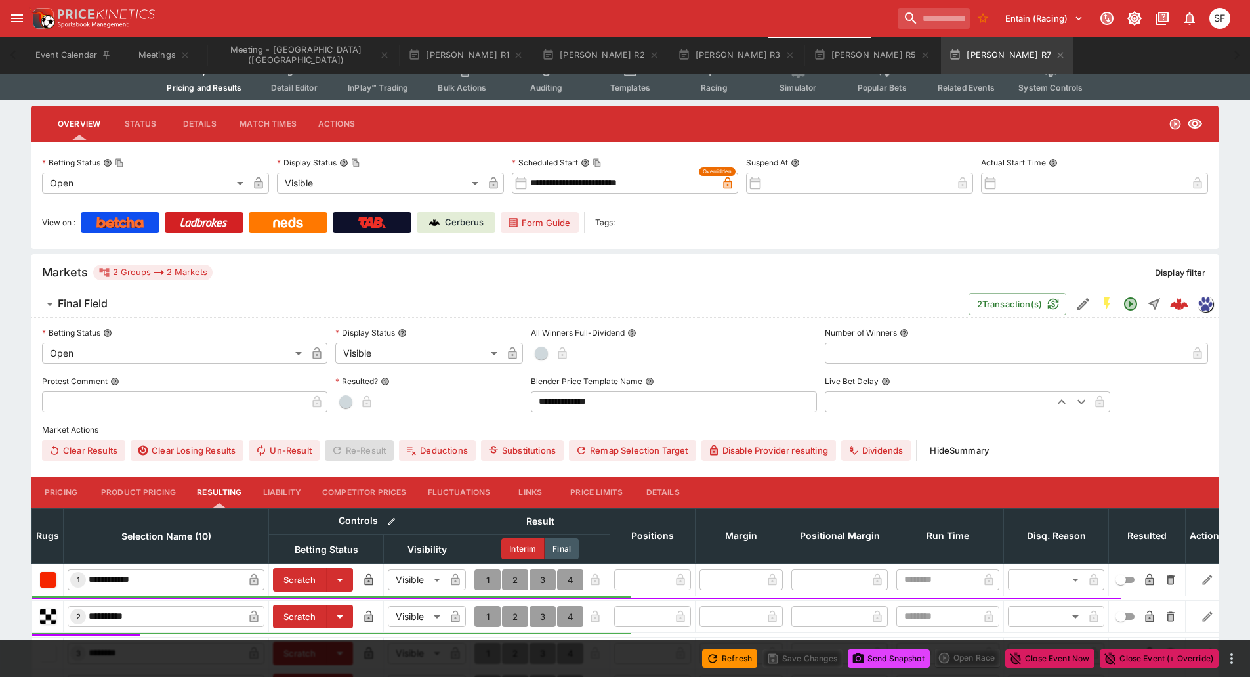
scroll to position [394, 0]
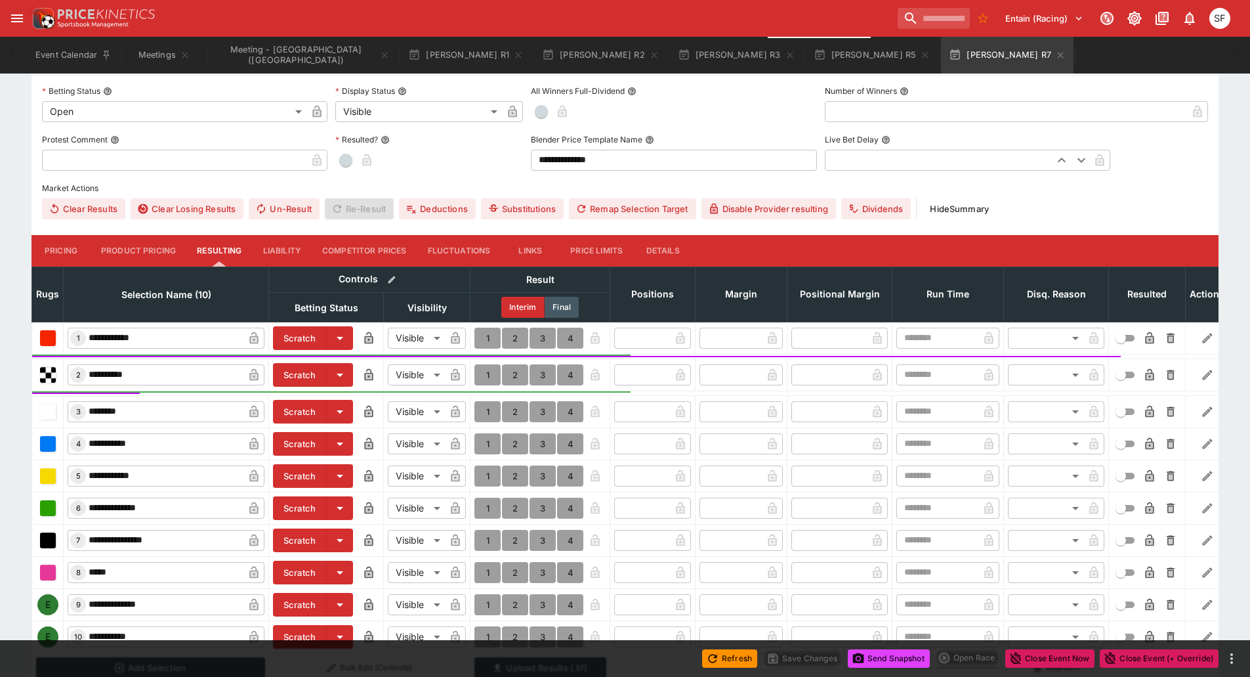
click at [665, 253] on button "Details" at bounding box center [662, 251] width 59 height 32
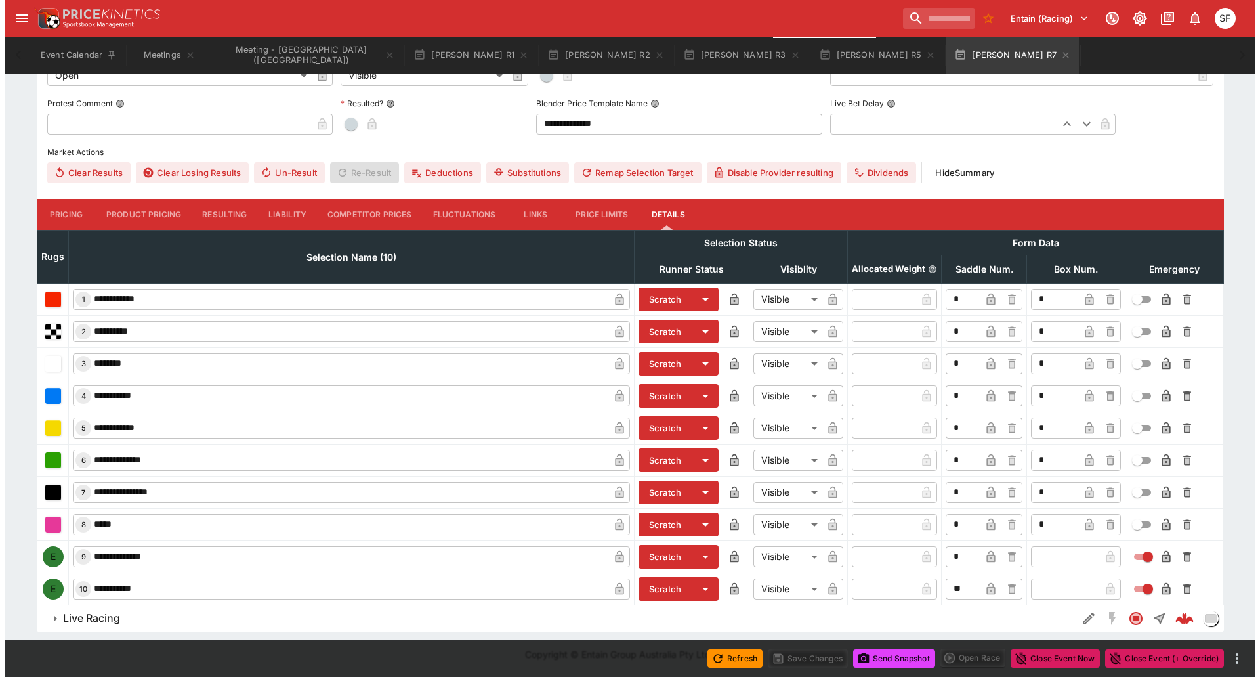
scroll to position [431, 0]
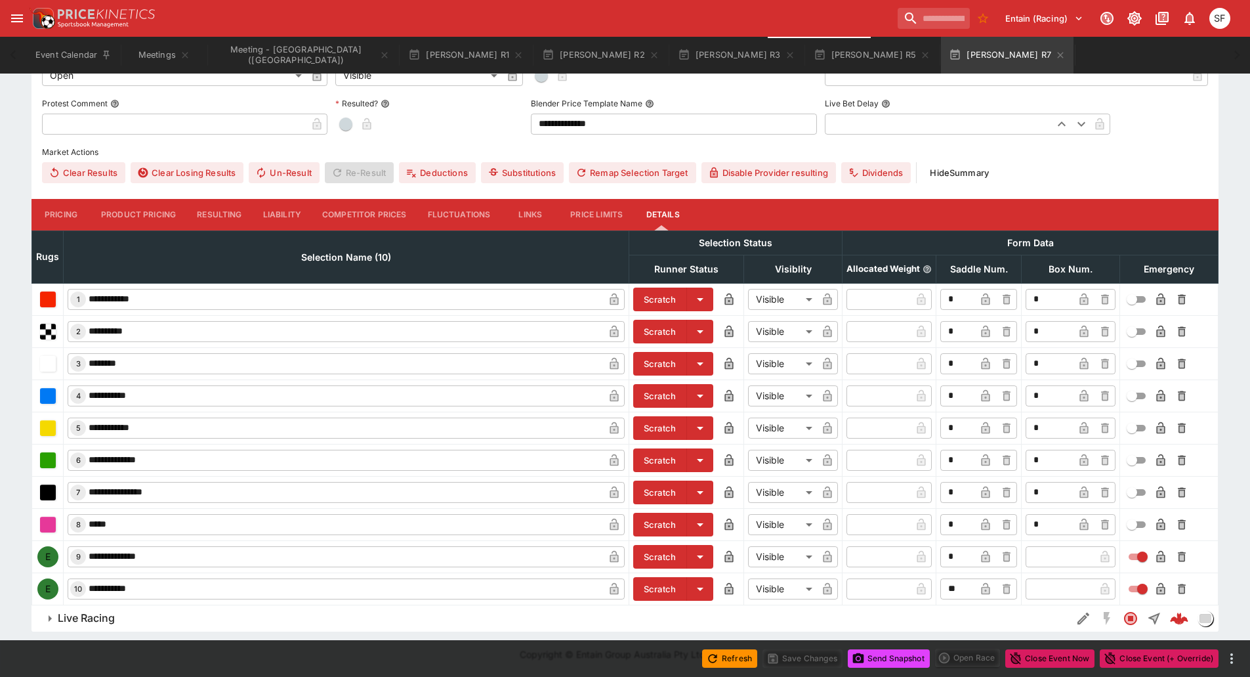
click at [665, 555] on button "Scratch" at bounding box center [660, 557] width 54 height 24
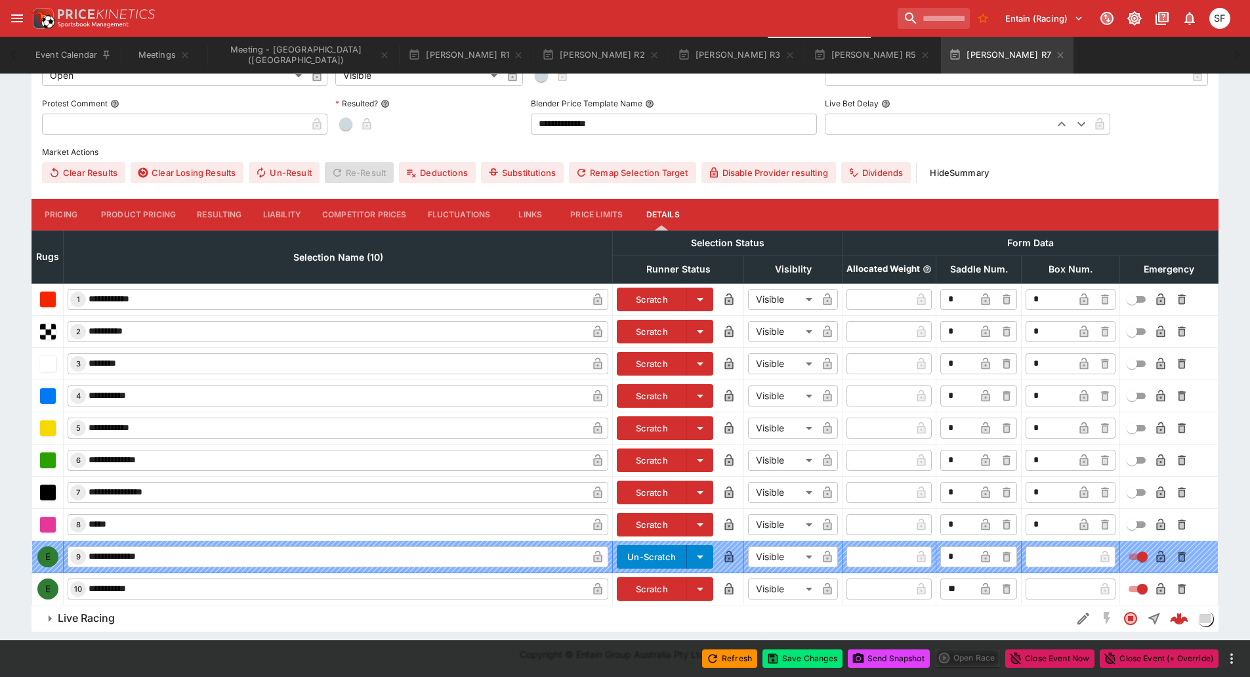
click at [652, 582] on button "Scratch" at bounding box center [652, 589] width 70 height 24
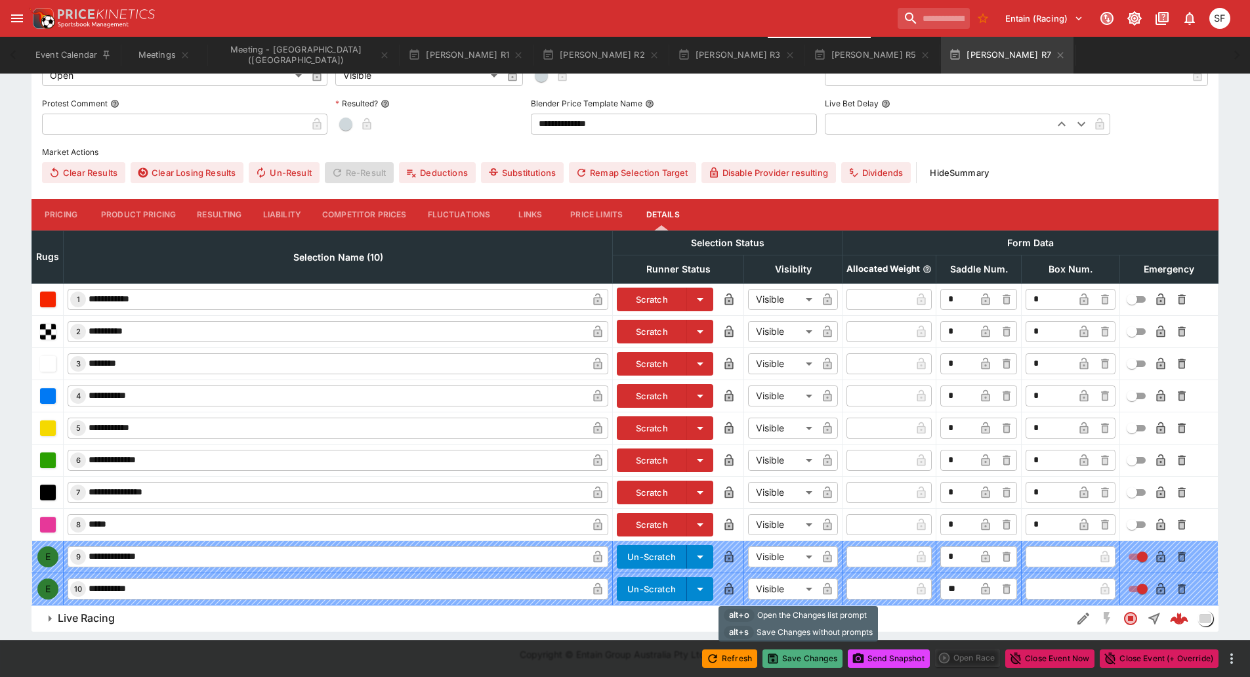
click at [813, 655] on button "Save Changes" at bounding box center [803, 658] width 80 height 18
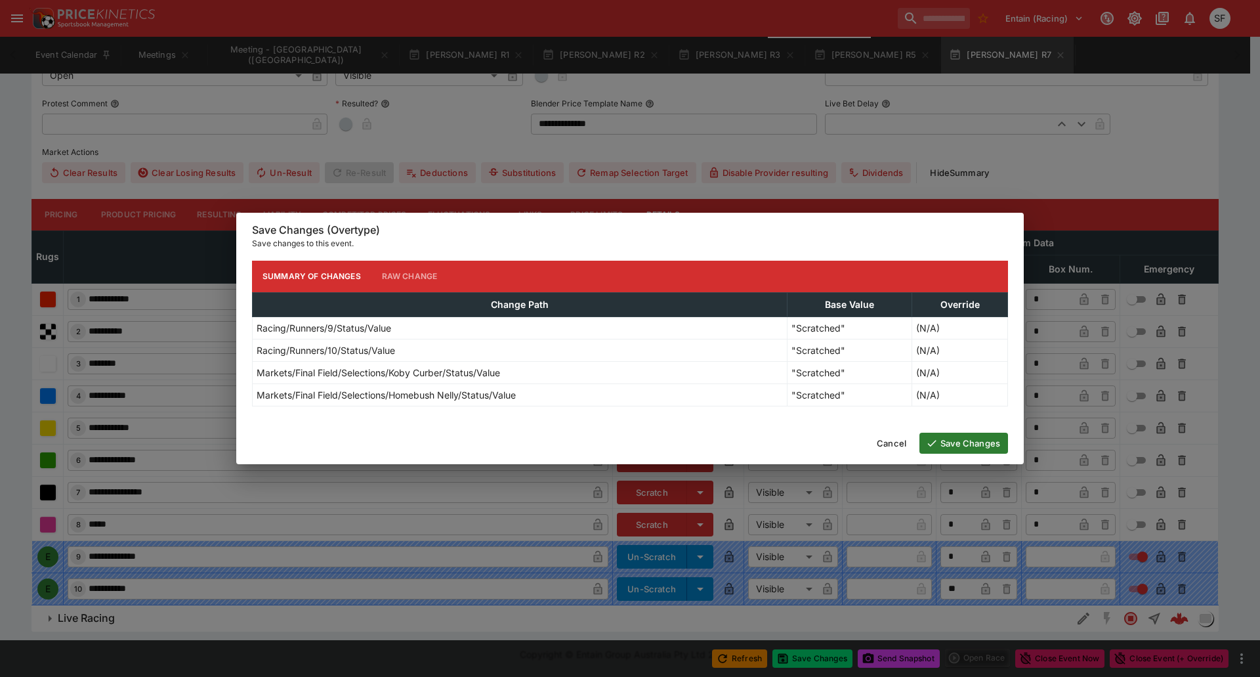
click at [934, 445] on icon "button" at bounding box center [932, 443] width 12 height 12
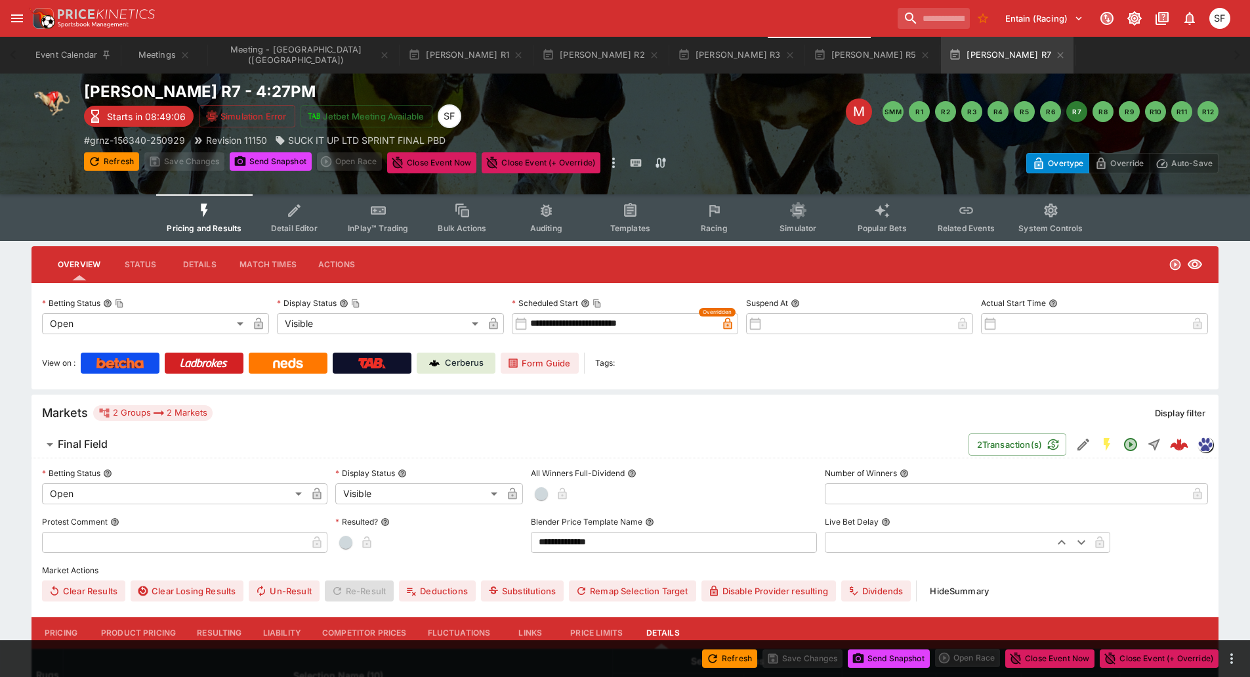
scroll to position [0, 0]
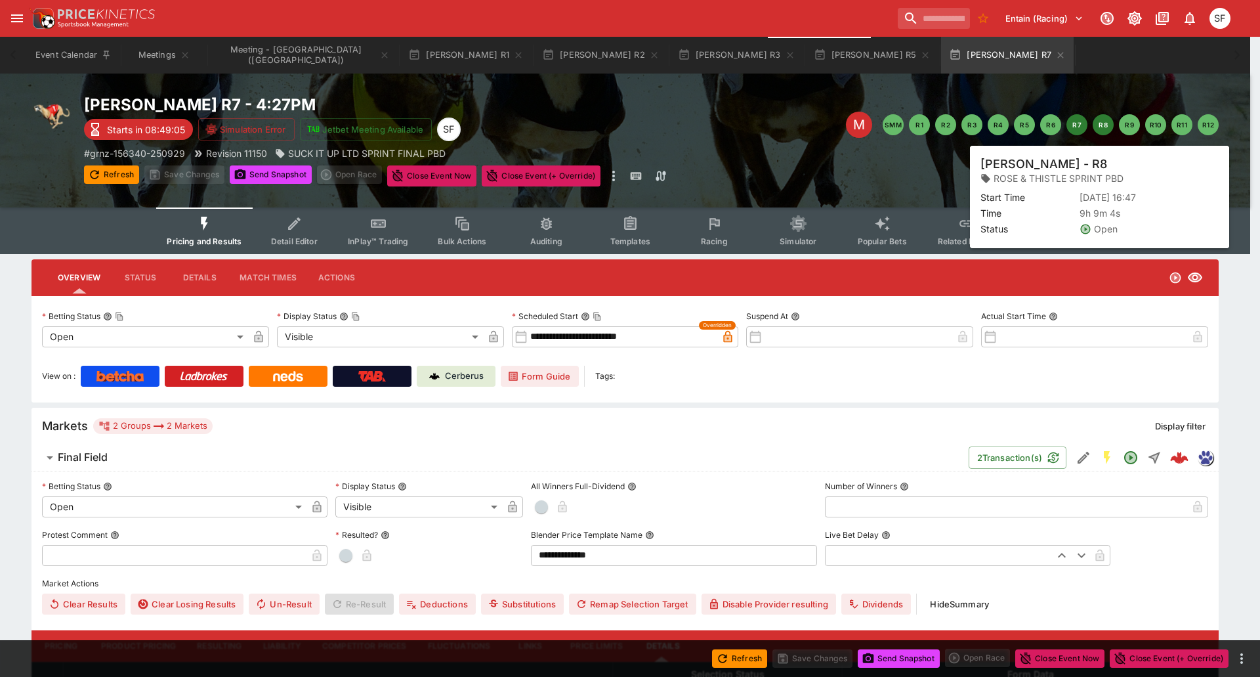
click at [1106, 131] on button "R8" at bounding box center [1103, 124] width 21 height 21
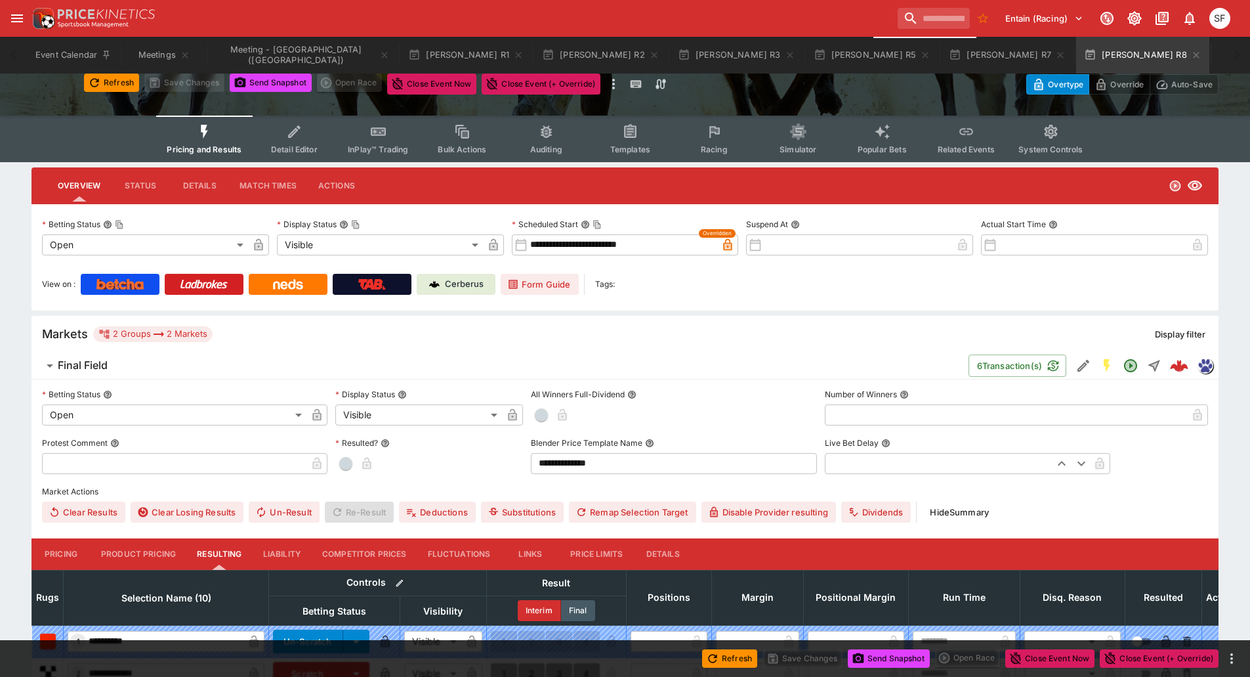
scroll to position [263, 0]
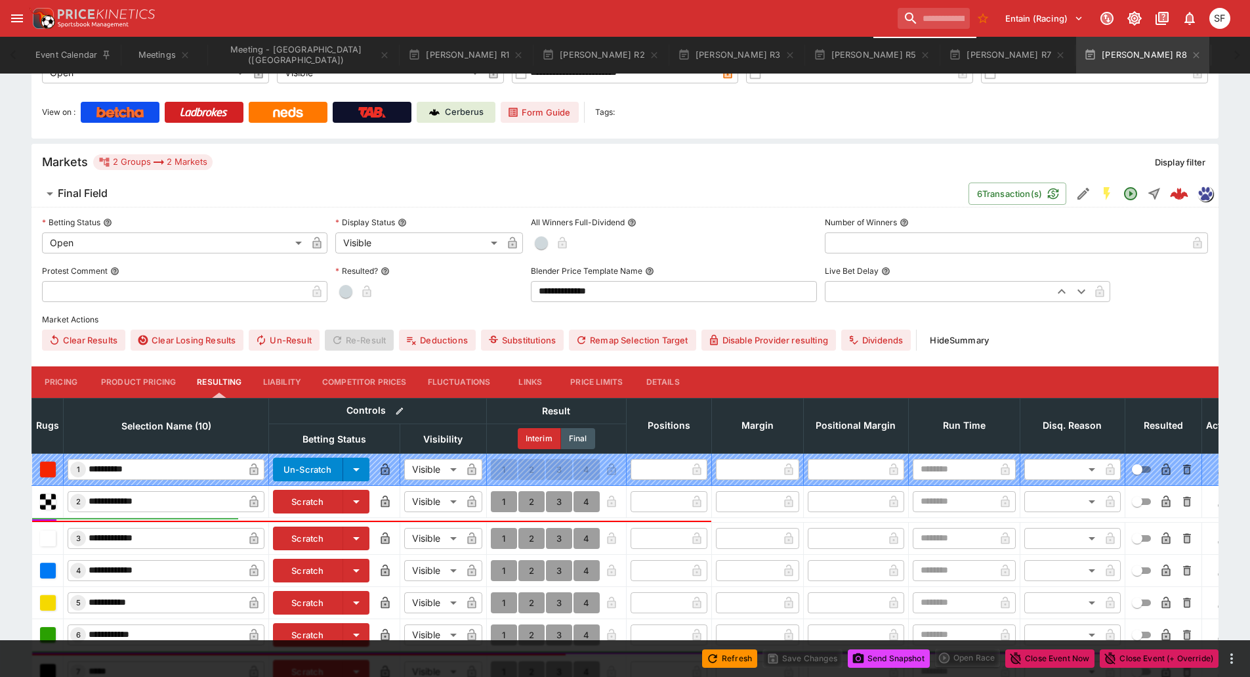
click at [669, 383] on button "Details" at bounding box center [662, 382] width 59 height 32
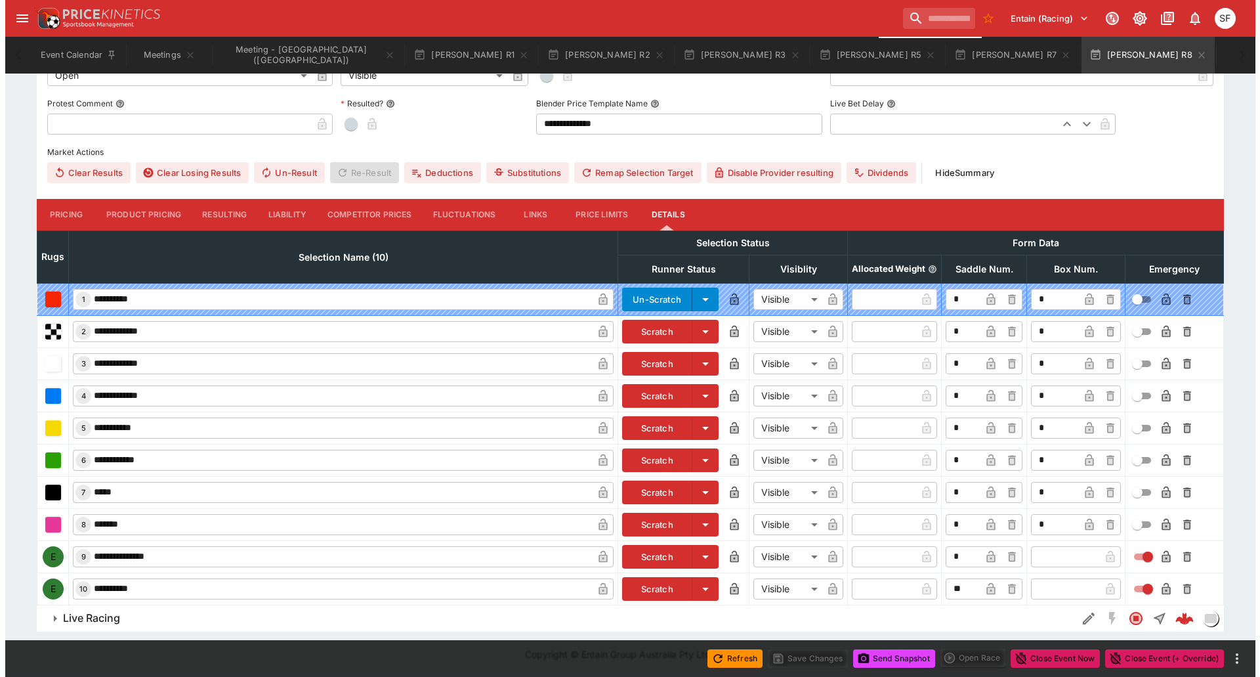
scroll to position [431, 0]
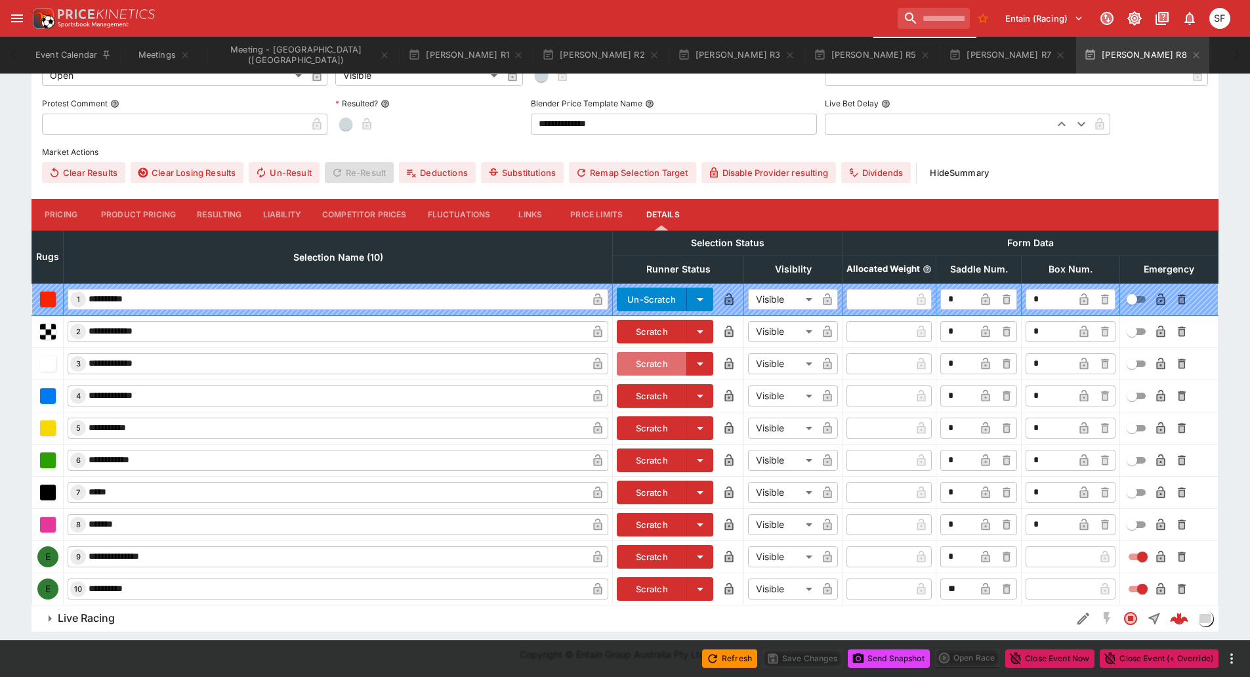
click at [646, 362] on button "Scratch" at bounding box center [652, 364] width 70 height 24
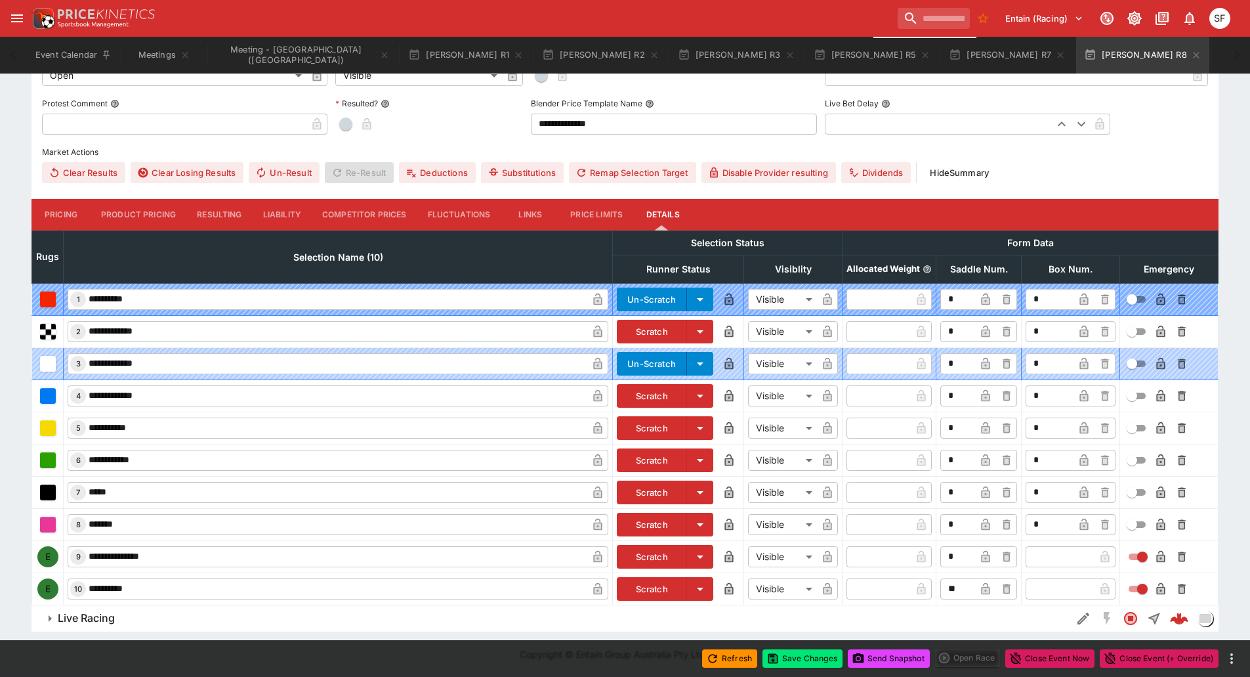
click at [648, 362] on button "Un-Scratch" at bounding box center [652, 364] width 70 height 24
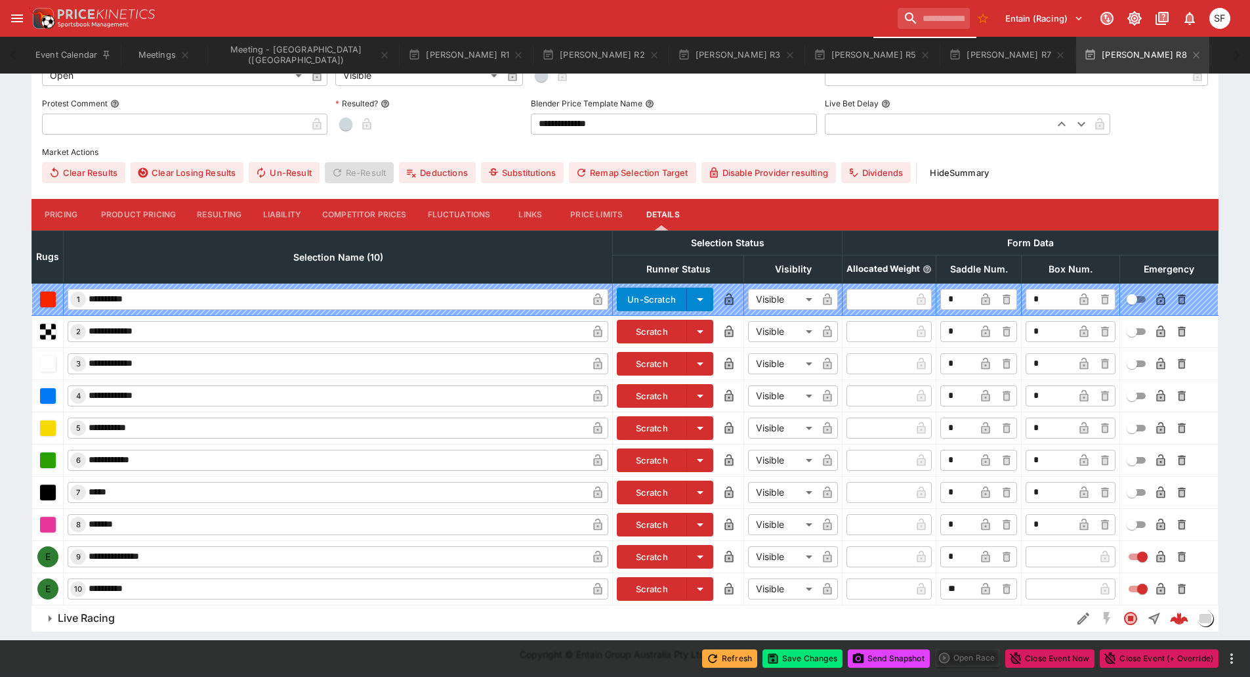
click at [730, 658] on button "Refresh" at bounding box center [729, 658] width 55 height 18
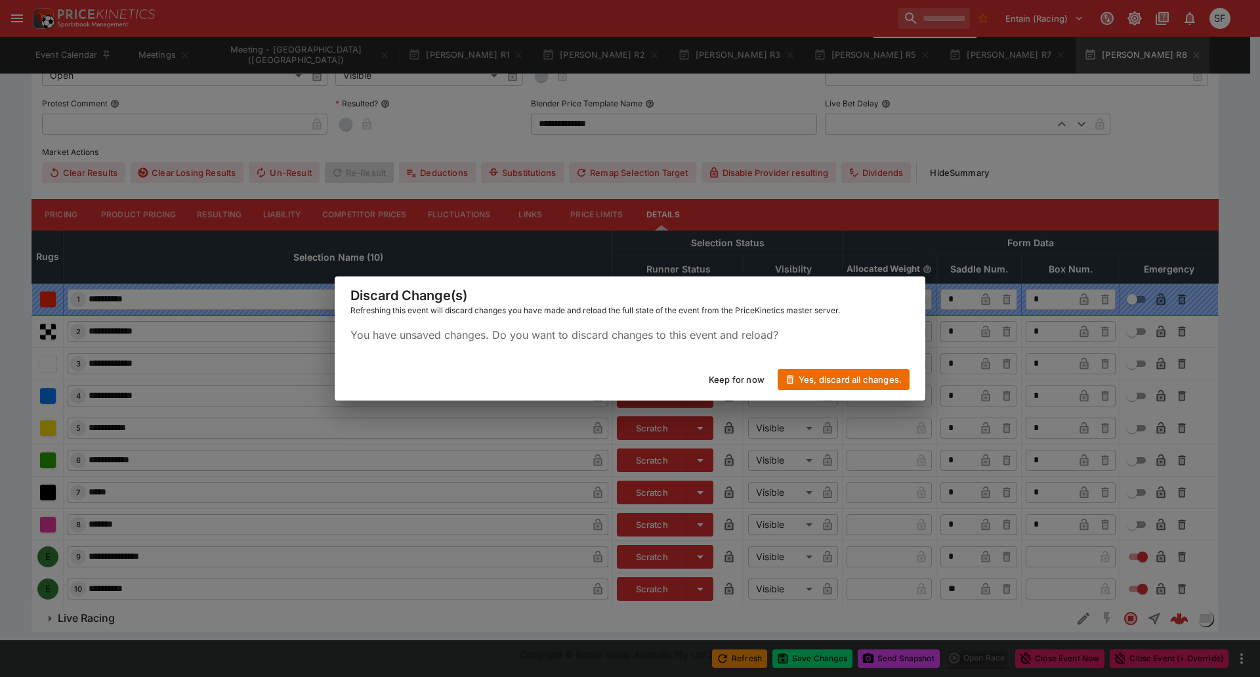
click at [803, 381] on button "Yes, discard all changes." at bounding box center [844, 379] width 132 height 21
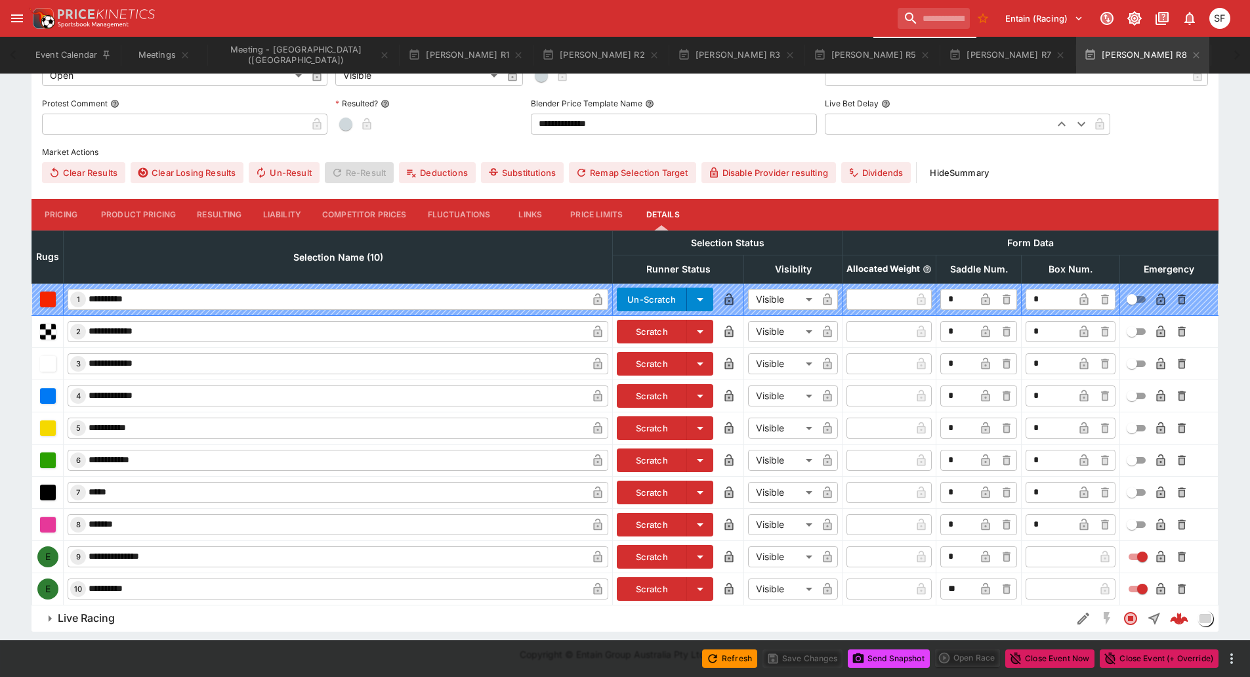
click at [654, 333] on button "Scratch" at bounding box center [652, 332] width 70 height 24
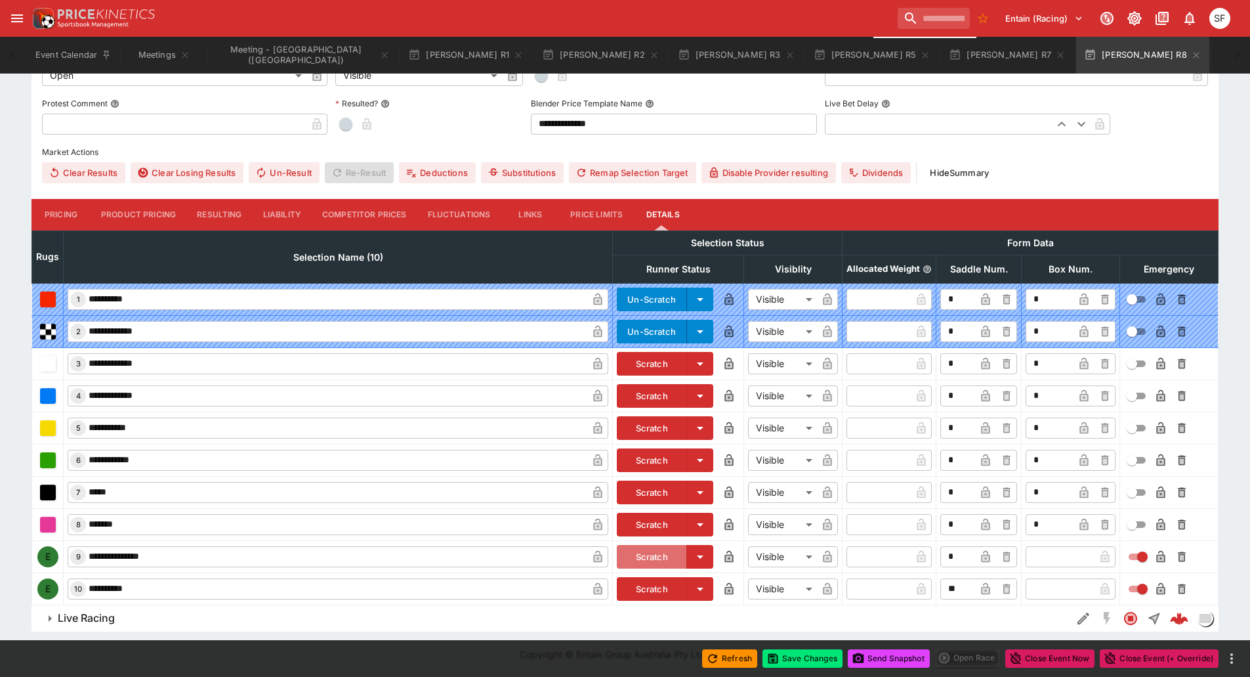
click at [646, 559] on button "Scratch" at bounding box center [652, 557] width 70 height 24
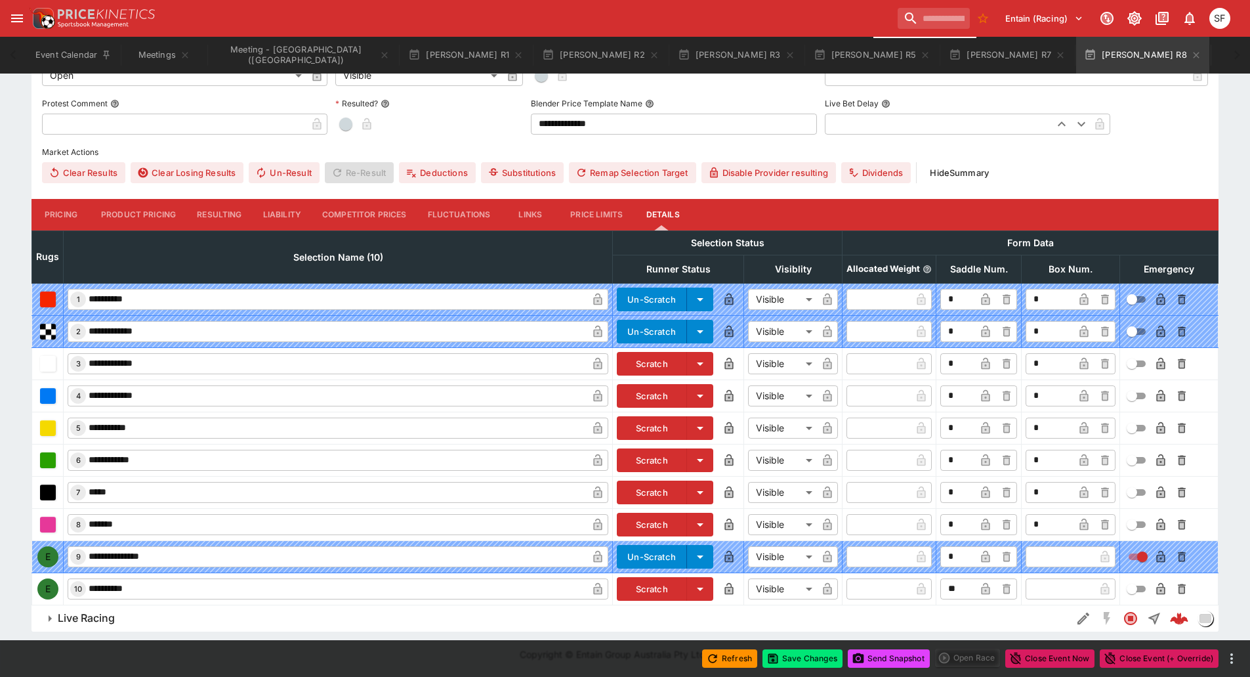
click at [1064, 591] on input "text" at bounding box center [1060, 588] width 69 height 21
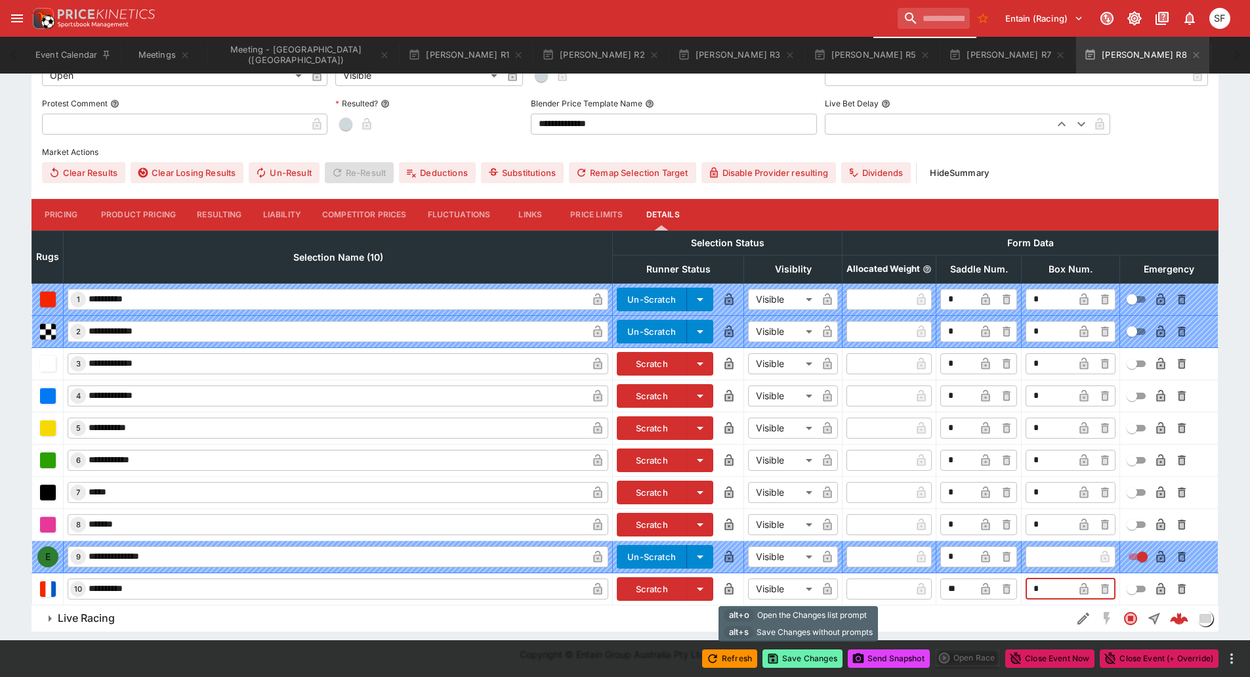
type input "*"
click at [820, 654] on button "Save Changes" at bounding box center [803, 658] width 80 height 18
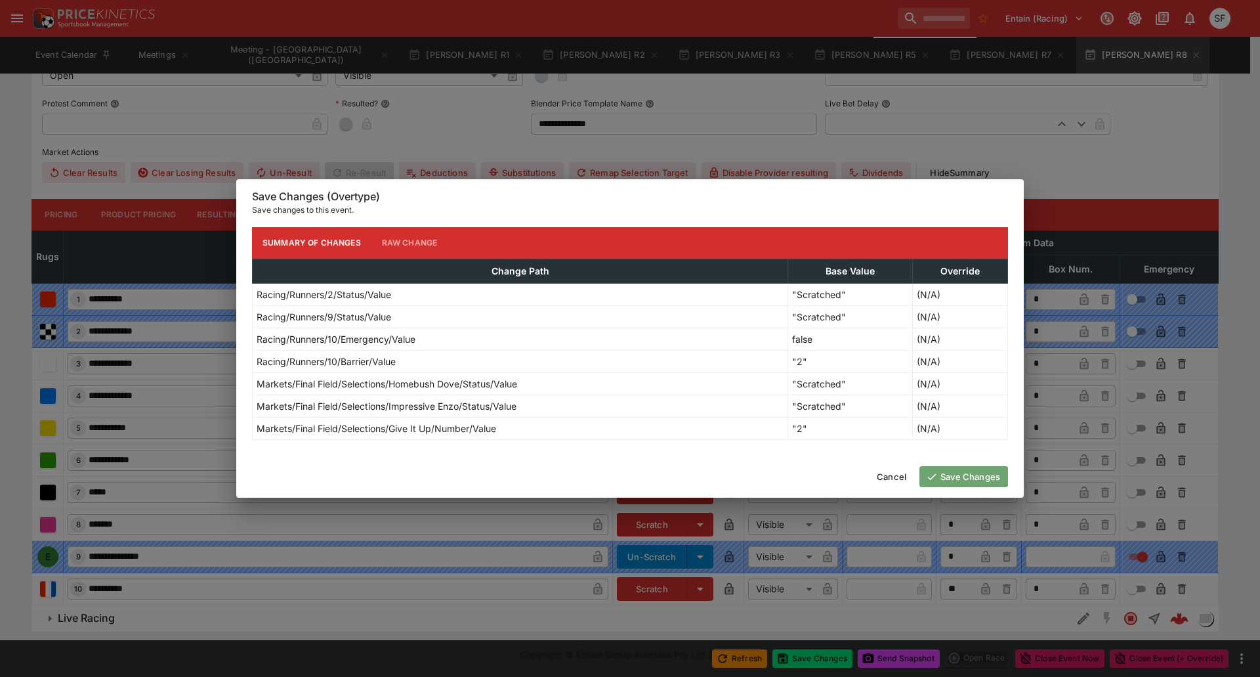
click at [943, 480] on button "Save Changes" at bounding box center [963, 476] width 89 height 21
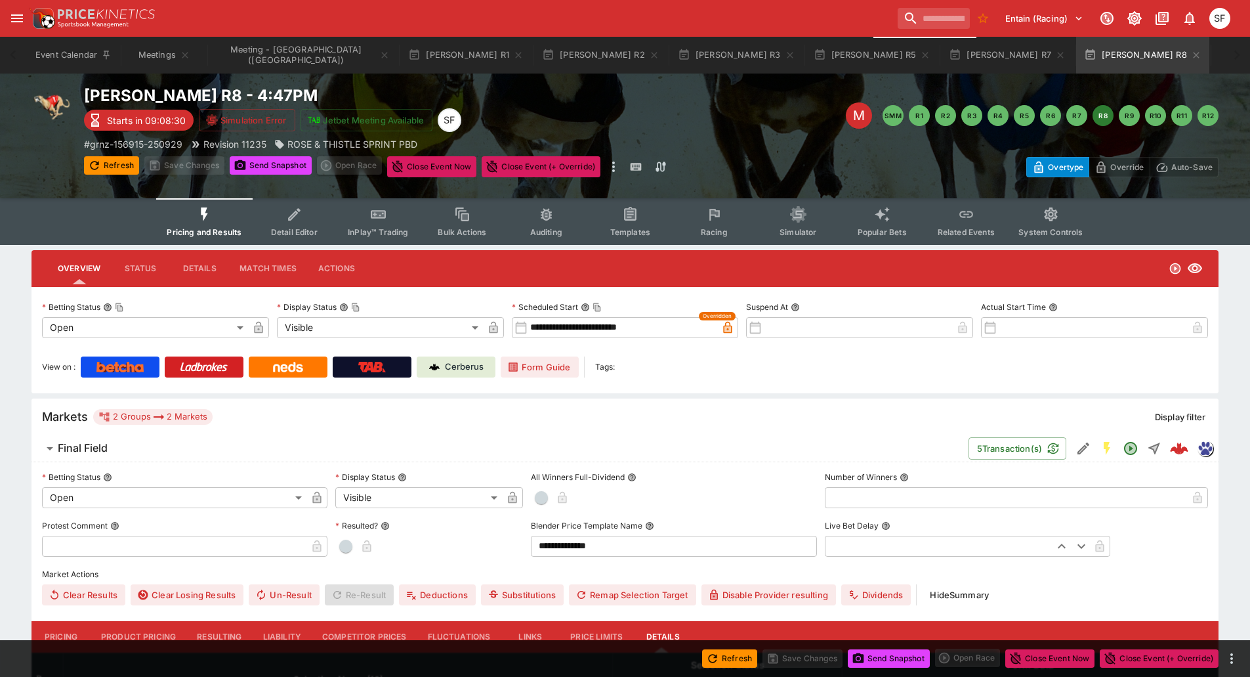
scroll to position [0, 0]
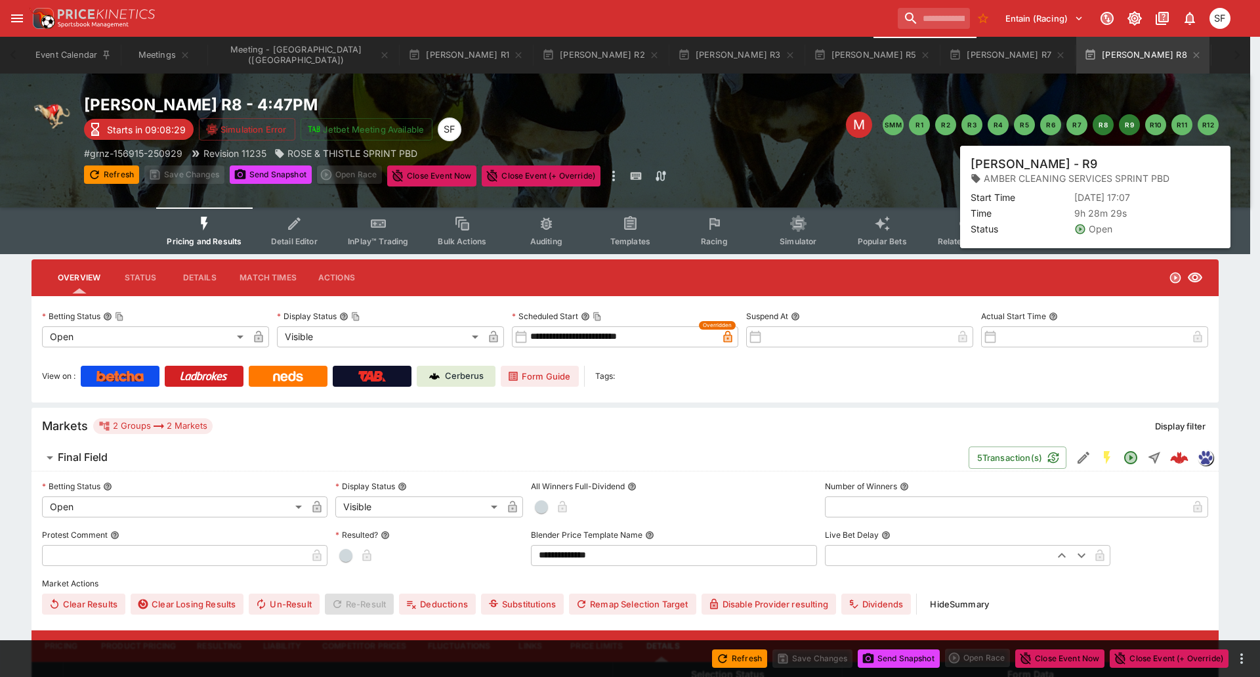
click at [1129, 129] on button "R9" at bounding box center [1129, 124] width 21 height 21
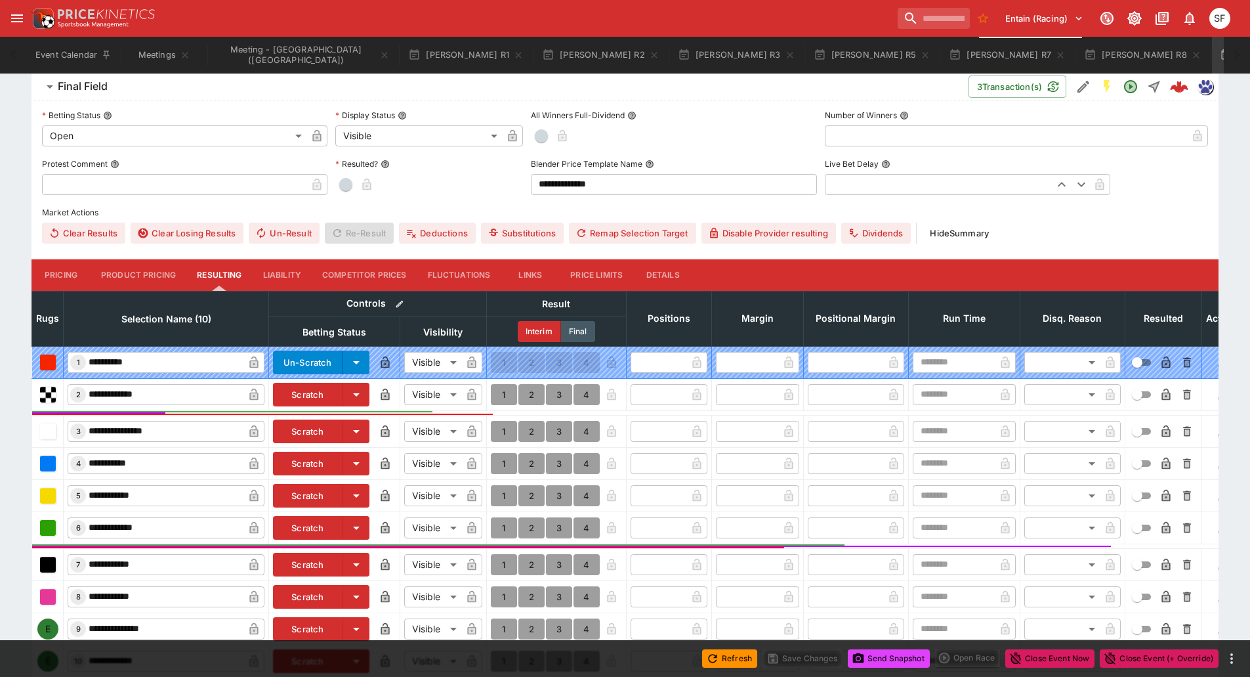
scroll to position [394, 0]
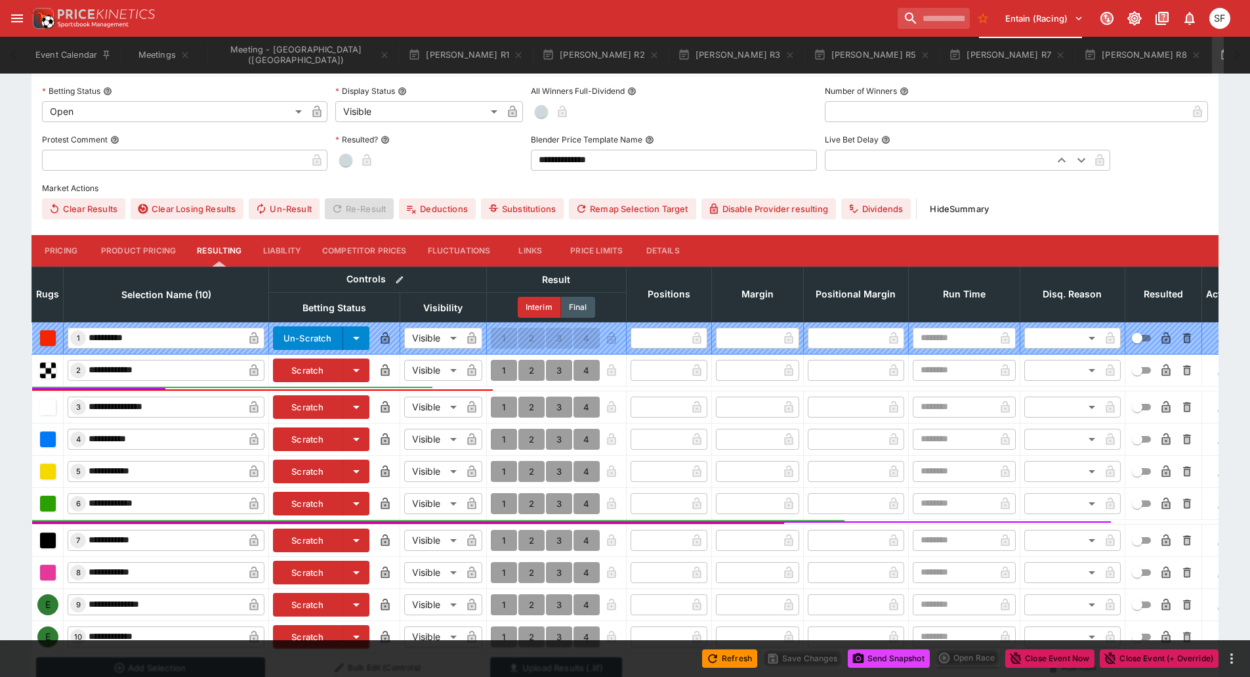
click at [663, 253] on button "Details" at bounding box center [662, 251] width 59 height 32
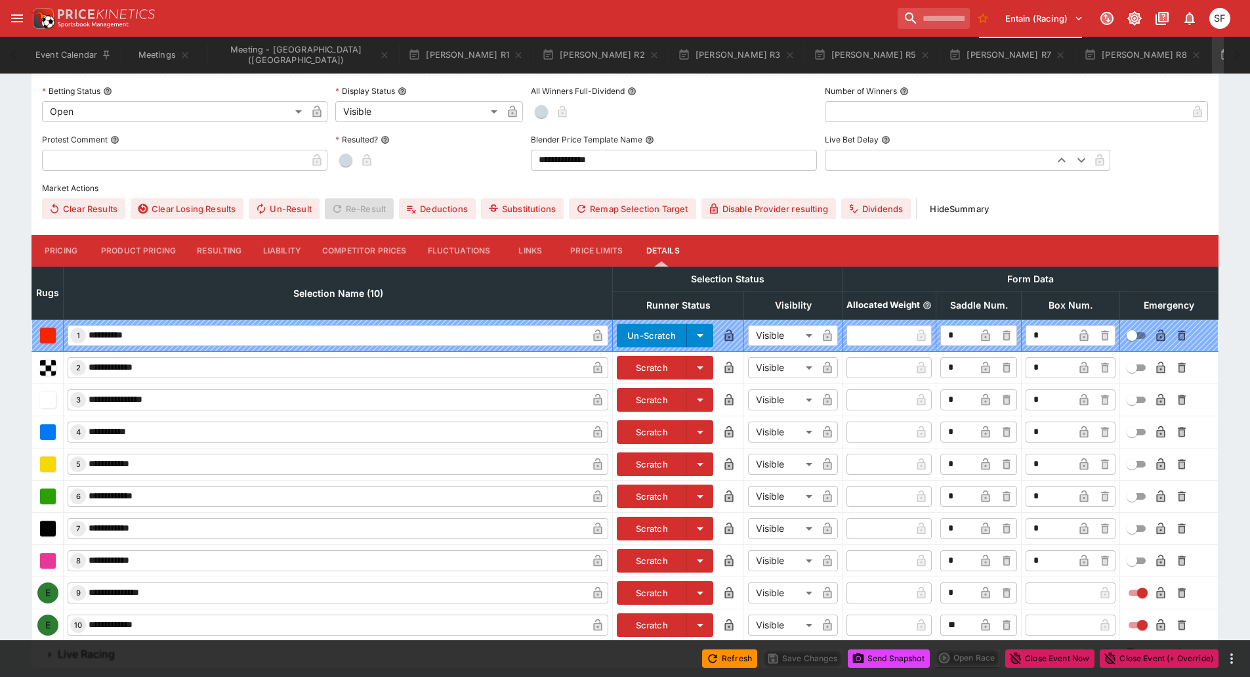
scroll to position [395, 0]
click at [643, 367] on button "Scratch" at bounding box center [652, 368] width 70 height 24
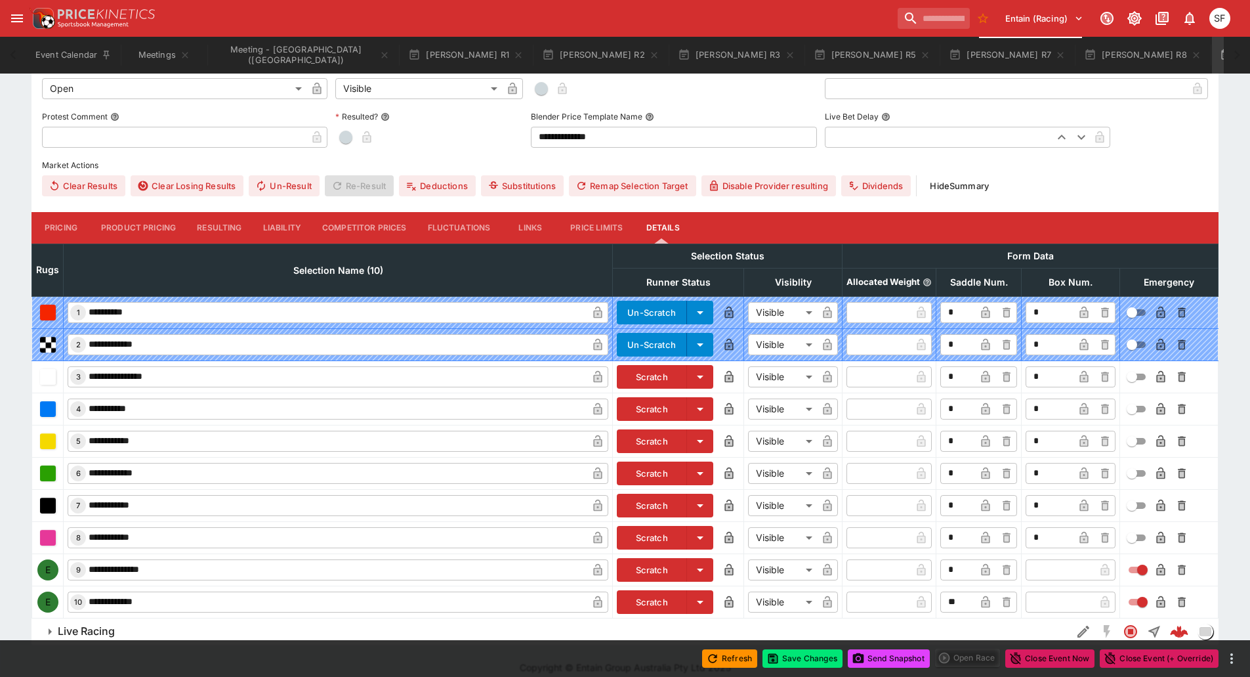
scroll to position [431, 0]
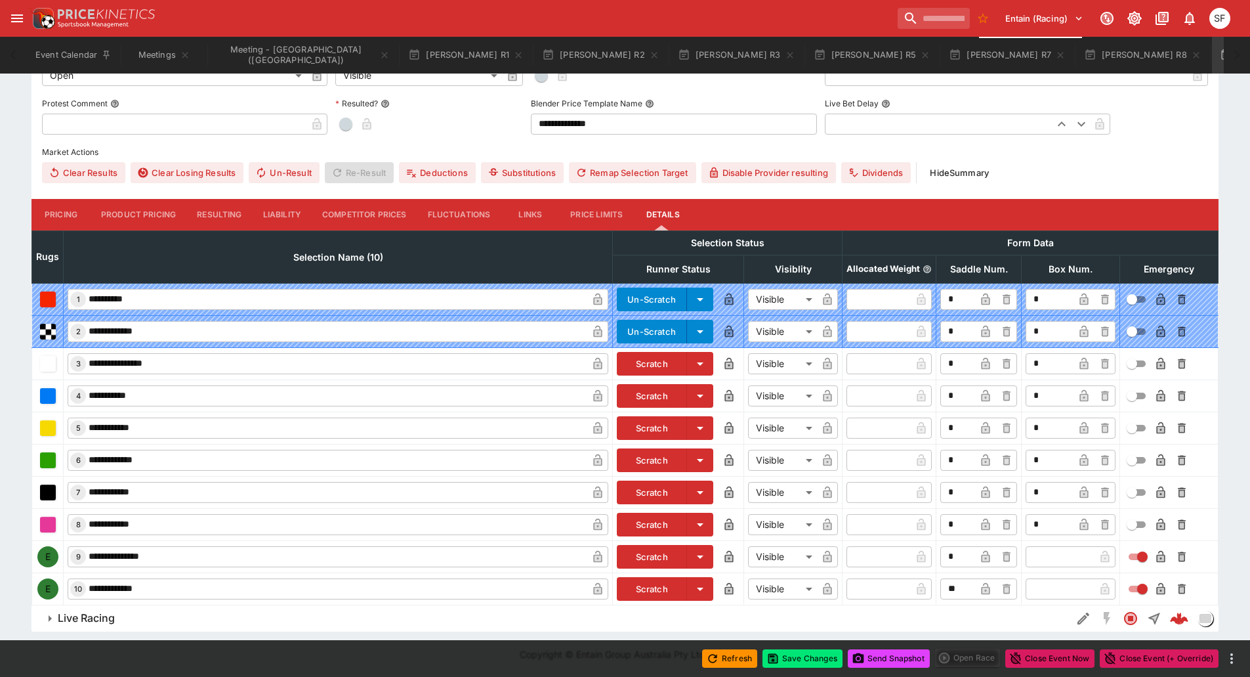
click at [660, 588] on button "Scratch" at bounding box center [652, 589] width 70 height 24
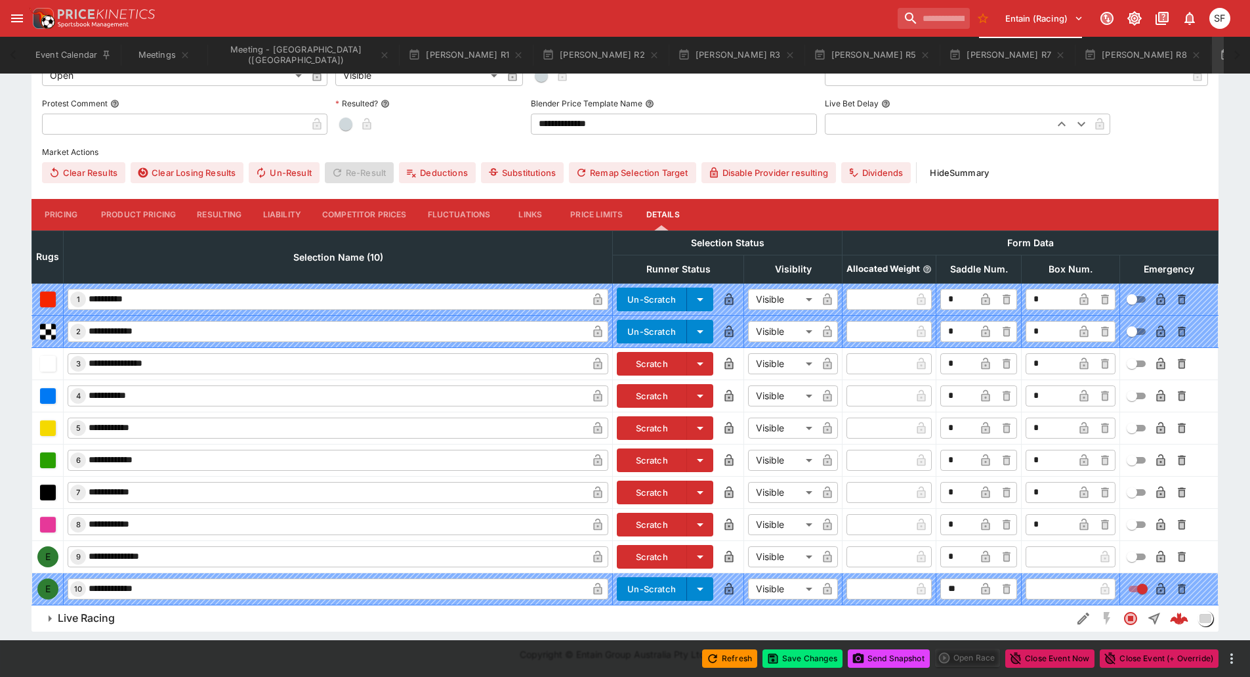
click at [1066, 551] on input "text" at bounding box center [1060, 556] width 69 height 21
type input "*"
click at [814, 660] on button "Save Changes" at bounding box center [803, 658] width 80 height 18
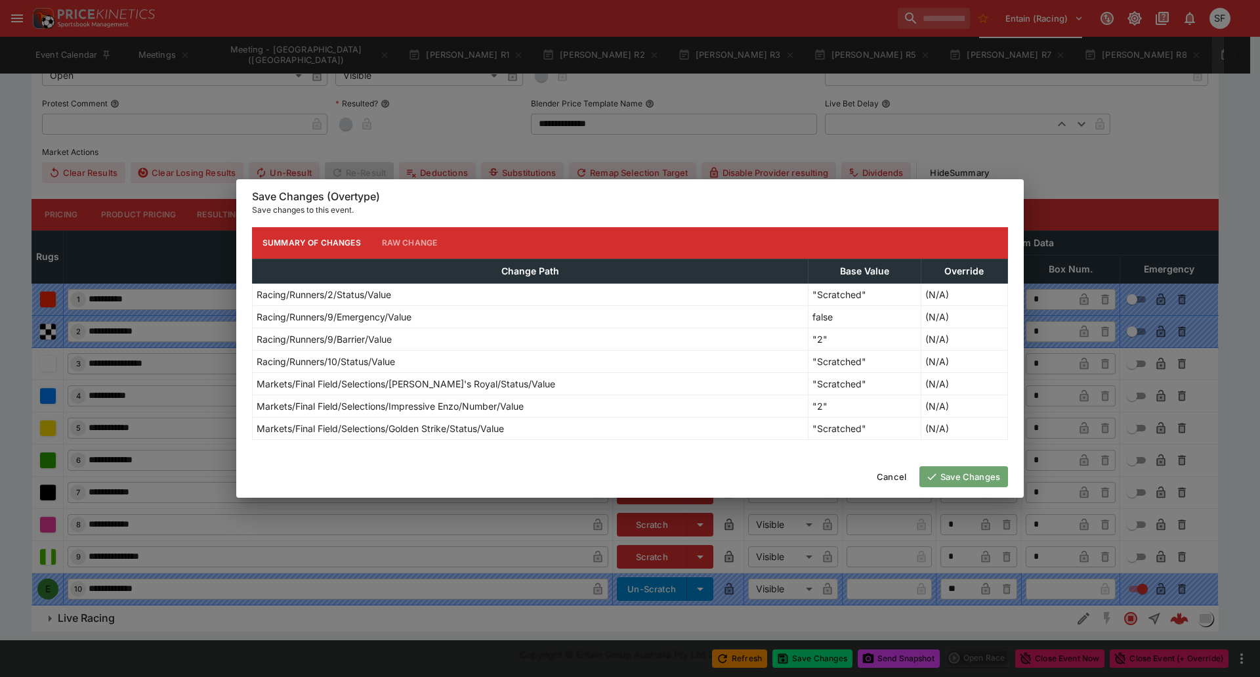
click at [952, 473] on button "Save Changes" at bounding box center [963, 476] width 89 height 21
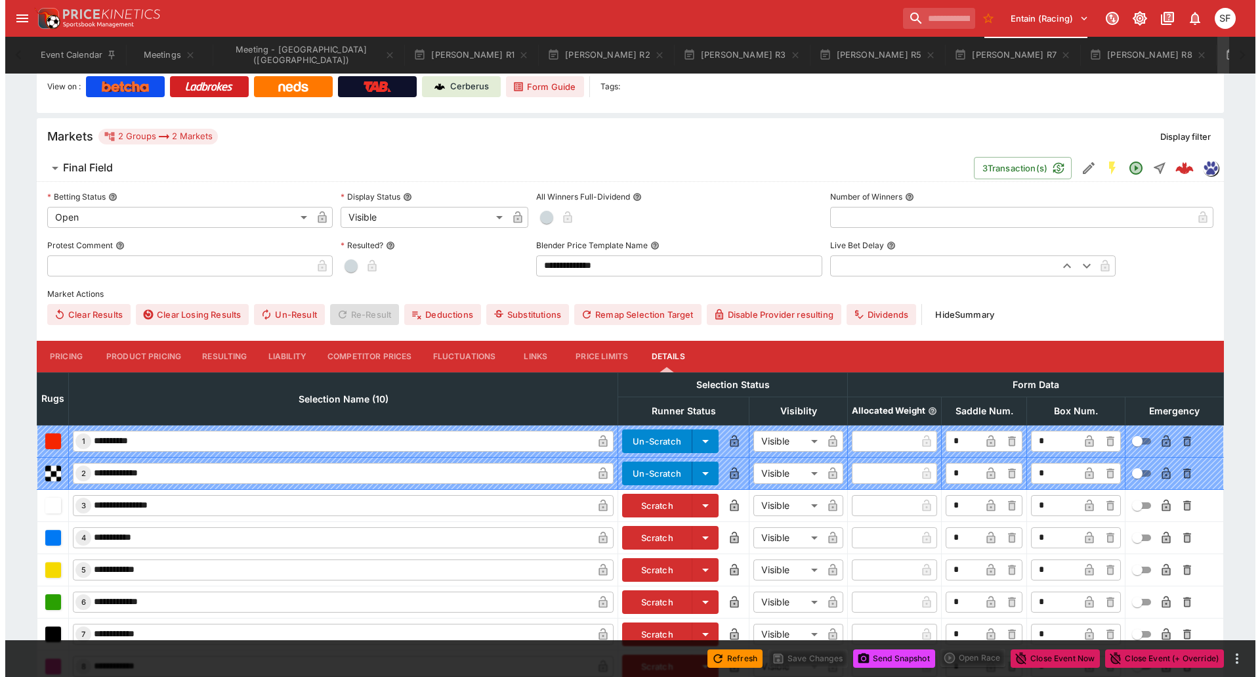
scroll to position [37, 0]
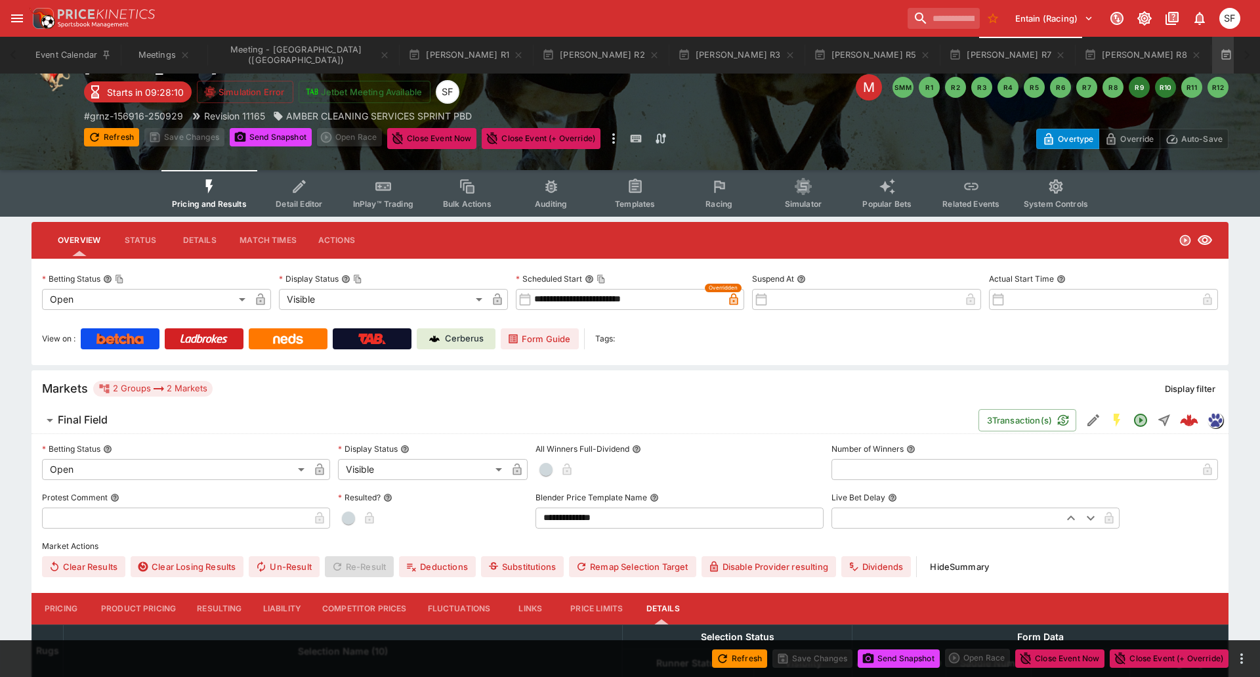
click at [1155, 96] on button "R10" at bounding box center [1165, 87] width 21 height 21
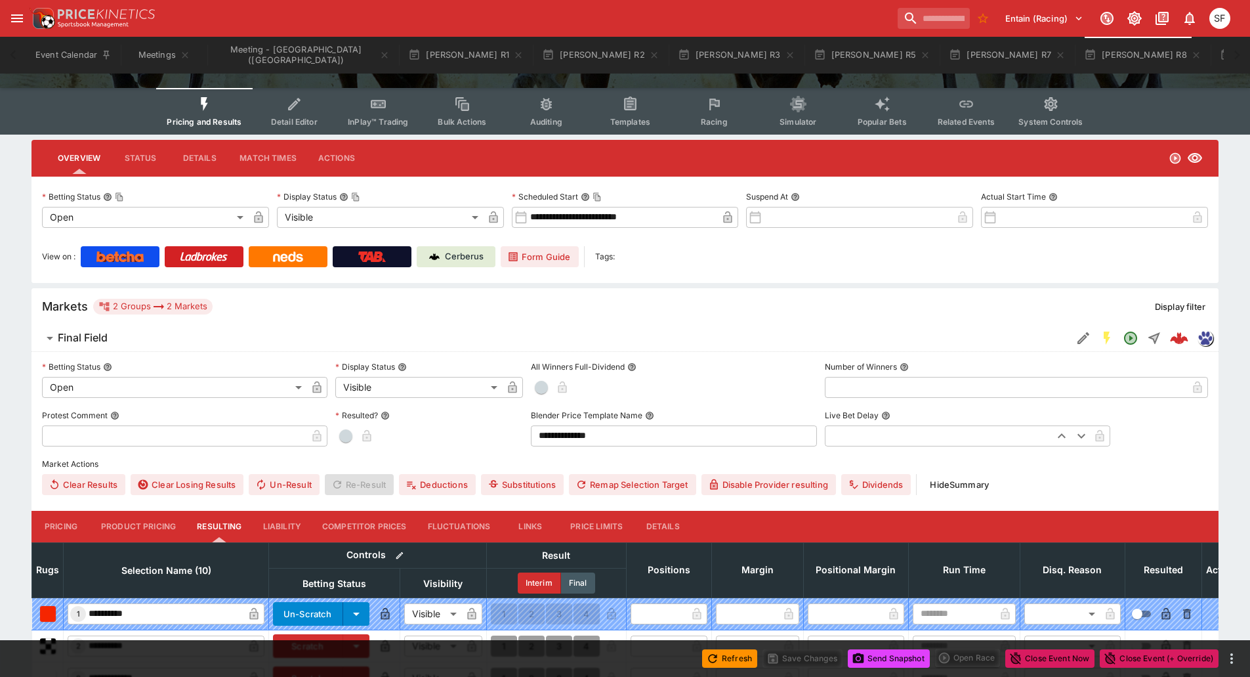
scroll to position [328, 0]
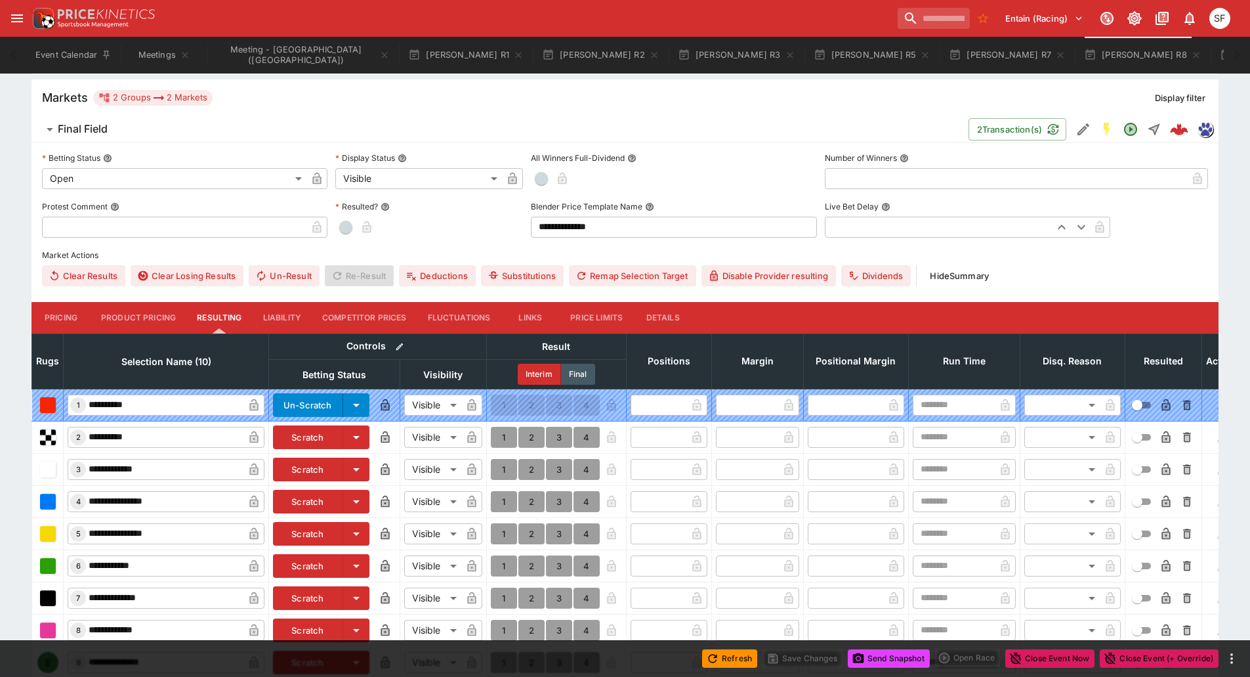
click at [673, 323] on button "Details" at bounding box center [662, 318] width 59 height 32
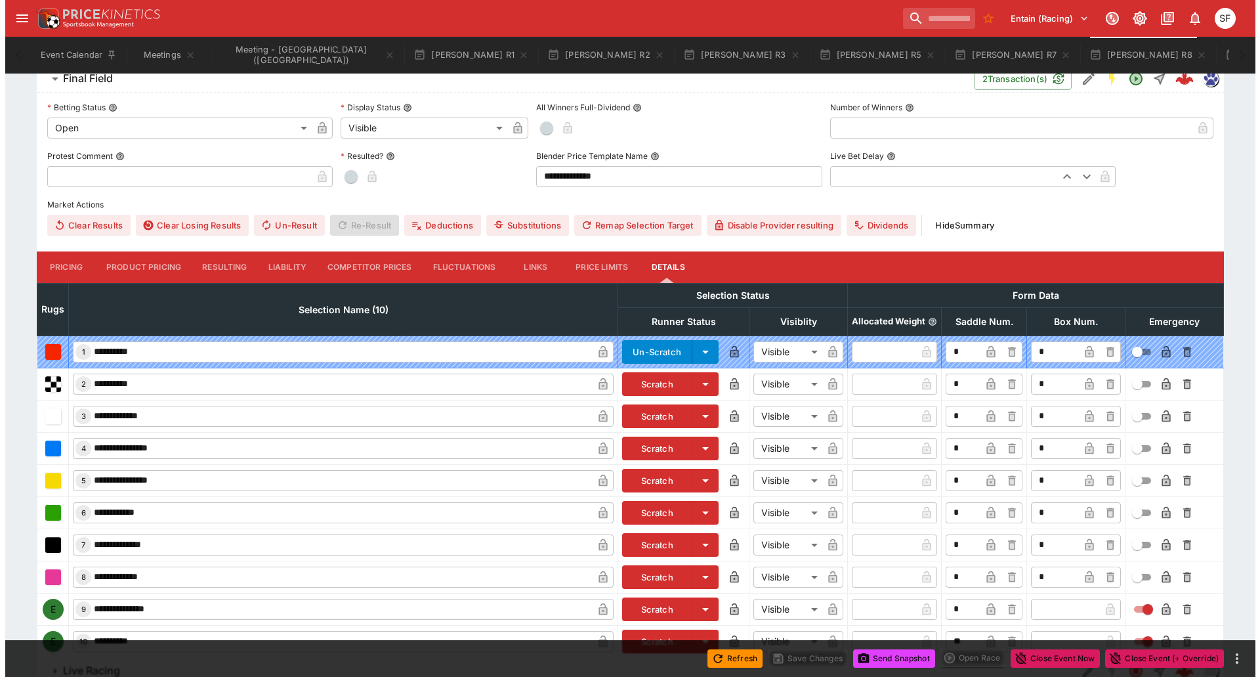
scroll to position [431, 0]
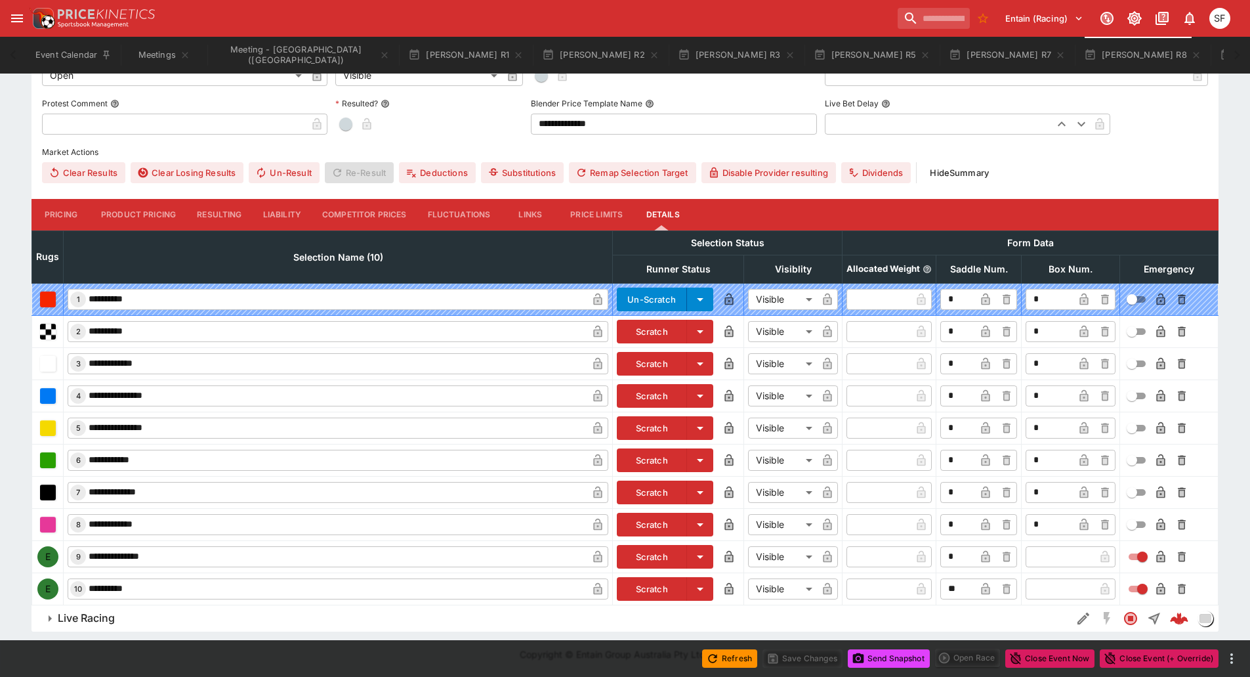
click at [652, 557] on button "Scratch" at bounding box center [652, 557] width 70 height 24
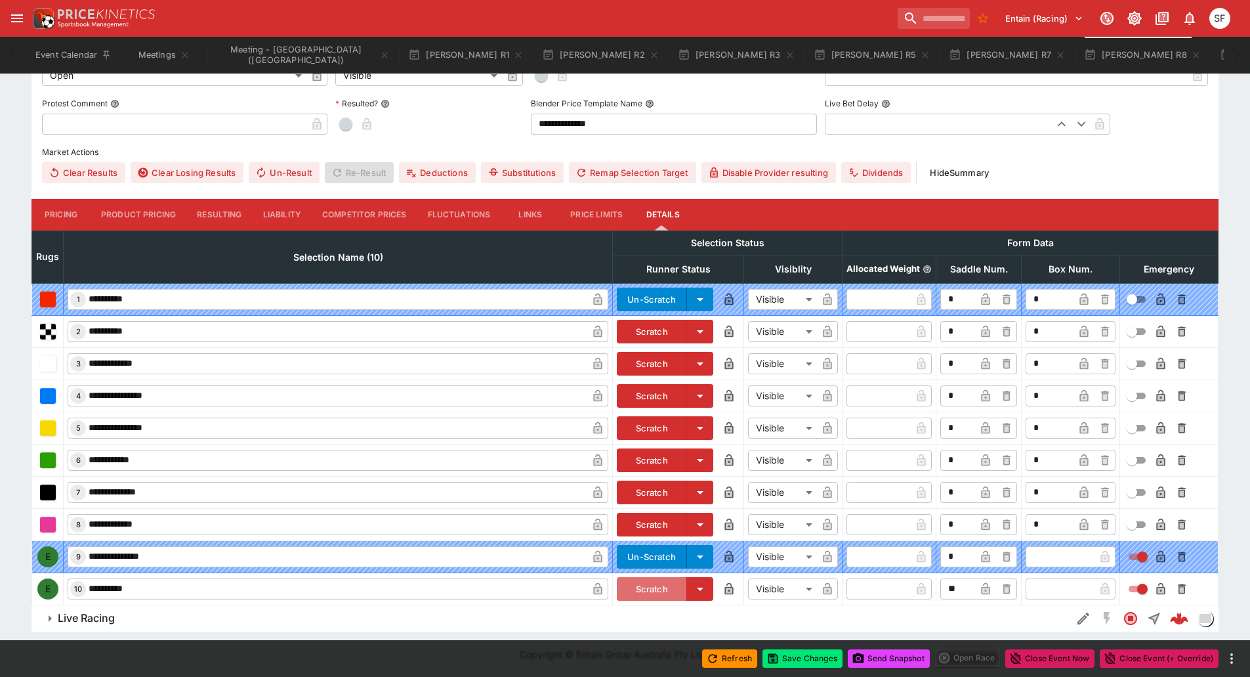
click at [650, 596] on button "Scratch" at bounding box center [652, 589] width 70 height 24
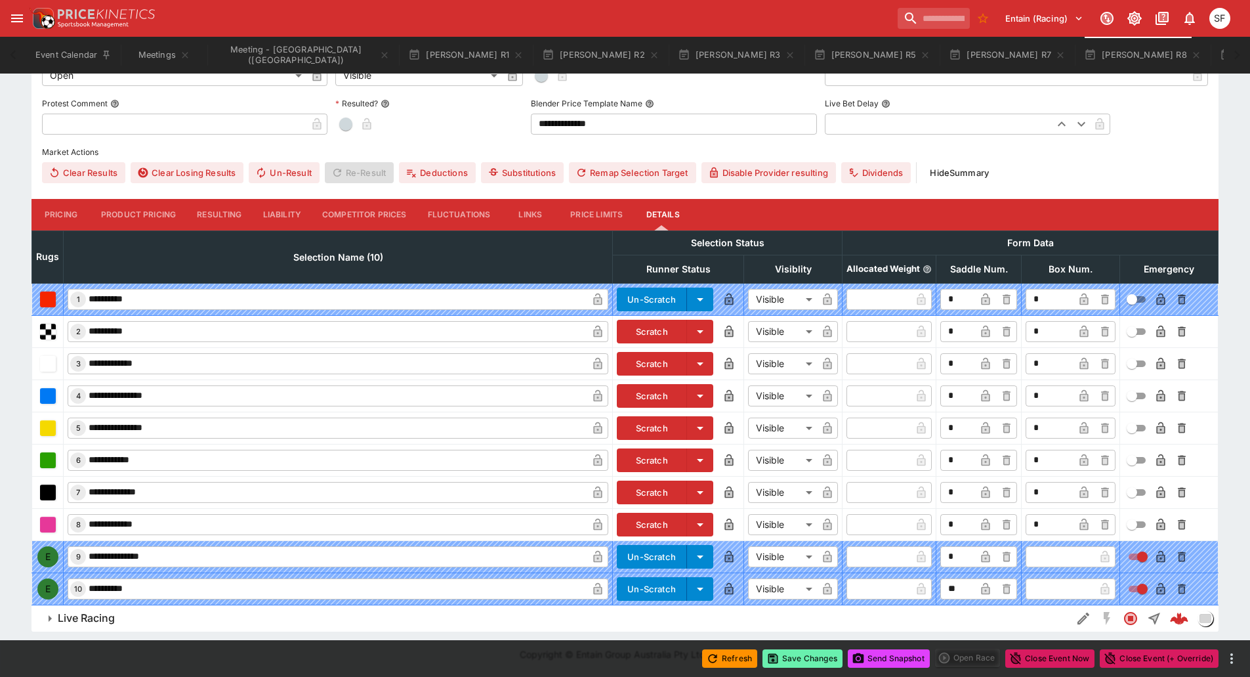
click at [783, 661] on button "Save Changes" at bounding box center [803, 658] width 80 height 18
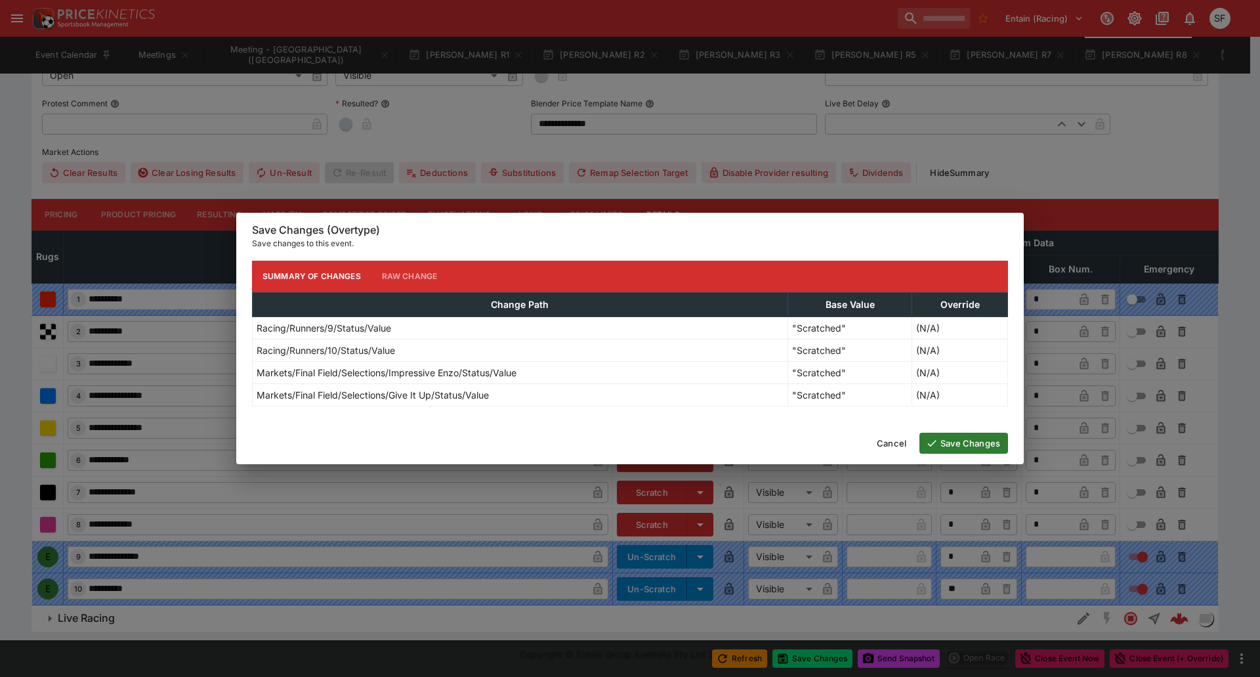
click at [954, 435] on button "Save Changes" at bounding box center [963, 442] width 89 height 21
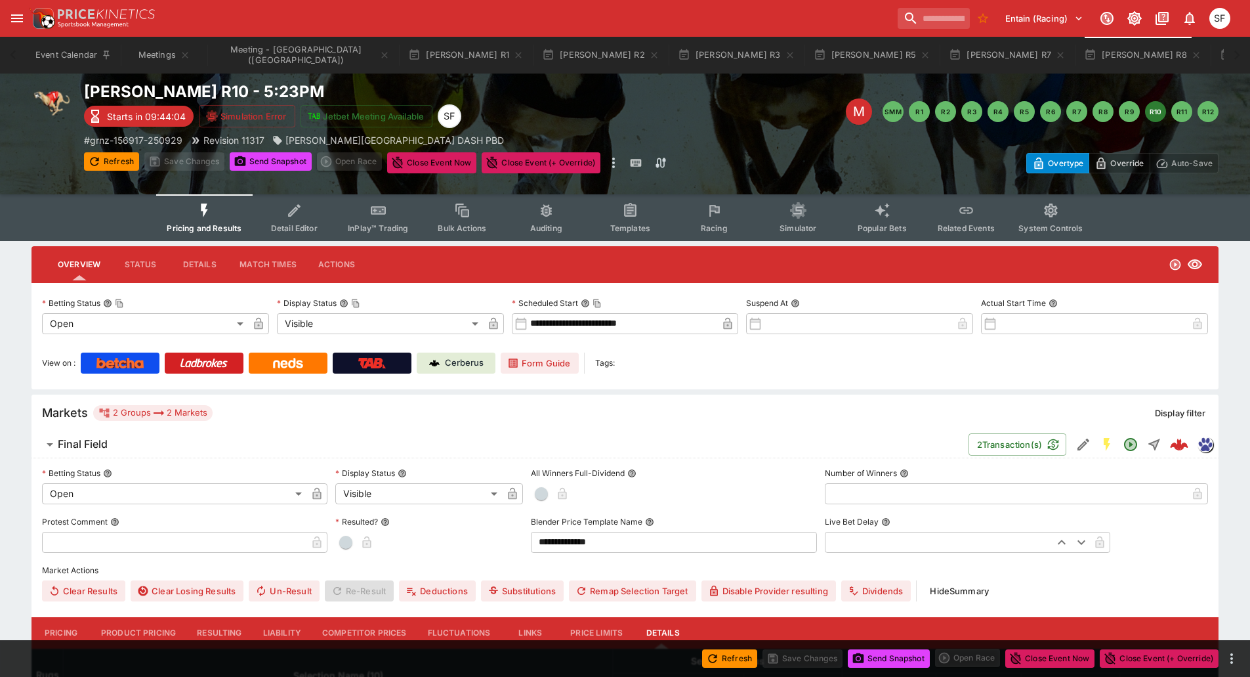
scroll to position [0, 0]
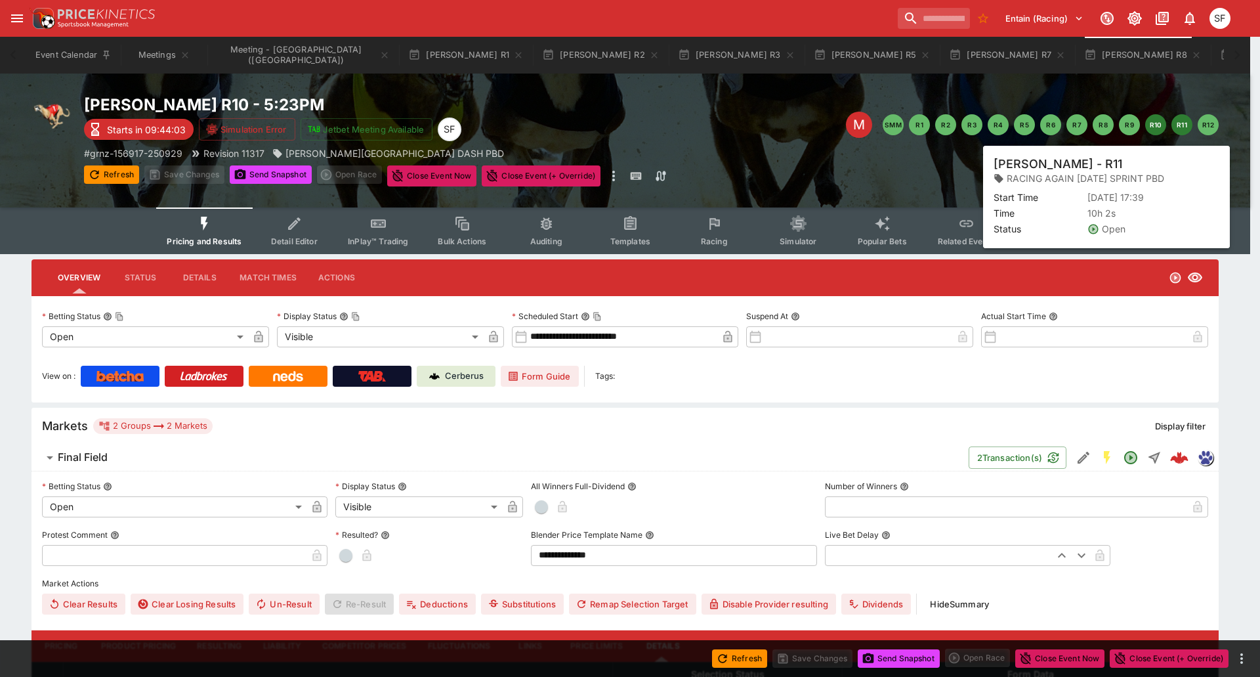
click at [1188, 123] on button "R11" at bounding box center [1181, 124] width 21 height 21
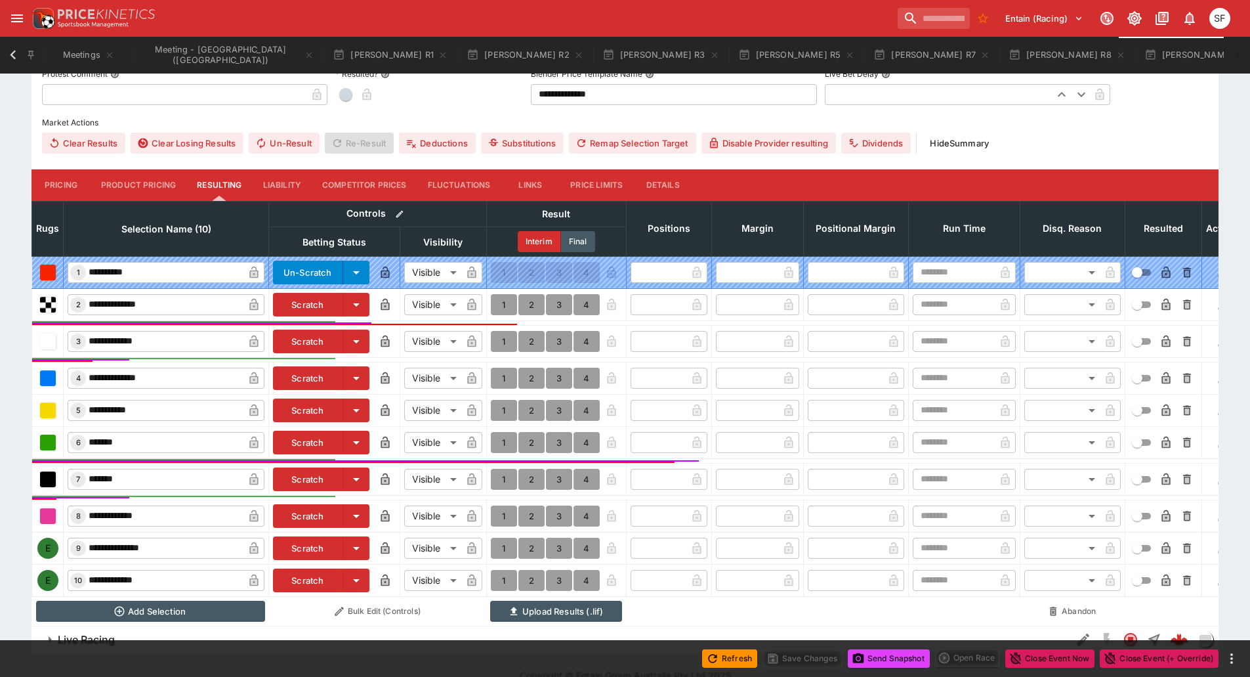
scroll to position [490, 0]
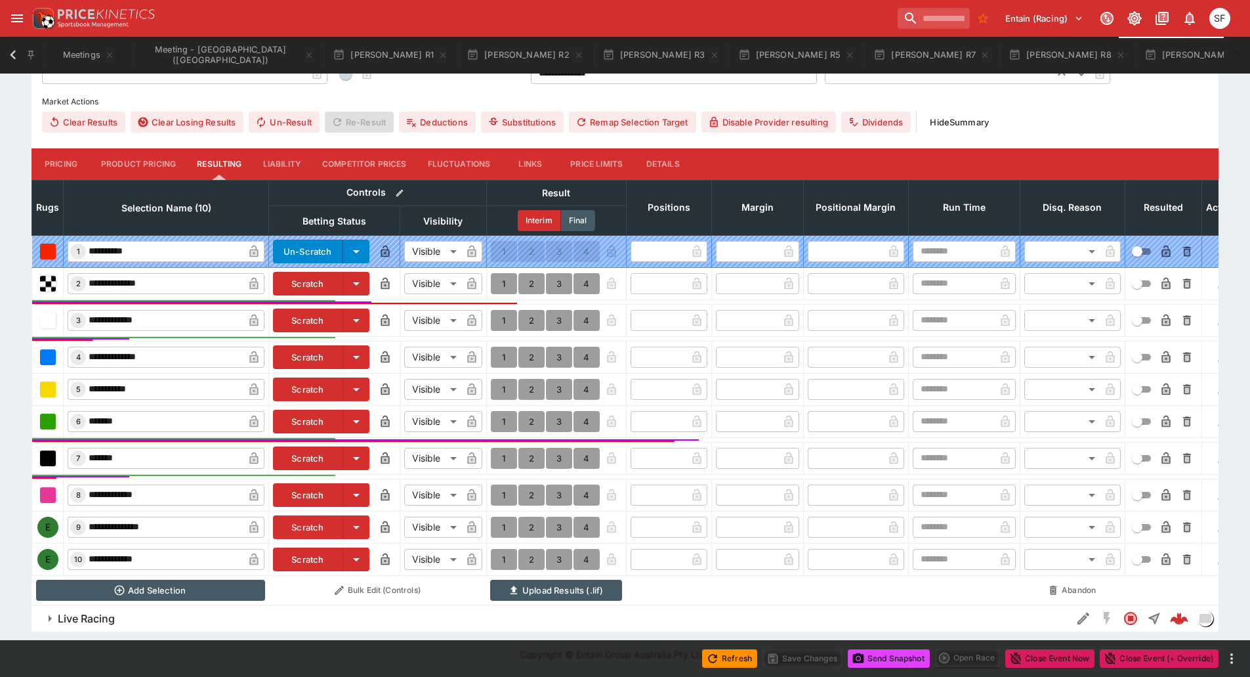
click at [662, 161] on button "Details" at bounding box center [662, 164] width 59 height 32
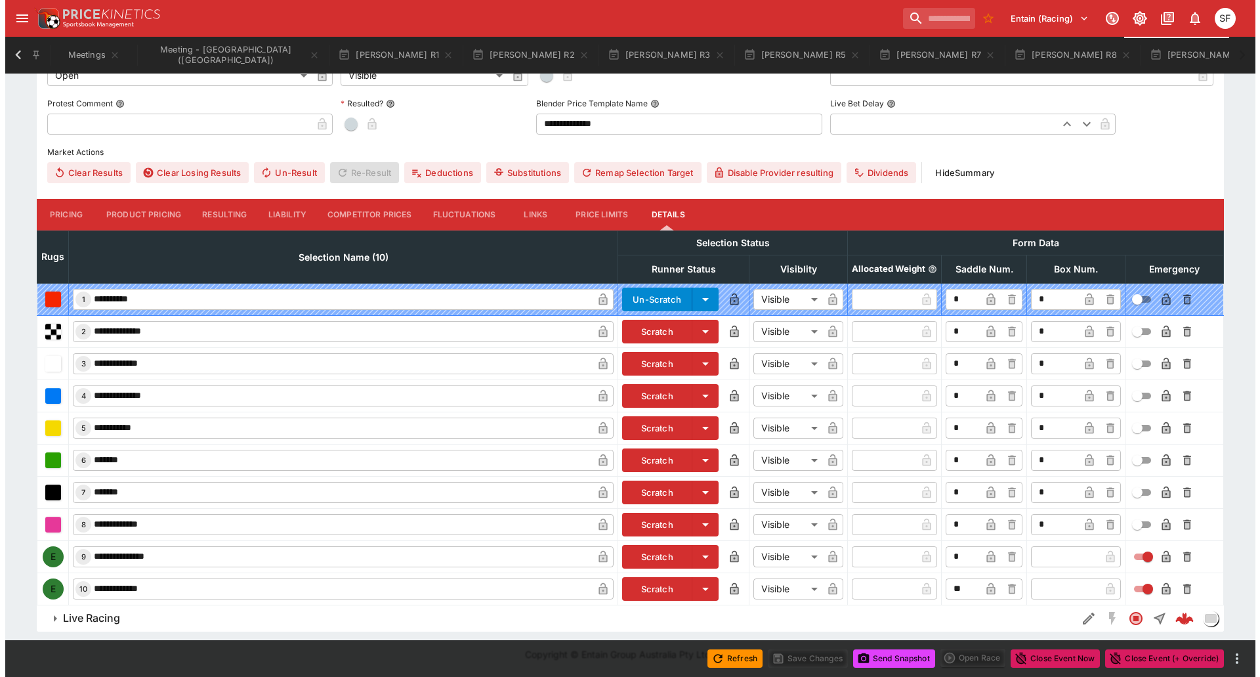
scroll to position [431, 0]
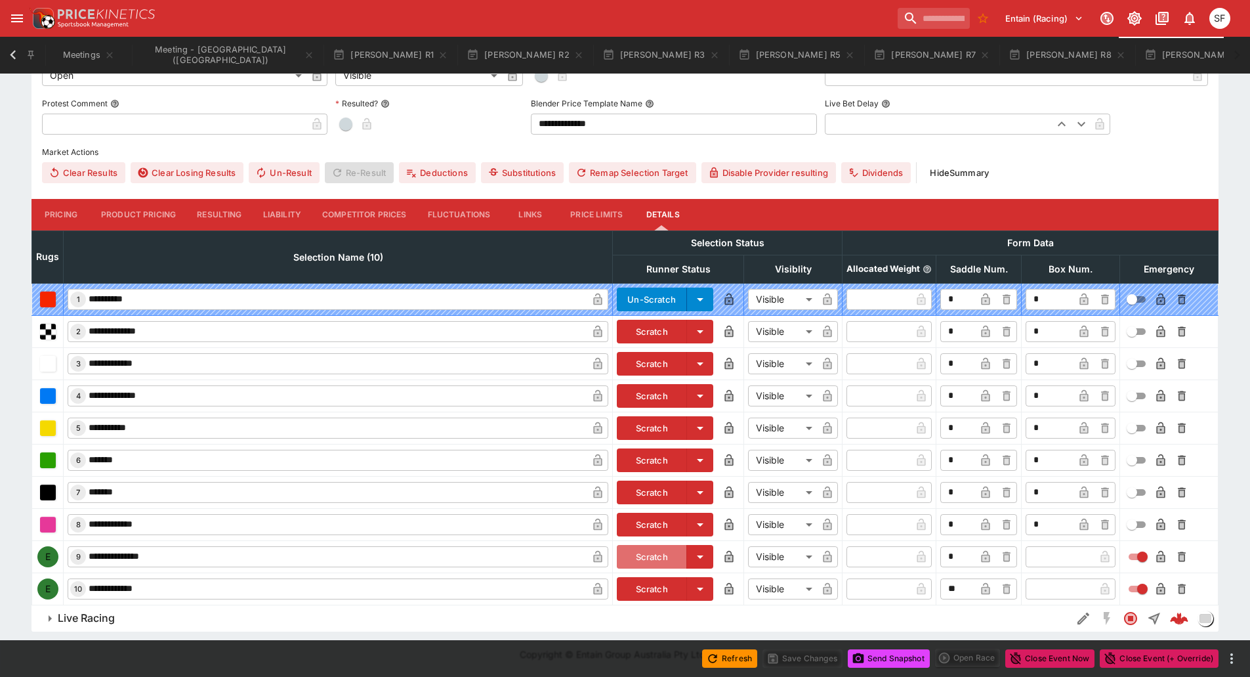
click at [657, 559] on button "Scratch" at bounding box center [652, 557] width 70 height 24
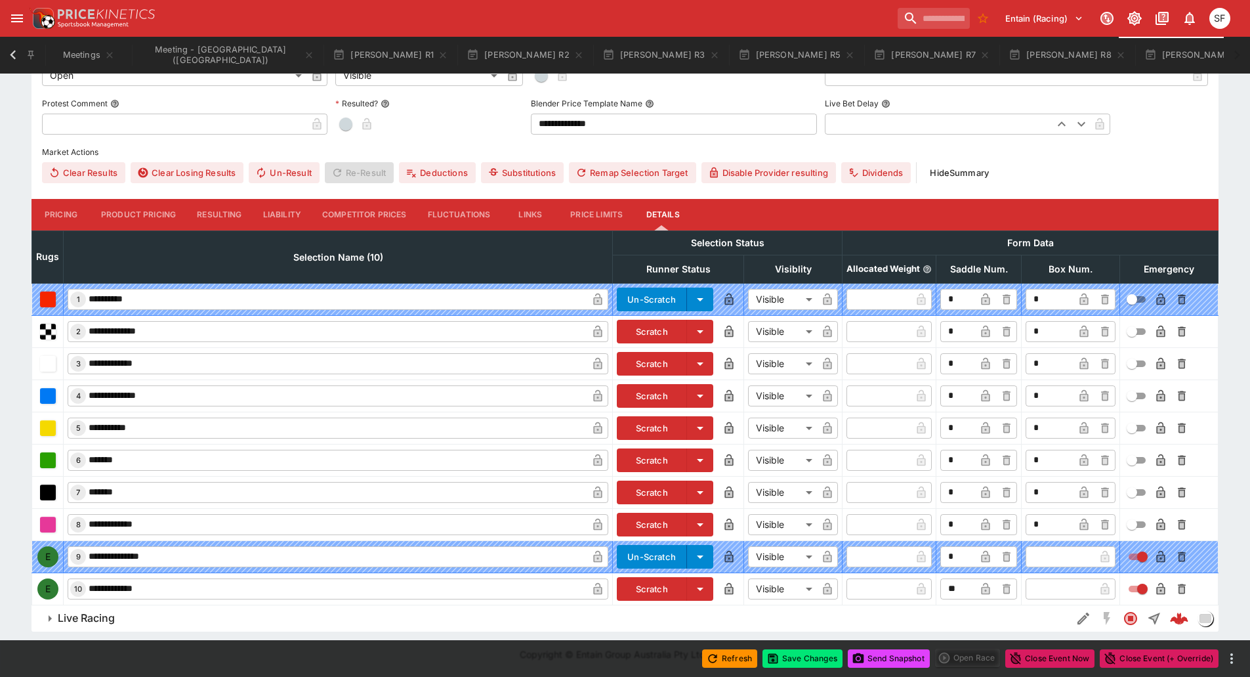
click at [649, 584] on button "Scratch" at bounding box center [652, 589] width 70 height 24
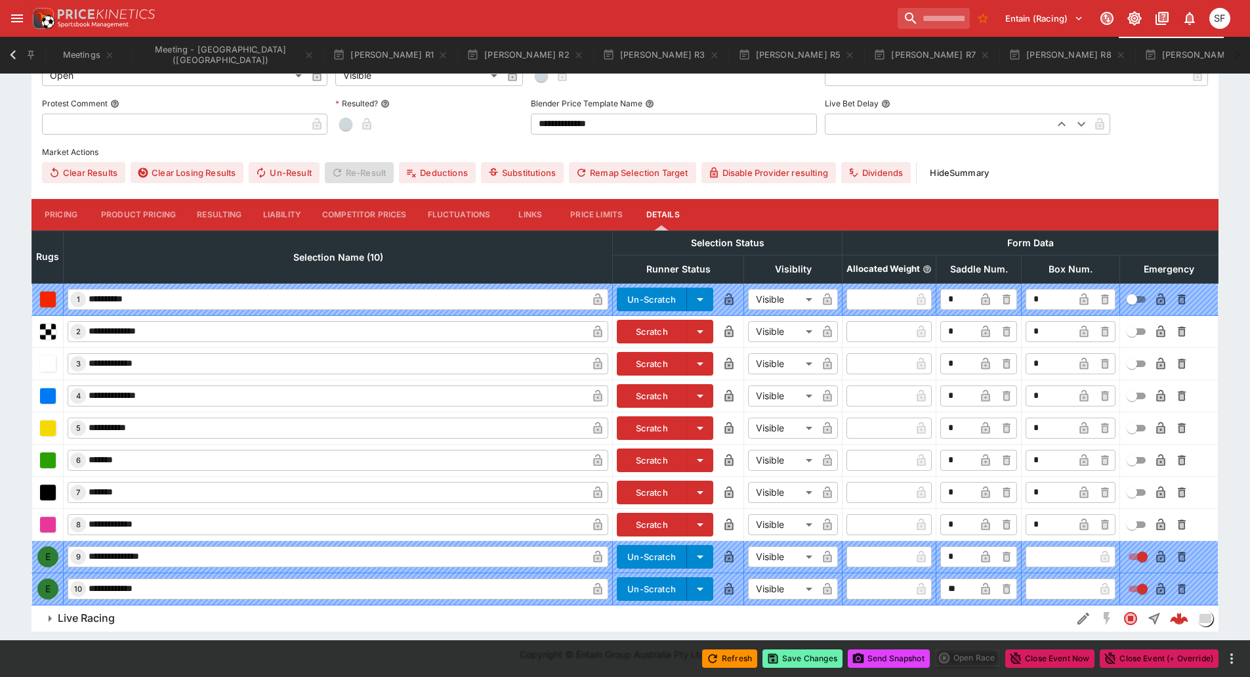
click at [807, 661] on button "Save Changes" at bounding box center [803, 658] width 80 height 18
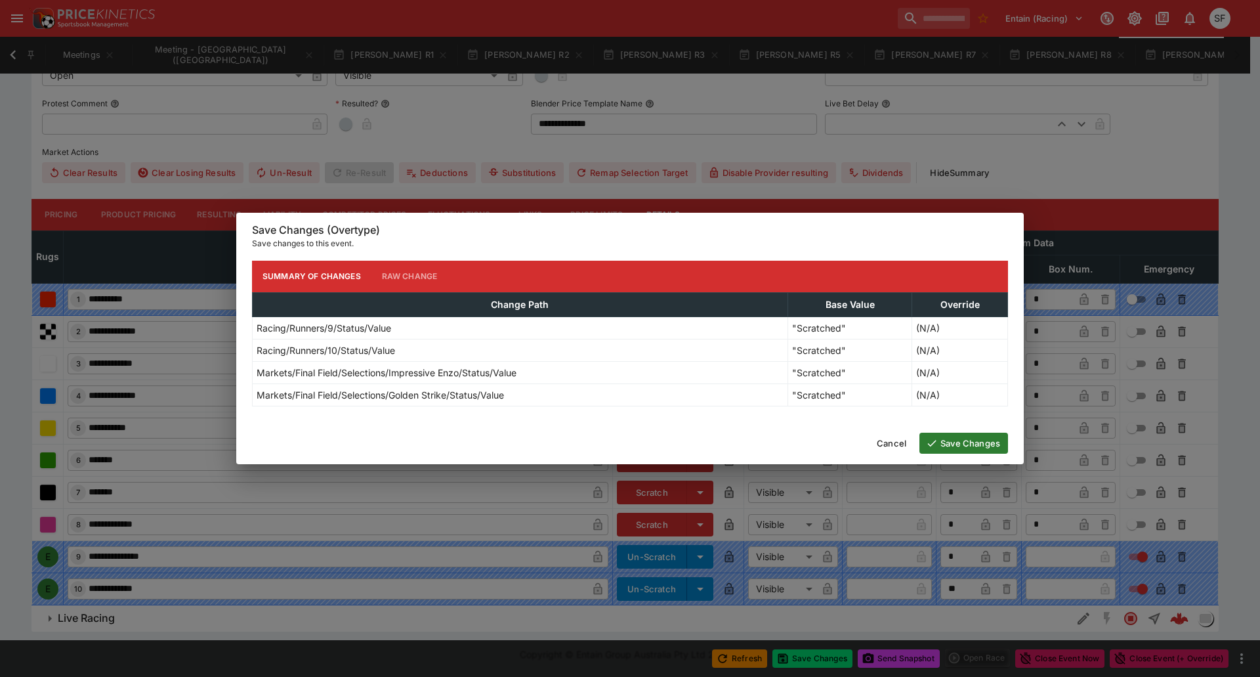
click at [954, 442] on button "Save Changes" at bounding box center [963, 442] width 89 height 21
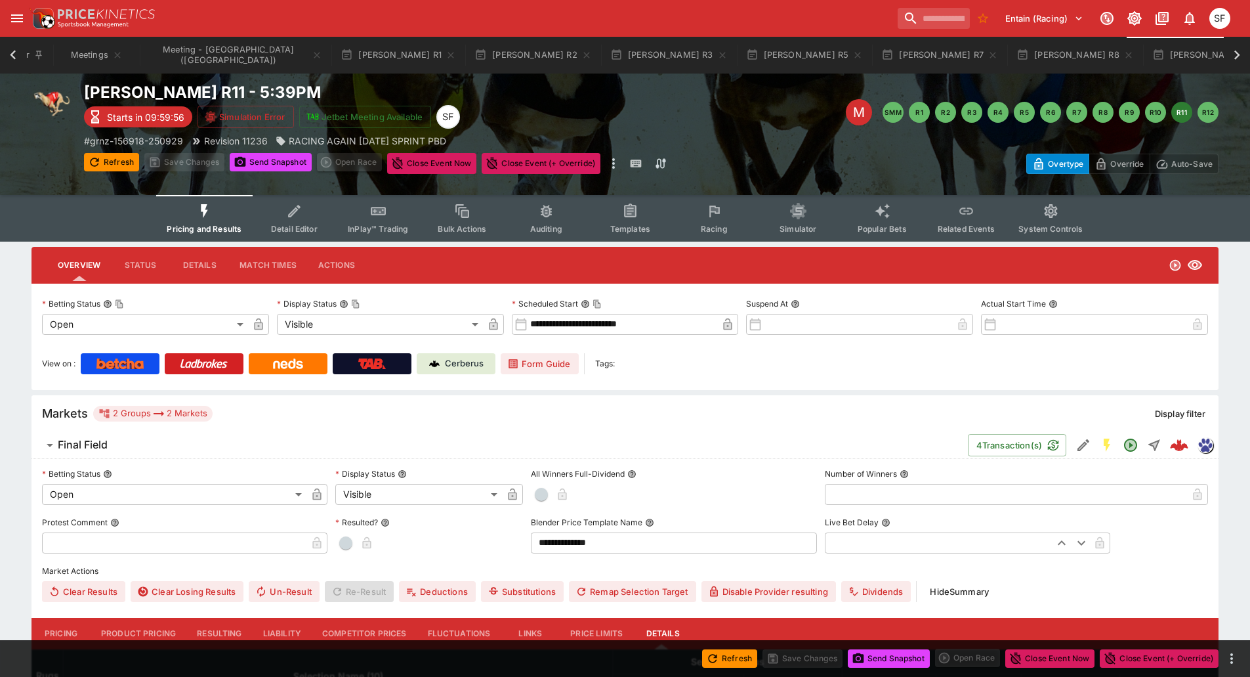
scroll to position [0, 0]
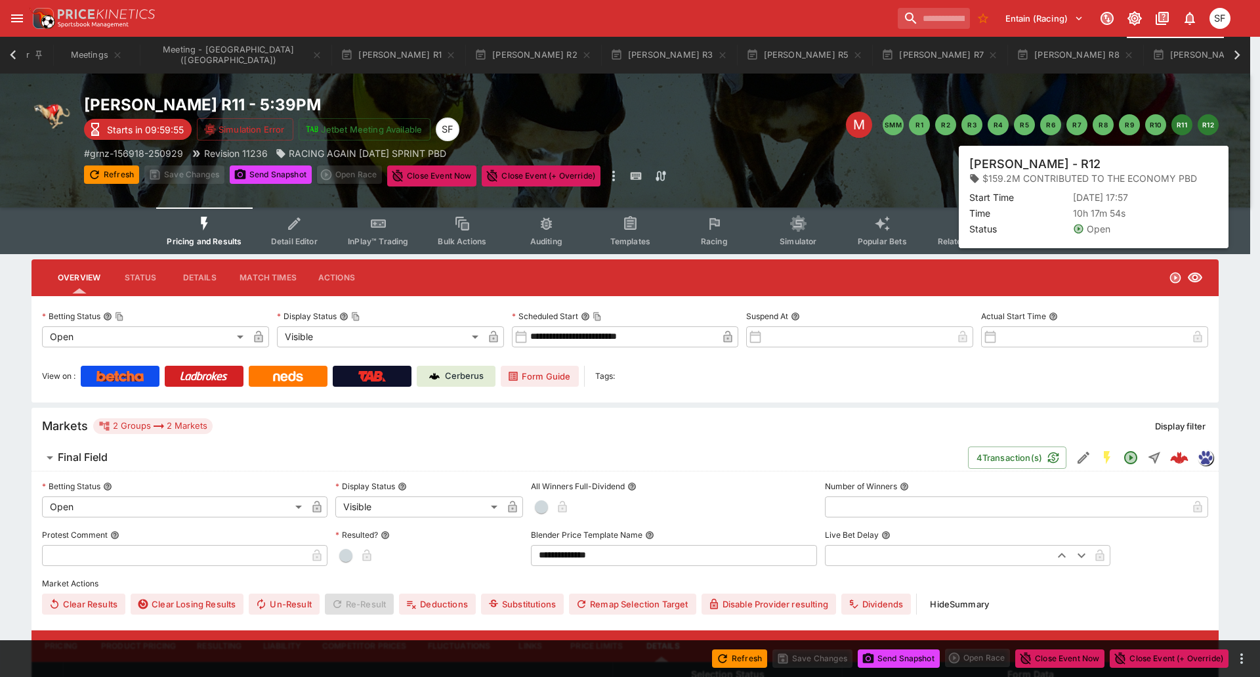
click at [1211, 129] on button "R12" at bounding box center [1208, 124] width 21 height 21
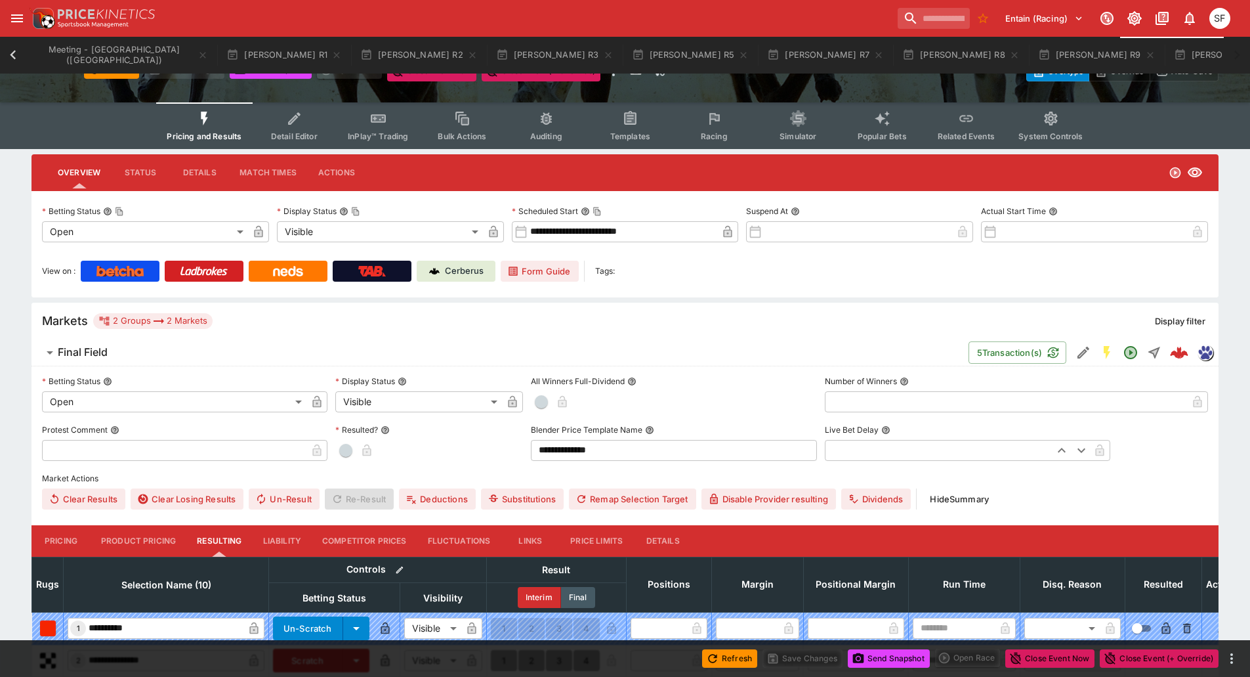
scroll to position [394, 0]
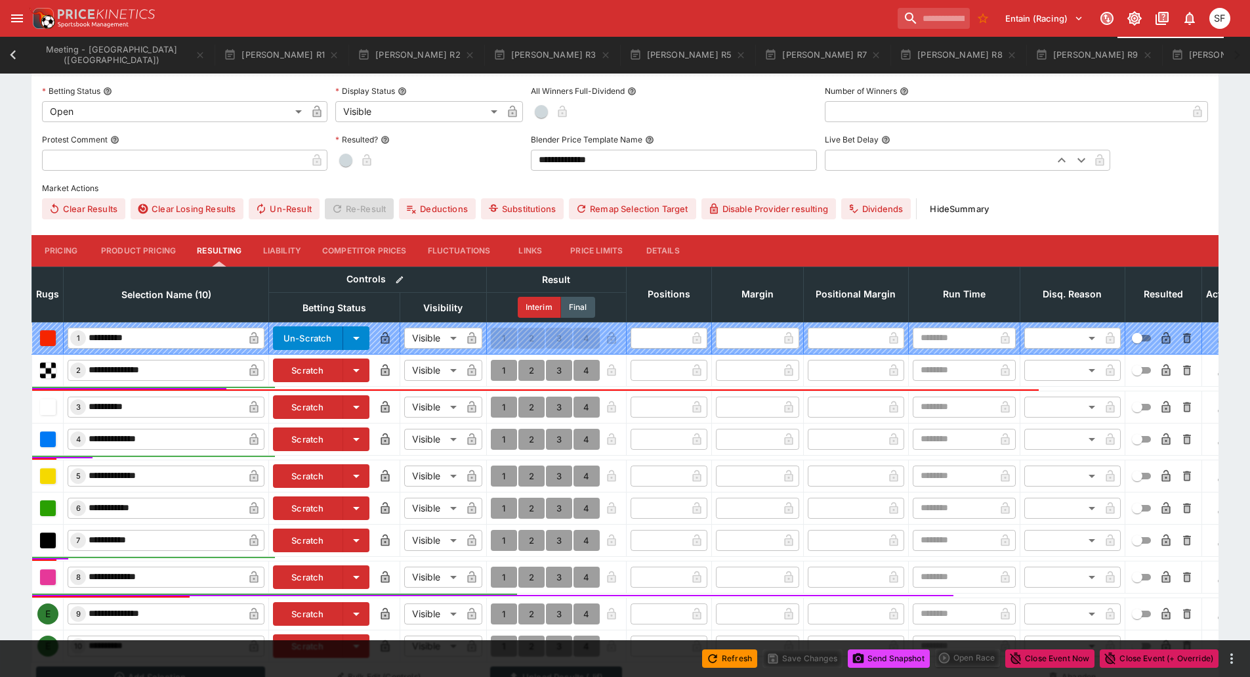
click at [663, 245] on button "Details" at bounding box center [662, 251] width 59 height 32
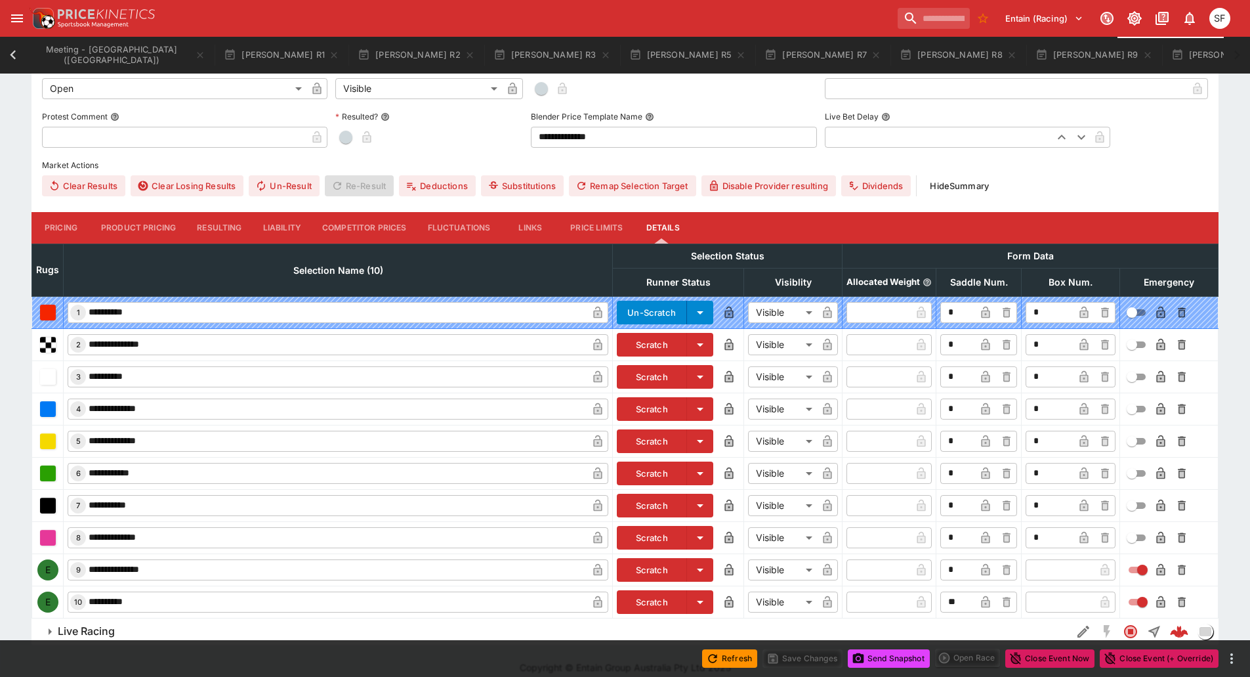
scroll to position [430, 0]
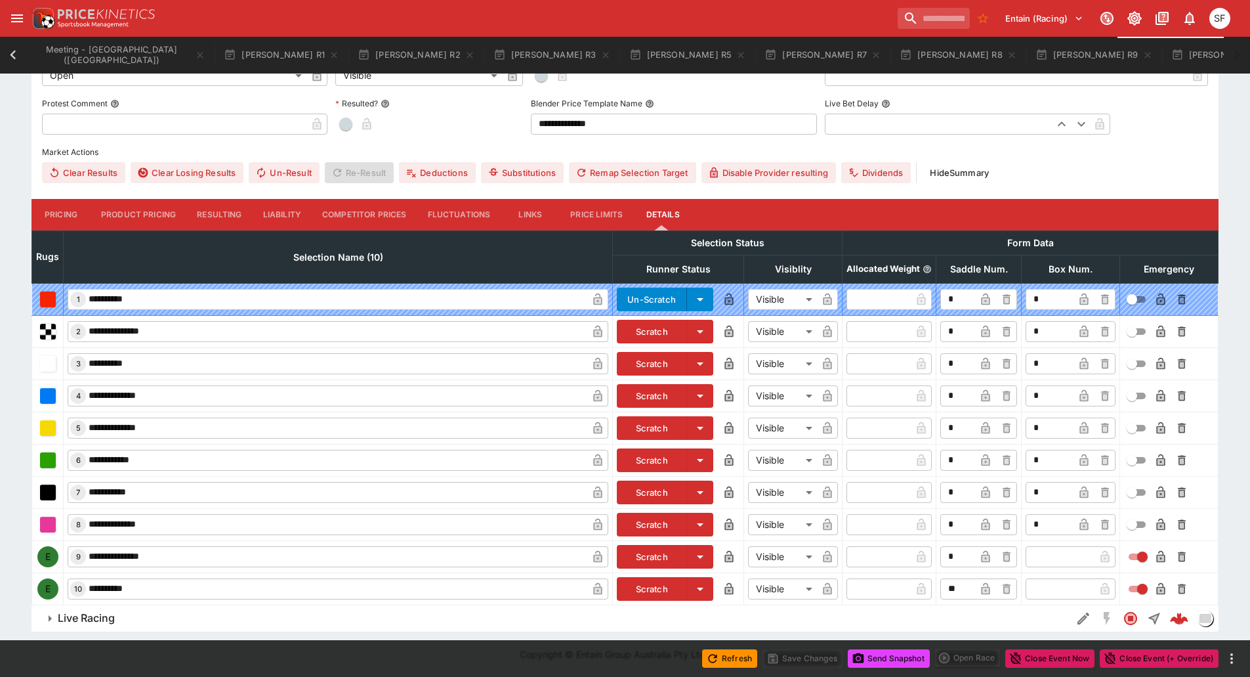
click at [650, 555] on button "Scratch" at bounding box center [652, 557] width 70 height 24
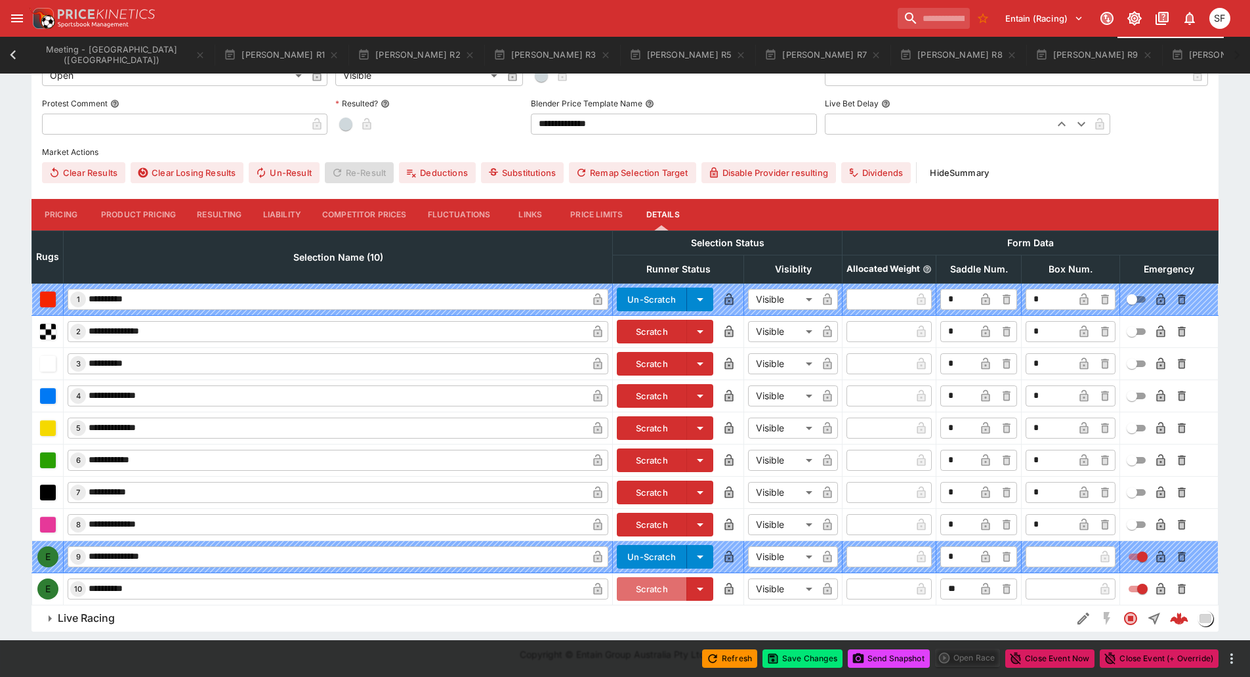
click at [654, 593] on button "Scratch" at bounding box center [652, 589] width 70 height 24
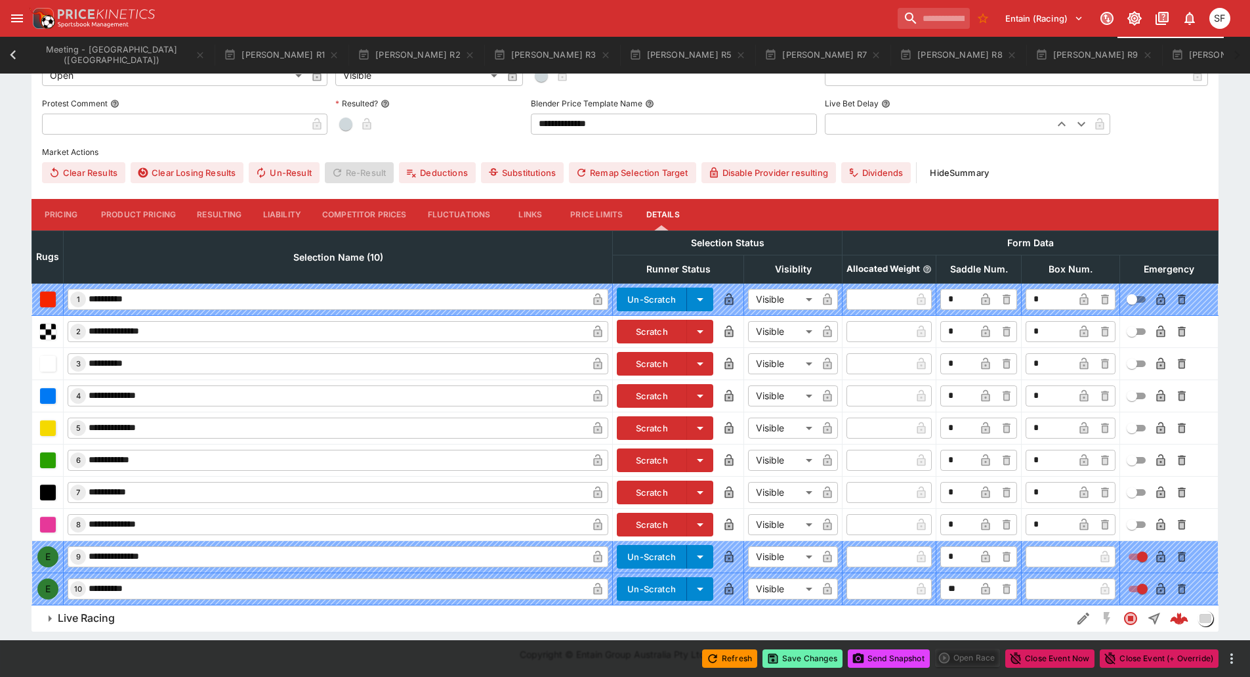
scroll to position [431, 0]
click at [826, 658] on button "Save Changes" at bounding box center [803, 658] width 80 height 18
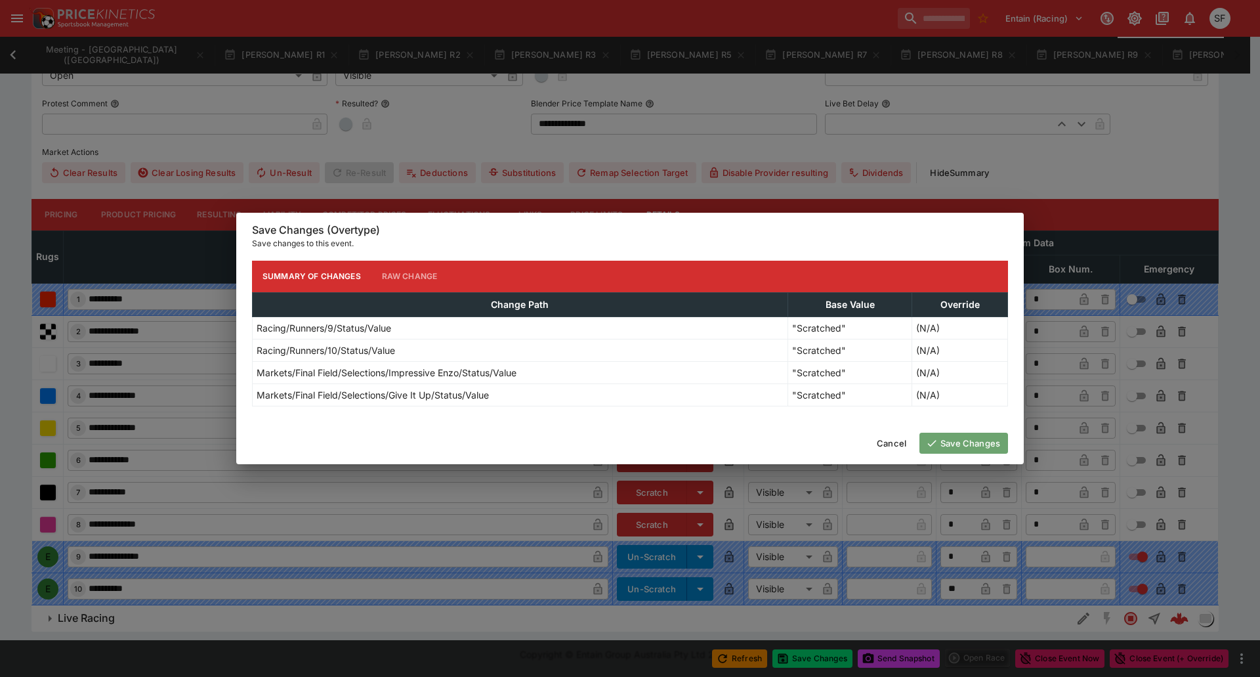
click at [951, 447] on button "Save Changes" at bounding box center [963, 442] width 89 height 21
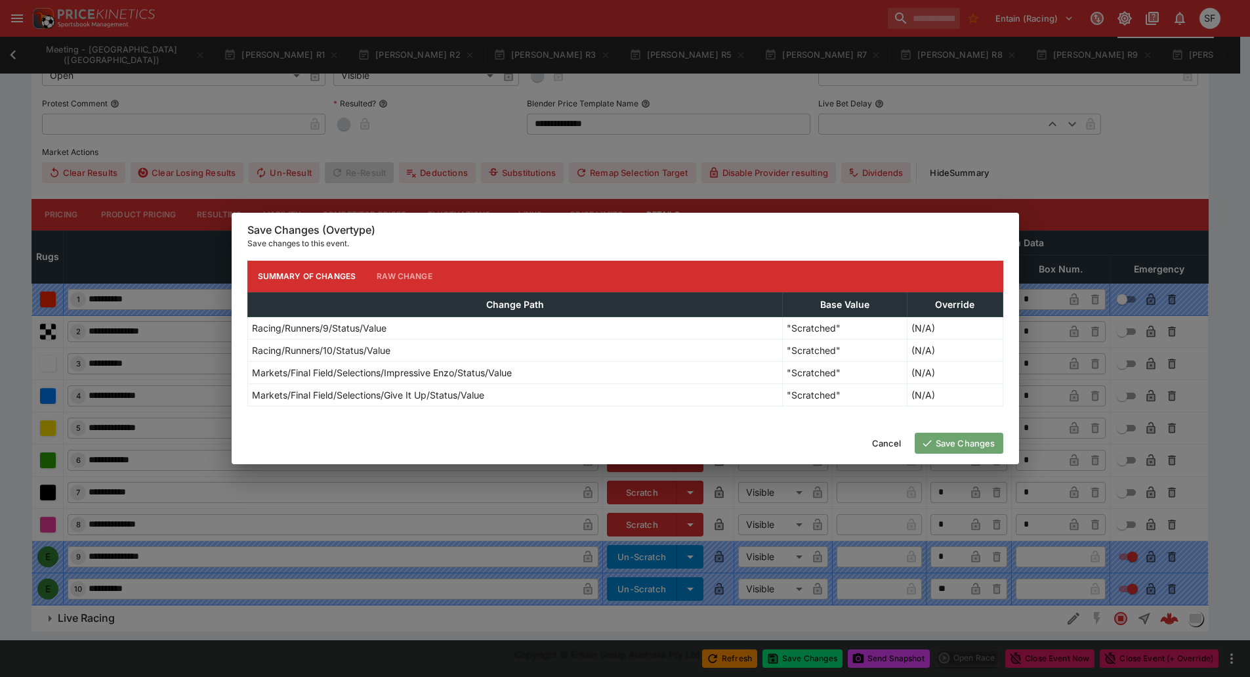
scroll to position [0, 0]
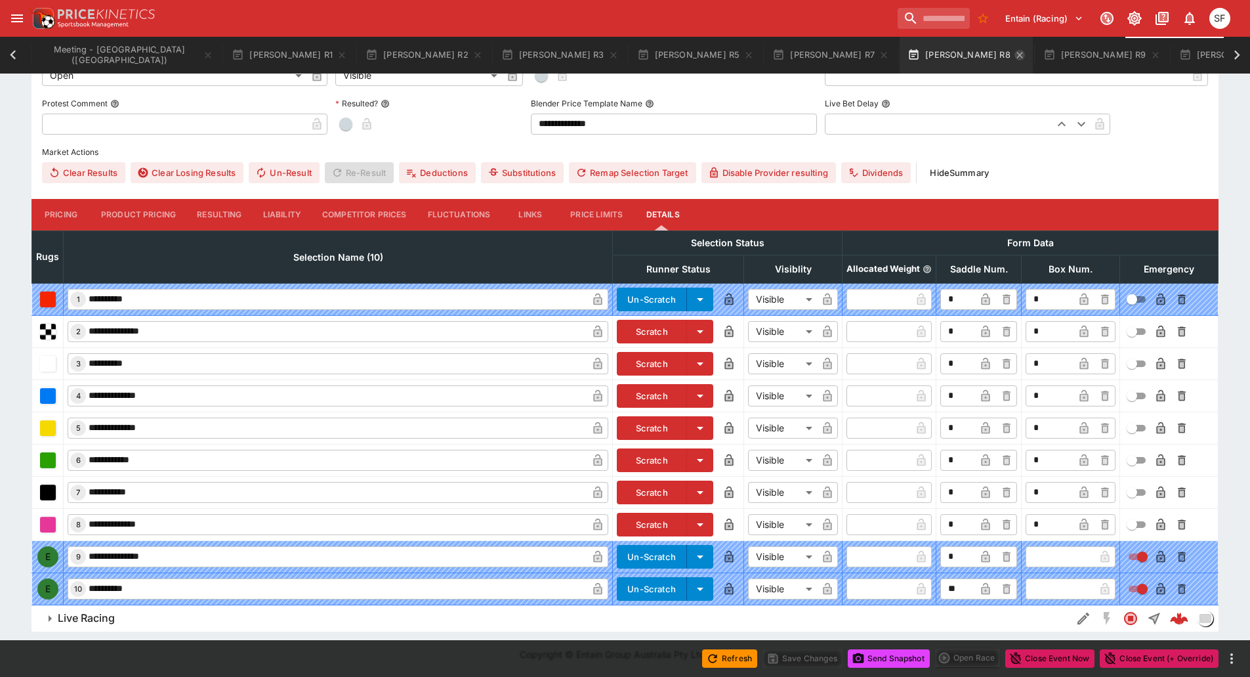
click at [1015, 54] on icon "button" at bounding box center [1020, 55] width 11 height 11
click at [860, 54] on button "Addington R7" at bounding box center [926, 55] width 133 height 37
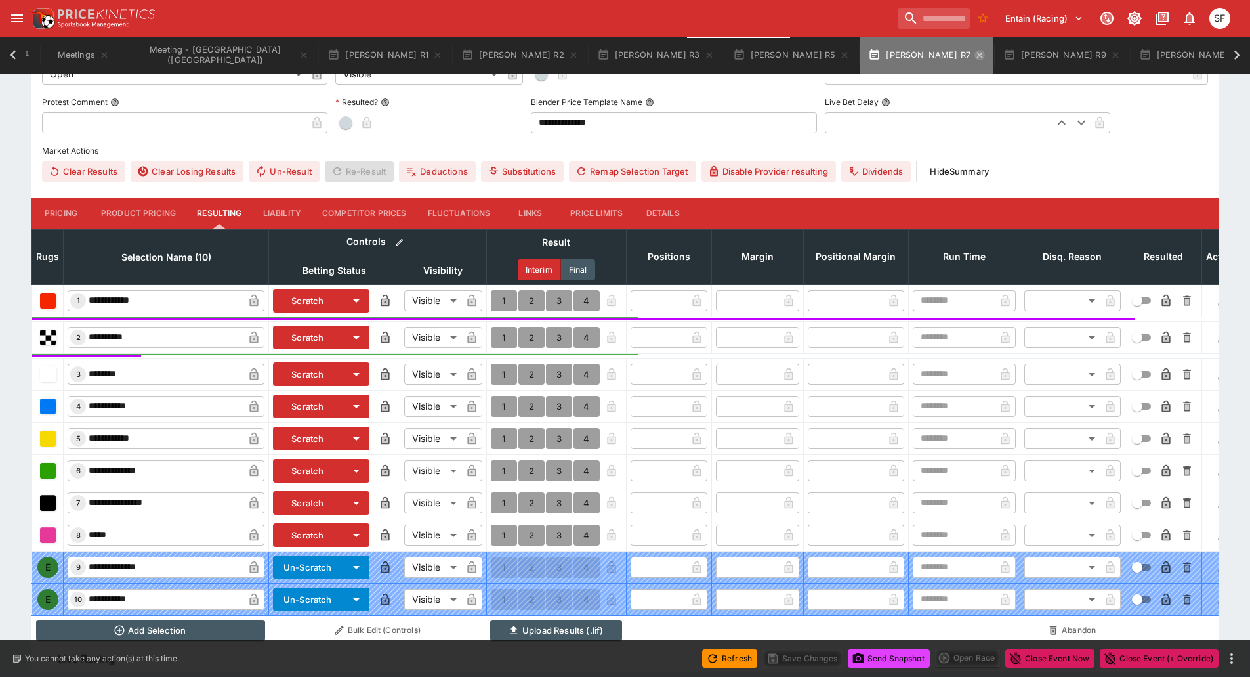
click at [860, 56] on button "Addington R7" at bounding box center [926, 55] width 133 height 37
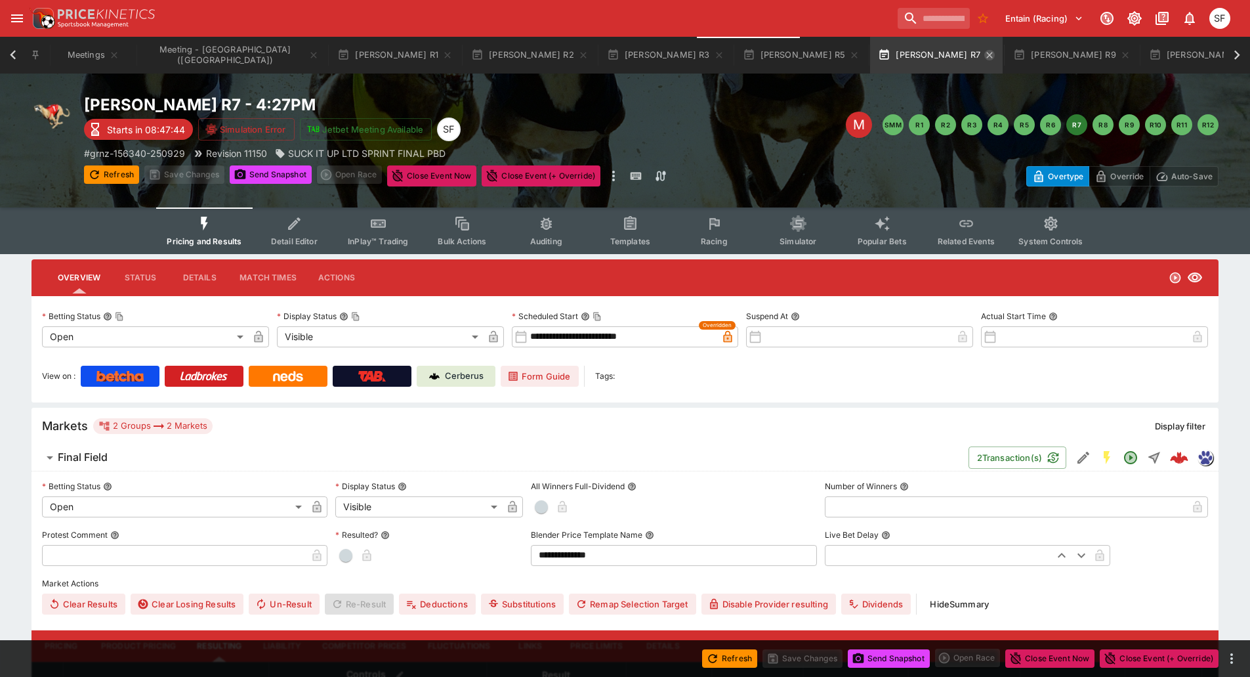
click at [986, 56] on icon "button" at bounding box center [989, 55] width 6 height 6
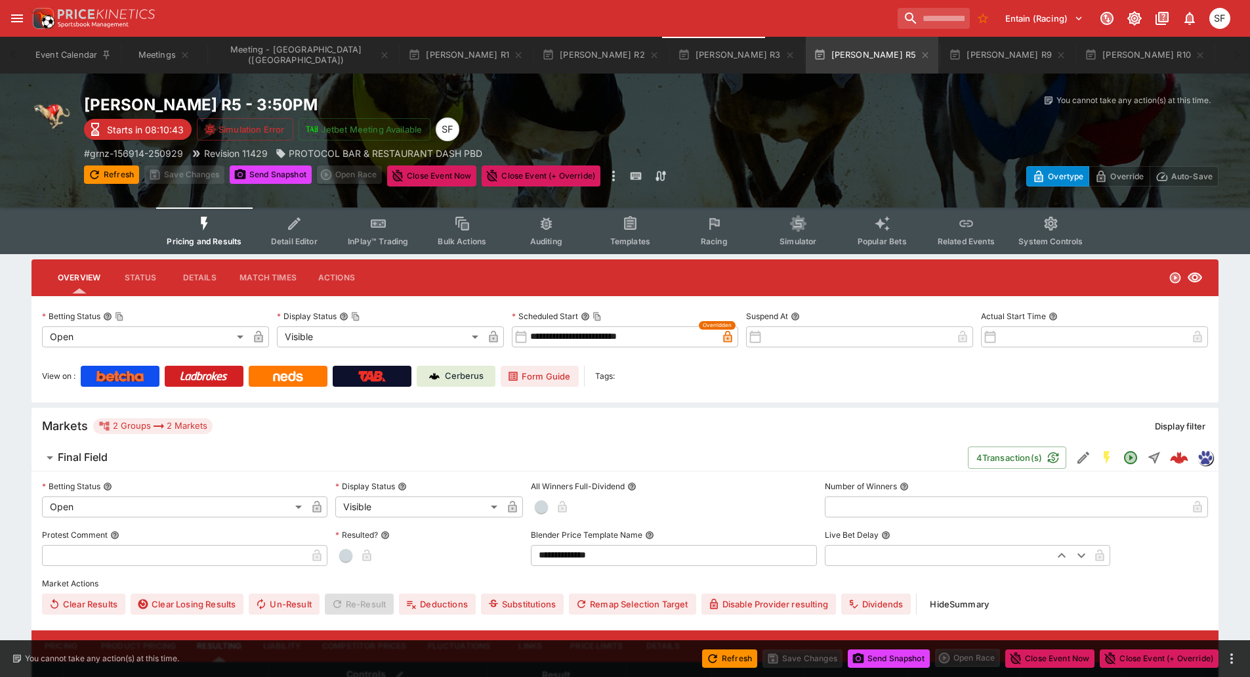
click at [949, 56] on icon "button" at bounding box center [955, 55] width 12 height 12
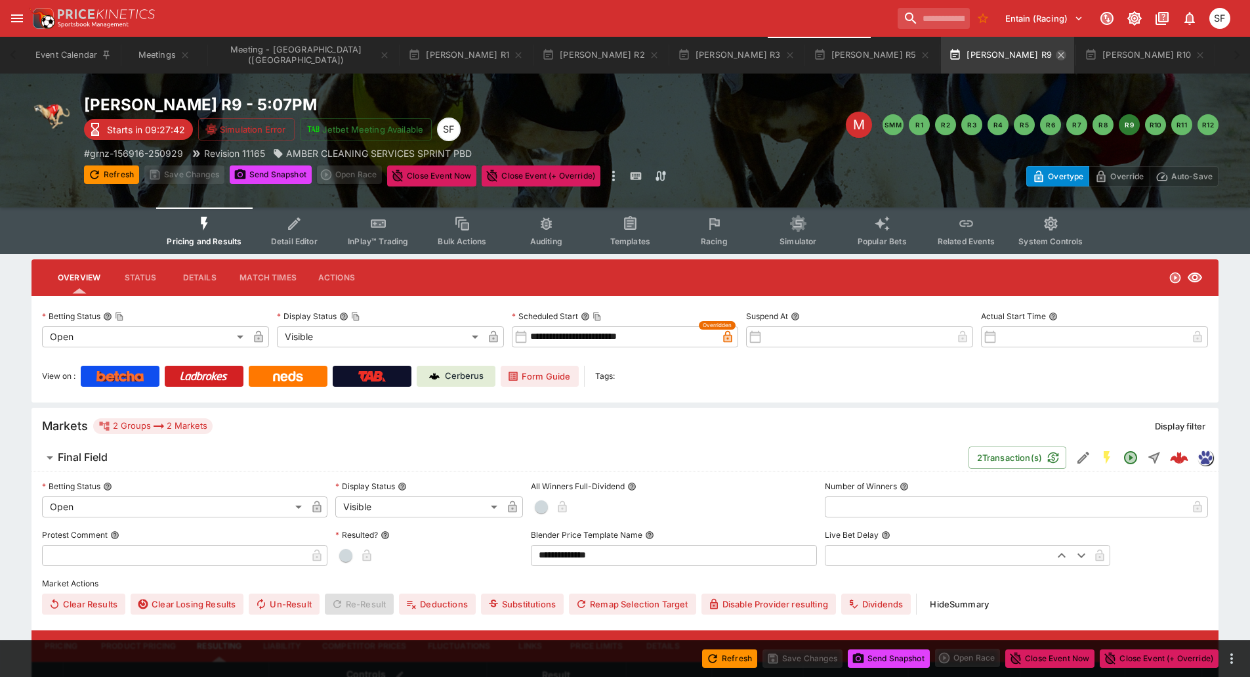
click at [1056, 53] on icon "button" at bounding box center [1061, 55] width 11 height 11
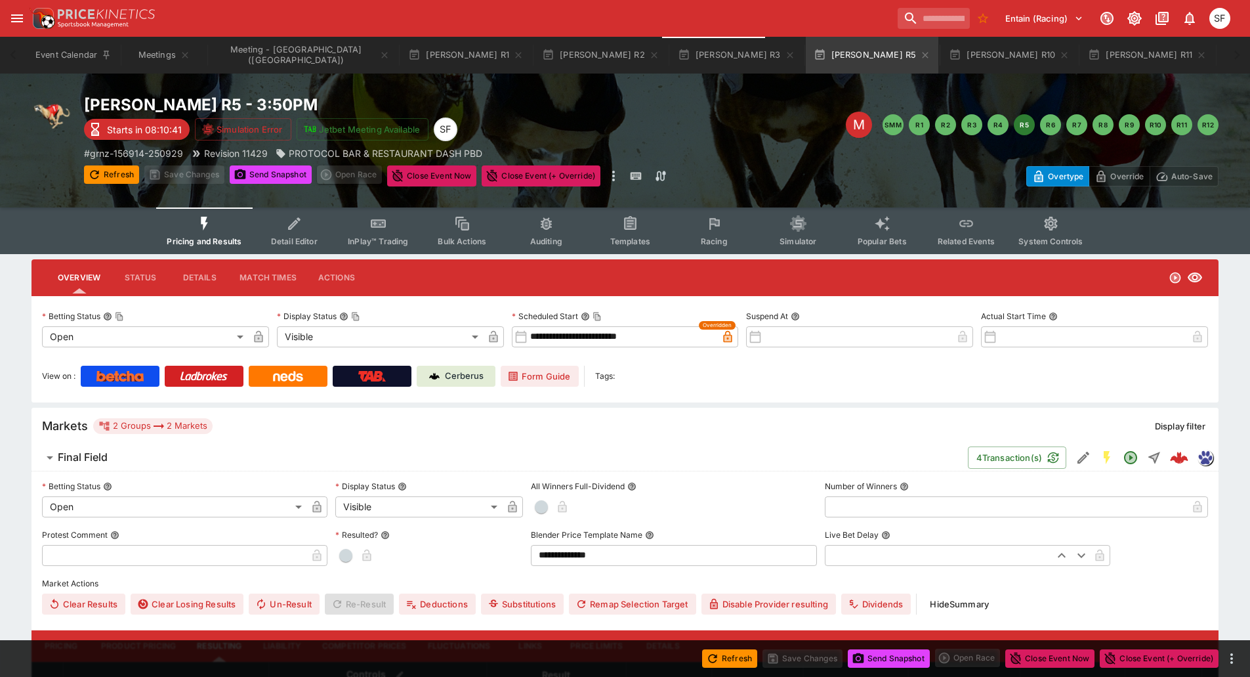
click at [1059, 53] on icon "button" at bounding box center [1064, 55] width 11 height 11
click at [1060, 53] on icon "button" at bounding box center [1063, 55] width 6 height 6
click at [1059, 53] on icon "button" at bounding box center [1064, 55] width 11 height 11
click at [923, 53] on icon "button" at bounding box center [926, 55] width 6 height 6
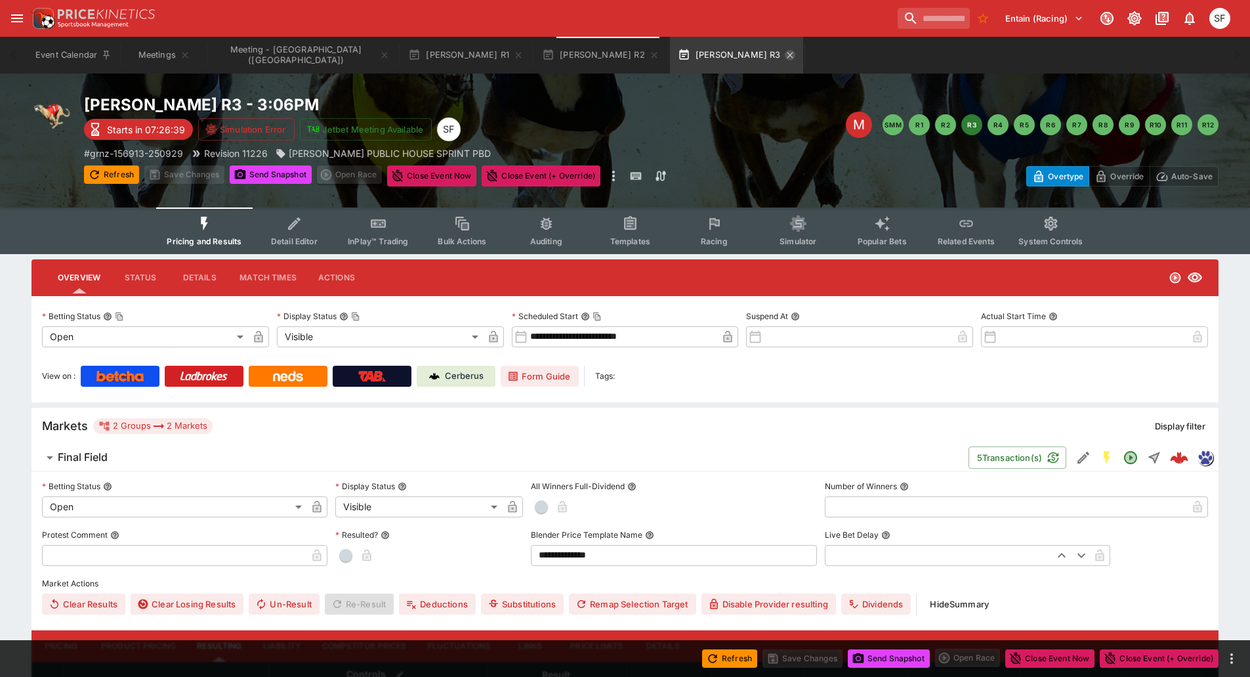
click at [787, 54] on icon "button" at bounding box center [790, 55] width 6 height 6
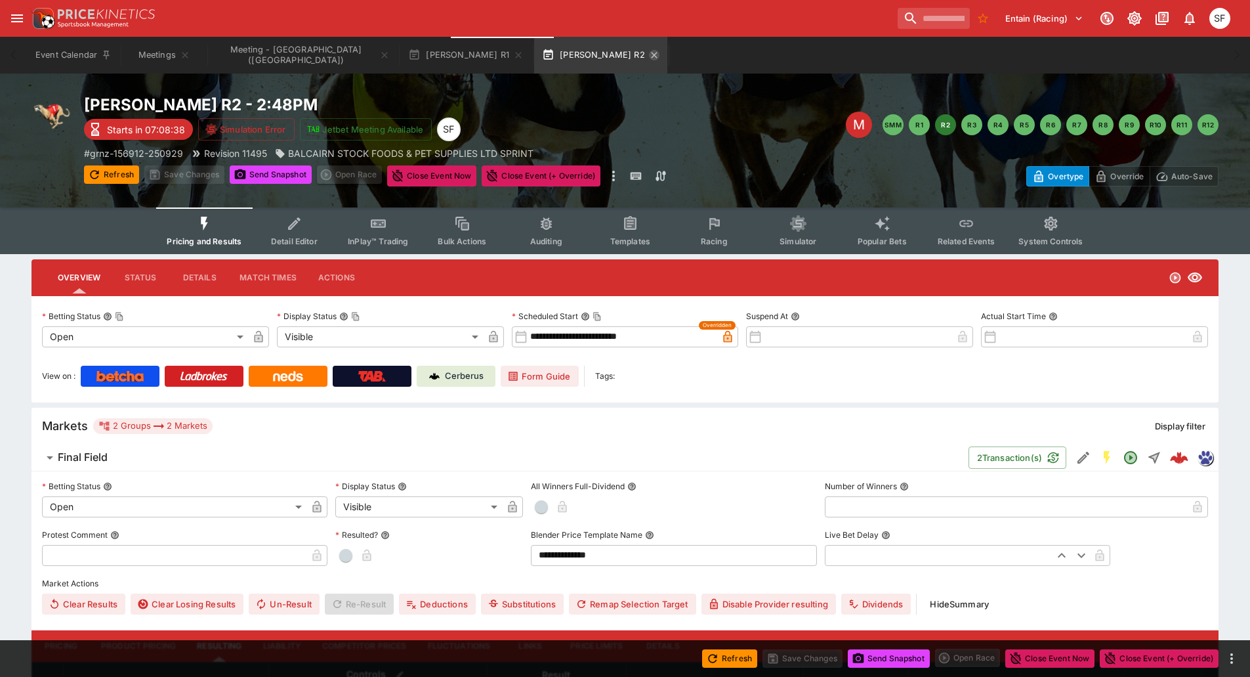
click at [649, 54] on icon "button" at bounding box center [654, 55] width 11 height 11
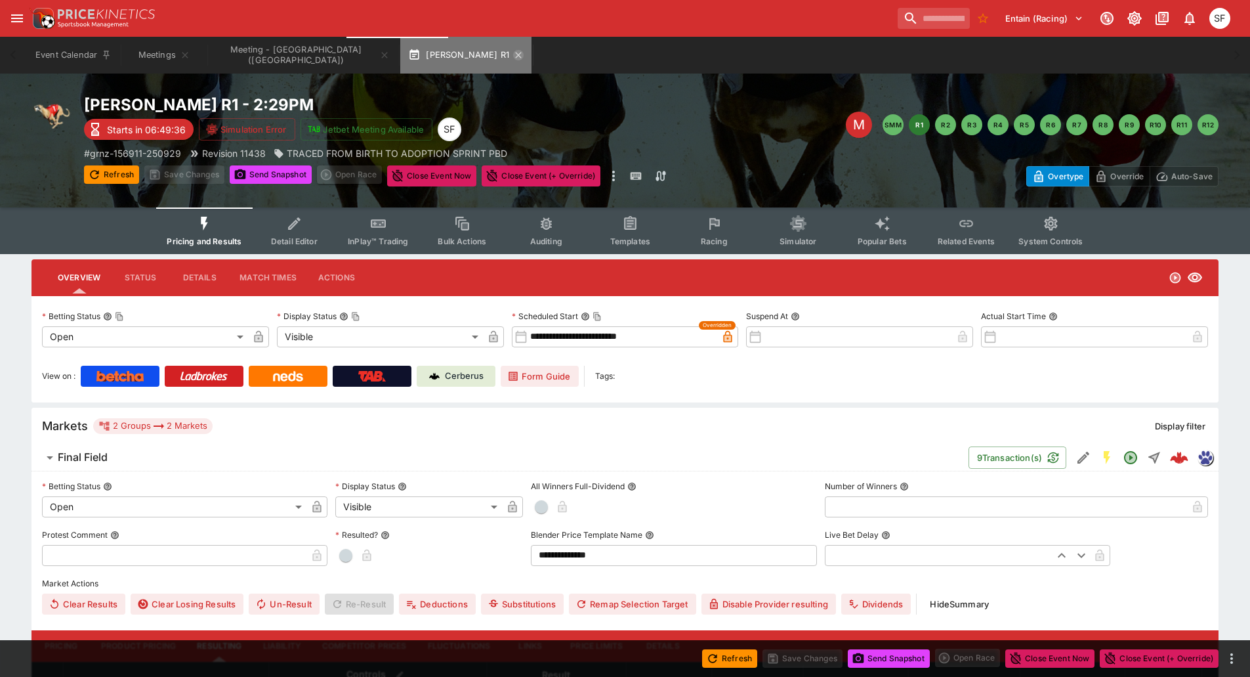
click at [513, 53] on icon "button" at bounding box center [518, 55] width 11 height 11
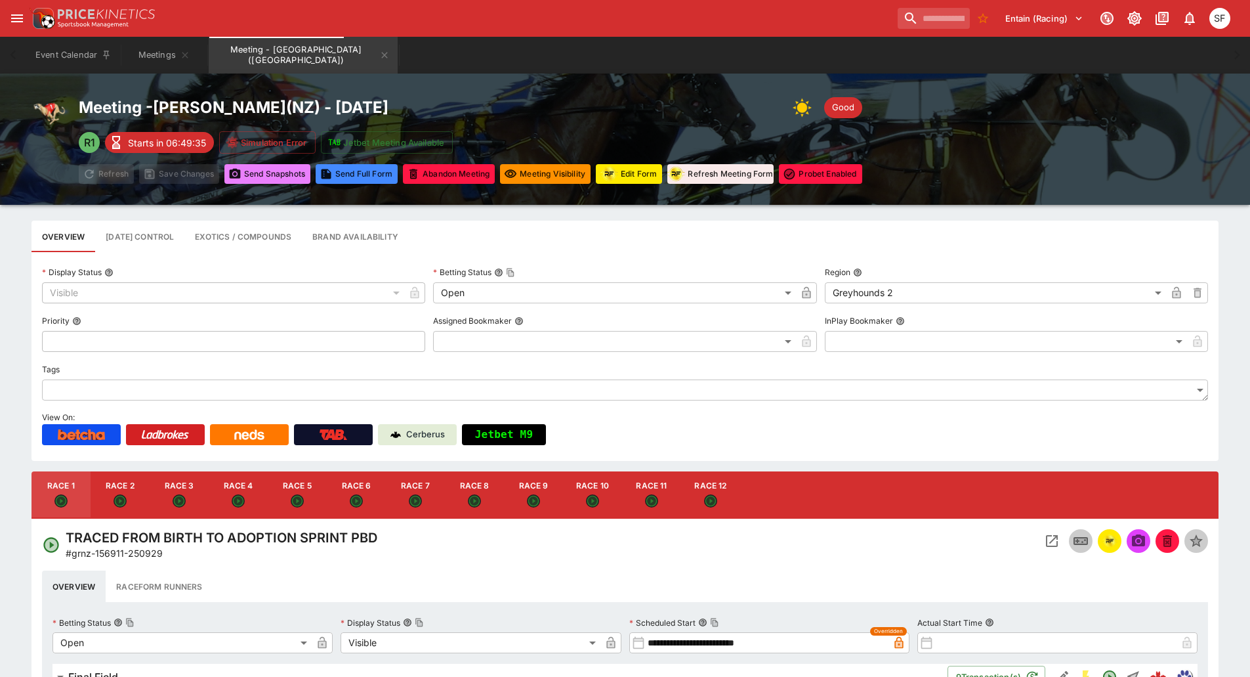
click at [272, 180] on button "Send Snapshot s" at bounding box center [267, 174] width 86 height 20
click at [203, 20] on div "Entain (Racing) 1 SF" at bounding box center [632, 18] width 1206 height 29
click at [379, 54] on icon "Meeting - Addington (NZ)" at bounding box center [384, 55] width 11 height 11
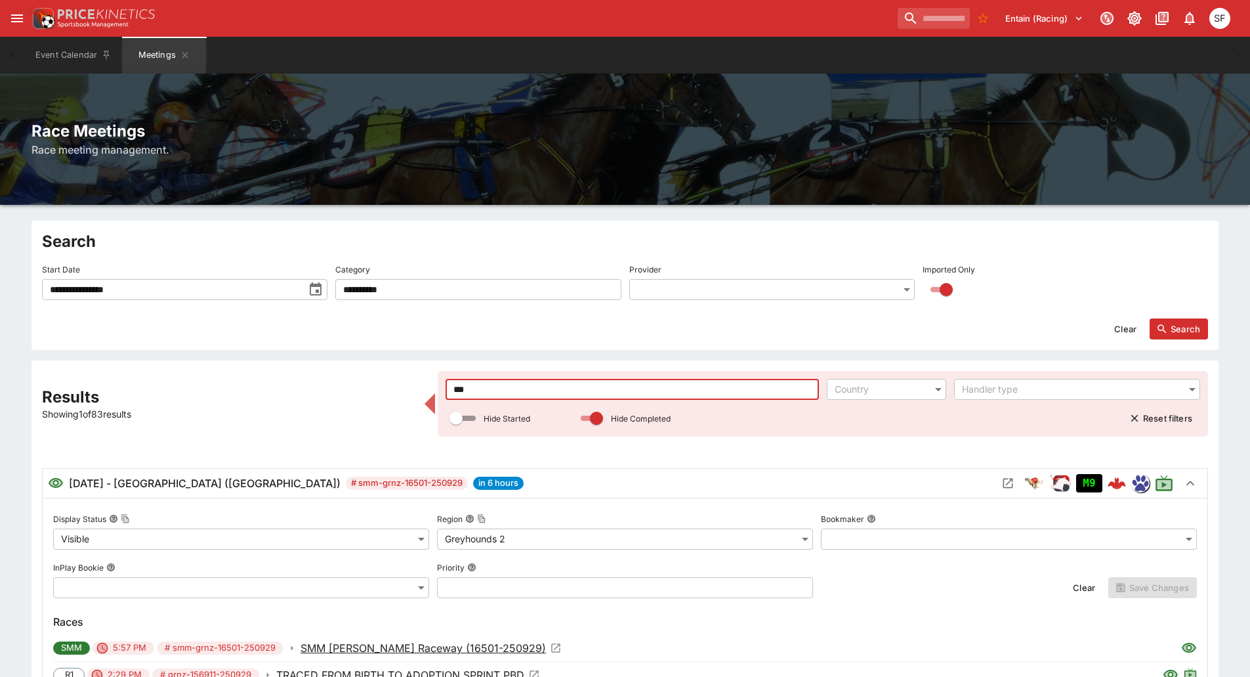
drag, startPoint x: 486, startPoint y: 385, endPoint x: 443, endPoint y: 383, distance: 43.4
click at [443, 383] on div "*** ​ Country ​ Handler type ​ Hide Started Hide Completed Reset filters" at bounding box center [823, 404] width 770 height 66
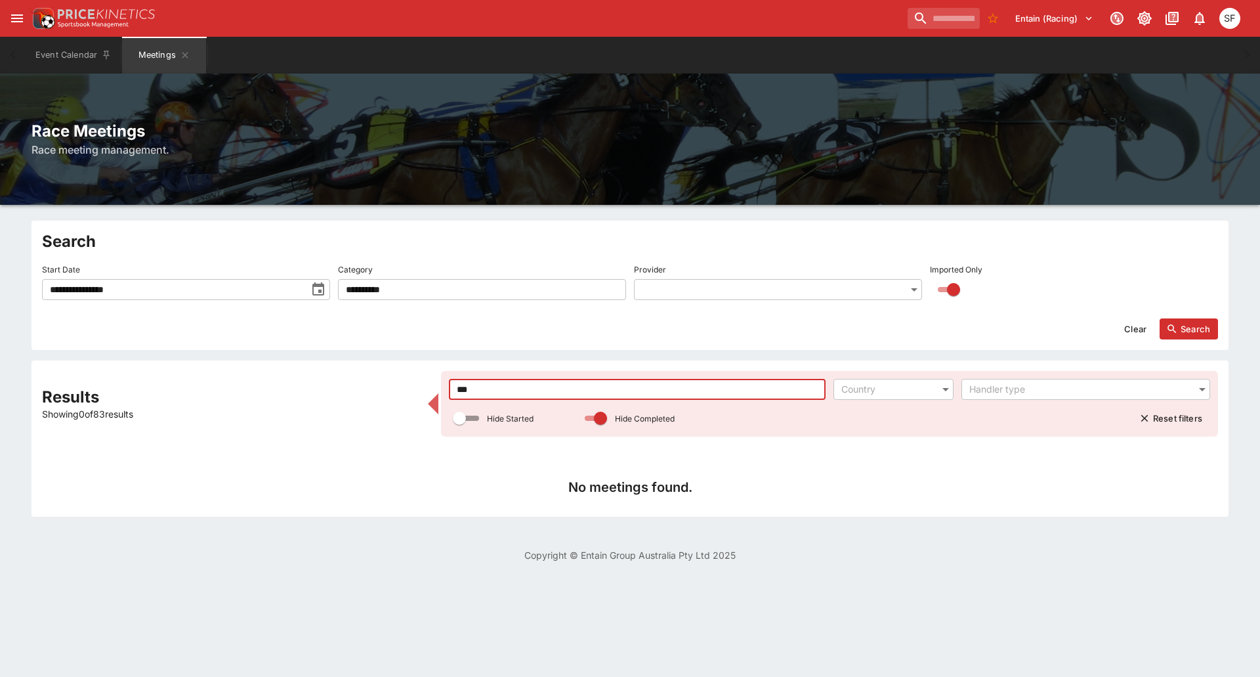
drag, startPoint x: 494, startPoint y: 392, endPoint x: 417, endPoint y: 385, distance: 77.2
click at [417, 385] on div "Results Showing 0 of 83 results *** ​ Country ​ Handler type ​ Hide Started Hid…" at bounding box center [630, 438] width 1176 height 135
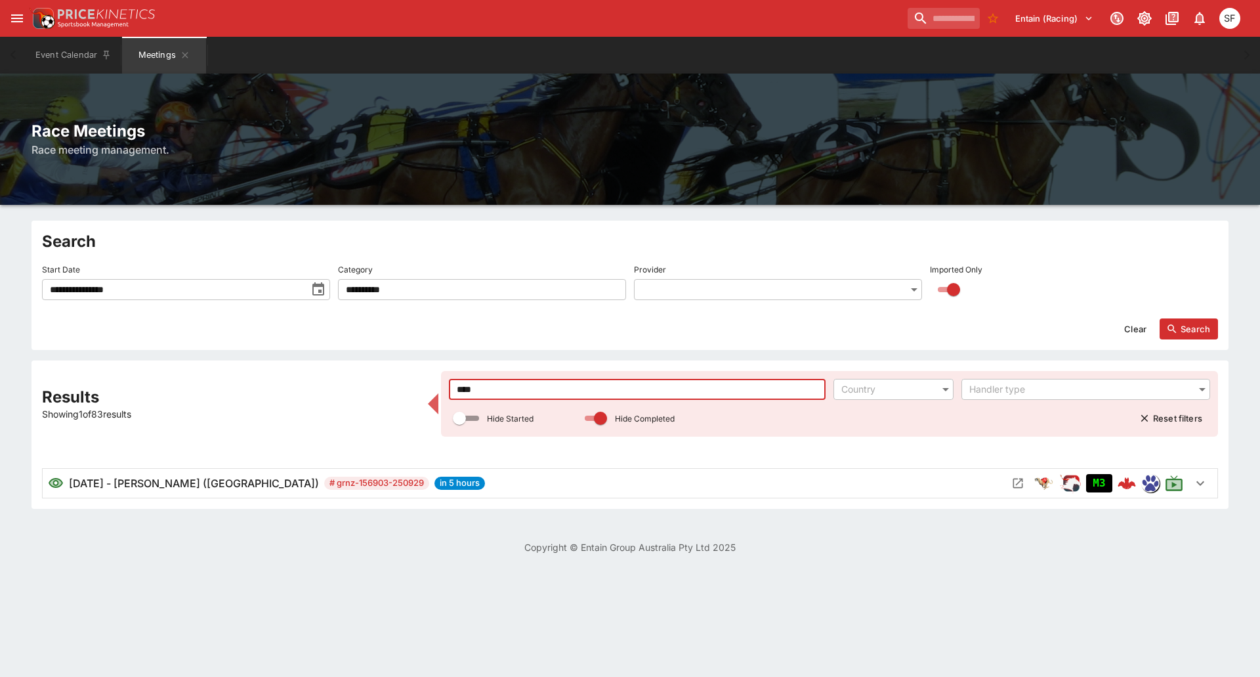
type input "****"
click at [1020, 485] on icon "Open Meeting" at bounding box center [1017, 482] width 13 height 13
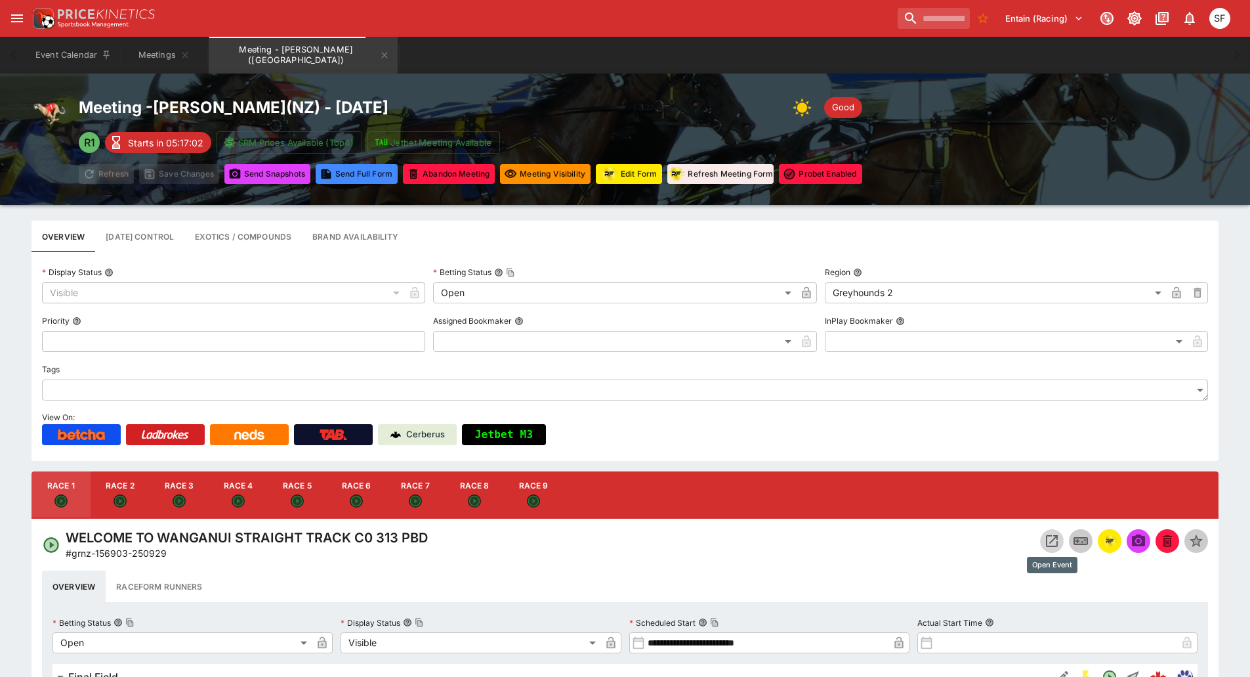
click at [1045, 537] on icon "Open Event" at bounding box center [1052, 541] width 16 height 16
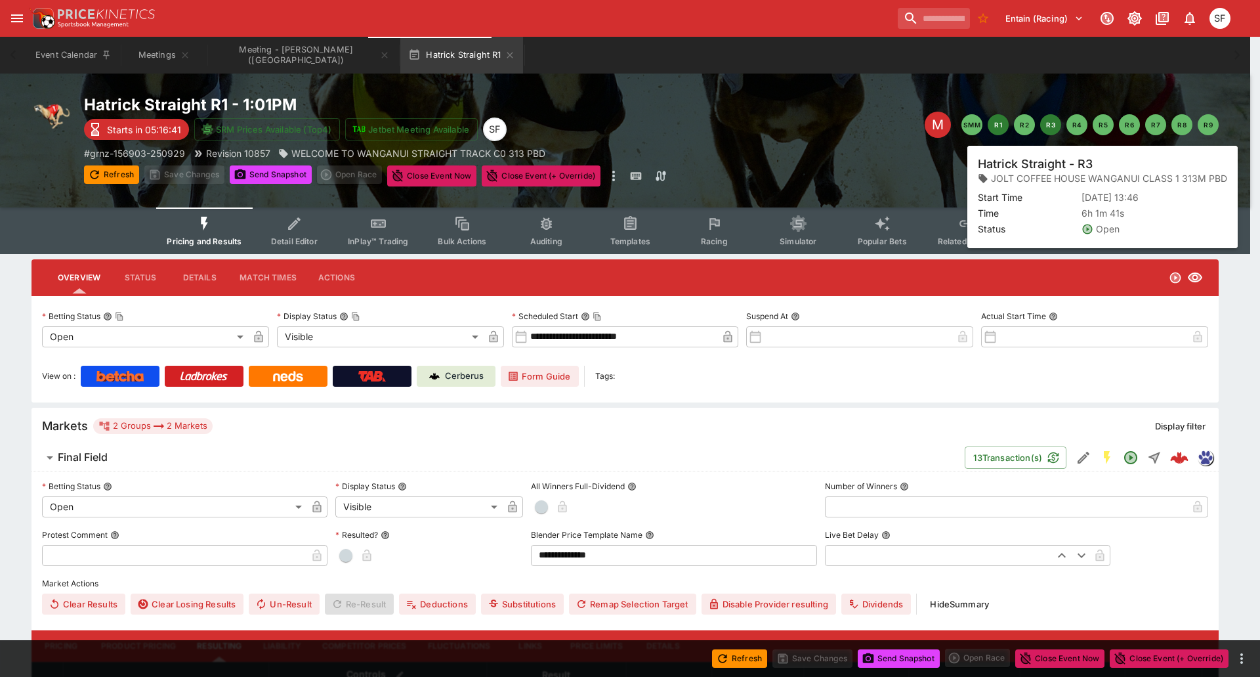
click at [1052, 130] on button "R3" at bounding box center [1050, 124] width 21 height 21
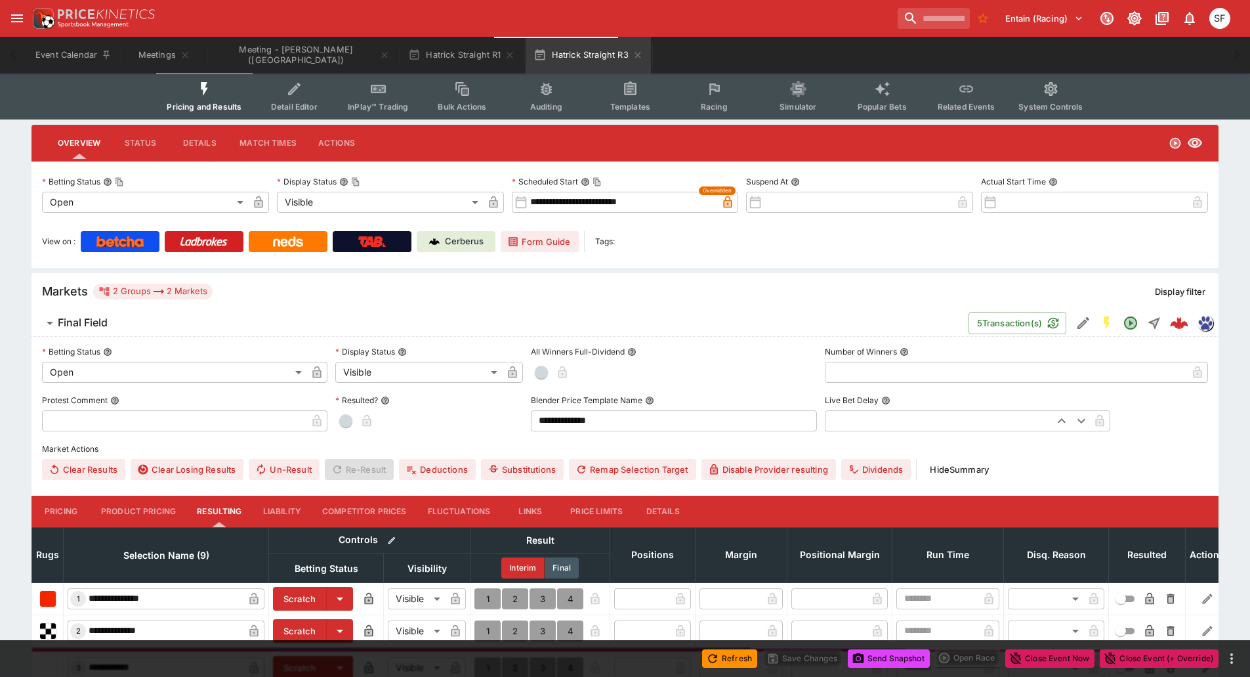
scroll to position [328, 0]
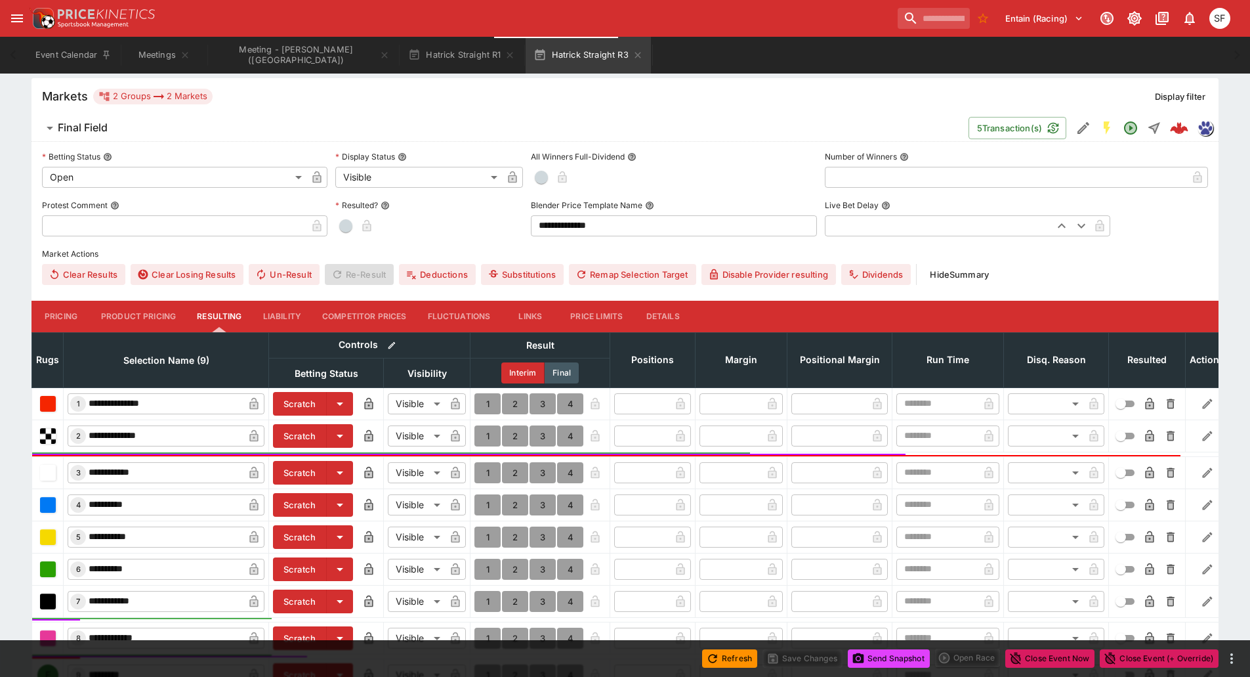
click at [649, 317] on button "Details" at bounding box center [662, 317] width 59 height 32
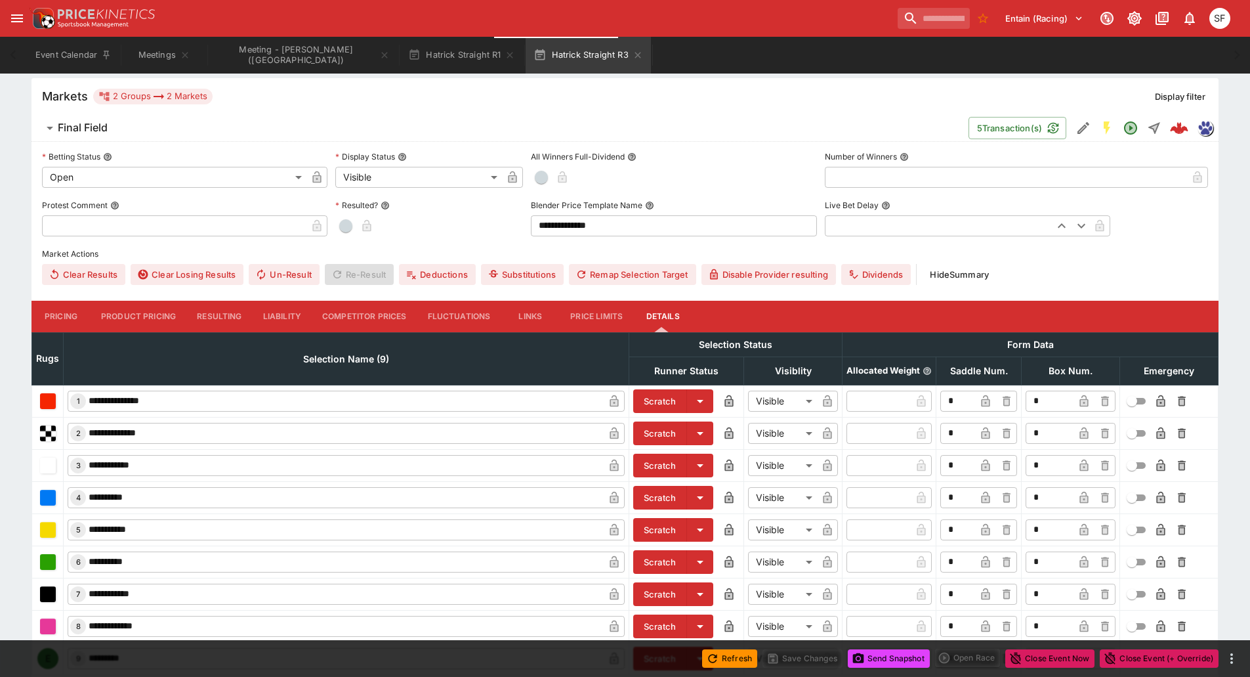
scroll to position [329, 0]
click at [664, 431] on button "Scratch" at bounding box center [660, 433] width 54 height 24
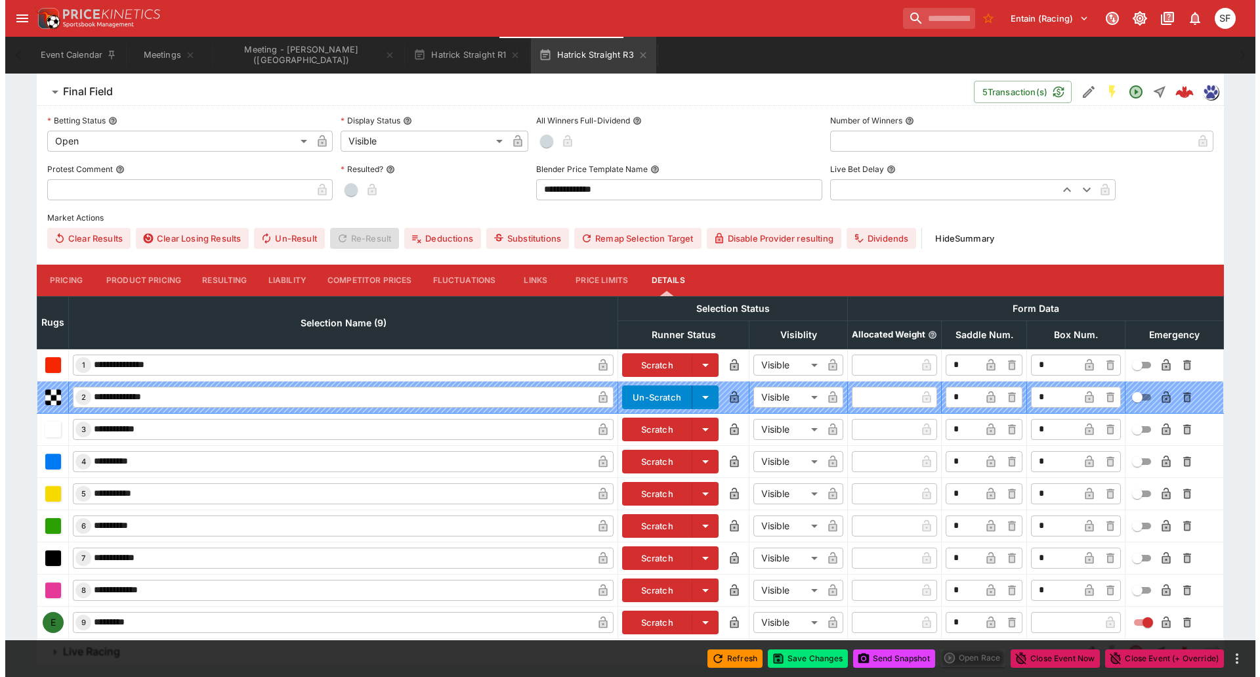
scroll to position [399, 0]
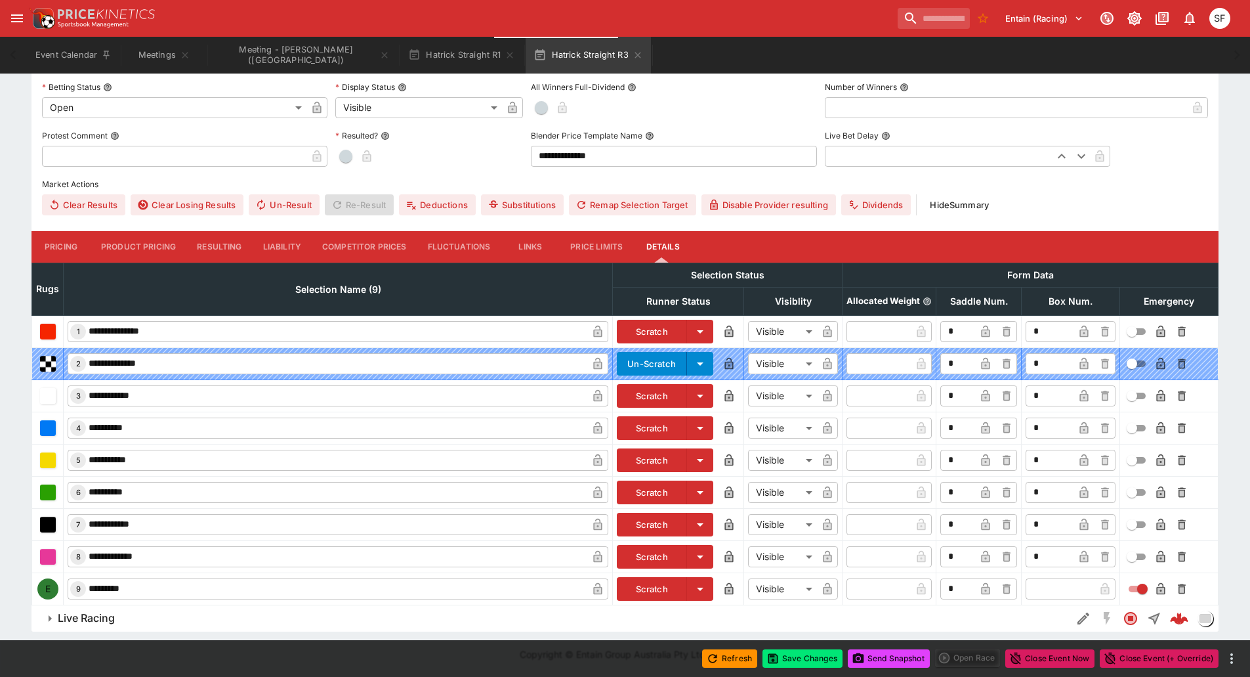
click at [654, 593] on button "Scratch" at bounding box center [652, 589] width 70 height 24
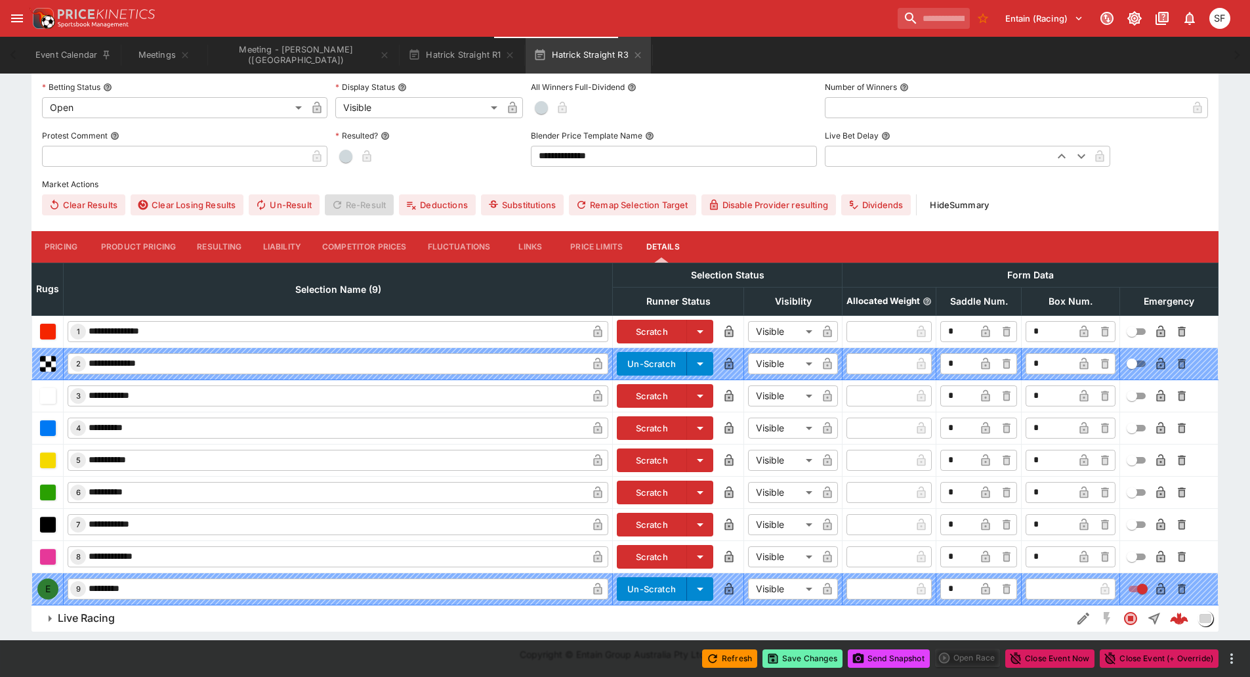
click at [801, 655] on button "Save Changes" at bounding box center [803, 658] width 80 height 18
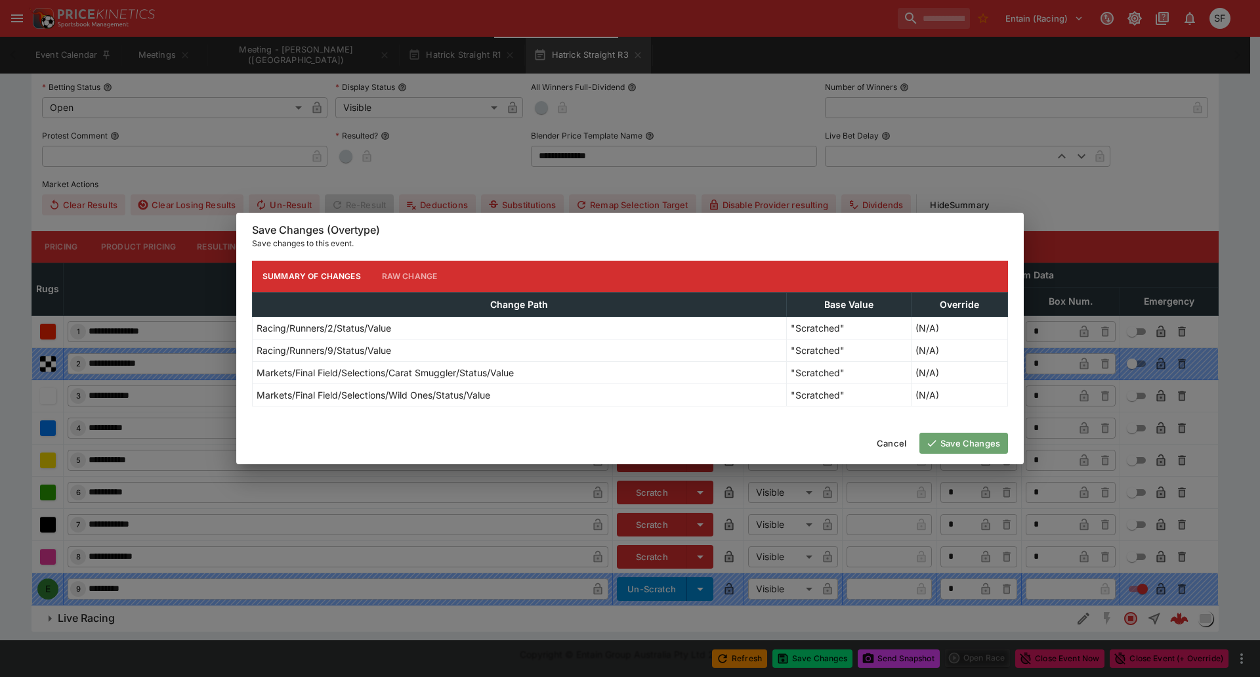
click at [946, 438] on button "Save Changes" at bounding box center [963, 442] width 89 height 21
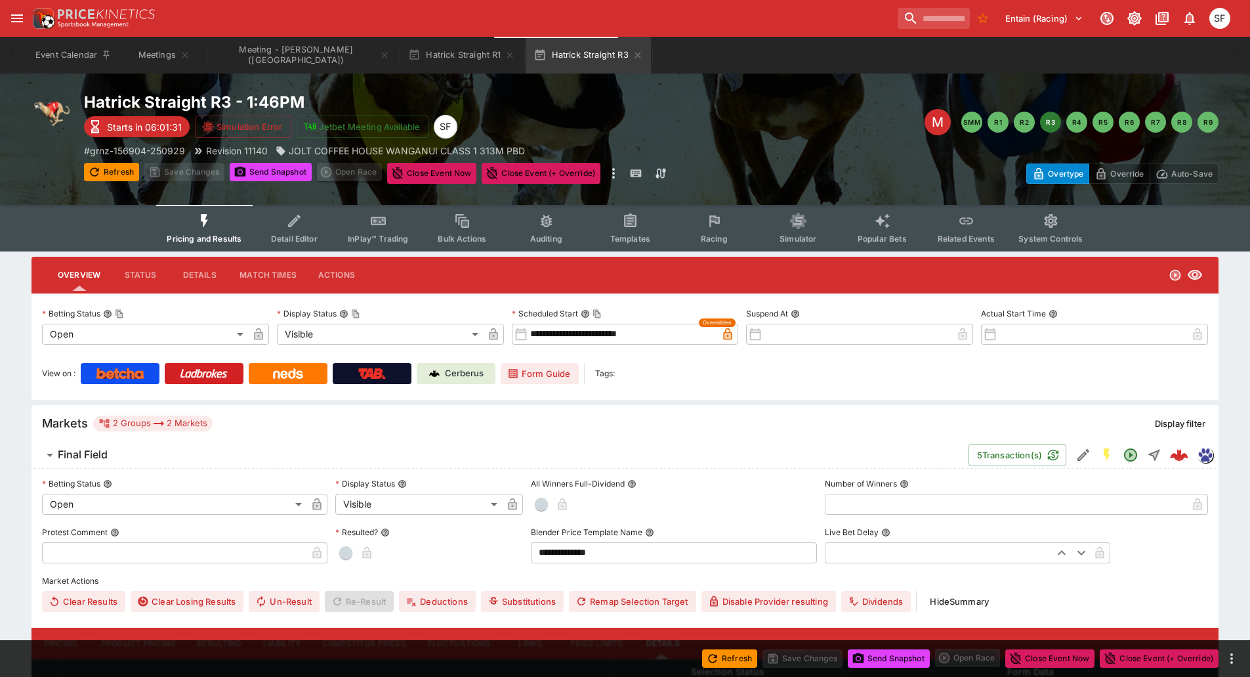
scroll to position [0, 0]
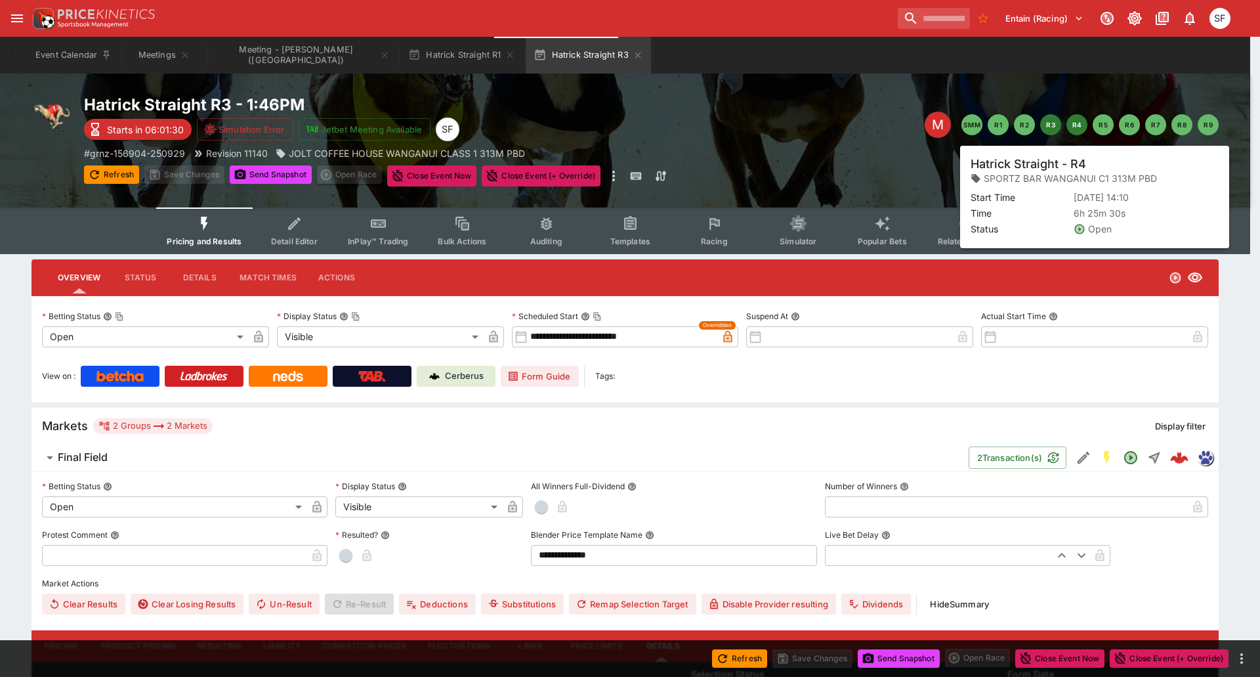
click at [1078, 127] on button "R4" at bounding box center [1076, 124] width 21 height 21
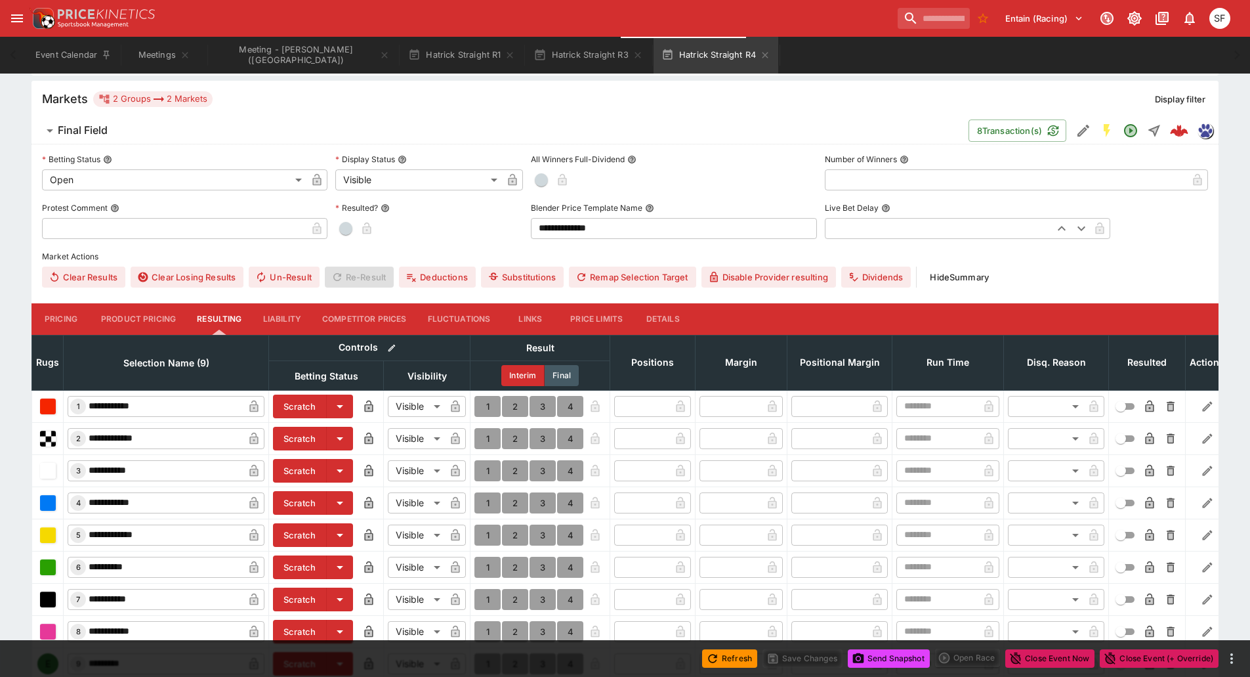
scroll to position [328, 0]
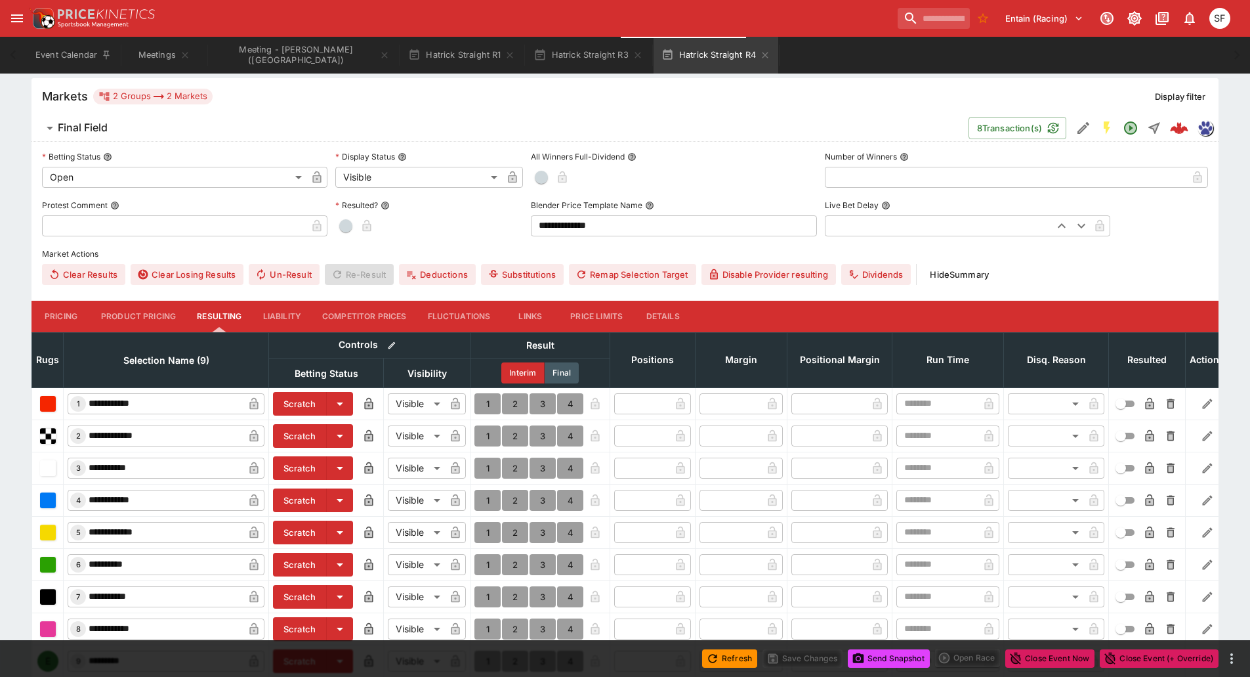
click at [656, 312] on button "Details" at bounding box center [662, 317] width 59 height 32
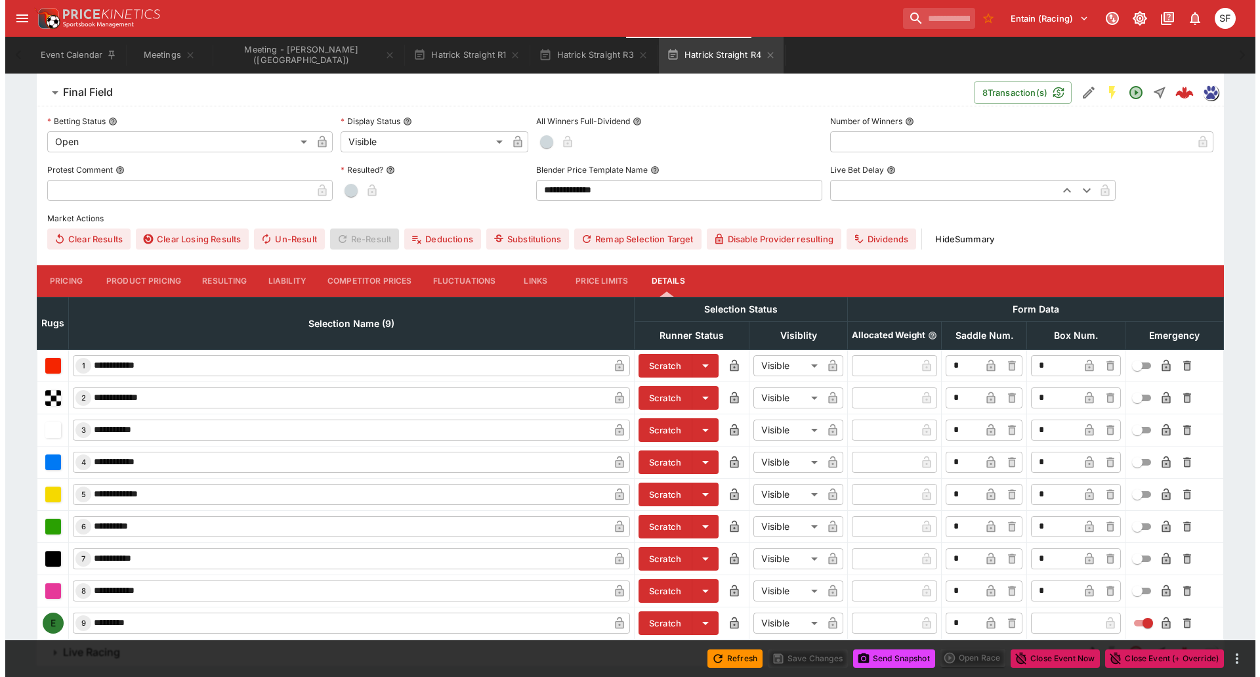
scroll to position [398, 0]
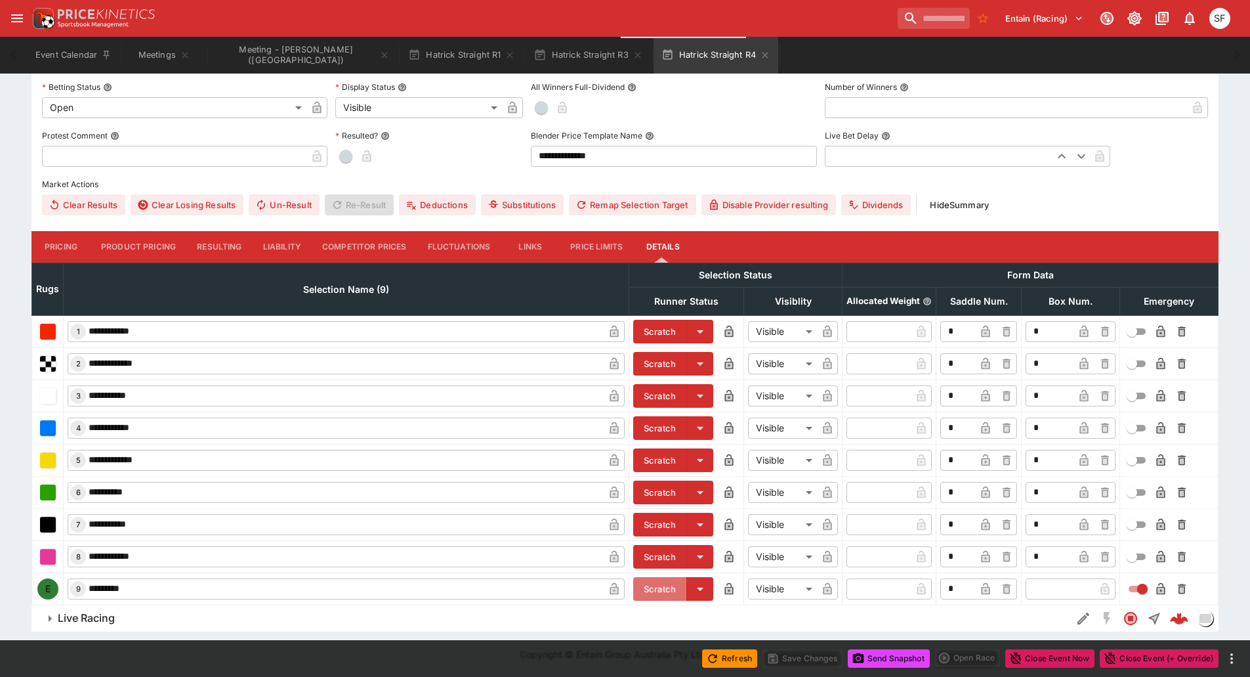
click at [655, 593] on button "Scratch" at bounding box center [660, 589] width 54 height 24
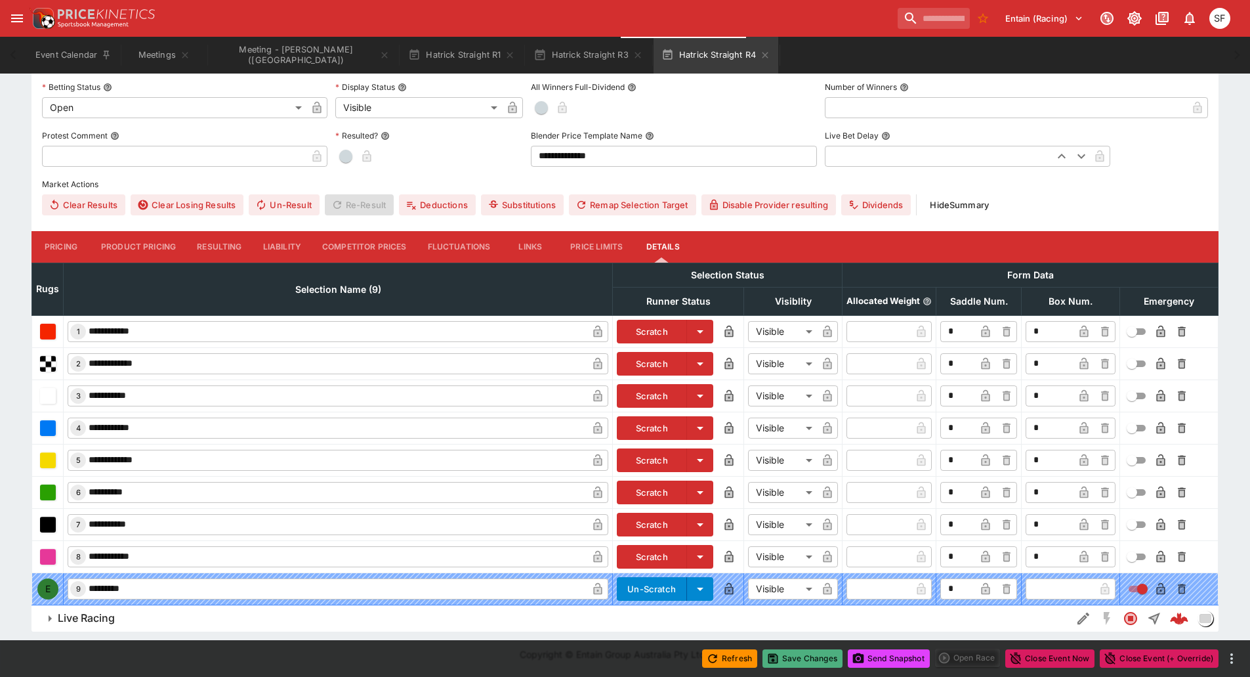
click at [798, 652] on button "Save Changes" at bounding box center [803, 658] width 80 height 18
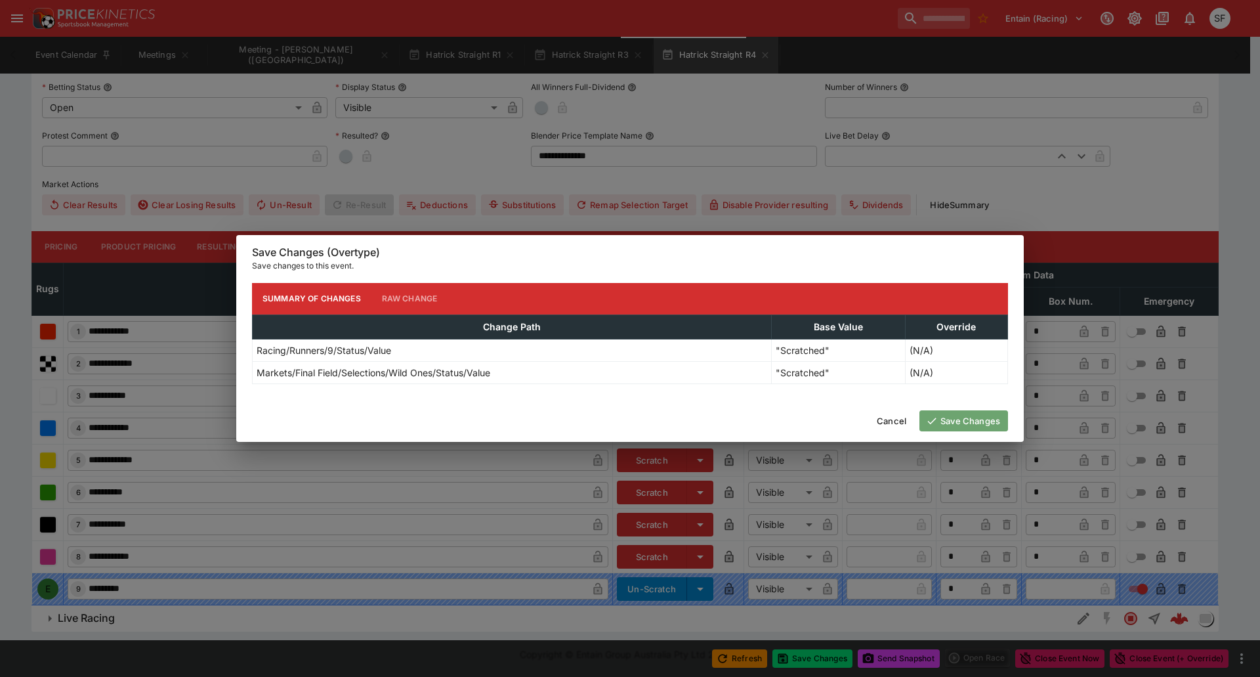
click at [949, 424] on button "Save Changes" at bounding box center [963, 420] width 89 height 21
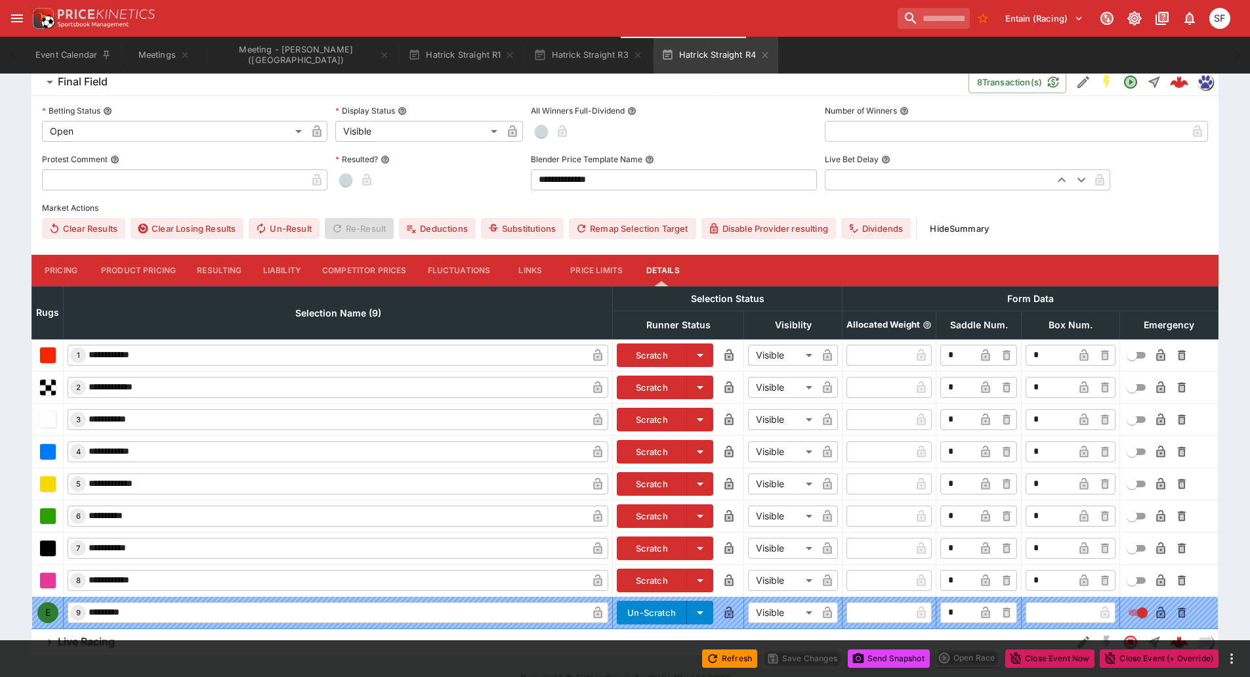
scroll to position [399, 0]
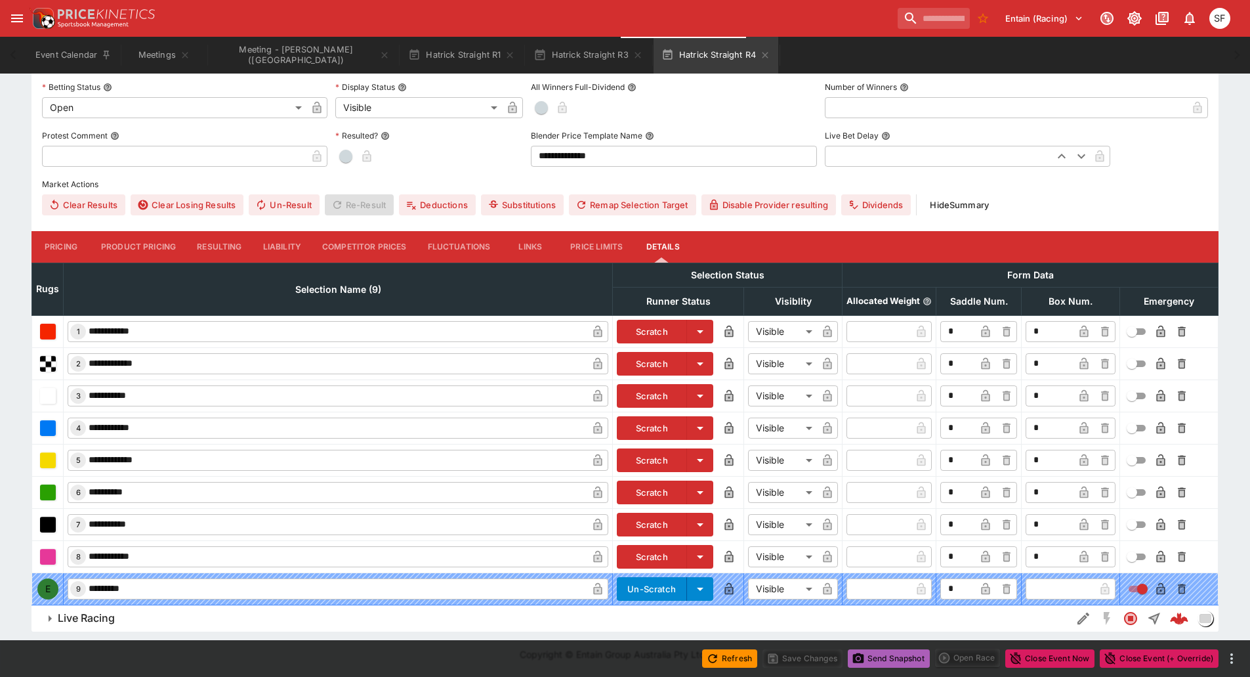
click at [865, 656] on button "Send Snapshot" at bounding box center [889, 658] width 82 height 18
click at [868, 658] on button "Send Snapshot" at bounding box center [889, 658] width 82 height 18
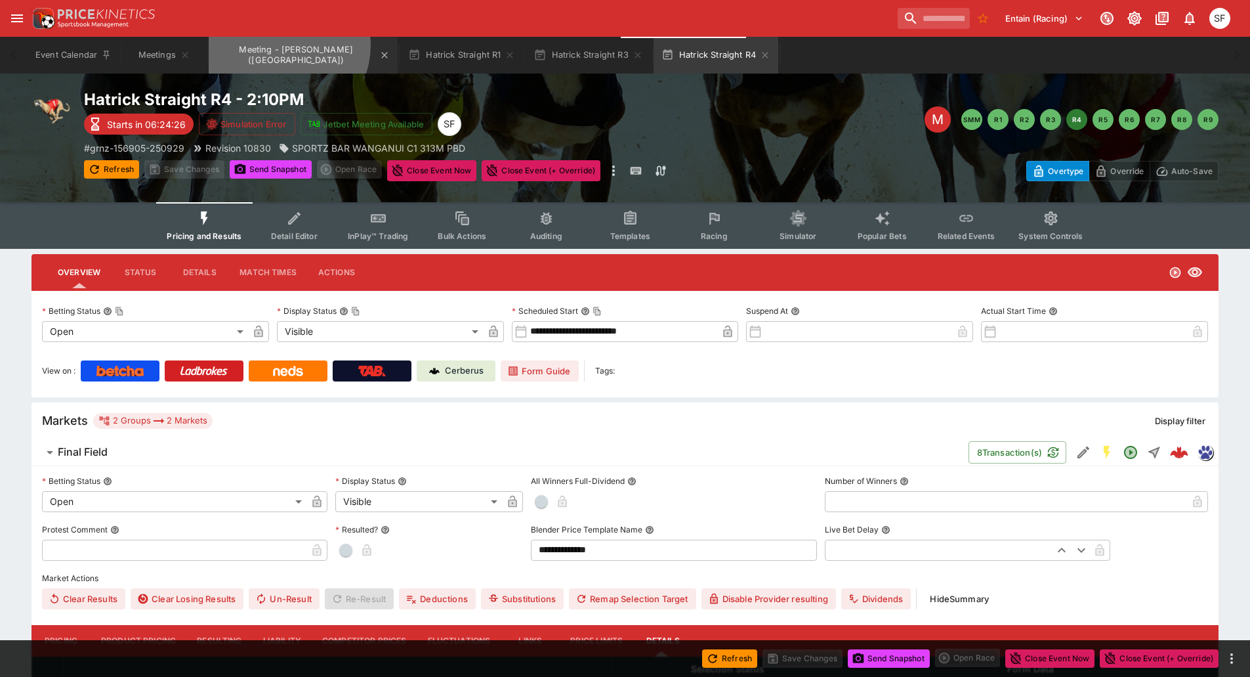
click at [283, 45] on button "Meeting - Hatrick Straight (NZ)" at bounding box center [303, 55] width 189 height 37
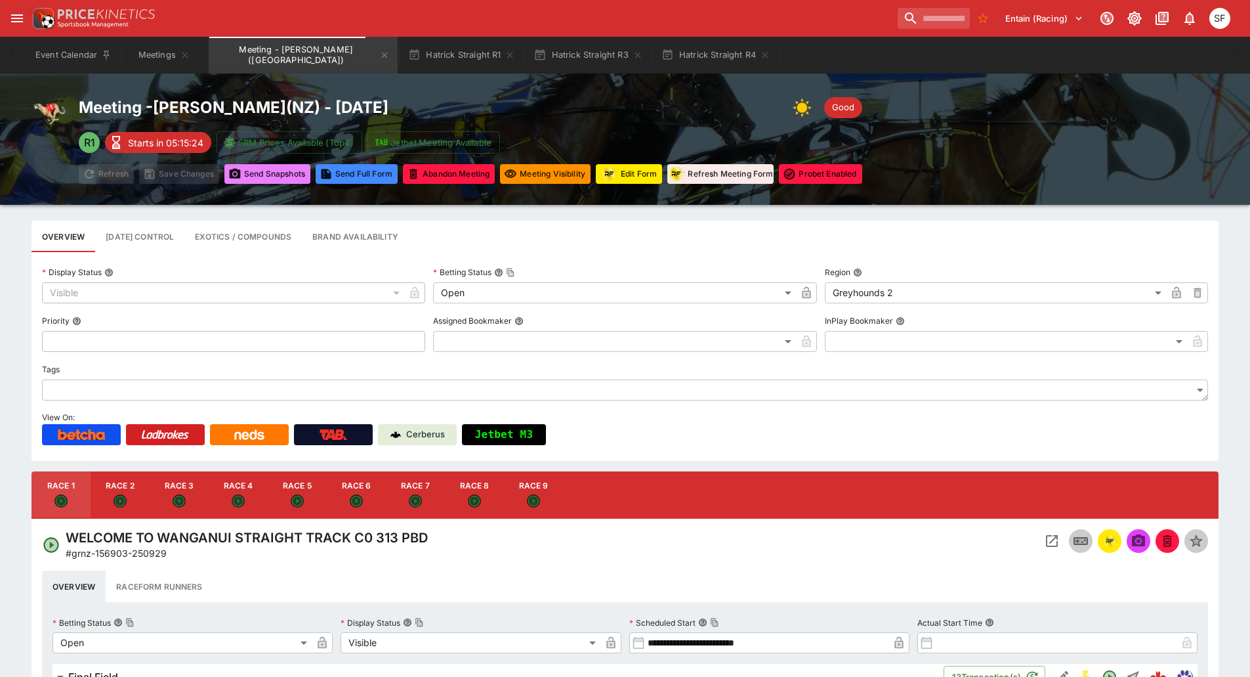
click at [293, 175] on button "Send Snapshot s" at bounding box center [267, 174] width 86 height 20
click at [674, 53] on button "Hatrick Straight R4" at bounding box center [716, 55] width 125 height 37
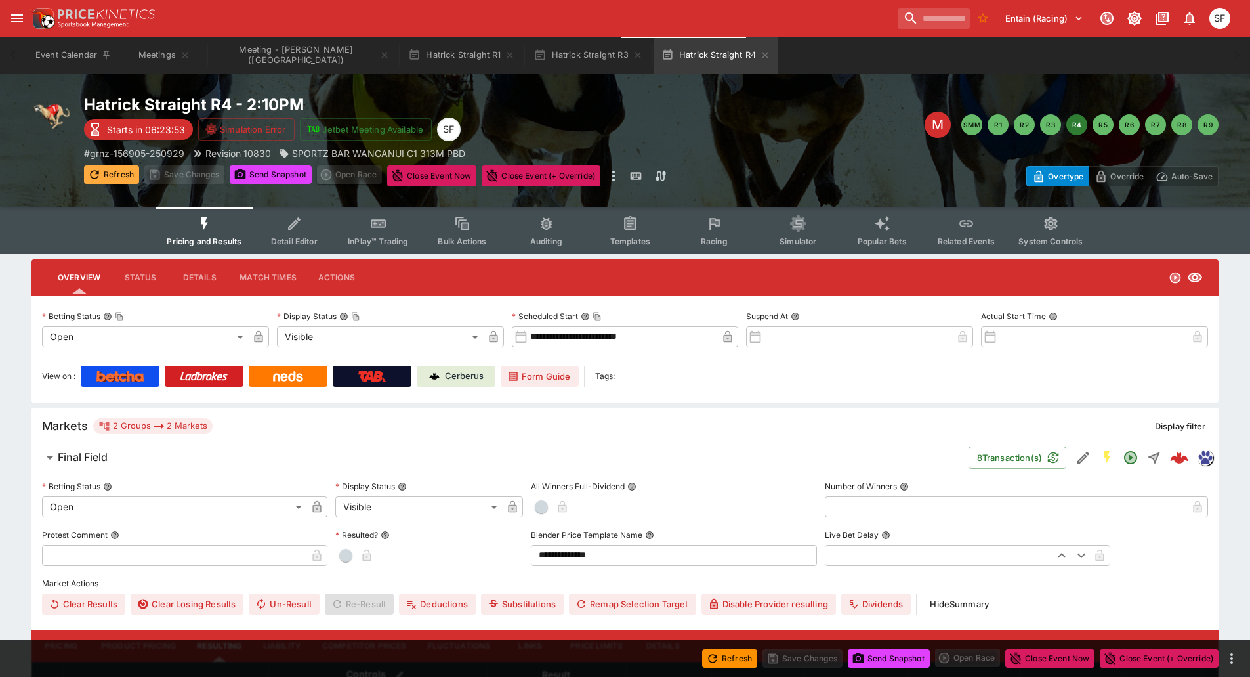
click at [118, 169] on button "Refresh" at bounding box center [111, 174] width 55 height 18
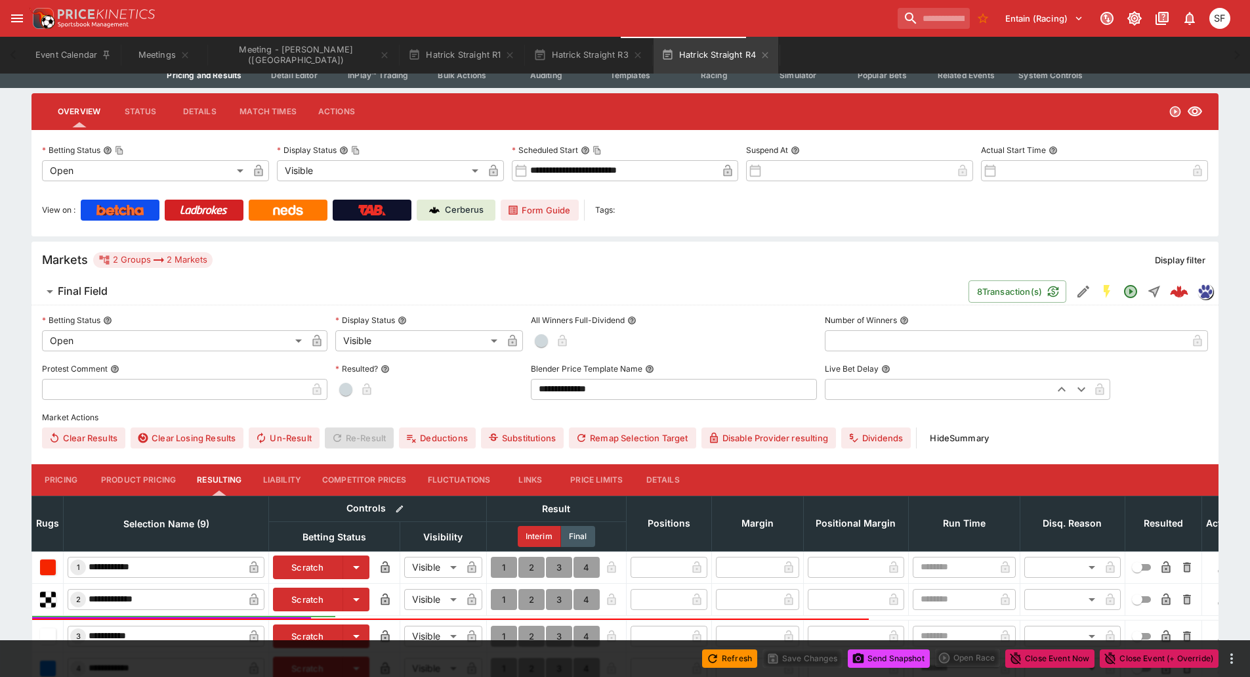
scroll to position [459, 0]
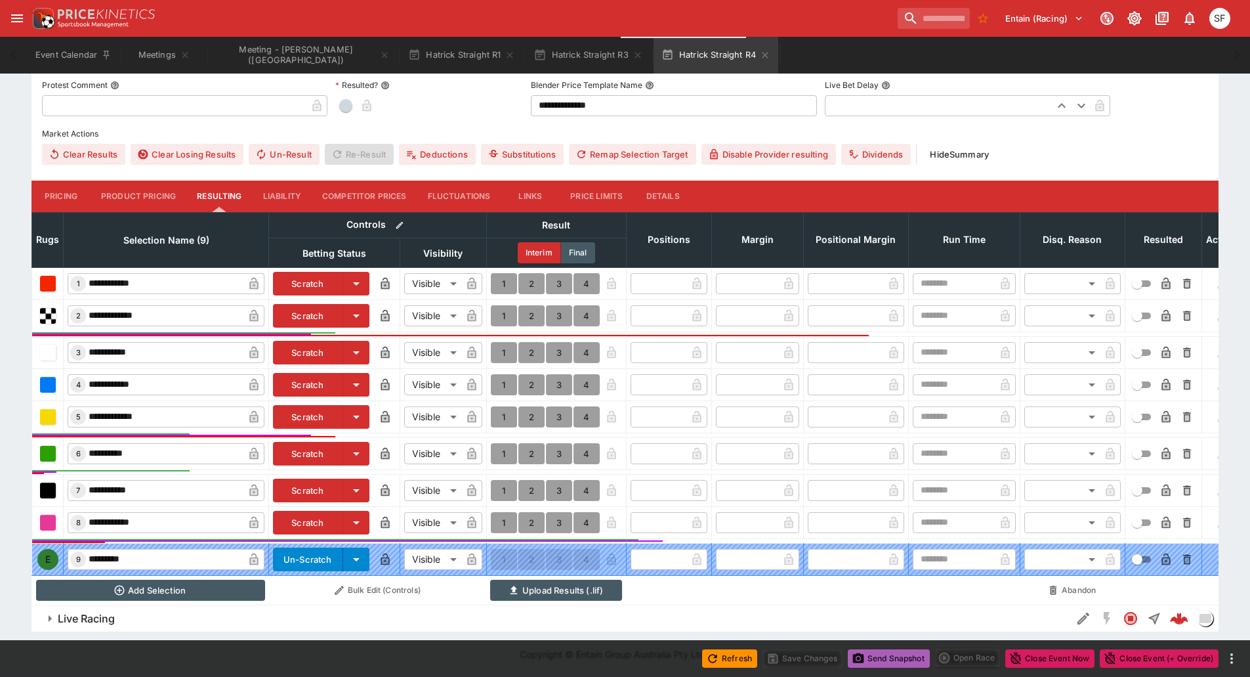
click at [921, 654] on button "Send Snapshot" at bounding box center [889, 658] width 82 height 18
click at [762, 57] on icon "button" at bounding box center [765, 55] width 6 height 6
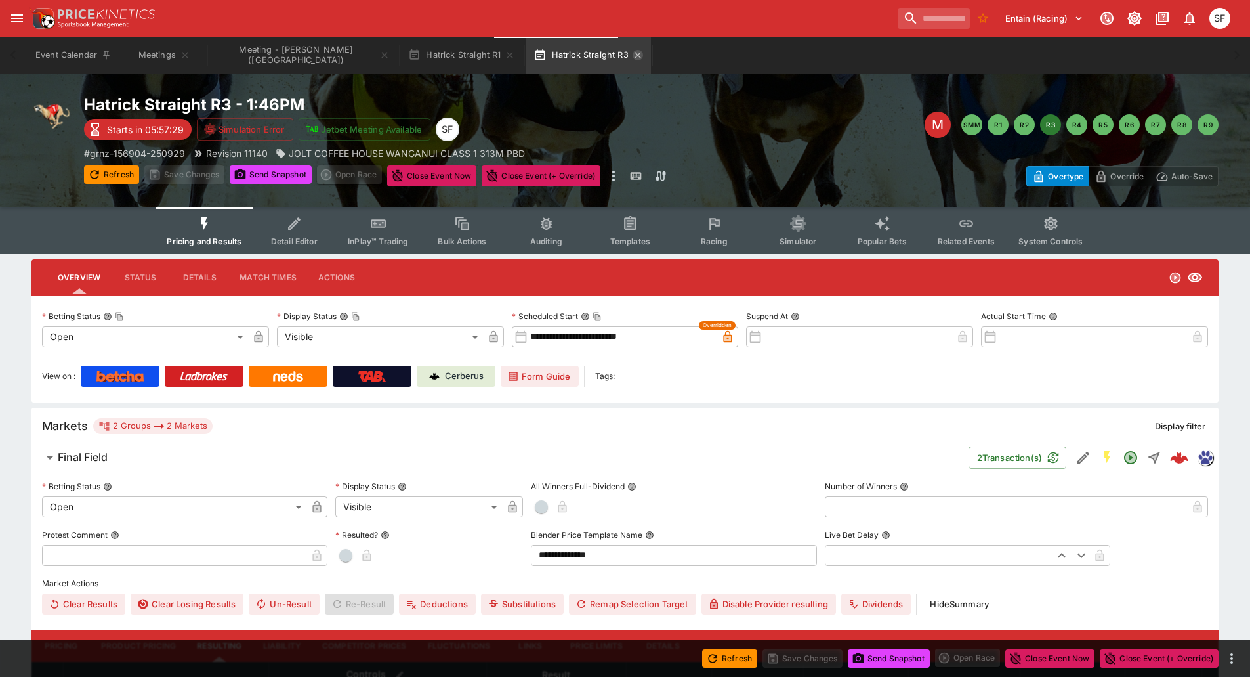
click at [633, 56] on icon "button" at bounding box center [638, 55] width 11 height 11
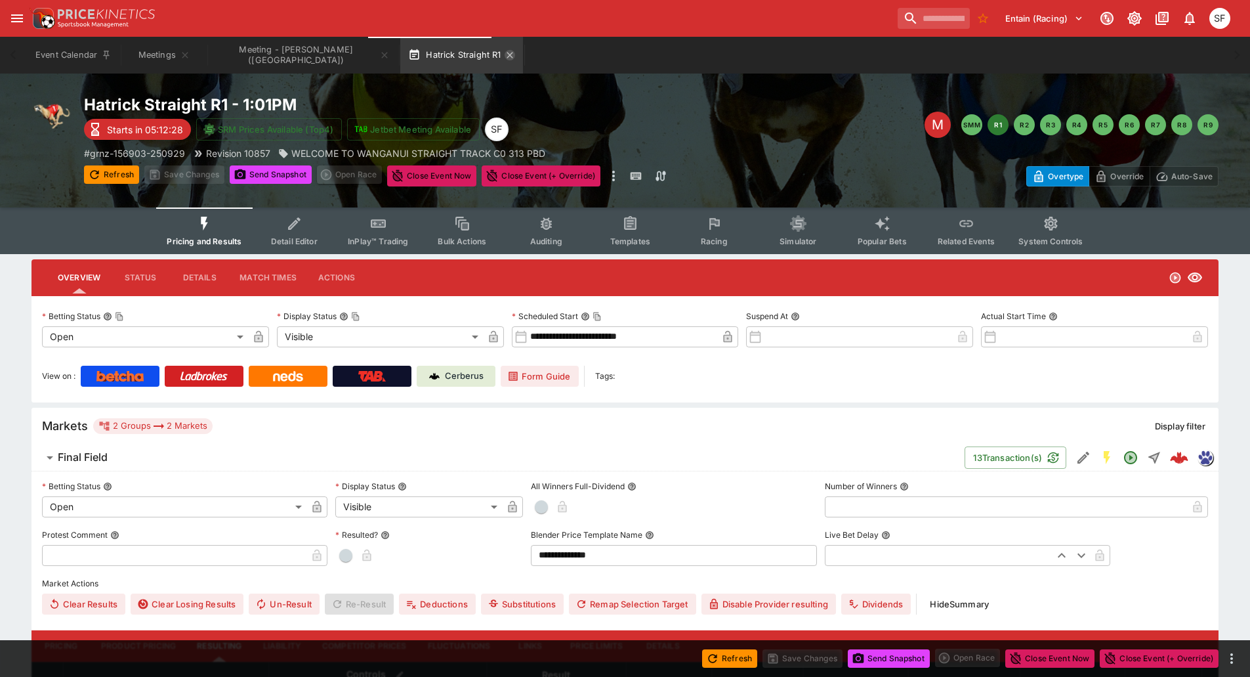
click at [507, 54] on icon "button" at bounding box center [510, 55] width 6 height 6
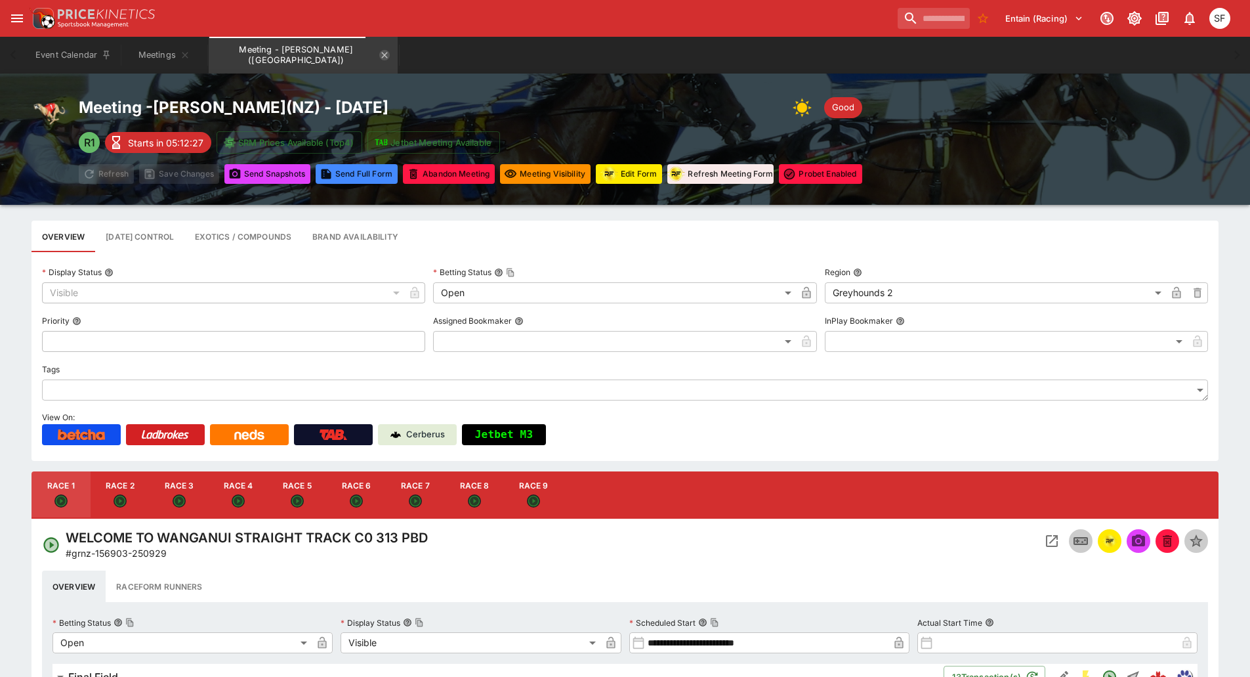
click at [379, 59] on icon "Meeting - Hatrick Straight (NZ)" at bounding box center [384, 55] width 11 height 11
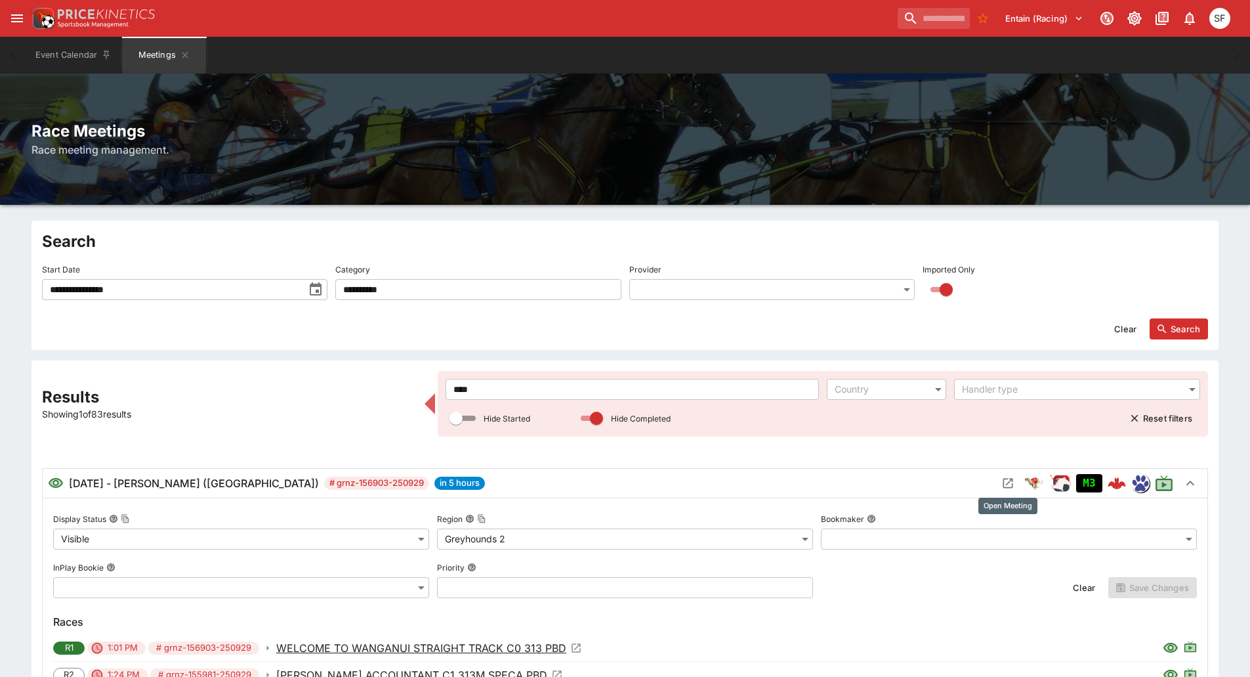
click at [1002, 480] on icon "Open Meeting" at bounding box center [1007, 482] width 13 height 13
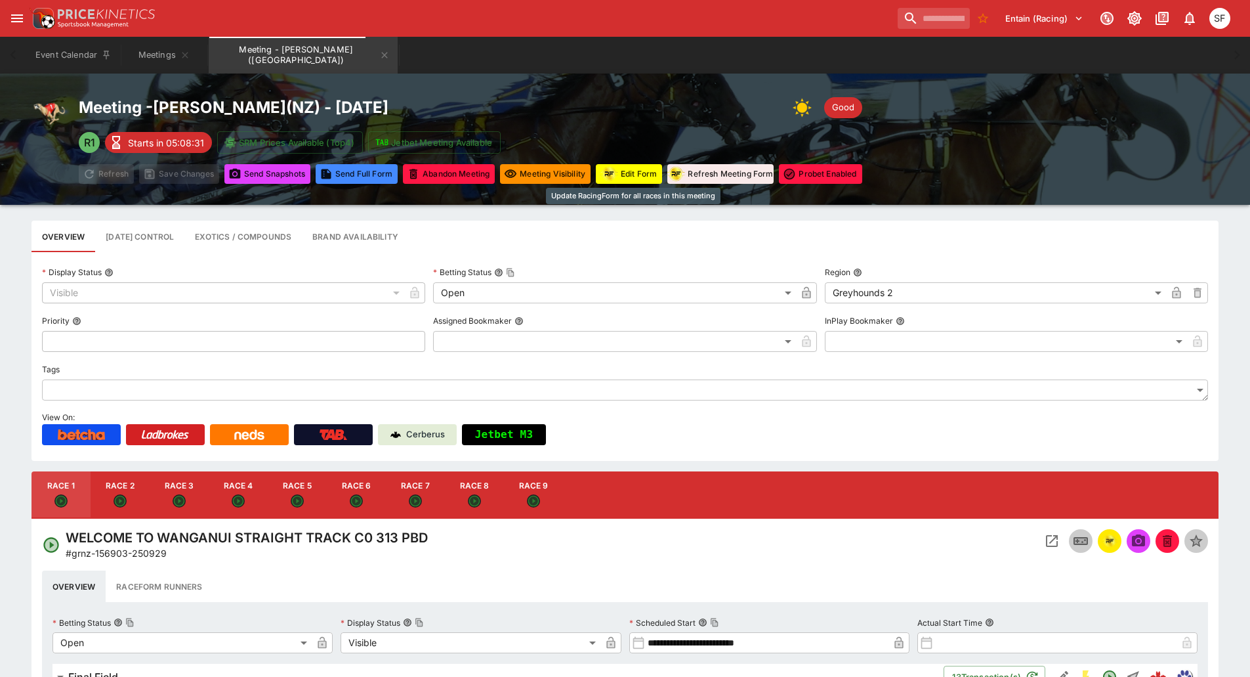
click at [642, 177] on button "Edit Form" at bounding box center [629, 174] width 66 height 20
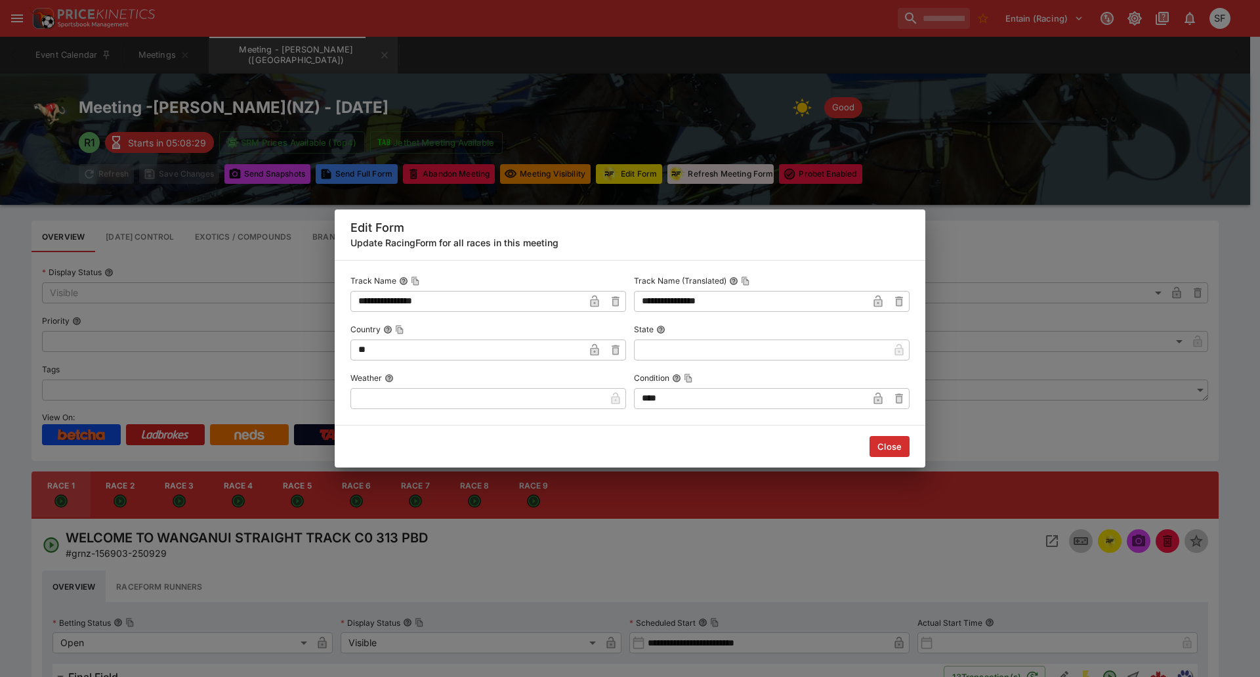
click at [545, 398] on input "text" at bounding box center [477, 398] width 255 height 21
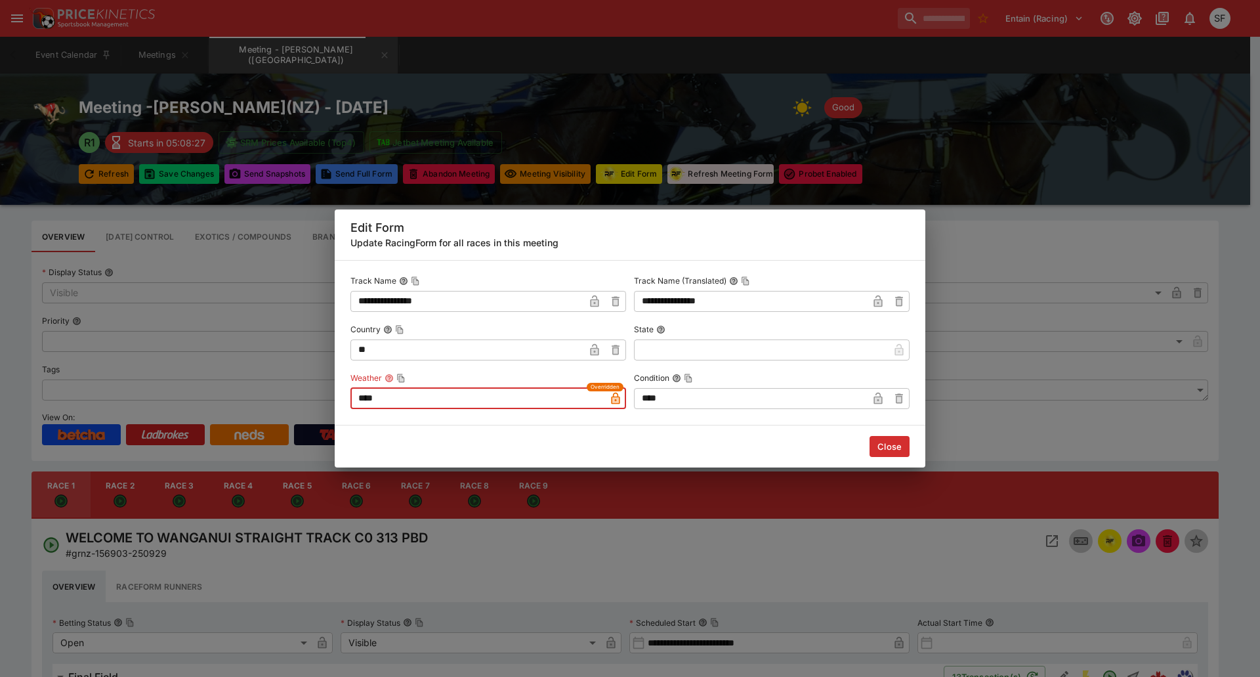
type input "****"
click at [895, 445] on button "Close" at bounding box center [890, 446] width 40 height 21
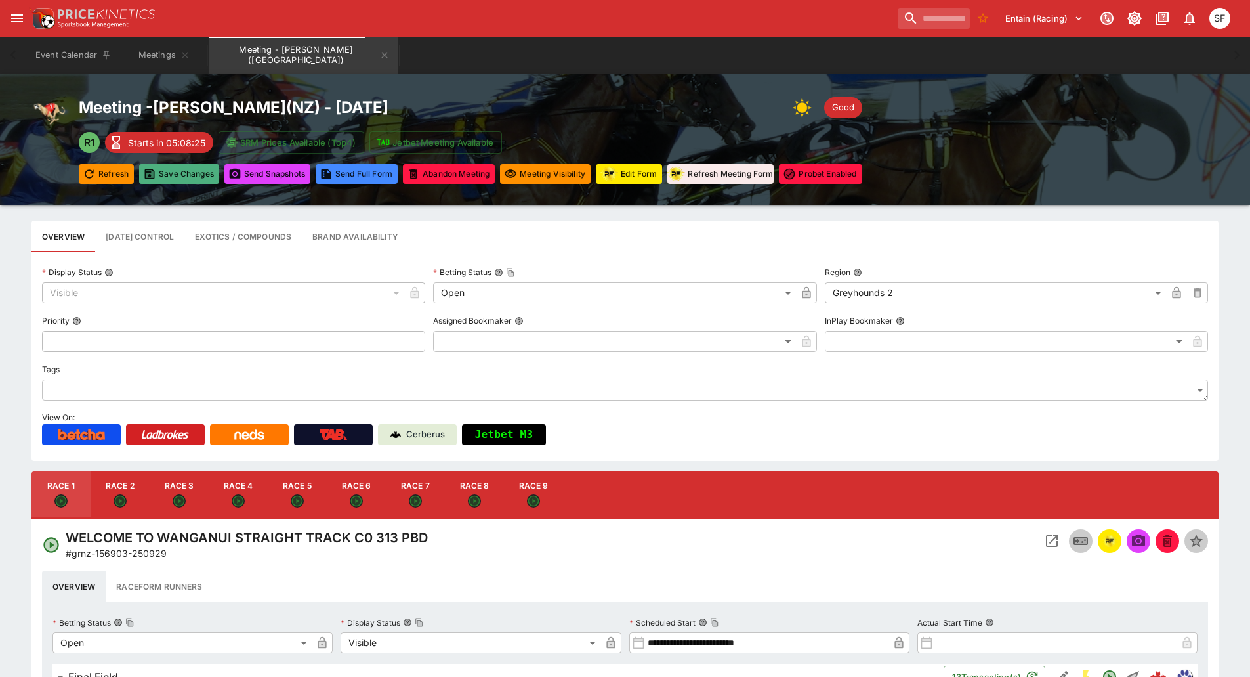
click at [191, 172] on button "Save Changes" at bounding box center [179, 174] width 80 height 20
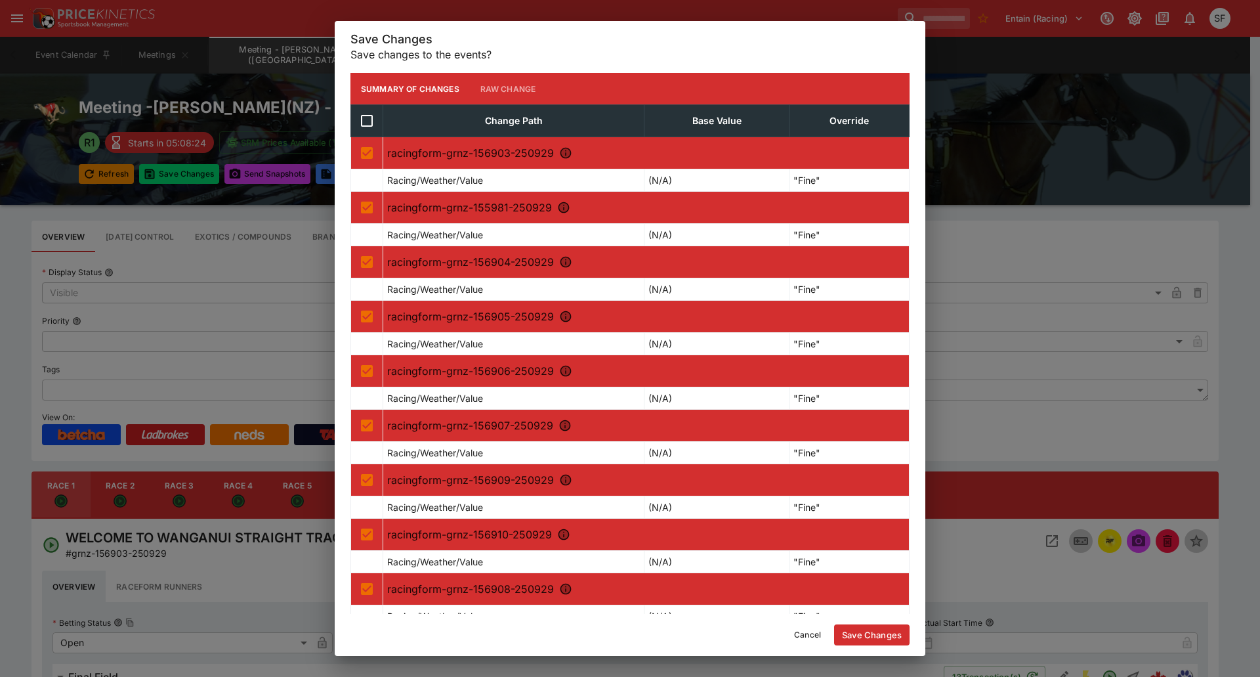
click at [868, 639] on button "Save Changes" at bounding box center [871, 634] width 75 height 21
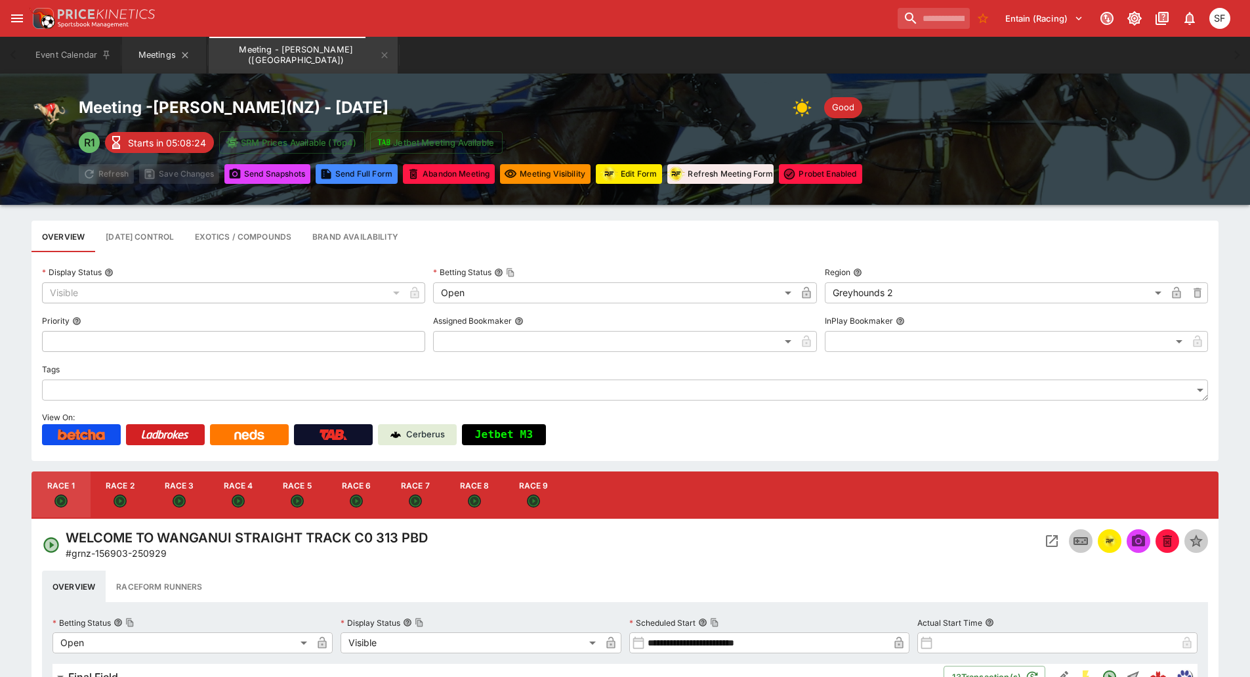
click at [148, 49] on button "Meetings" at bounding box center [164, 55] width 84 height 37
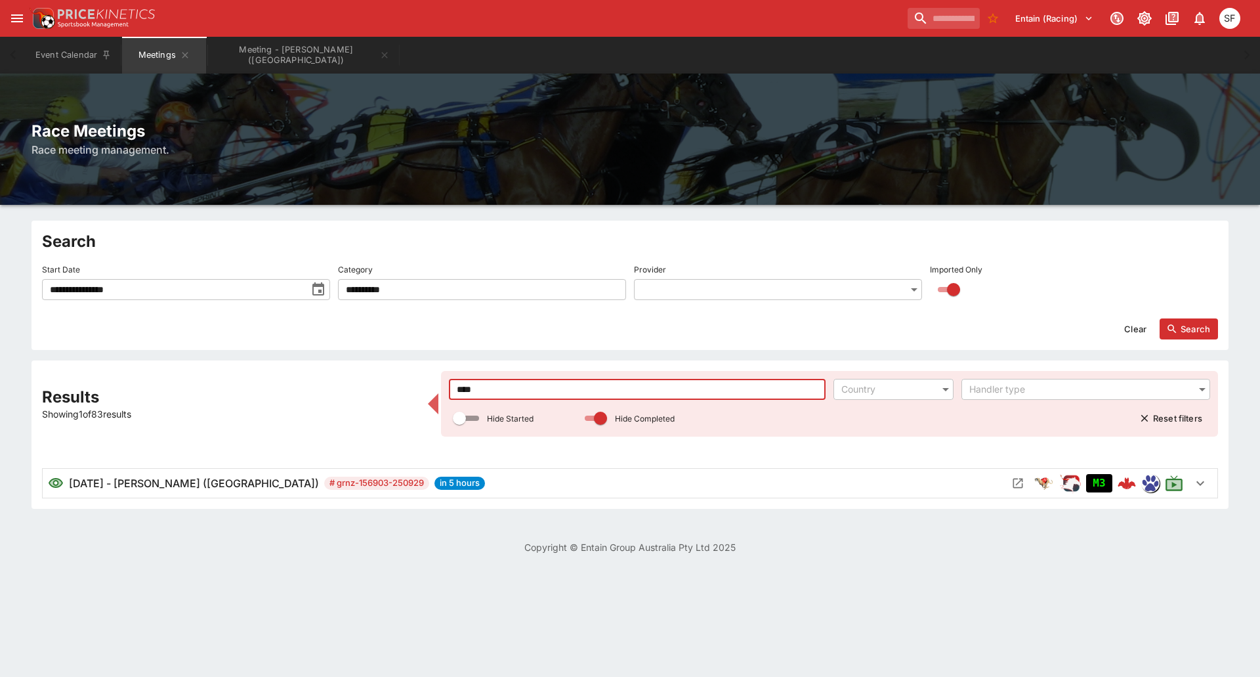
drag, startPoint x: 483, startPoint y: 393, endPoint x: 343, endPoint y: 367, distance: 142.9
click at [343, 367] on div "Results Showing 1 of 83 results **** ​ Country ​ Handler type ​ Hide Started Hi…" at bounding box center [630, 434] width 1197 height 148
type input "***"
click at [1017, 486] on icon "Open Meeting" at bounding box center [1017, 482] width 13 height 13
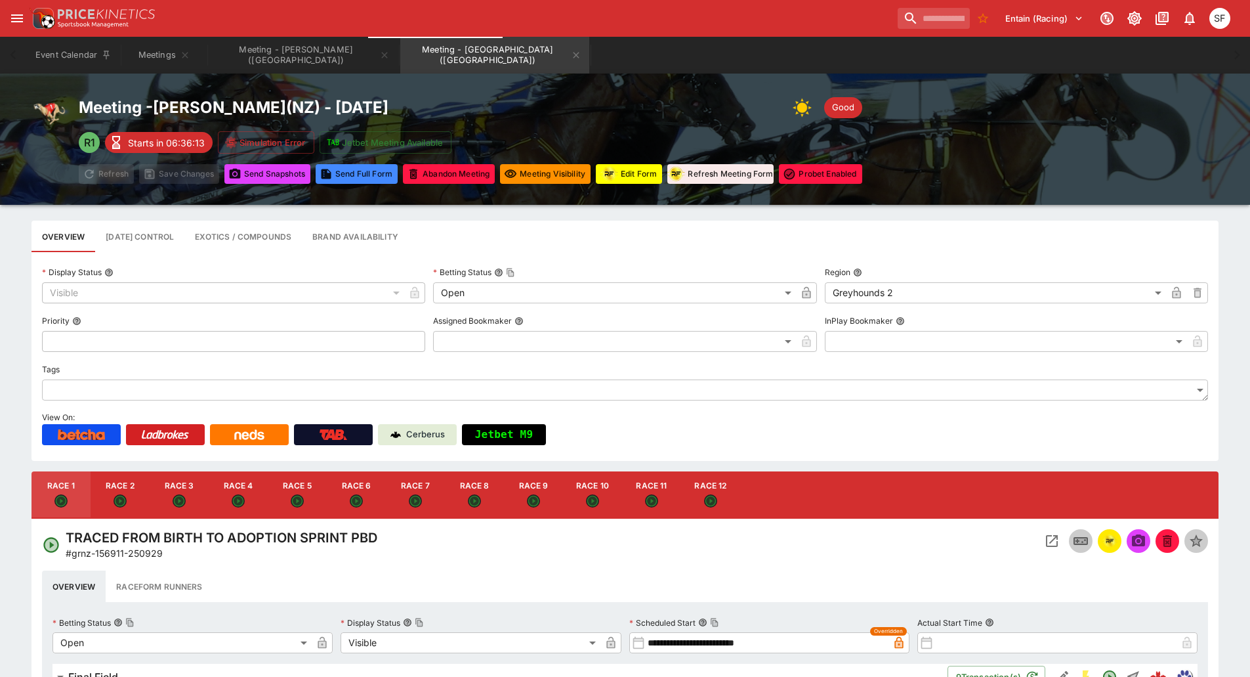
click at [647, 169] on button "Edit Form" at bounding box center [629, 174] width 66 height 20
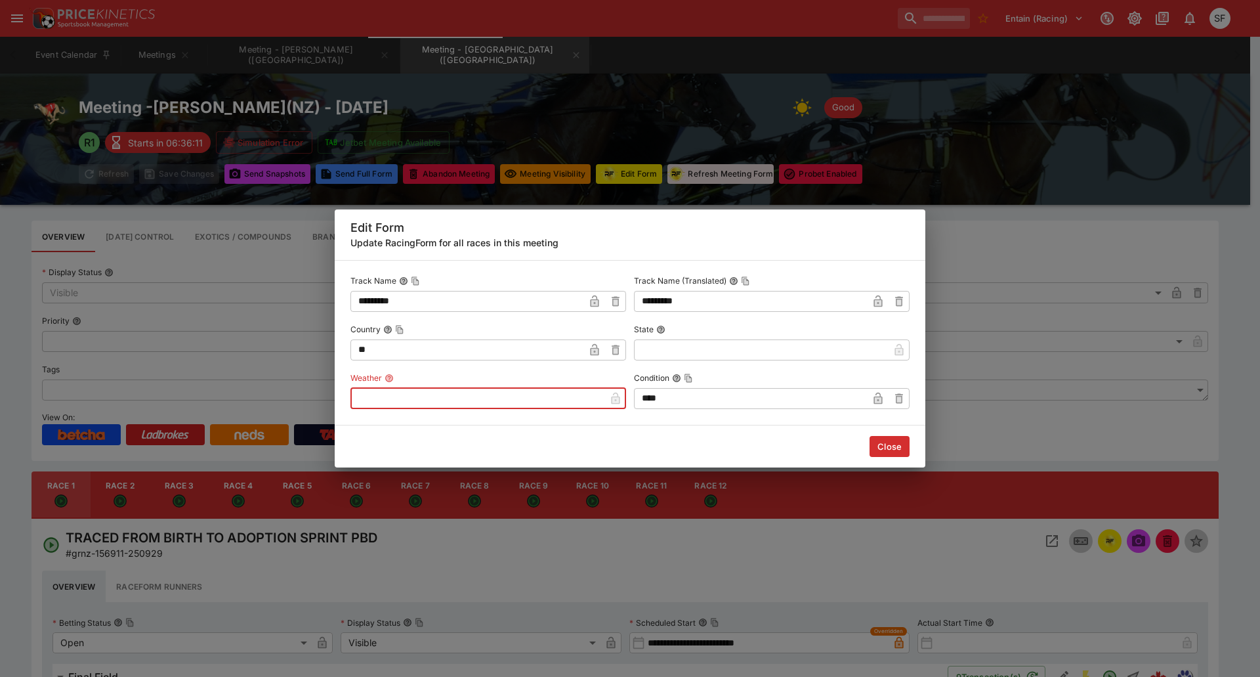
click at [562, 398] on input "text" at bounding box center [477, 398] width 255 height 21
type input "****"
click at [880, 446] on button "Close" at bounding box center [890, 446] width 40 height 21
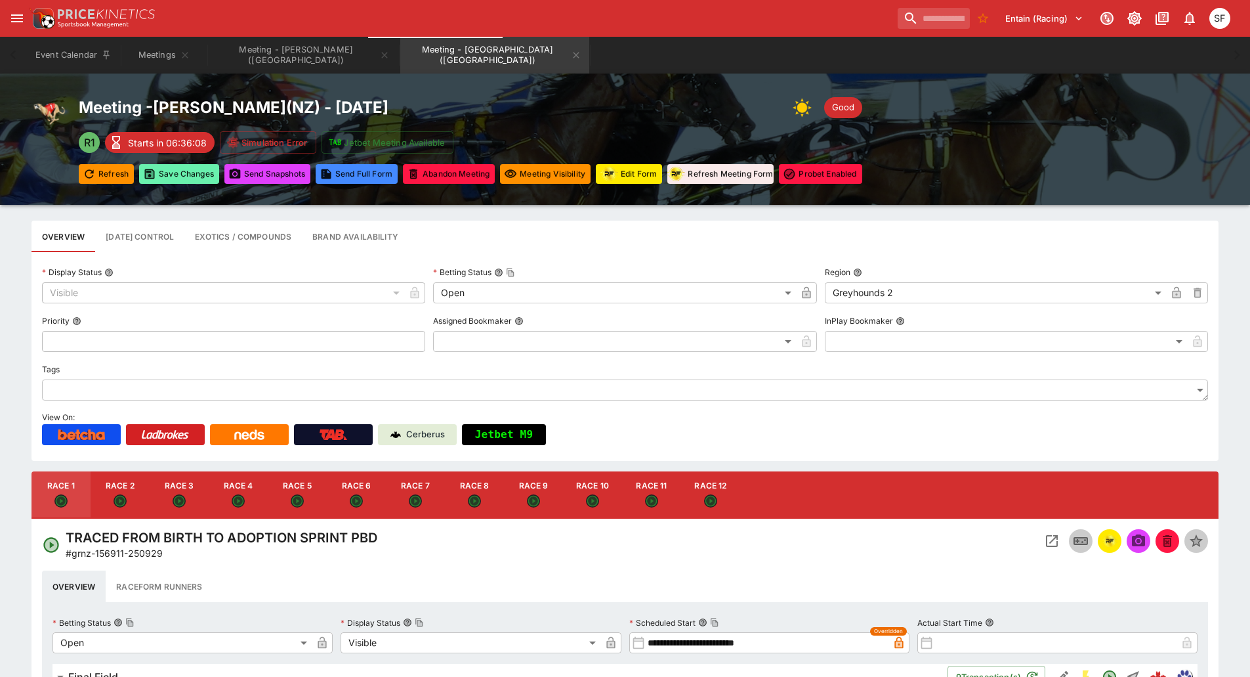
click at [186, 183] on button "Save Changes" at bounding box center [179, 174] width 80 height 20
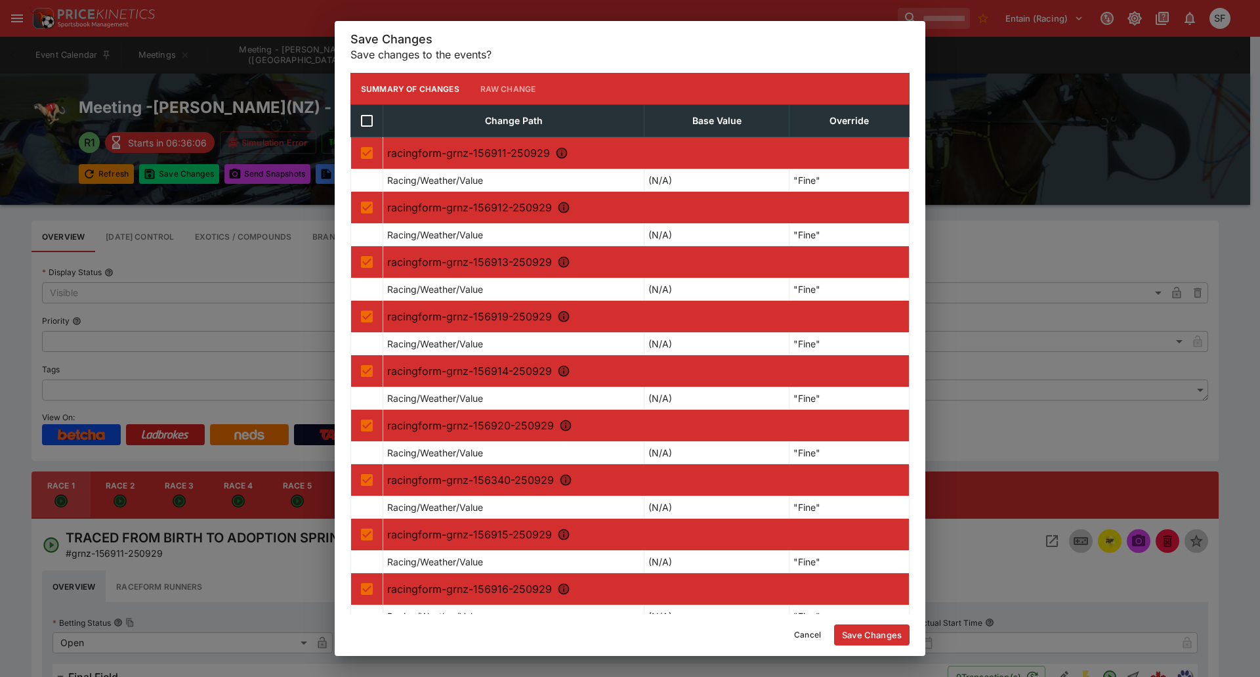
click at [855, 637] on button "Save Changes" at bounding box center [871, 634] width 75 height 21
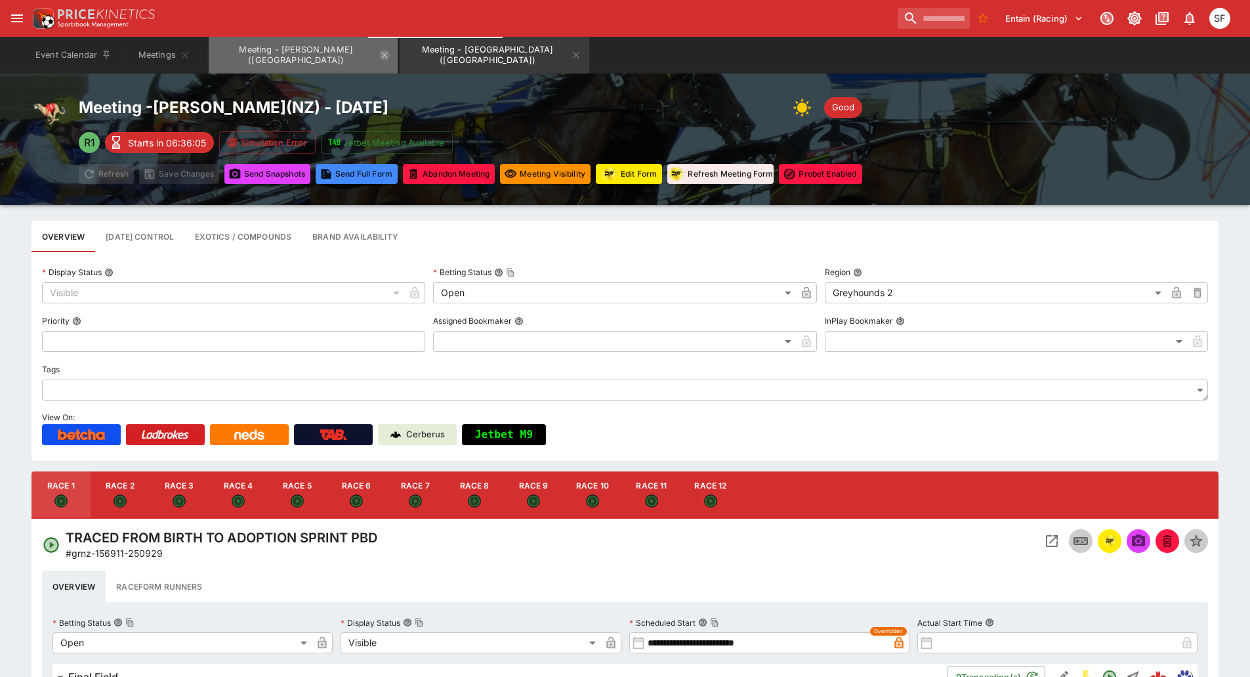
click at [382, 56] on icon "Meeting - Hatrick Straight (NZ)" at bounding box center [385, 55] width 6 height 6
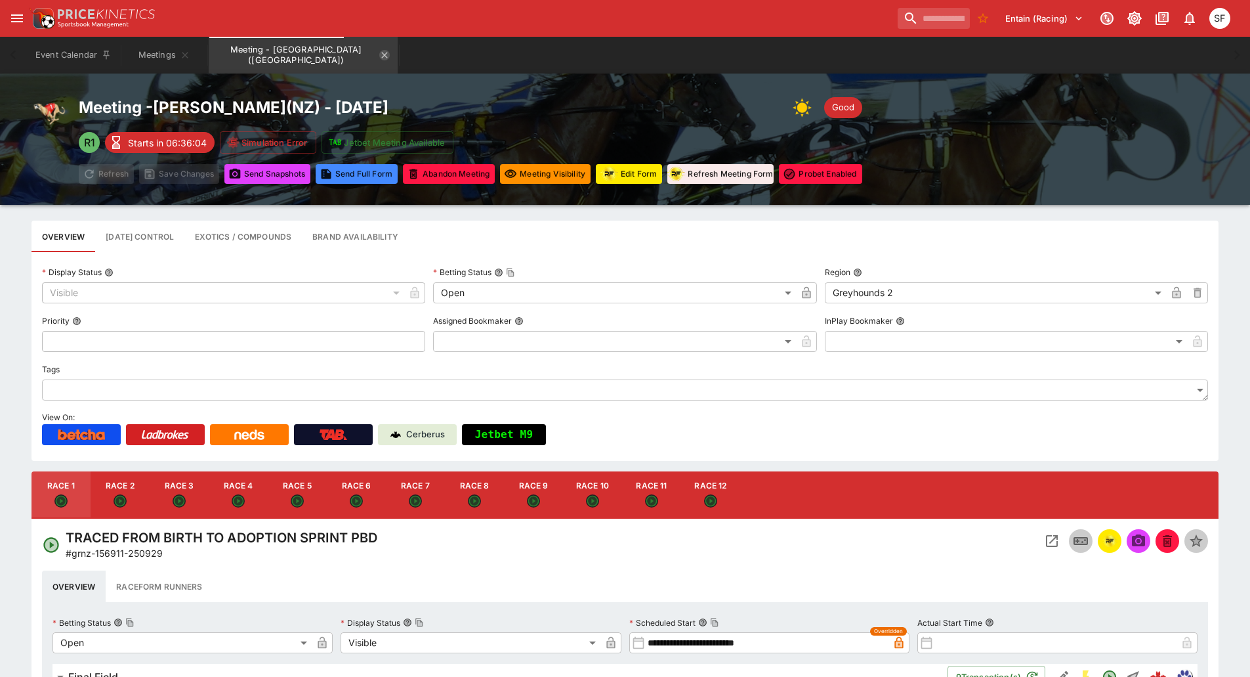
click at [382, 56] on icon "Meeting - Addington (NZ)" at bounding box center [385, 55] width 6 height 6
